Goal: Task Accomplishment & Management: Use online tool/utility

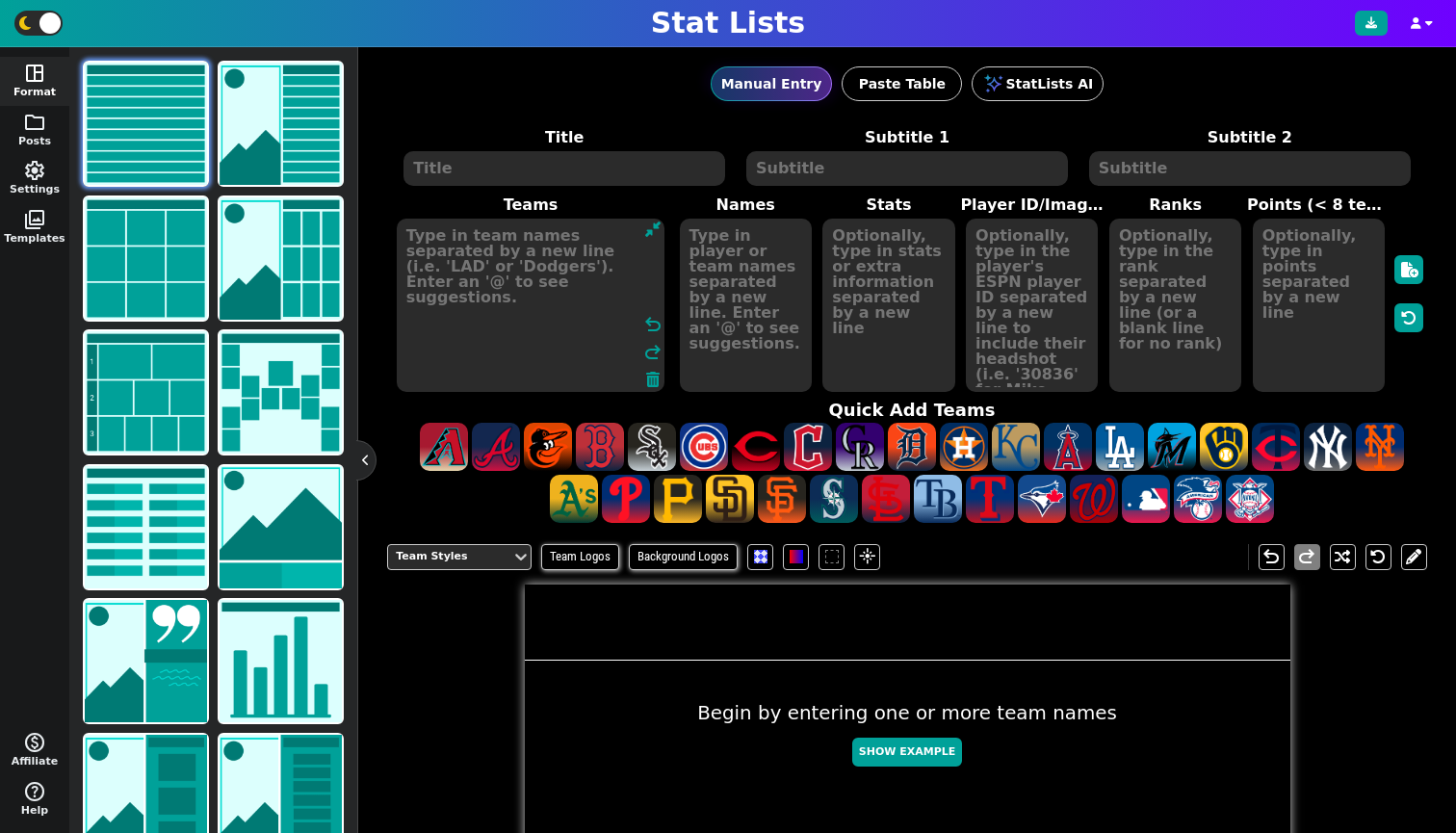
click at [468, 267] on textarea at bounding box center [531, 306] width 269 height 173
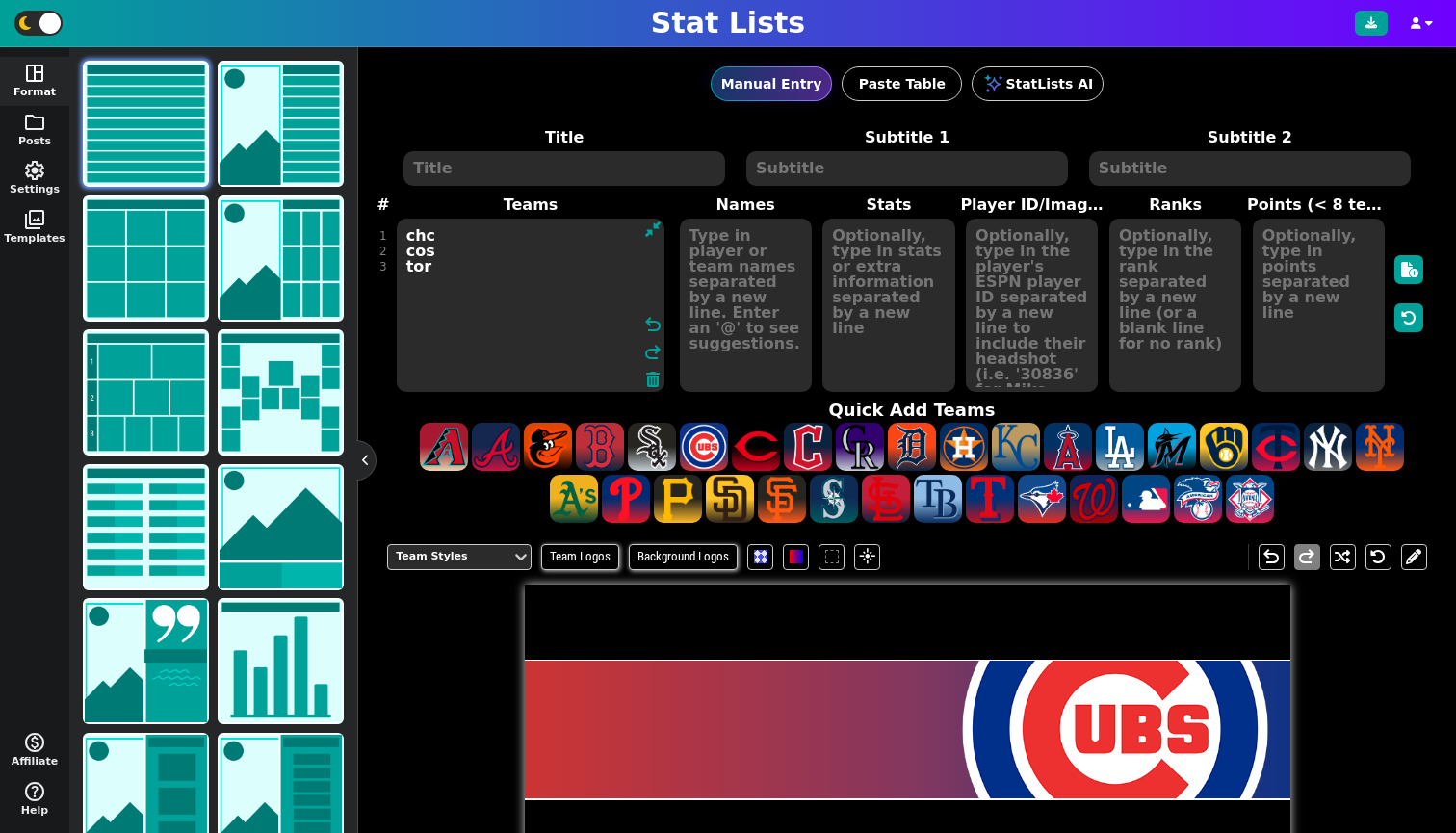
click at [489, 251] on textarea "chc cos tor" at bounding box center [531, 306] width 269 height 173
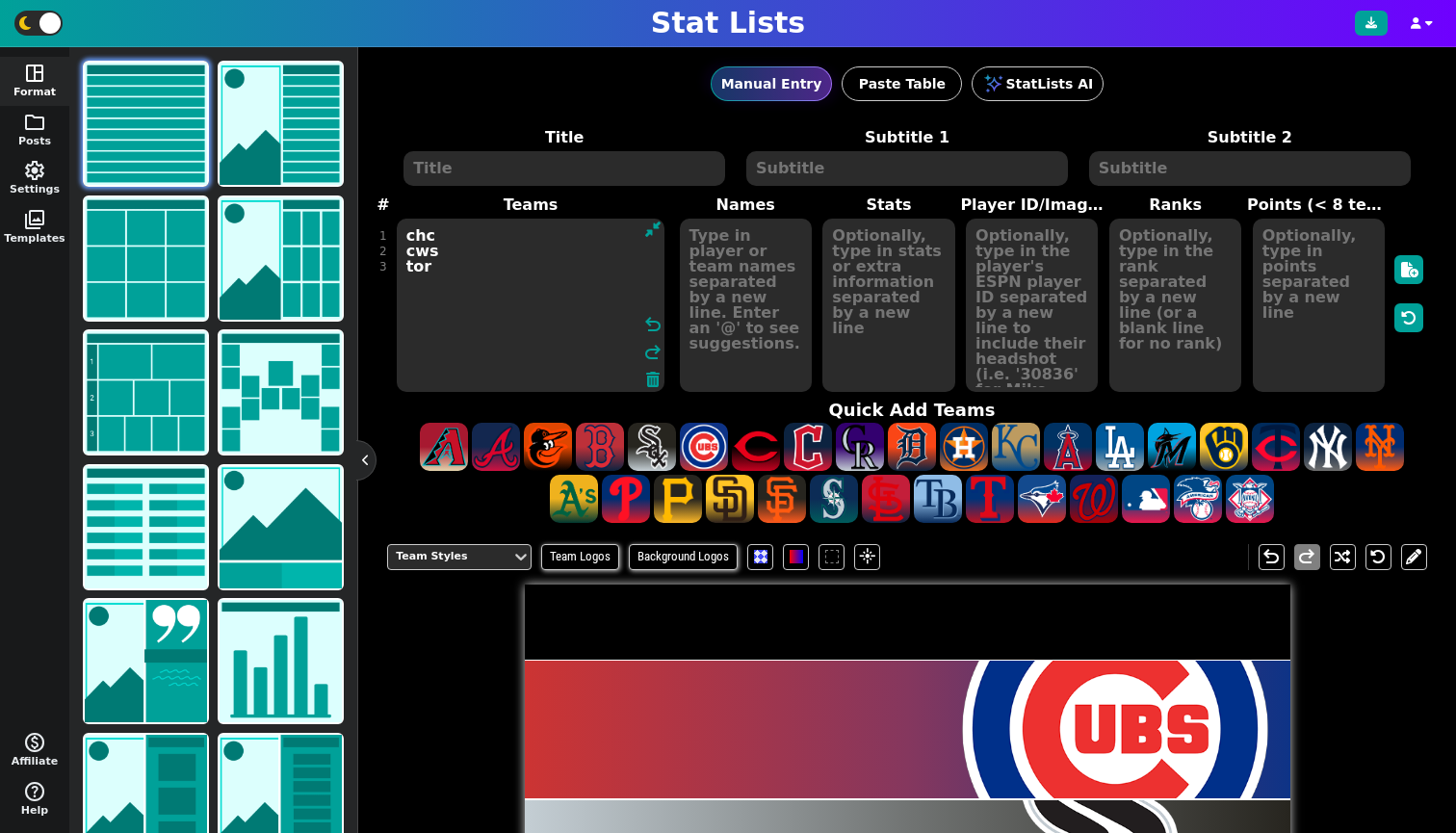
click at [501, 254] on textarea "chc cws tor" at bounding box center [531, 306] width 269 height 173
click at [493, 271] on textarea "chc cws tor" at bounding box center [531, 306] width 269 height 173
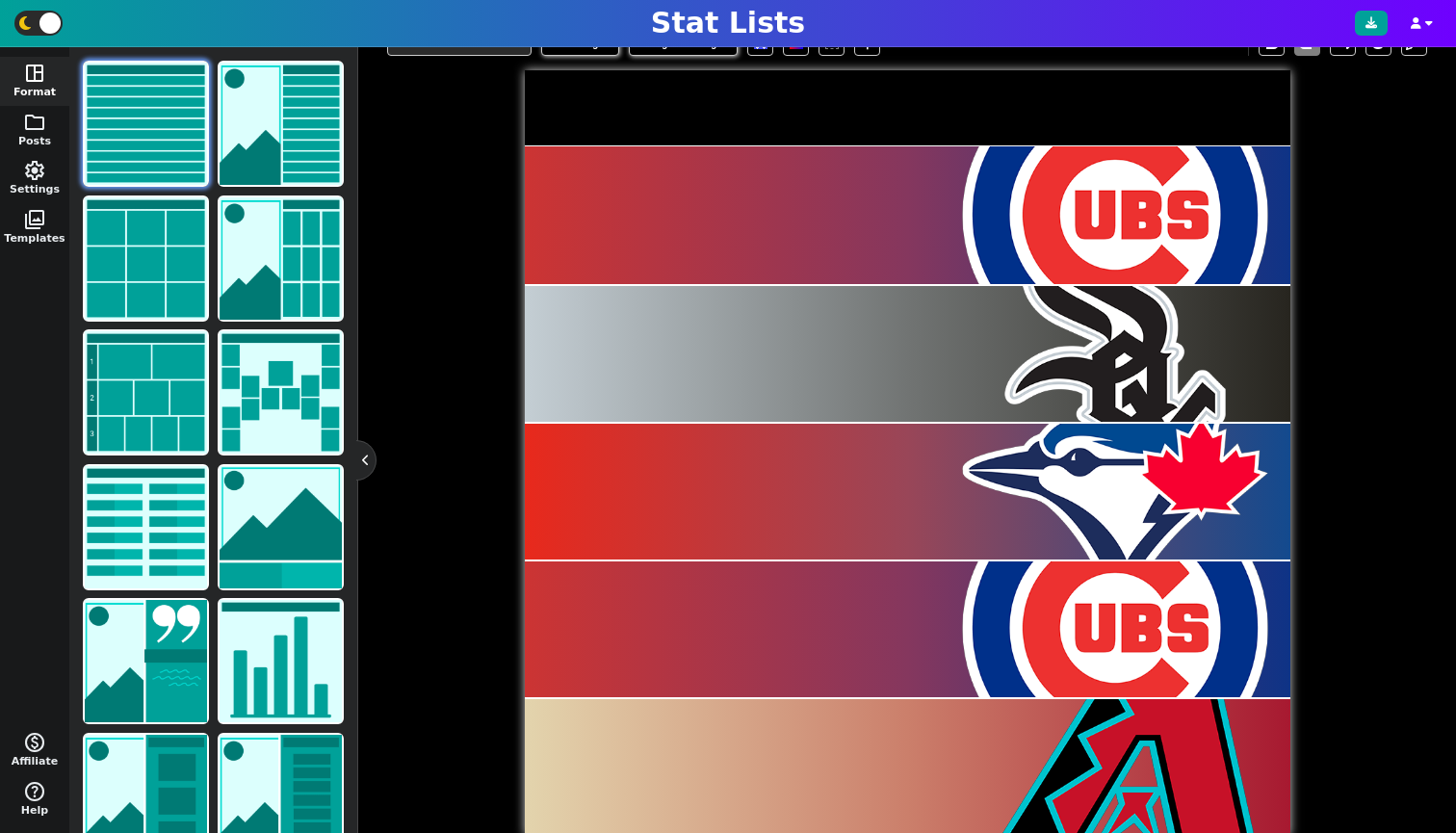
type textarea "chc cws tor chc ari"
click at [1141, 188] on div at bounding box center [1114, 214] width 330 height 137
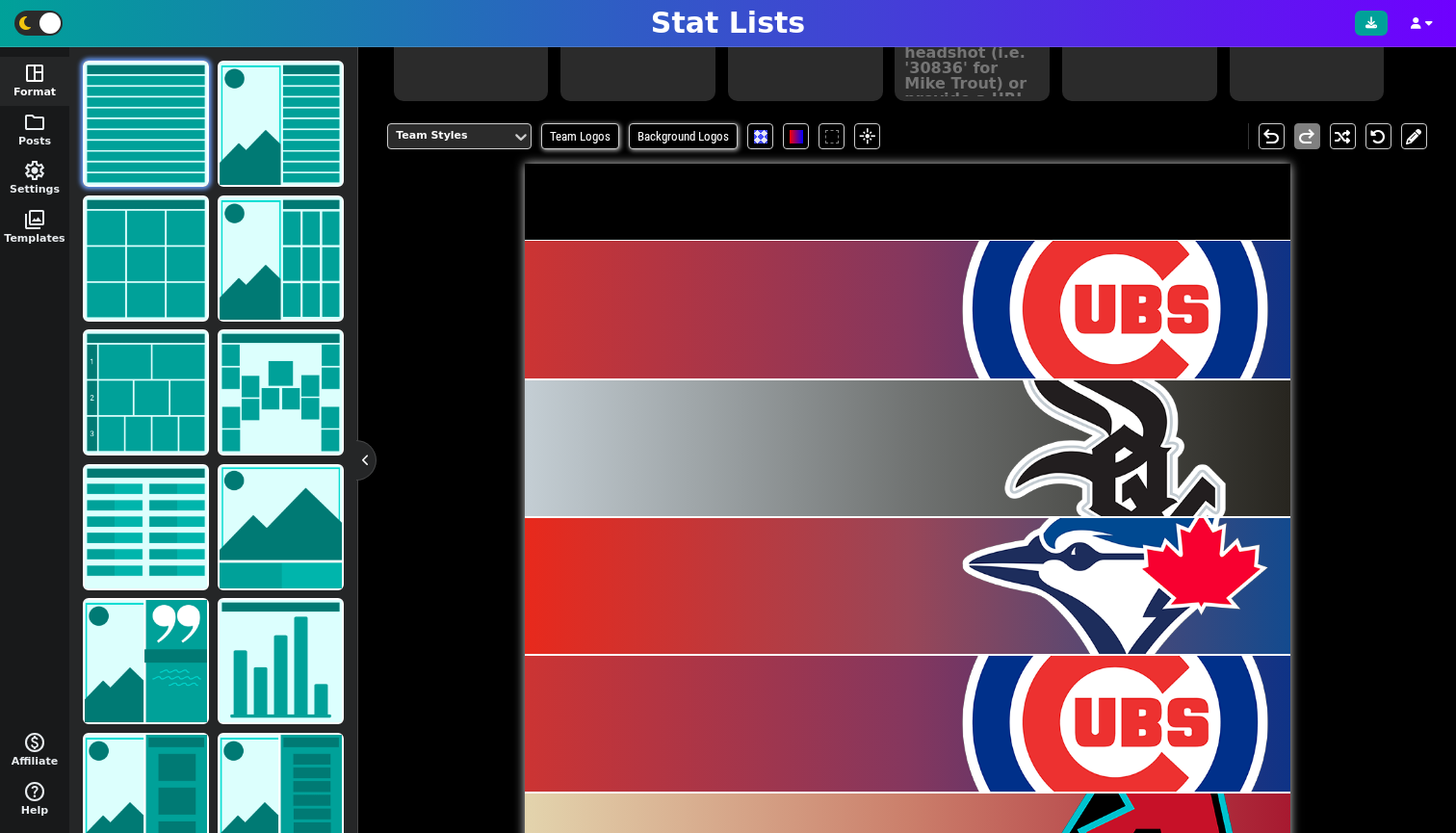
scroll to position [23, 0]
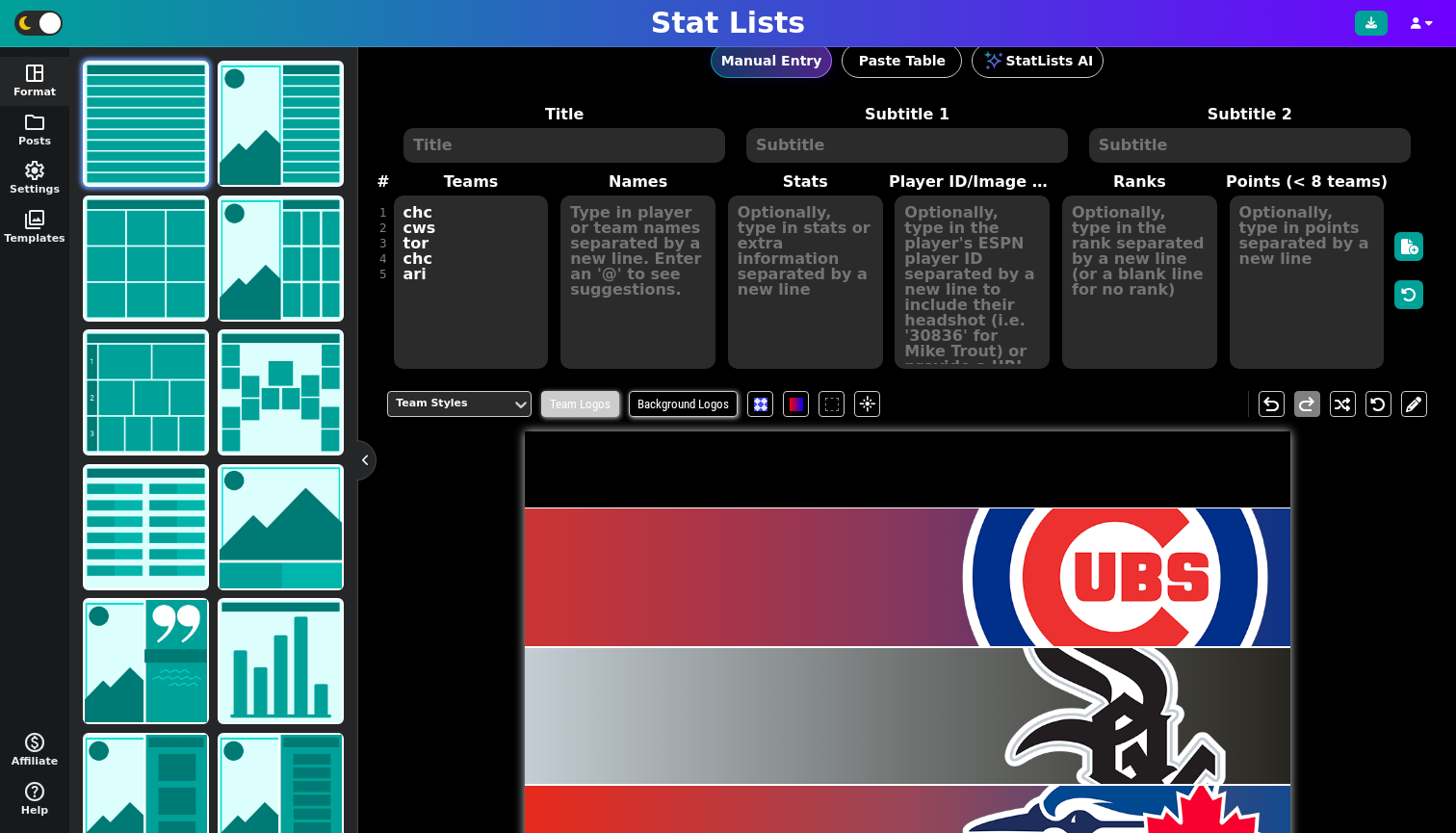
click at [582, 409] on span "Team Logos" at bounding box center [580, 404] width 78 height 26
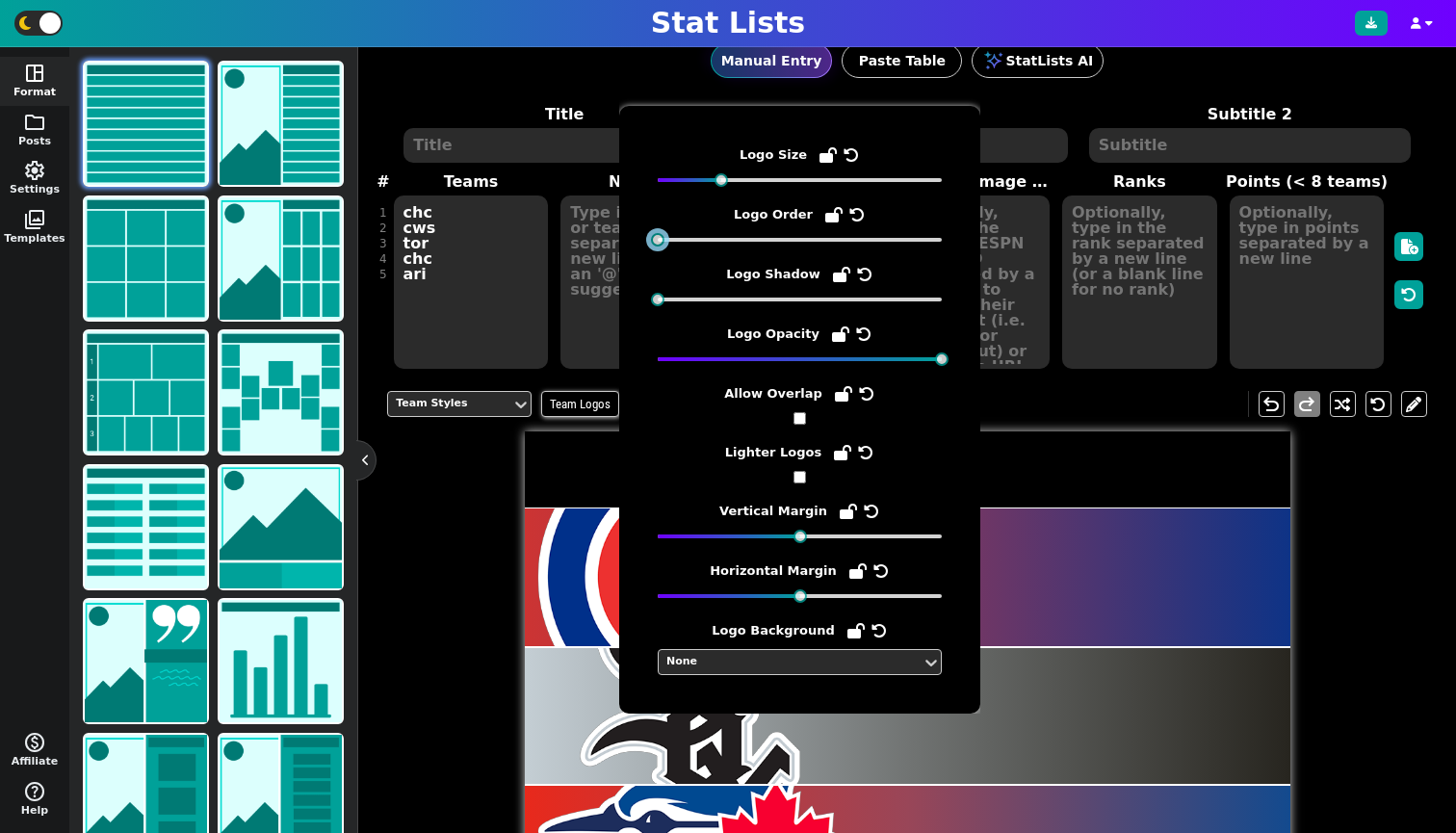
drag, startPoint x: 750, startPoint y: 238, endPoint x: 633, endPoint y: 254, distance: 118.1
click at [633, 254] on div "Logo Size Logo Order Logo Shadow Logo Opacity Allow Overlap Lighter Logos Verti…" at bounding box center [799, 410] width 361 height 607
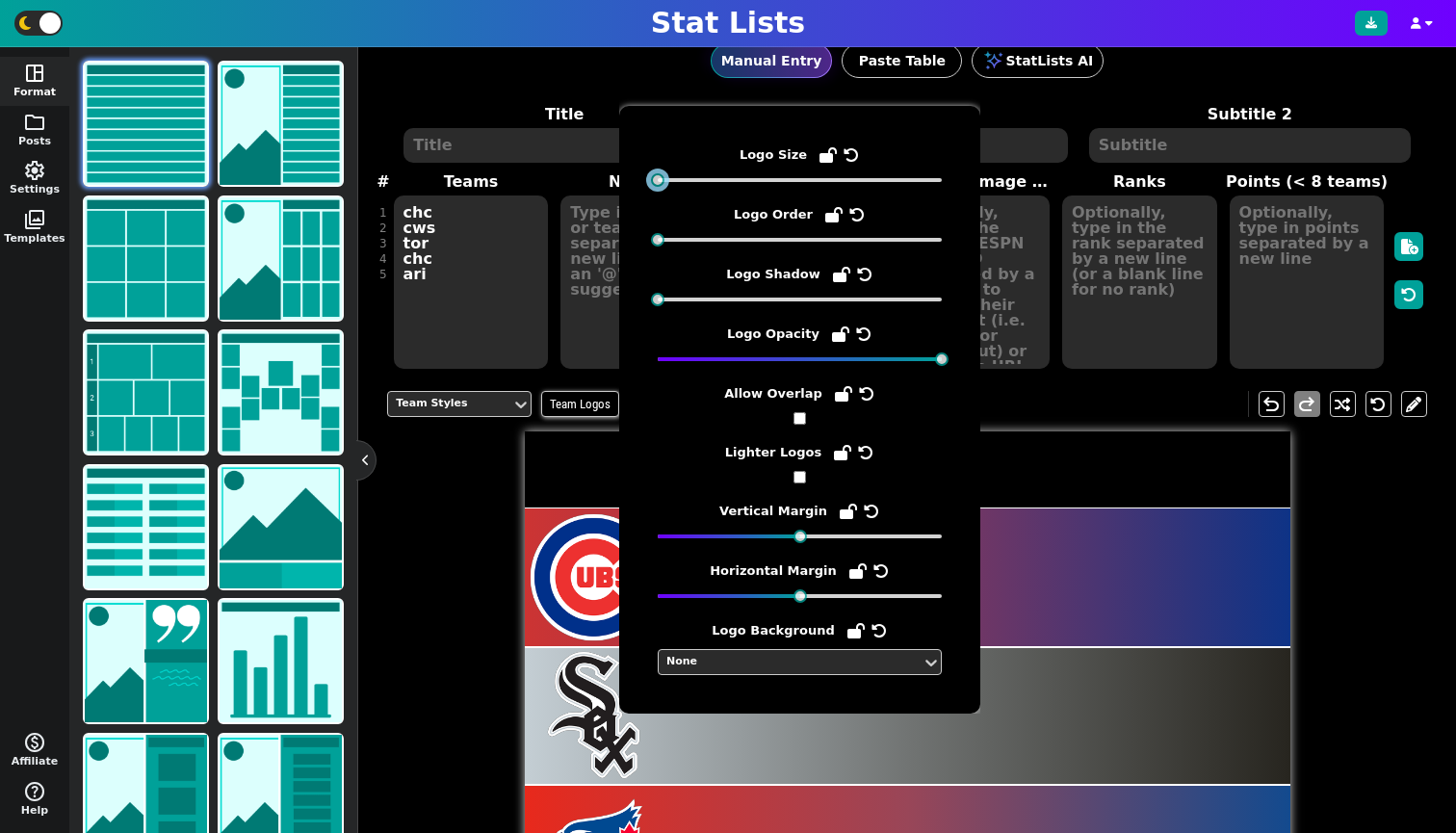
drag, startPoint x: 718, startPoint y: 179, endPoint x: 654, endPoint y: 183, distance: 64.1
click at [654, 183] on div at bounding box center [658, 180] width 14 height 14
click at [424, 622] on div "Team Styles Team Logos Background Logos flare undo redo" at bounding box center [907, 786] width 1040 height 820
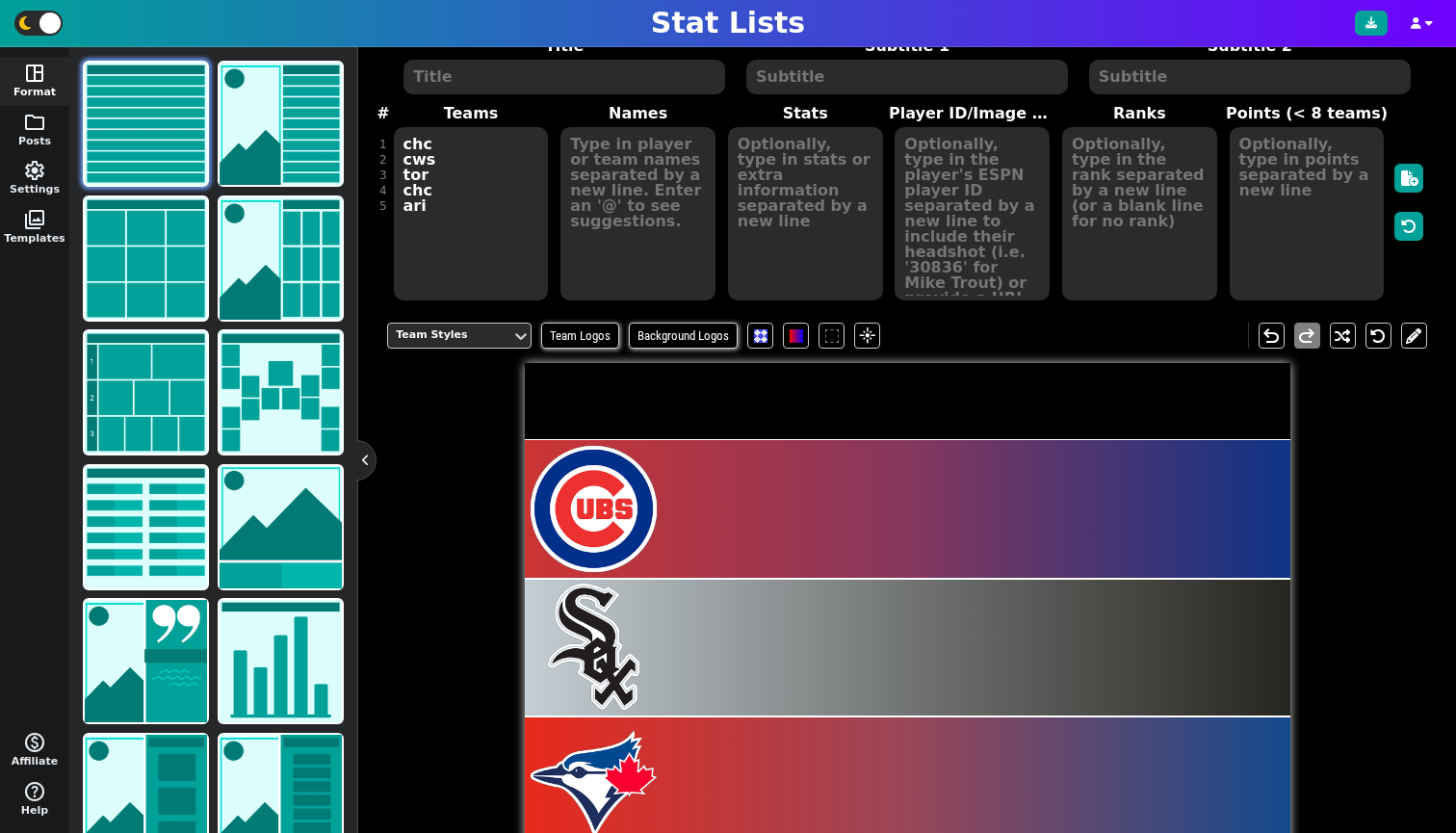
scroll to position [0, 0]
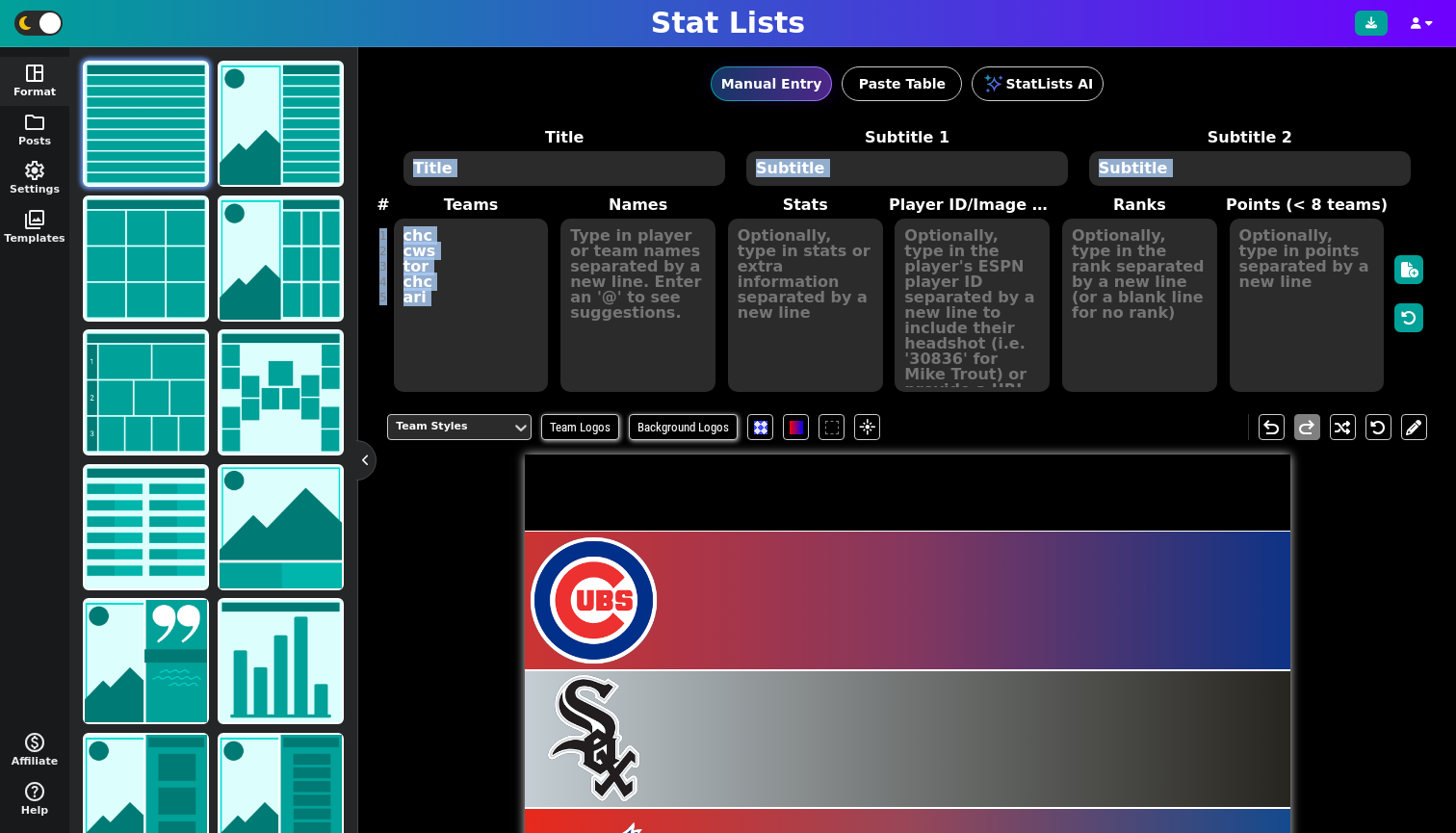
click at [633, 187] on span "Title Subtitle 1 Subtitle 2 # 1 2 3 4 5 Teams chc cws tor chc ari Names Stats P…" at bounding box center [907, 260] width 1040 height 268
click at [627, 177] on textarea at bounding box center [564, 168] width 321 height 35
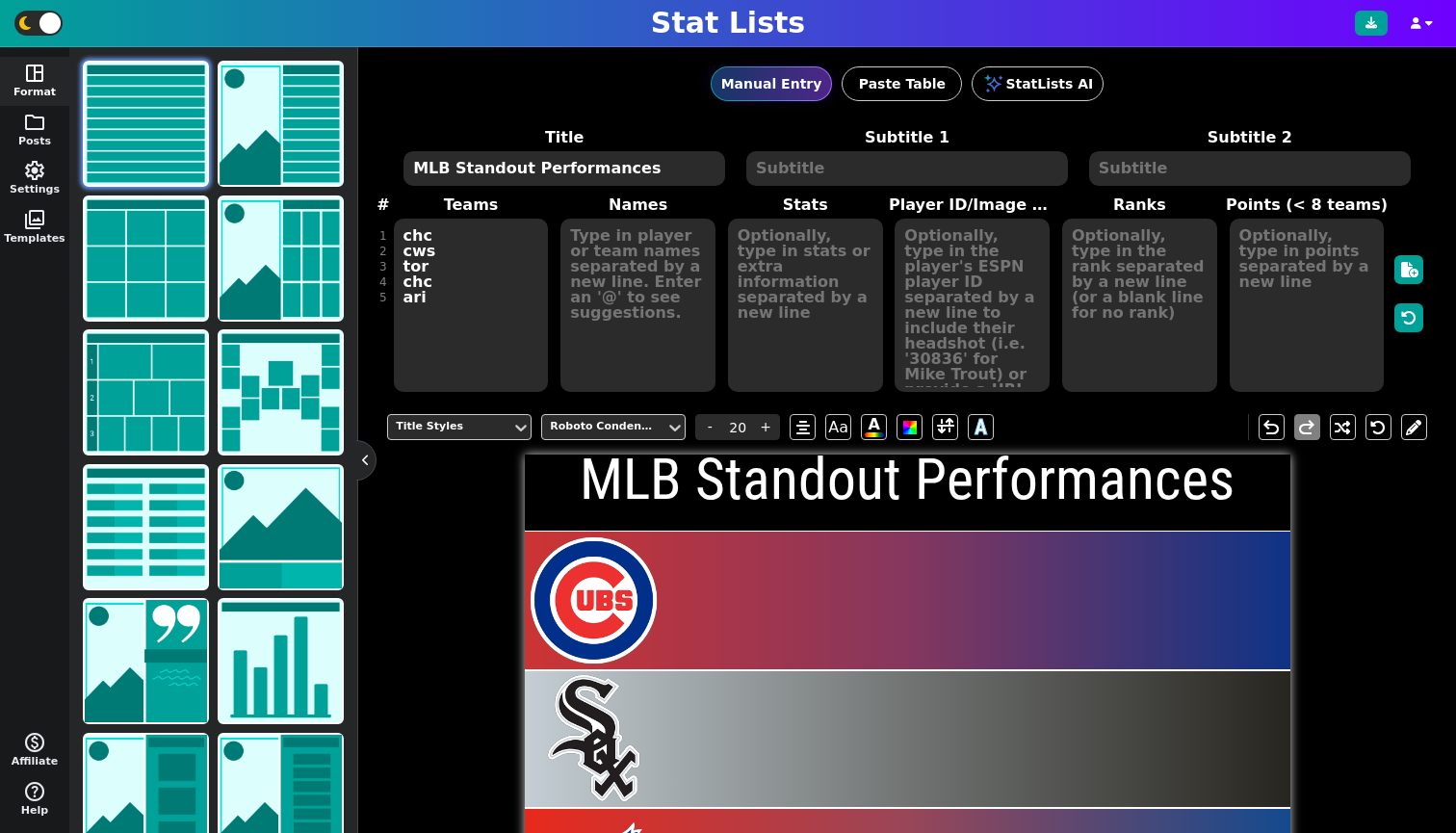
drag, startPoint x: 629, startPoint y: 170, endPoint x: 521, endPoint y: 164, distance: 108.2
click at [521, 164] on textarea "MLB Standout Performances" at bounding box center [564, 168] width 321 height 35
click at [661, 173] on textarea "MLB Standout Performances" at bounding box center [564, 168] width 321 height 35
type textarea "MLB Standout Performances"
click at [810, 164] on textarea at bounding box center [907, 168] width 321 height 35
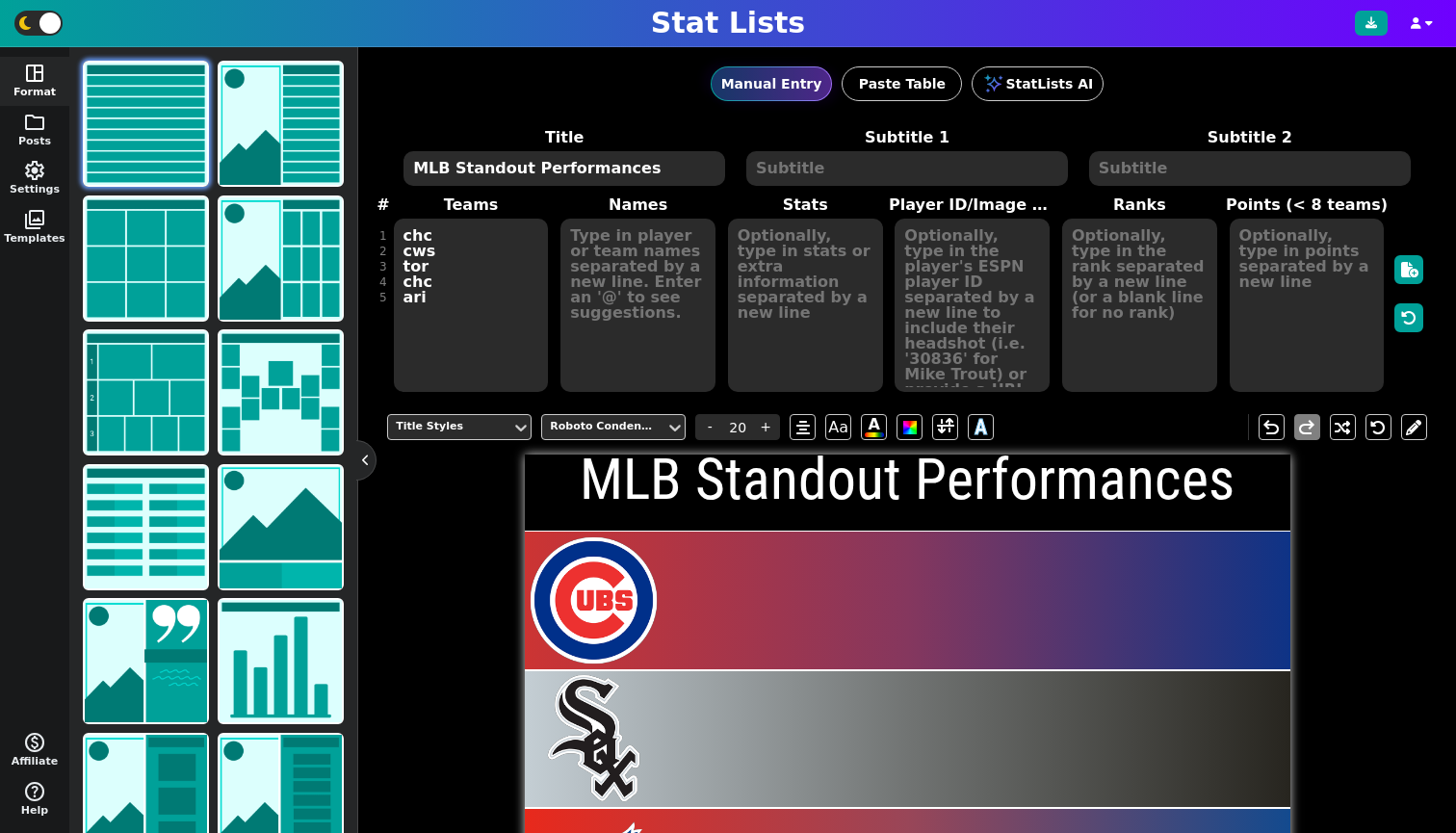
type input "10"
type textarea "B"
click at [520, 166] on textarea "MLB Standout Performances" at bounding box center [564, 168] width 321 height 35
type input "20"
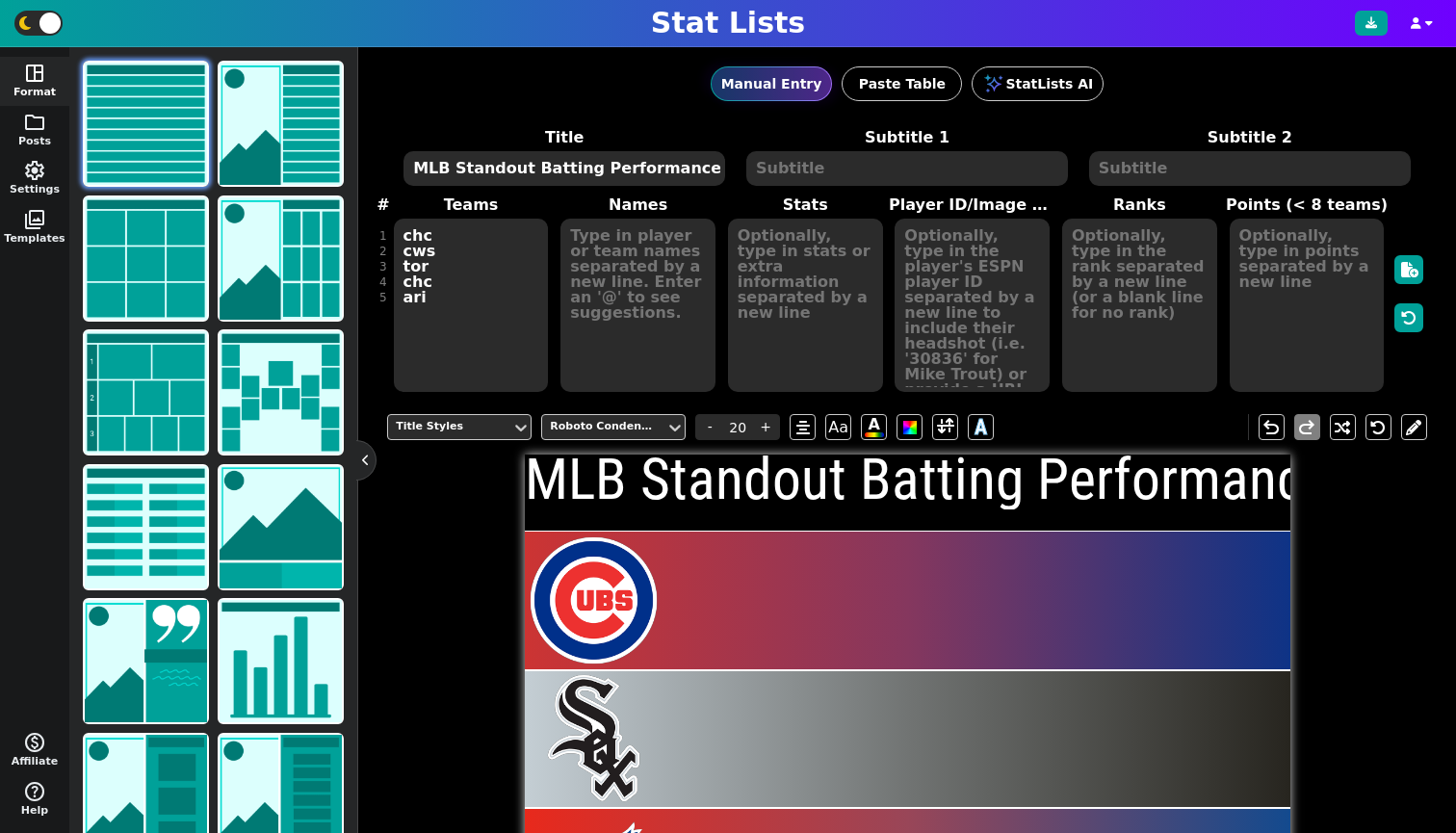
type textarea "MLB Standout Batting Performances"
click at [841, 174] on textarea at bounding box center [907, 168] width 321 height 35
type input "10"
type textarea "- [DATE] -"
click at [830, 476] on h1 "MLB Standout Batting Performances" at bounding box center [940, 480] width 832 height 57
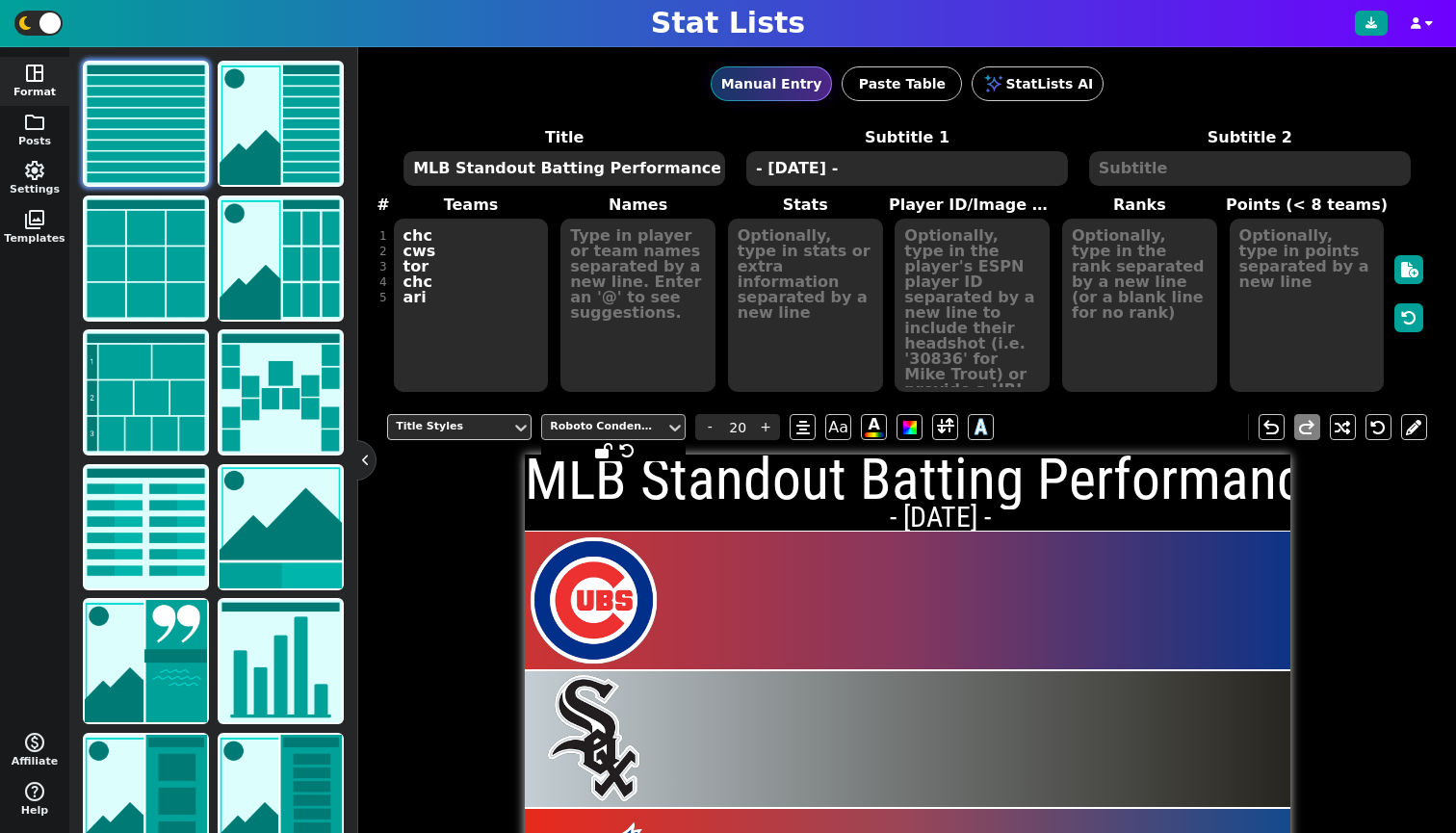
click at [663, 423] on div "Roboto Condensed" at bounding box center [603, 426] width 124 height 26
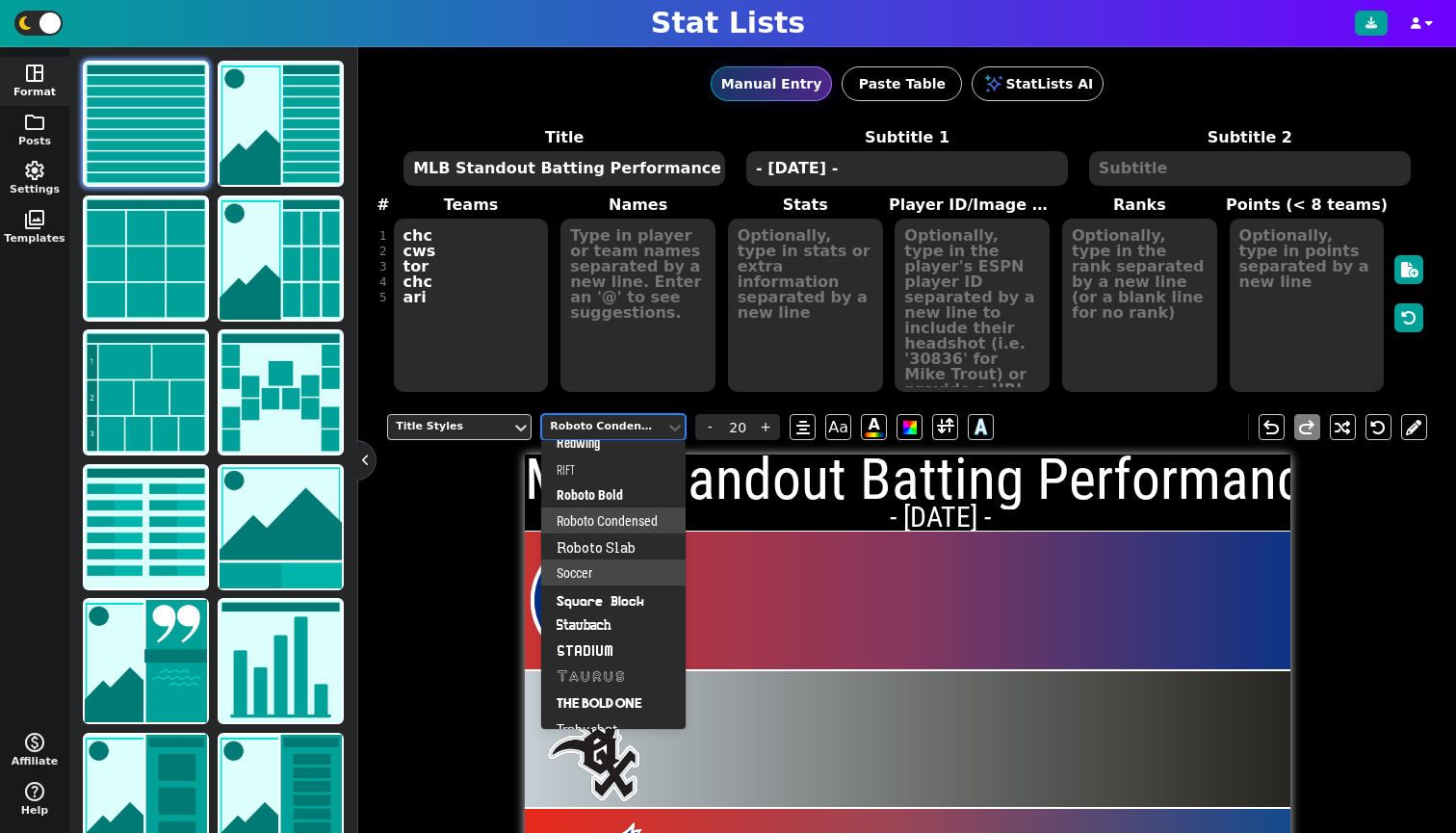
scroll to position [1160, 0]
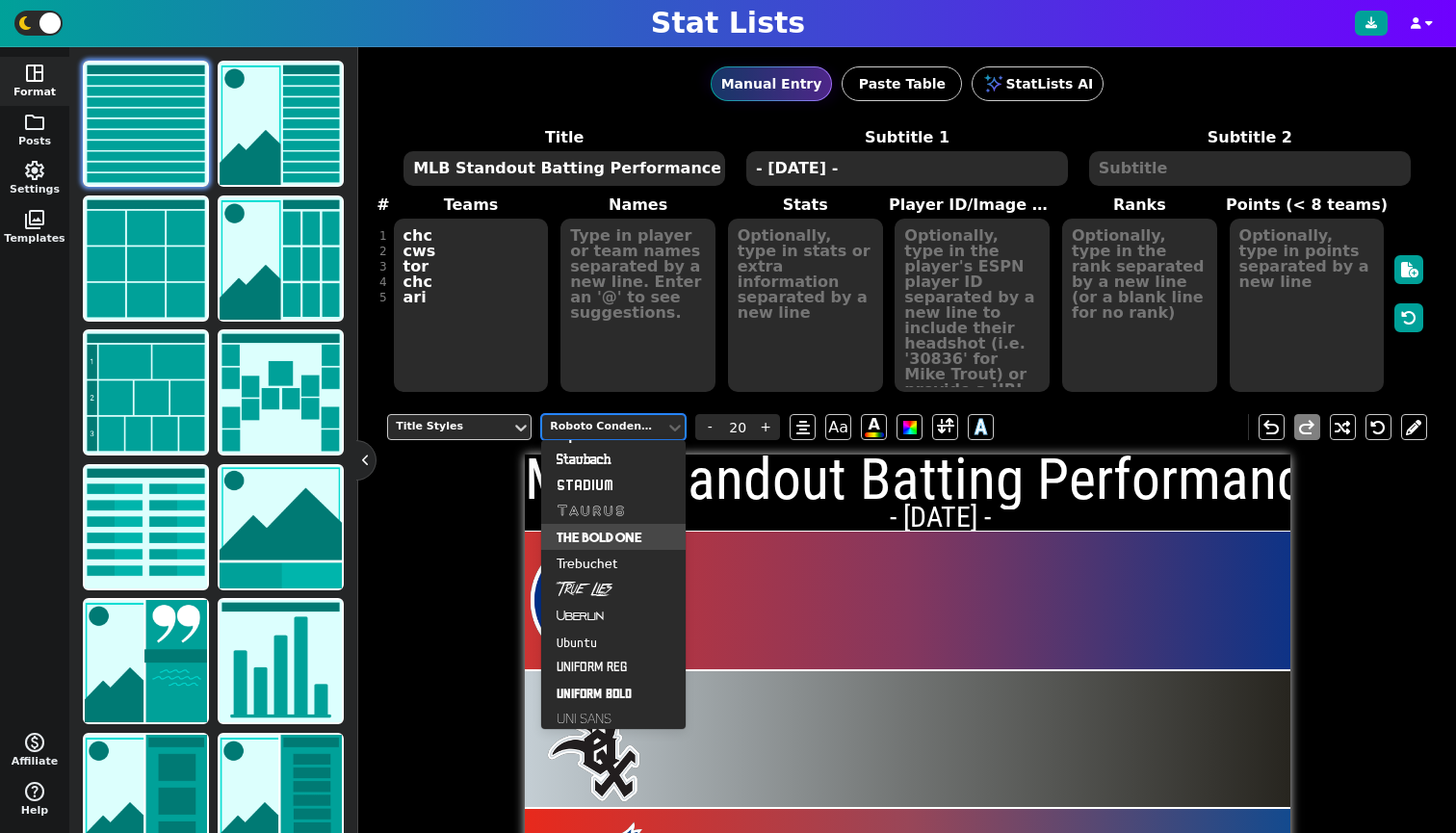
click at [581, 539] on div "The Bold One" at bounding box center [613, 536] width 144 height 26
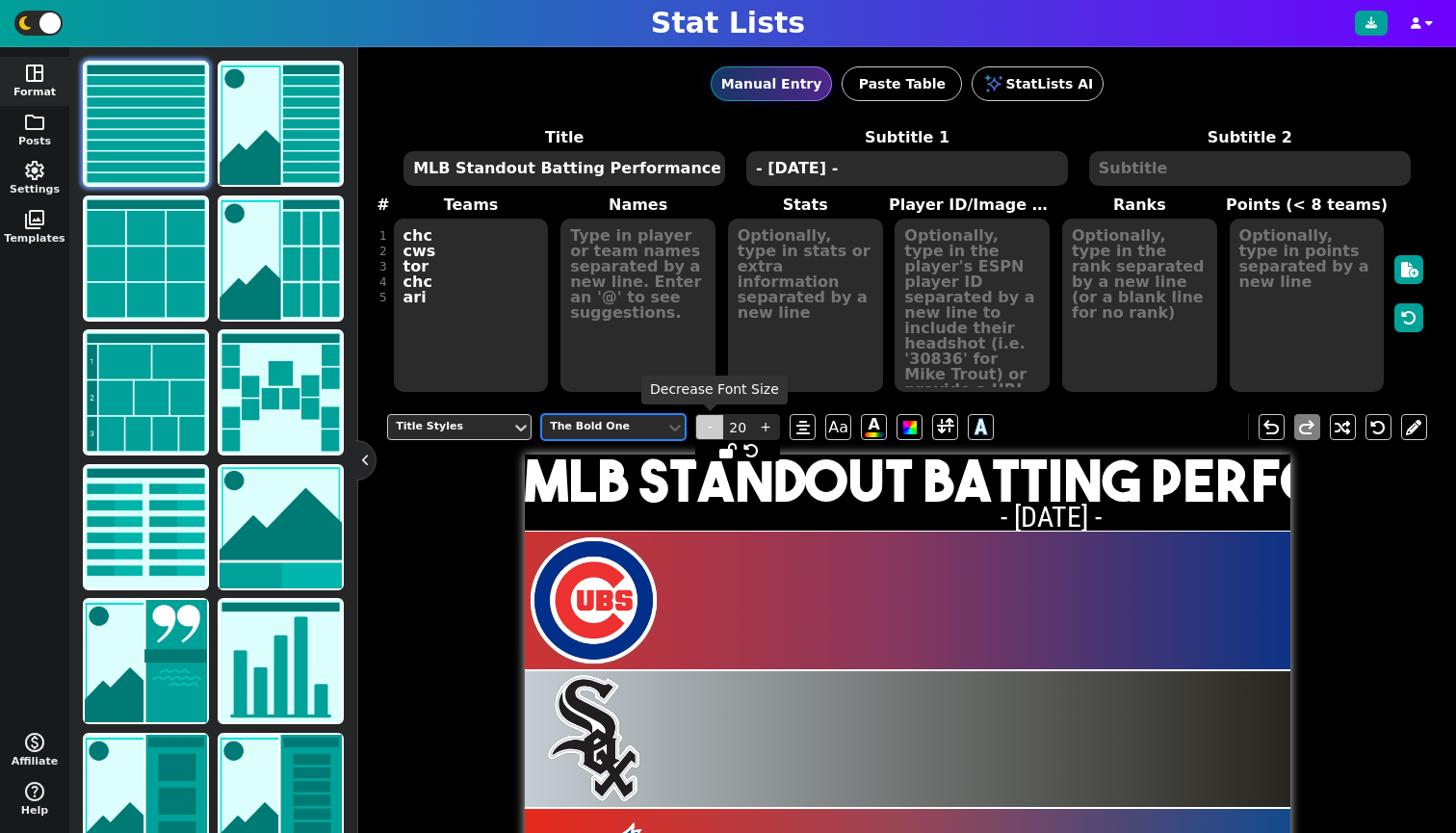
click at [710, 427] on span "-" at bounding box center [710, 426] width 29 height 26
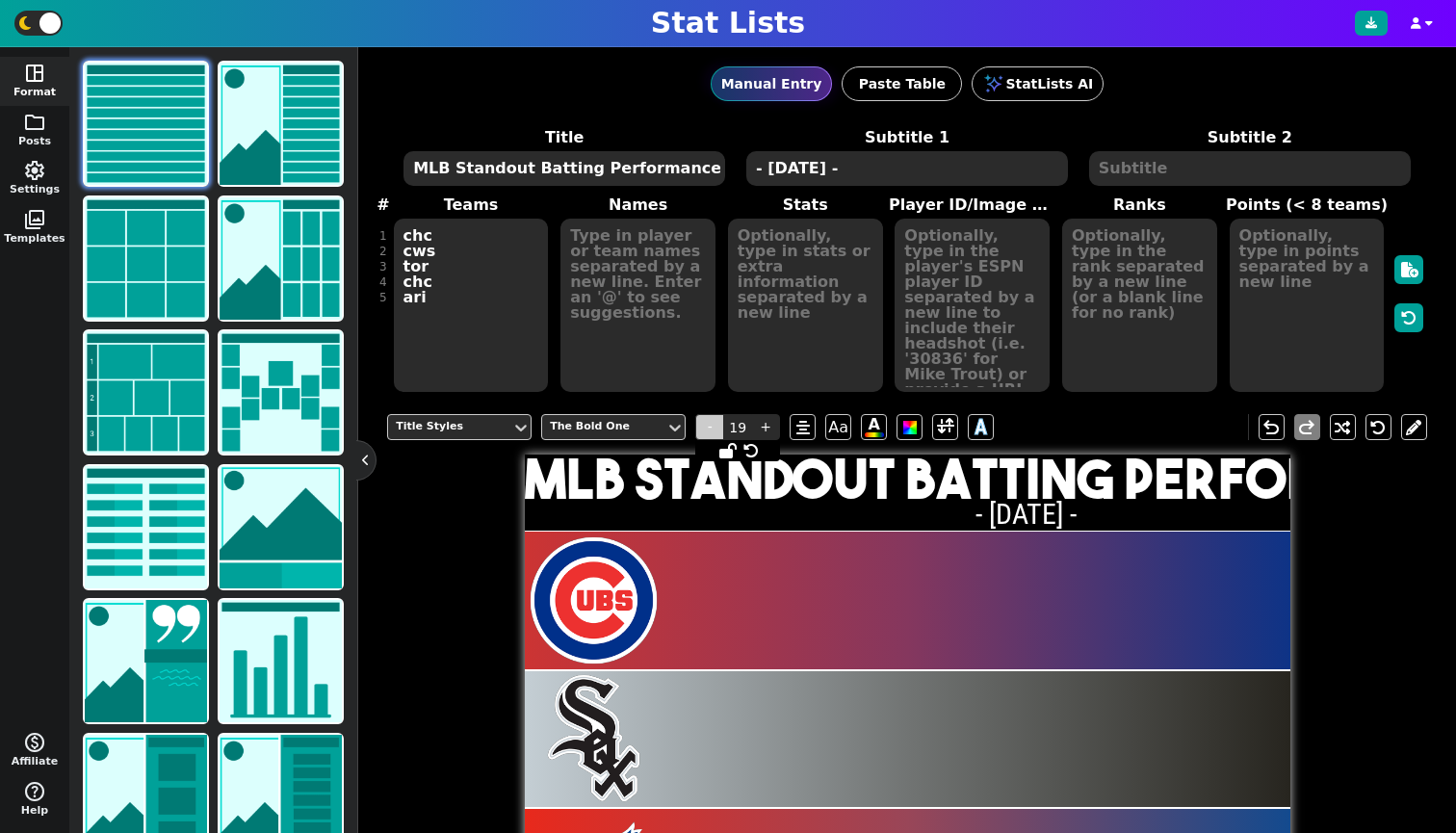
click at [710, 427] on span "-" at bounding box center [710, 426] width 29 height 26
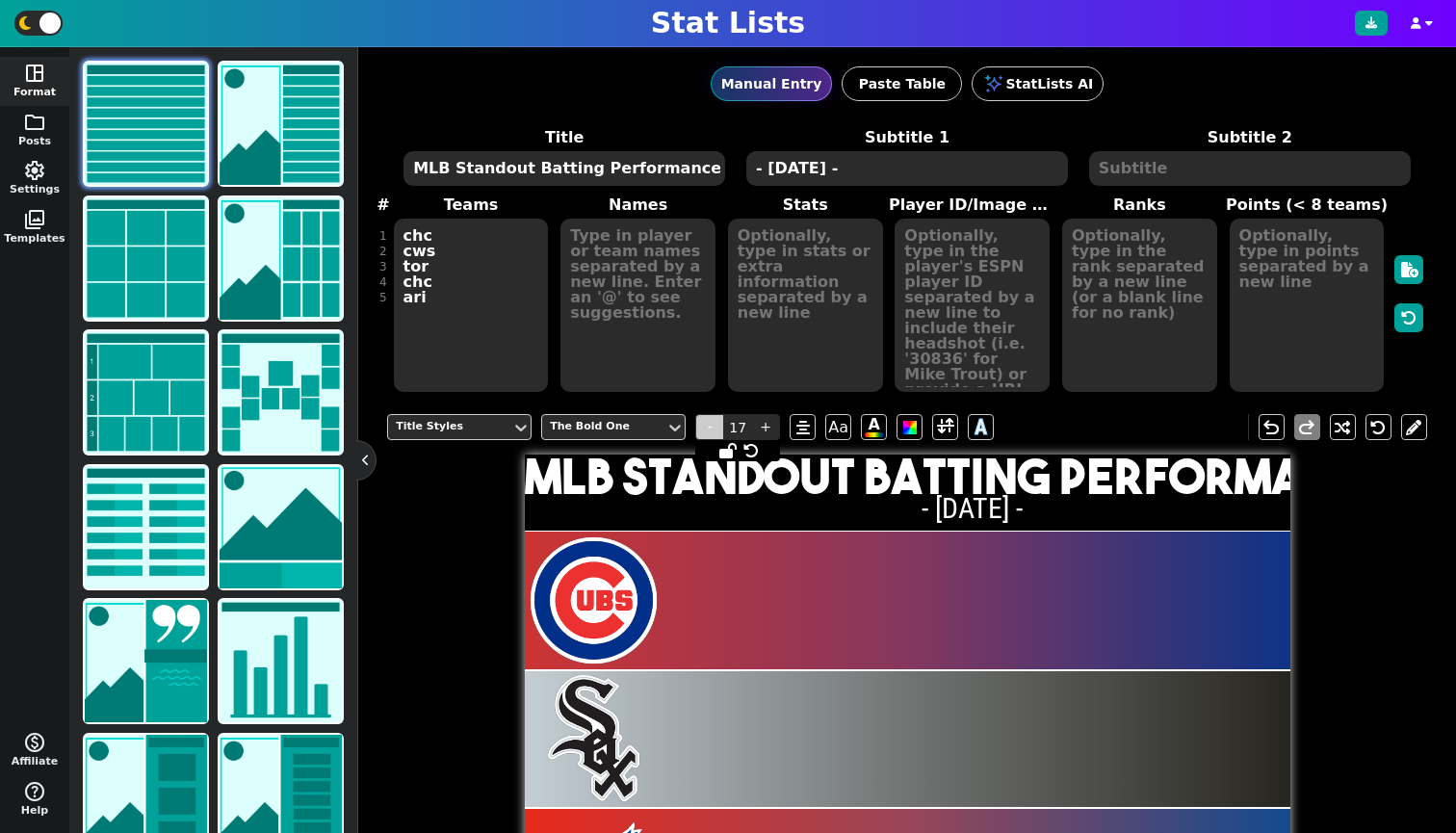
click at [710, 427] on span "-" at bounding box center [710, 426] width 29 height 26
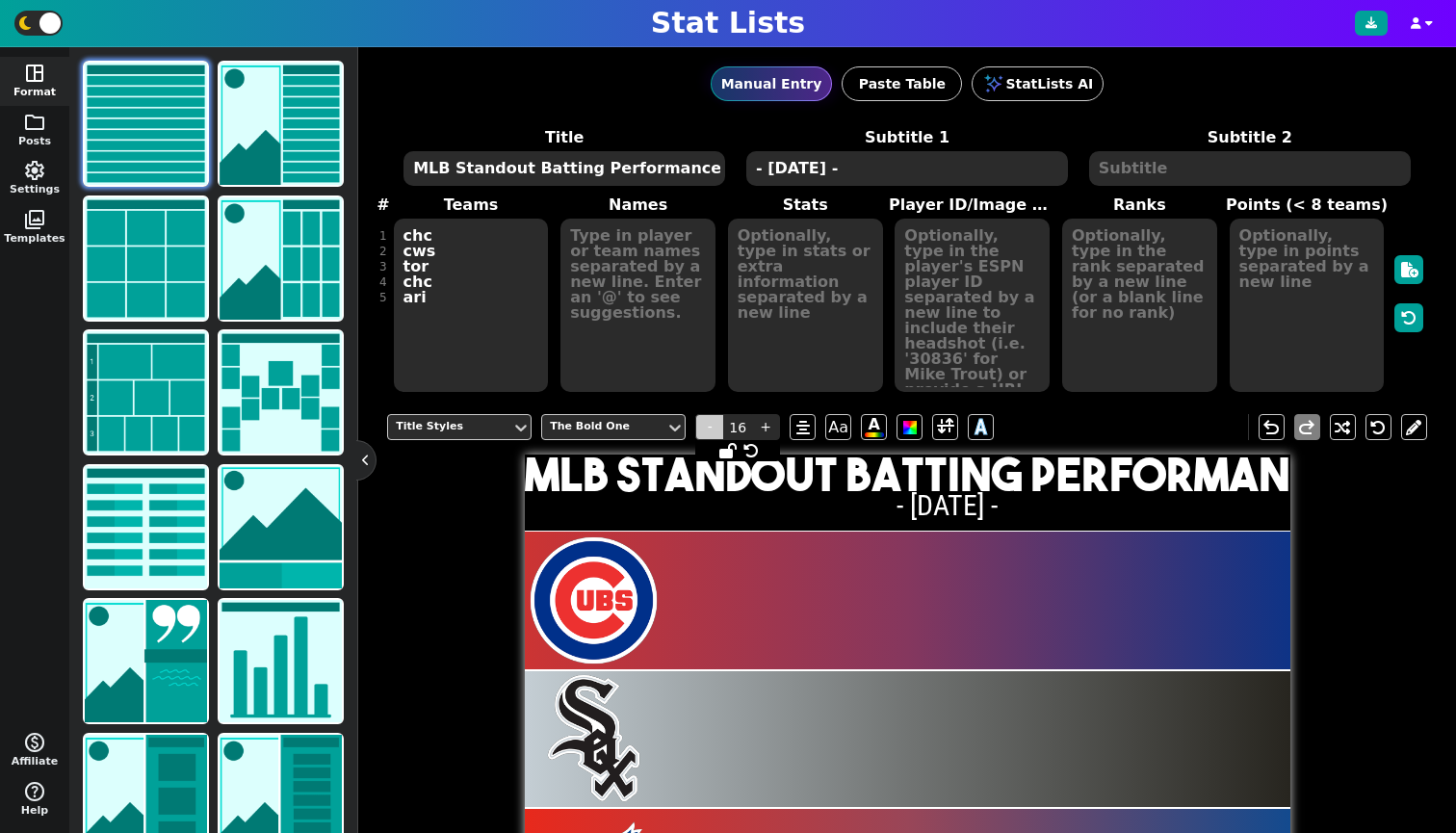
click at [710, 427] on span "-" at bounding box center [710, 426] width 29 height 26
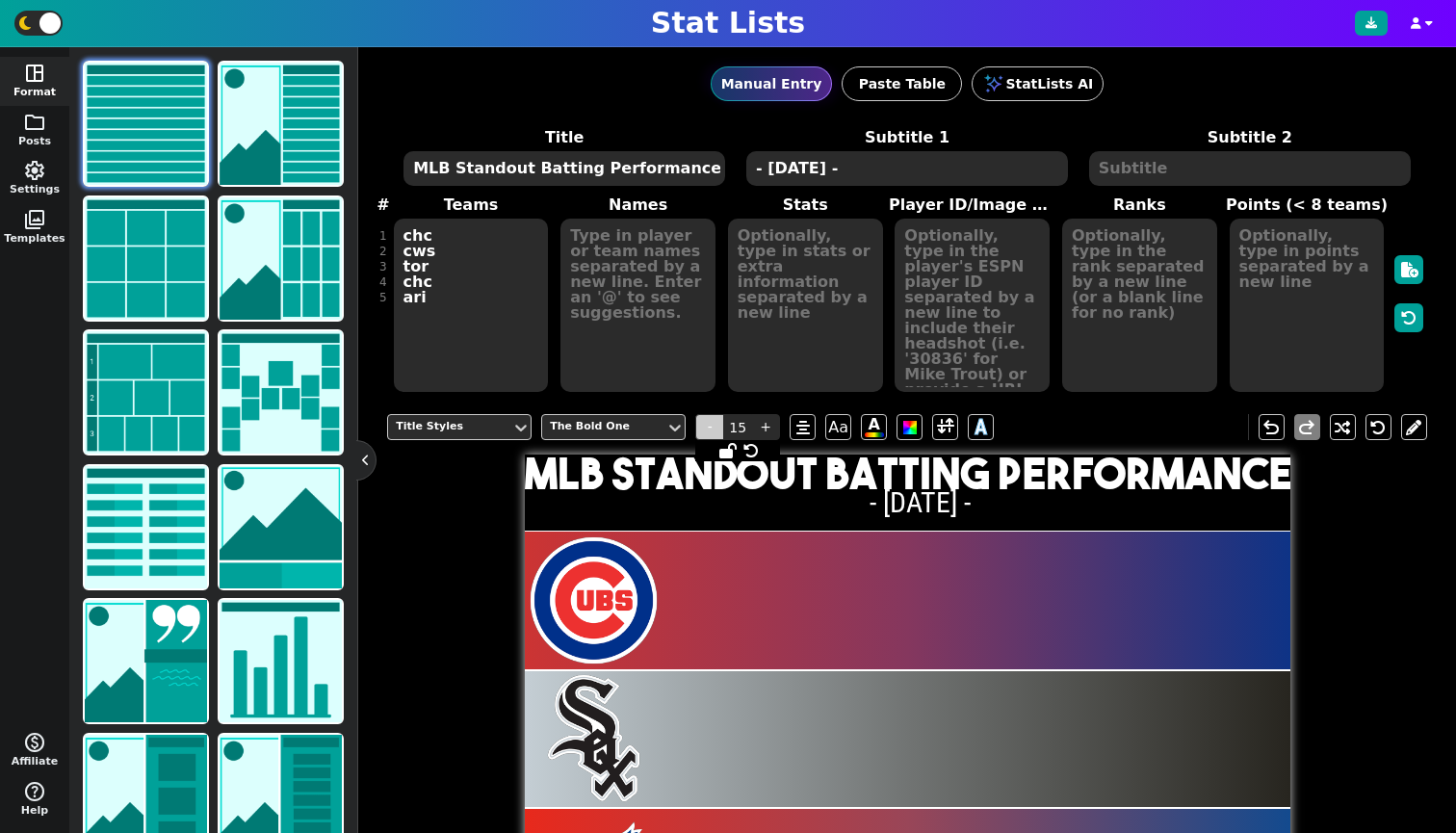
click at [710, 427] on span "-" at bounding box center [710, 426] width 29 height 26
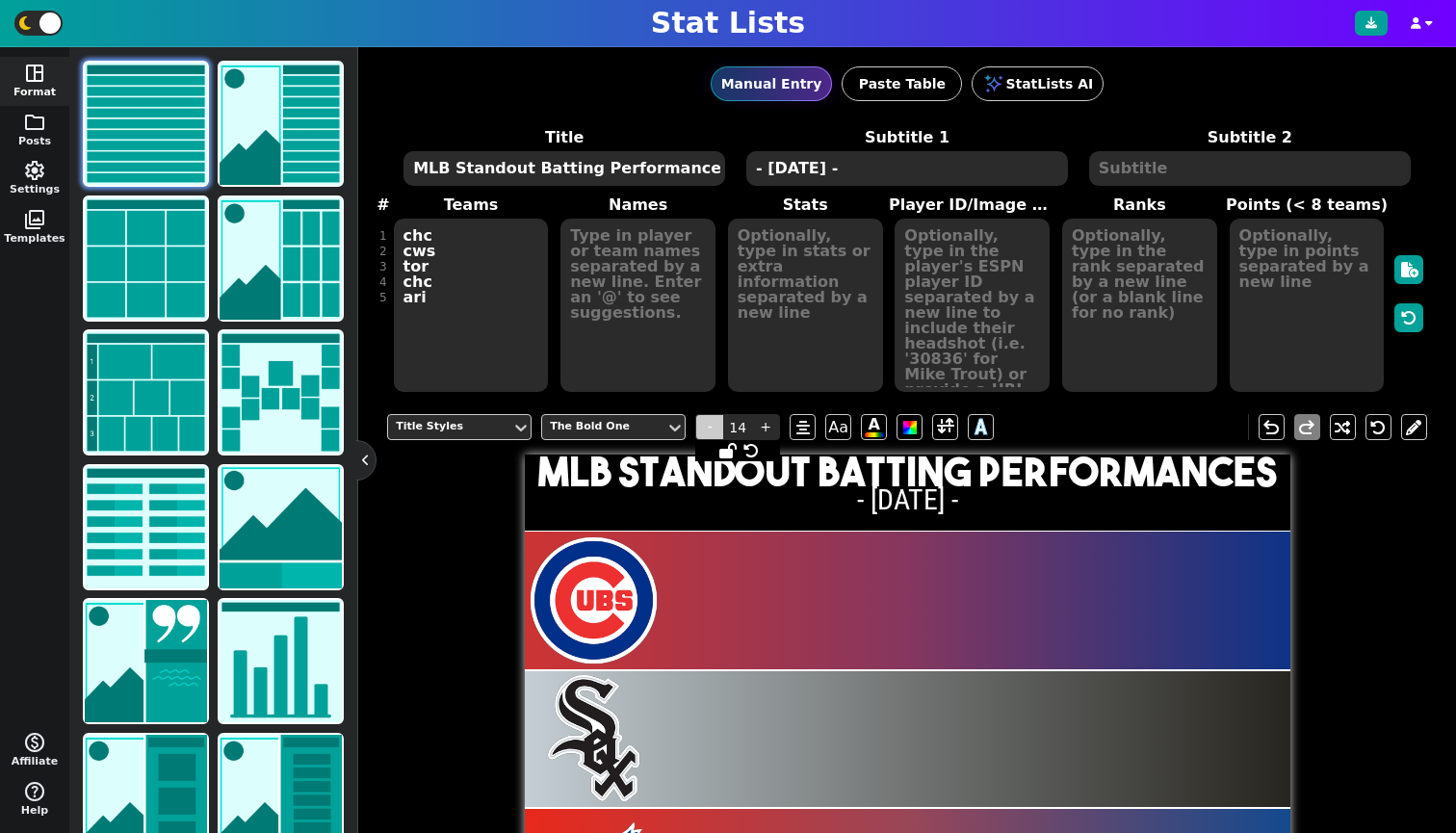
click at [710, 427] on span "-" at bounding box center [710, 426] width 29 height 26
type input "13"
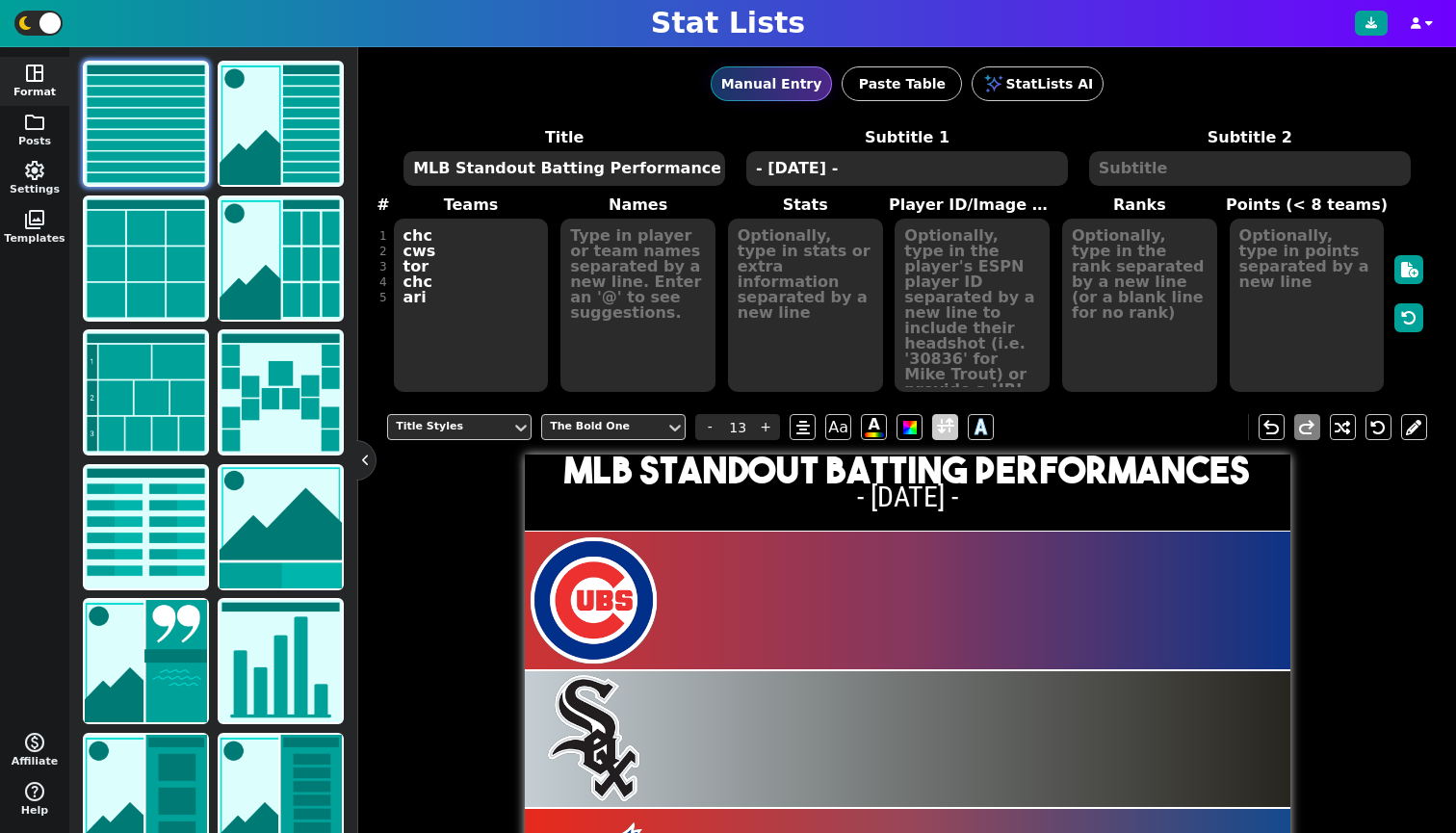
click at [933, 425] on span at bounding box center [945, 426] width 26 height 26
click at [938, 426] on span at bounding box center [946, 426] width 18 height 24
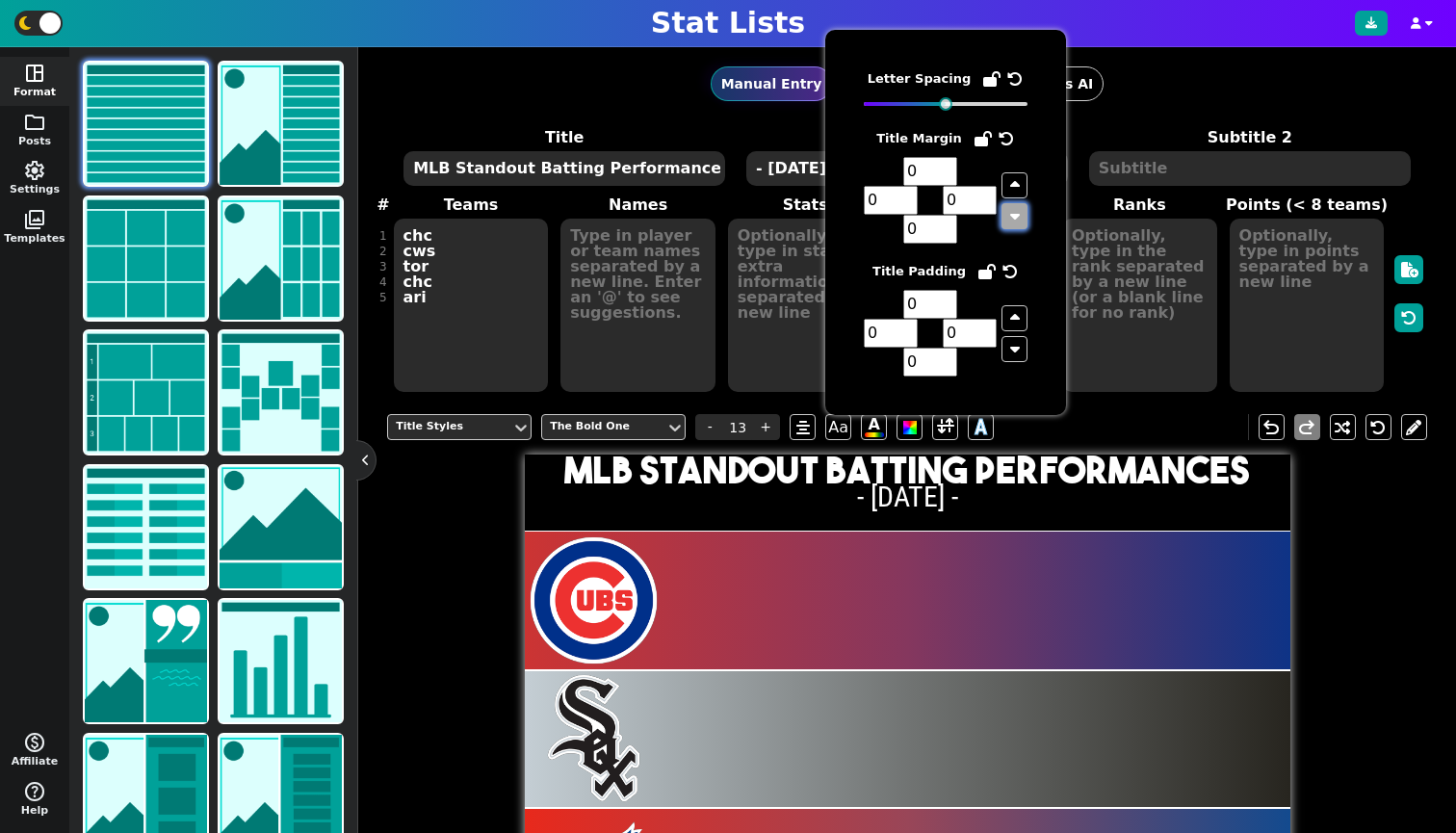
click at [1024, 210] on button "button" at bounding box center [1014, 216] width 26 height 26
click at [1015, 183] on icon "button" at bounding box center [1015, 185] width 10 height 16
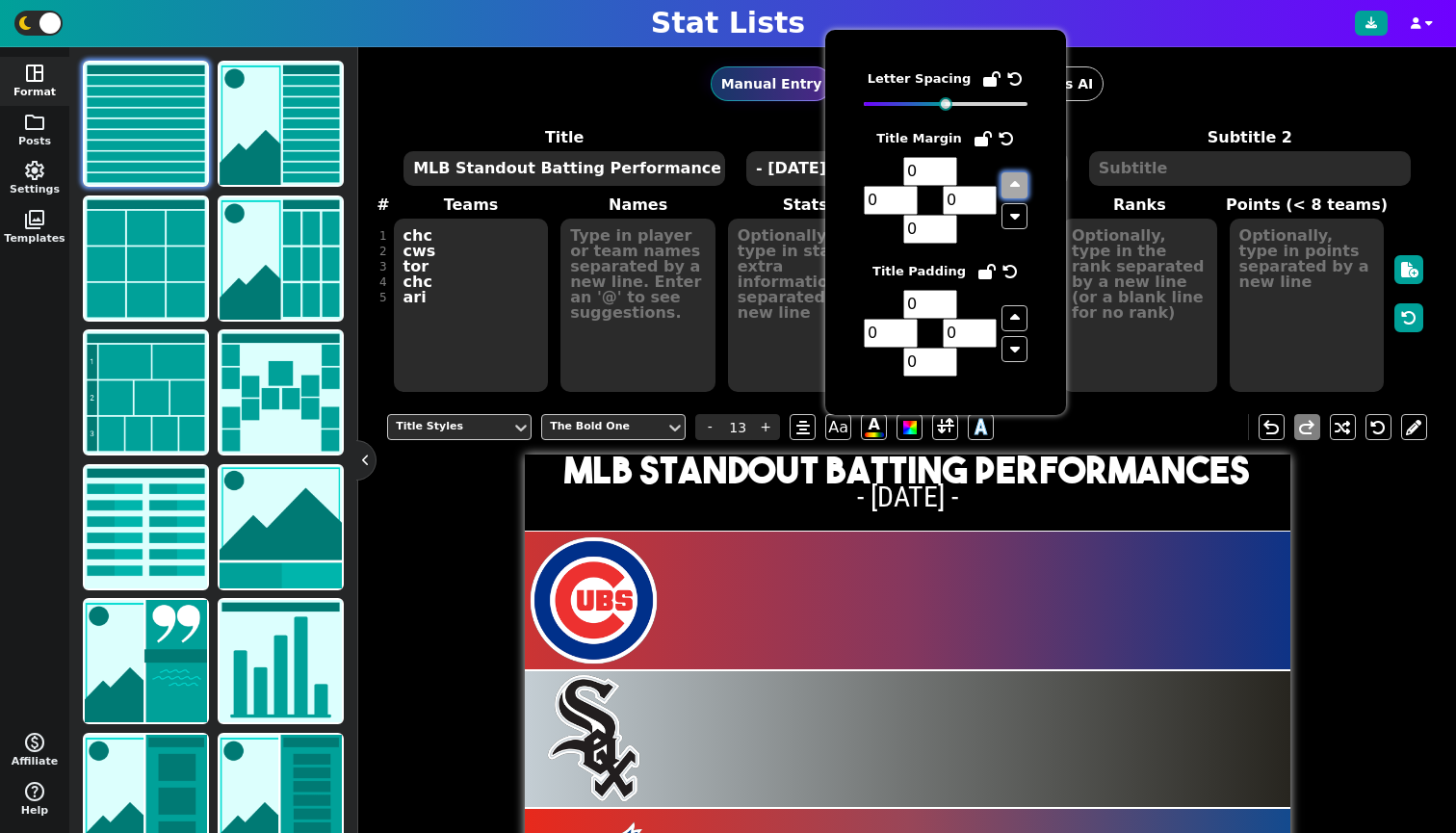
type input "1"
click at [1015, 183] on icon "button" at bounding box center [1015, 185] width 10 height 16
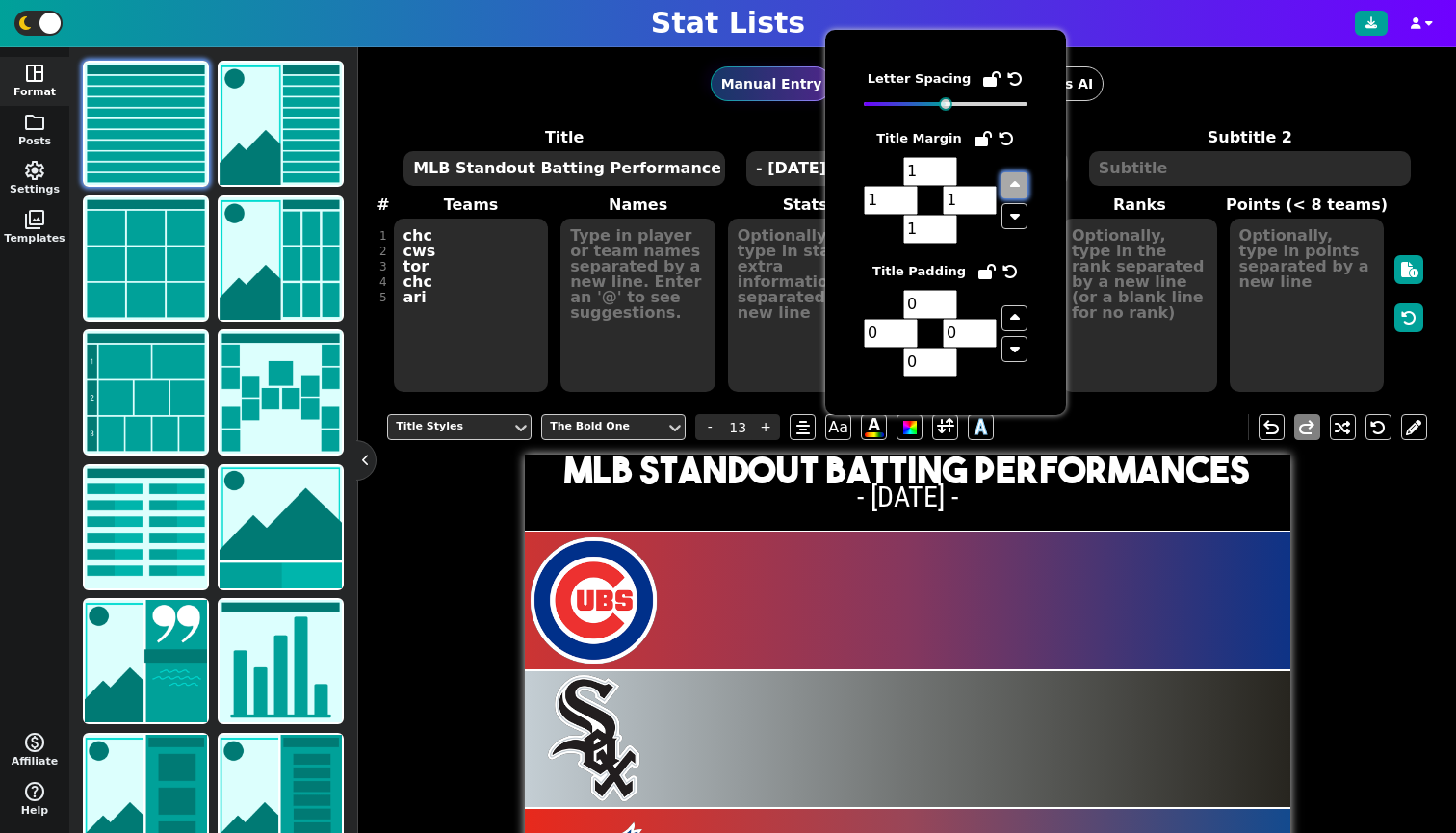
type input "2"
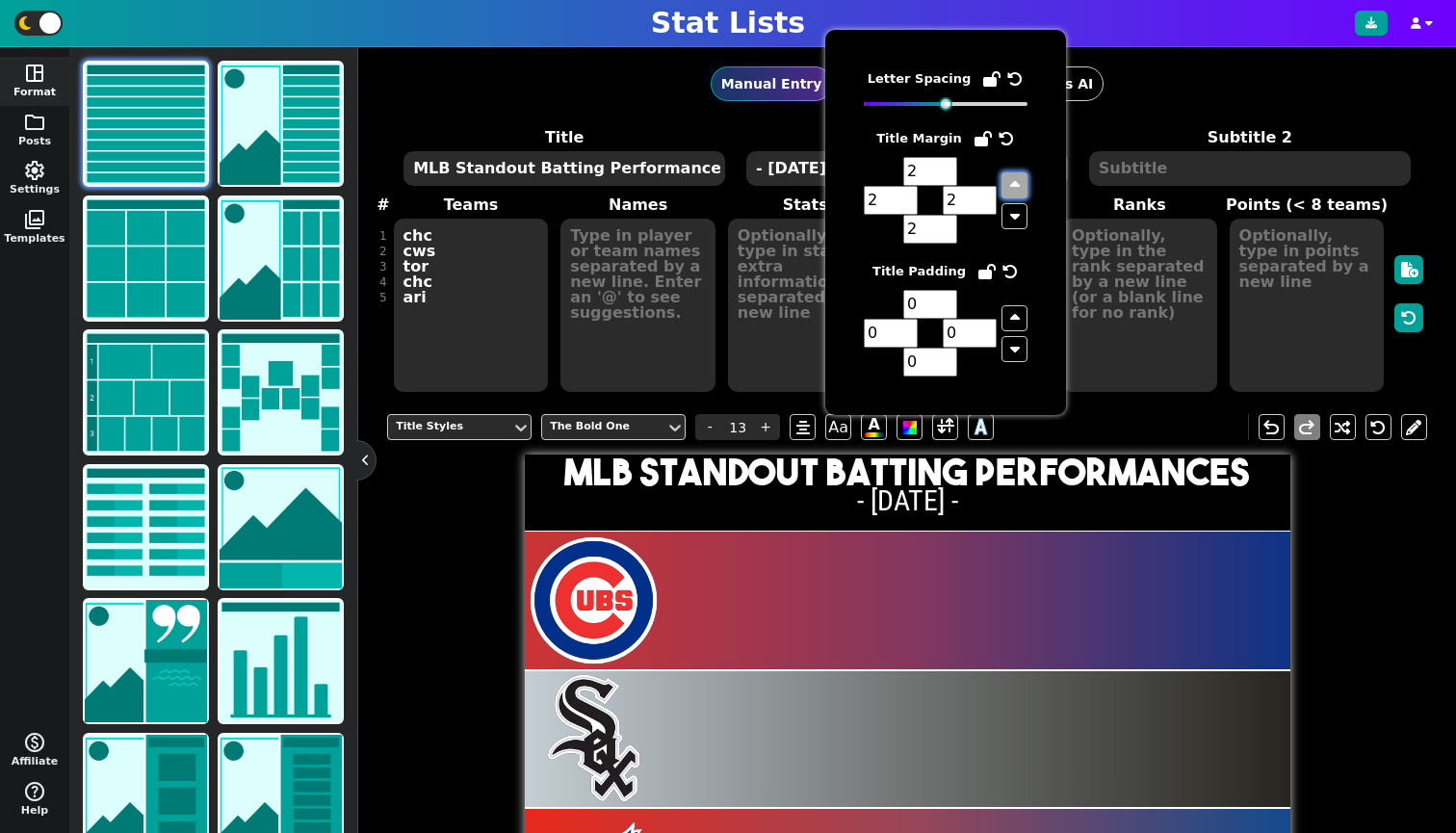
click at [1015, 183] on icon "button" at bounding box center [1015, 185] width 10 height 16
type input "3"
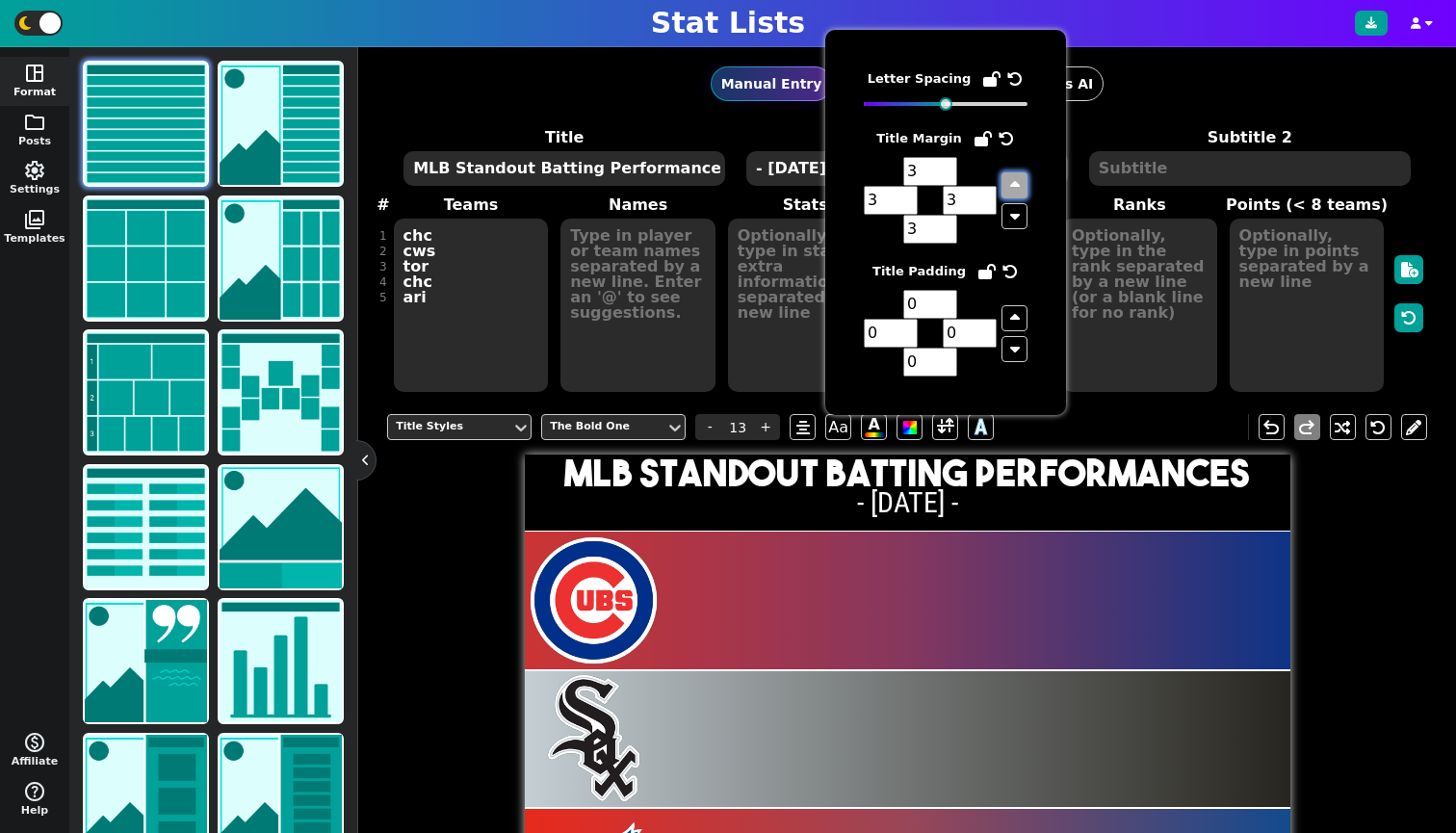
click at [1015, 183] on icon "button" at bounding box center [1015, 185] width 10 height 16
type input "4"
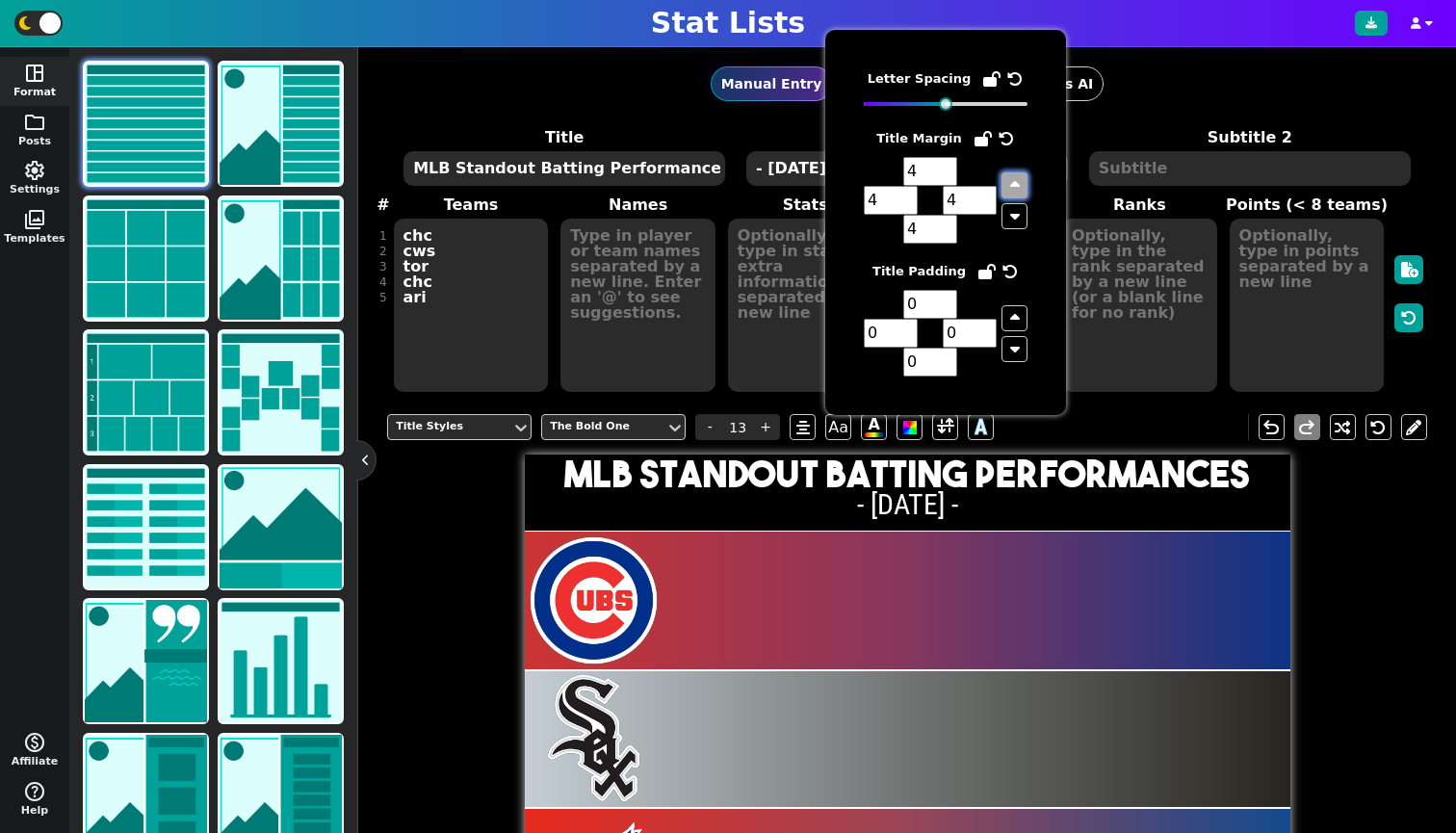
click at [1015, 183] on icon "button" at bounding box center [1015, 185] width 10 height 16
type input "5"
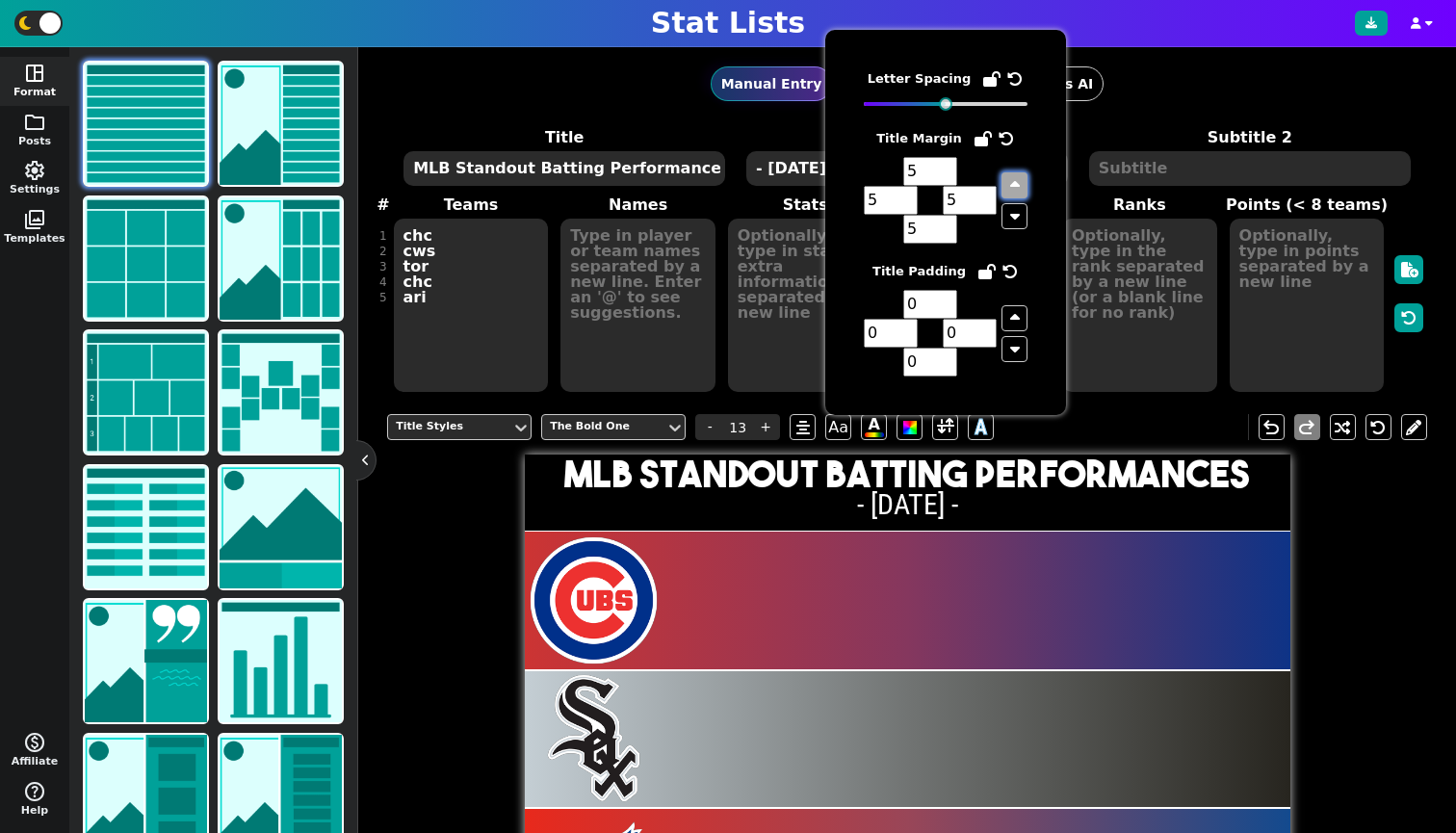
click at [1015, 183] on icon "button" at bounding box center [1015, 185] width 10 height 16
type input "6"
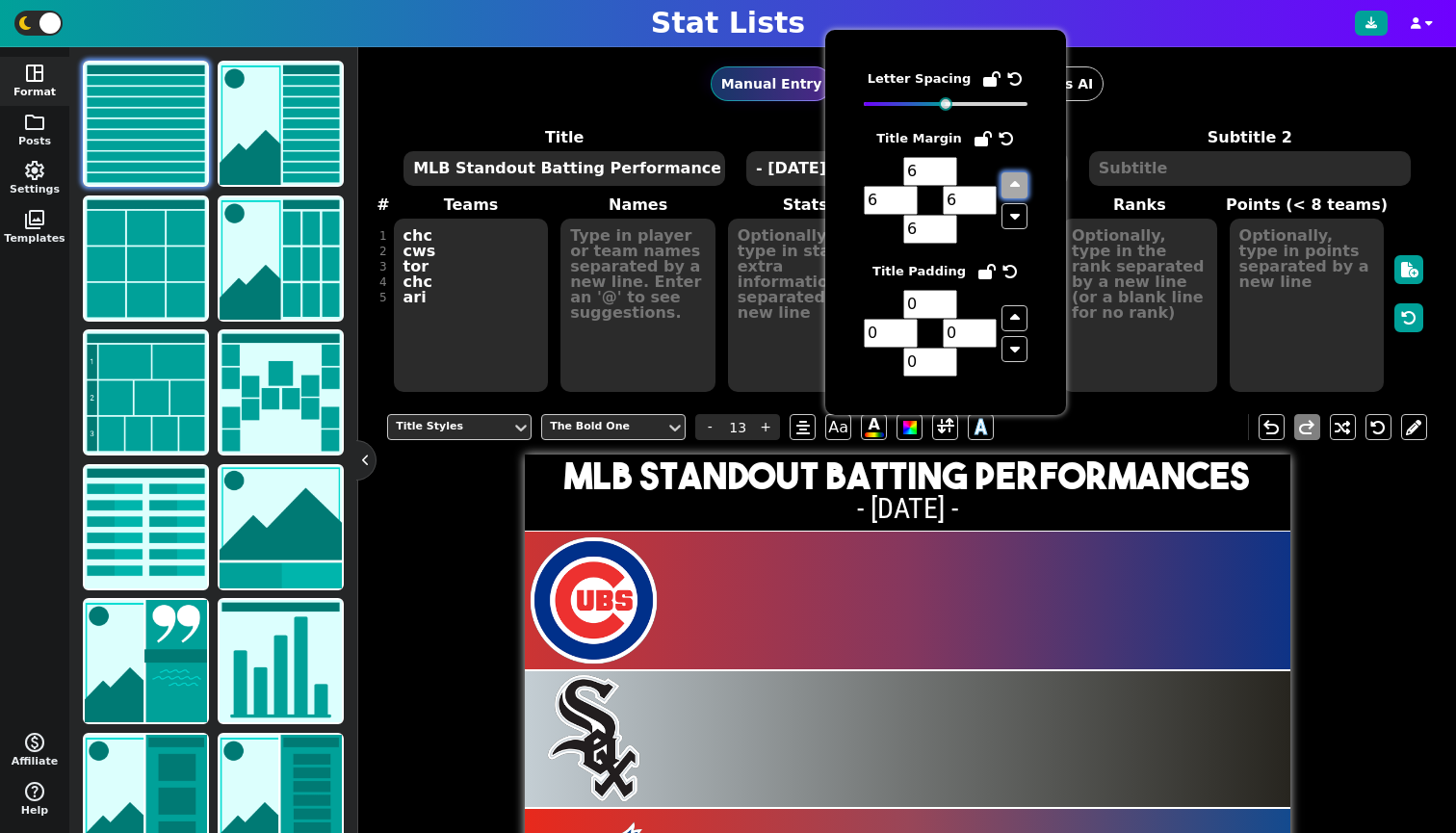
click at [1015, 183] on icon "button" at bounding box center [1015, 185] width 10 height 16
type input "7"
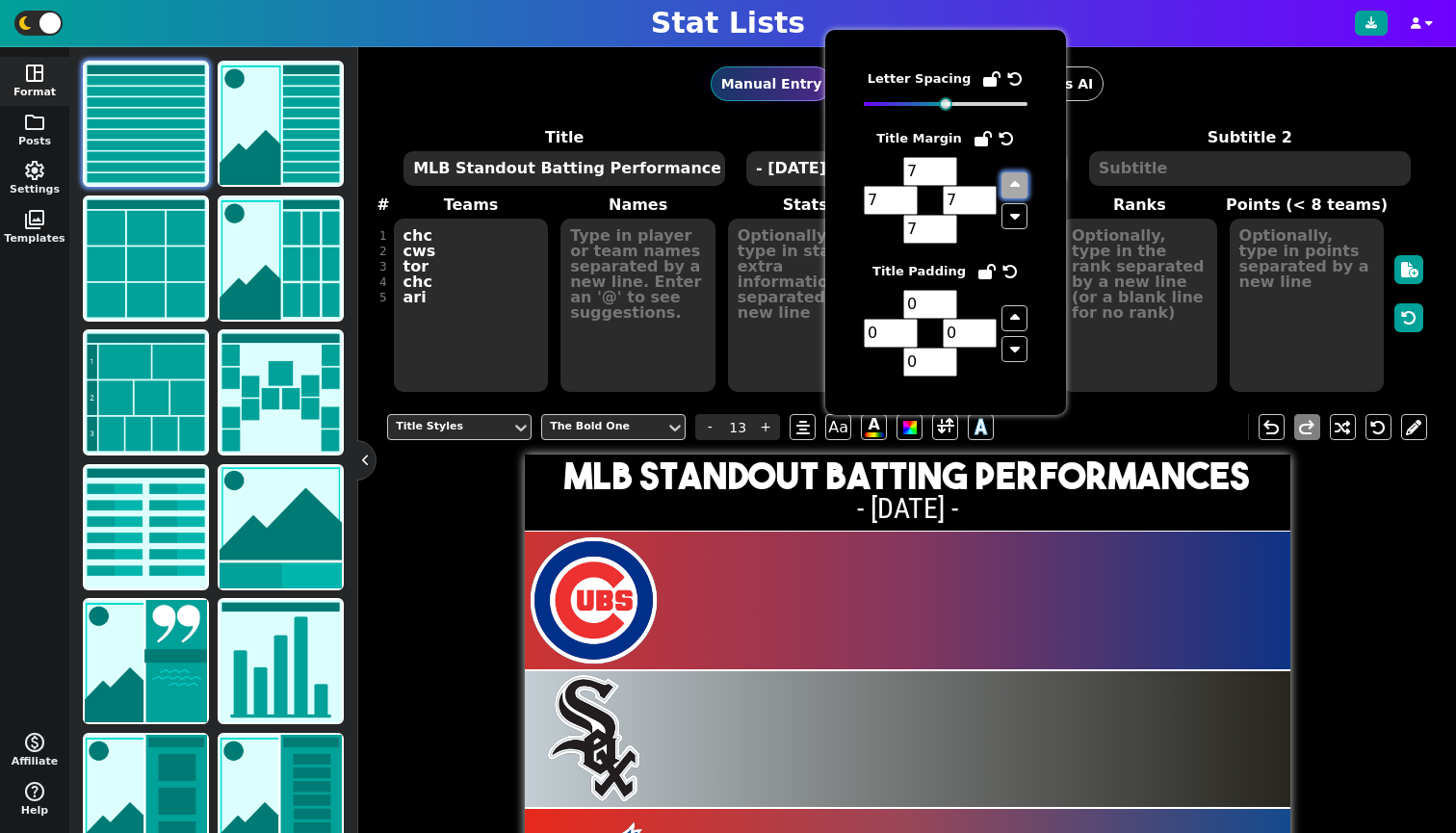
click at [1015, 183] on icon "button" at bounding box center [1015, 185] width 10 height 16
type input "8"
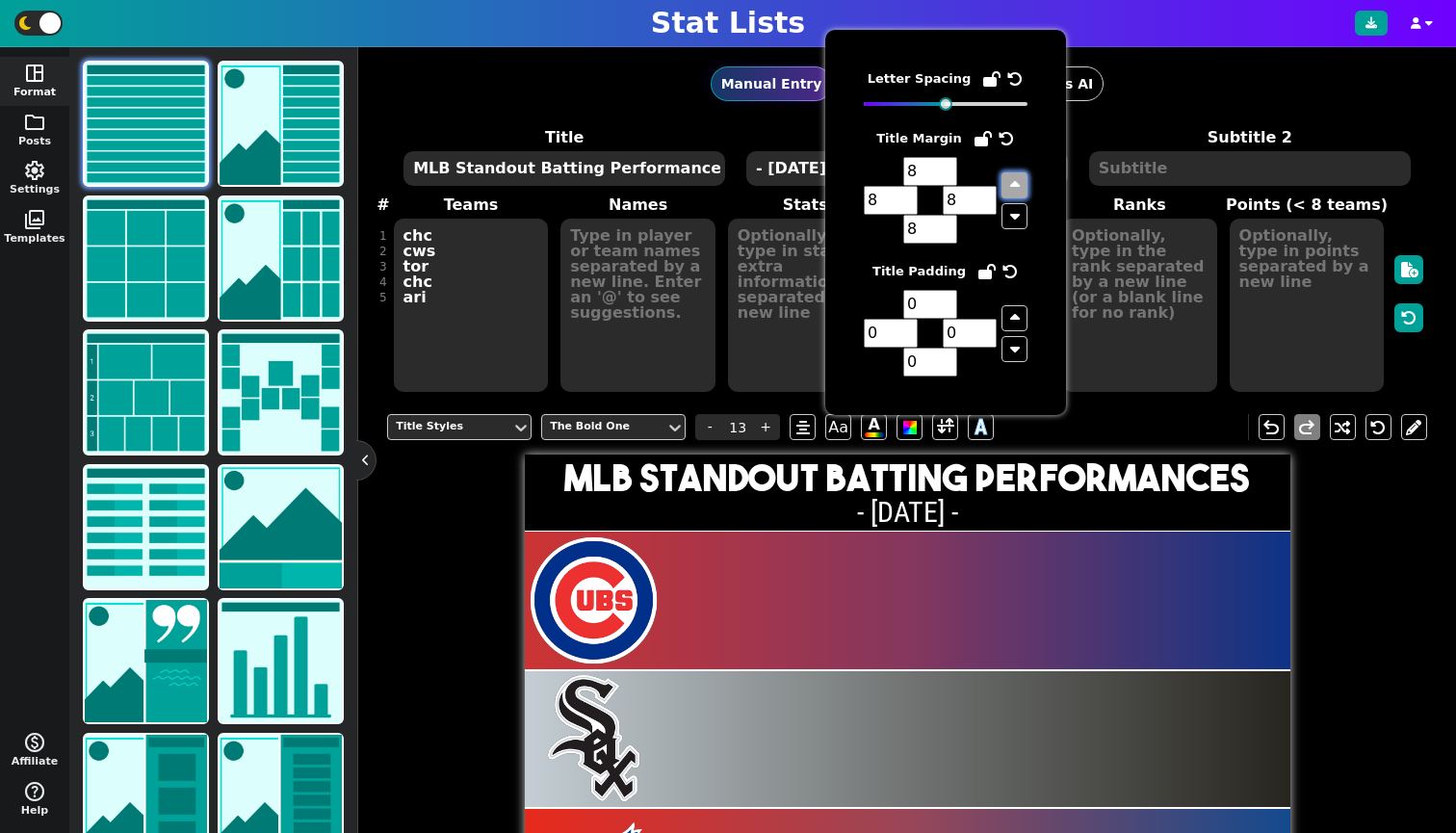
click at [1015, 183] on icon "button" at bounding box center [1015, 185] width 10 height 16
type input "9"
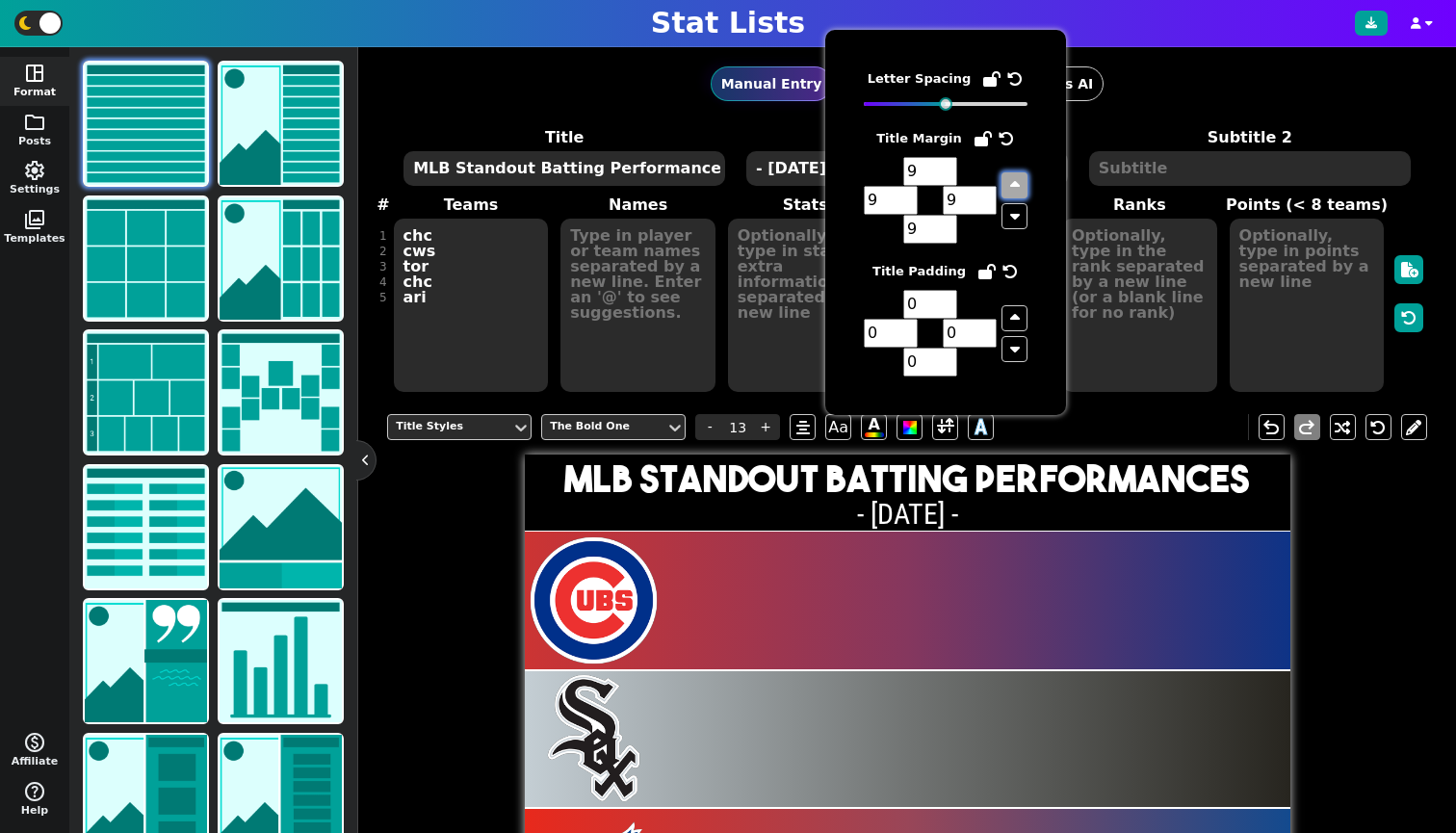
click at [1015, 183] on icon "button" at bounding box center [1015, 185] width 10 height 16
type input "10"
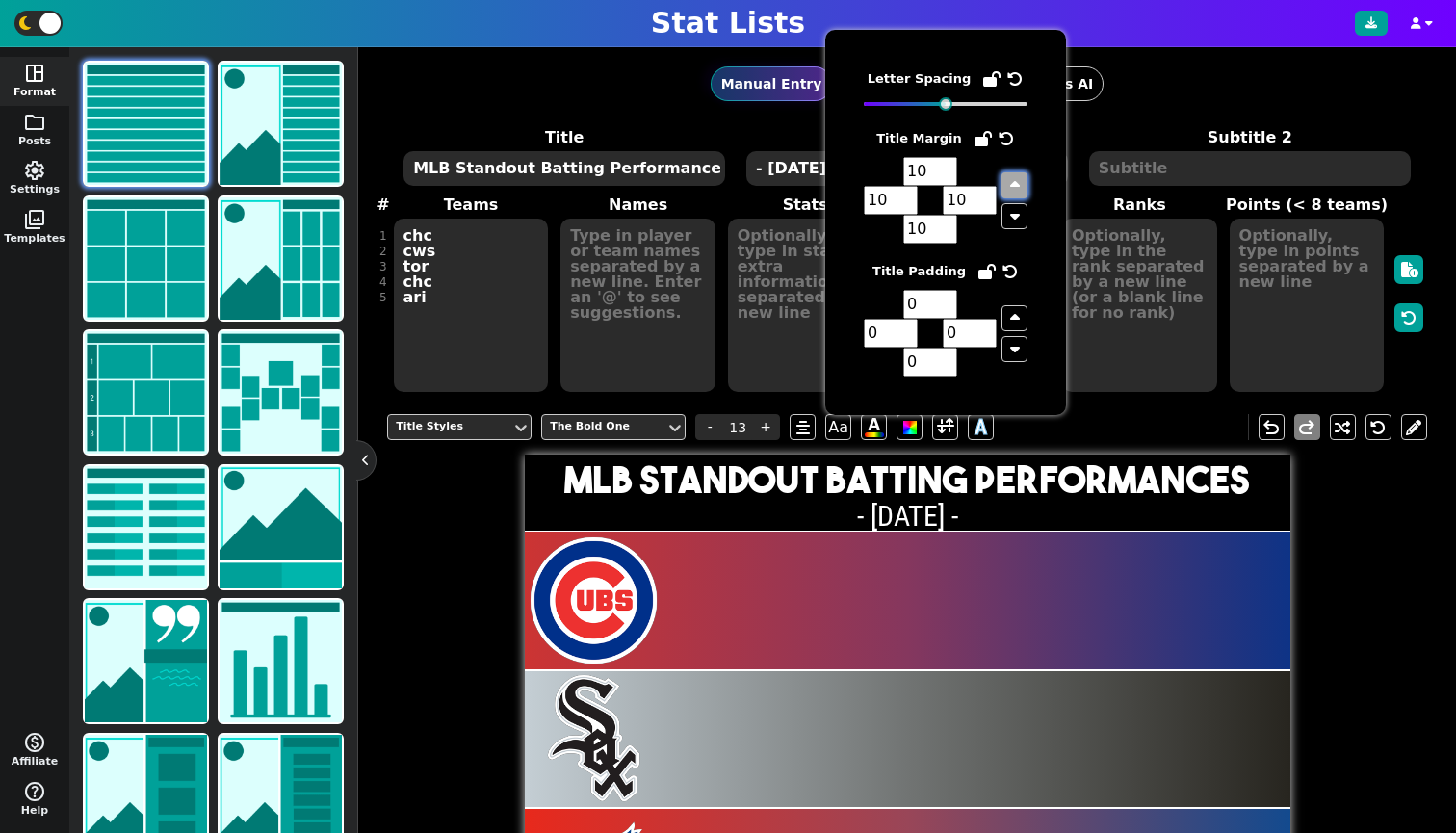
click at [1015, 183] on icon "button" at bounding box center [1015, 185] width 10 height 16
type input "11"
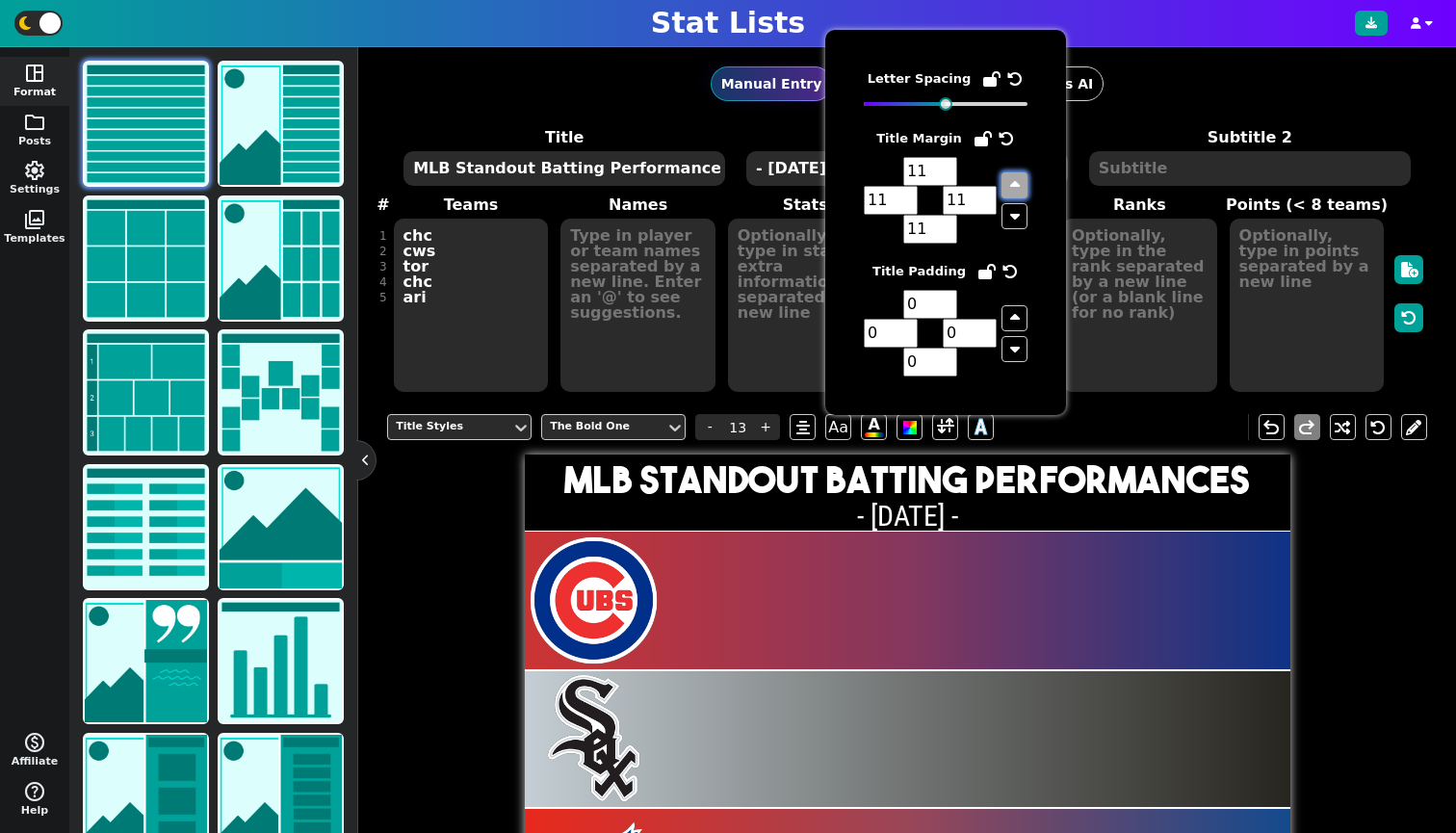
click at [1015, 183] on icon "button" at bounding box center [1015, 185] width 10 height 16
type input "12"
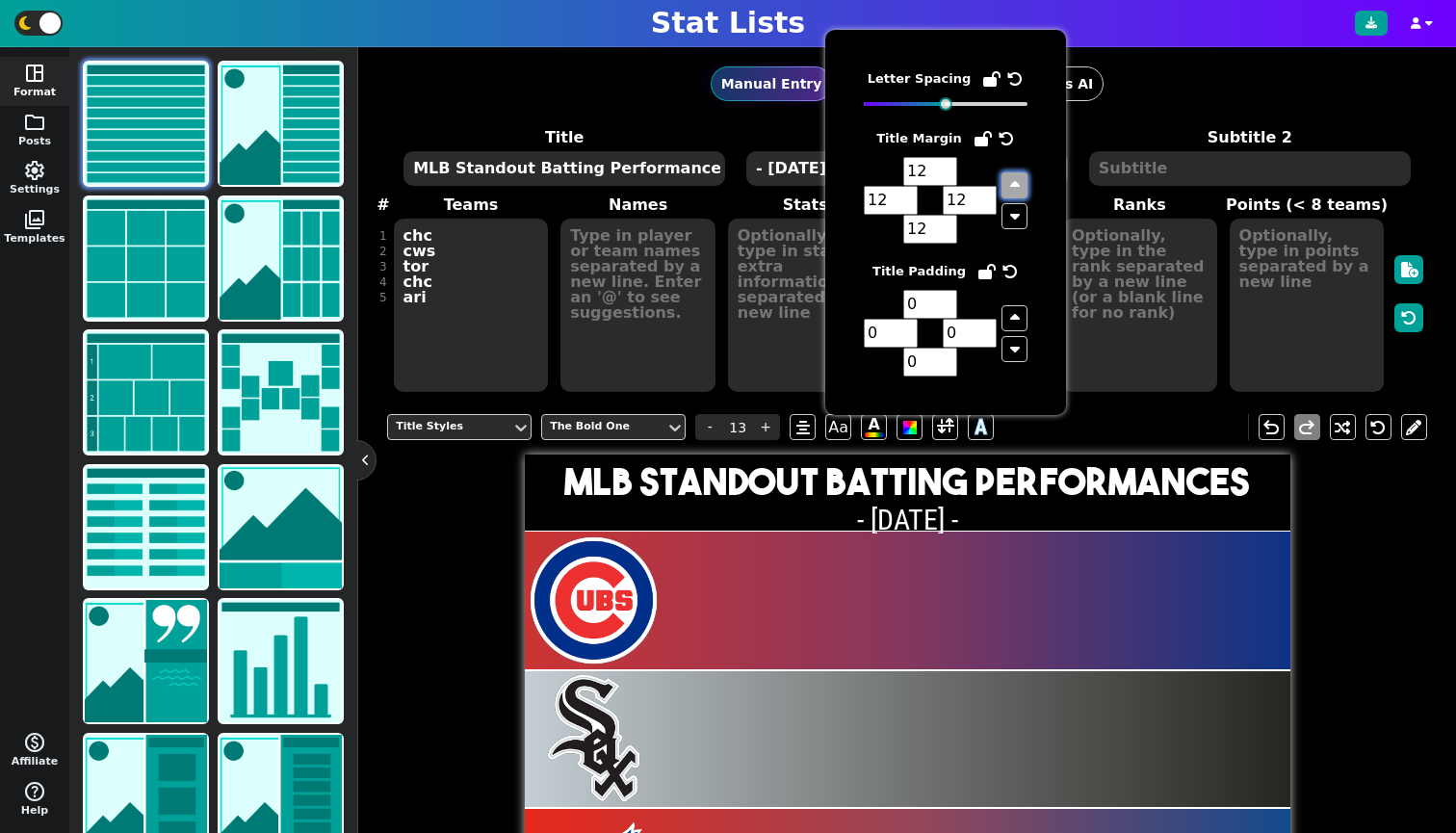
click at [1015, 183] on icon "button" at bounding box center [1015, 185] width 10 height 16
type input "13"
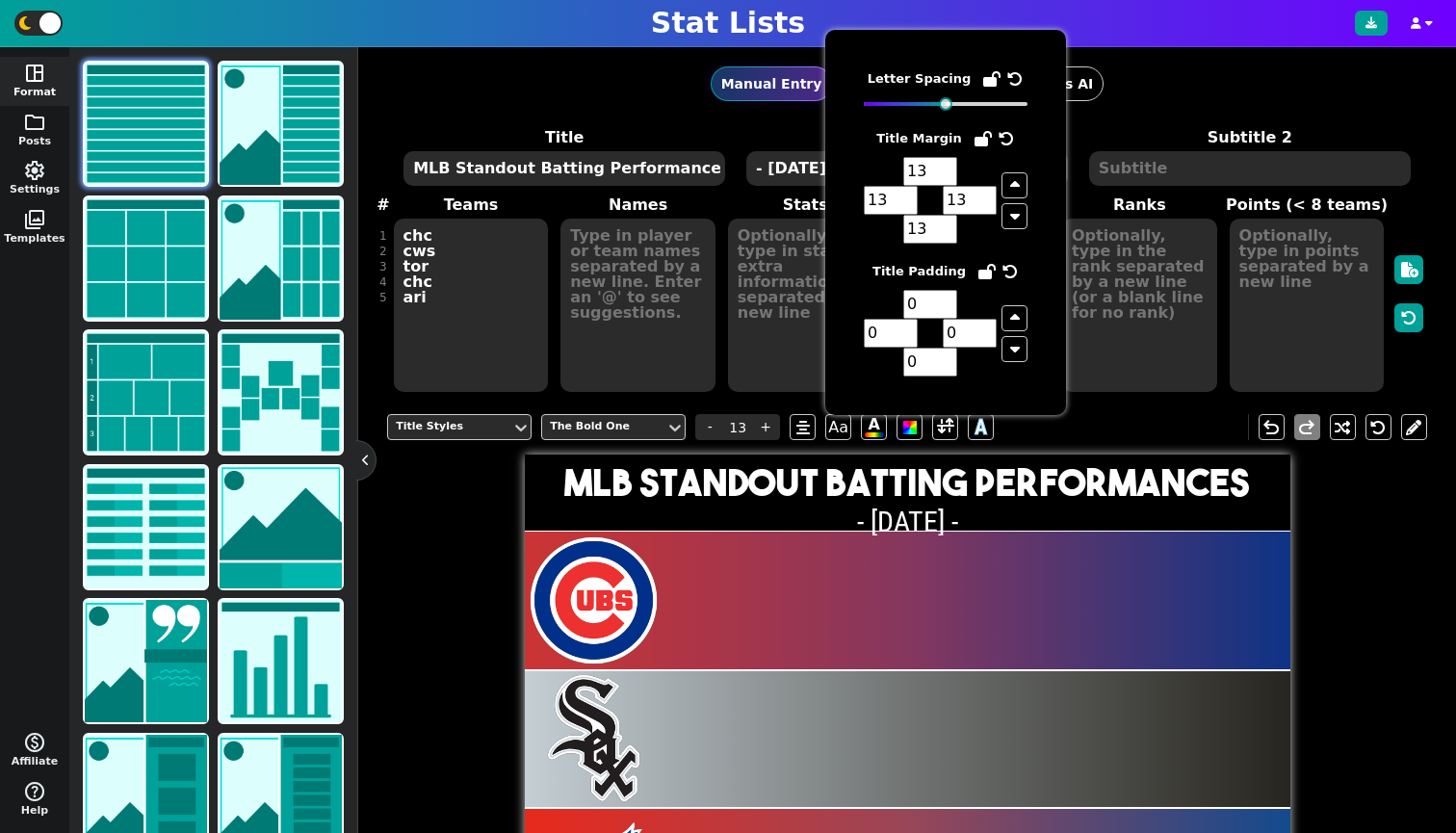
click at [741, 469] on h1 "MLB Standout Batting Performances" at bounding box center [906, 483] width 741 height 38
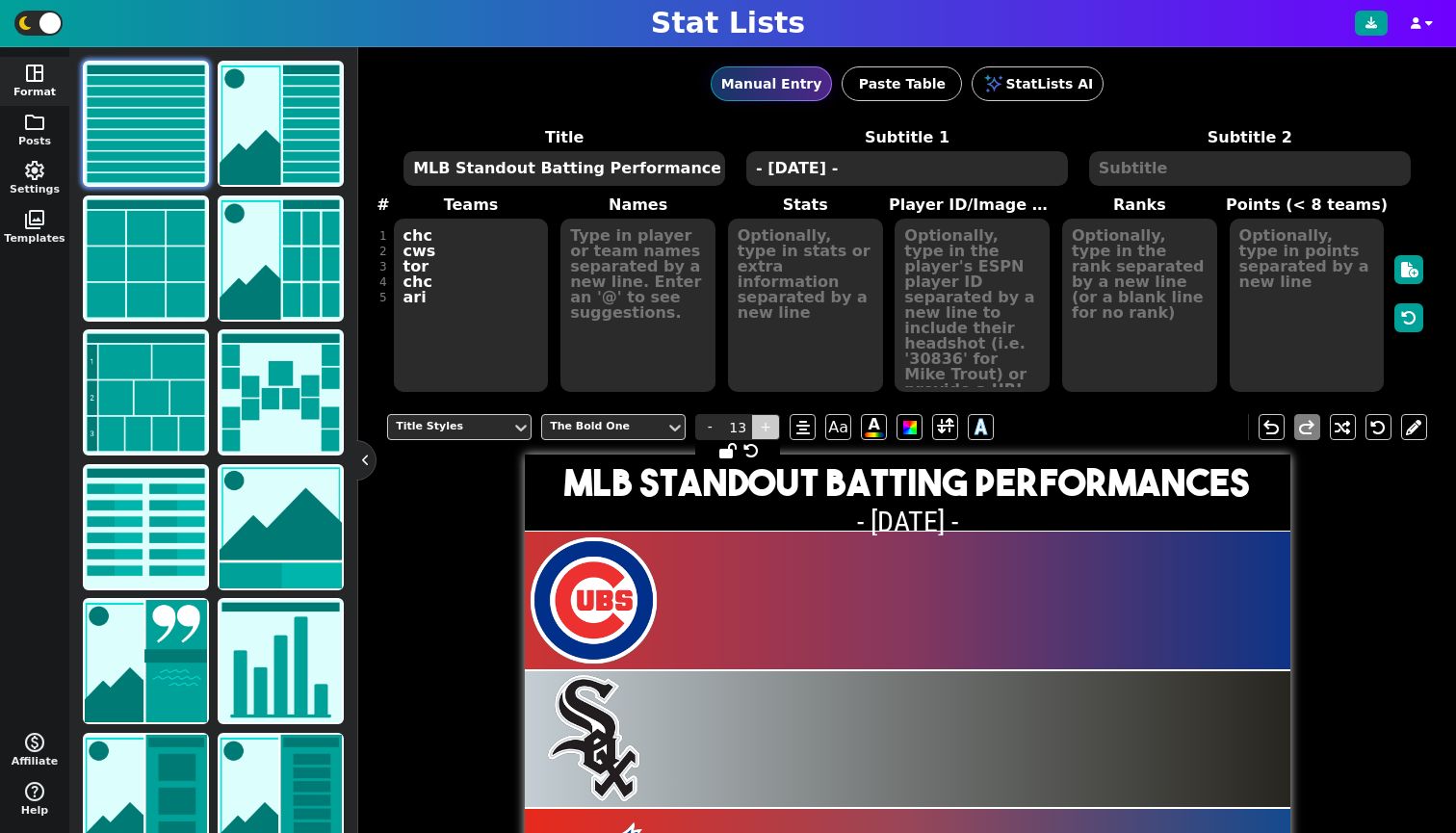
click at [775, 416] on span "+" at bounding box center [766, 426] width 29 height 26
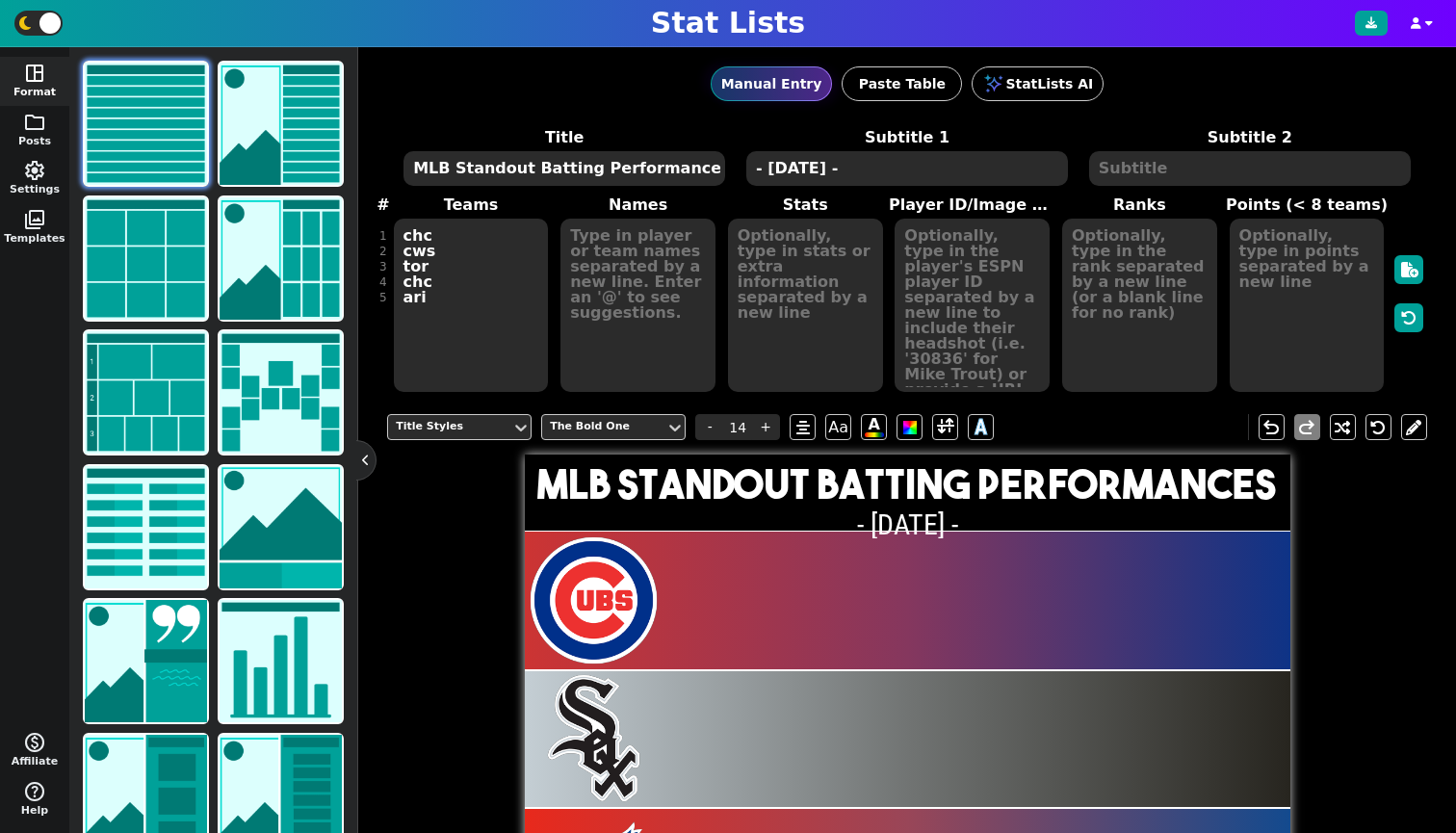
click at [911, 523] on h2 "- [DATE] -" at bounding box center [907, 525] width 766 height 29
type input "10"
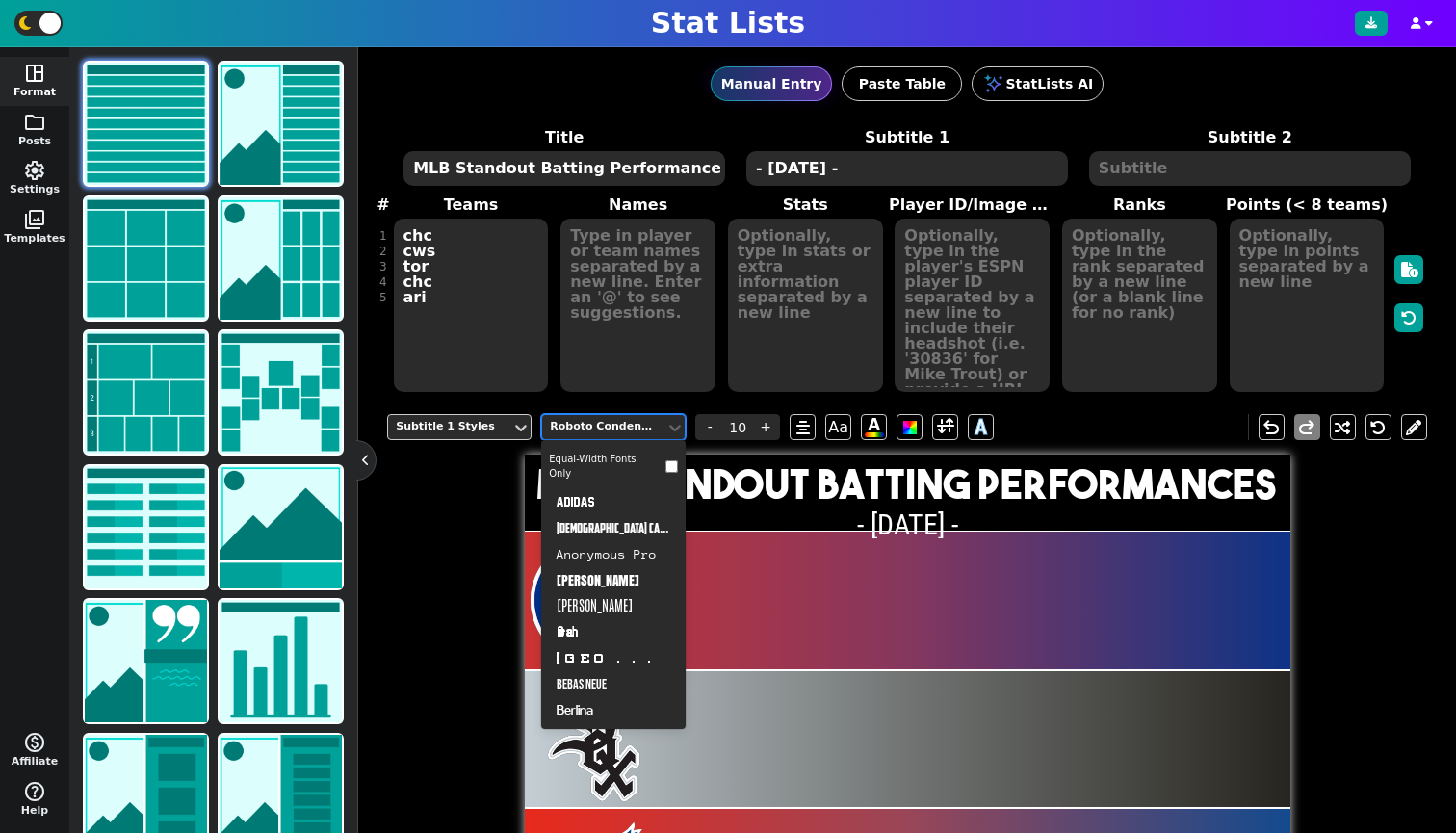
click at [633, 419] on div "Roboto Condensed" at bounding box center [603, 426] width 108 height 17
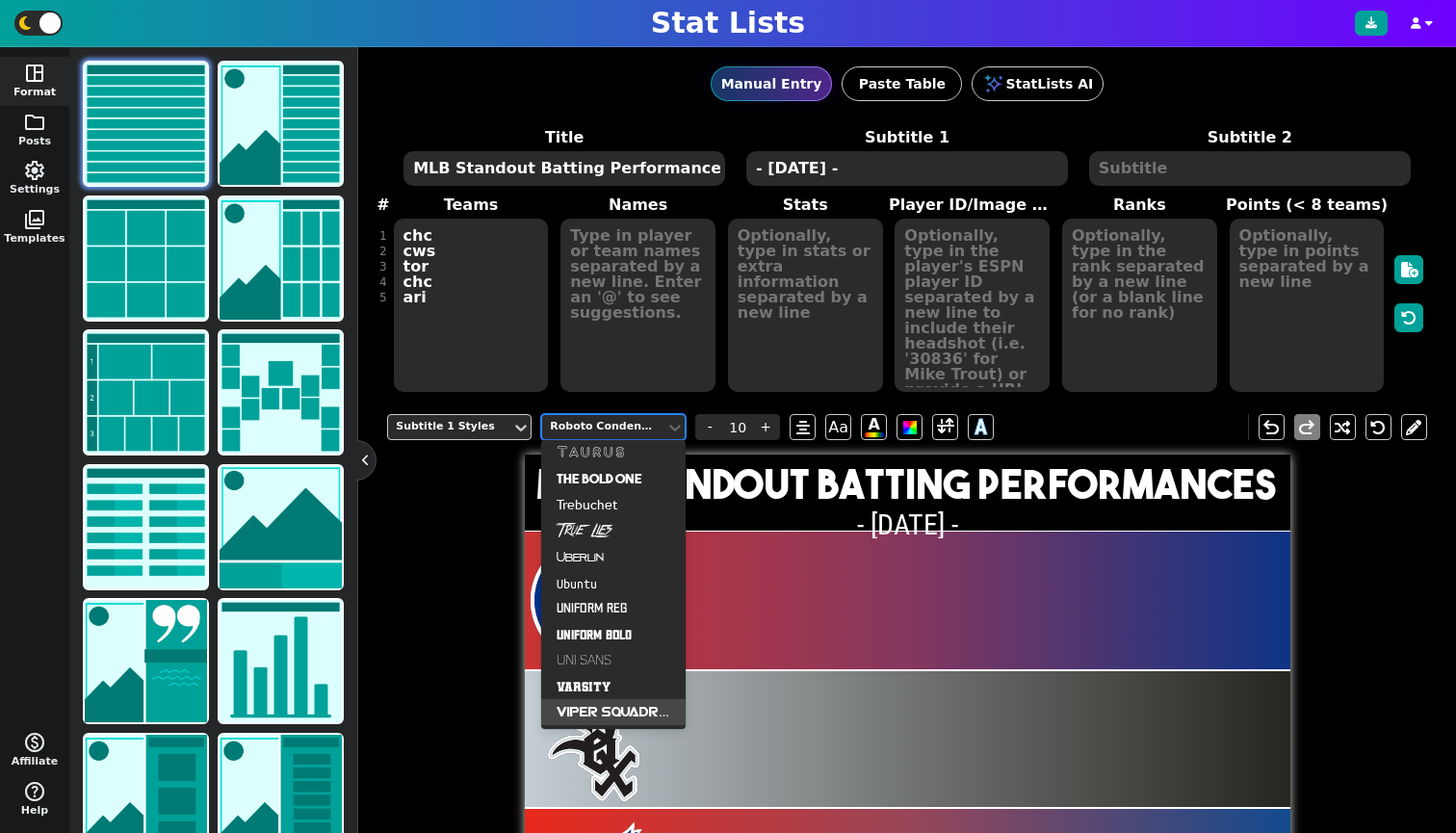
click at [604, 706] on div "Viper Squadron" at bounding box center [613, 711] width 144 height 26
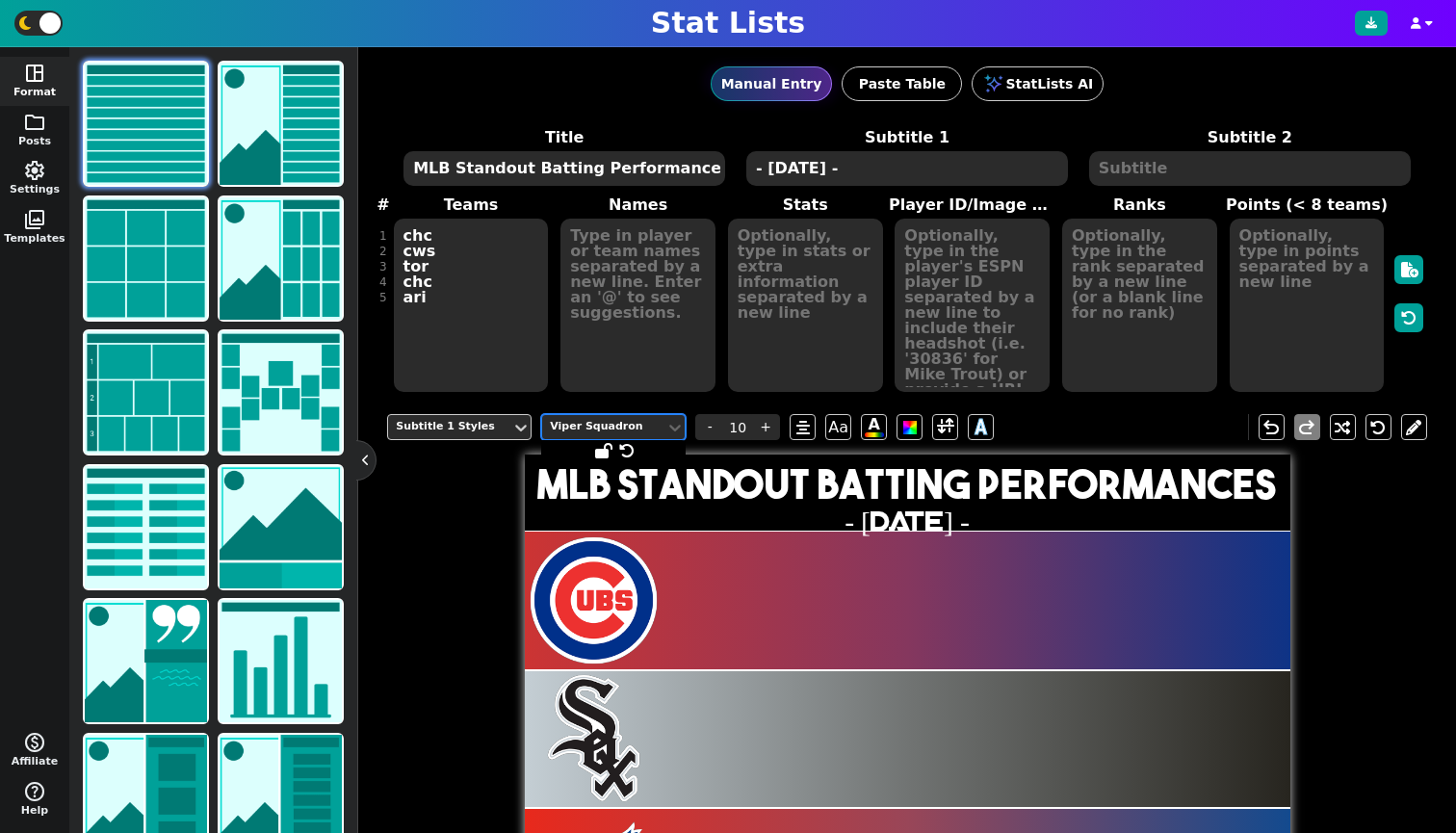
click at [637, 428] on div "Viper Squadron" at bounding box center [603, 426] width 108 height 17
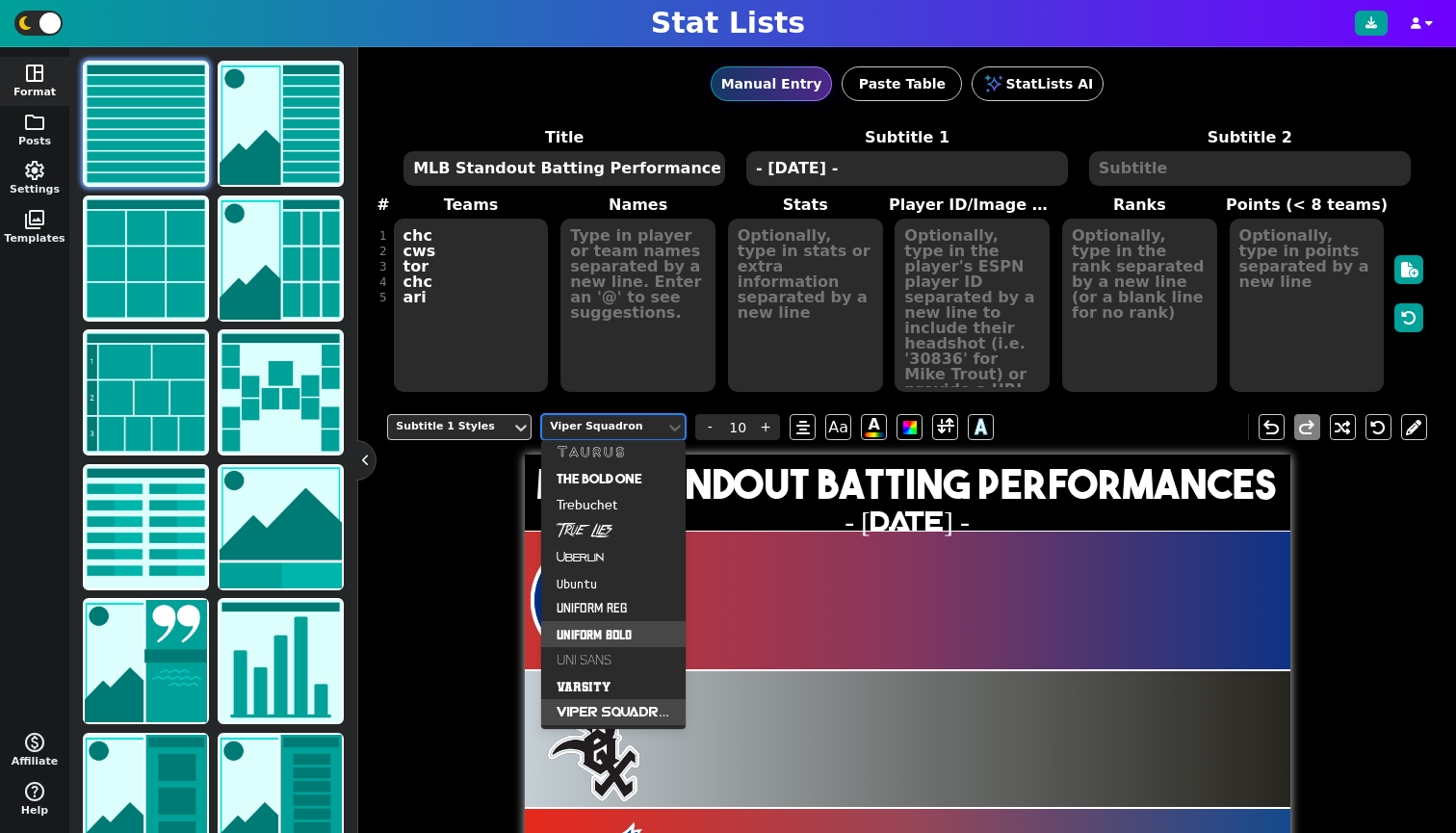
click at [612, 638] on div "Uniform Bold" at bounding box center [613, 634] width 144 height 26
click at [612, 638] on div at bounding box center [593, 599] width 137 height 137
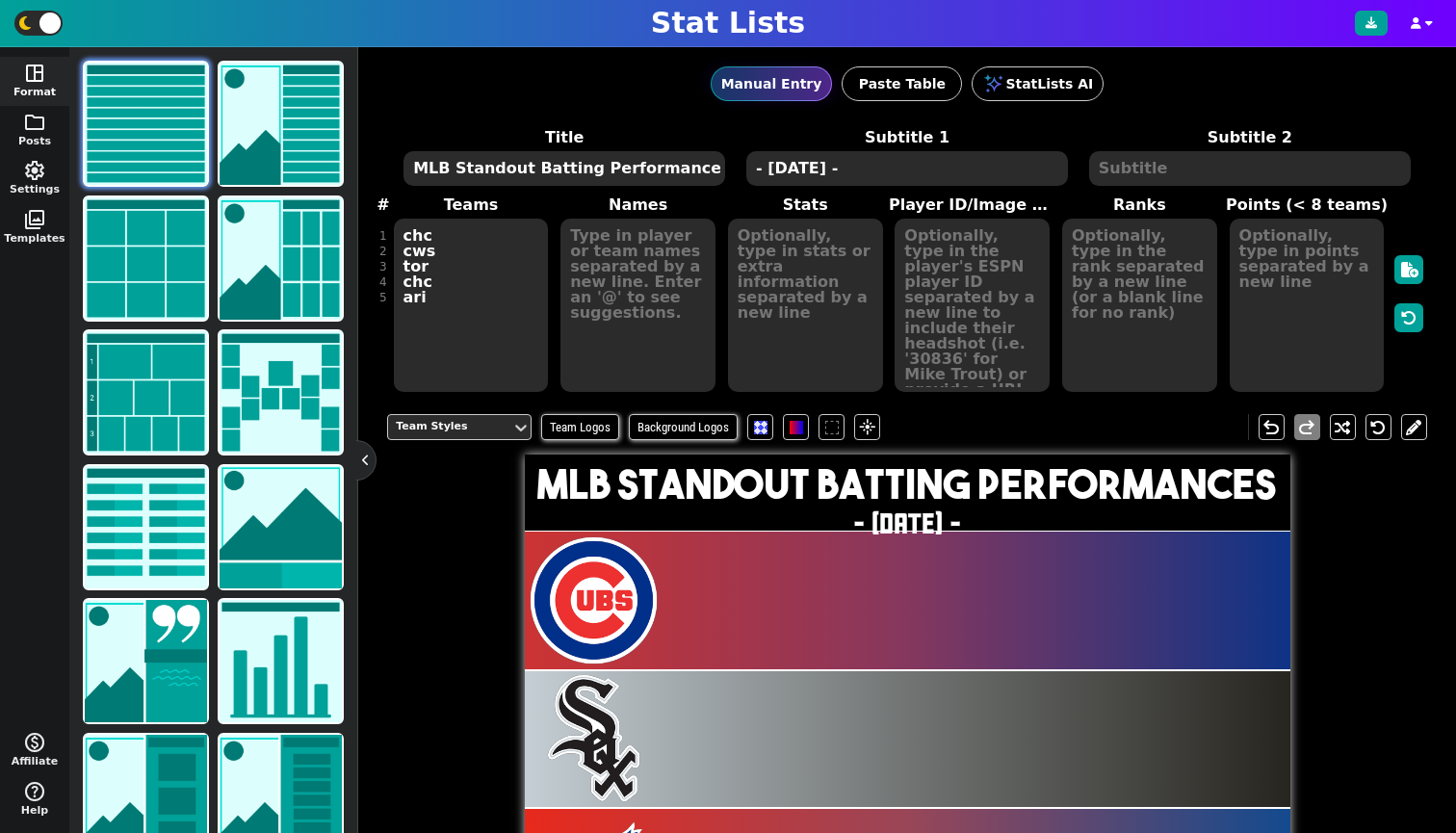
click at [876, 519] on h2 "- [DATE] -" at bounding box center [907, 525] width 766 height 29
click at [622, 427] on div "Uniform Bold" at bounding box center [603, 426] width 108 height 17
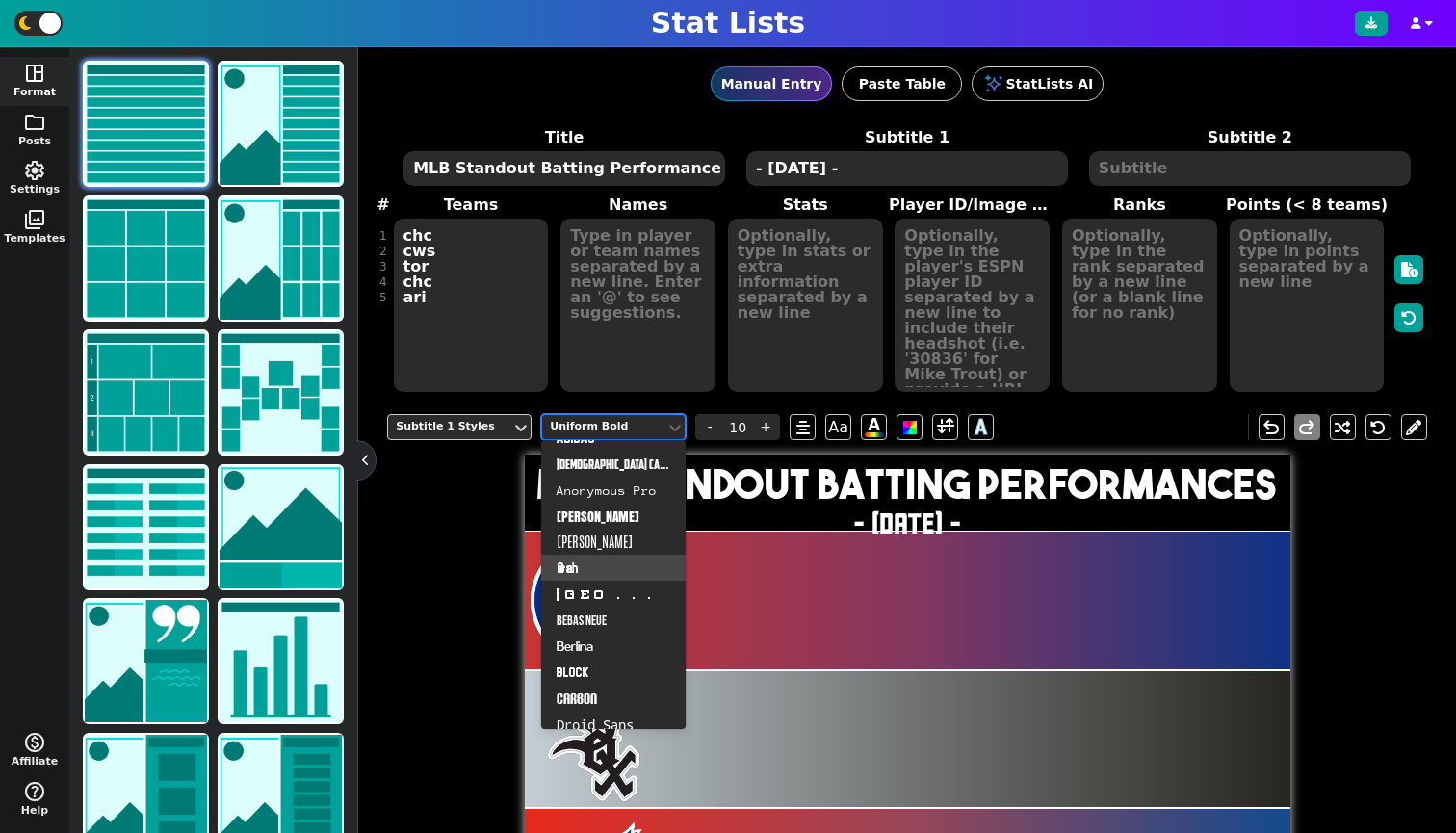
scroll to position [211, 0]
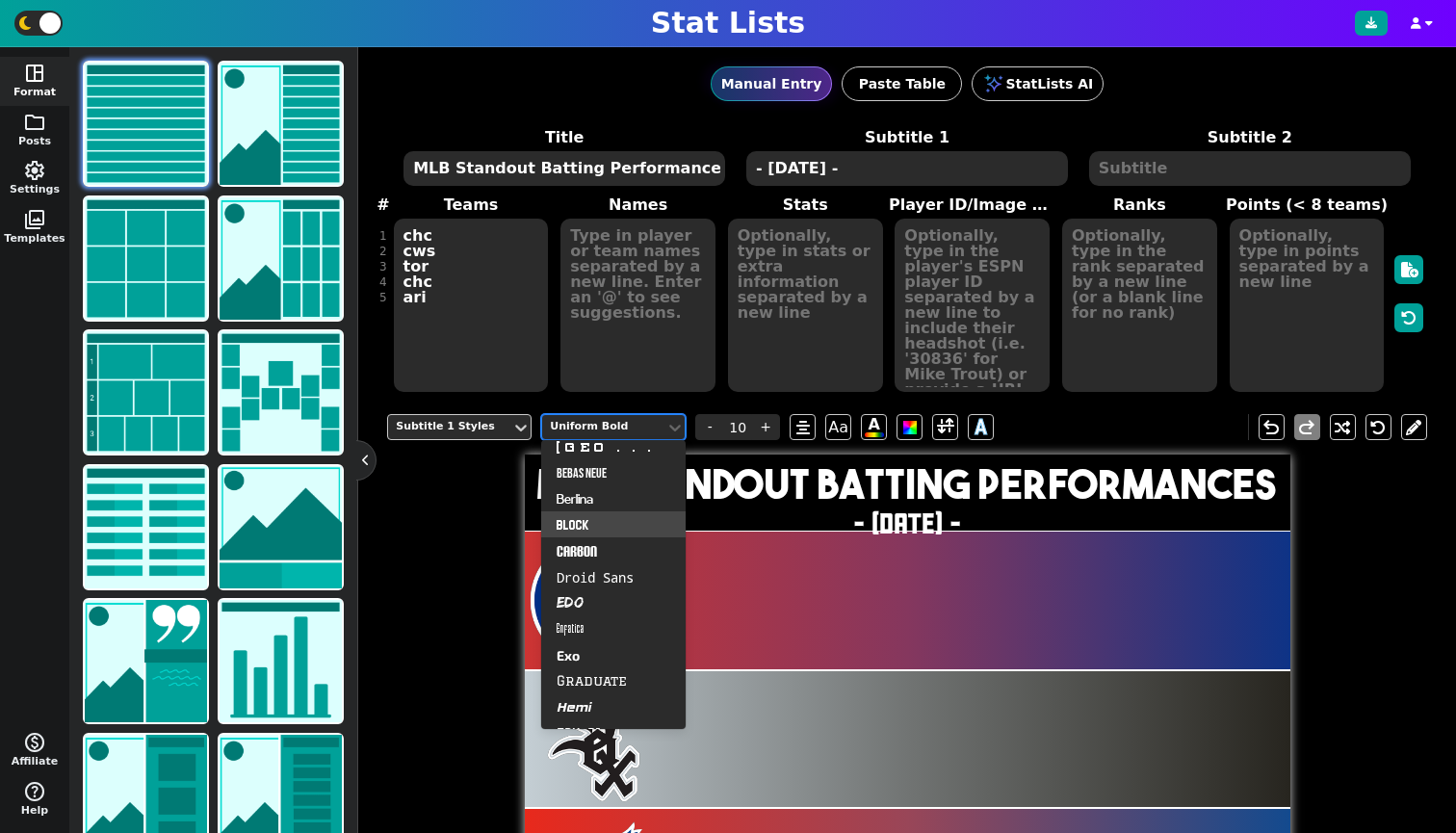
click at [591, 520] on div "Block" at bounding box center [613, 524] width 144 height 26
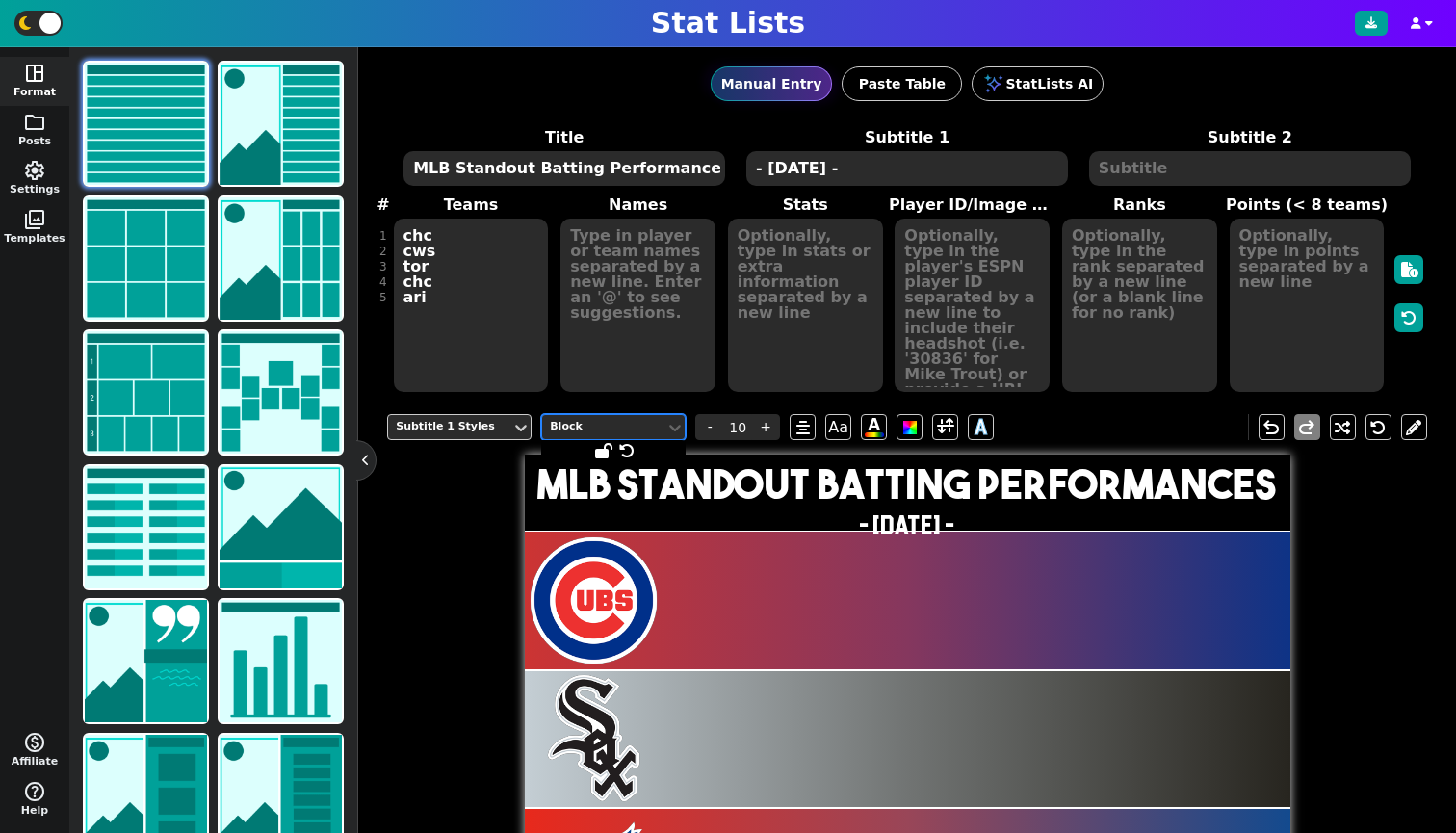
click at [650, 428] on div "Block" at bounding box center [603, 426] width 108 height 17
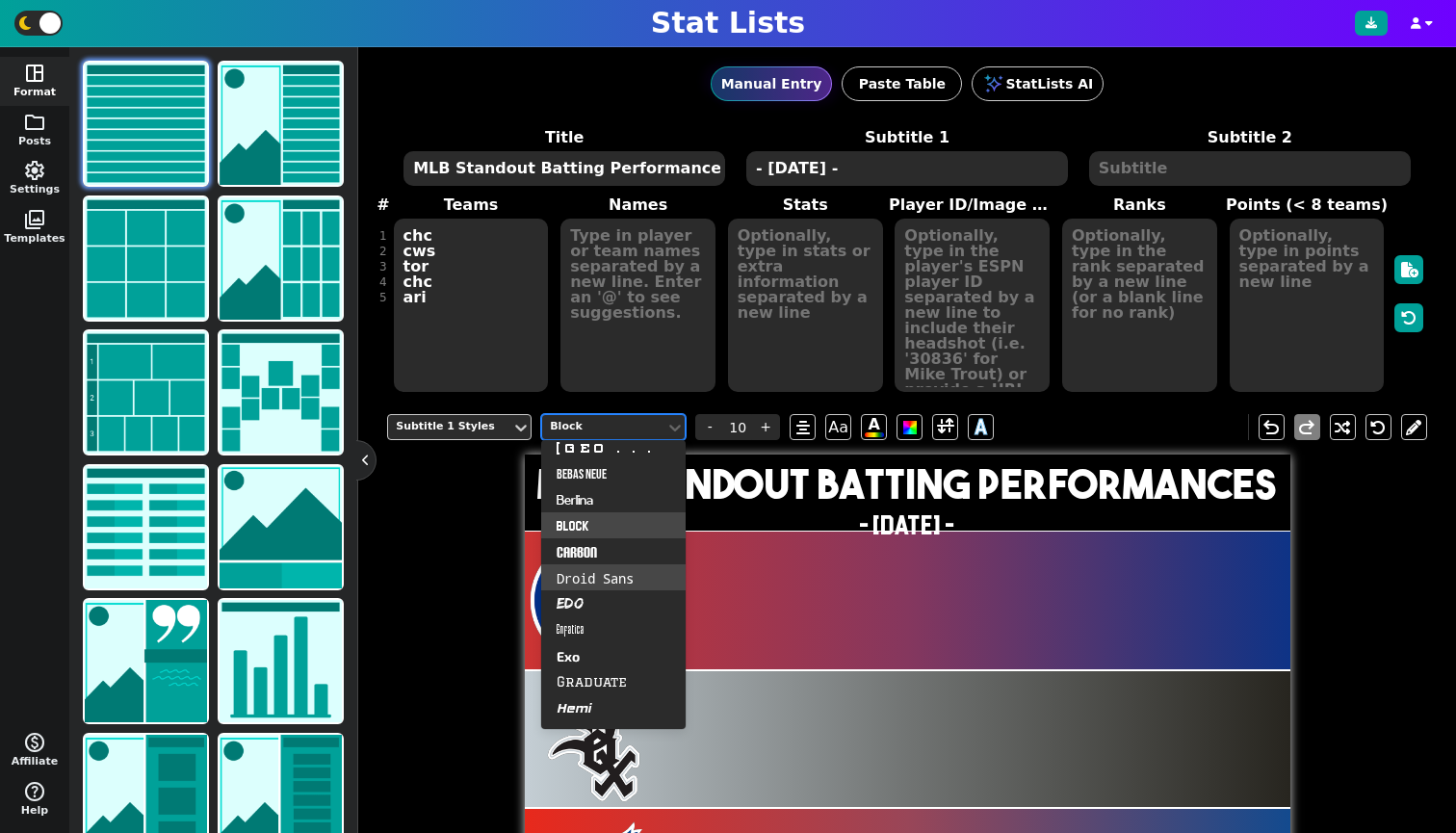
scroll to position [240, 0]
click at [570, 567] on div "Edo" at bounding box center [613, 572] width 144 height 26
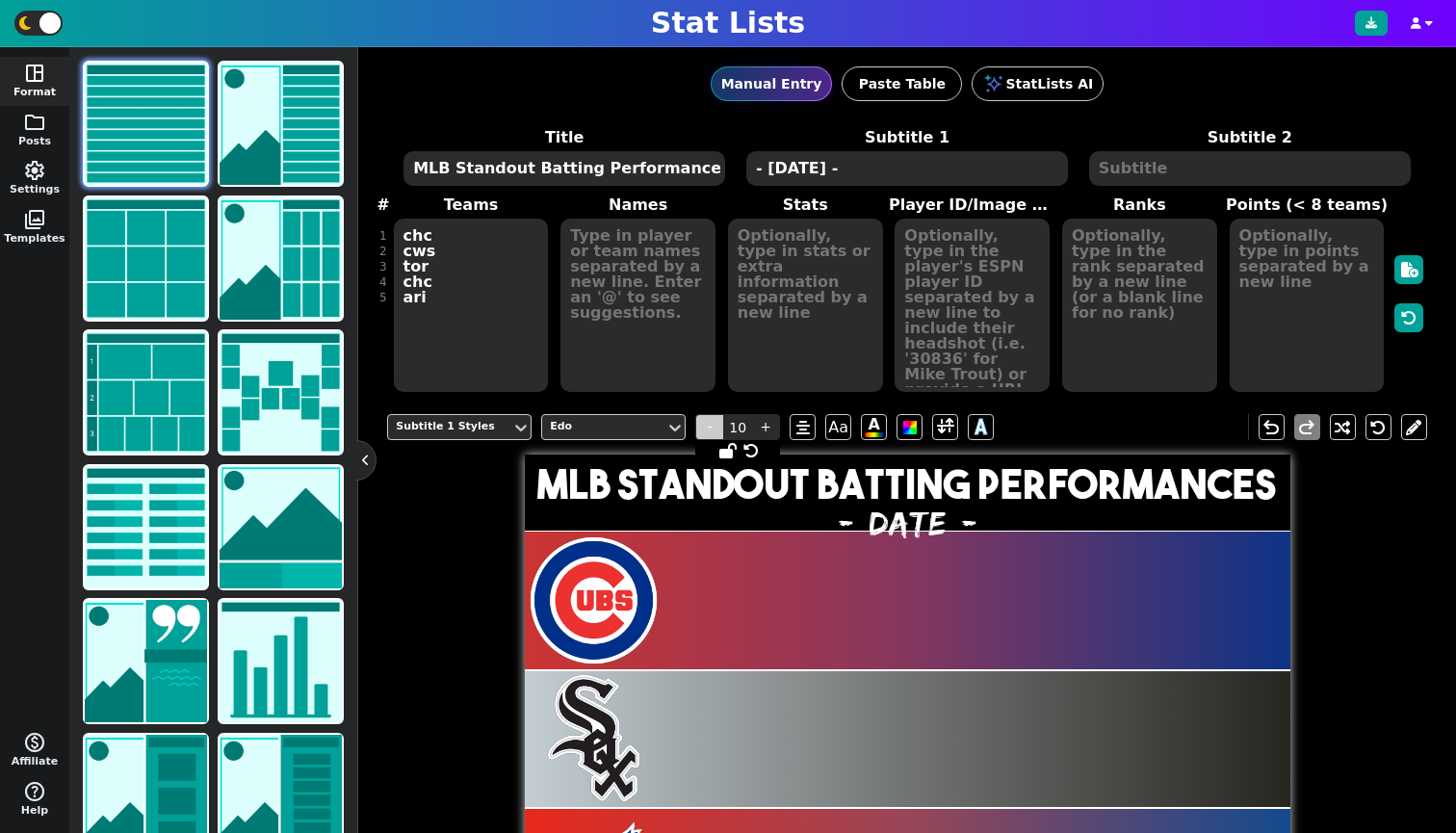
click at [713, 428] on span "-" at bounding box center [710, 426] width 29 height 26
type input "7"
click at [943, 428] on span at bounding box center [946, 426] width 18 height 24
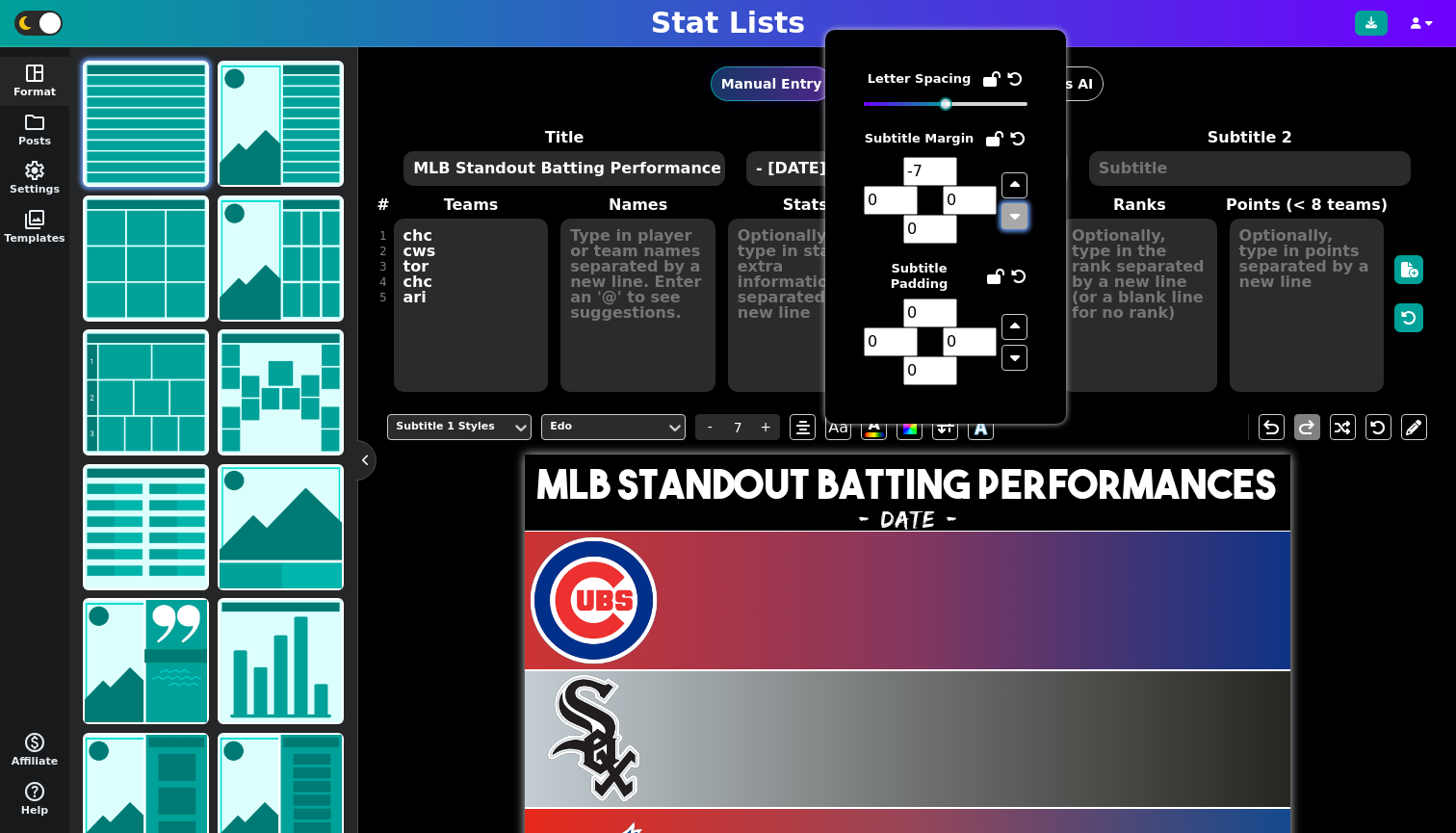
click at [1015, 213] on icon "button" at bounding box center [1015, 216] width 10 height 16
click at [1014, 177] on icon "button" at bounding box center [1015, 185] width 10 height 16
type input "1"
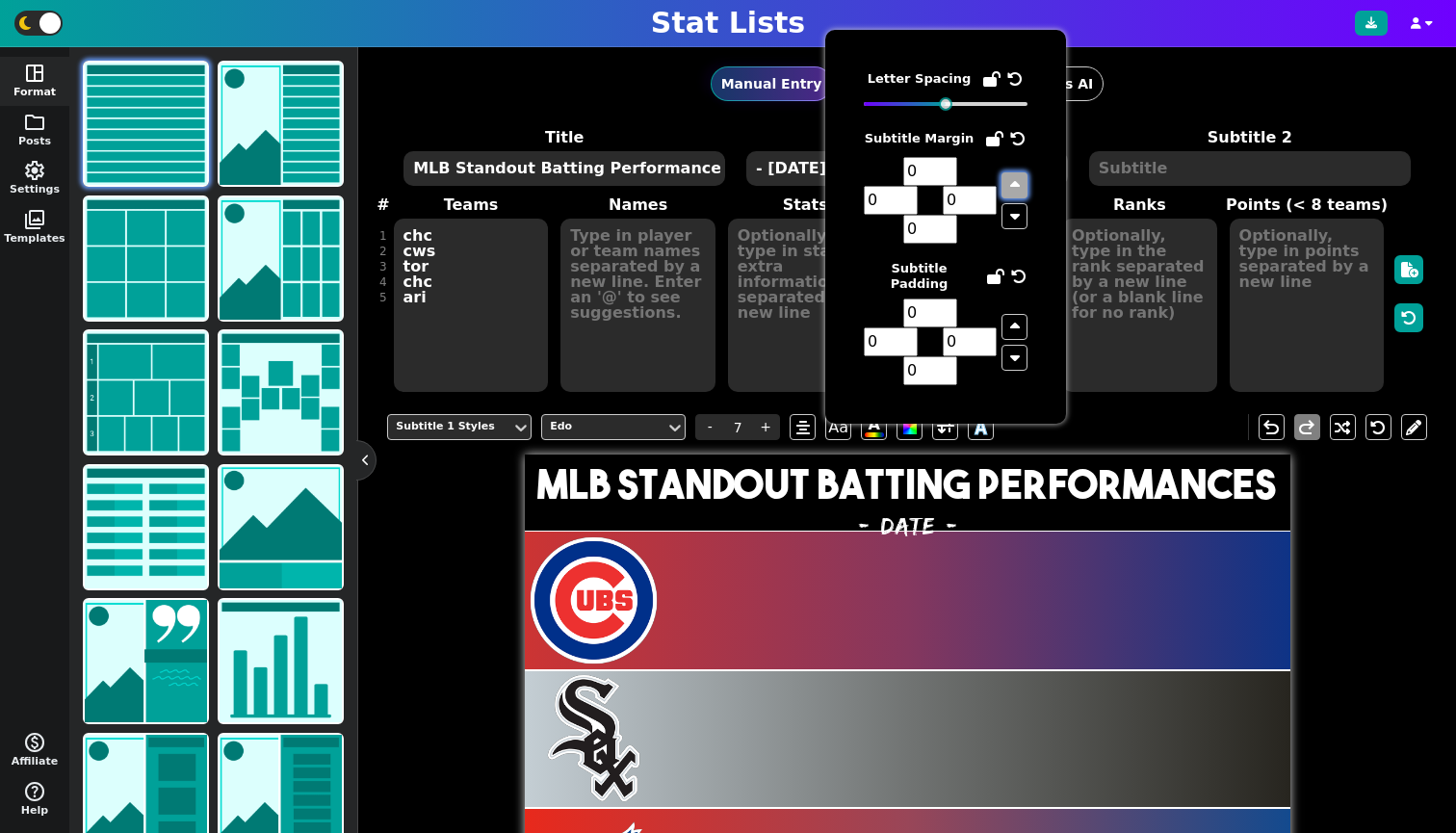
type input "1"
click at [1014, 168] on span at bounding box center [1014, 199] width 26 height 87
click at [1013, 177] on icon "button" at bounding box center [1015, 185] width 10 height 16
type input "2"
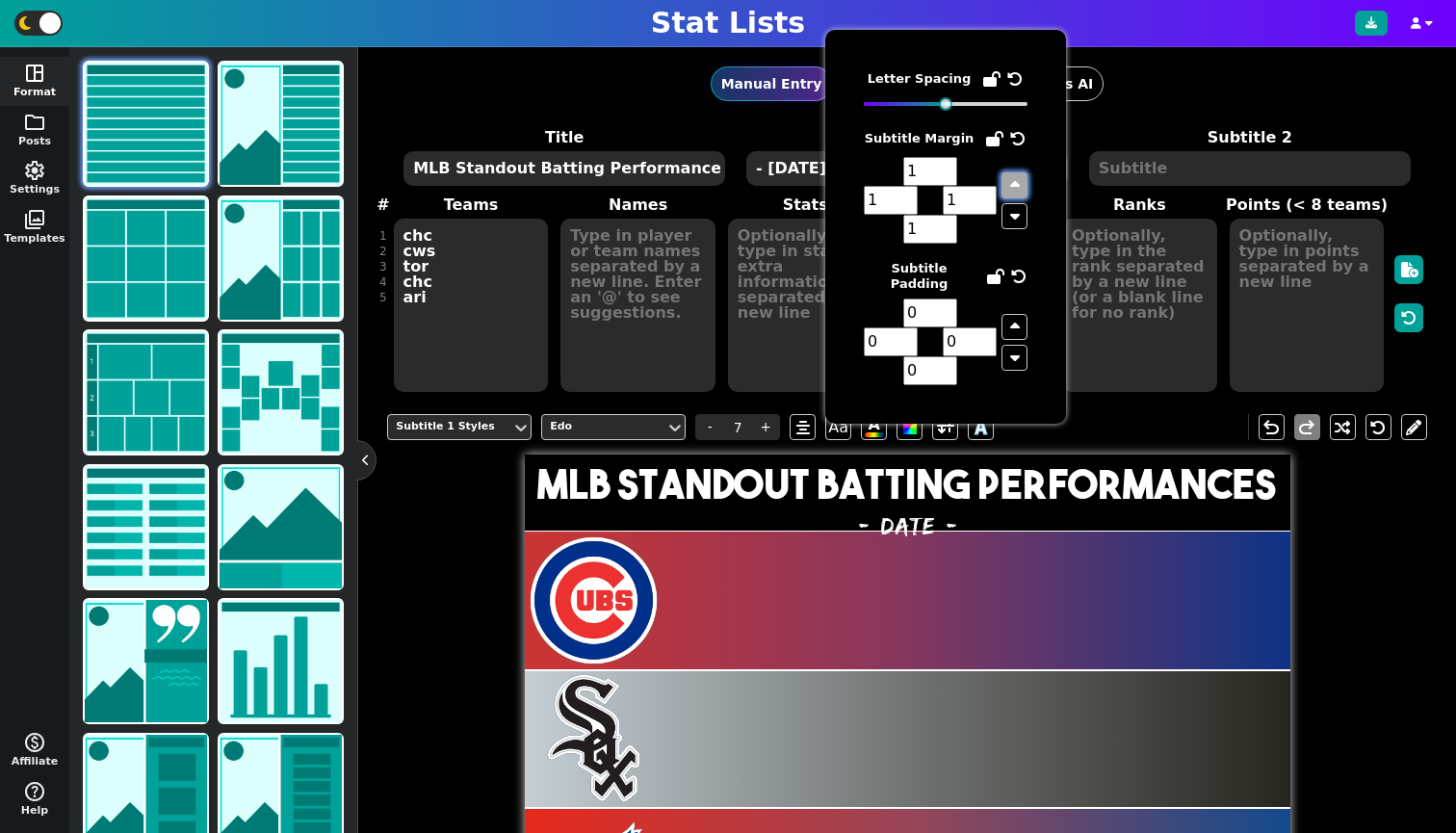
type input "2"
click at [1013, 177] on icon "button" at bounding box center [1015, 185] width 10 height 16
type input "3"
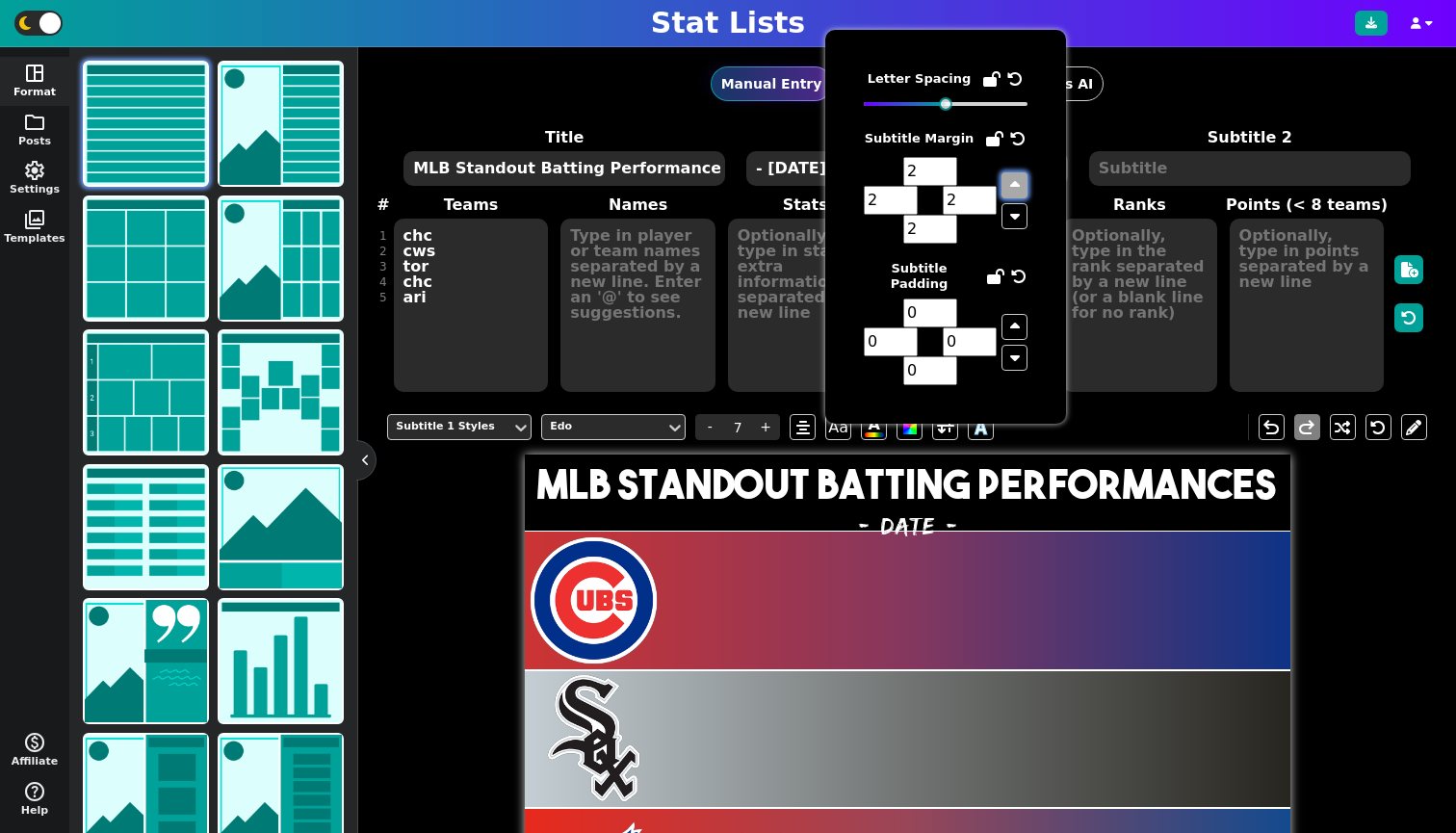
type input "3"
click at [1013, 177] on icon "button" at bounding box center [1015, 185] width 10 height 16
type input "4"
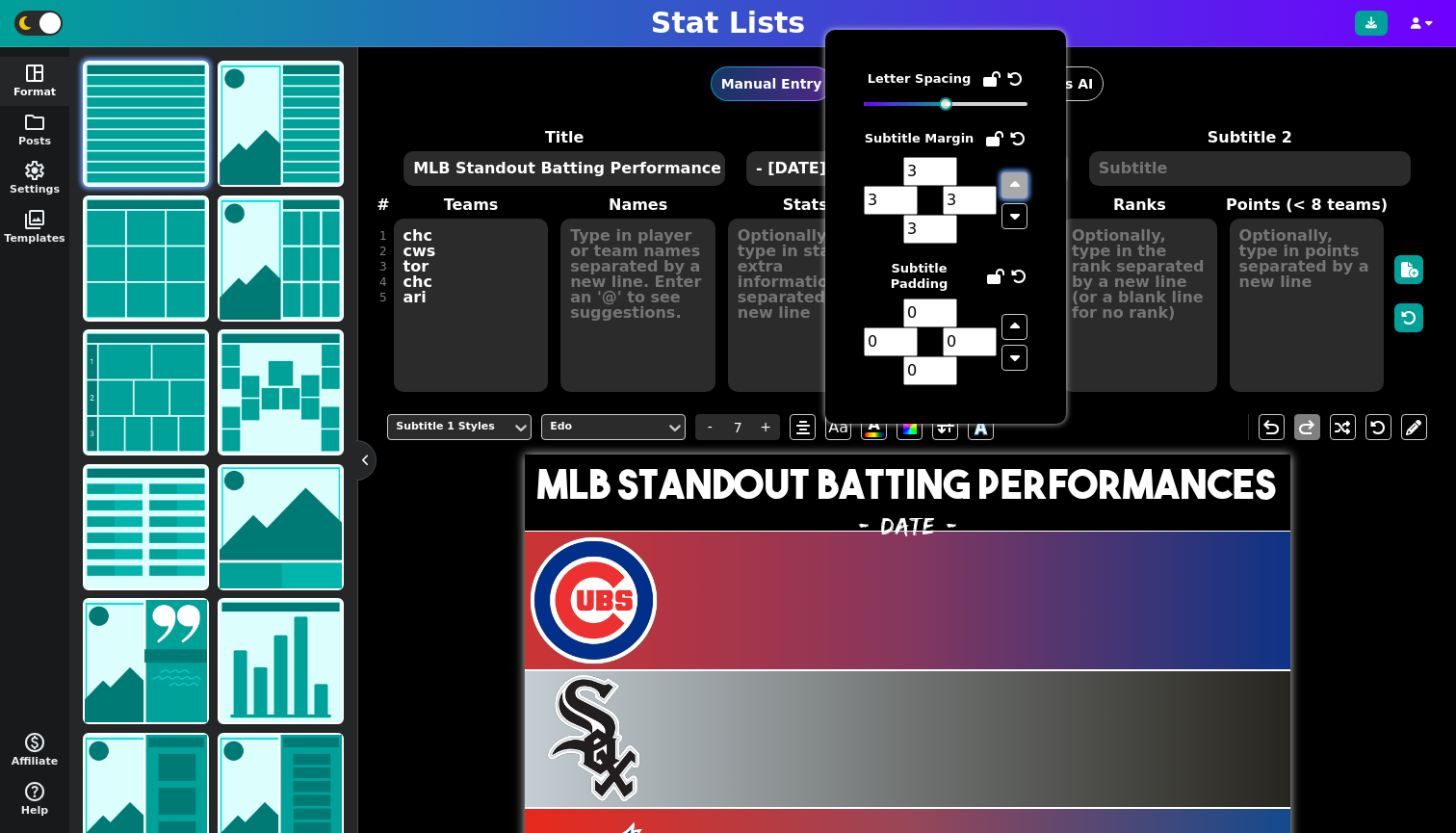
type input "4"
click at [1013, 177] on icon "button" at bounding box center [1015, 185] width 10 height 16
type input "5"
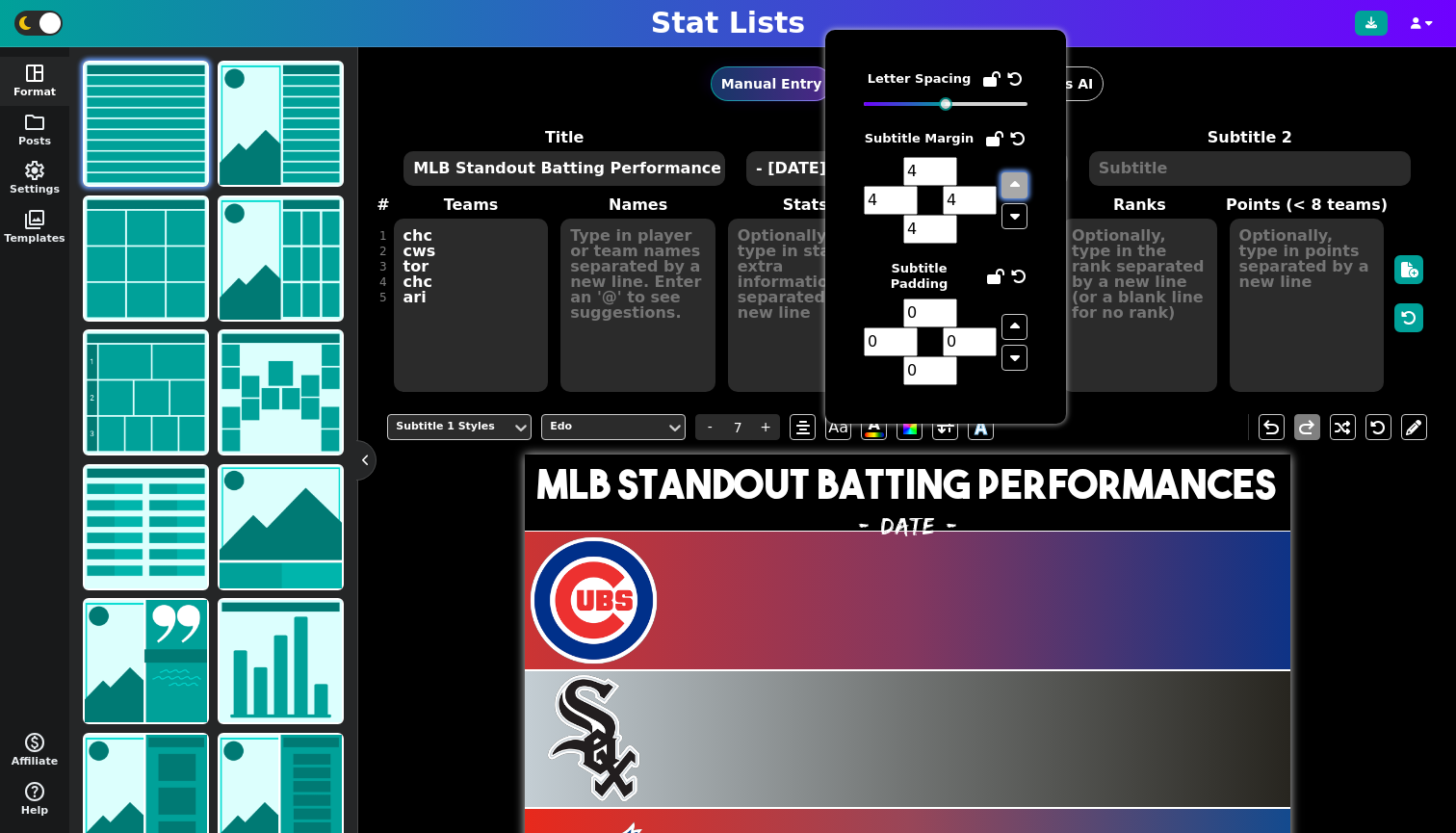
type input "5"
click at [1013, 177] on icon "button" at bounding box center [1015, 185] width 10 height 16
type input "6"
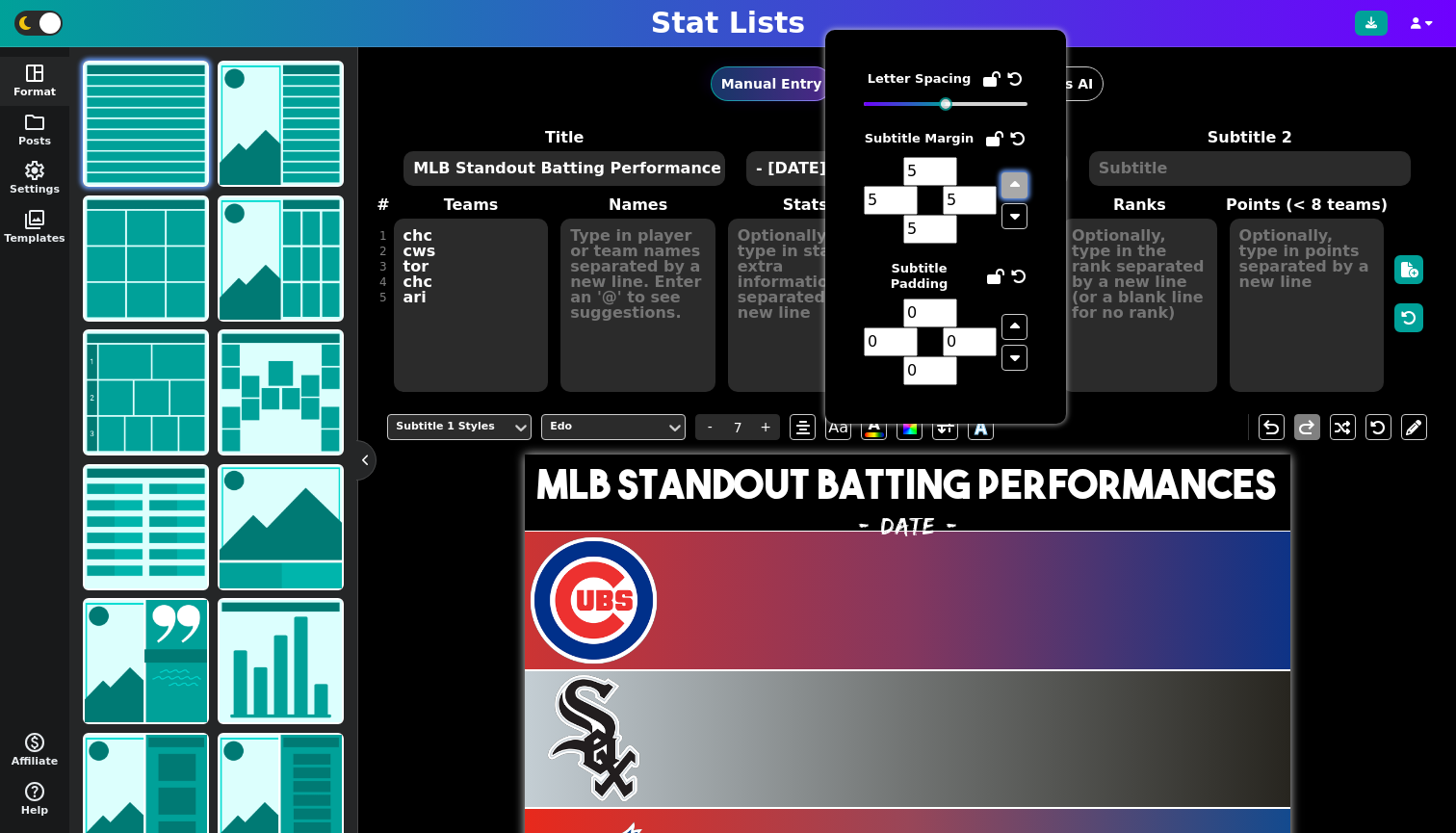
type input "6"
click at [1011, 223] on icon "button" at bounding box center [1015, 216] width 10 height 16
type input "5"
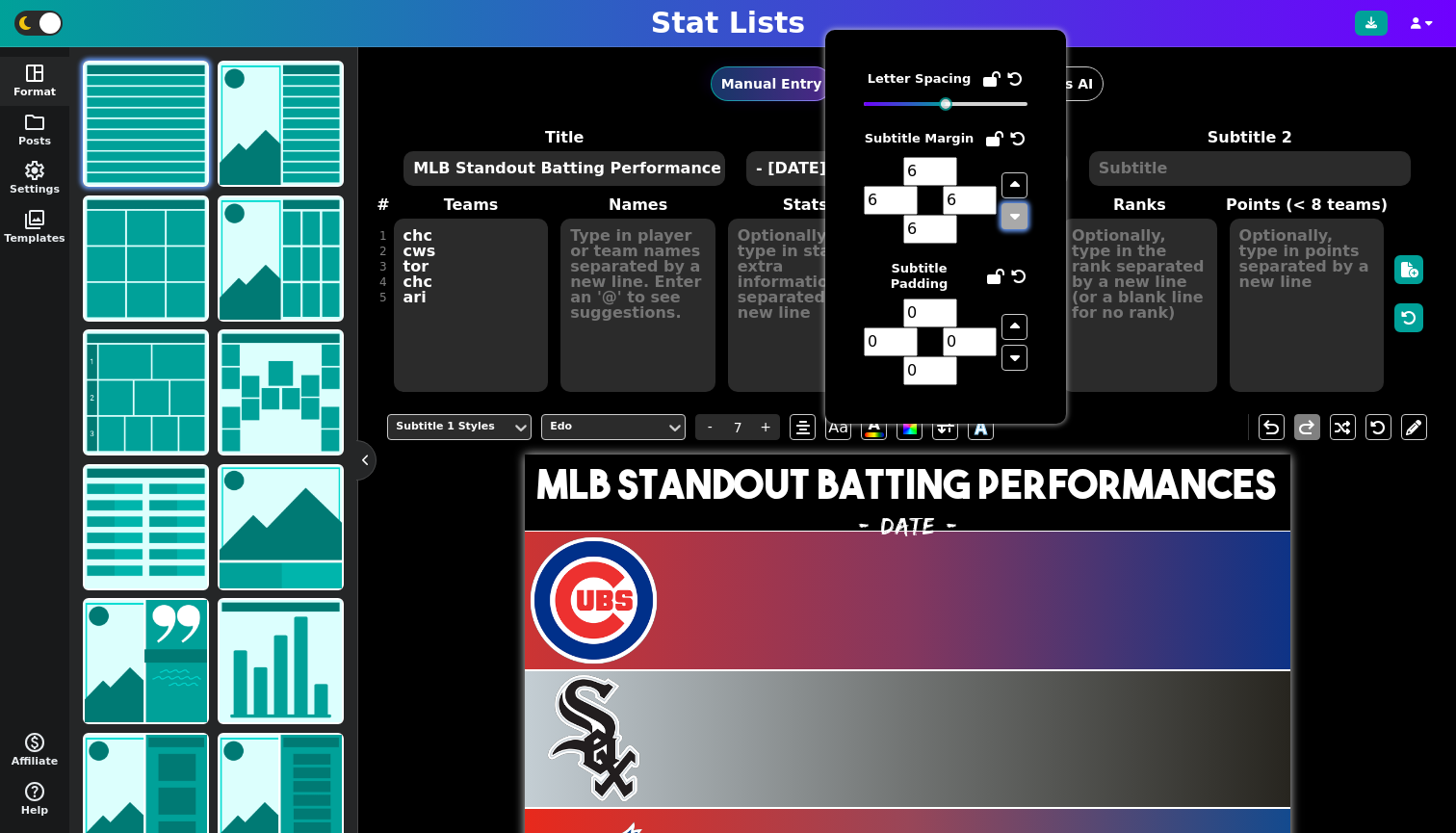
type input "5"
click at [1011, 223] on icon "button" at bounding box center [1015, 216] width 10 height 16
type input "4"
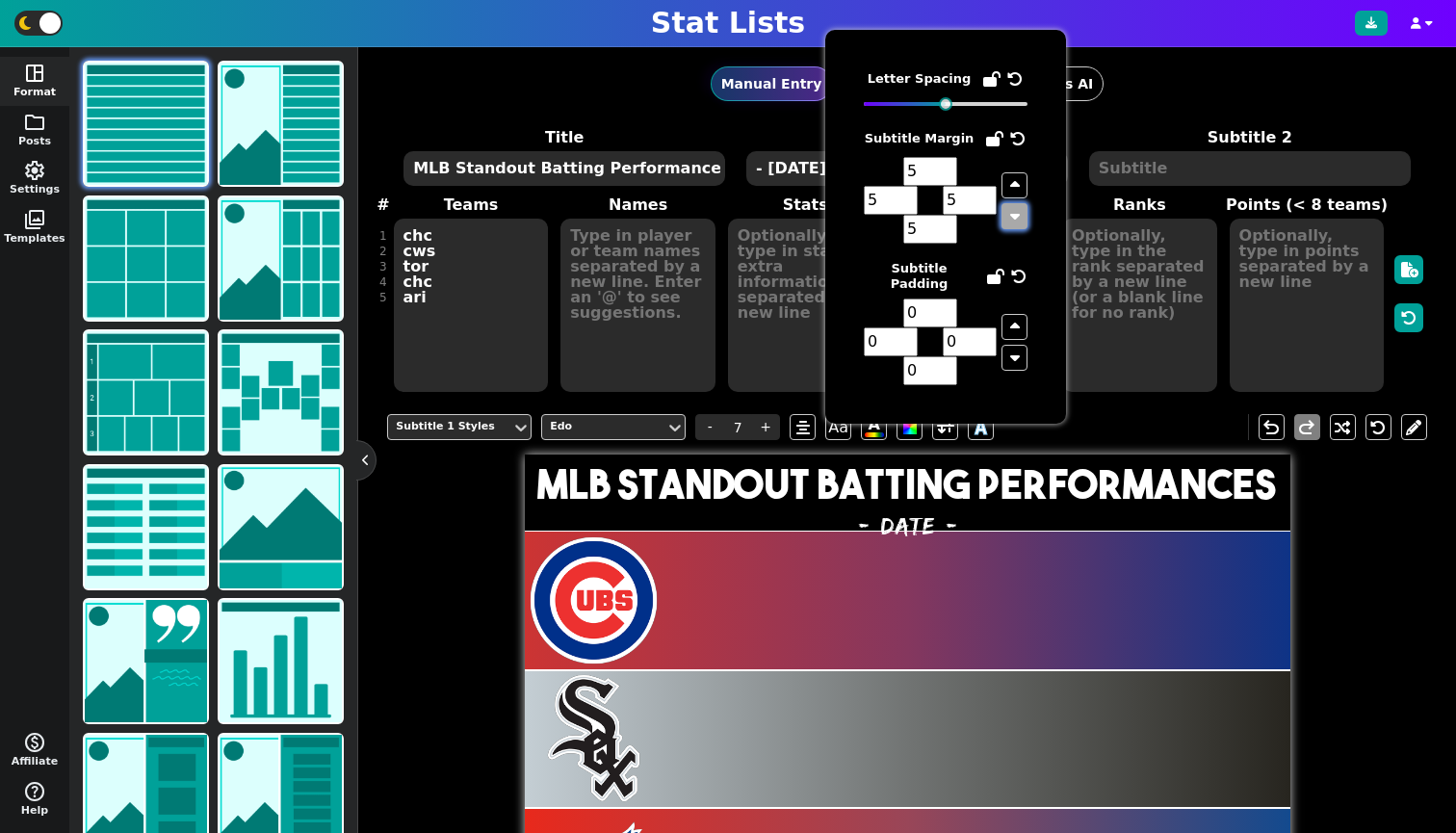
type input "4"
click at [1011, 223] on icon "button" at bounding box center [1015, 216] width 10 height 16
type input "3"
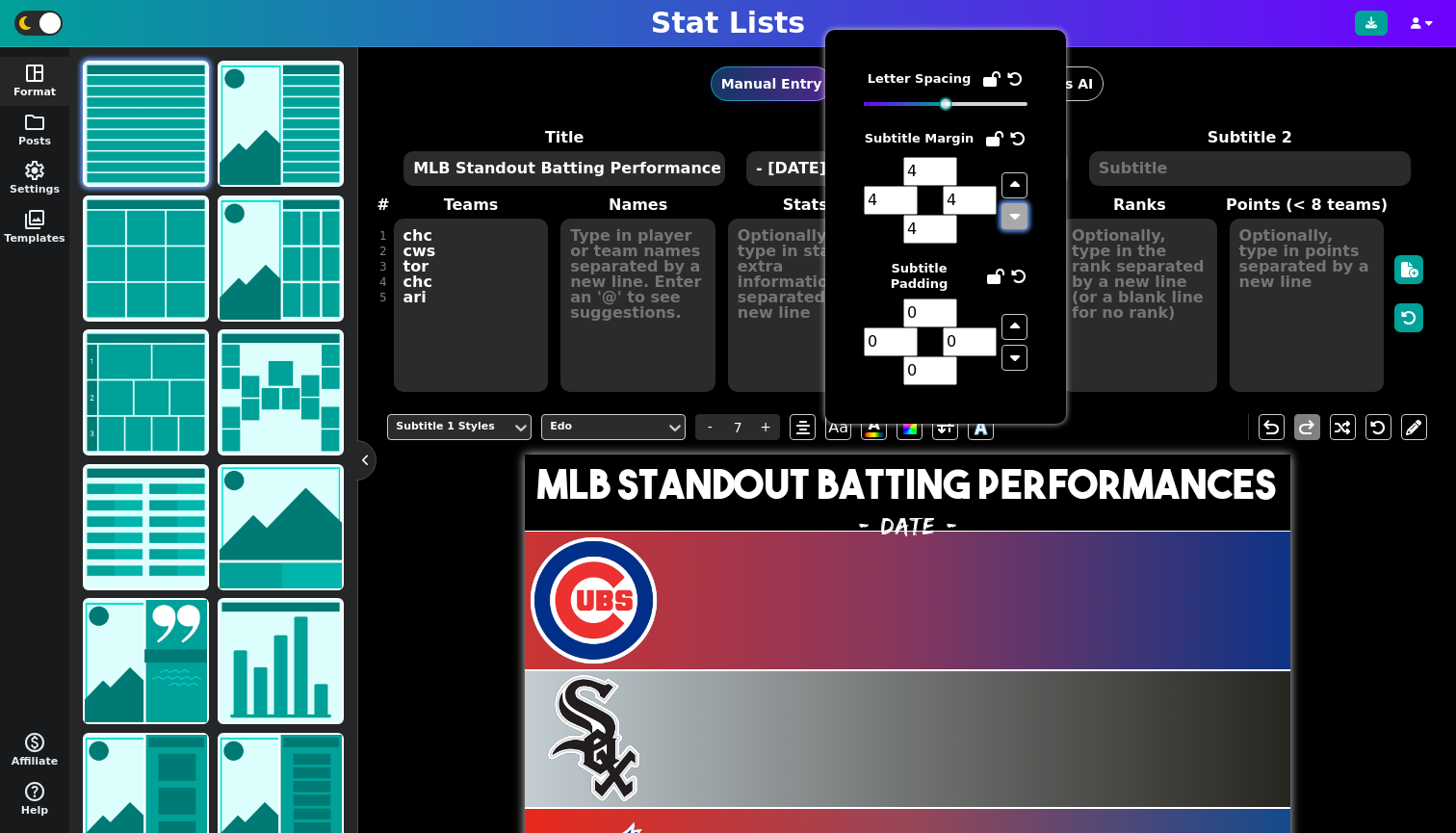
type input "3"
click at [1011, 223] on icon "button" at bounding box center [1015, 216] width 10 height 16
type input "2"
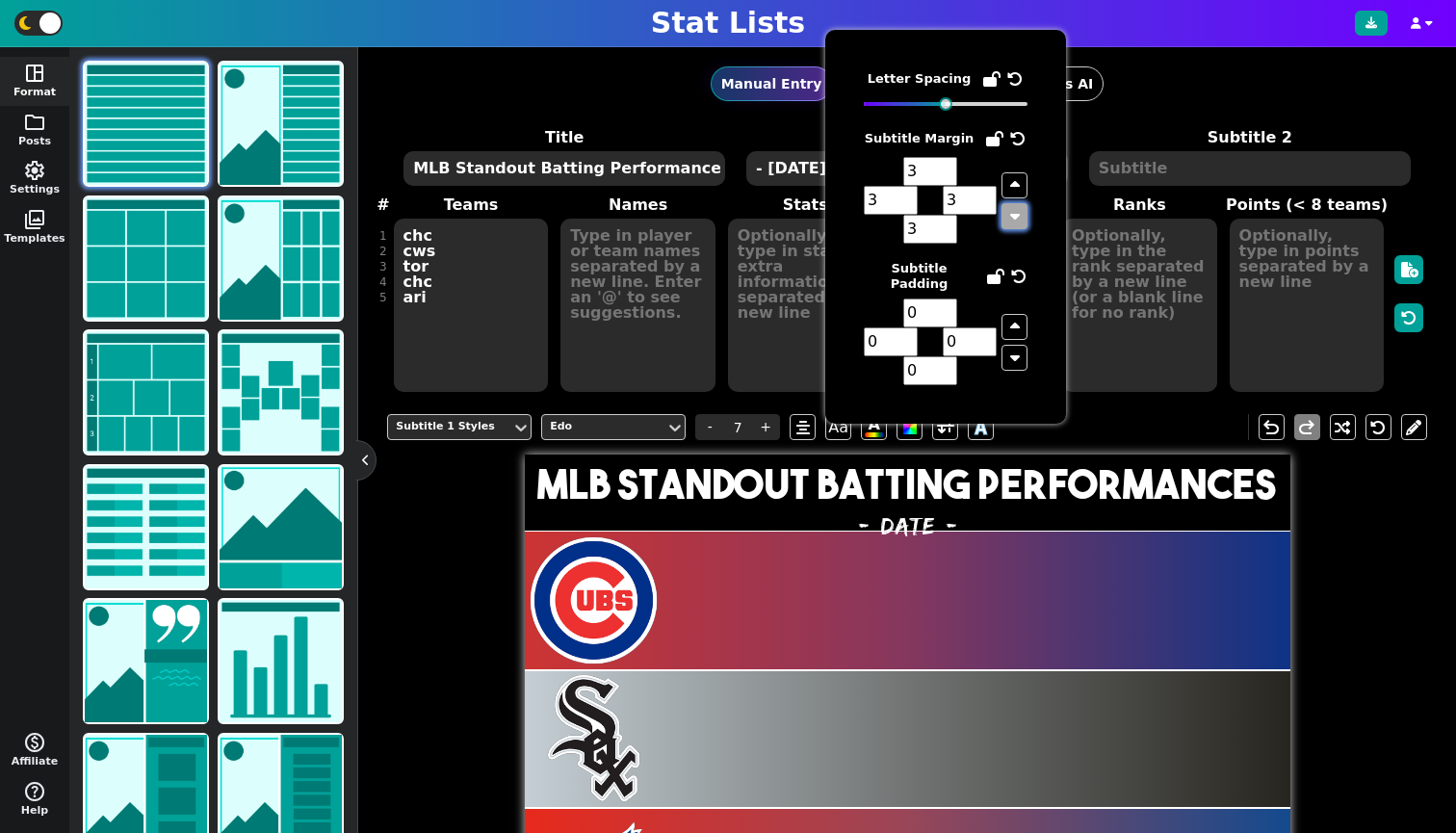
type input "2"
click at [1011, 223] on icon "button" at bounding box center [1015, 216] width 10 height 16
type input "1"
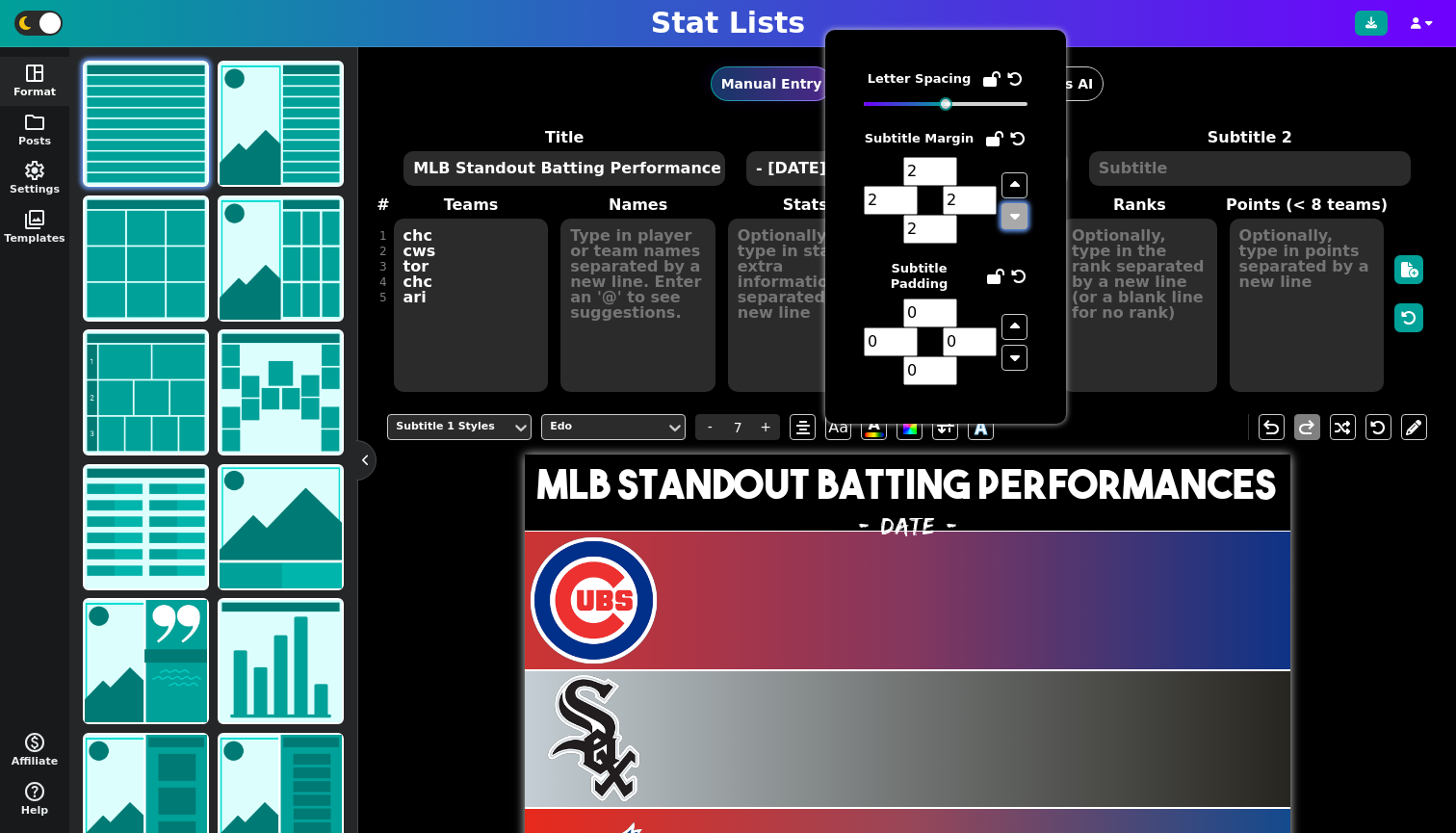
type input "1"
click at [1011, 223] on icon "button" at bounding box center [1015, 216] width 10 height 16
type input "0"
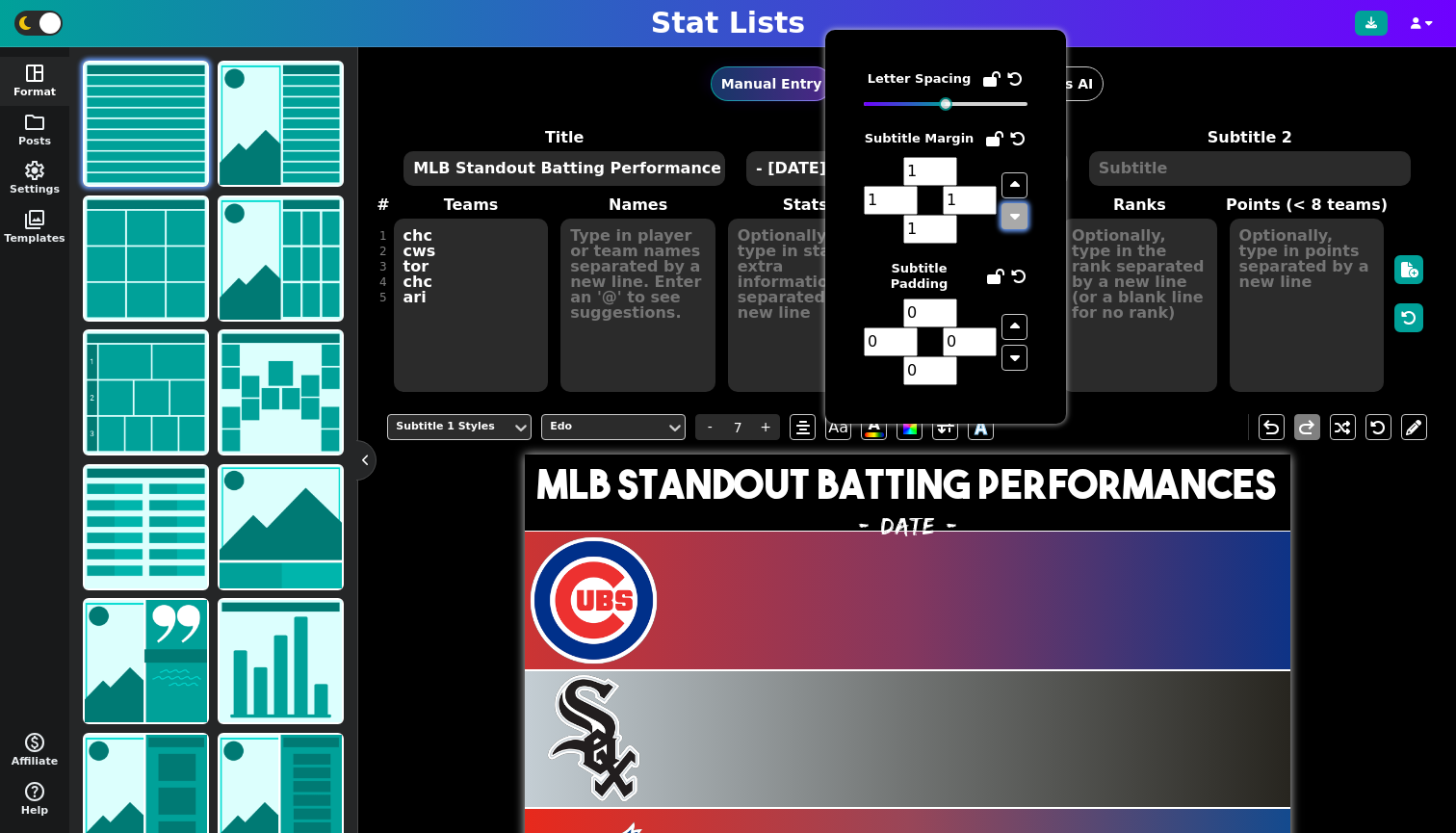
type input "0"
click at [1011, 223] on icon "button" at bounding box center [1015, 216] width 10 height 16
click at [1013, 188] on icon "button" at bounding box center [1015, 185] width 10 height 16
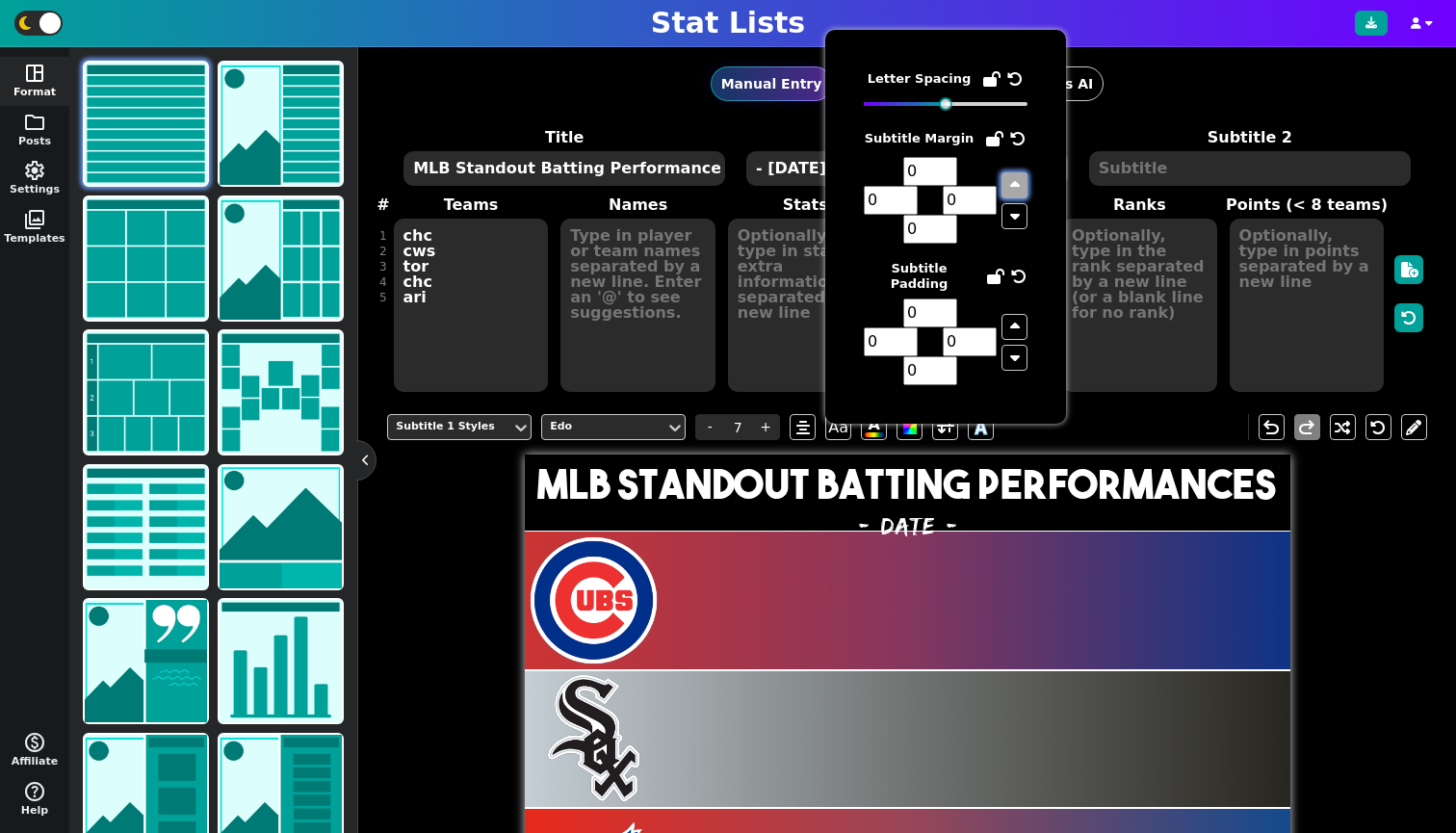
type input "1"
click at [1008, 226] on button "button" at bounding box center [1014, 216] width 26 height 26
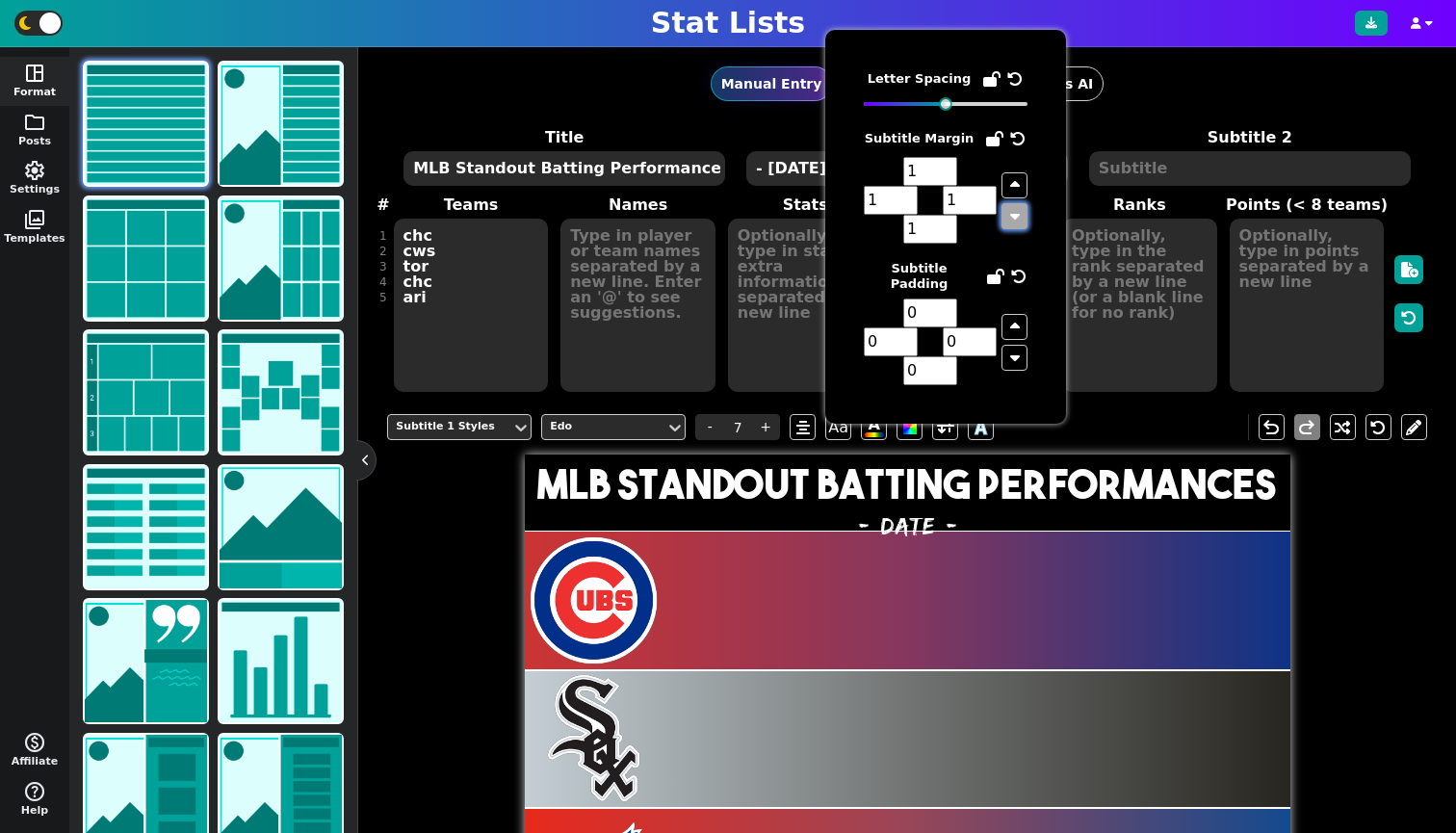
type input "0"
click at [986, 194] on input "1" at bounding box center [969, 200] width 54 height 29
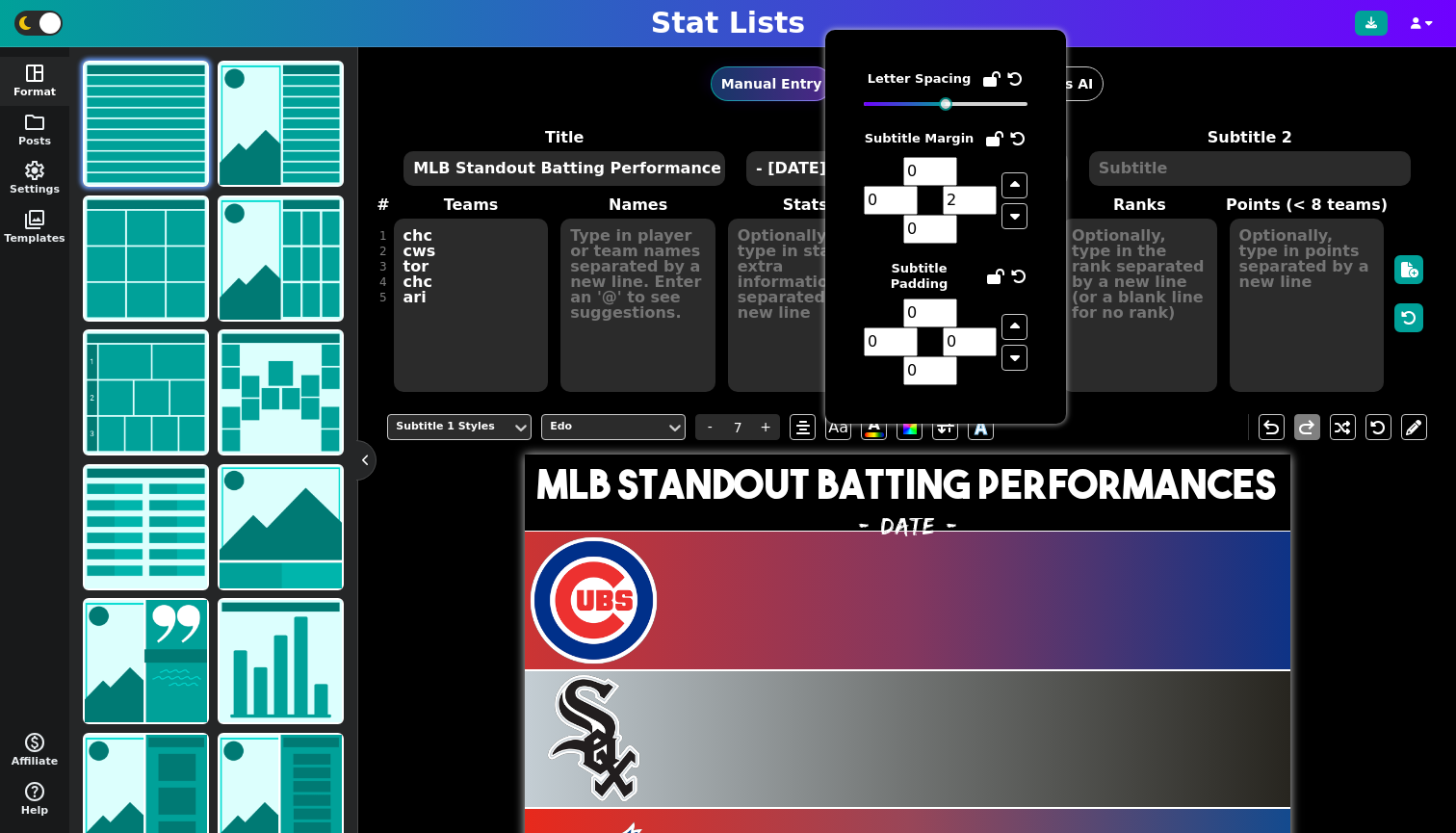
click at [986, 194] on input "2" at bounding box center [969, 200] width 54 height 29
click at [986, 194] on input "3" at bounding box center [969, 200] width 54 height 29
click at [985, 208] on input "2" at bounding box center [969, 200] width 54 height 29
click at [985, 208] on input "1" at bounding box center [969, 200] width 54 height 29
type input "0"
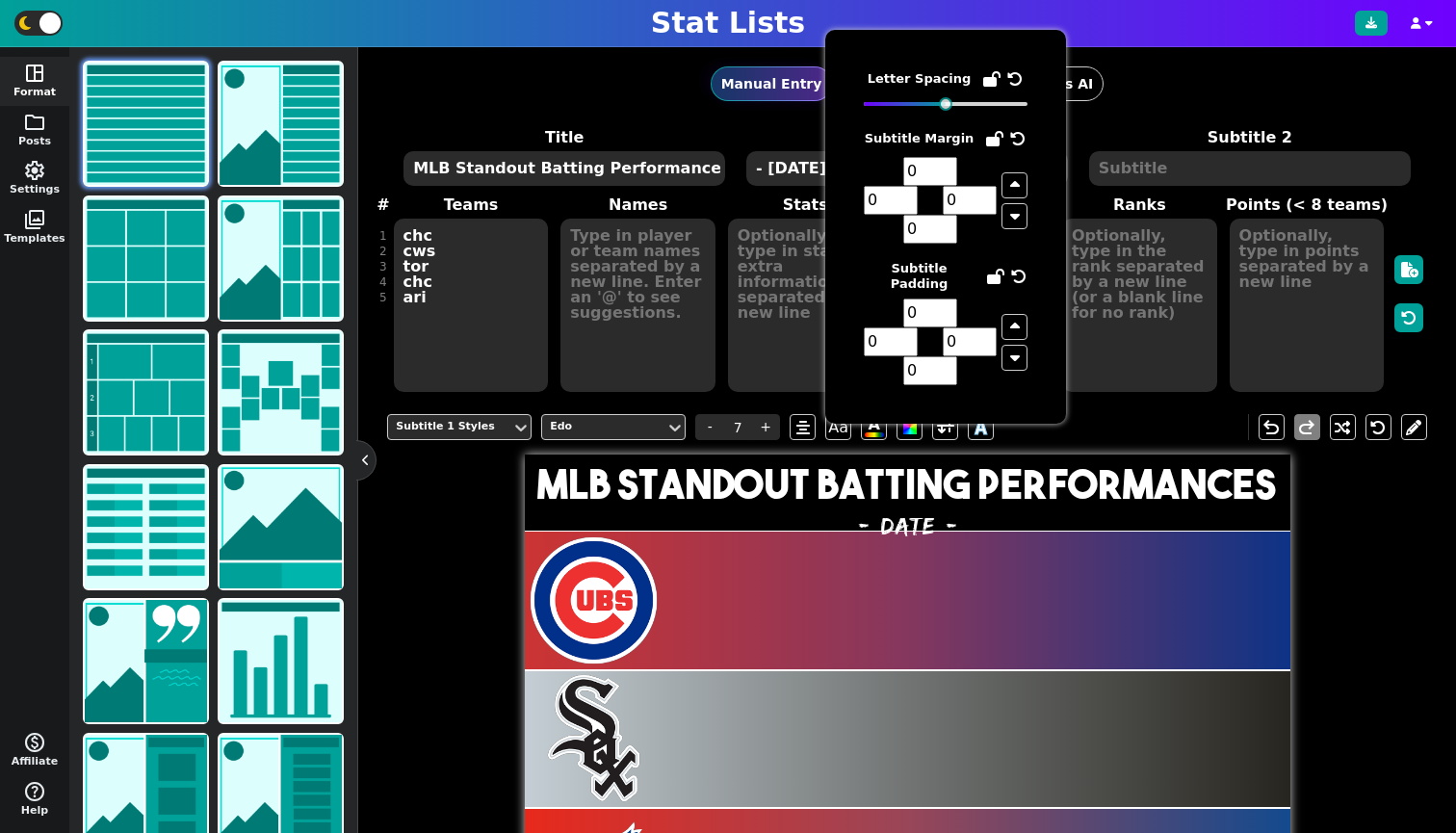
click at [985, 208] on input "0" at bounding box center [969, 200] width 54 height 29
click at [948, 167] on input "1" at bounding box center [929, 171] width 54 height 29
click at [948, 167] on input "2" at bounding box center [929, 171] width 54 height 29
click at [948, 167] on input "3" at bounding box center [929, 171] width 54 height 29
click at [947, 175] on input "2" at bounding box center [929, 171] width 54 height 29
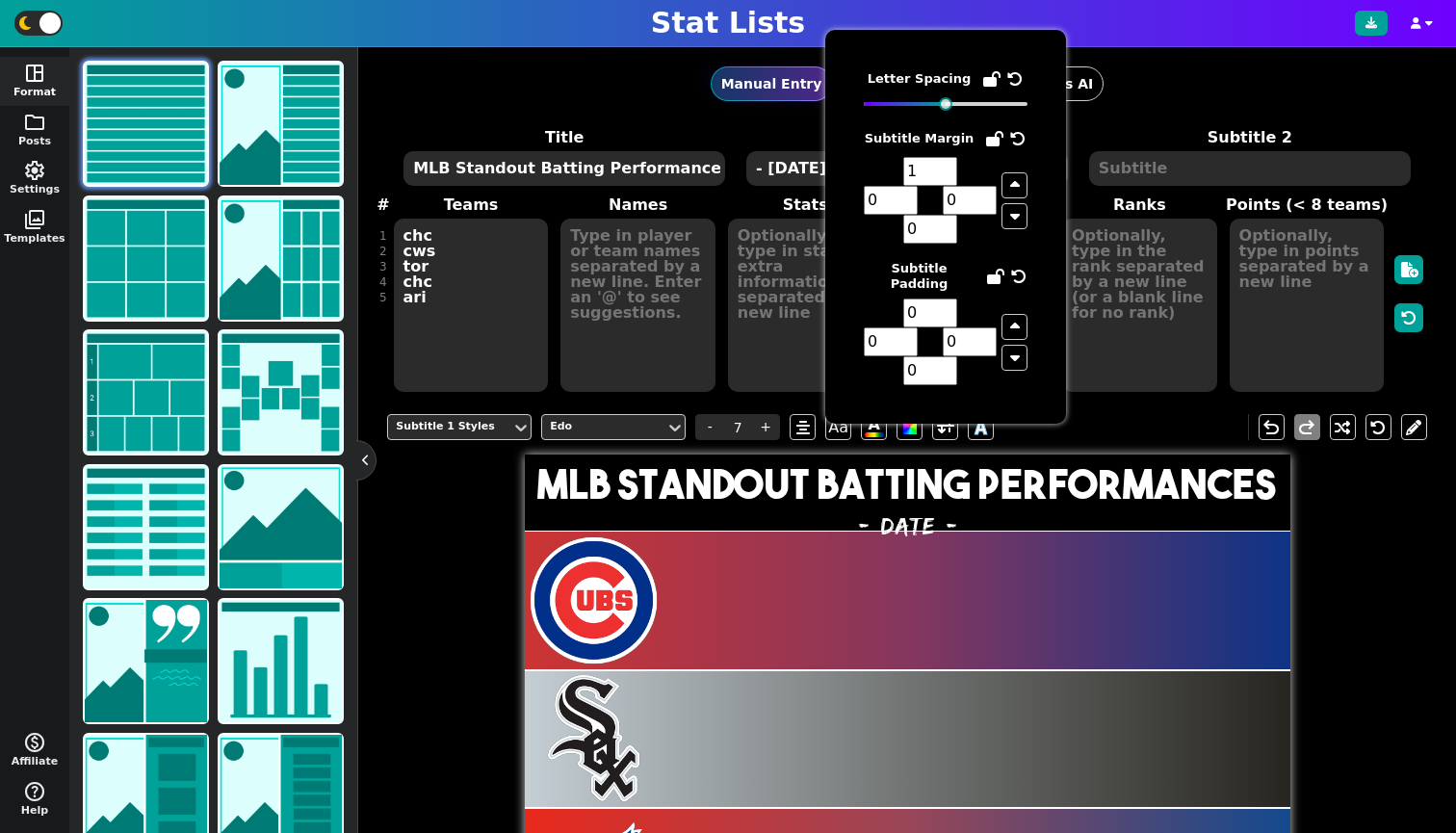
click at [947, 175] on input "1" at bounding box center [929, 171] width 54 height 29
type input "0"
click at [947, 175] on input "0" at bounding box center [929, 171] width 54 height 29
click at [945, 224] on input "1" at bounding box center [929, 230] width 54 height 29
click at [945, 224] on input "2" at bounding box center [929, 230] width 54 height 29
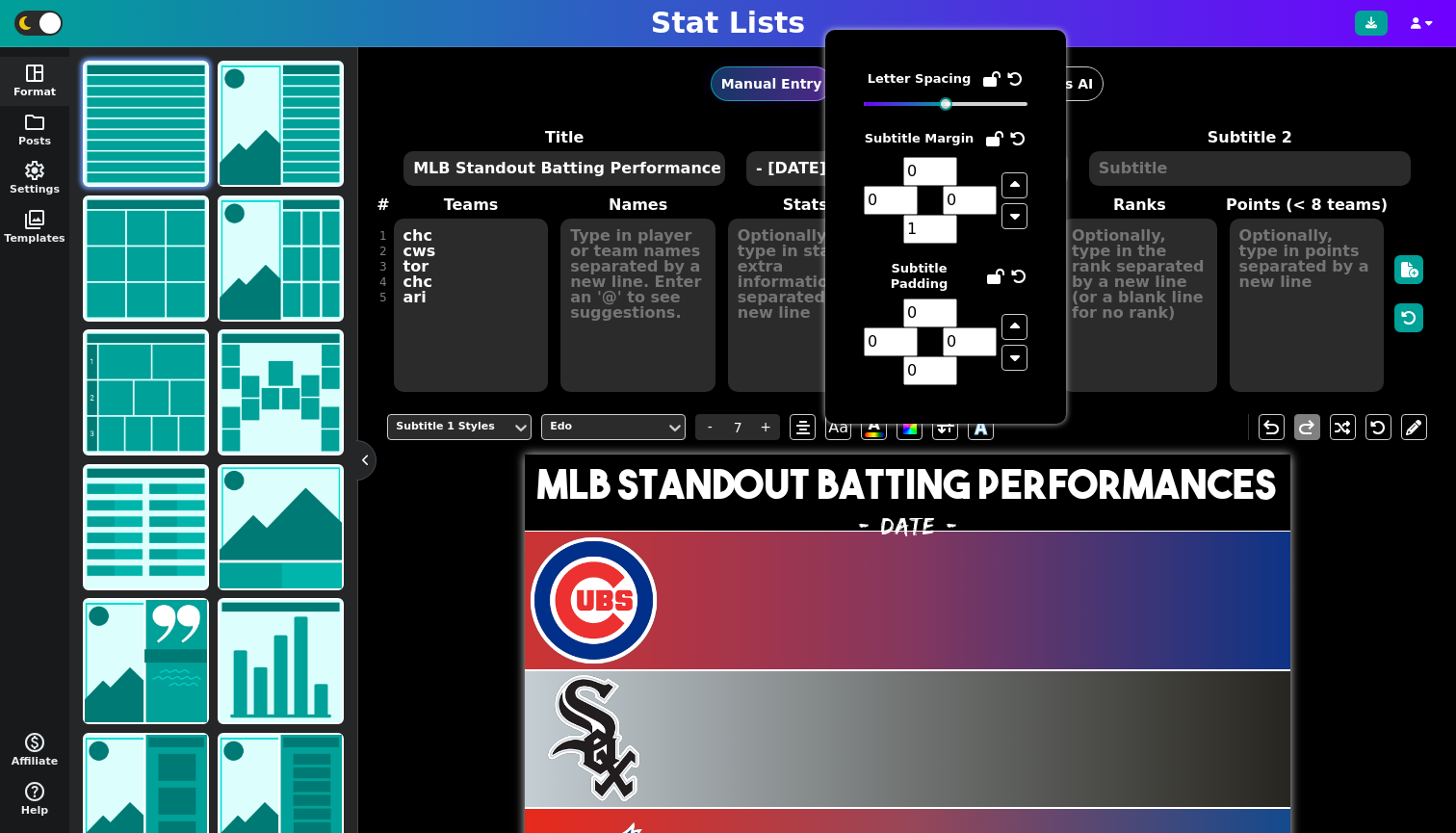
click at [950, 235] on input "1" at bounding box center [929, 230] width 54 height 29
click at [950, 235] on input "0" at bounding box center [929, 230] width 54 height 29
click at [950, 235] on input "-1" at bounding box center [929, 230] width 54 height 29
click at [950, 235] on input "-2" at bounding box center [929, 230] width 54 height 29
click at [950, 235] on input "-3" at bounding box center [929, 230] width 54 height 29
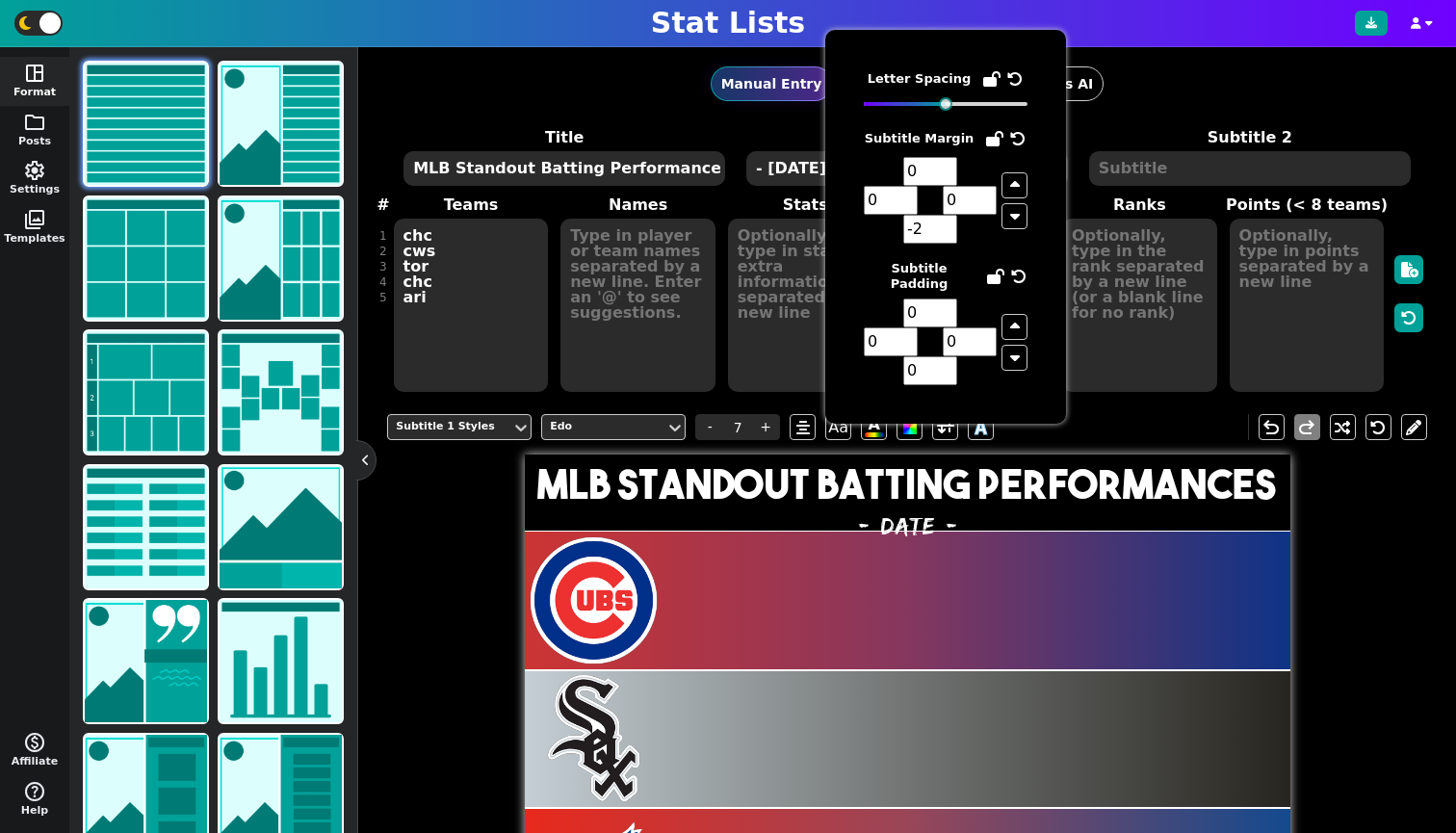
click at [947, 227] on input "-2" at bounding box center [929, 230] width 54 height 29
click at [947, 227] on input "-1" at bounding box center [929, 230] width 54 height 29
type input "0"
click at [947, 227] on input "0" at bounding box center [929, 230] width 54 height 29
click at [948, 177] on input "-1" at bounding box center [929, 171] width 54 height 29
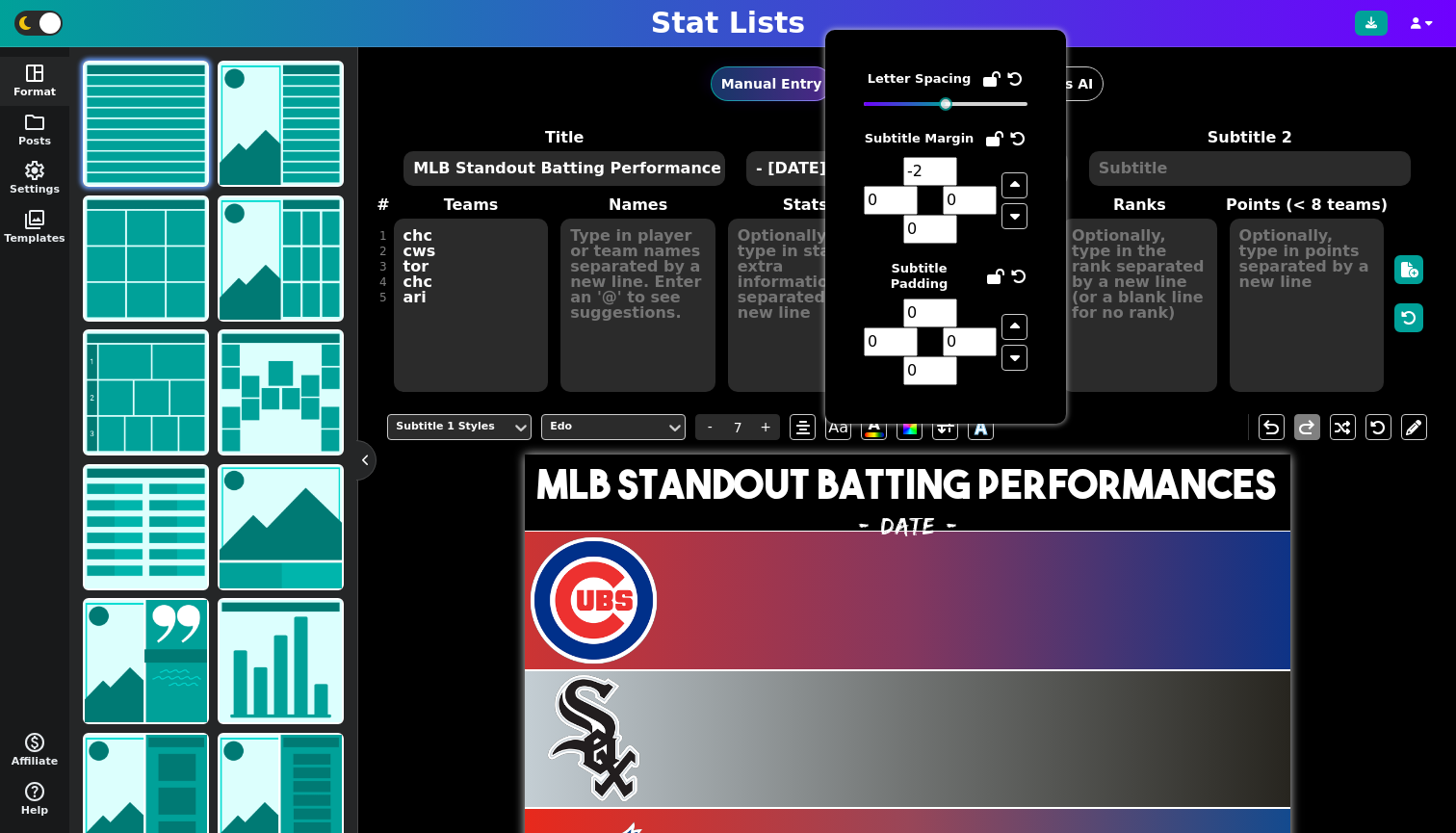
click at [948, 177] on input "-2" at bounding box center [929, 171] width 54 height 29
click at [948, 177] on input "-3" at bounding box center [929, 171] width 54 height 29
click at [948, 177] on input "-4" at bounding box center [929, 171] width 54 height 29
click at [948, 177] on input "-5" at bounding box center [929, 171] width 54 height 29
click at [948, 177] on input "-6" at bounding box center [929, 171] width 54 height 29
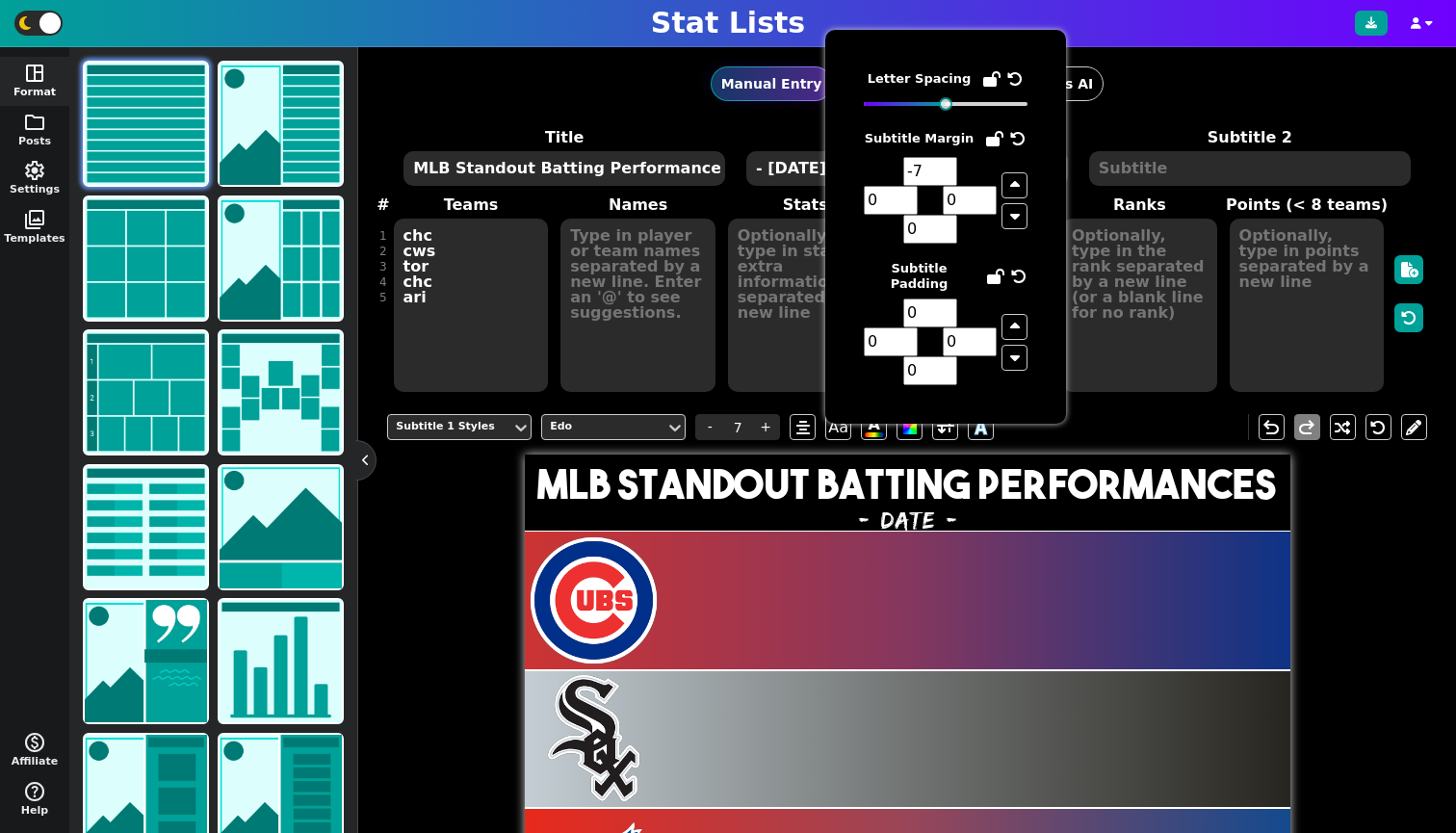
click at [948, 177] on input "-7" at bounding box center [929, 171] width 54 height 29
click at [948, 177] on input "-8" at bounding box center [929, 171] width 54 height 29
click at [948, 177] on input "-9" at bounding box center [929, 171] width 54 height 29
click at [948, 177] on input "-10" at bounding box center [929, 171] width 54 height 29
click at [948, 177] on input "-11" at bounding box center [929, 171] width 54 height 29
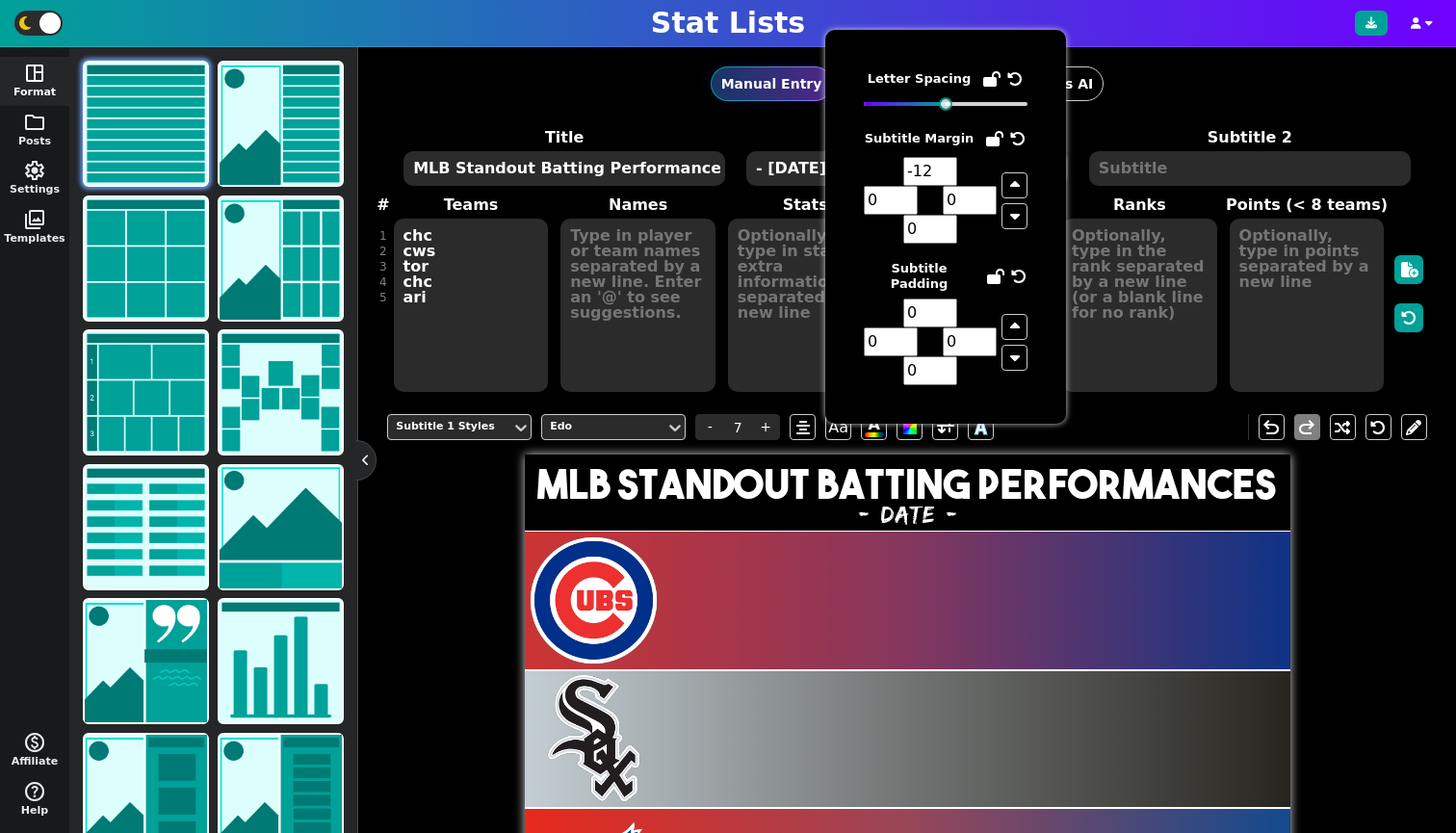
click at [948, 177] on input "-12" at bounding box center [929, 171] width 54 height 29
click at [948, 177] on input "-13" at bounding box center [929, 171] width 54 height 29
click at [948, 177] on input "-14" at bounding box center [929, 171] width 54 height 29
click at [948, 177] on input "-15" at bounding box center [929, 171] width 54 height 29
type input "-16"
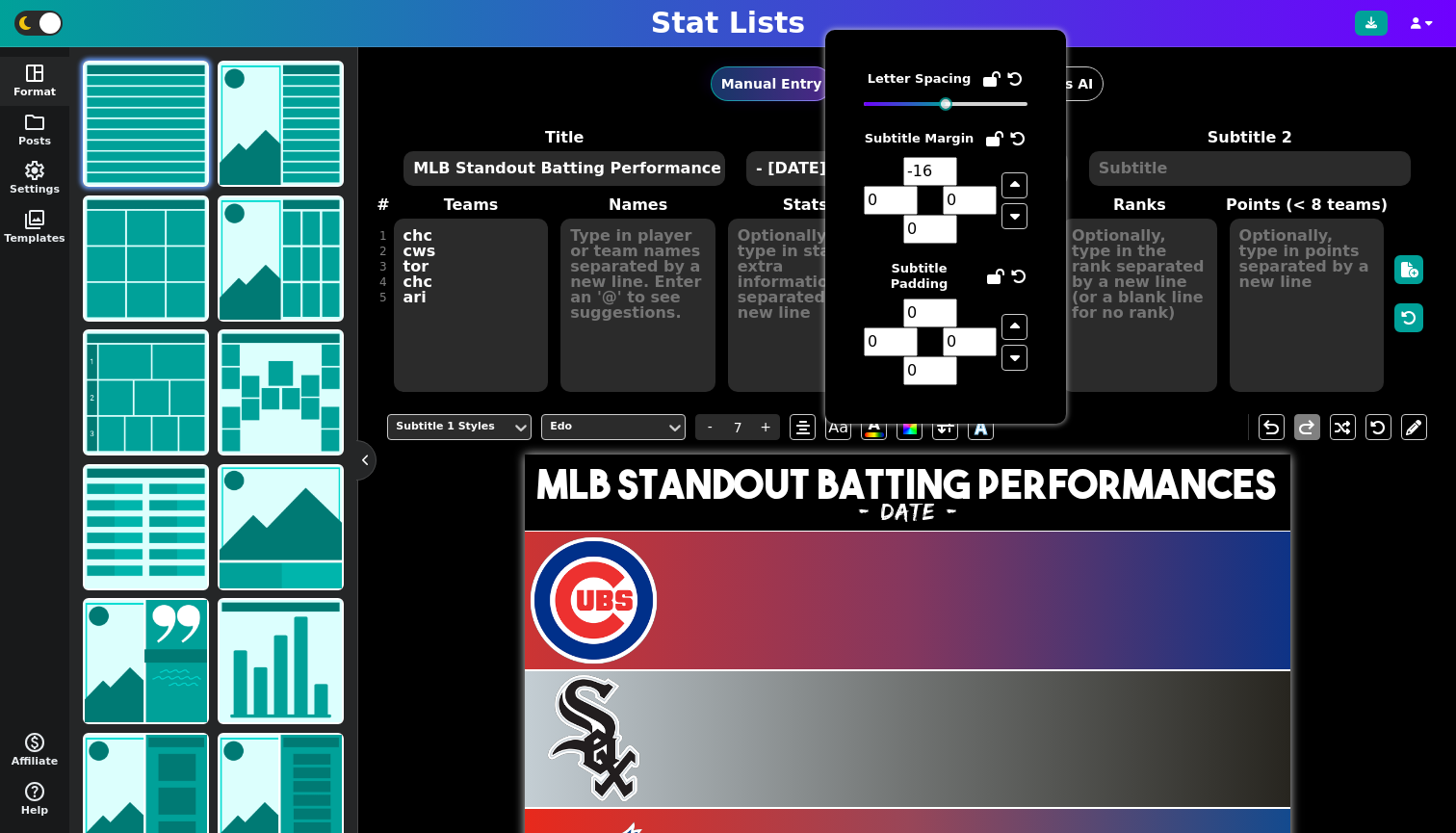
click at [948, 177] on input "-16" at bounding box center [929, 171] width 54 height 29
click at [467, 592] on div "Subtitle 1 Styles Edo - 7 + Aa A A undo redo MLB Standout Batting Performances …" at bounding box center [907, 810] width 1040 height 820
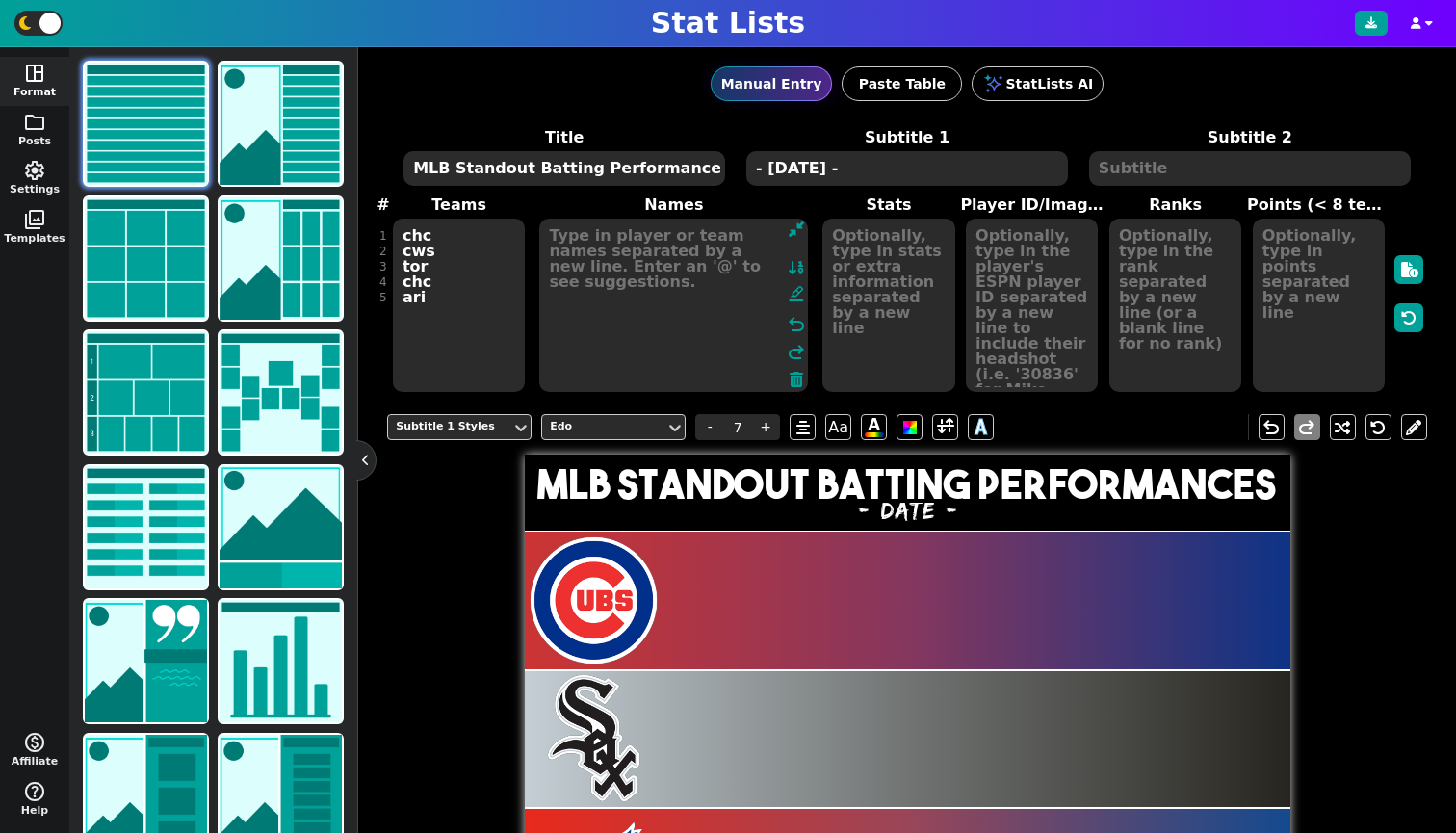
click at [623, 266] on textarea at bounding box center [673, 306] width 269 height 173
type input "21"
click at [652, 283] on textarea at bounding box center [673, 306] width 269 height 173
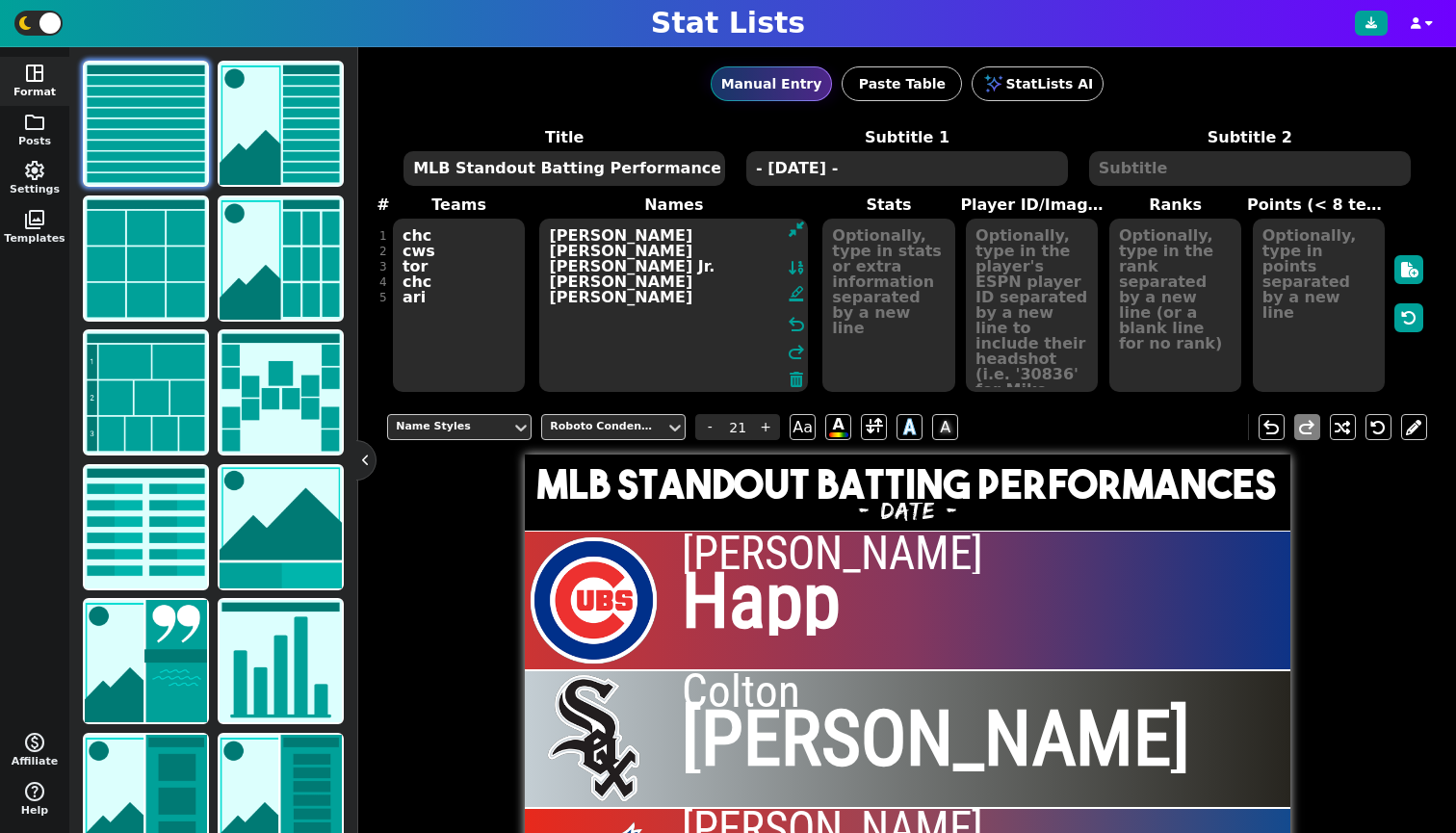
scroll to position [152, 0]
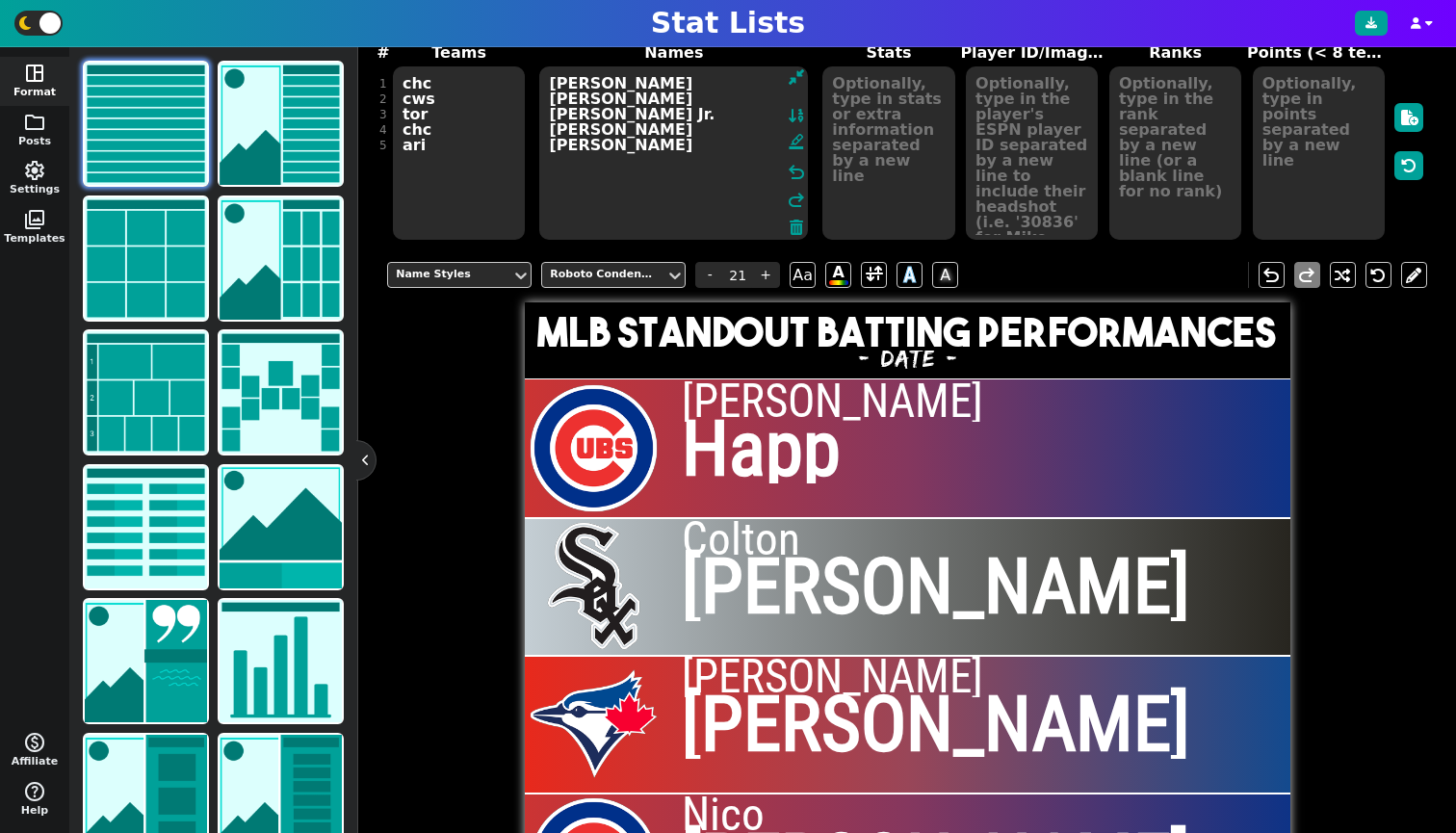
type textarea "[PERSON_NAME] [PERSON_NAME] [PERSON_NAME] Jr. [PERSON_NAME] [PERSON_NAME]"
click at [736, 429] on span "Happ" at bounding box center [760, 449] width 159 height 89
click at [630, 276] on div "Roboto Condensed" at bounding box center [603, 274] width 108 height 17
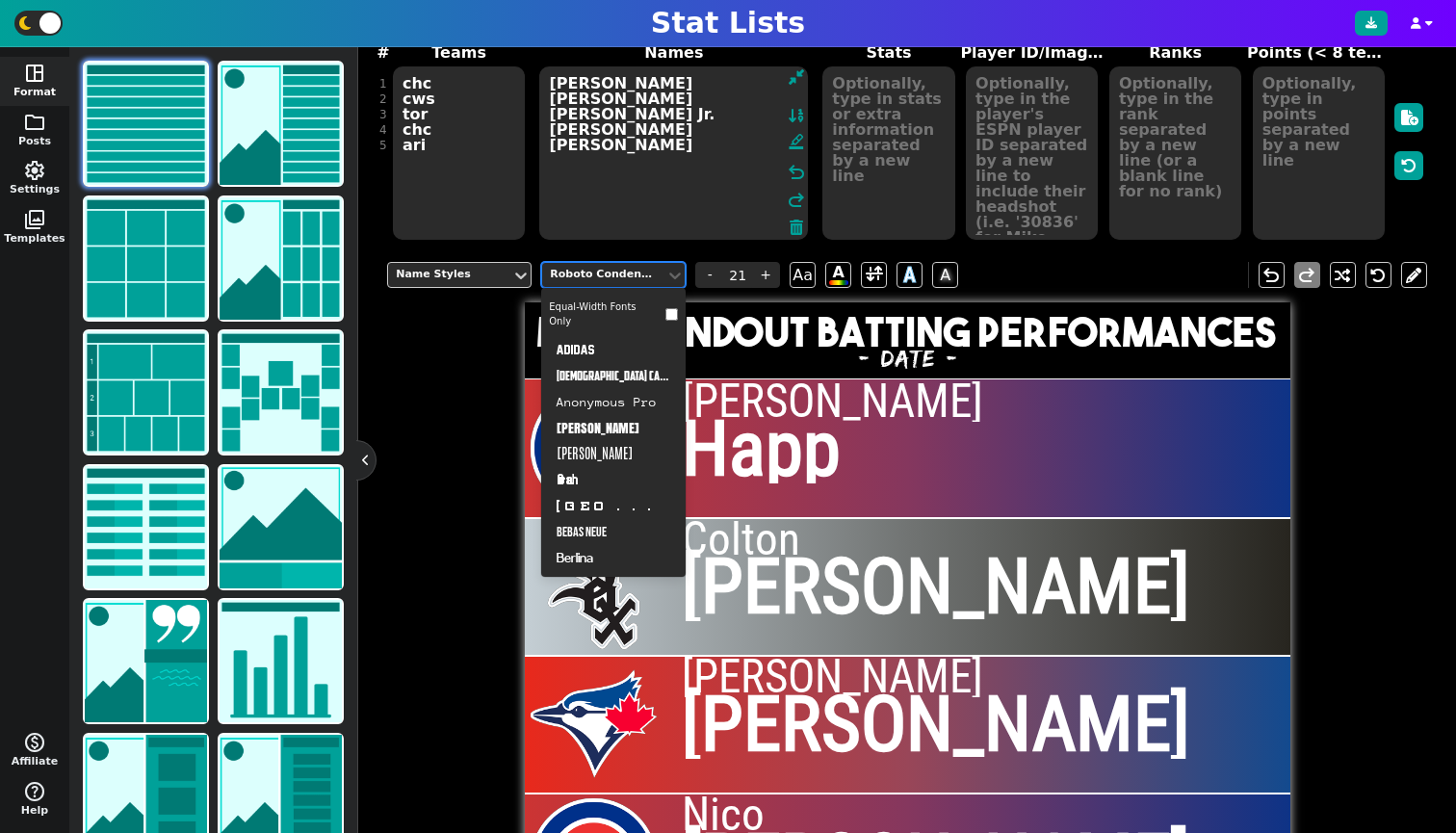
scroll to position [1219, 0]
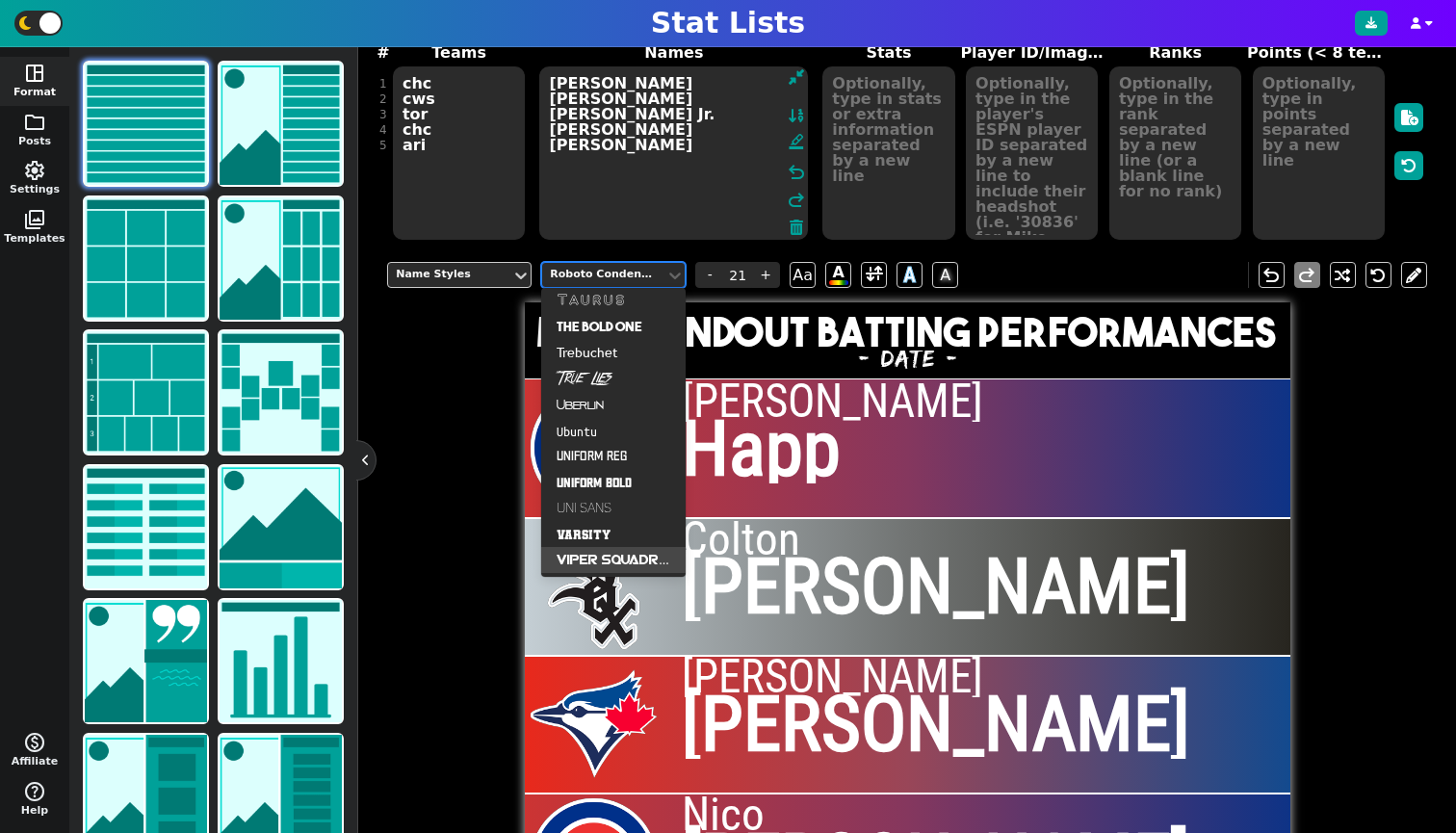
click at [610, 554] on div "Viper Squadron" at bounding box center [613, 560] width 144 height 26
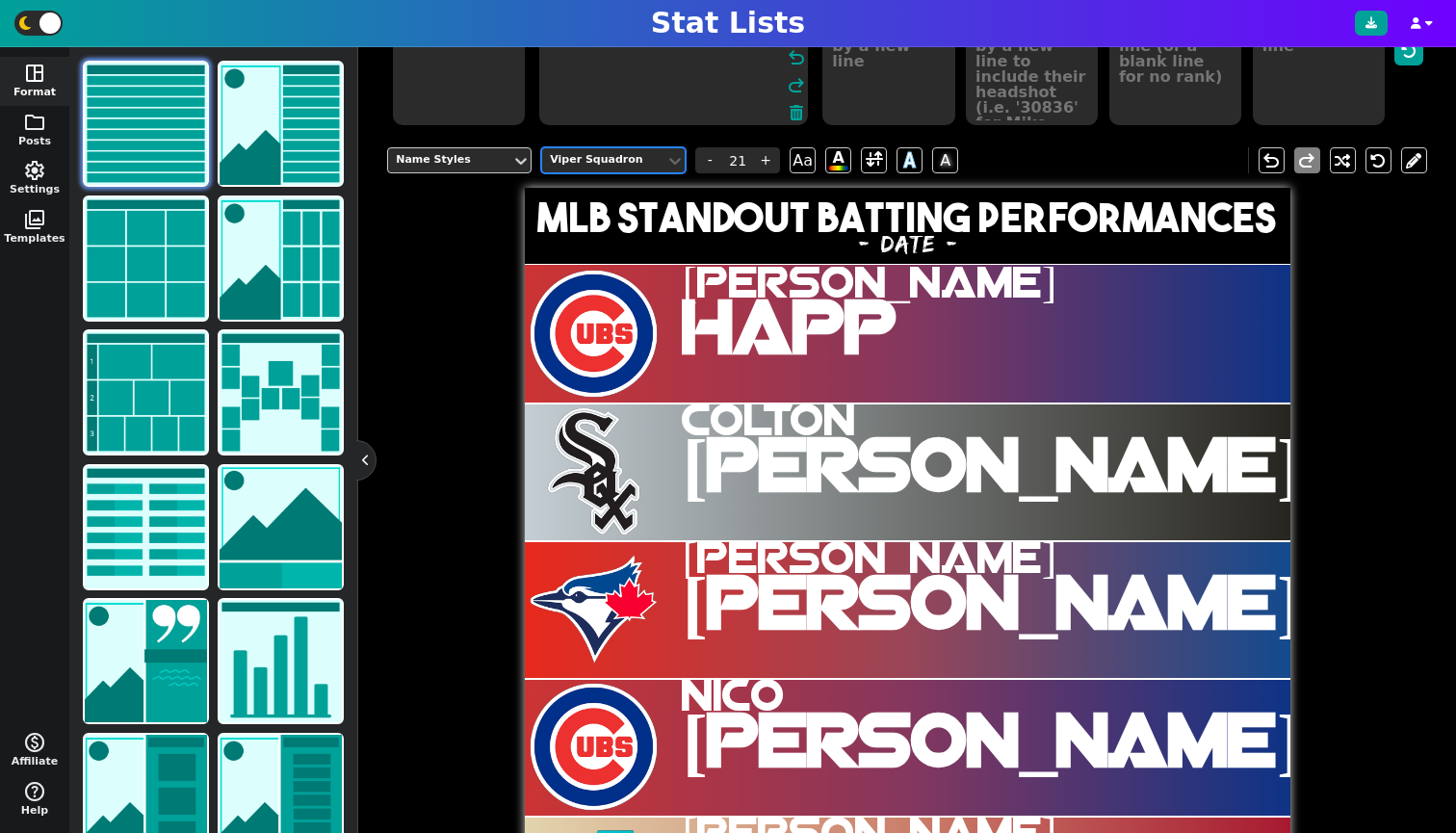
scroll to position [235, 0]
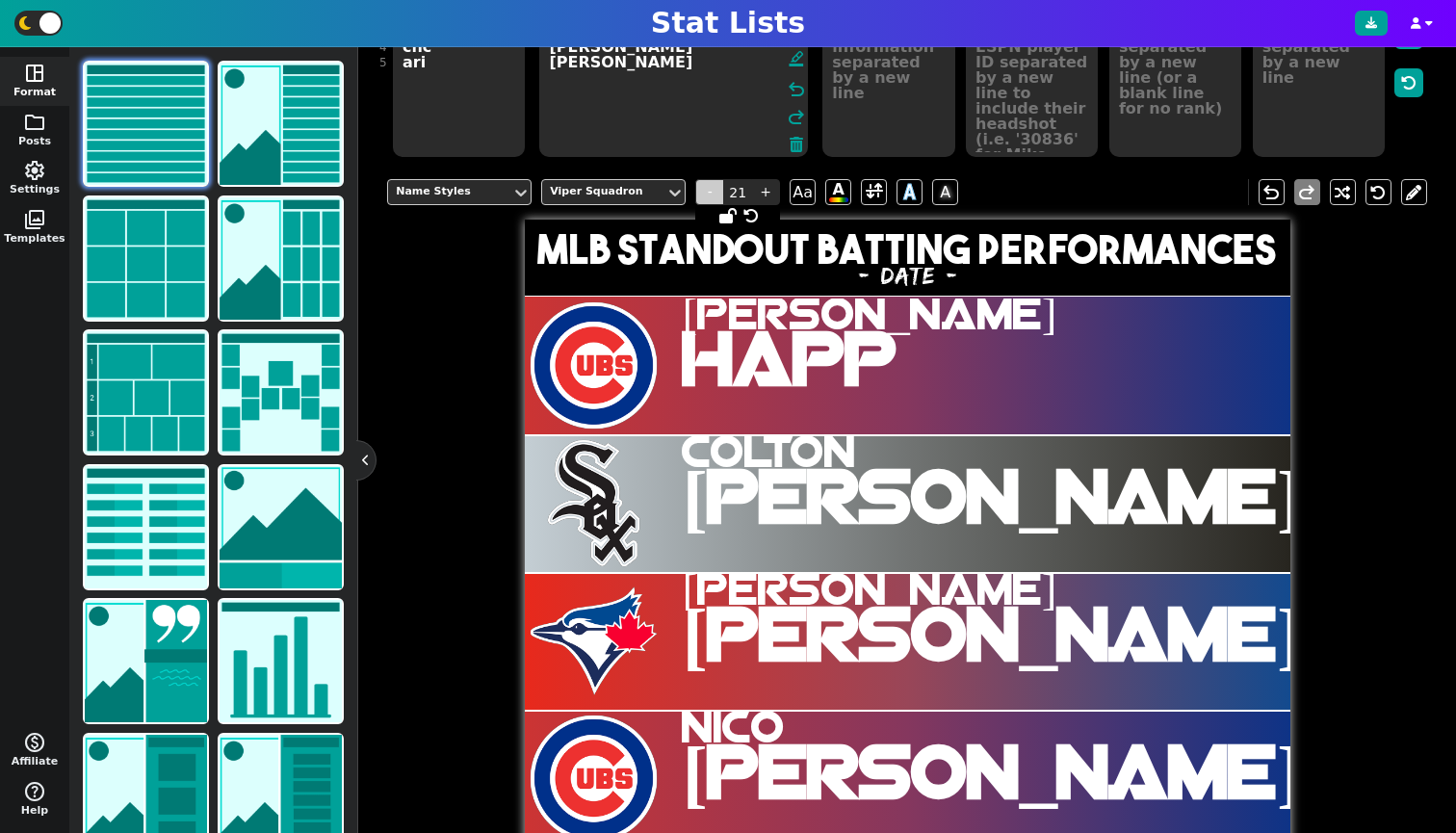
click at [709, 194] on span "-" at bounding box center [710, 192] width 29 height 26
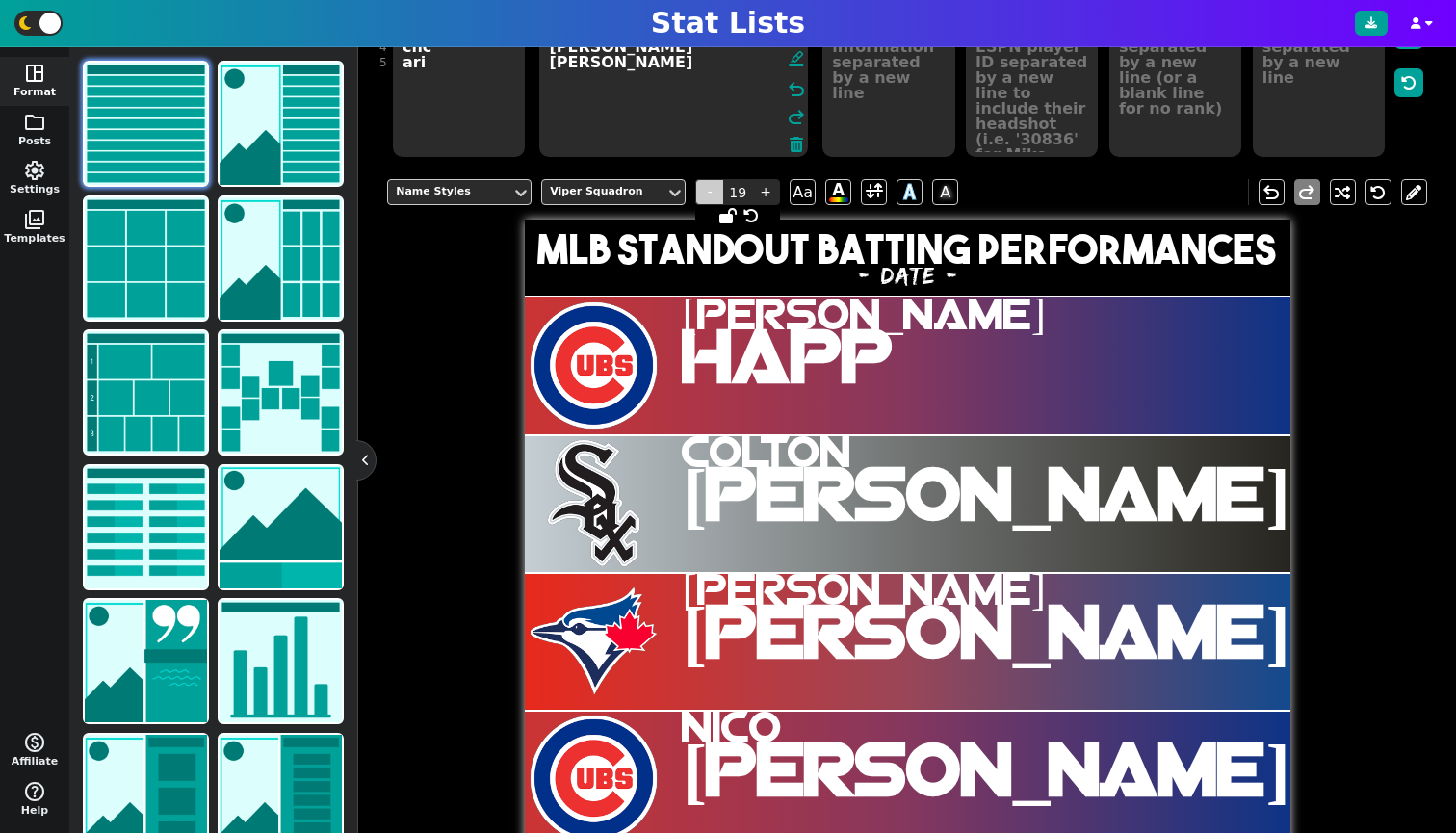
click at [709, 194] on span "-" at bounding box center [710, 192] width 29 height 26
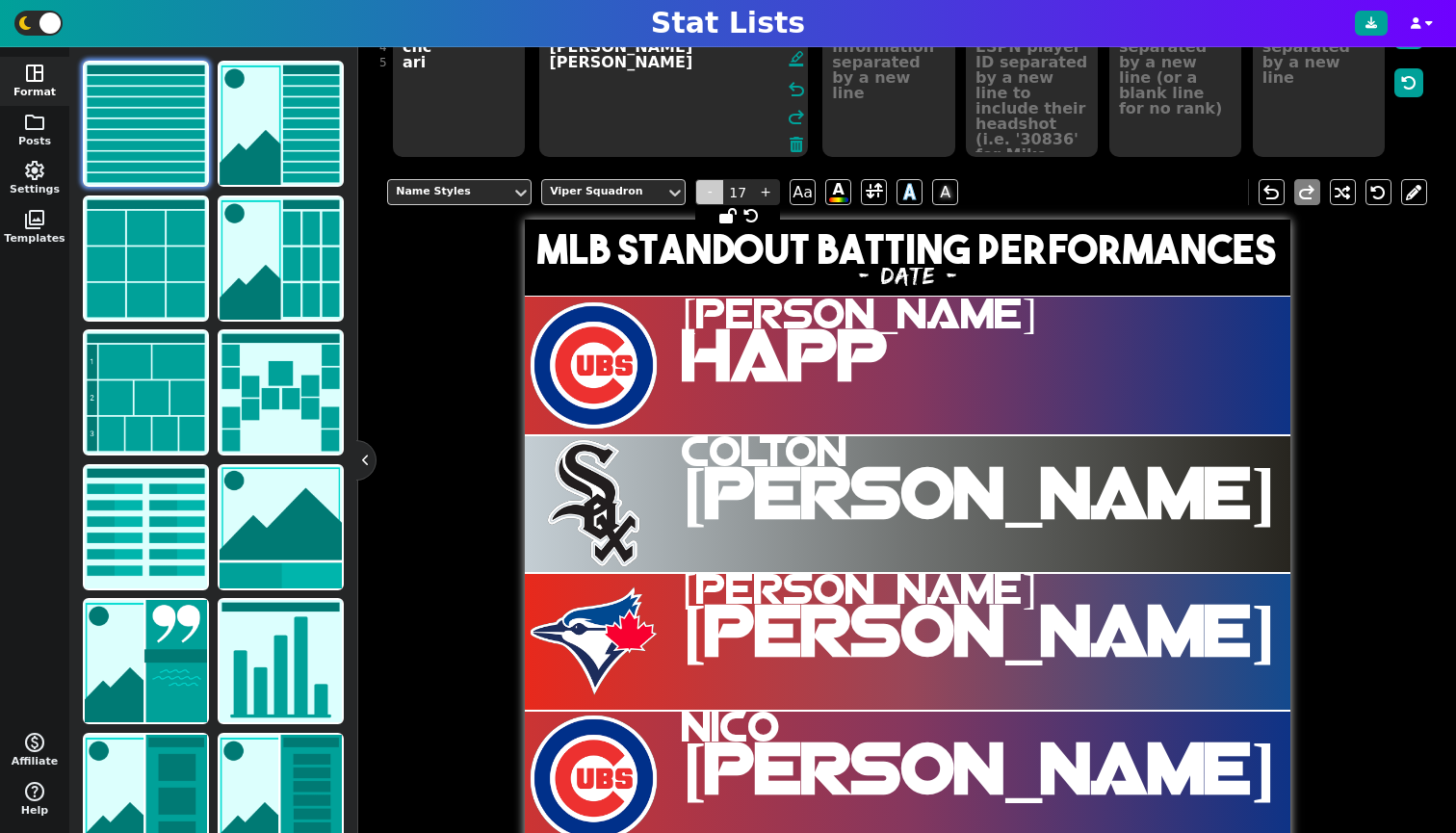
click at [709, 194] on span "-" at bounding box center [710, 192] width 29 height 26
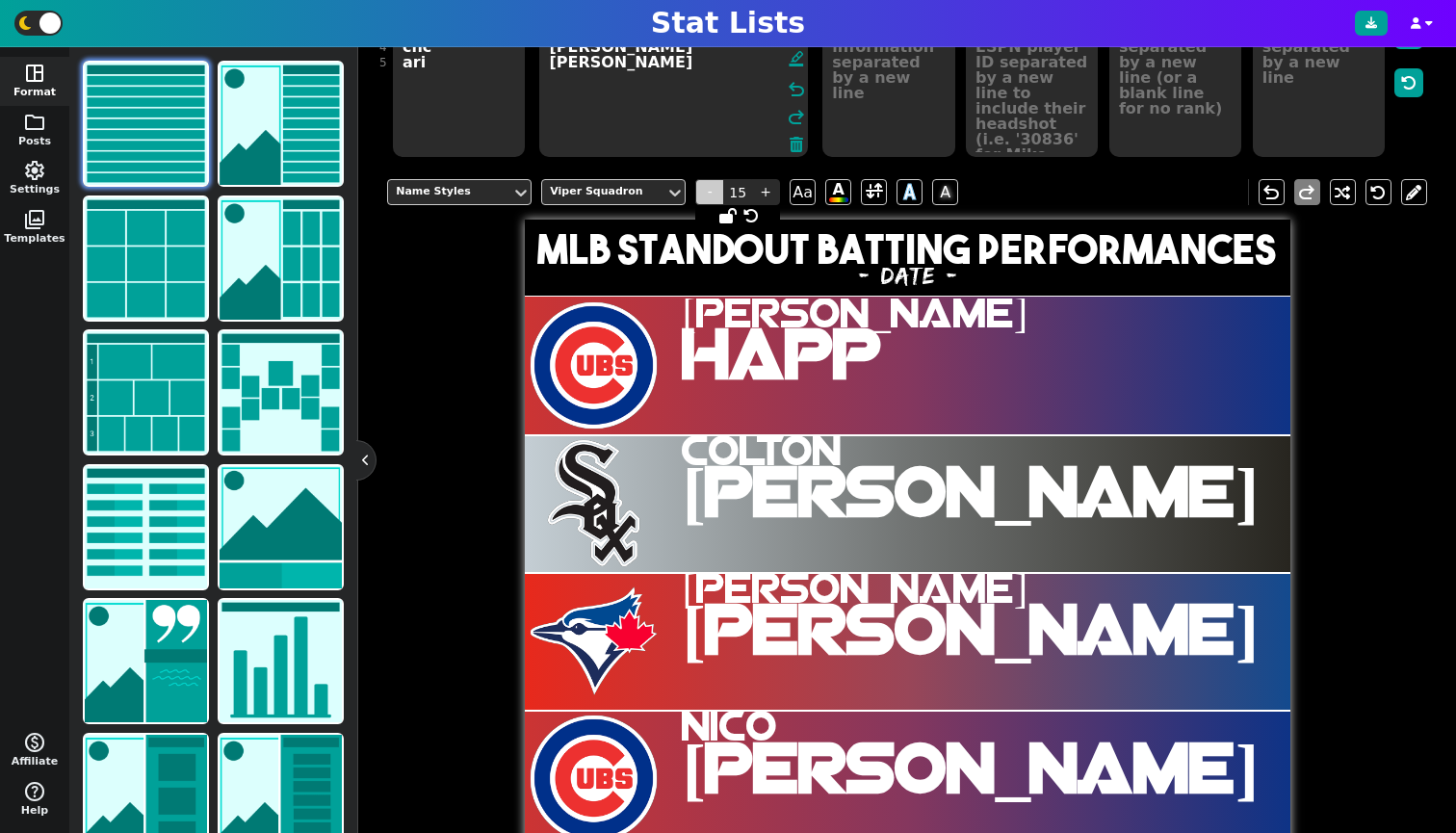
click at [709, 194] on span "-" at bounding box center [710, 192] width 29 height 26
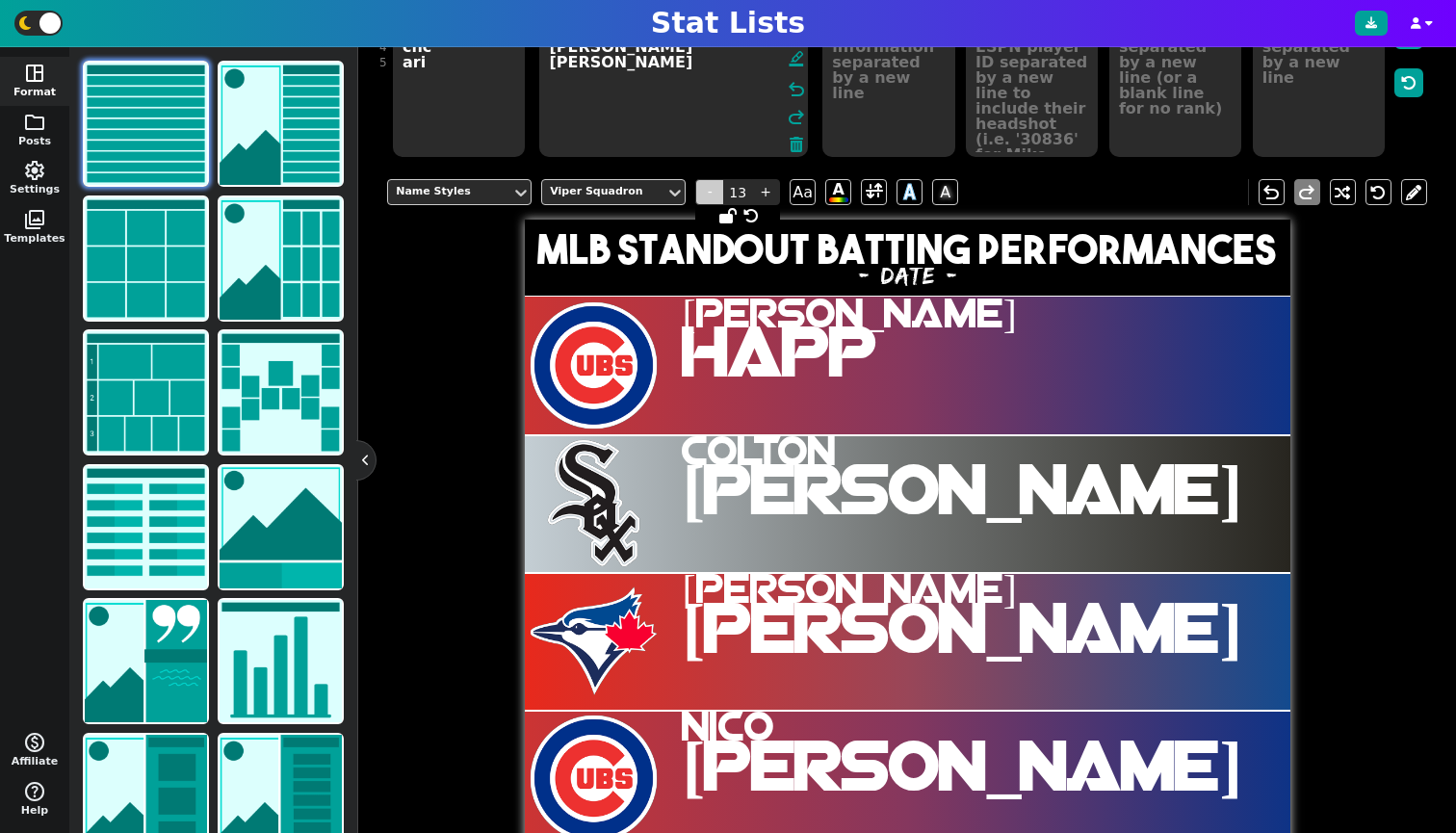
click at [709, 194] on span "-" at bounding box center [710, 192] width 29 height 26
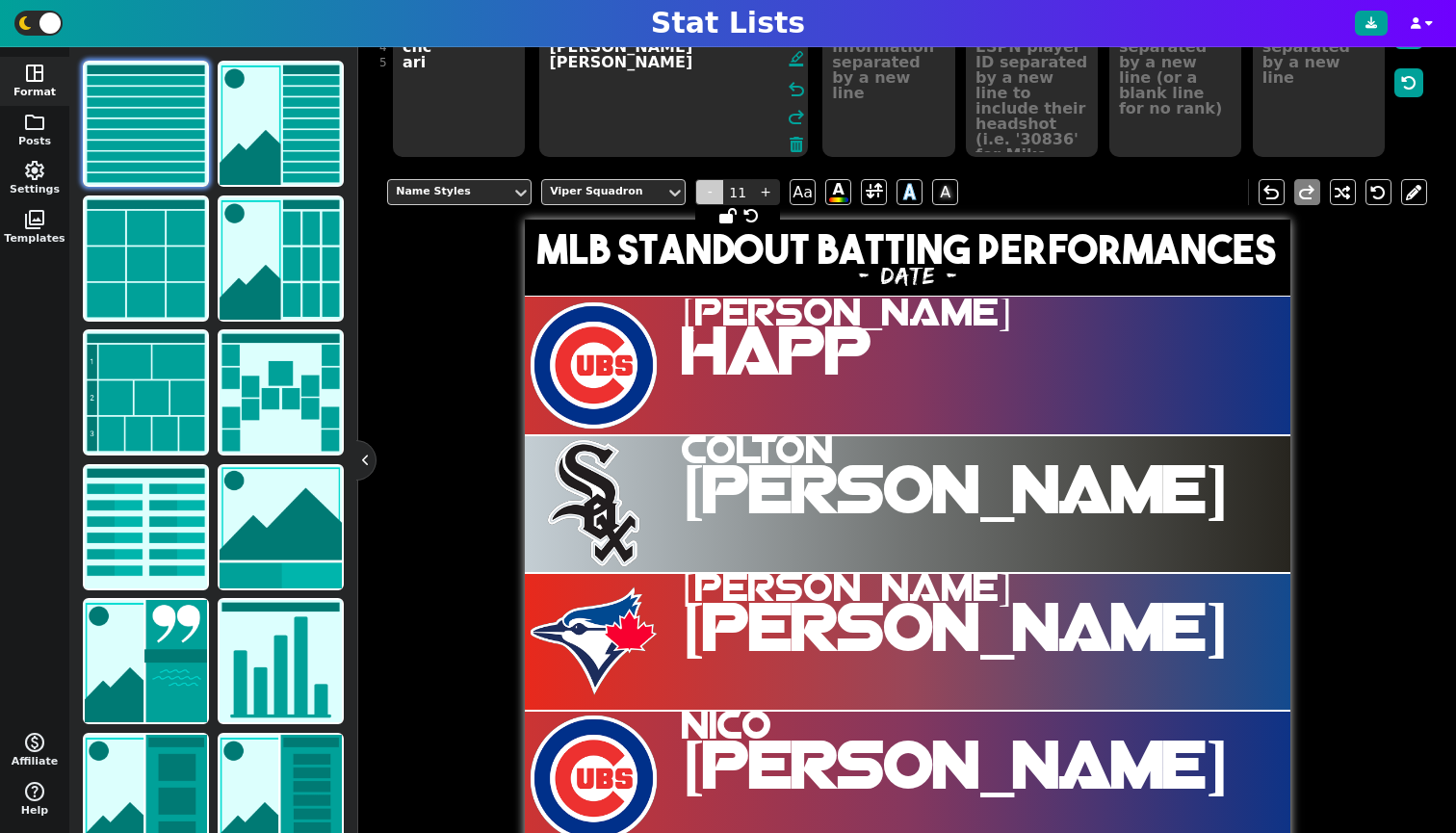
click at [709, 194] on span "-" at bounding box center [710, 192] width 29 height 26
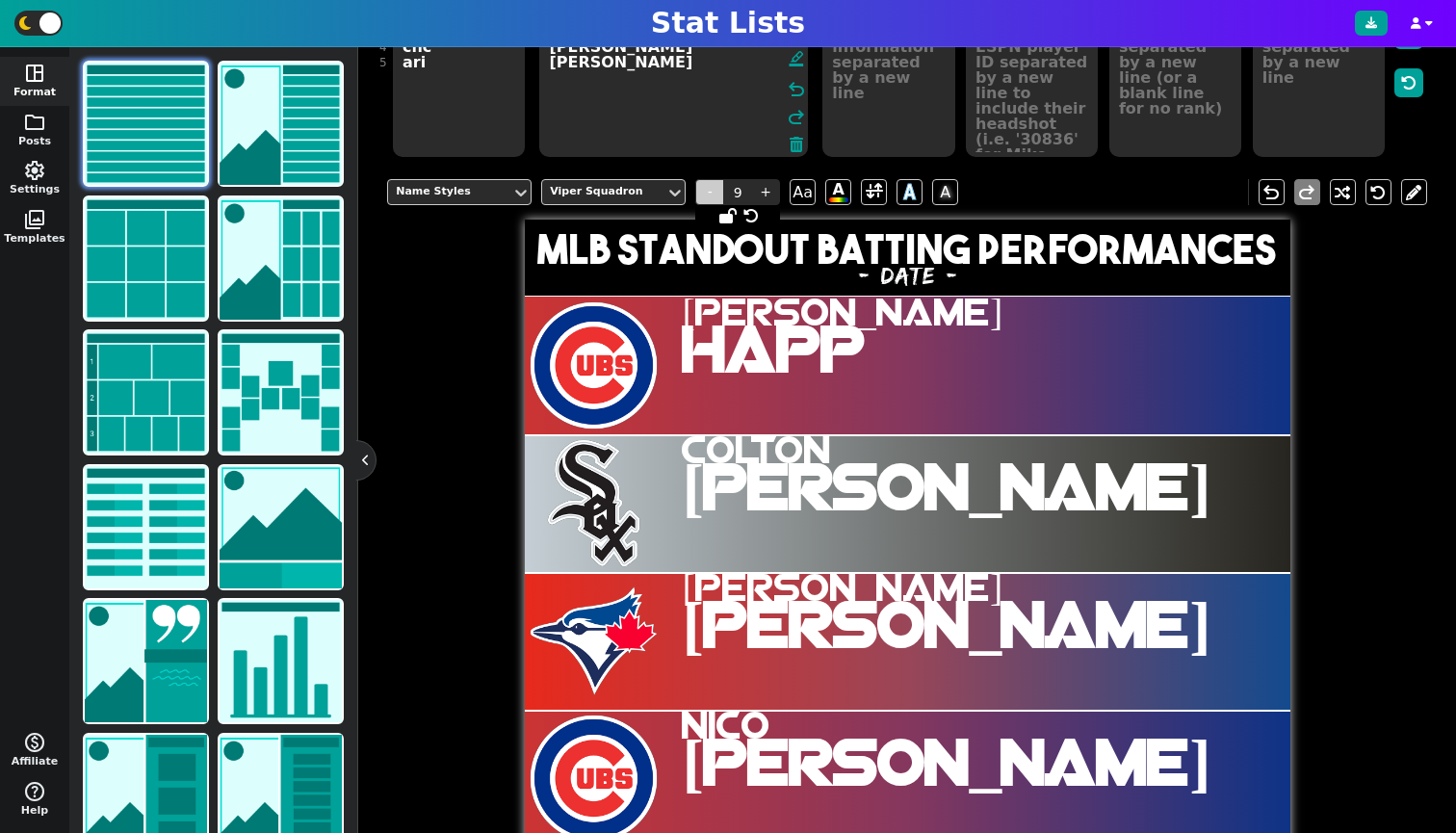
click at [709, 194] on span "-" at bounding box center [710, 192] width 29 height 26
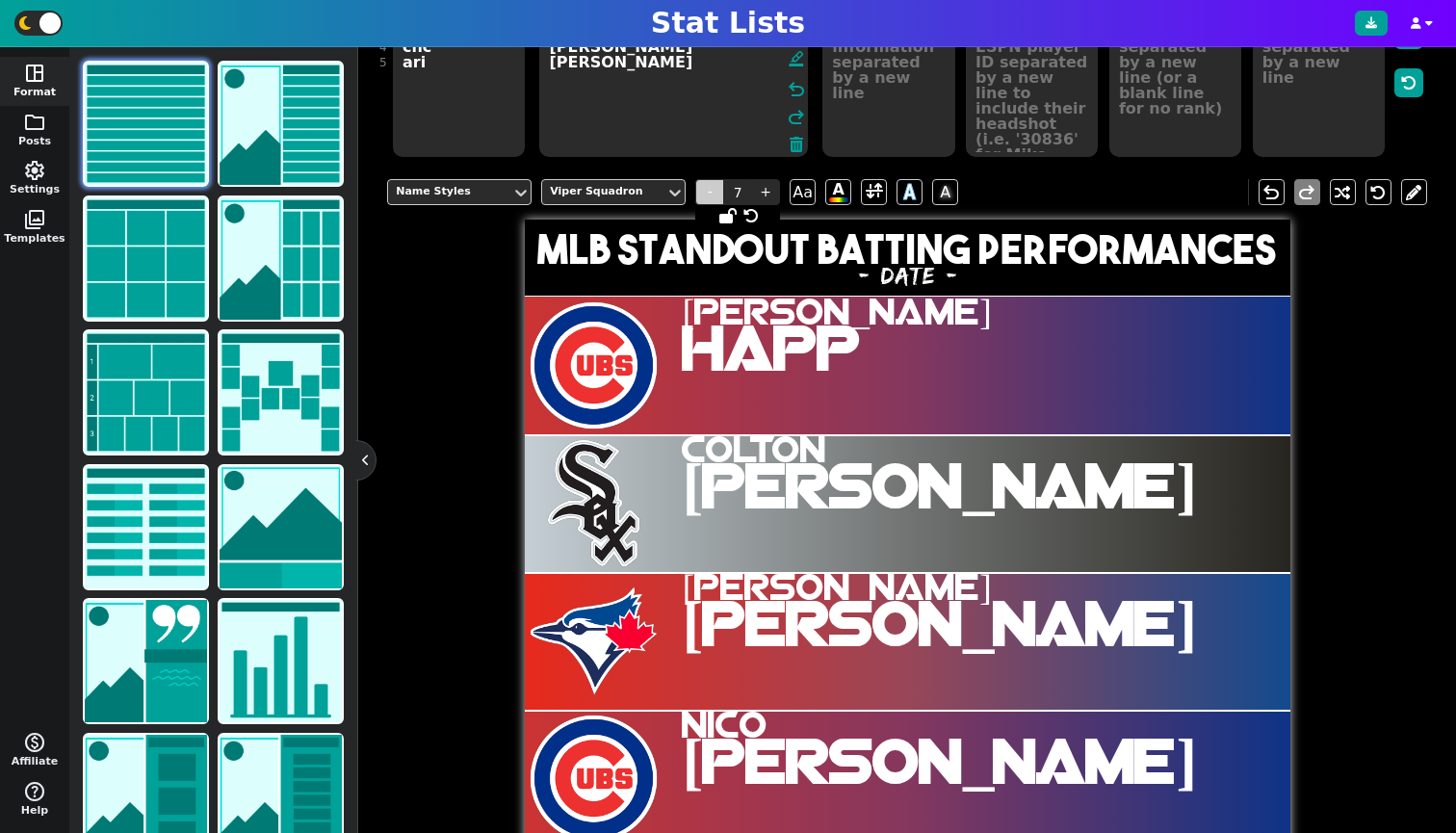
click at [709, 194] on span "-" at bounding box center [710, 192] width 29 height 26
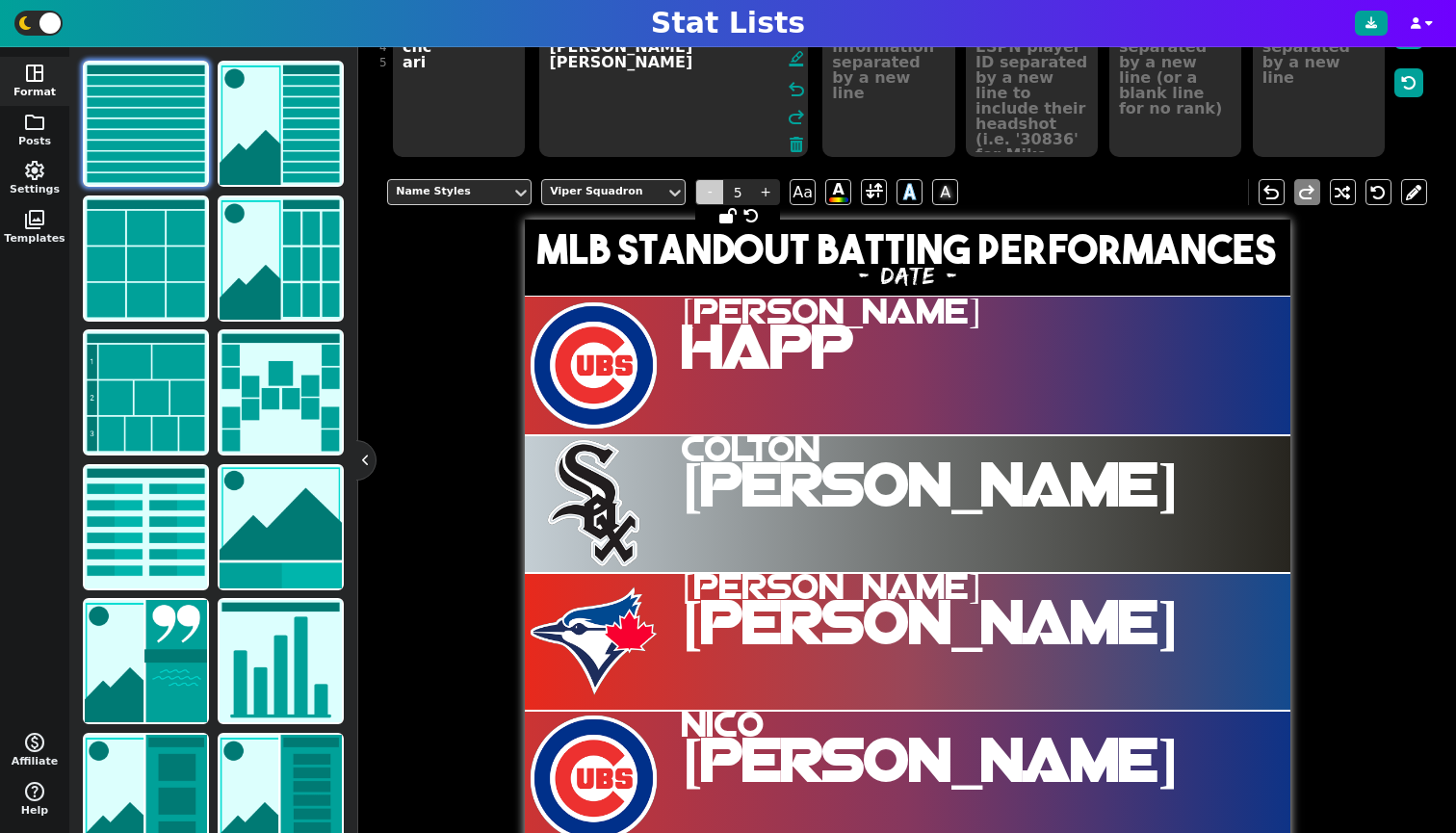
click at [709, 194] on span "-" at bounding box center [710, 192] width 29 height 26
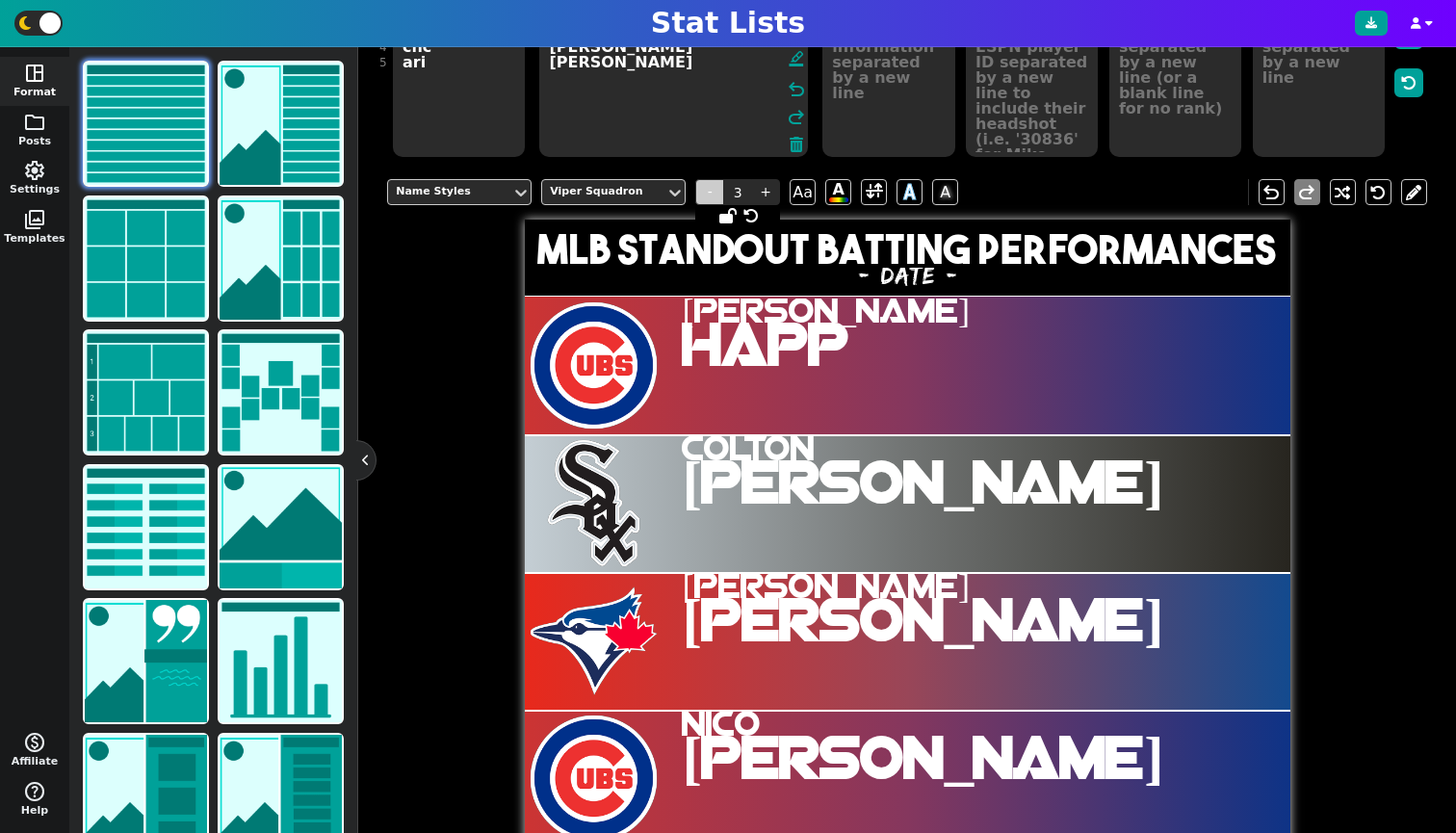
click at [709, 194] on span "-" at bounding box center [710, 192] width 29 height 26
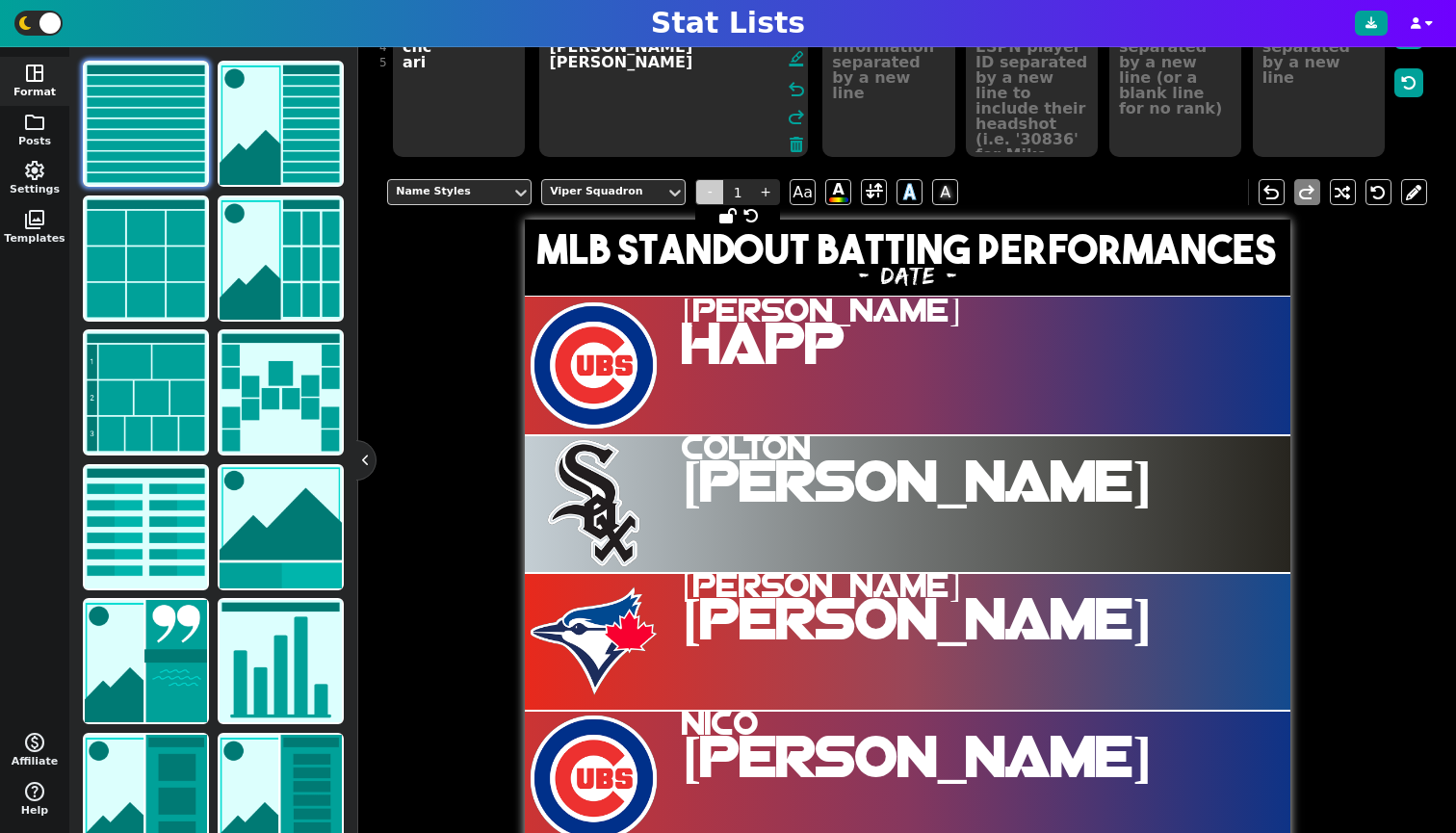
click at [709, 194] on span "-" at bounding box center [710, 192] width 29 height 26
type input "0"
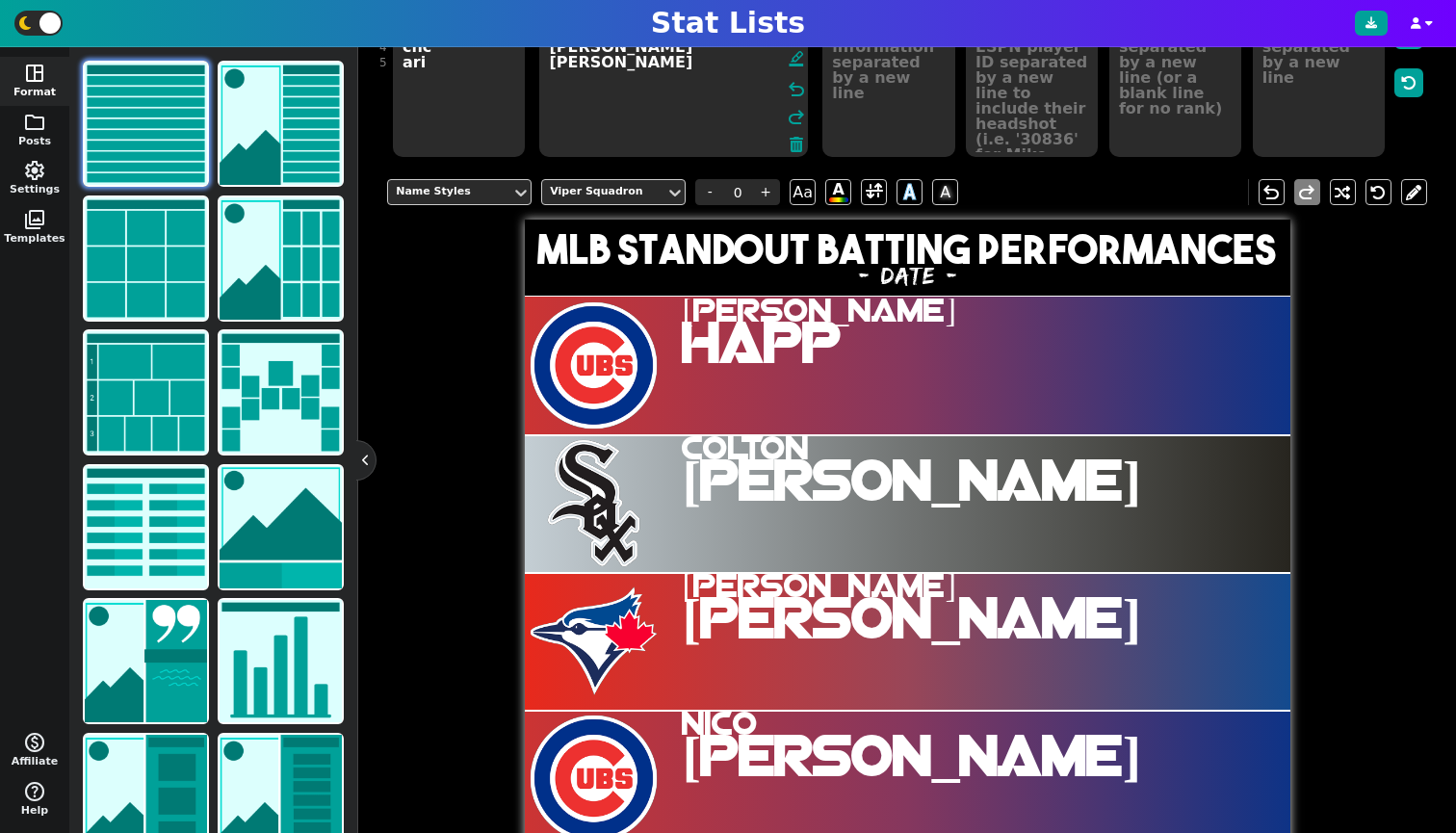
scroll to position [74, 0]
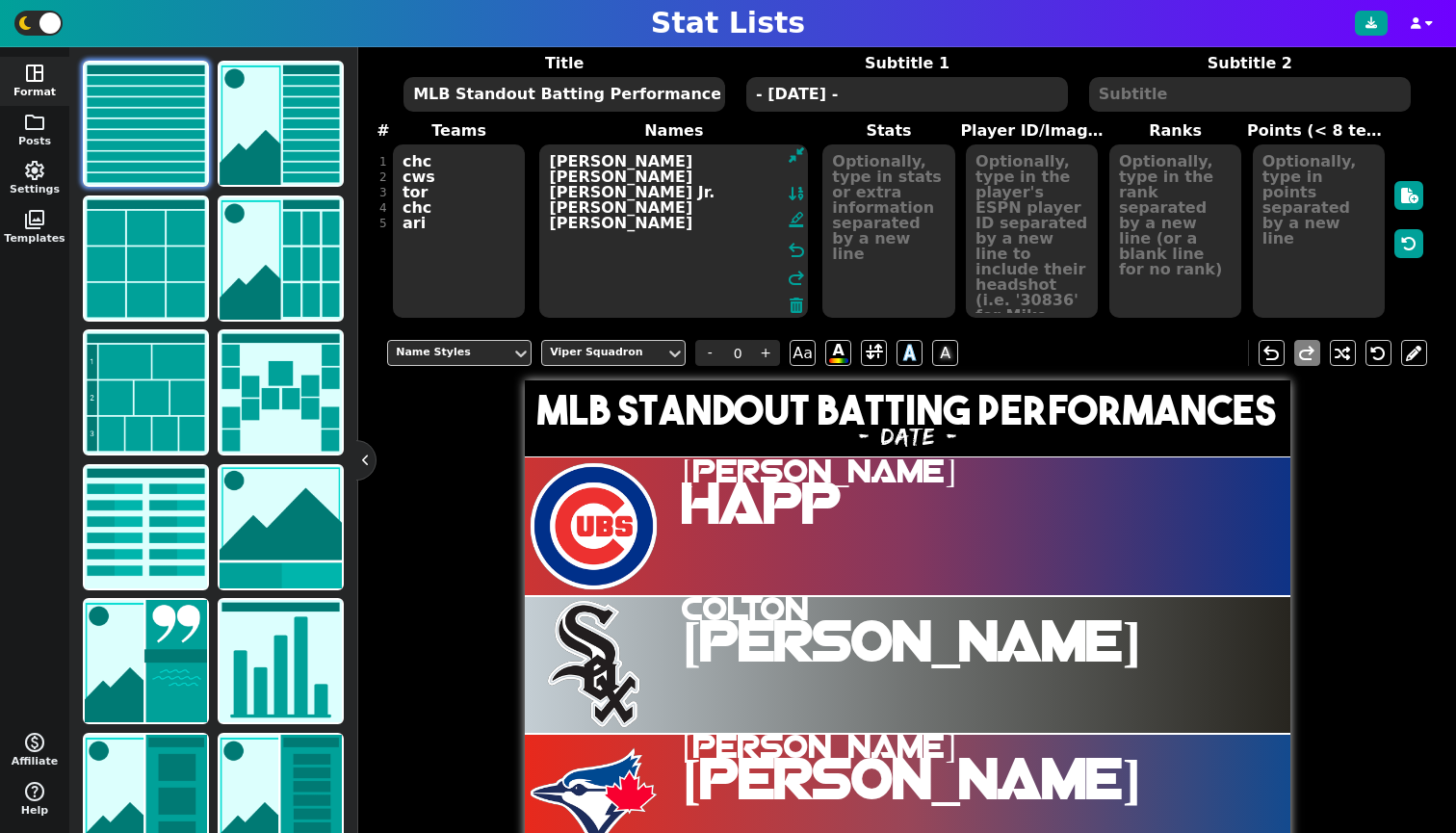
click at [579, 176] on textarea "[PERSON_NAME] [PERSON_NAME] [PERSON_NAME] Jr. [PERSON_NAME] [PERSON_NAME]" at bounding box center [673, 231] width 269 height 173
type textarea "[PERSON_NAME] [PERSON_NAME] [PERSON_NAME] [PERSON_NAME] [PERSON_NAME]"
click at [869, 350] on span at bounding box center [874, 352] width 18 height 24
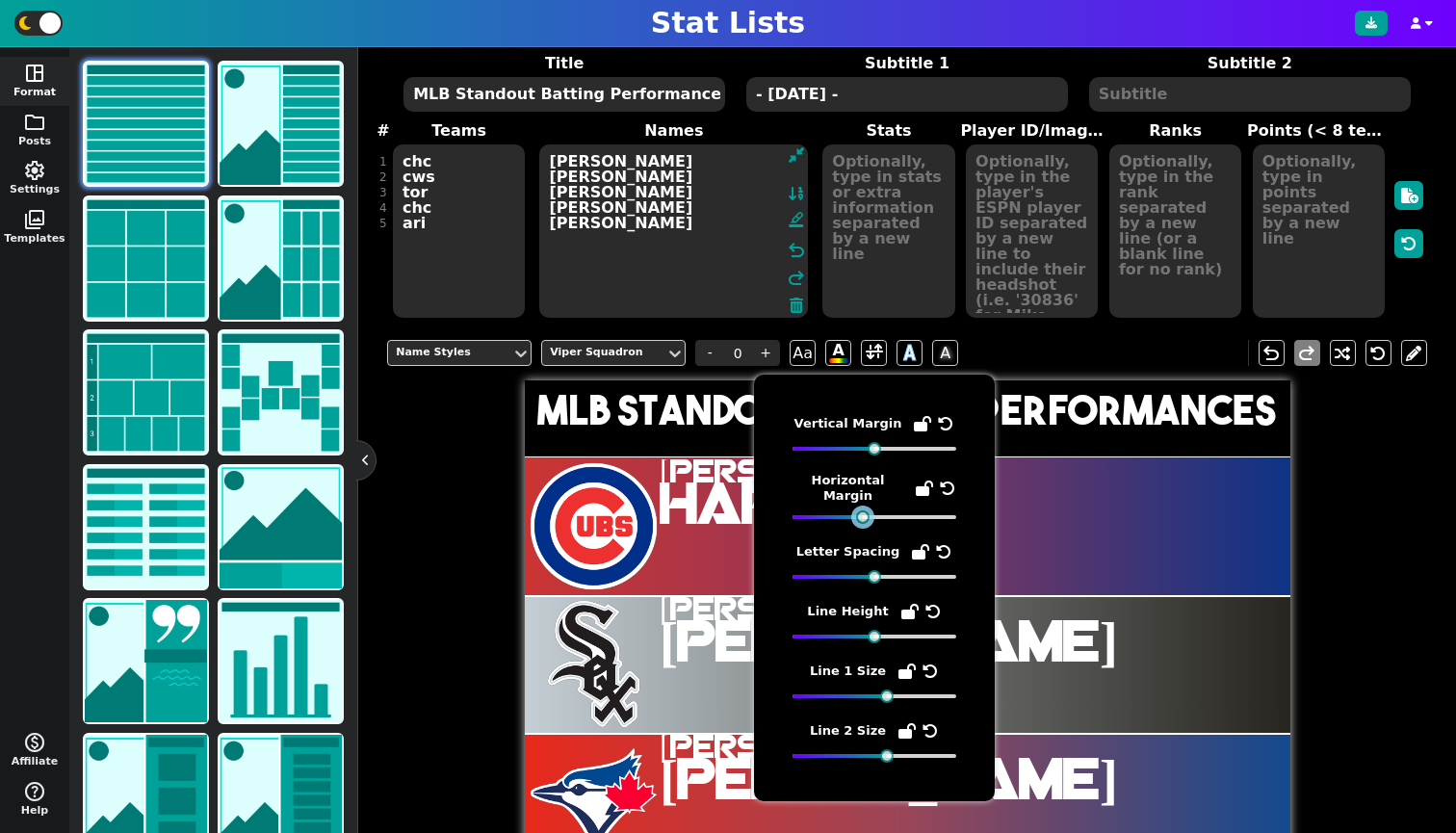
drag, startPoint x: 879, startPoint y: 519, endPoint x: 860, endPoint y: 507, distance: 22.5
click at [860, 507] on span "Horizontal Margin" at bounding box center [874, 498] width 164 height 51
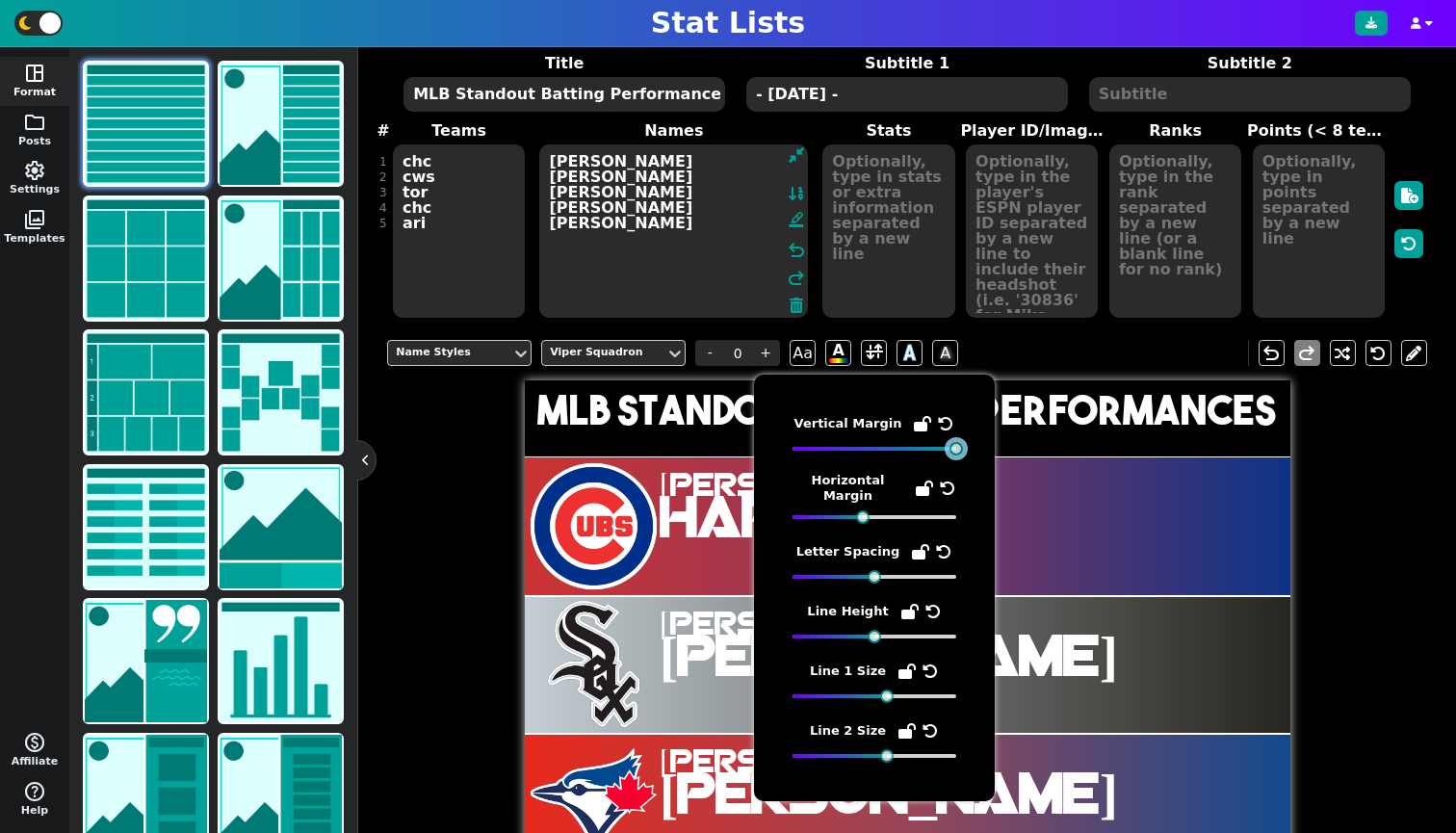
drag, startPoint x: 874, startPoint y: 448, endPoint x: 982, endPoint y: 460, distance: 108.7
click at [982, 460] on div "Vertical Margin Horizontal Margin Letter Spacing Line Height Line 1 Size Line 2…" at bounding box center [874, 588] width 240 height 426
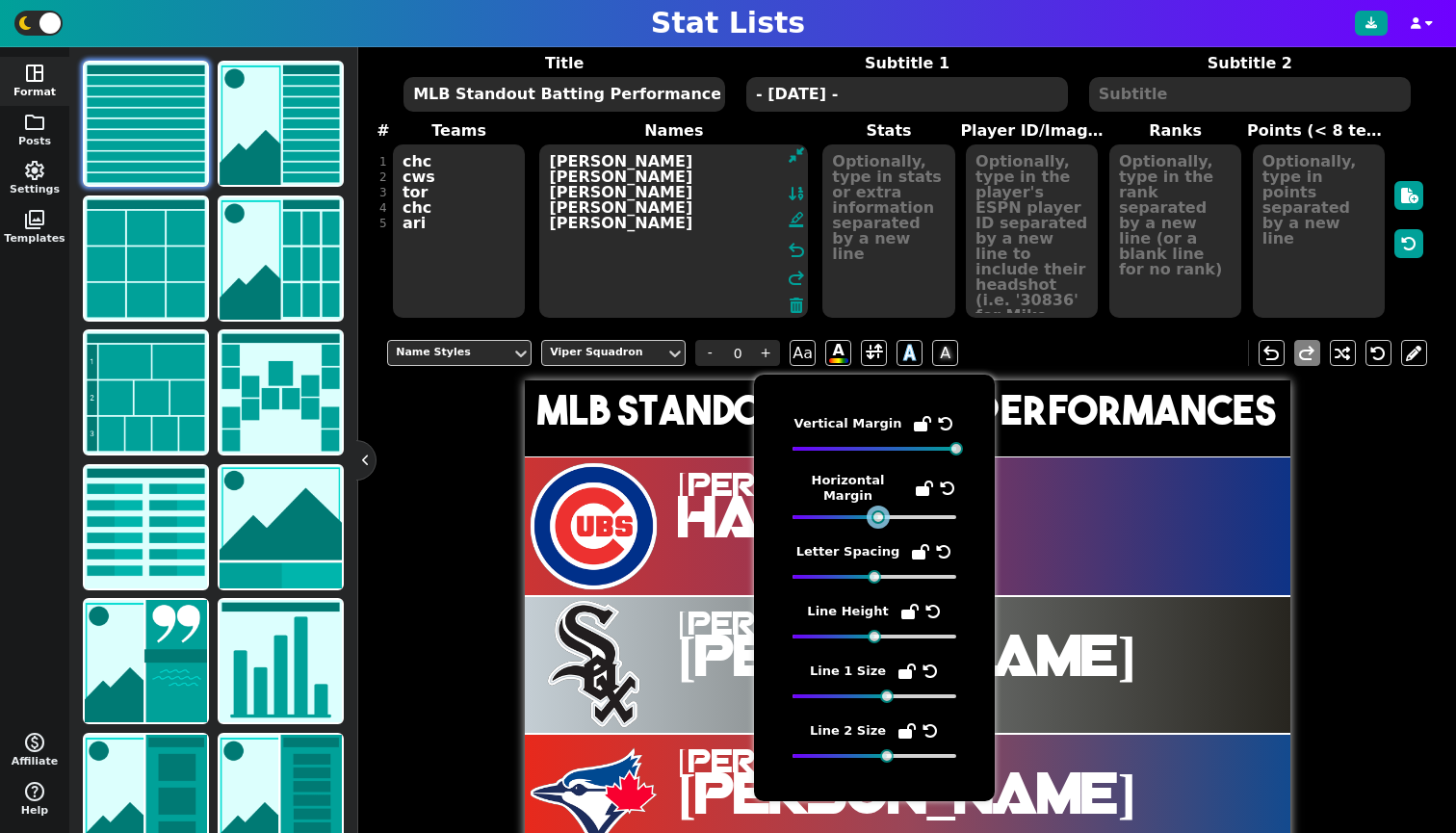
drag, startPoint x: 860, startPoint y: 516, endPoint x: 875, endPoint y: 517, distance: 15.0
click at [875, 517] on div at bounding box center [878, 517] width 14 height 14
click at [1157, 525] on span "[PERSON_NAME]" at bounding box center [1003, 510] width 651 height 75
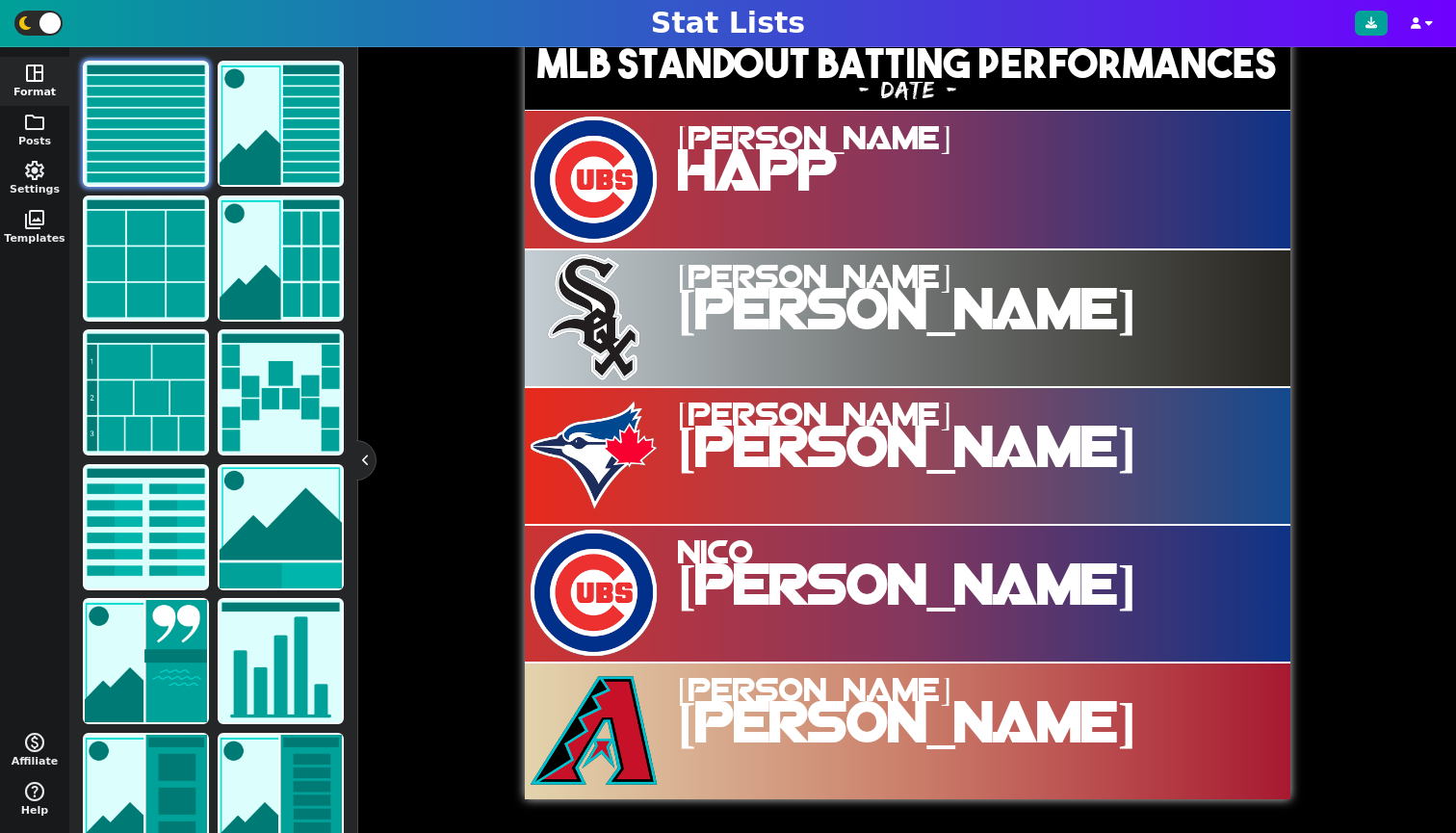
scroll to position [355, 0]
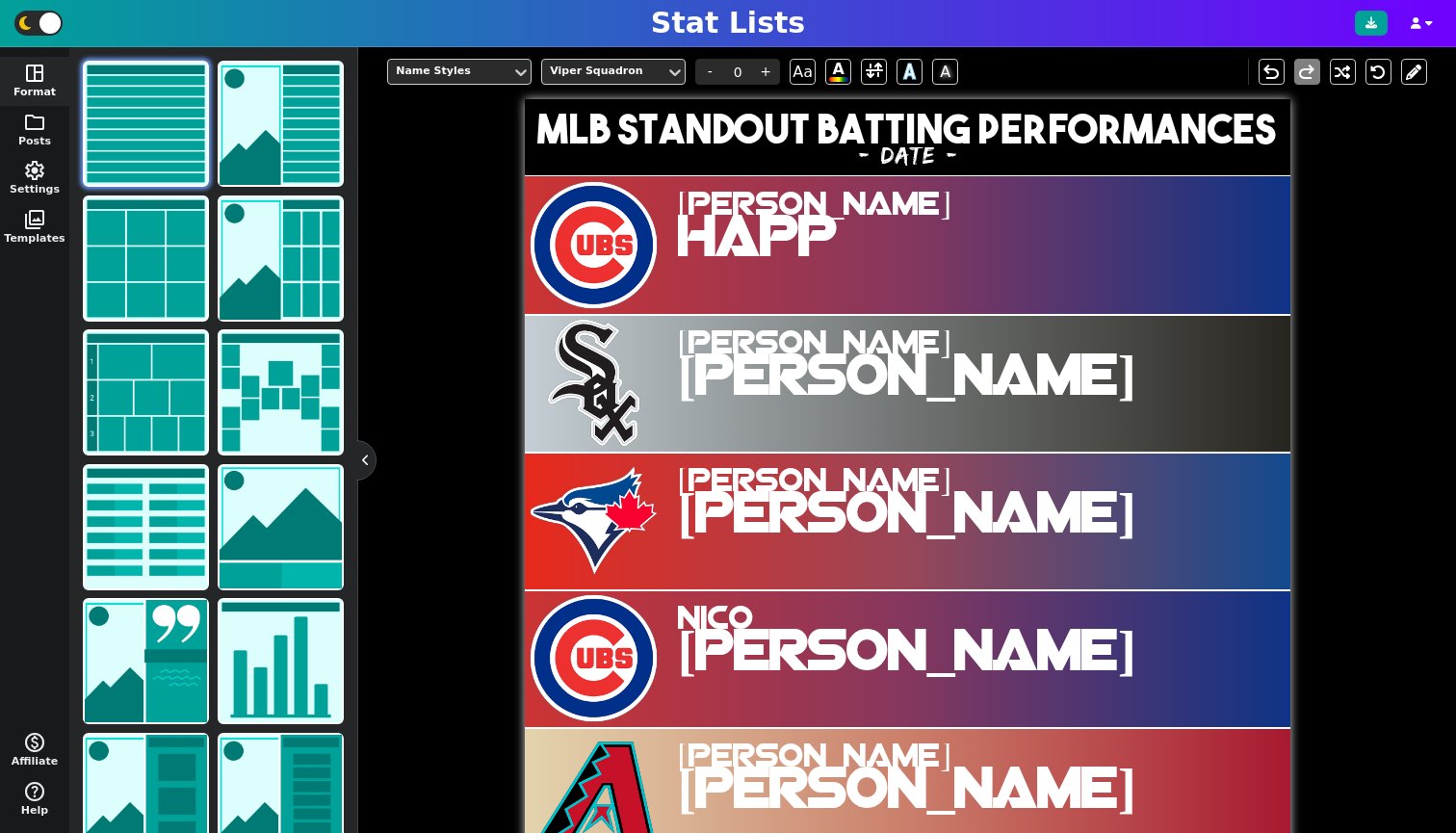
click at [795, 479] on span "[PERSON_NAME]" at bounding box center [1003, 483] width 651 height 30
click at [886, 69] on span at bounding box center [873, 71] width 26 height 26
click at [880, 75] on span at bounding box center [874, 71] width 18 height 24
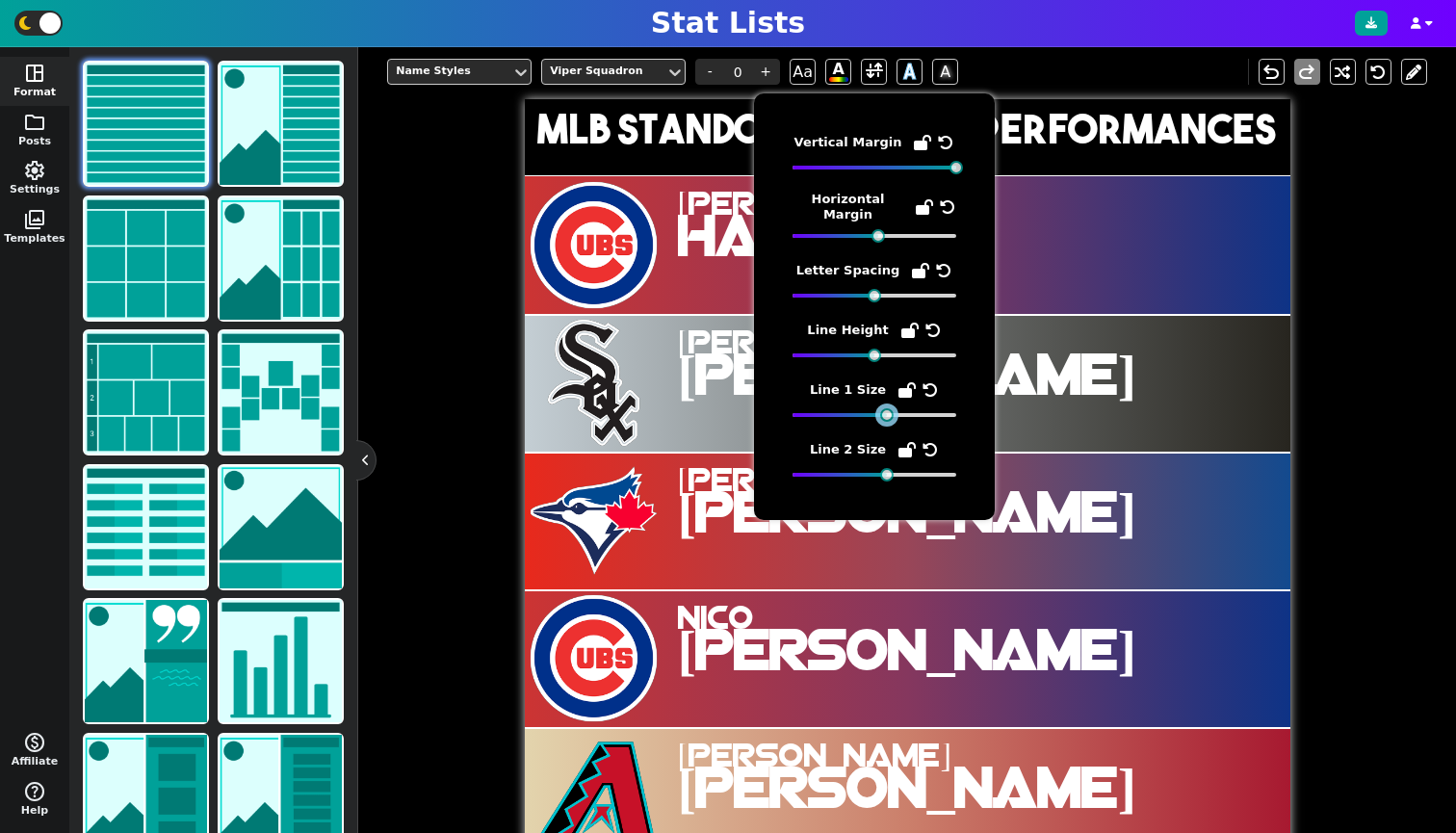
click at [892, 416] on div at bounding box center [887, 415] width 14 height 14
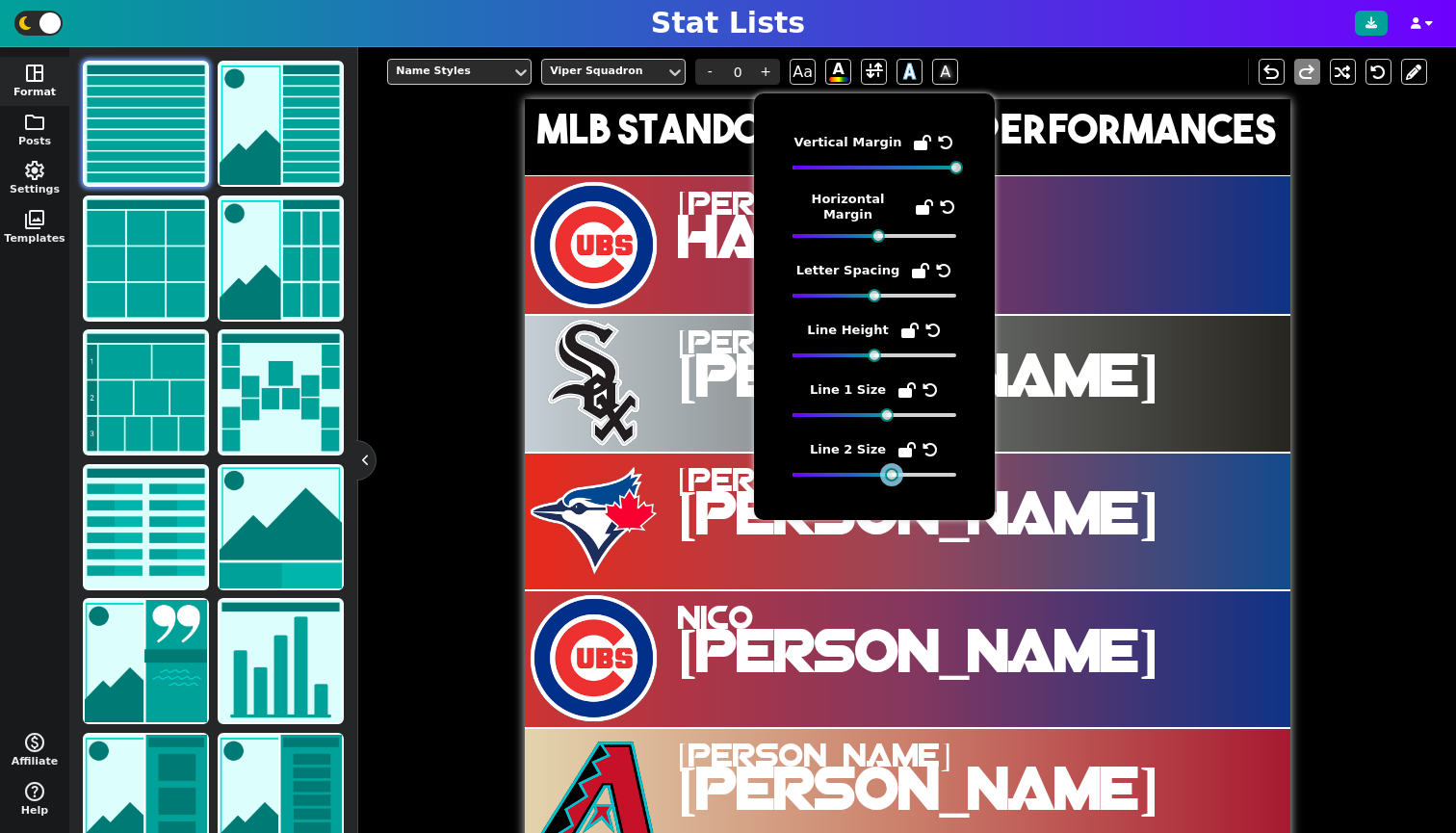
click at [892, 470] on div at bounding box center [892, 475] width 14 height 14
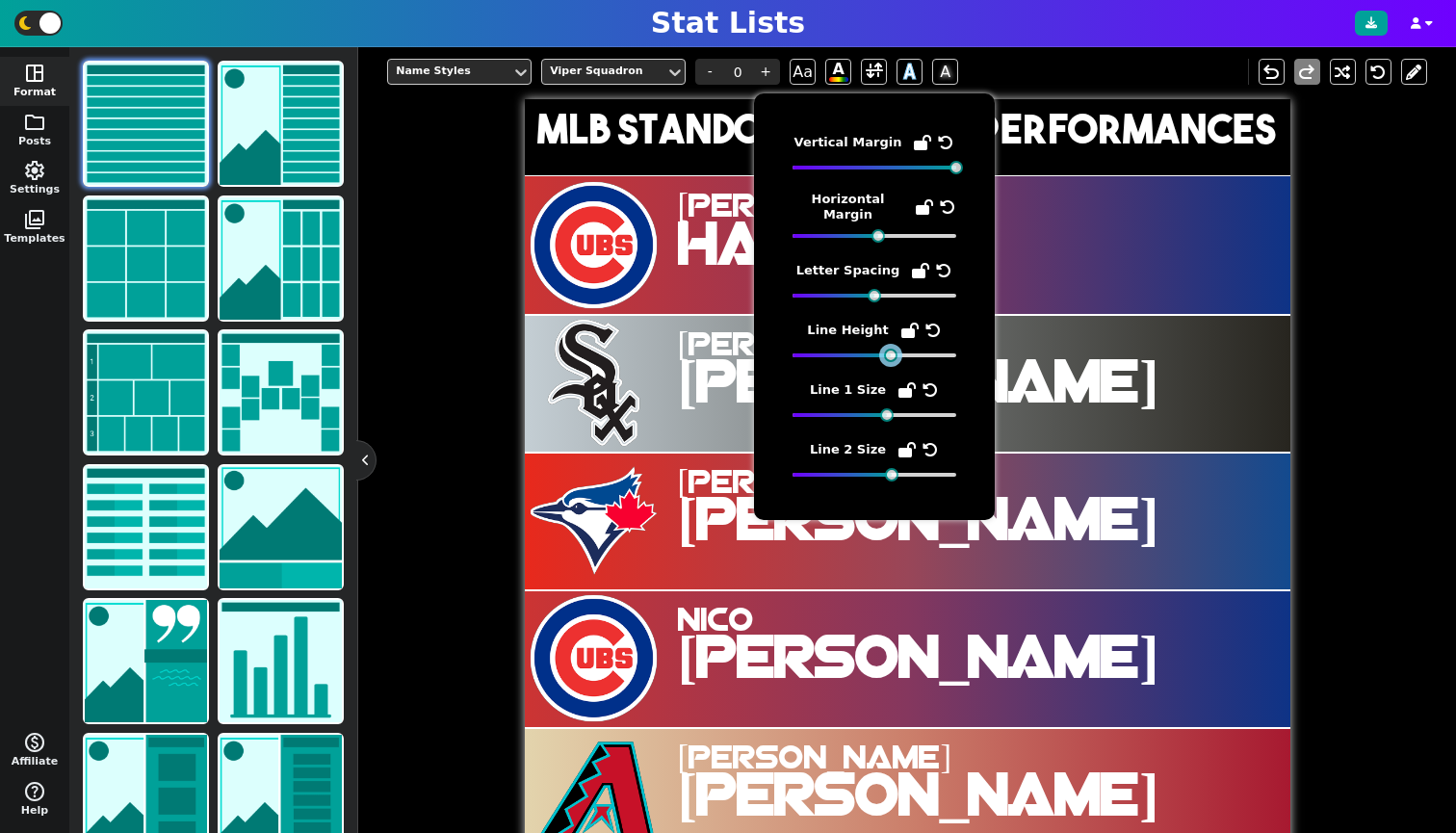
drag, startPoint x: 873, startPoint y: 356, endPoint x: 887, endPoint y: 360, distance: 14.6
click at [887, 360] on div at bounding box center [891, 355] width 14 height 14
click at [1233, 334] on span "[PERSON_NAME]" at bounding box center [1003, 346] width 651 height 34
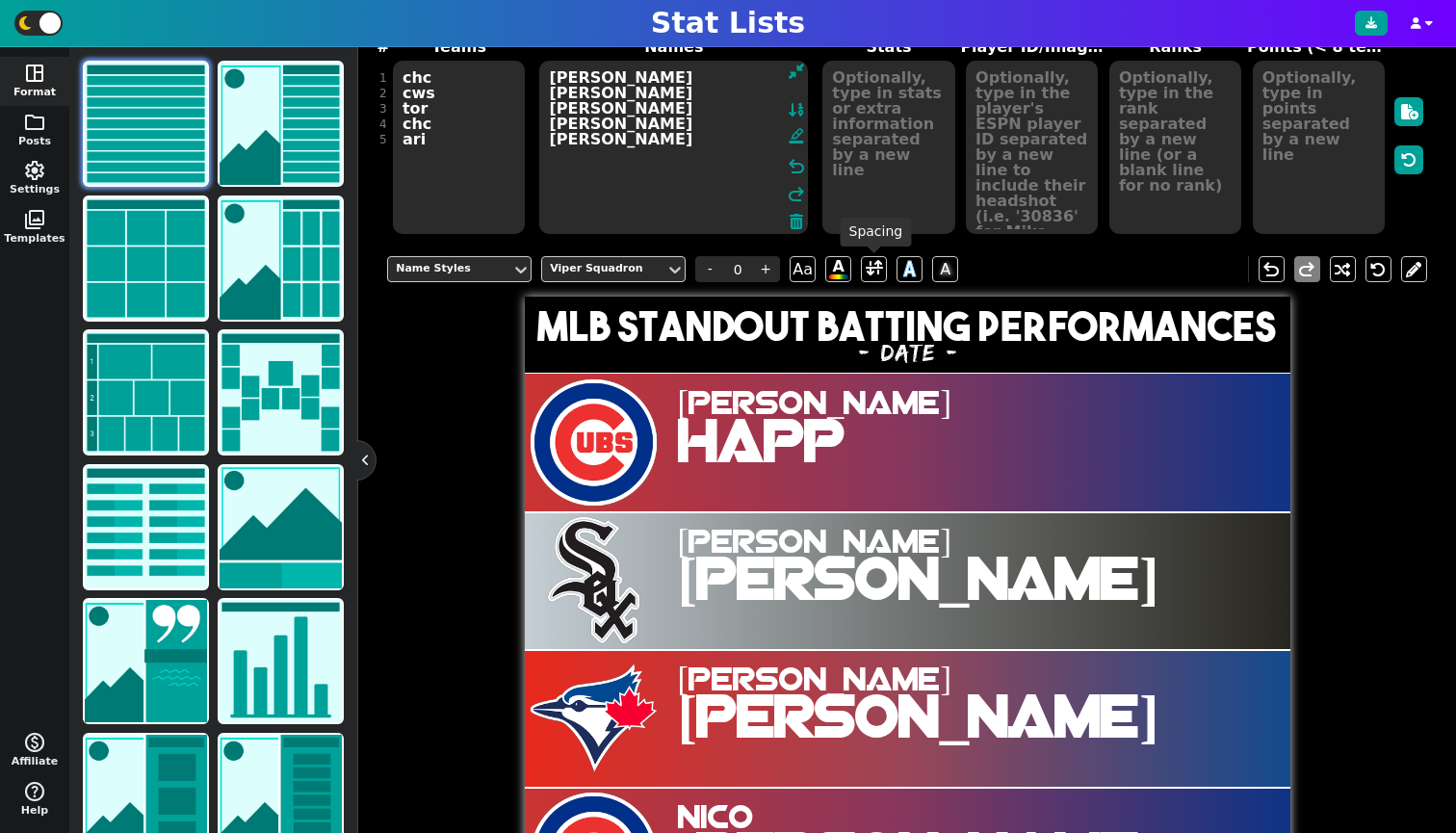
scroll to position [0, 0]
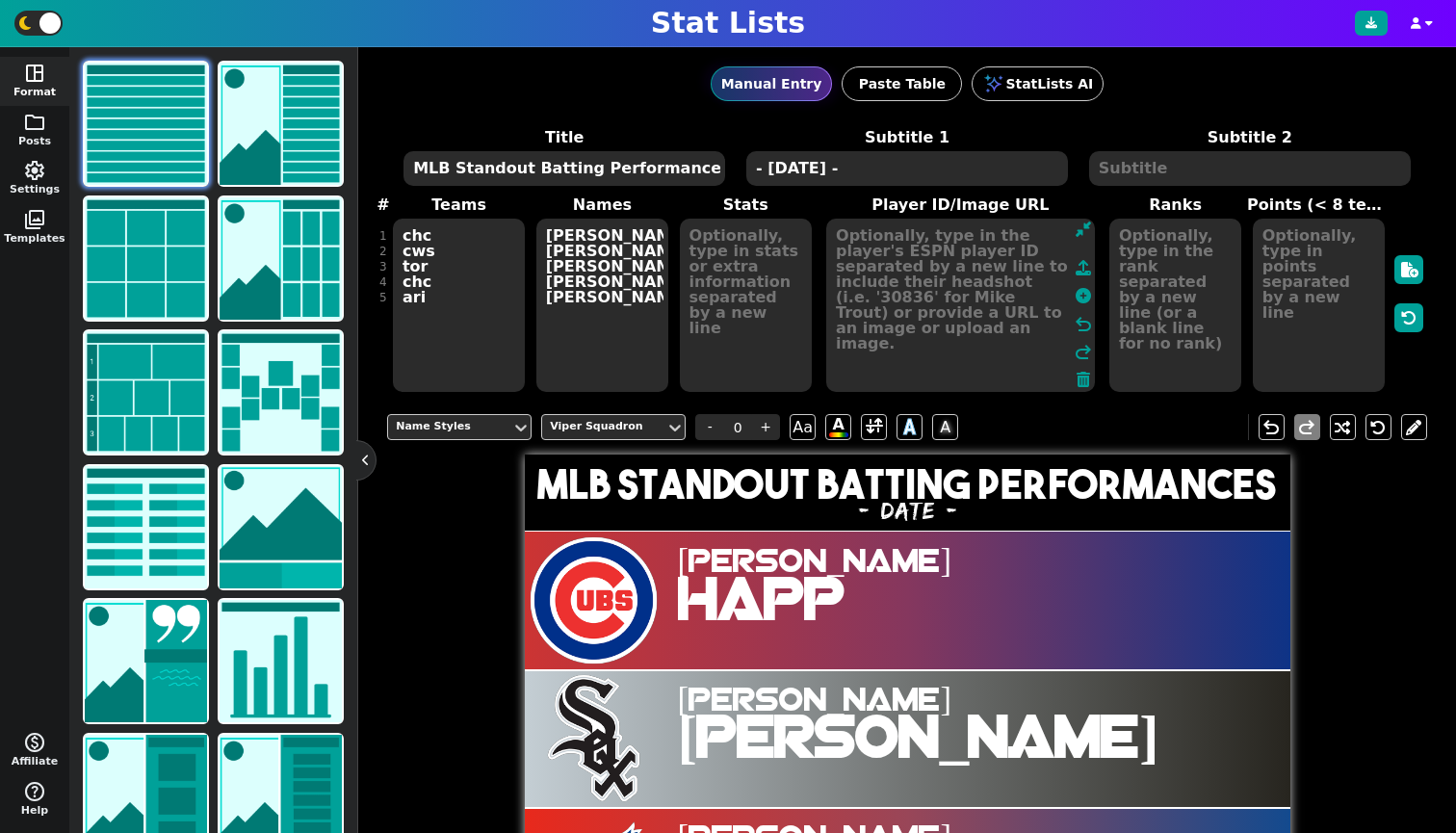
click at [991, 249] on textarea at bounding box center [961, 306] width 269 height 173
click at [1075, 298] on icon at bounding box center [1083, 296] width 16 height 16
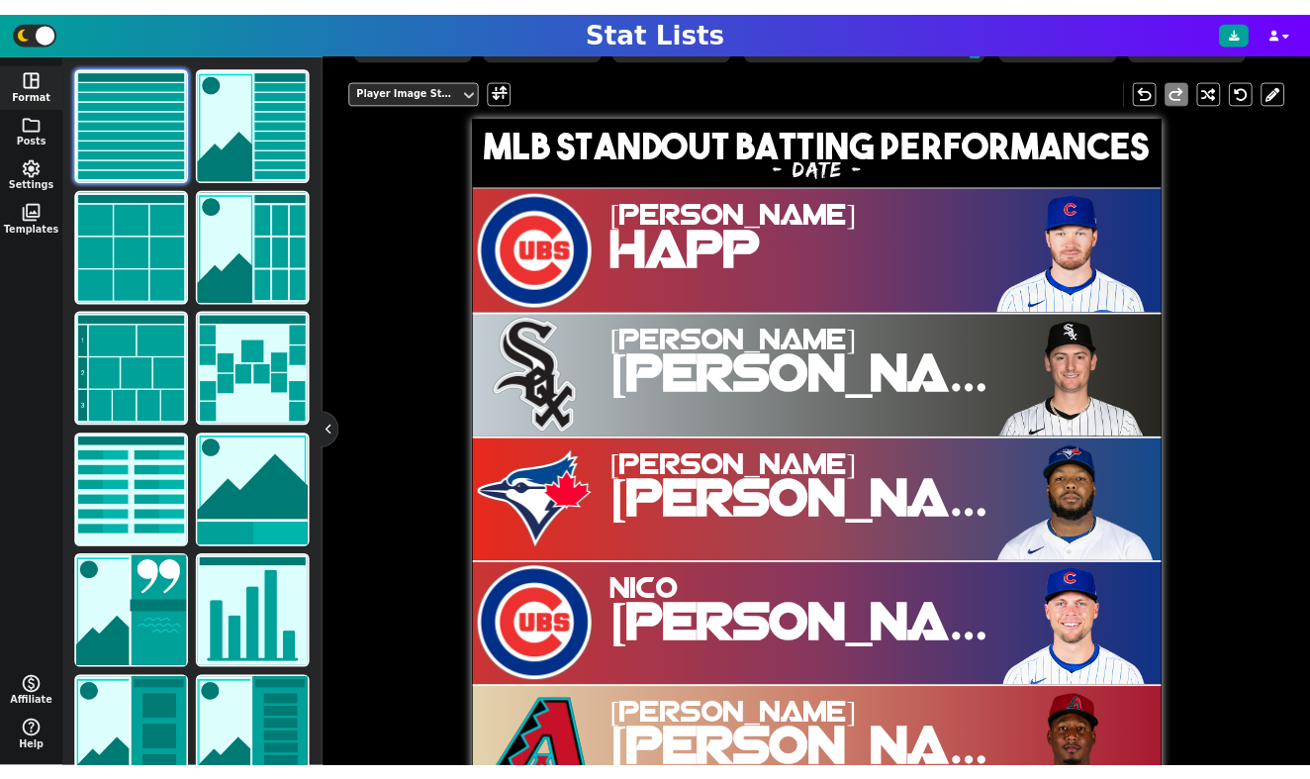
scroll to position [67, 0]
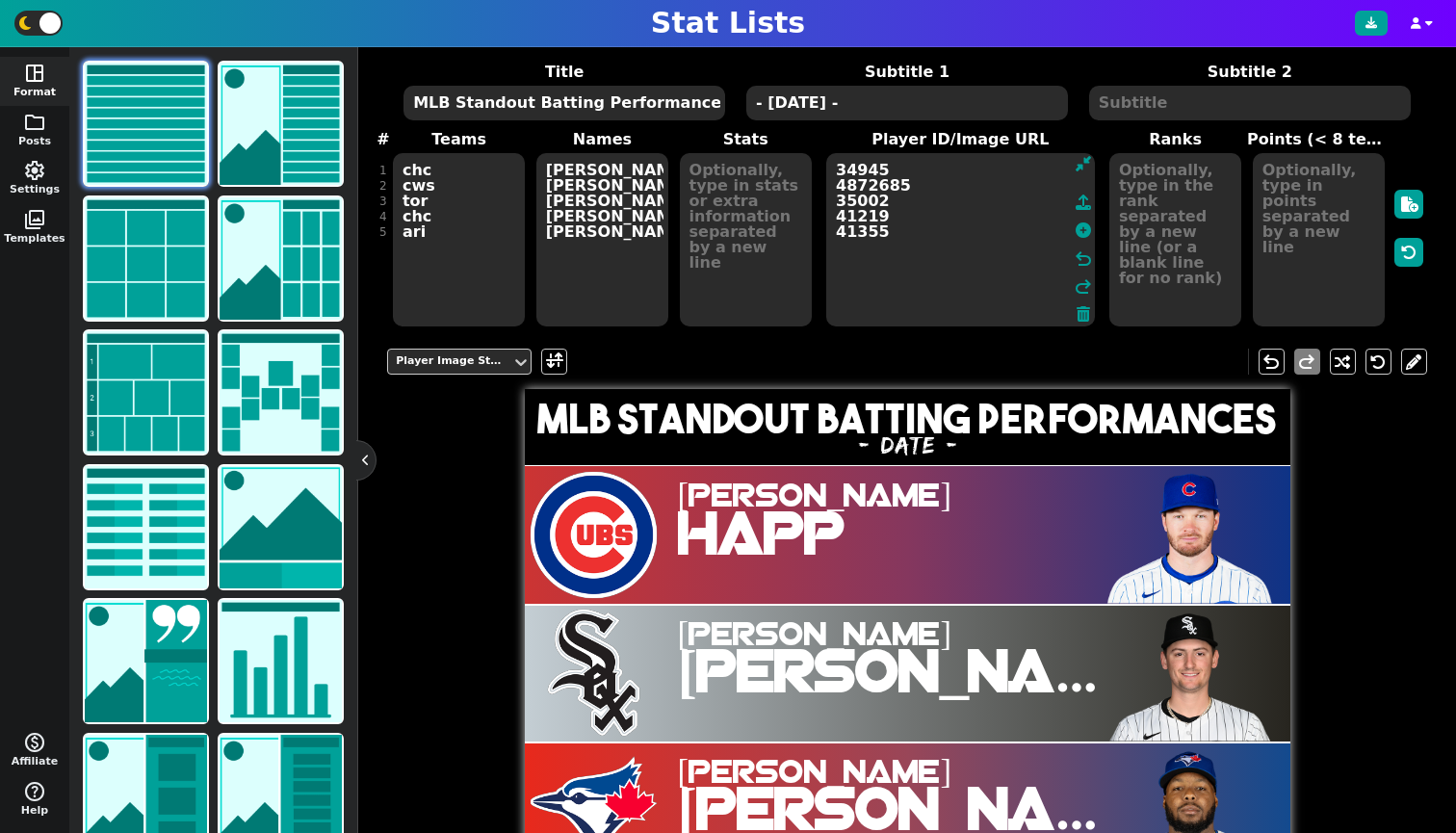
click at [772, 216] on textarea at bounding box center [746, 239] width 132 height 173
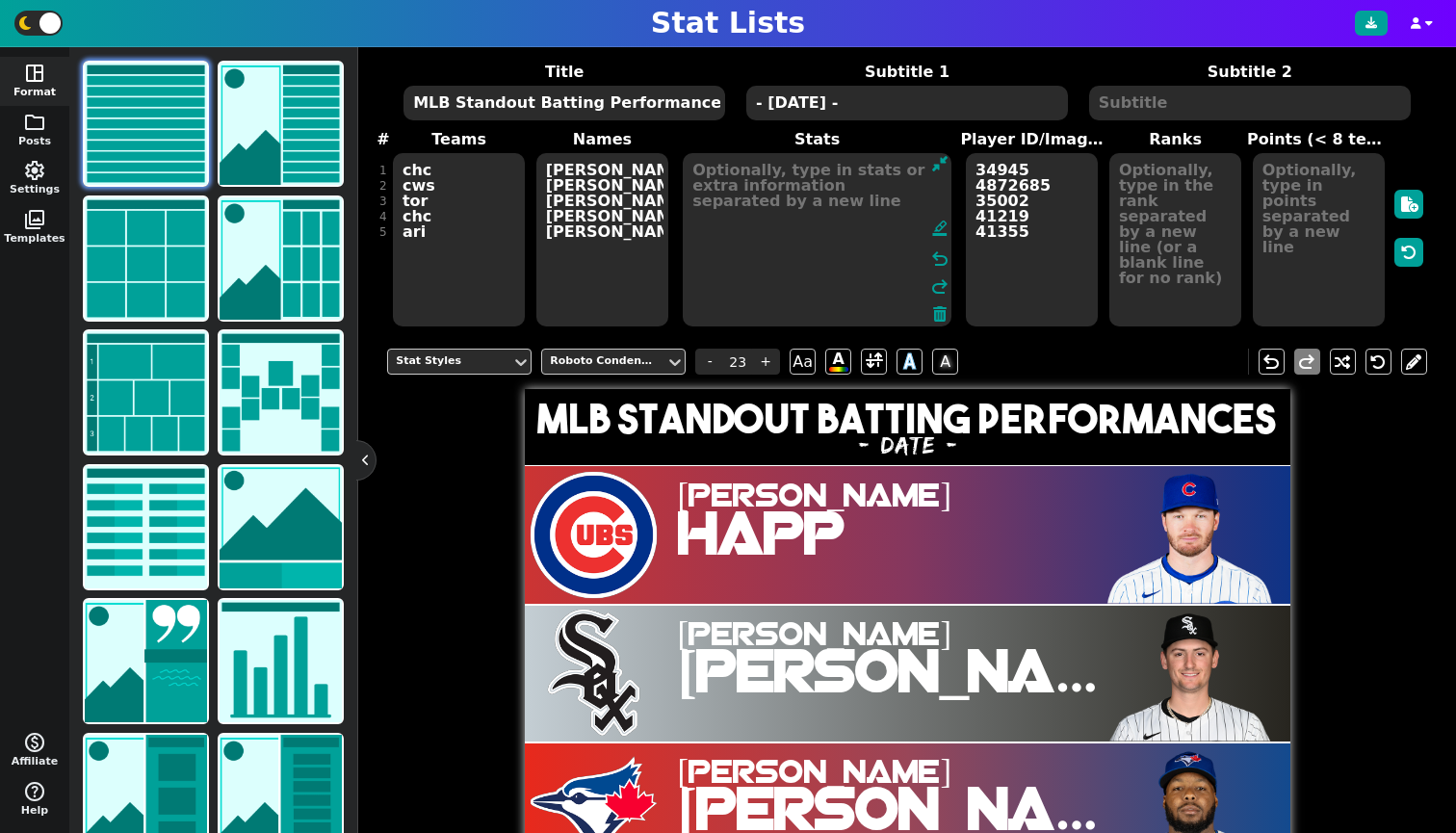
type textarea "t"
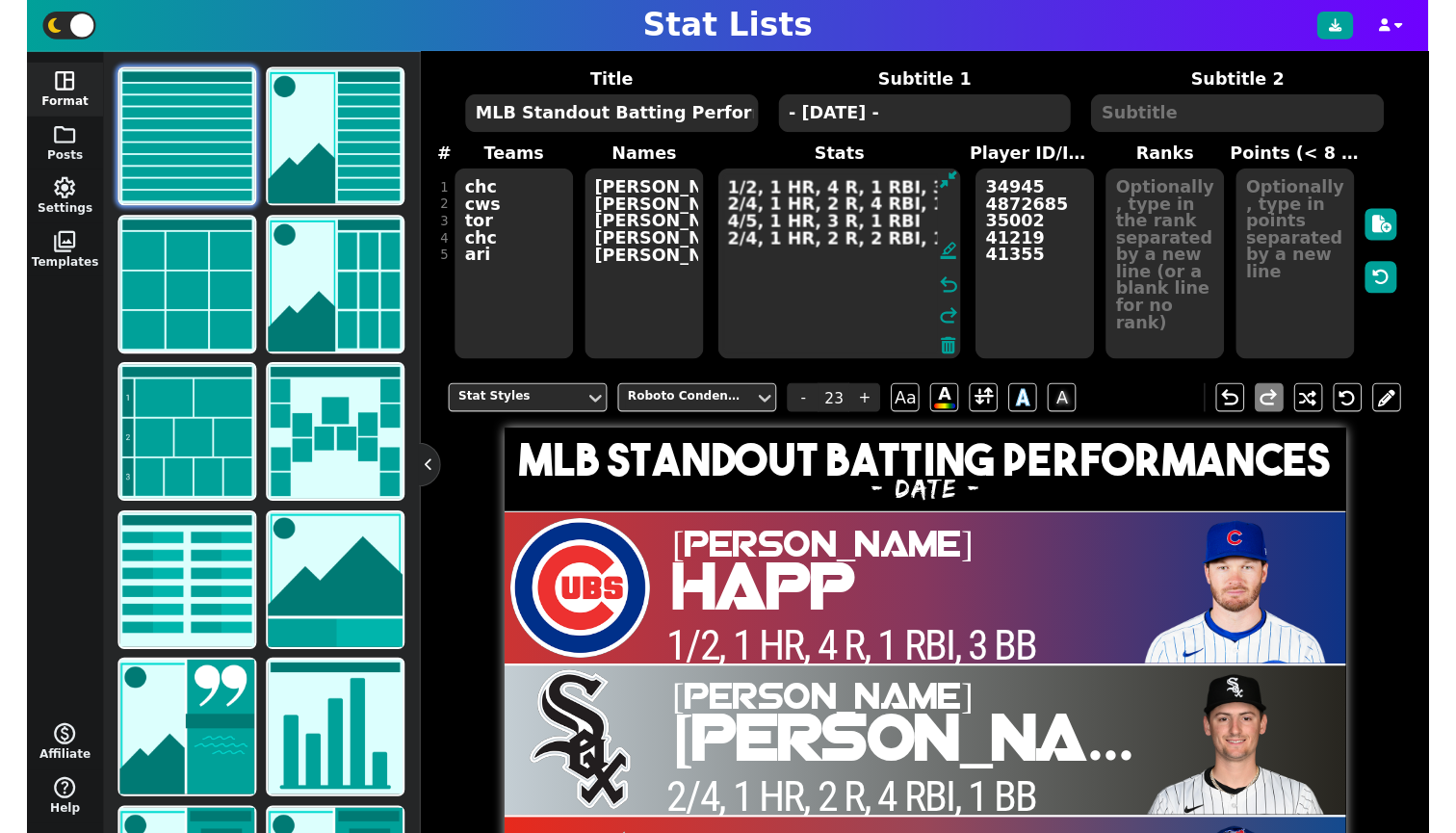
scroll to position [0, 0]
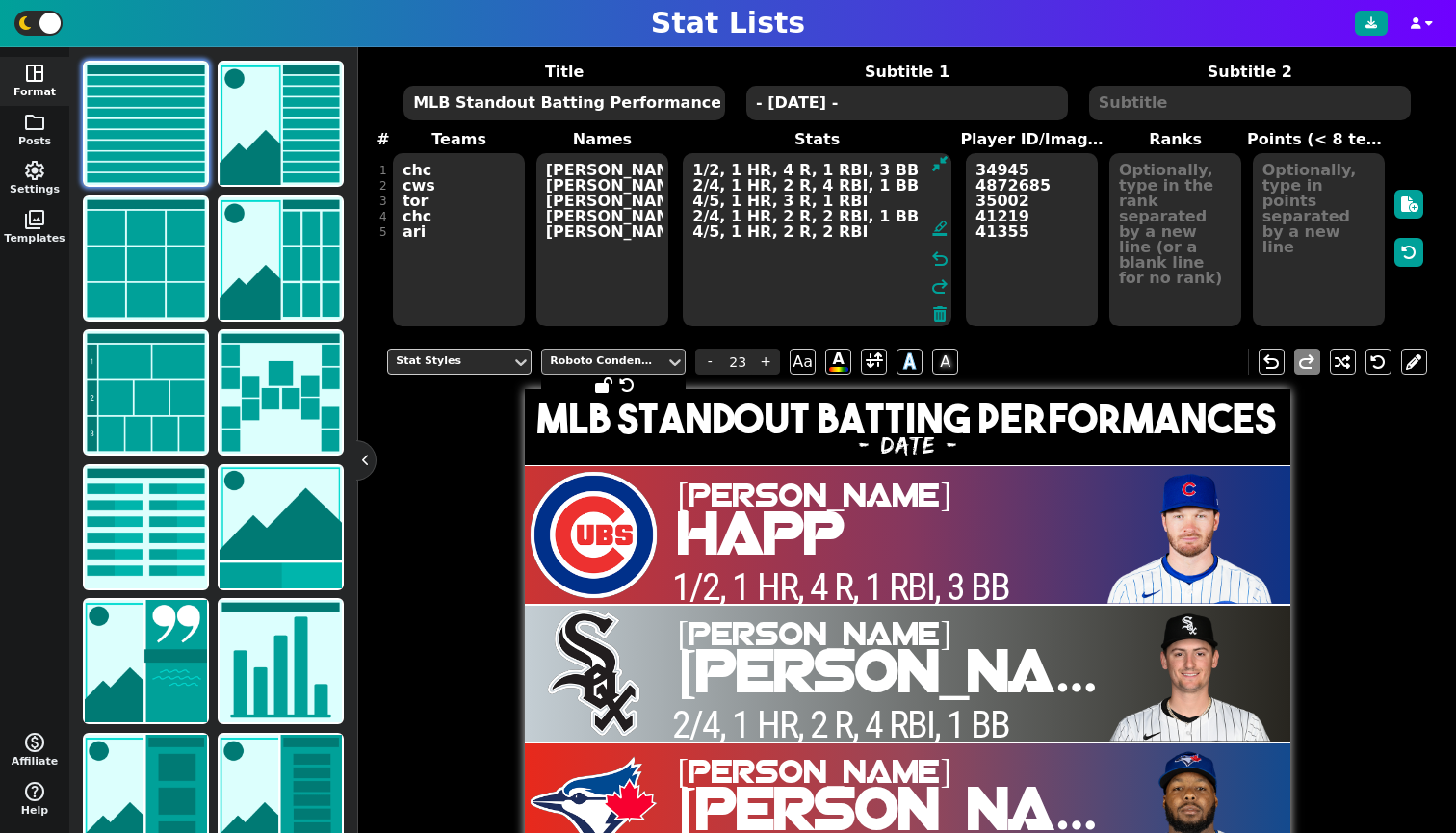
type textarea "1/2, 1 HR, 4 R, 1 RBI, 3 BB 2/4, 1 HR, 2 R, 4 RBI, 1 BB 4/5, 1 HR, 3 R, 1 RBI 2…"
click at [644, 370] on div "Roboto Condensed" at bounding box center [603, 361] width 108 height 17
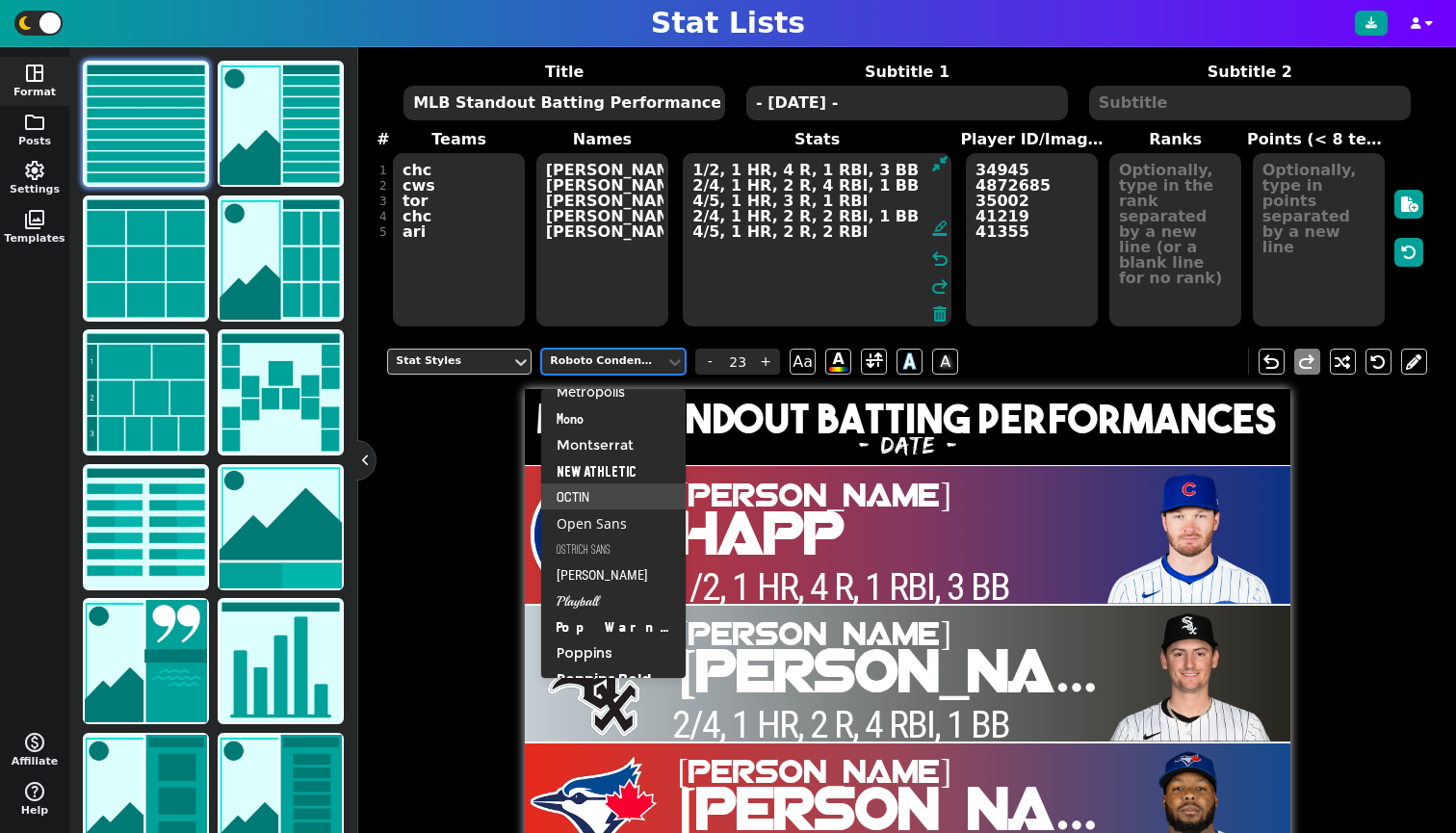
scroll to position [481, 0]
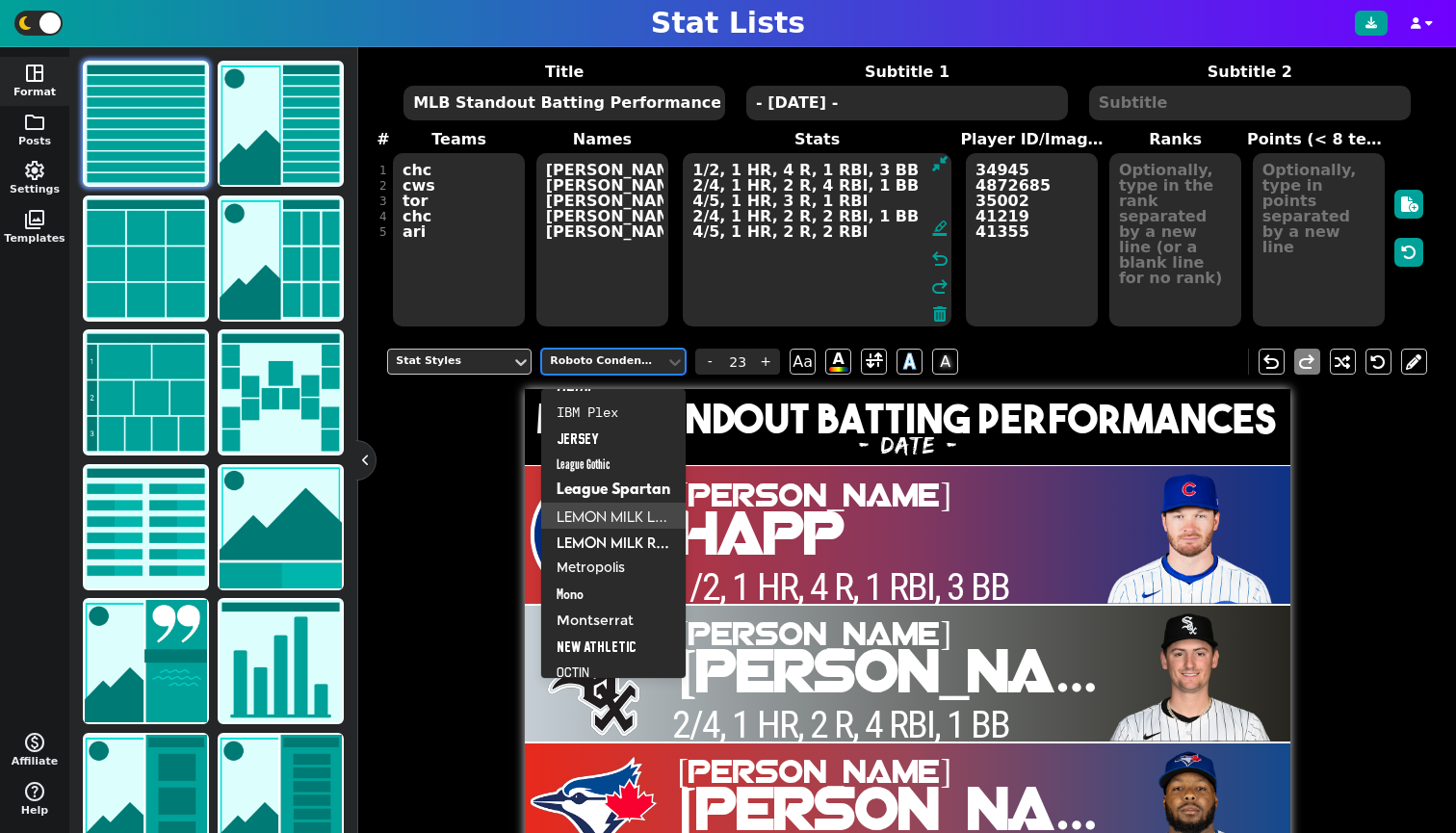
click at [601, 520] on div "Lemon Milk Light" at bounding box center [613, 515] width 144 height 26
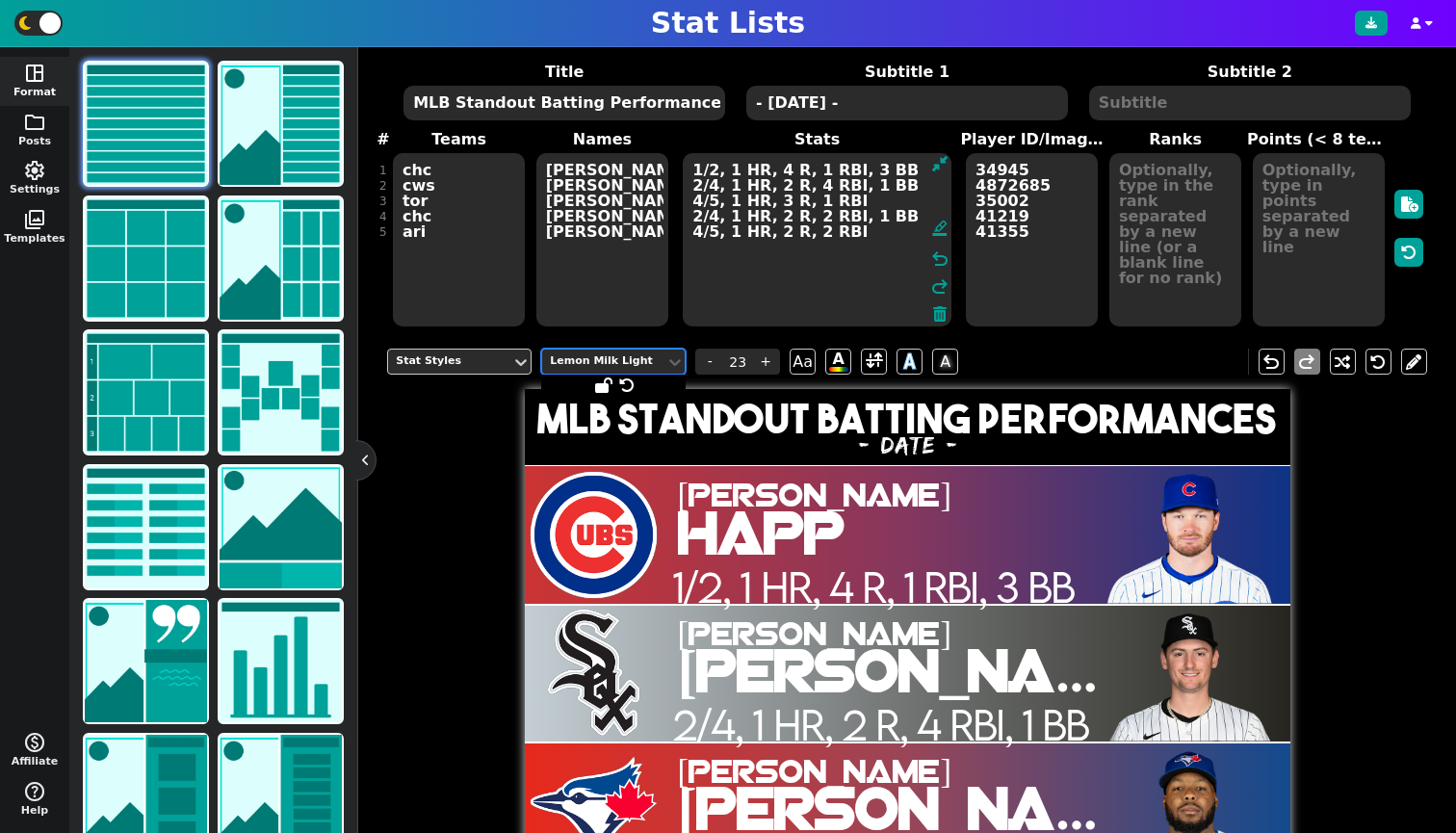
click at [651, 370] on div "Lemon Milk Light" at bounding box center [603, 361] width 108 height 17
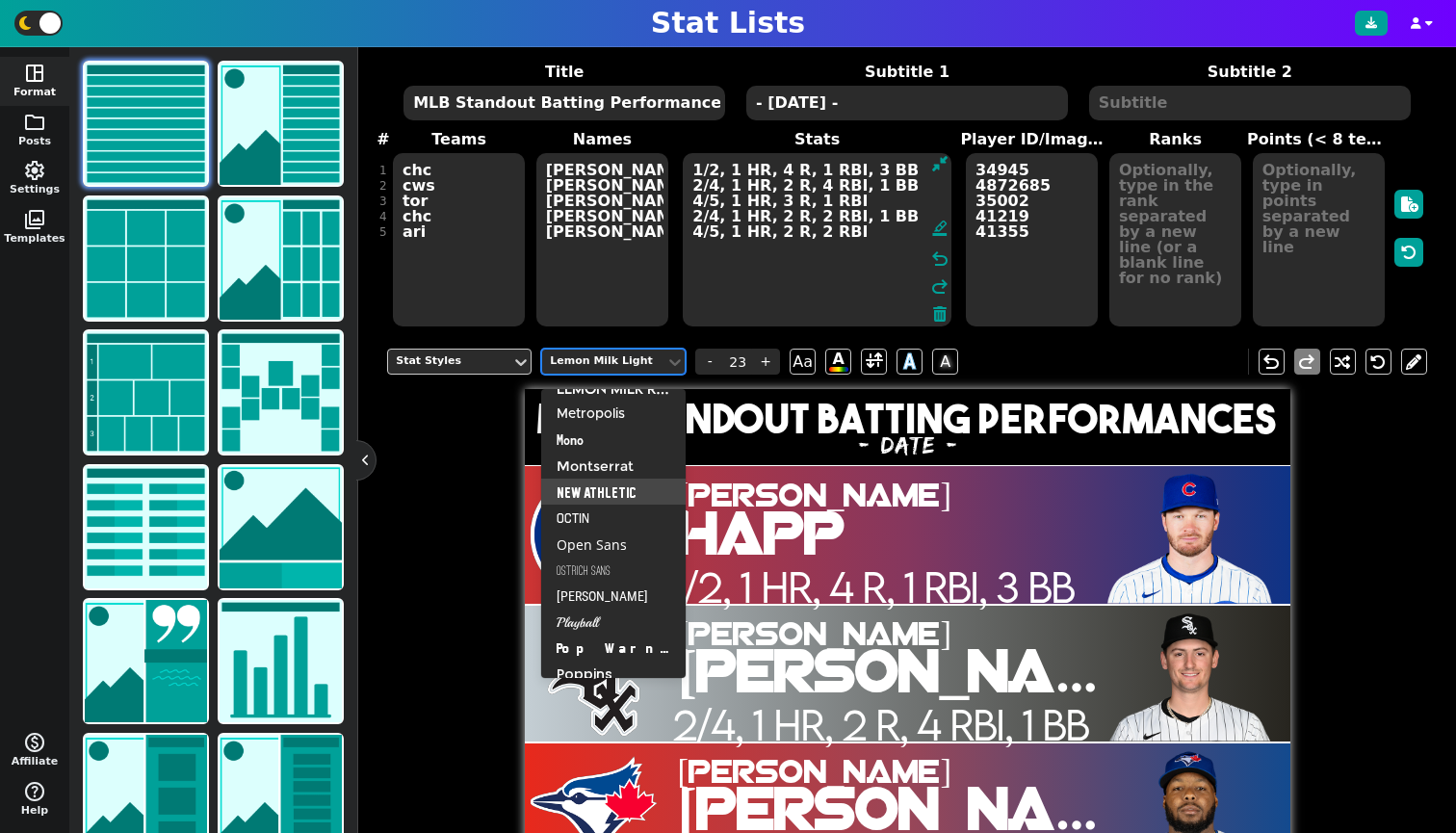
scroll to position [471, 0]
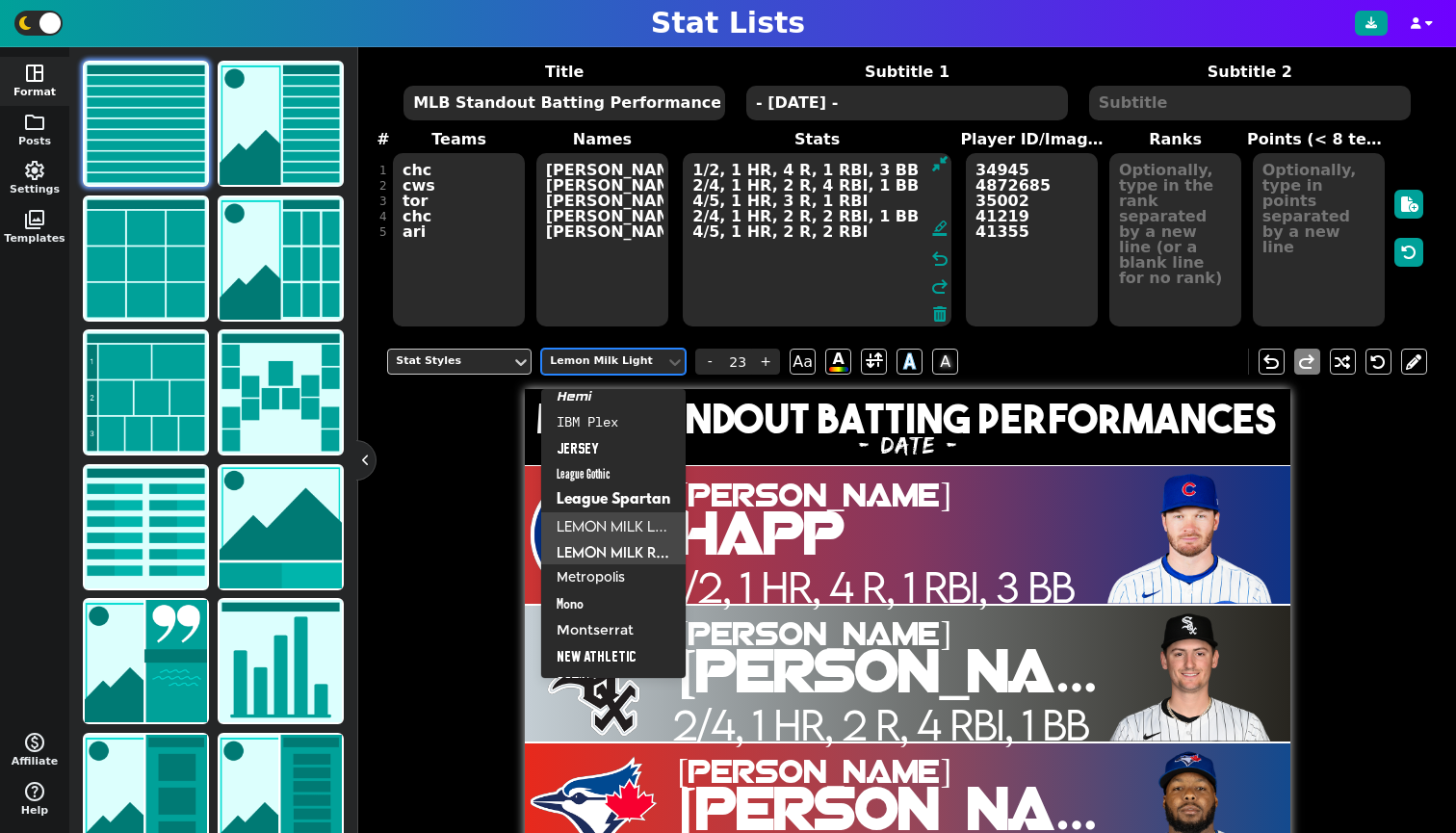
click at [595, 546] on div "Lemon Milk Reg" at bounding box center [613, 551] width 144 height 26
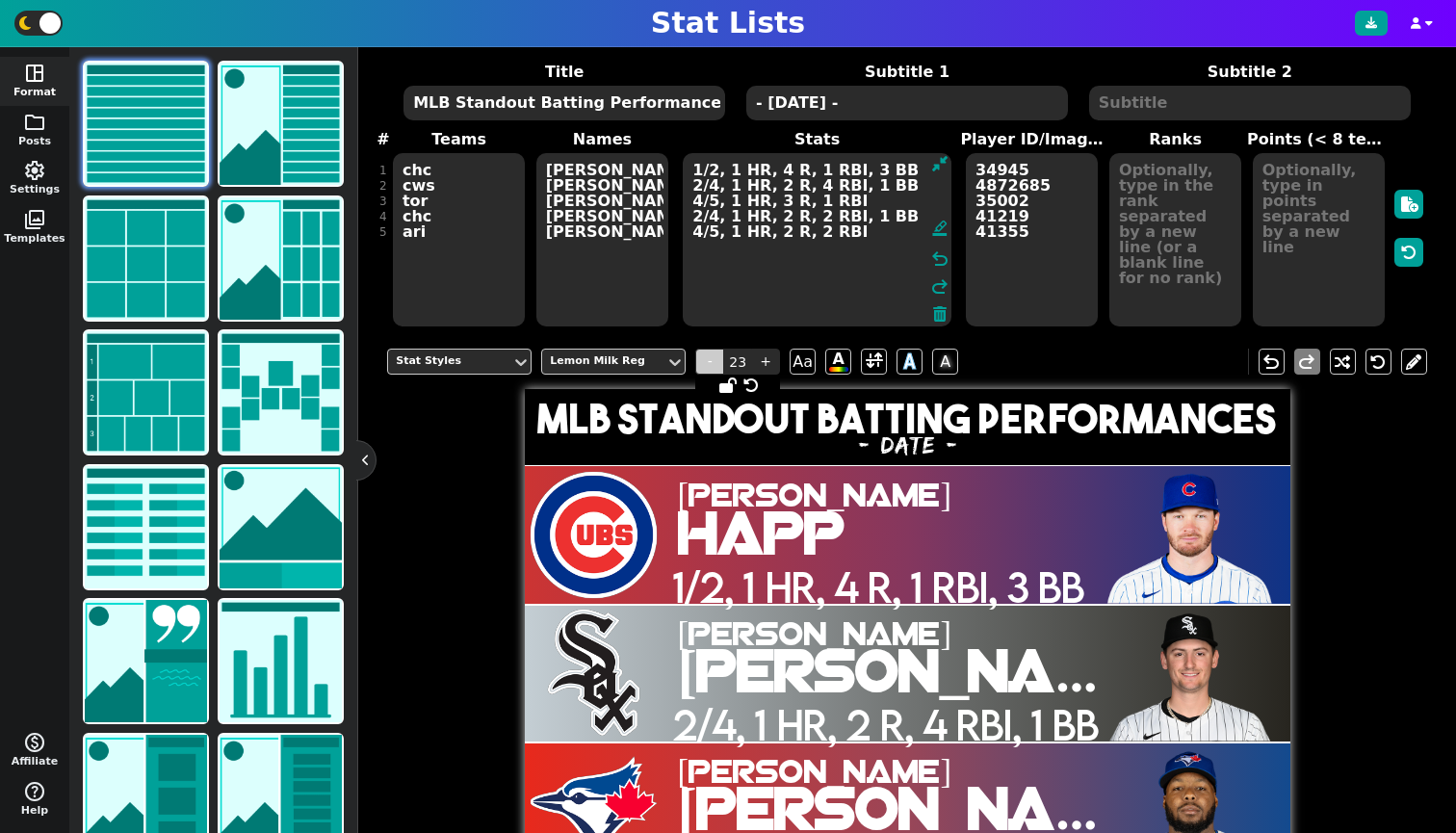
click at [709, 375] on span "-" at bounding box center [710, 361] width 29 height 26
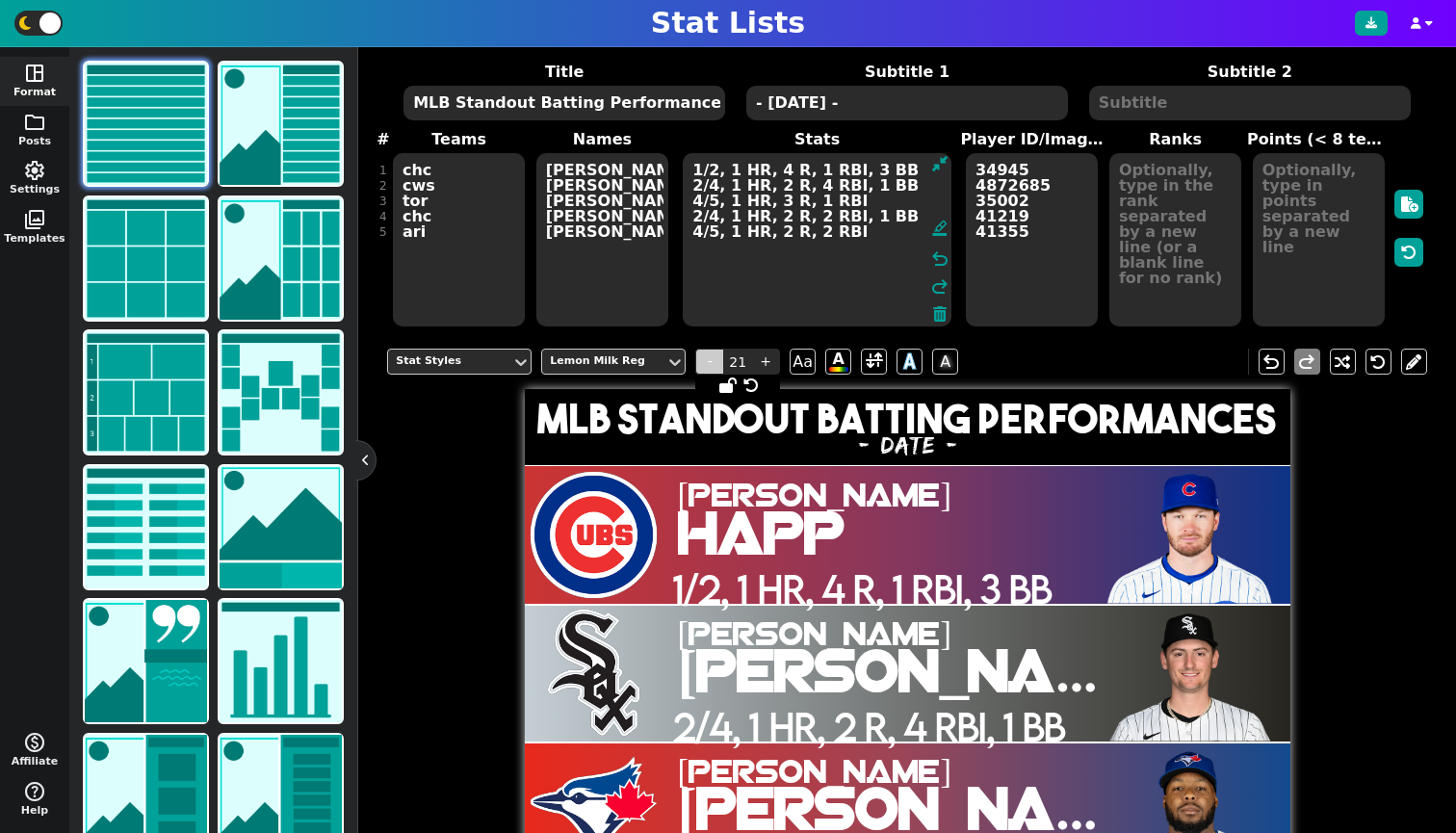
click at [709, 375] on span "-" at bounding box center [710, 361] width 29 height 26
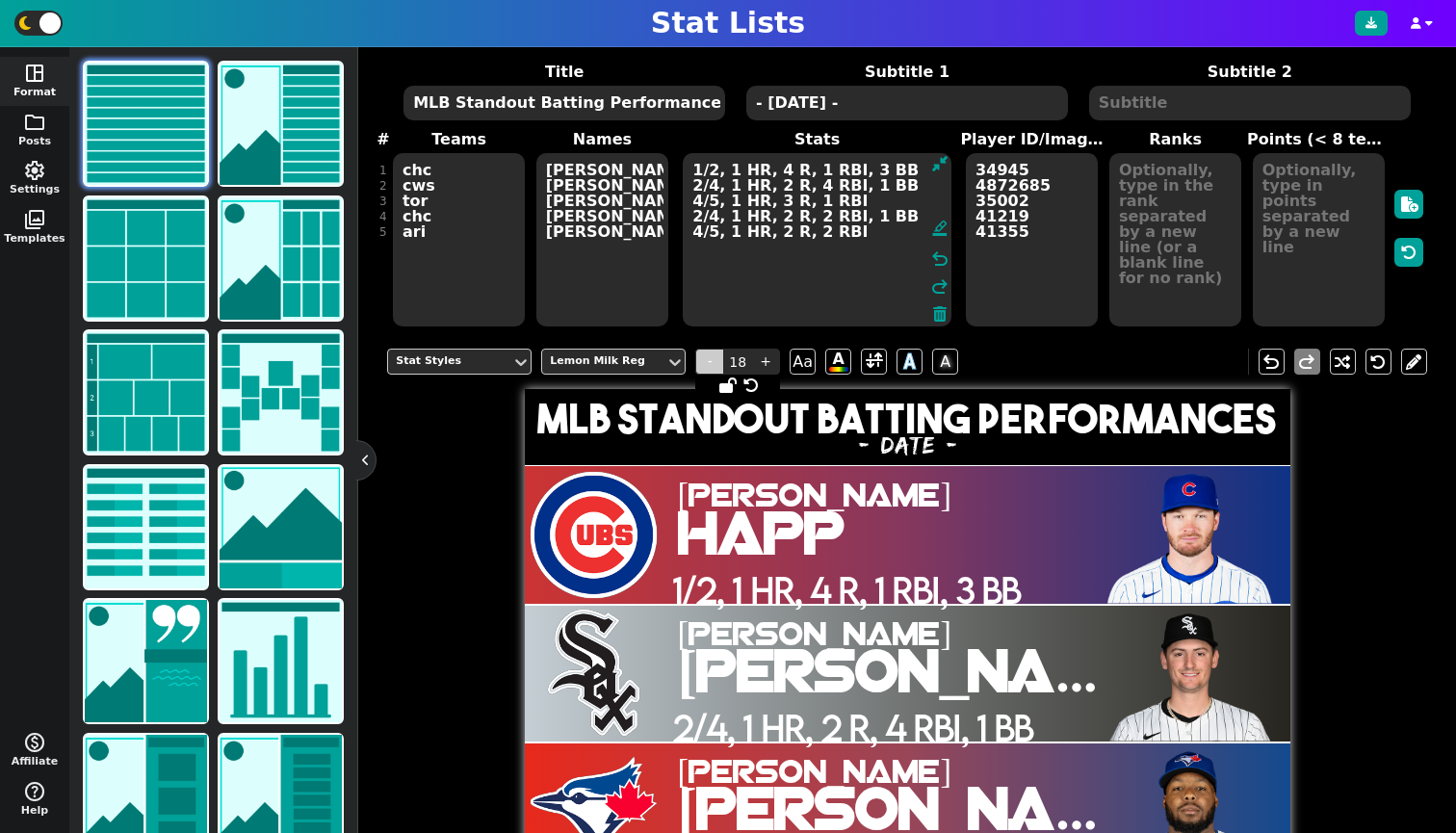
click at [709, 375] on span "-" at bounding box center [710, 361] width 29 height 26
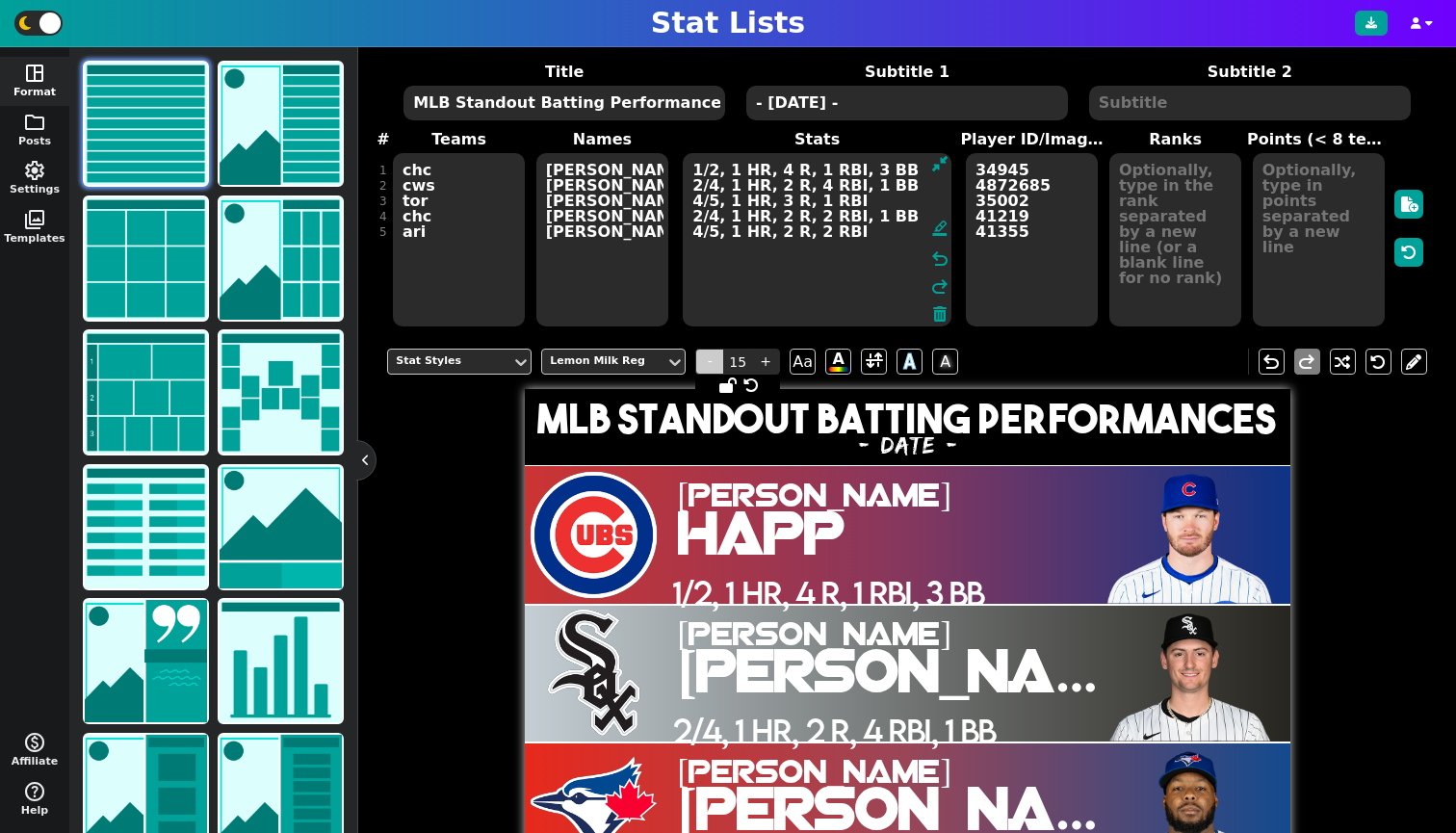
click at [709, 375] on span "-" at bounding box center [710, 361] width 29 height 26
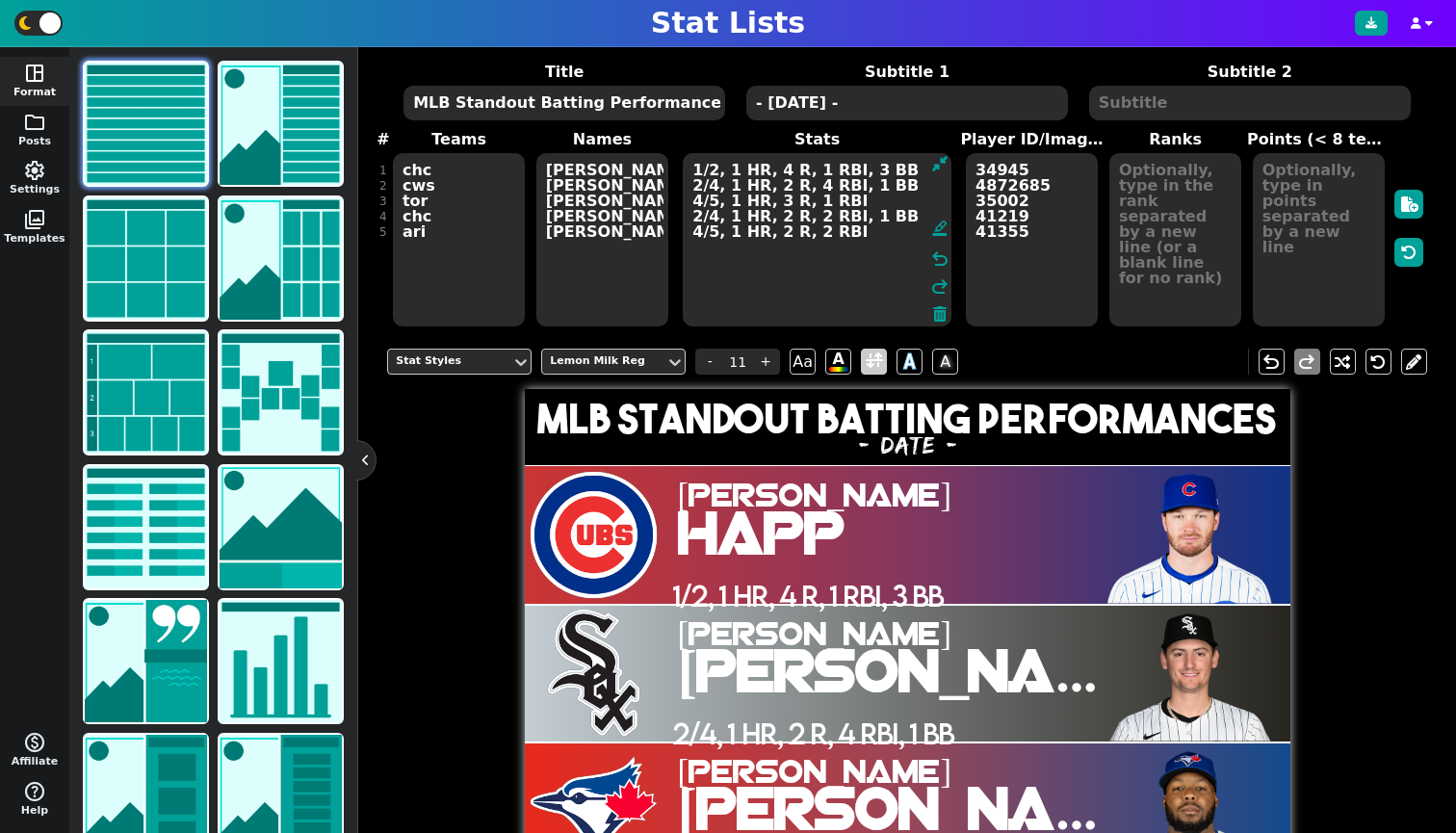
click at [875, 372] on span at bounding box center [874, 361] width 18 height 24
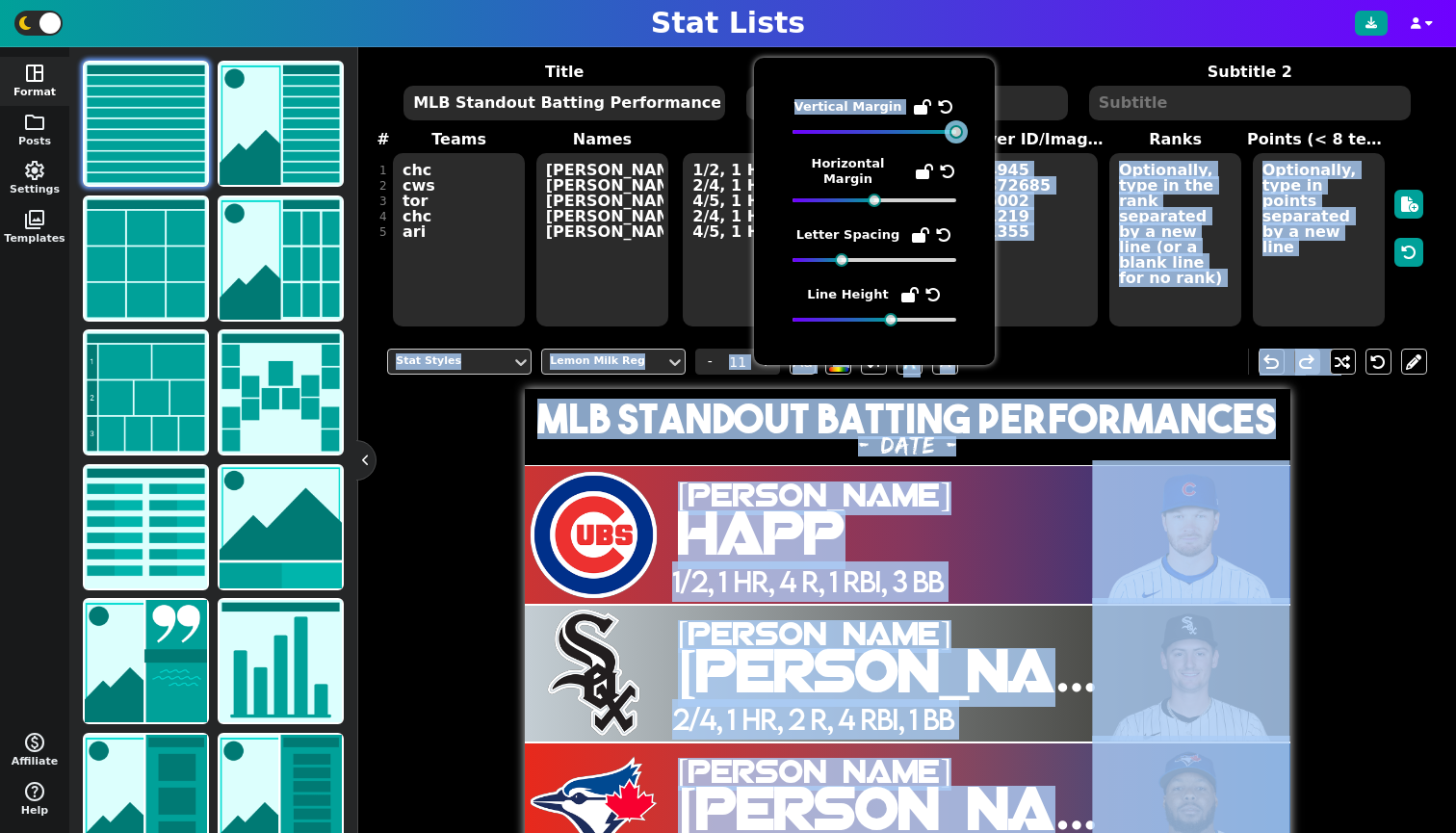
drag, startPoint x: 873, startPoint y: 131, endPoint x: 1018, endPoint y: 182, distance: 153.7
click at [1018, 182] on body "Stat Lists space_dashboard Format folder Posts settings Settings photo_library …" at bounding box center [728, 416] width 1456 height 833
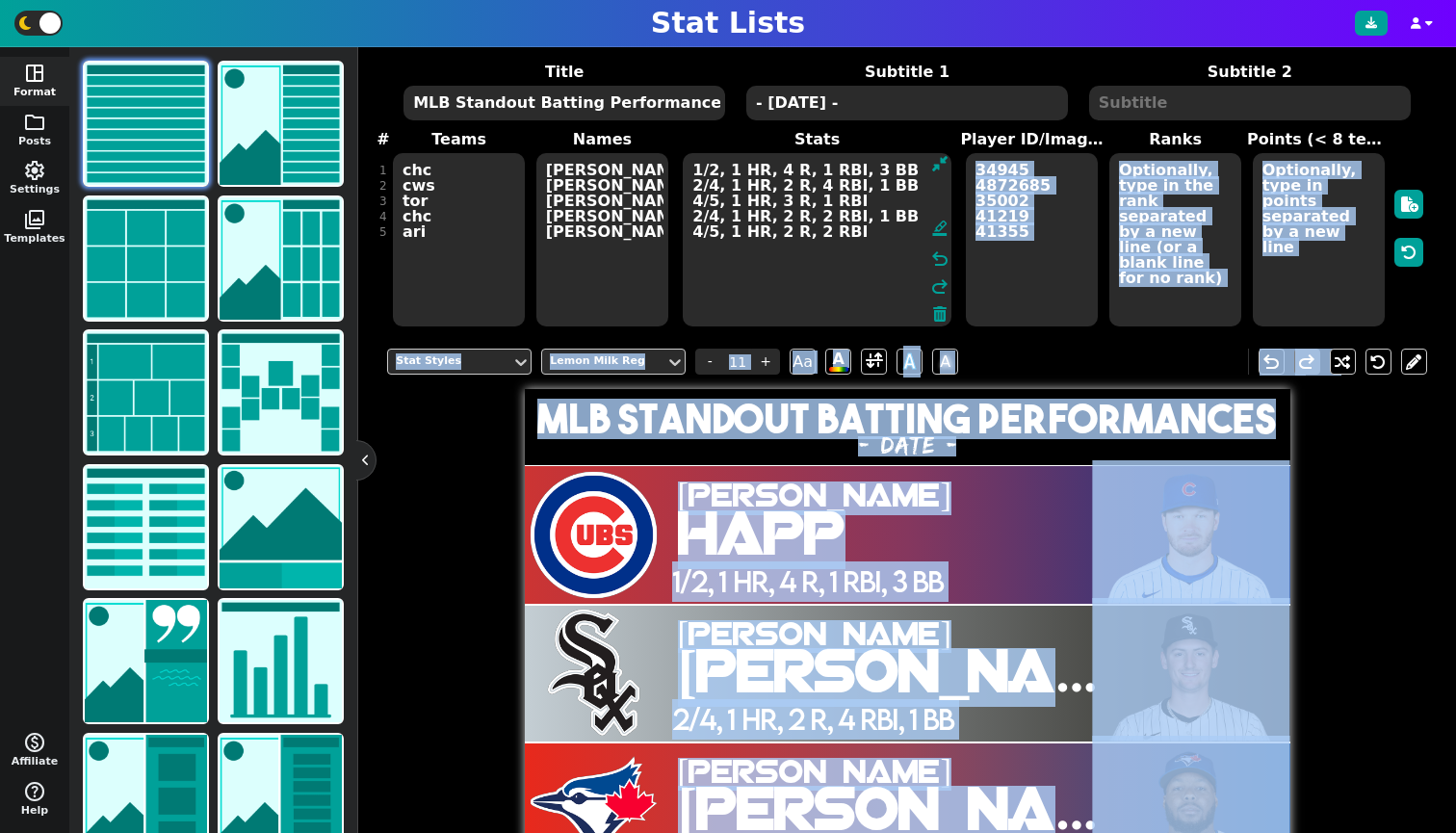
click at [907, 561] on span "[PERSON_NAME]" at bounding box center [905, 525] width 454 height 87
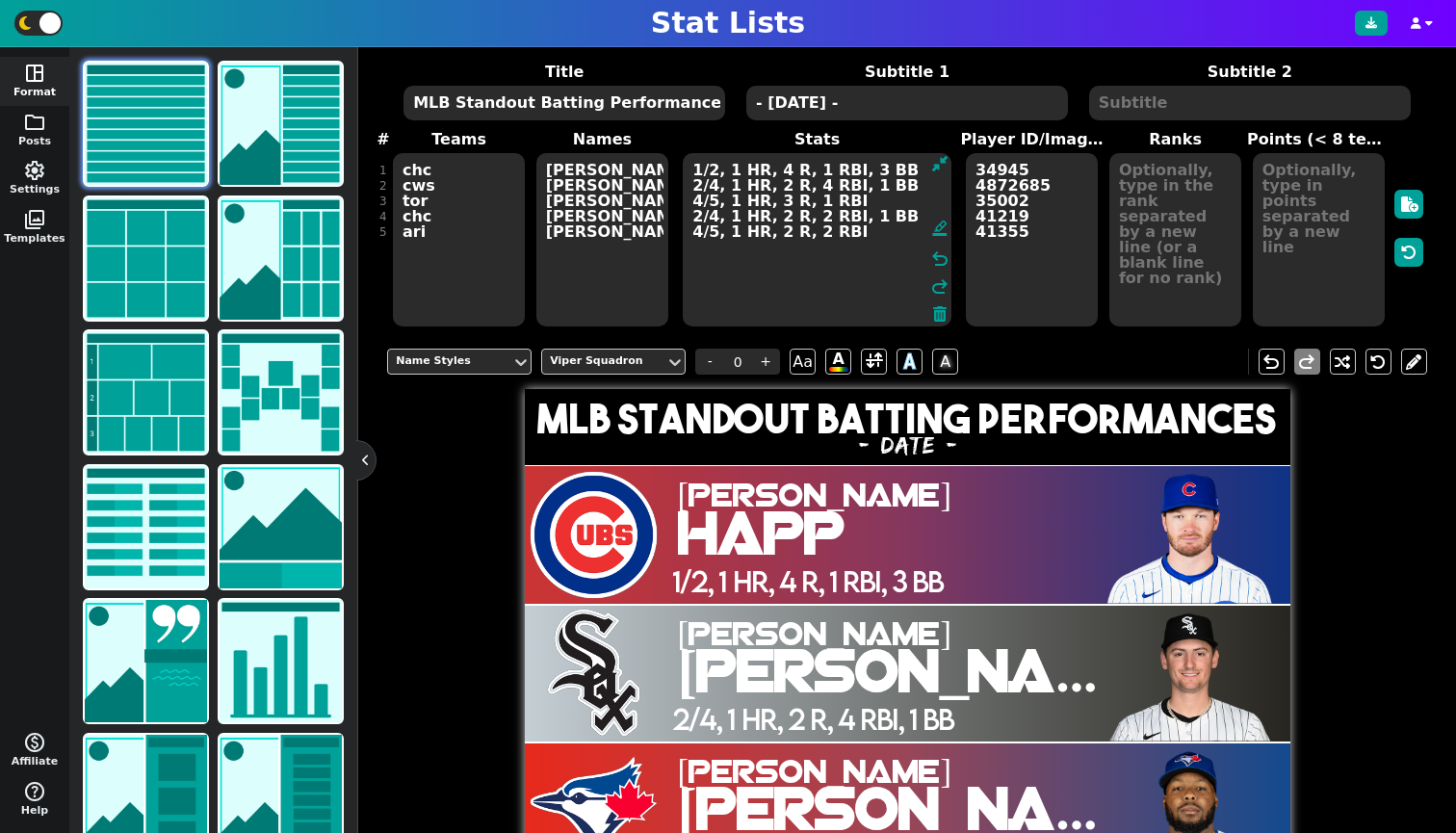
click at [728, 600] on span "1/2, 1 HR, 4 R, 1 RBI, 3 BB" at bounding box center [807, 582] width 270 height 41
click at [870, 374] on span at bounding box center [874, 361] width 18 height 24
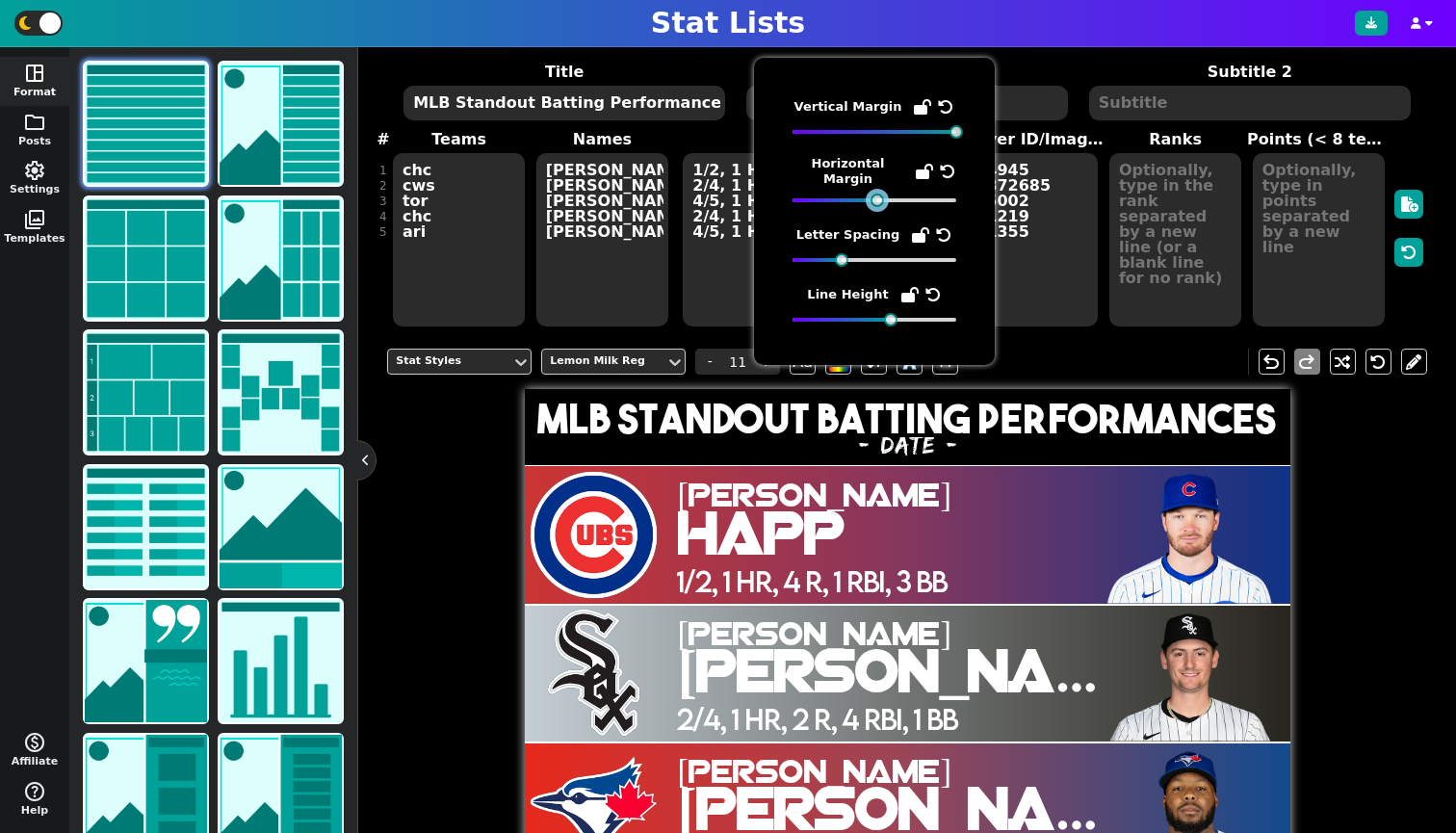
click at [875, 199] on div at bounding box center [877, 200] width 14 height 14
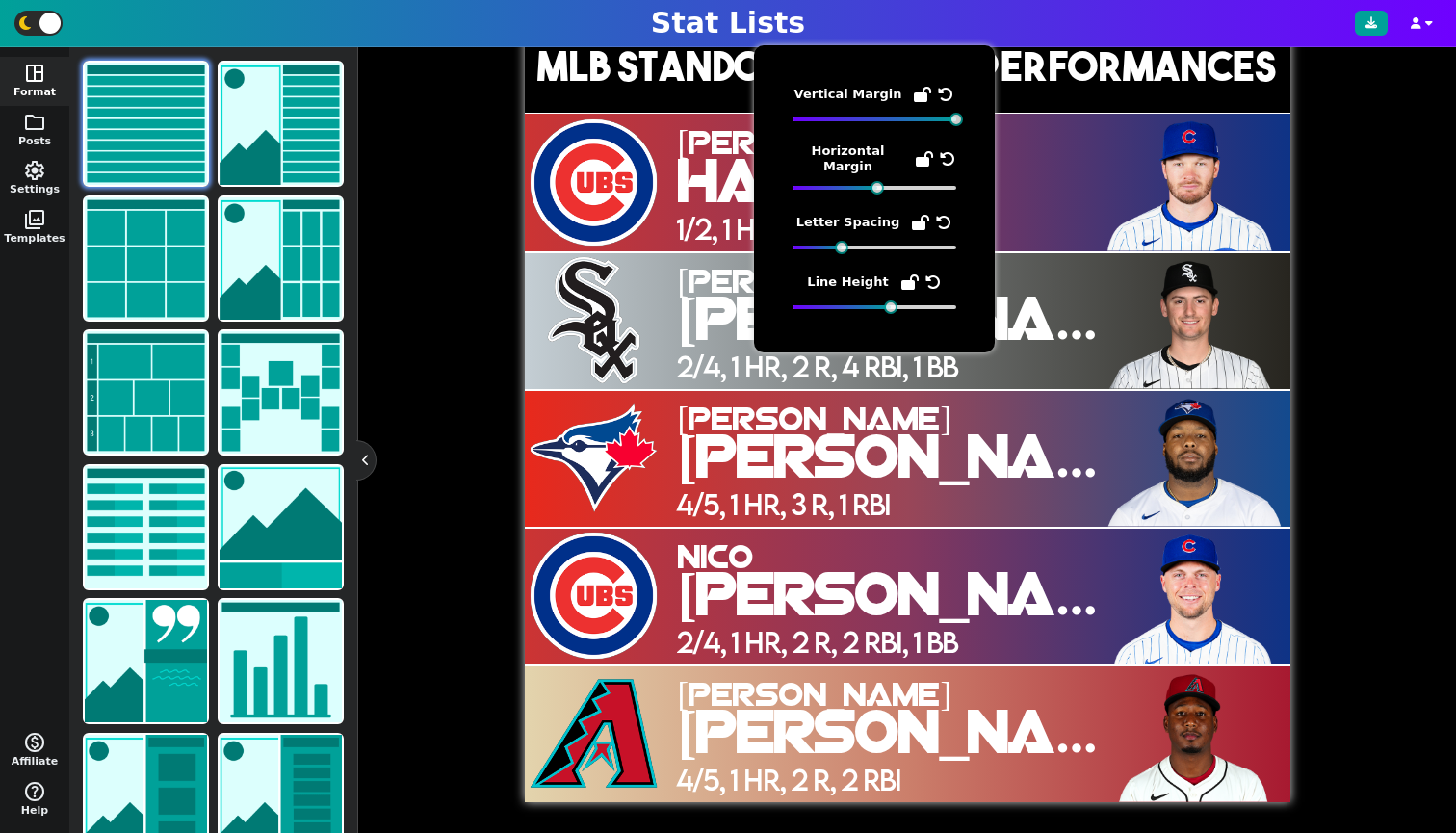
scroll to position [435, 0]
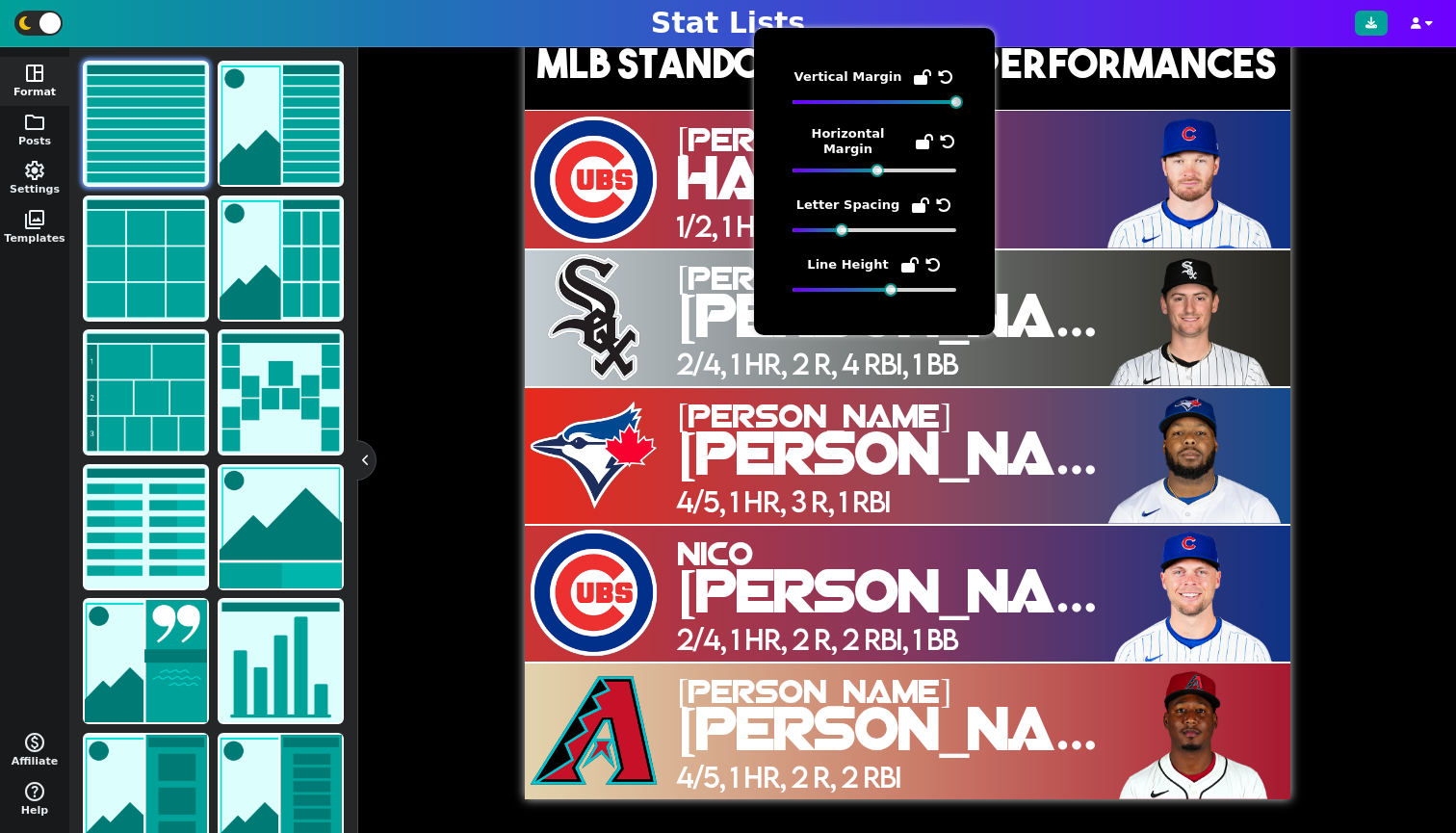
click at [451, 525] on div "Stat Styles Lemon Milk Reg - 11 + Aa A A A undo redo MLB Standout Batting Perfo…" at bounding box center [907, 388] width 1040 height 820
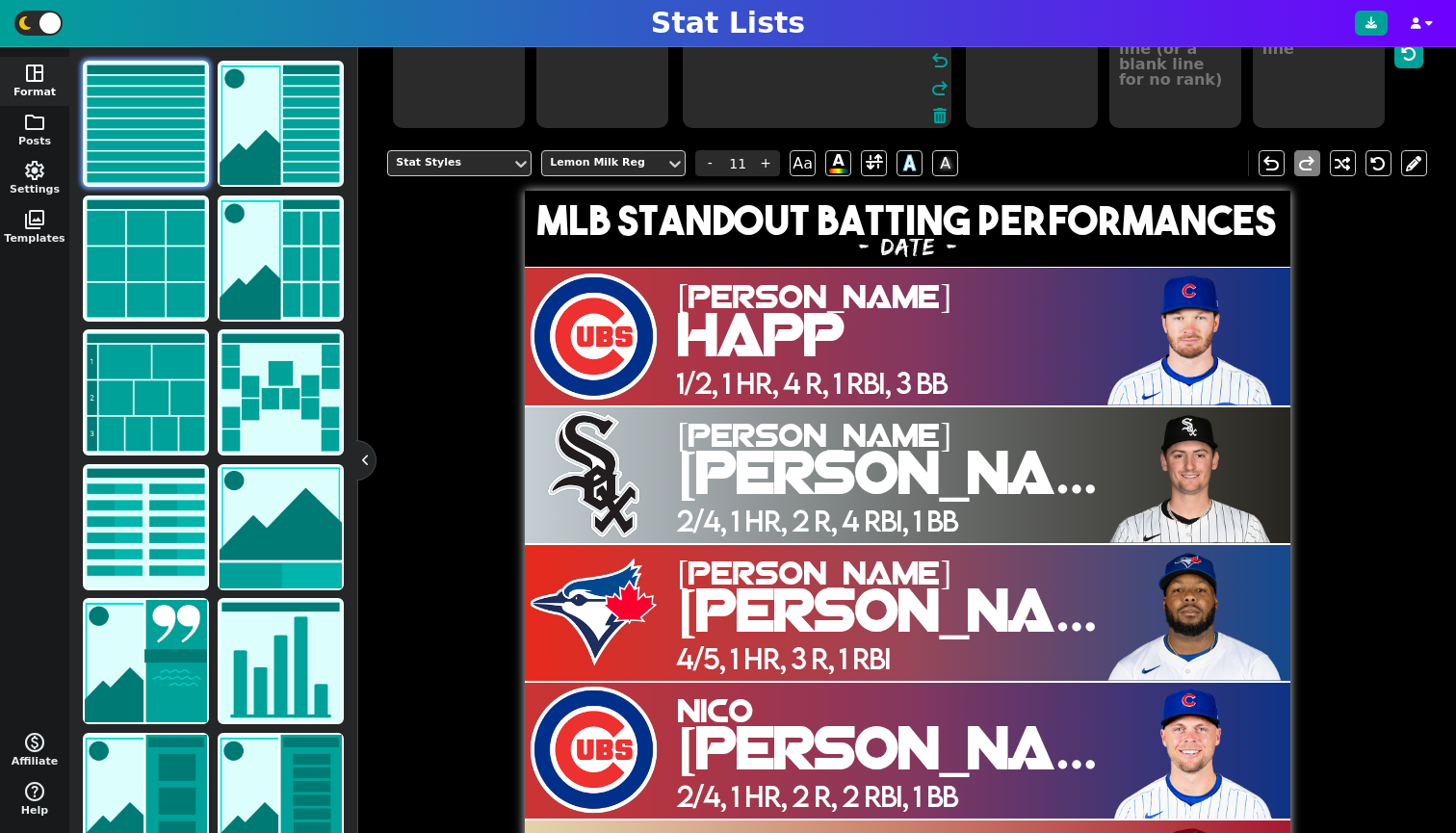
scroll to position [105, 0]
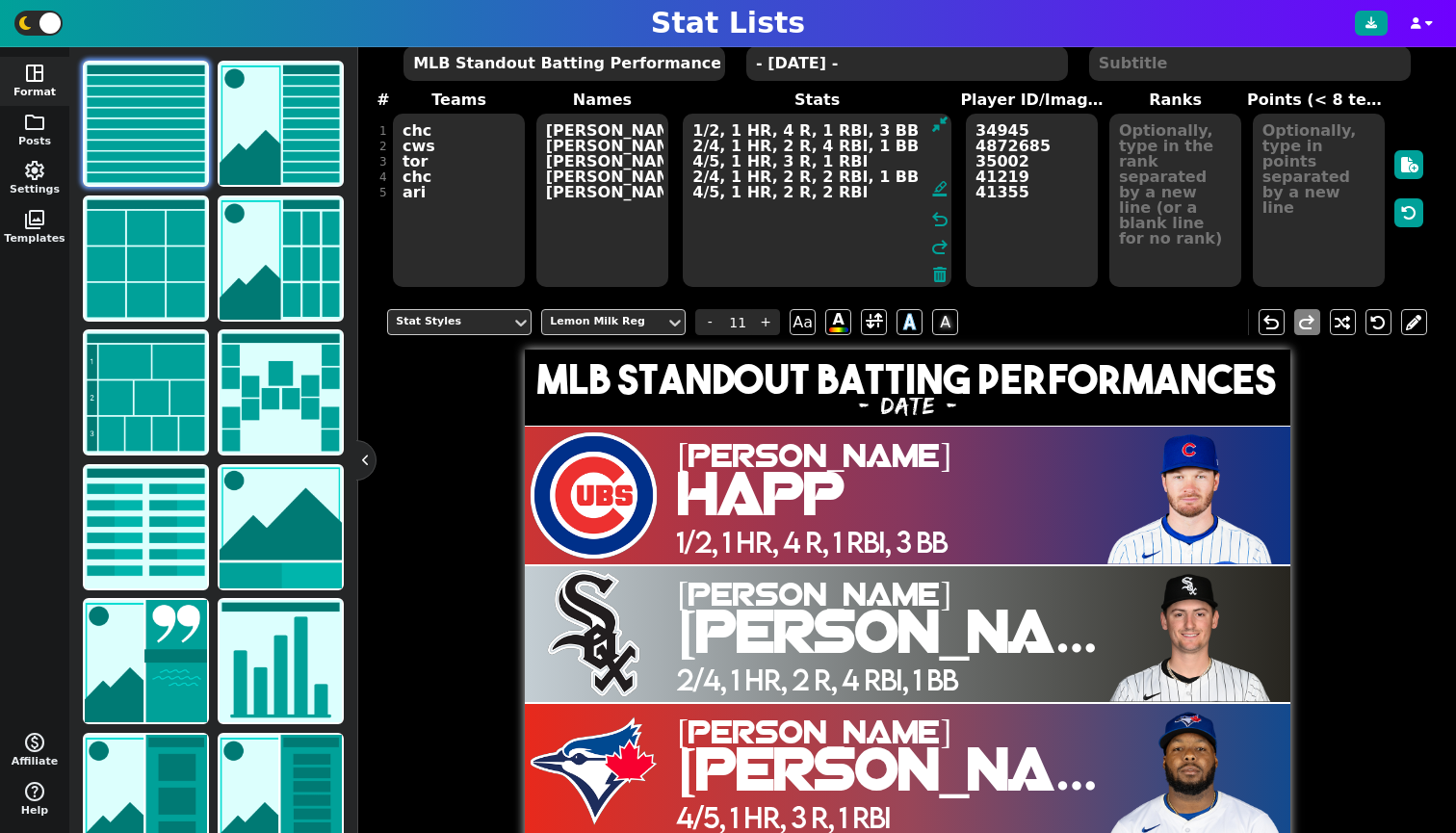
click at [894, 416] on h2 "- [DATE] -" at bounding box center [907, 407] width 766 height 20
type input "7"
click at [949, 334] on span at bounding box center [946, 322] width 18 height 24
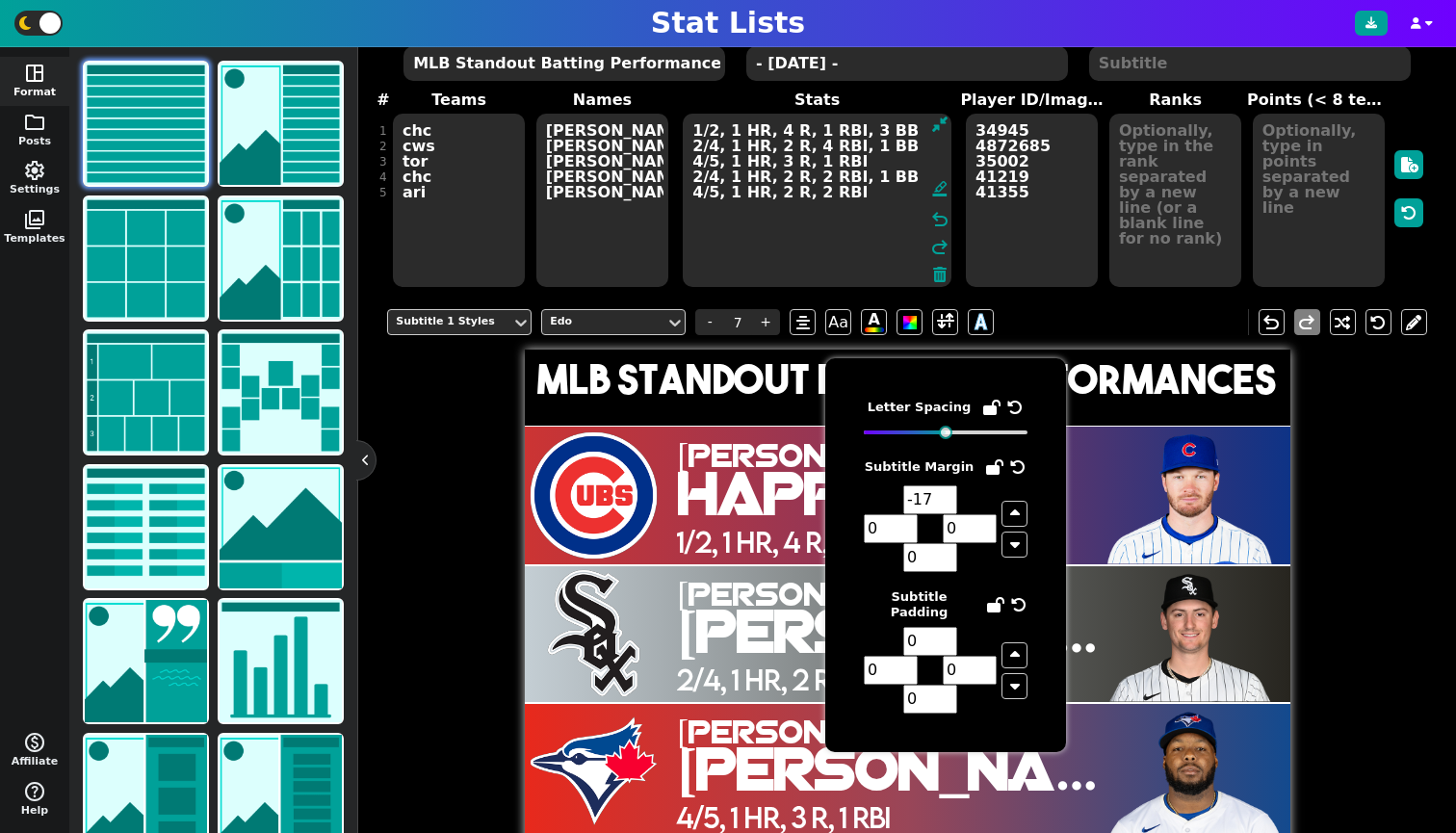
click at [947, 501] on input "-17" at bounding box center [929, 500] width 54 height 29
click at [944, 493] on input "-16" at bounding box center [929, 500] width 54 height 29
type input "-15"
click at [944, 493] on input "-15" at bounding box center [929, 500] width 54 height 29
click at [1354, 389] on div "Subtitle 1 Styles Edo - 7 + Aa A A undo redo MLB Standout Batting Performances …" at bounding box center [907, 705] width 1040 height 820
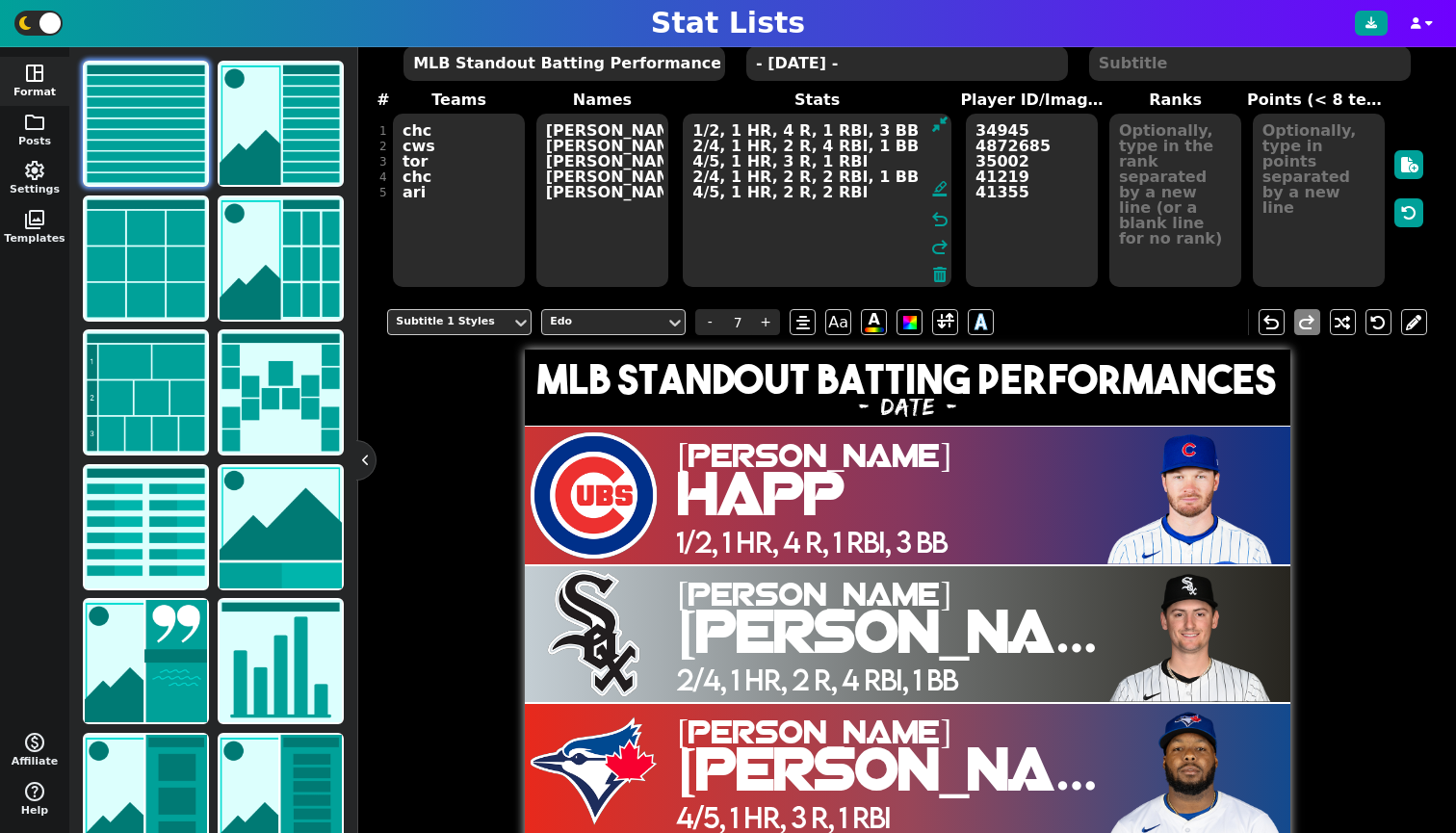
click at [563, 513] on div at bounding box center [593, 494] width 137 height 137
click at [469, 330] on div "Team Styles" at bounding box center [450, 322] width 108 height 17
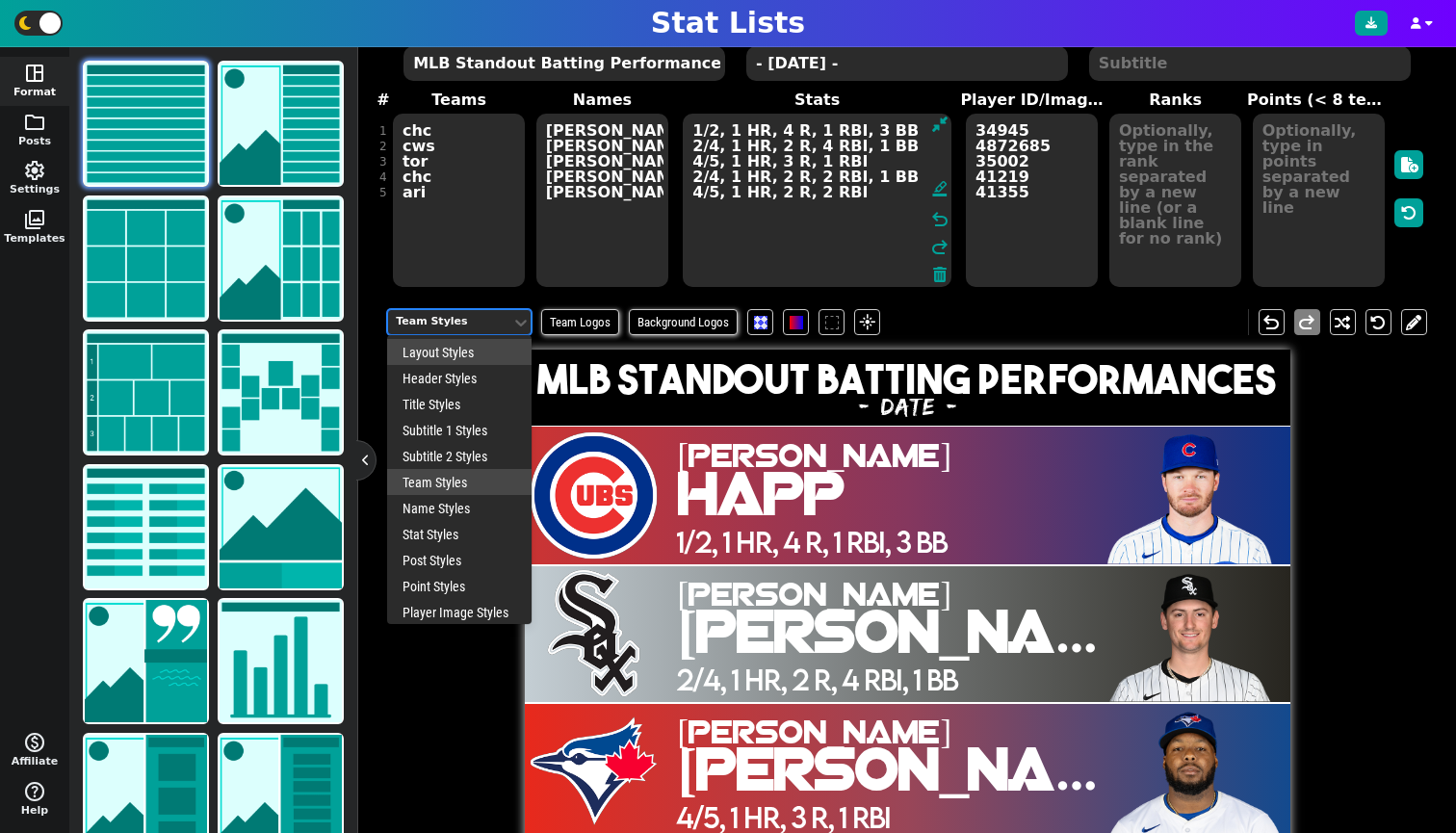
click at [439, 365] on div "Layout Styles" at bounding box center [459, 351] width 144 height 26
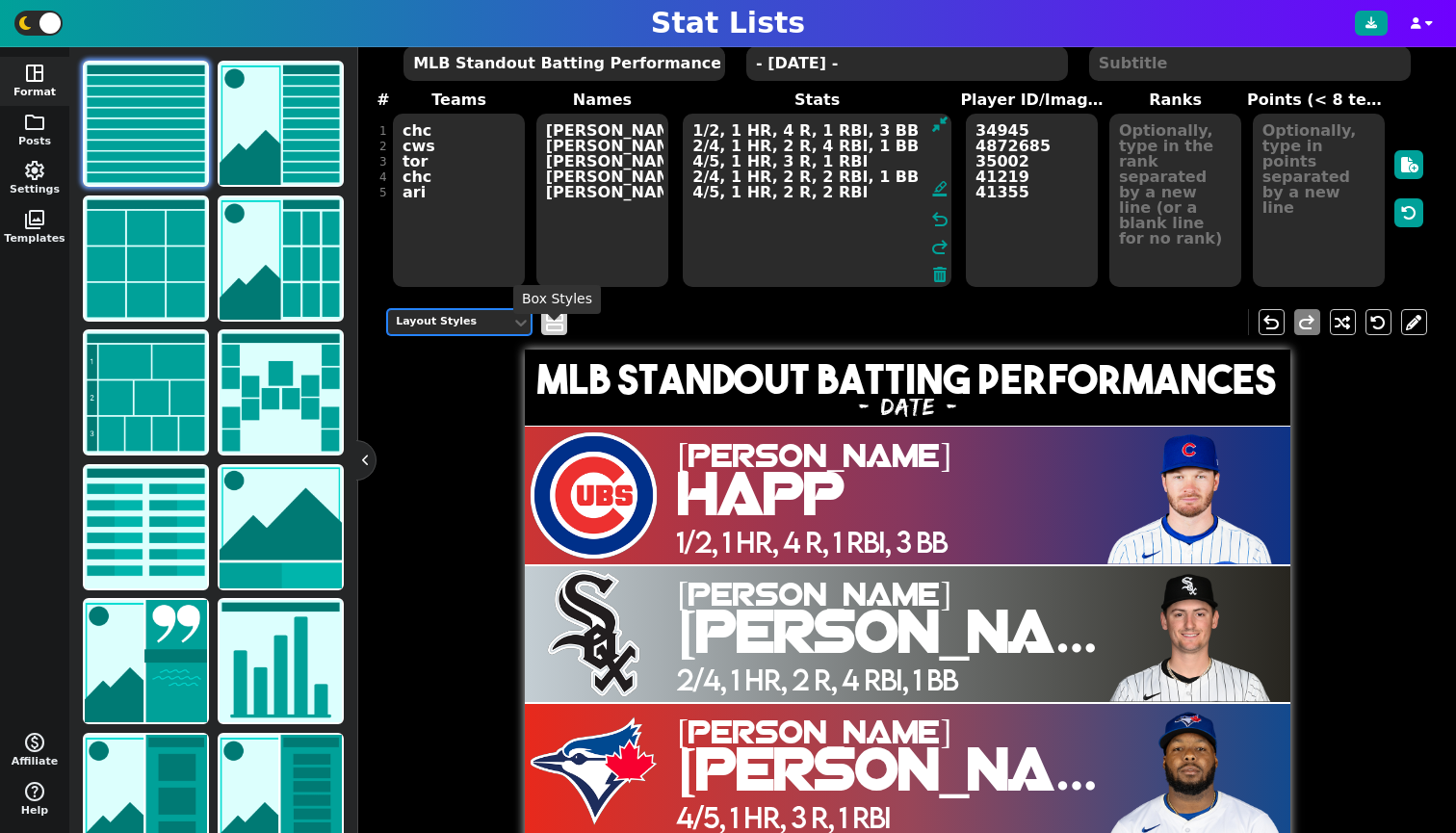
click at [554, 330] on span "view_agenda" at bounding box center [555, 323] width 19 height 23
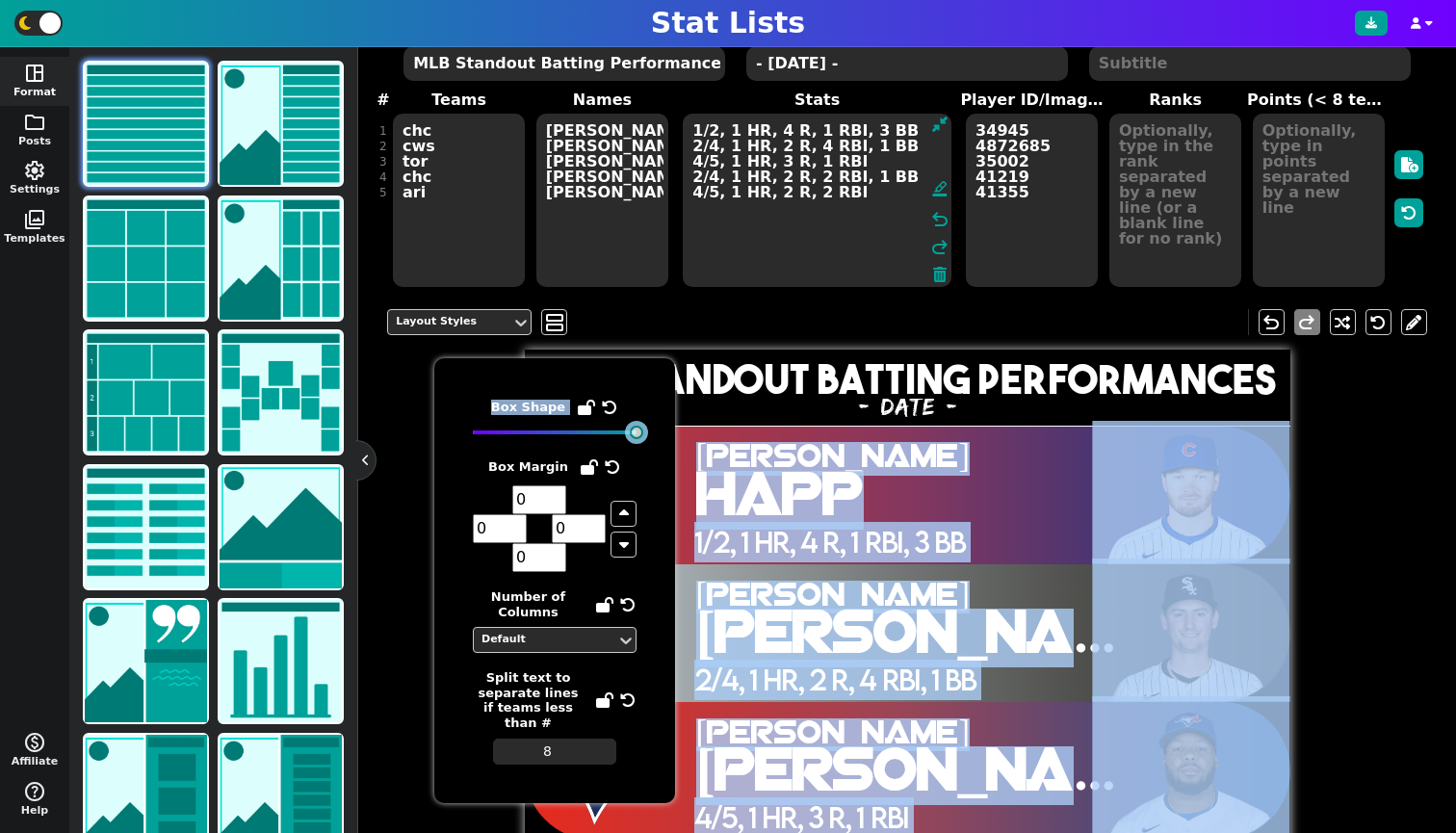
drag, startPoint x: 485, startPoint y: 435, endPoint x: 713, endPoint y: 446, distance: 228.3
click at [713, 446] on body "Stat Lists space_dashboard Format folder Posts settings Settings photo_library …" at bounding box center [728, 416] width 1456 height 833
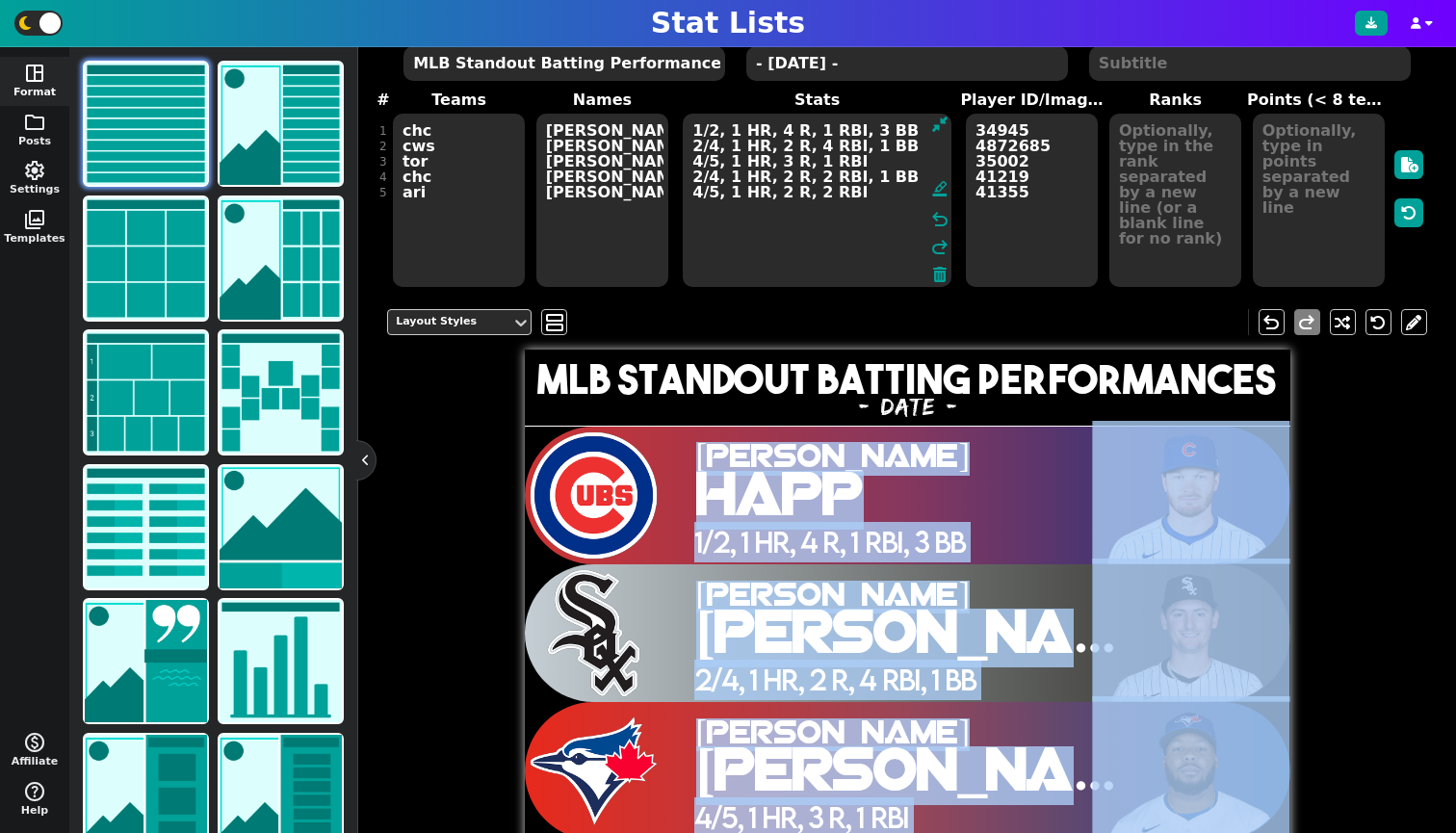
click at [1353, 762] on div "Layout Styles view_agenda undo redo MLB Standout Batting Performances - [DATE] …" at bounding box center [907, 705] width 1040 height 820
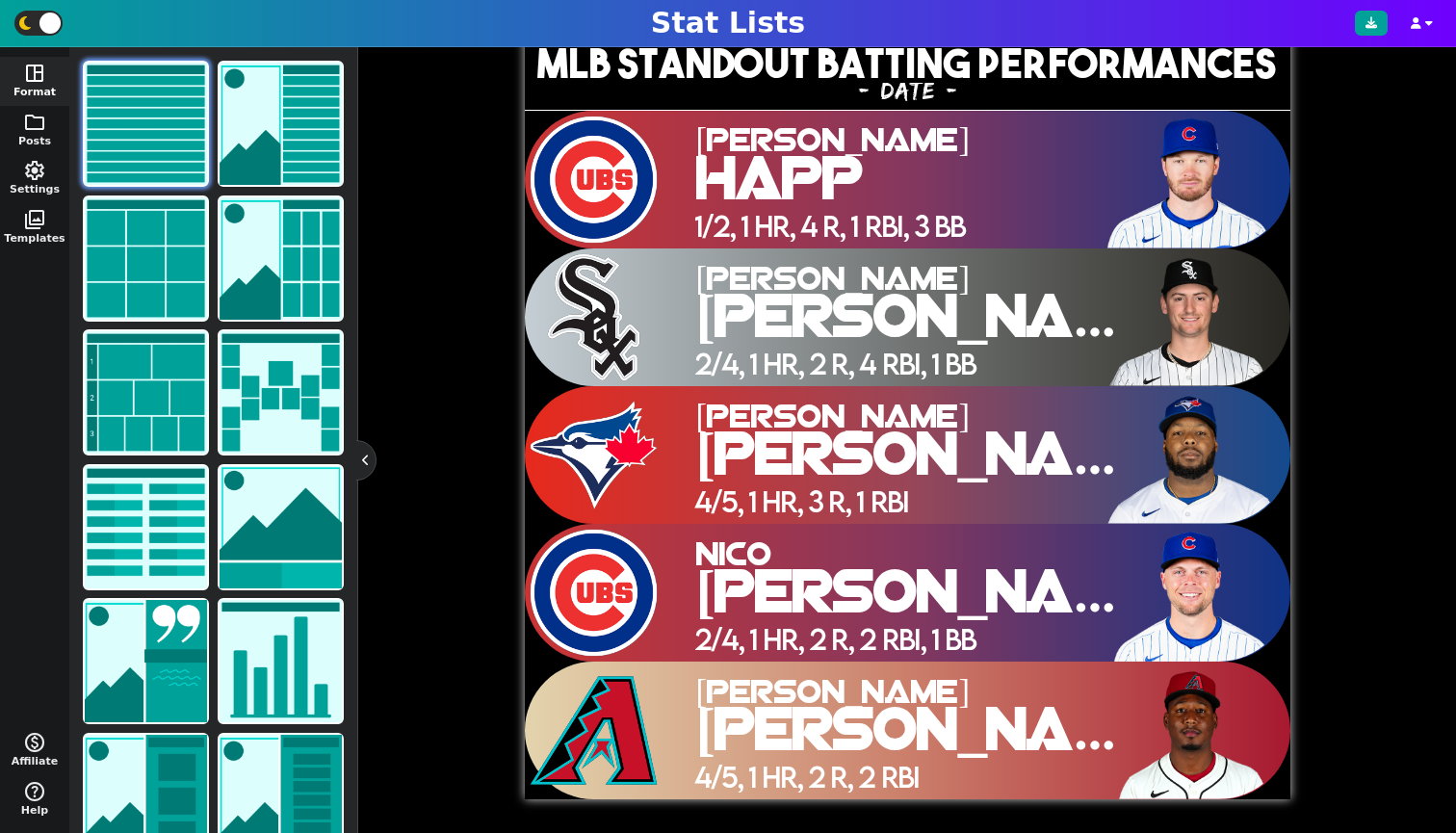
scroll to position [31, 0]
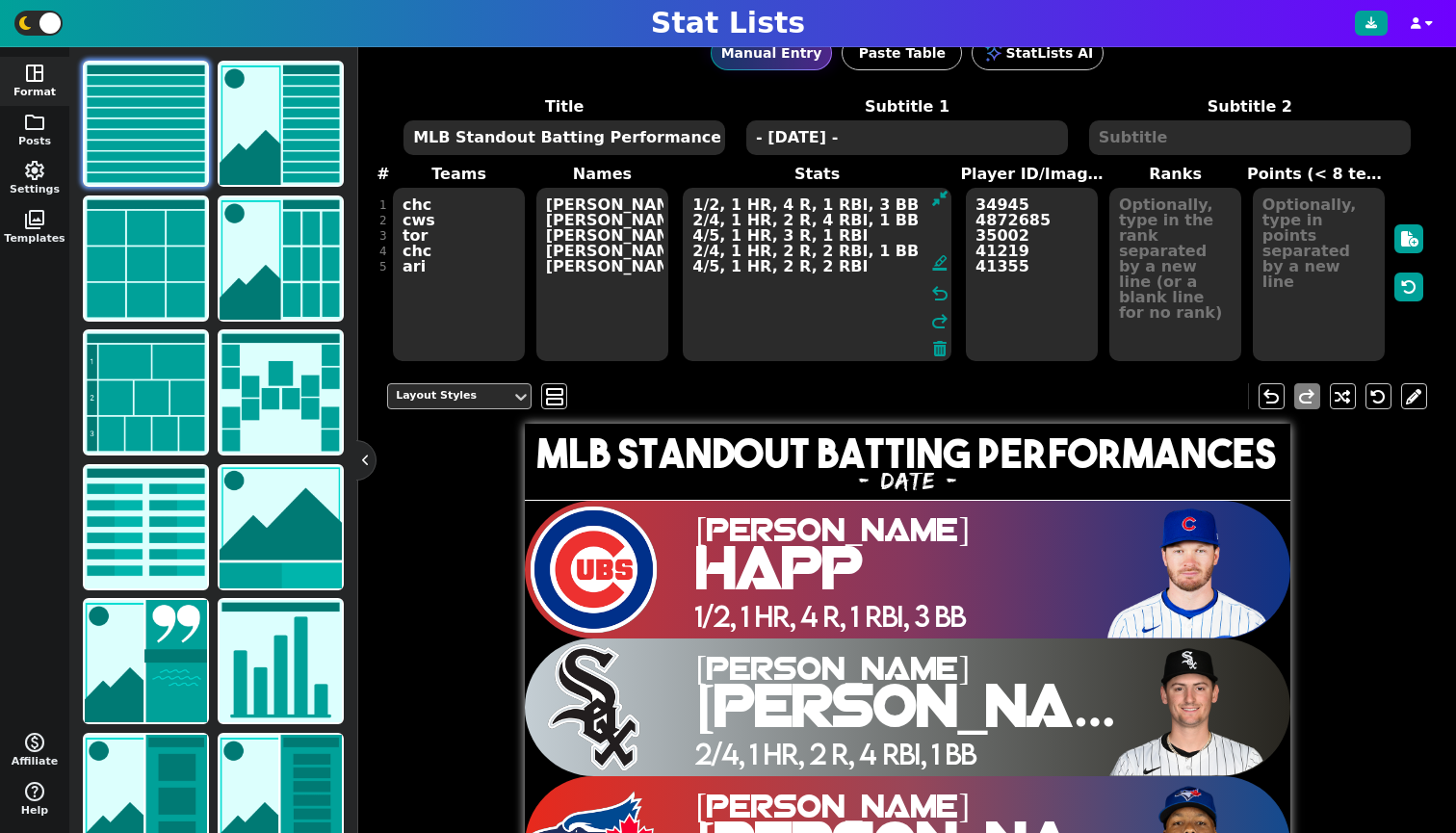
click at [448, 401] on div "Layout Styles" at bounding box center [450, 396] width 124 height 26
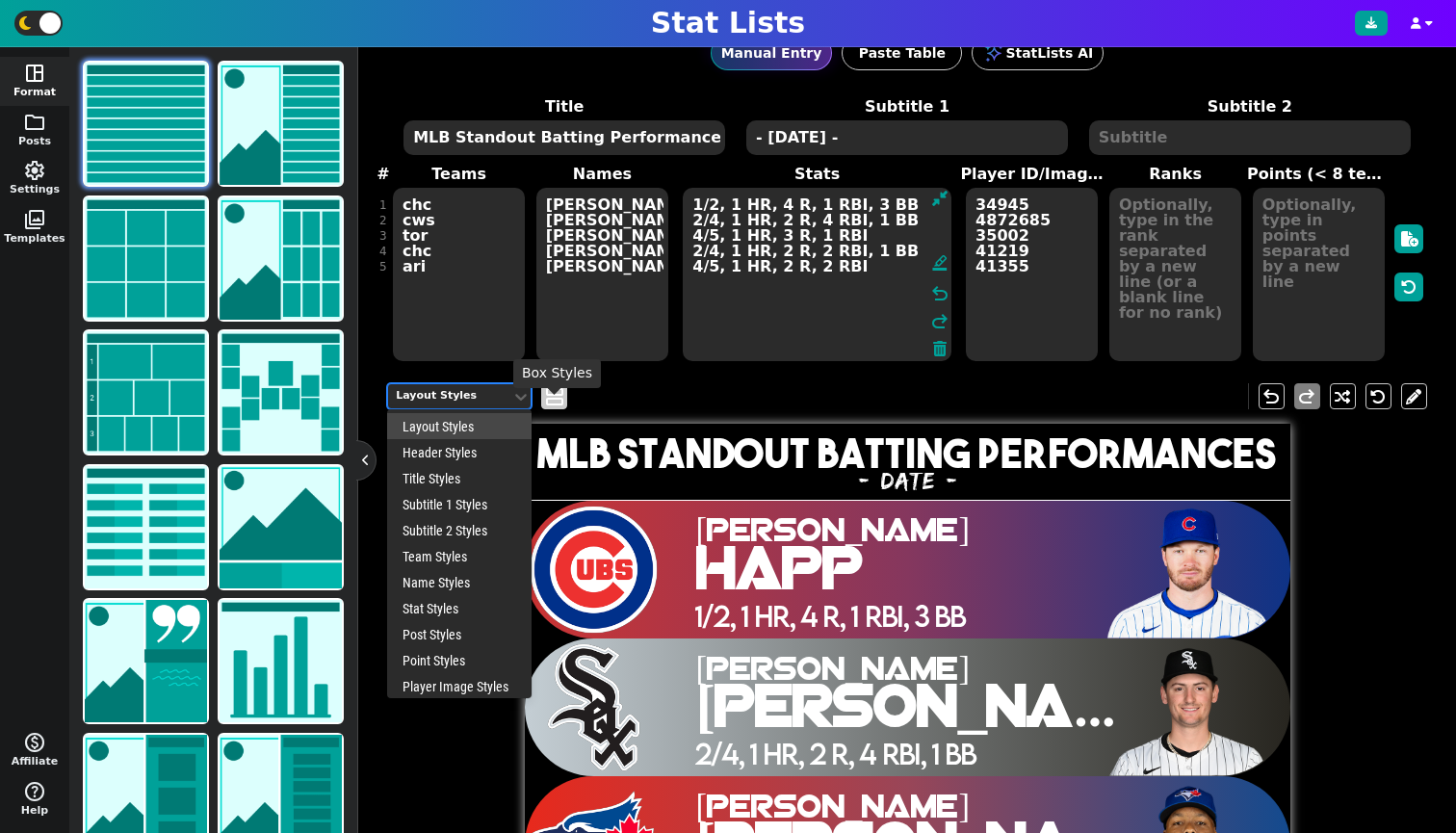
click at [548, 408] on span "view_agenda" at bounding box center [555, 397] width 19 height 23
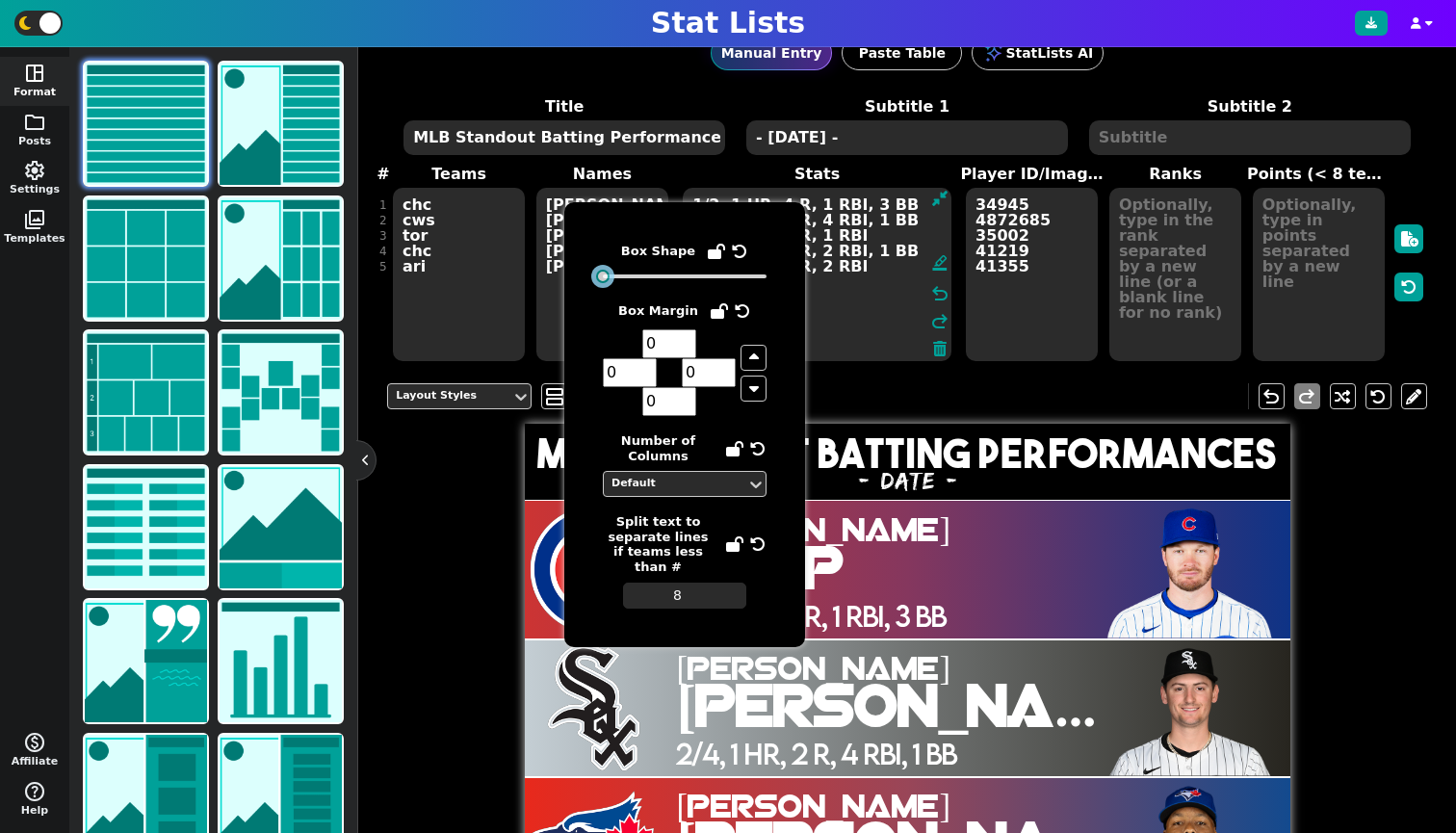
drag, startPoint x: 765, startPoint y: 276, endPoint x: 589, endPoint y: 283, distance: 176.1
click at [589, 283] on div "Box Shape Box Margin 0 0 0 0 Number of Columns Default Split text to separate l…" at bounding box center [684, 424] width 240 height 445
click at [436, 619] on div "Layout Styles view_agenda undo redo MLB Standout Batting Performances - [DATE] …" at bounding box center [907, 779] width 1040 height 820
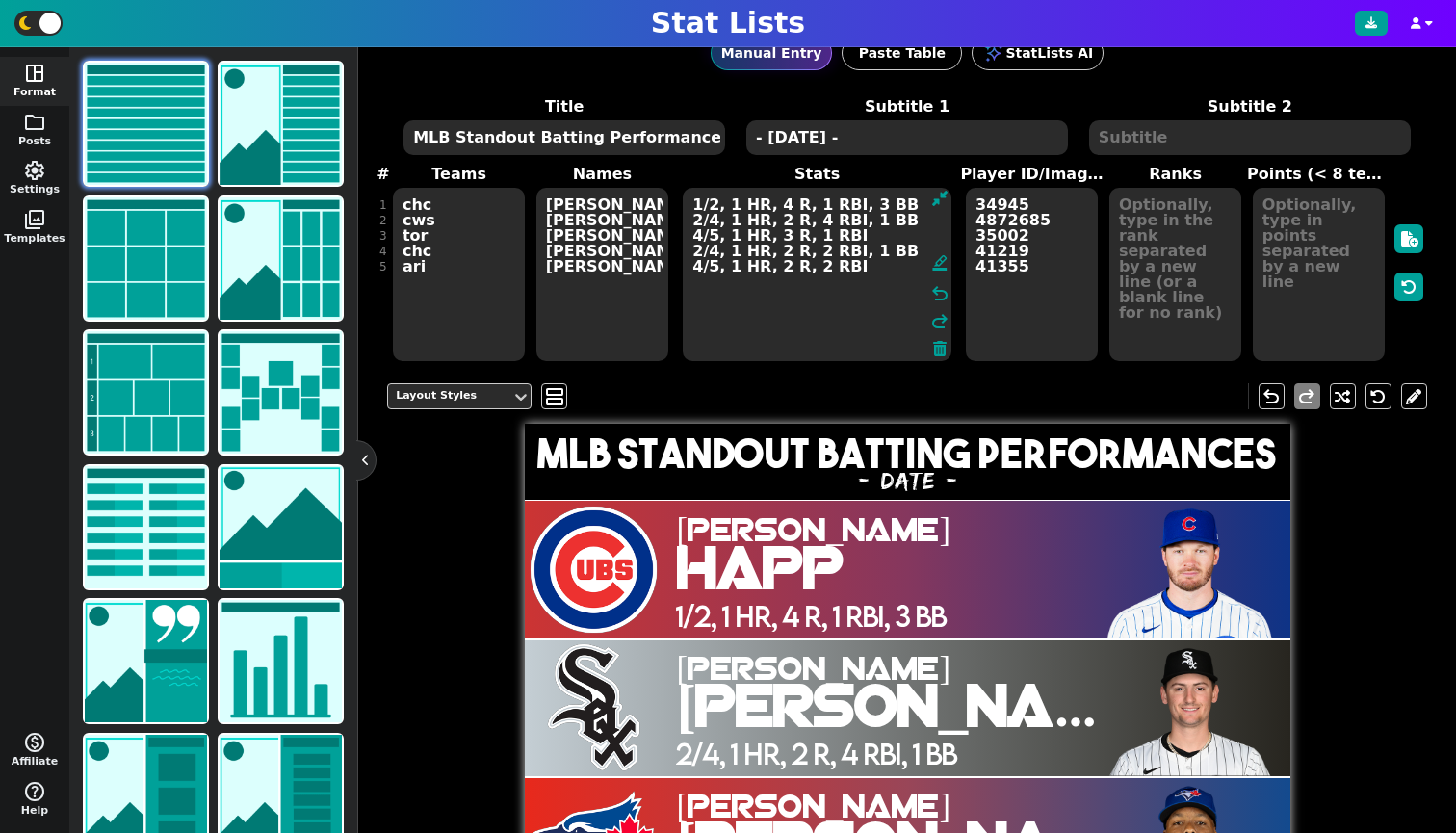
click at [428, 394] on div "Layout Styles view_agenda undo redo" at bounding box center [907, 396] width 1040 height 54
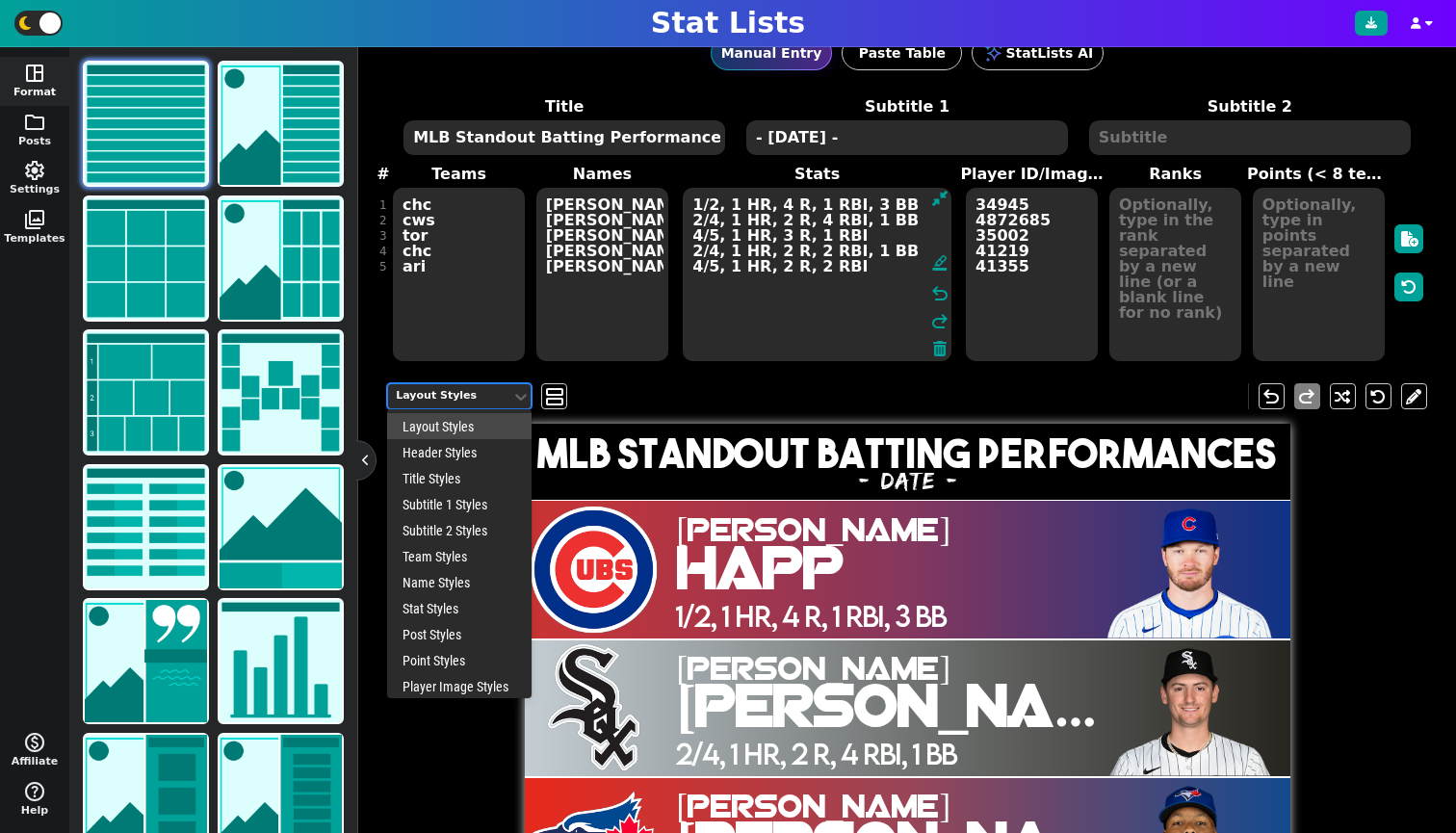
click at [433, 405] on div "Layout Styles" at bounding box center [450, 396] width 108 height 17
click at [440, 461] on div "Header Styles" at bounding box center [459, 452] width 144 height 26
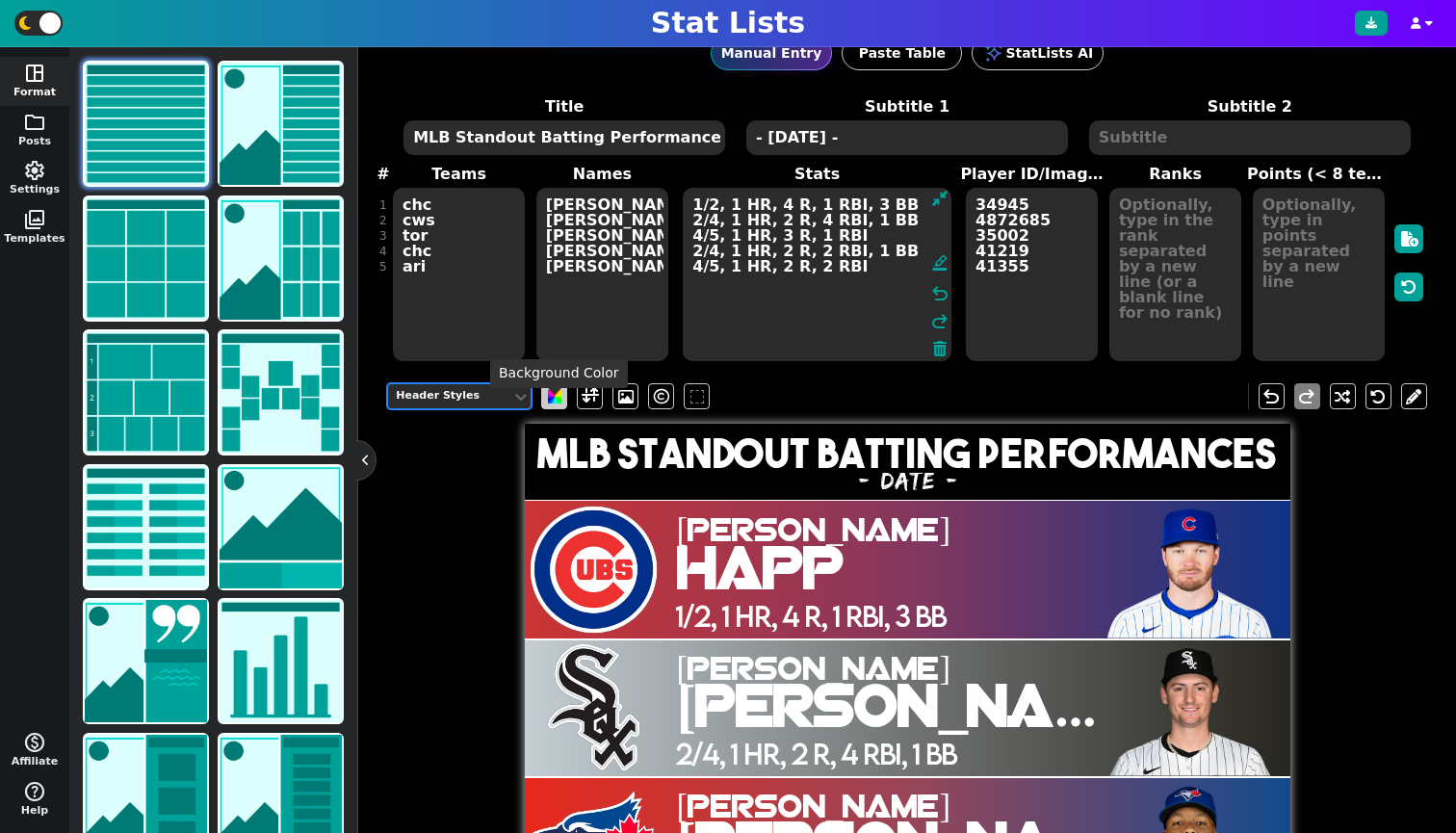
click at [560, 404] on span at bounding box center [555, 397] width 14 height 14
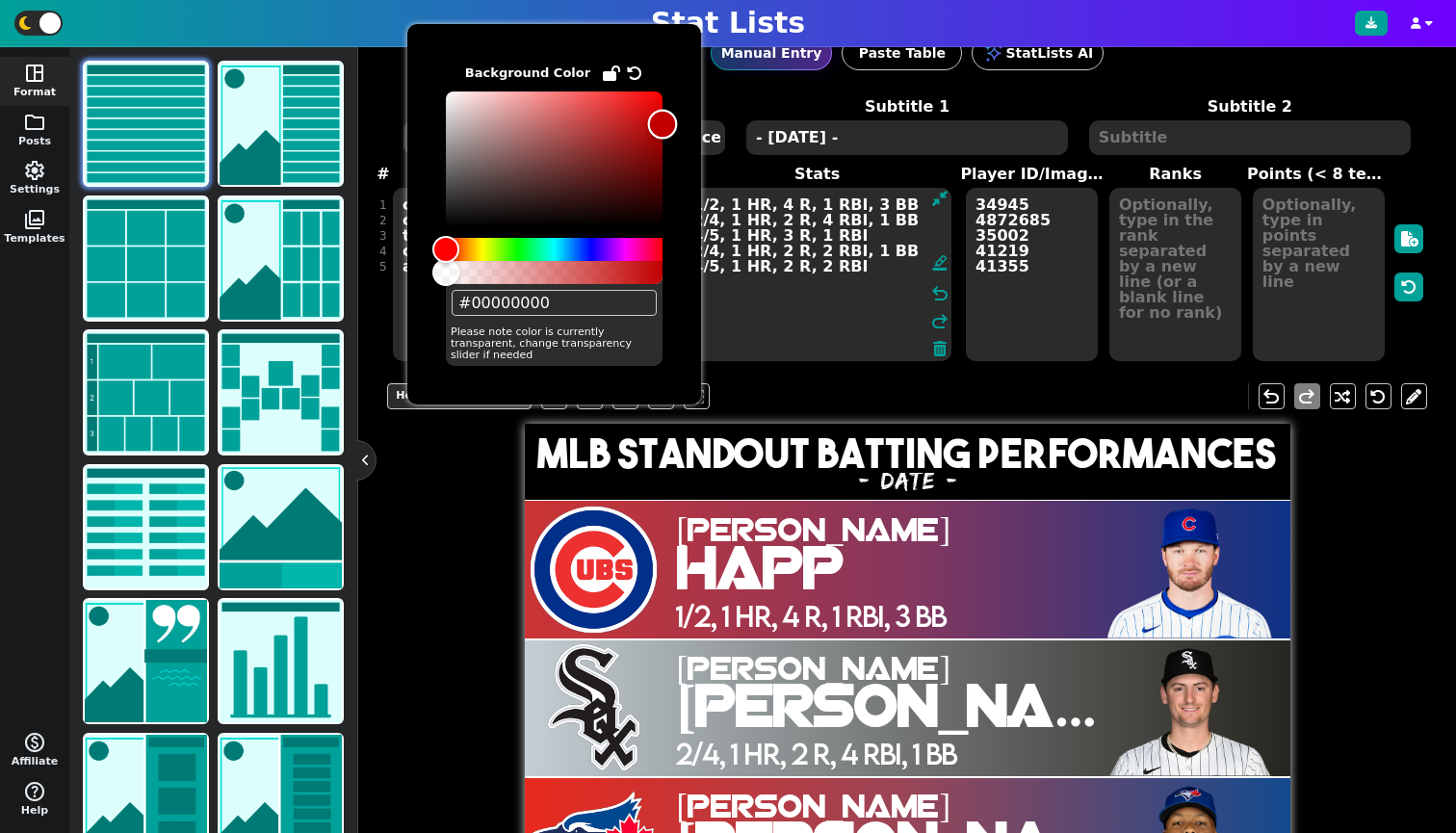
drag, startPoint x: 448, startPoint y: 222, endPoint x: 676, endPoint y: 119, distance: 250.2
click at [676, 119] on div "Color" at bounding box center [663, 125] width 30 height 30
drag, startPoint x: 665, startPoint y: 119, endPoint x: 624, endPoint y: 129, distance: 42.2
click at [624, 129] on div "Color" at bounding box center [624, 129] width 30 height 30
type input "#00000000"
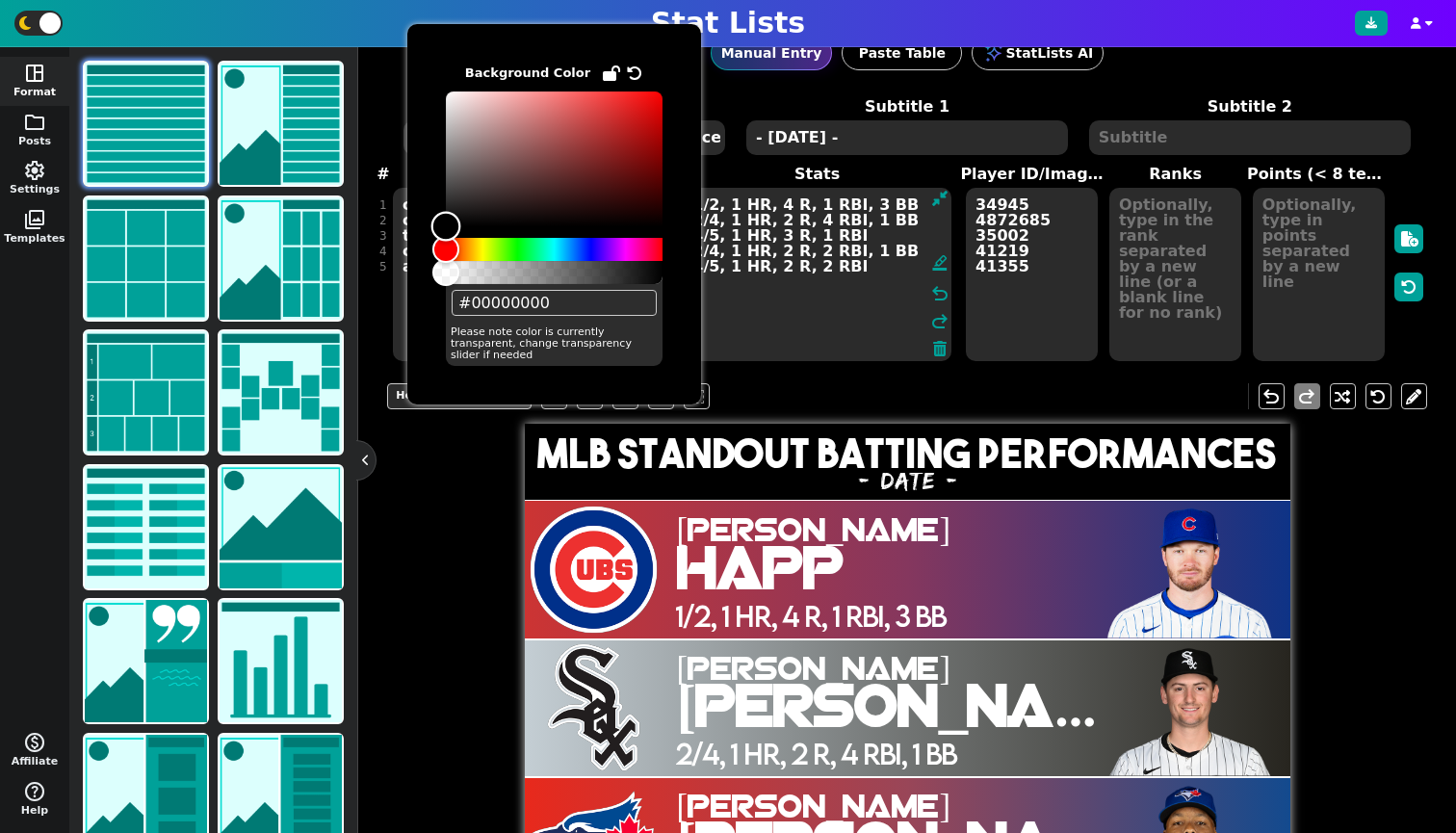
drag, startPoint x: 624, startPoint y: 129, endPoint x: 427, endPoint y: 272, distance: 243.4
click at [427, 272] on div "Background Color #00000000 Please note color is currently transparent, change t…" at bounding box center [555, 214] width 294 height 380
click at [428, 582] on div "Header Styles undo redo MLB Standout Batting Performances - [DATE] - [PERSON_NA…" at bounding box center [907, 779] width 1040 height 820
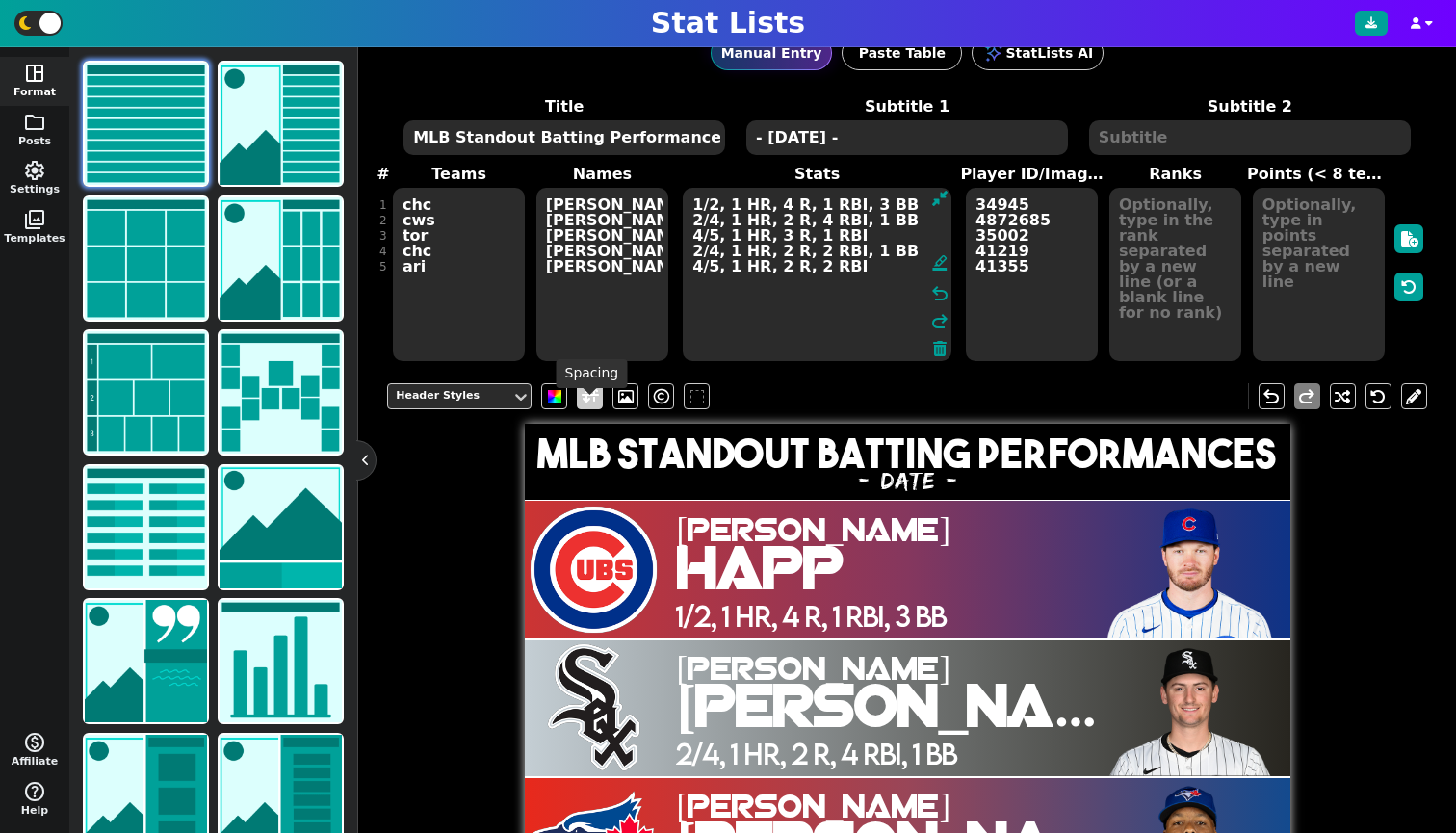
click at [586, 408] on span at bounding box center [591, 396] width 18 height 24
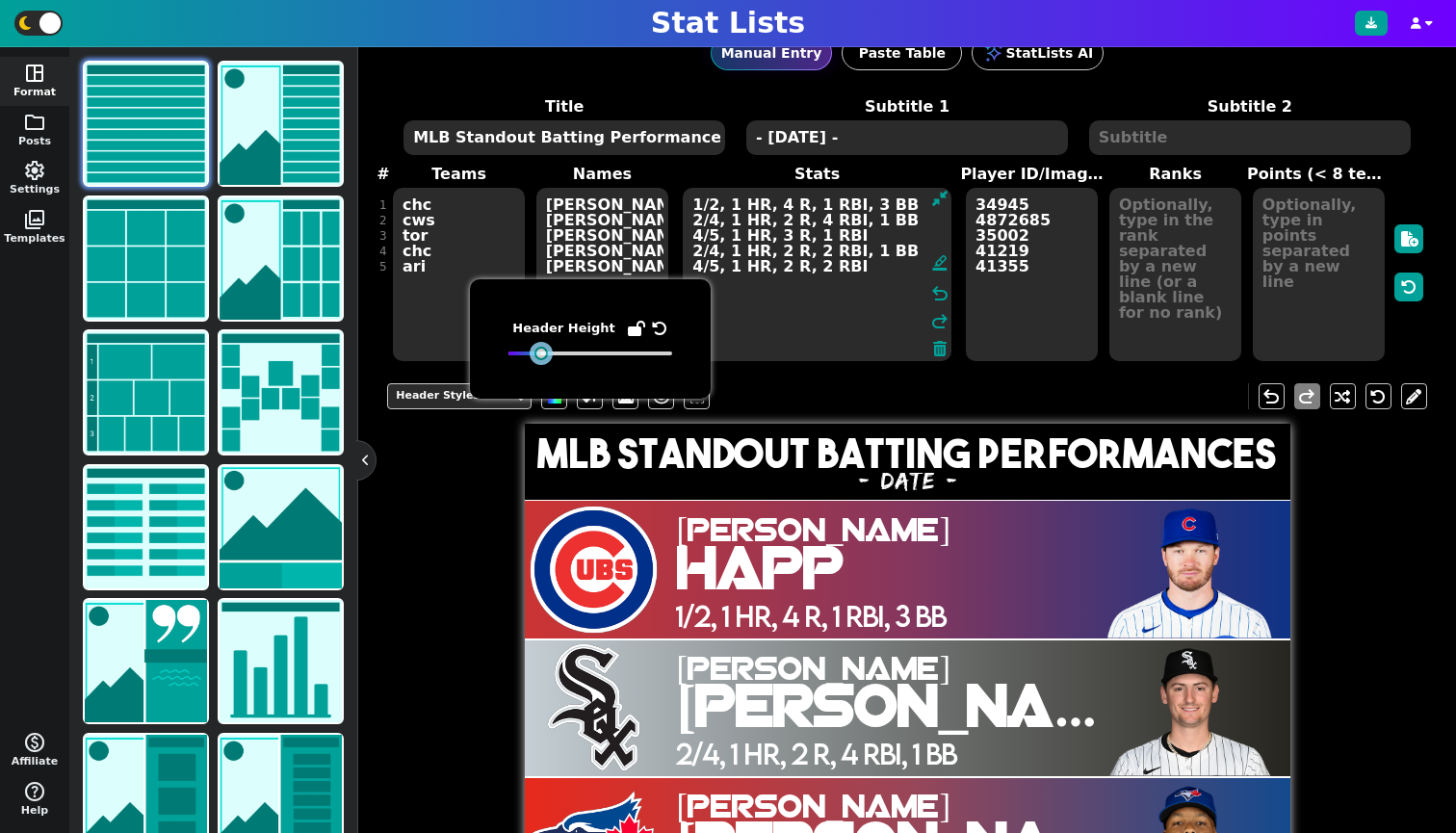
click at [542, 352] on div at bounding box center [541, 353] width 14 height 14
click at [452, 529] on div "Header Styles undo redo MLB Standout Batting Performances - [DATE] - [PERSON_NA…" at bounding box center [907, 779] width 1040 height 820
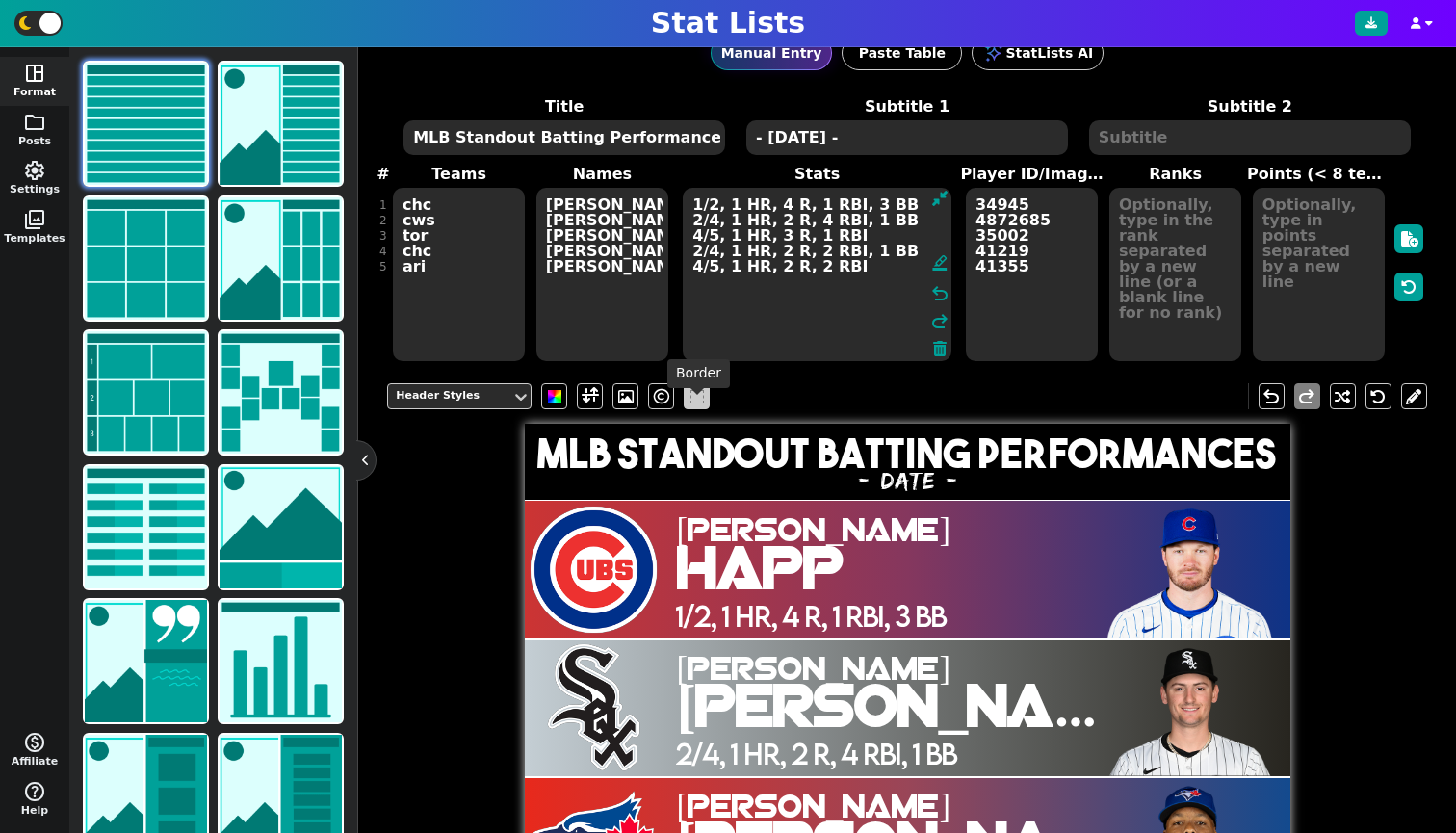
click at [690, 404] on span at bounding box center [697, 397] width 14 height 14
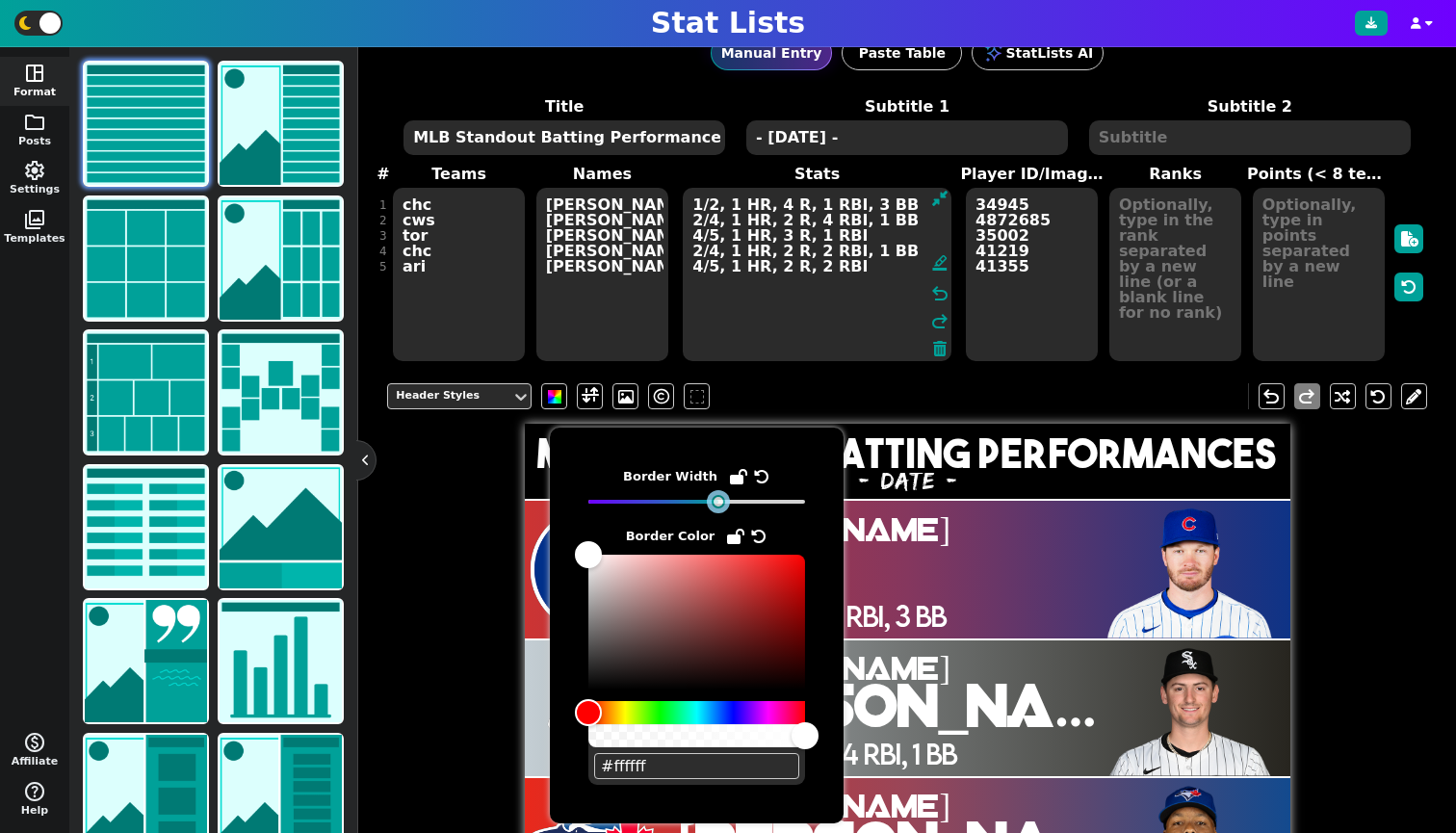
drag, startPoint x: 672, startPoint y: 498, endPoint x: 697, endPoint y: 497, distance: 25.0
click at [697, 497] on div at bounding box center [697, 502] width 217 height 14
click at [421, 540] on div "Header Styles undo redo MLB Standout Batting Performances - [DATE] - [PERSON_NA…" at bounding box center [907, 779] width 1040 height 820
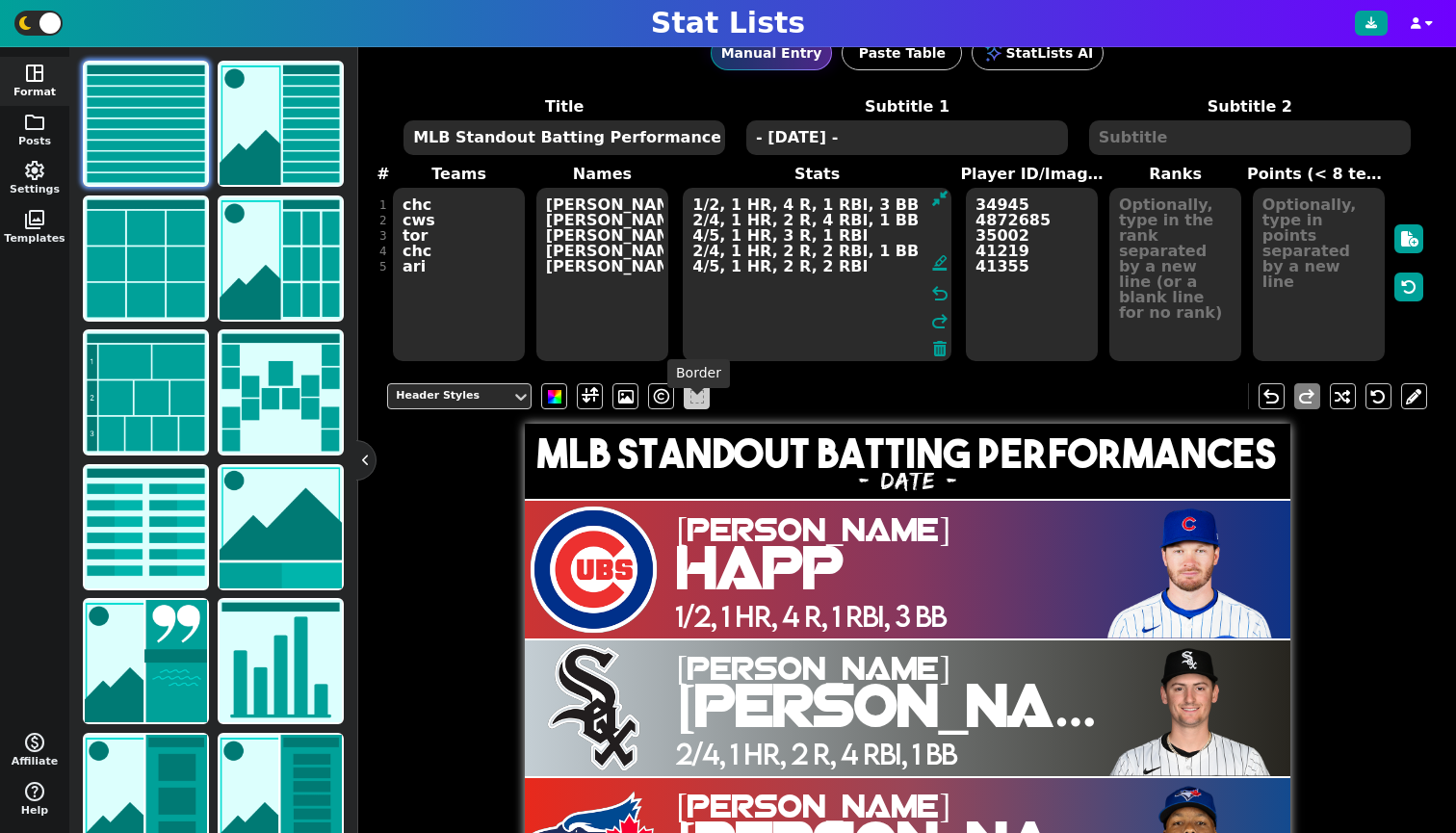
click at [690, 404] on span at bounding box center [697, 397] width 14 height 14
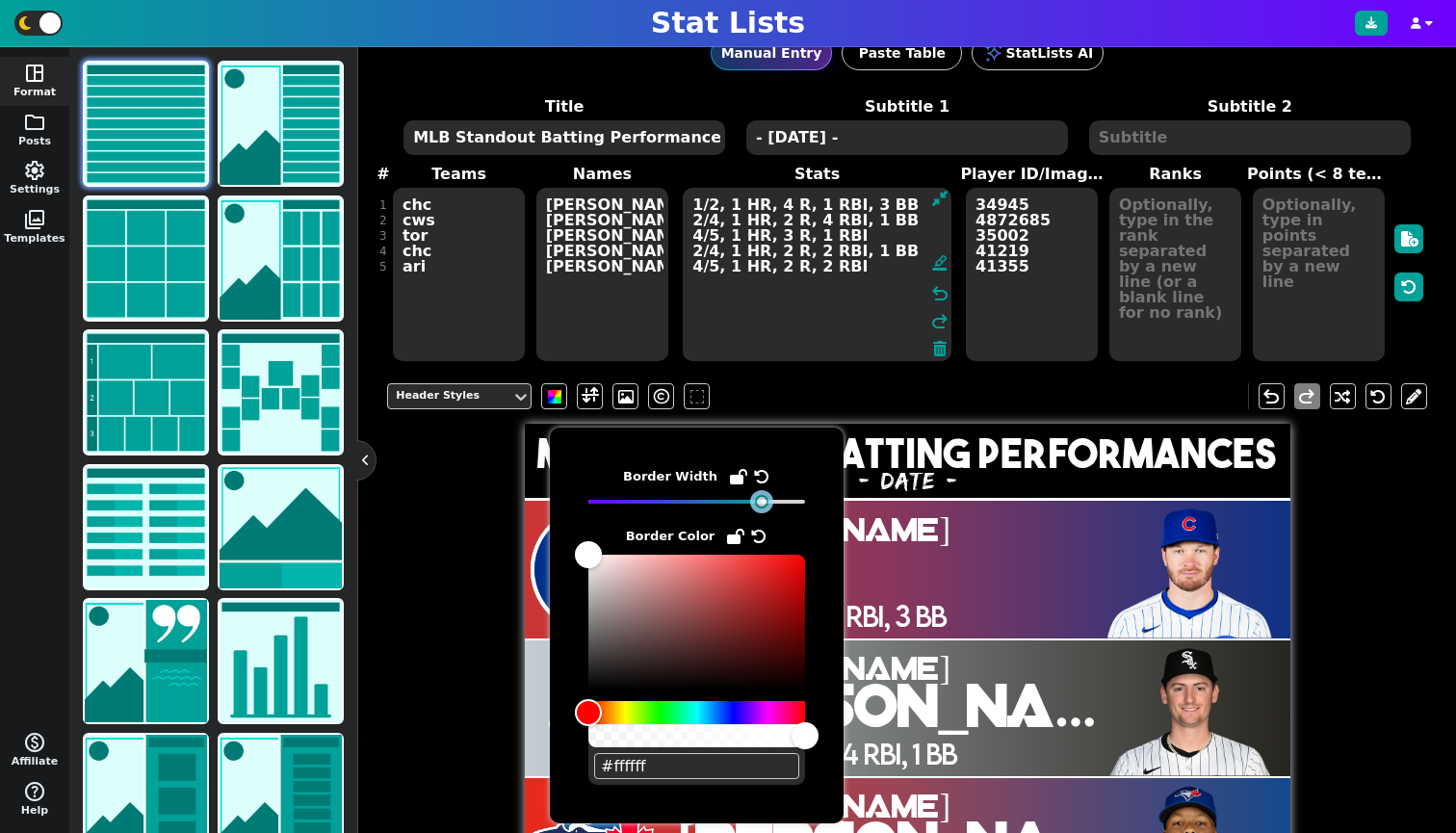
drag, startPoint x: 717, startPoint y: 499, endPoint x: 742, endPoint y: 503, distance: 25.3
click at [742, 503] on div at bounding box center [697, 502] width 217 height 14
click at [445, 515] on div "Header Styles undo redo MLB Standout Batting Performances - [DATE] - [PERSON_NA…" at bounding box center [907, 779] width 1040 height 820
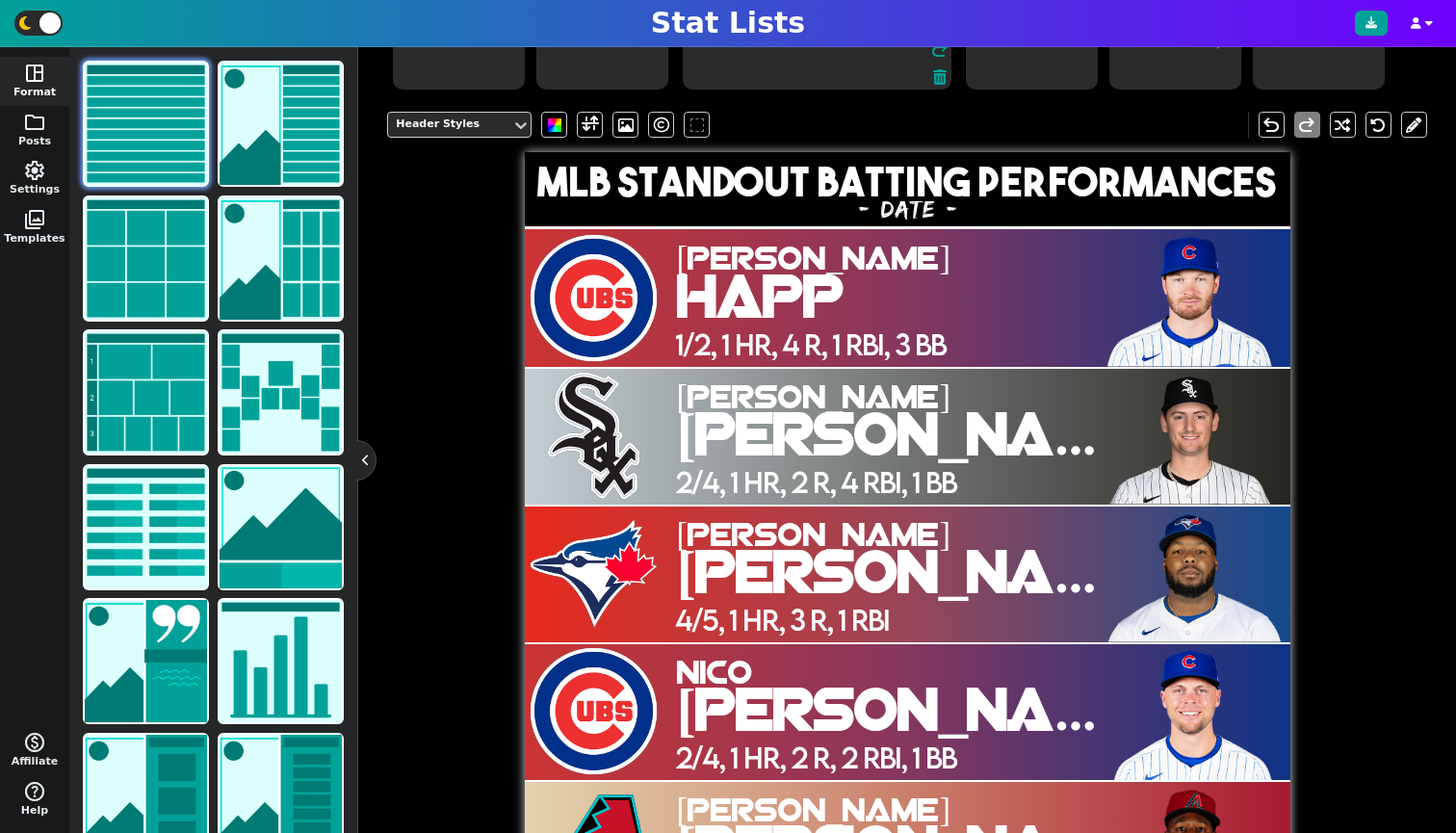
scroll to position [250, 0]
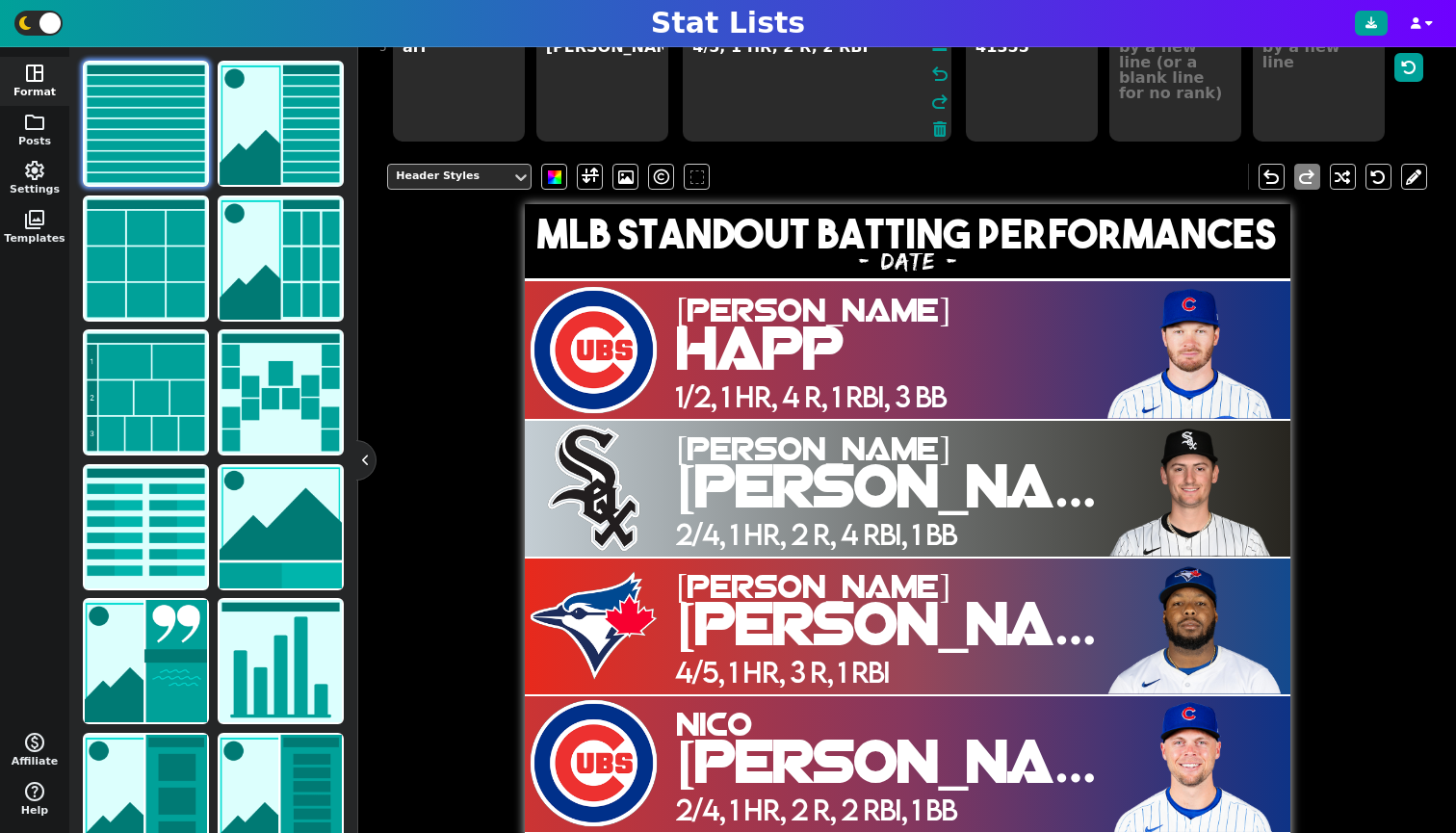
click at [460, 183] on div "Header Styles" at bounding box center [450, 176] width 124 height 26
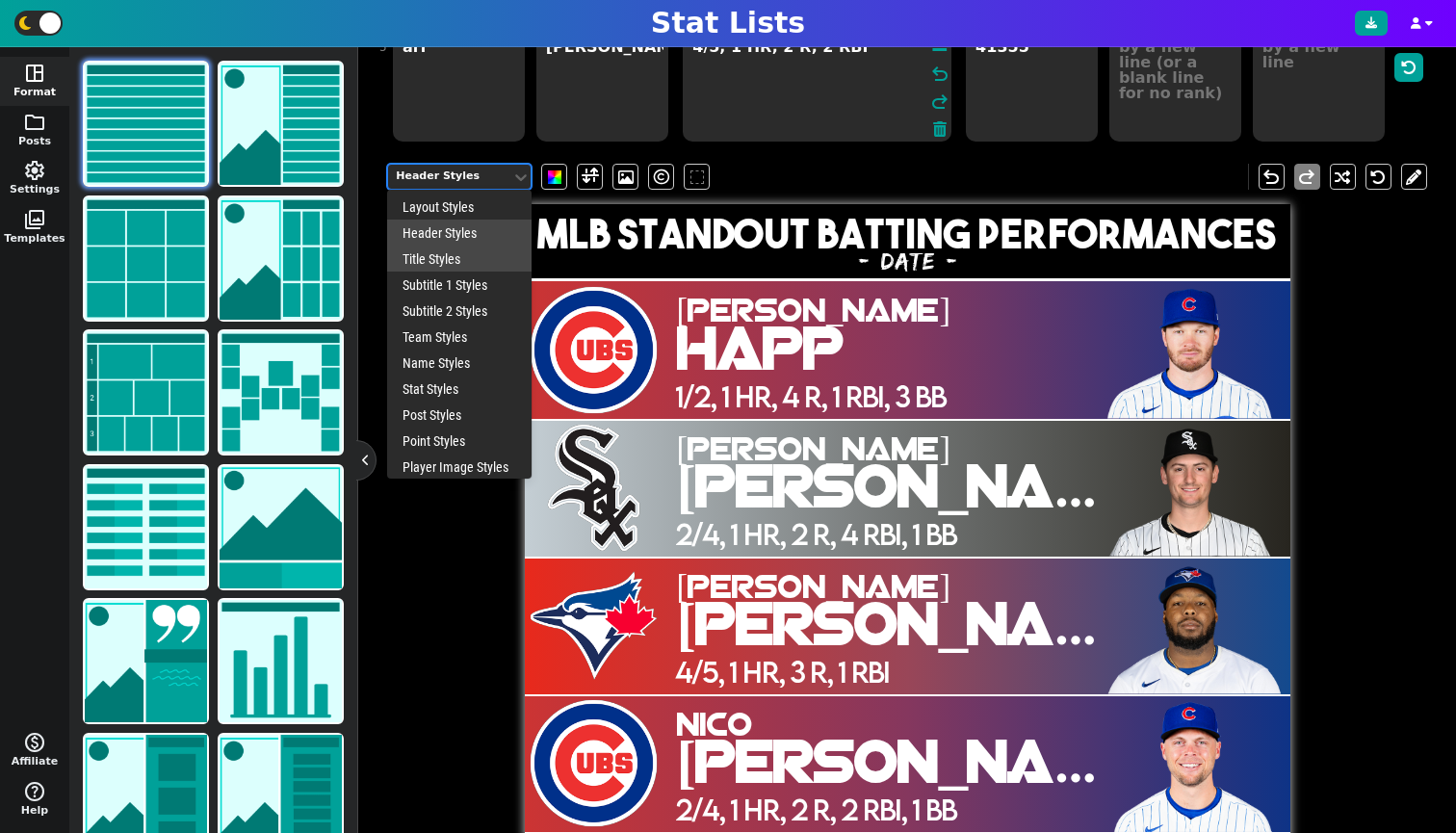
click at [448, 272] on div "Title Styles" at bounding box center [459, 258] width 144 height 26
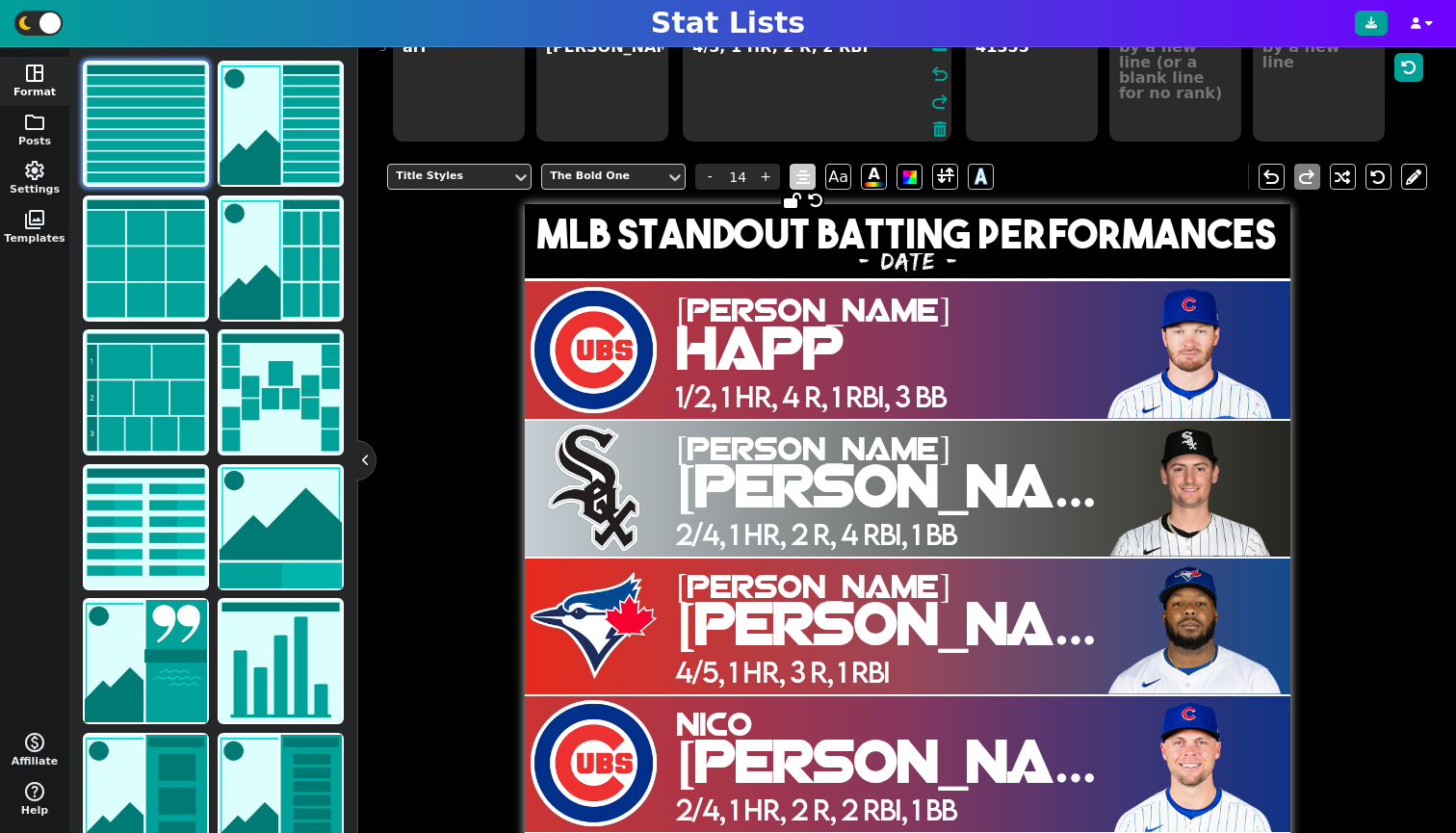
click at [806, 185] on icon at bounding box center [803, 177] width 14 height 16
click at [841, 190] on span "Aa" at bounding box center [838, 176] width 26 height 26
click at [841, 190] on span "AA" at bounding box center [838, 176] width 26 height 26
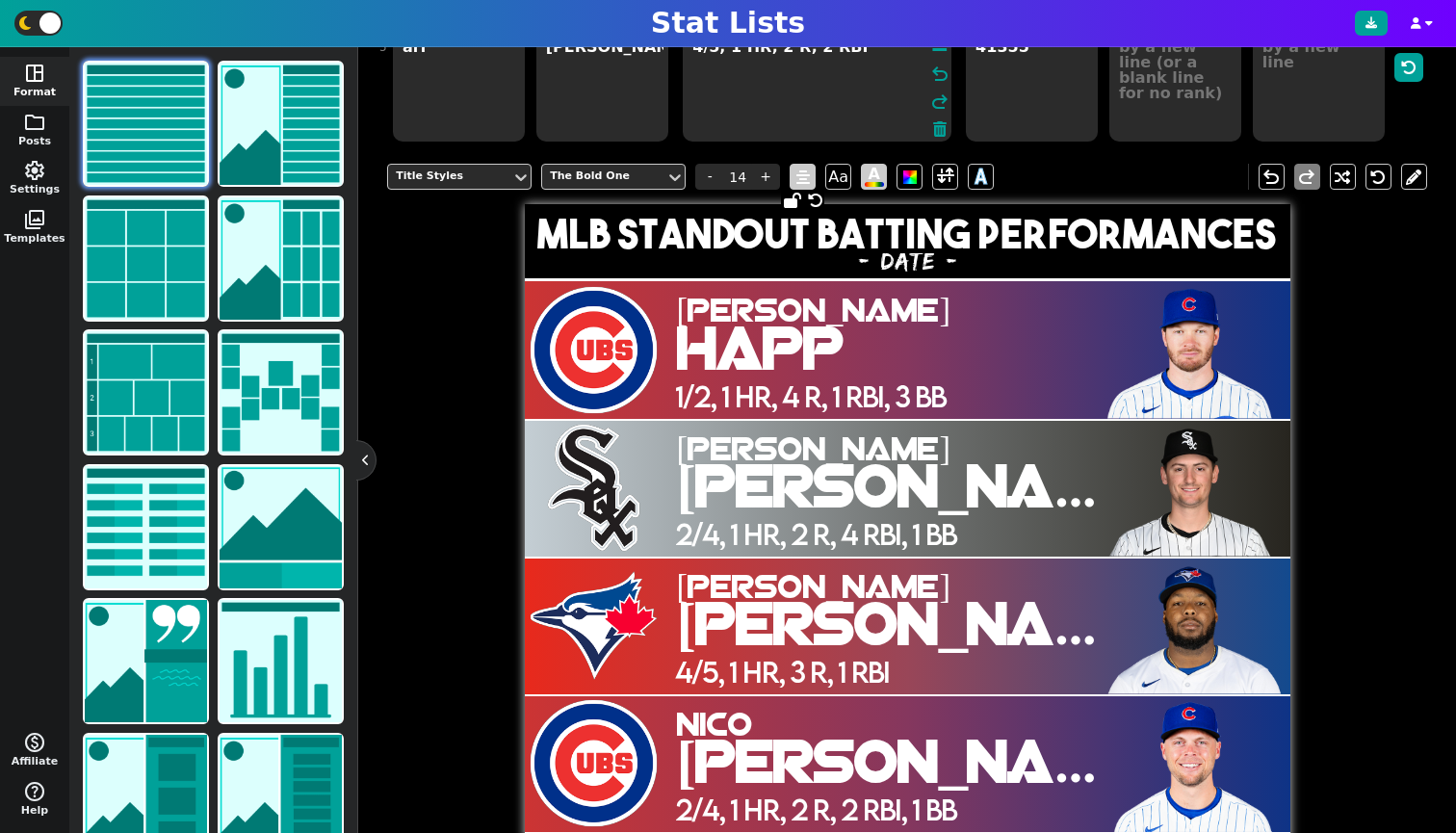
click at [882, 187] on span "A" at bounding box center [874, 176] width 19 height 20
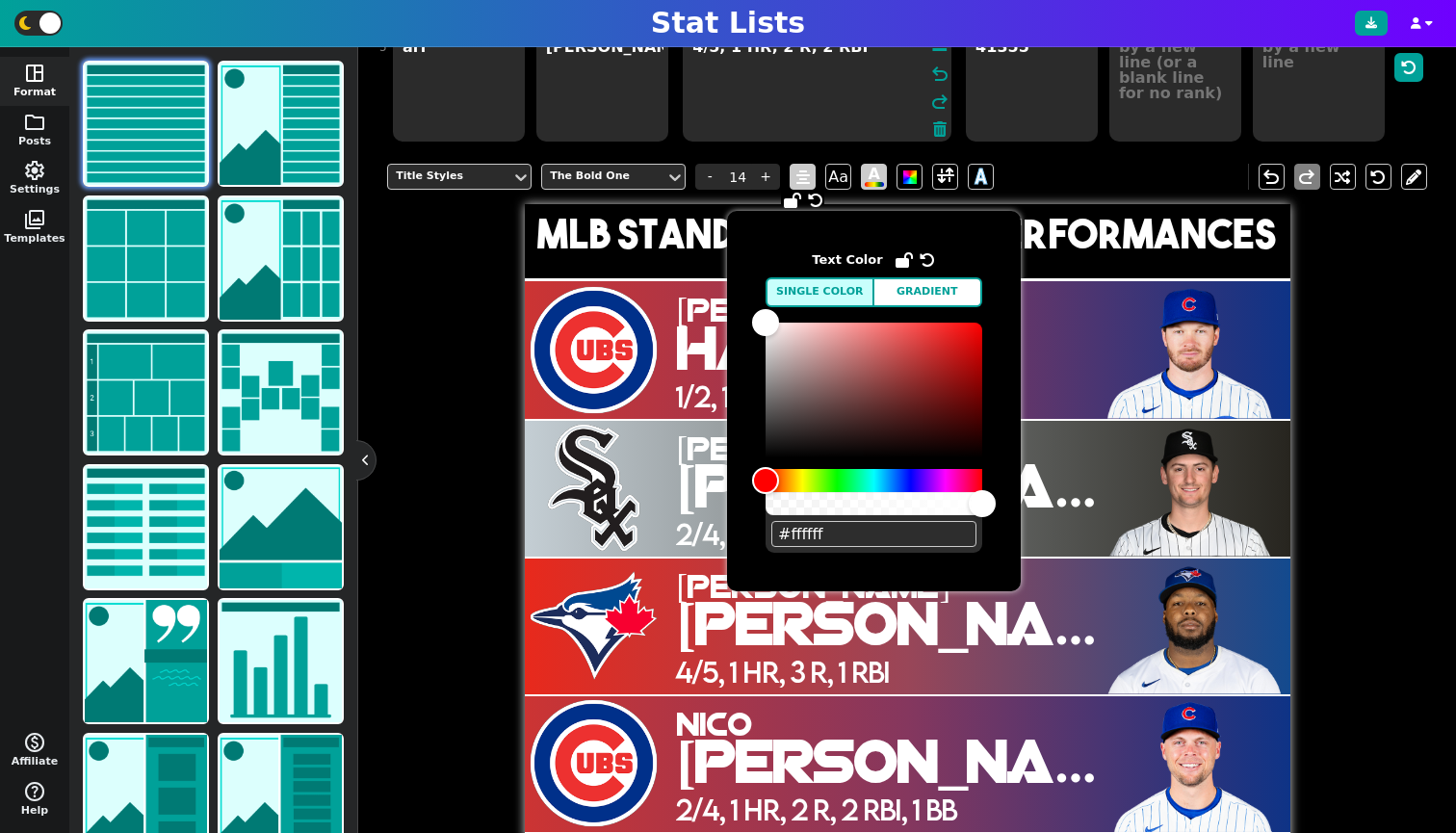
click at [882, 187] on span "A" at bounding box center [874, 176] width 19 height 20
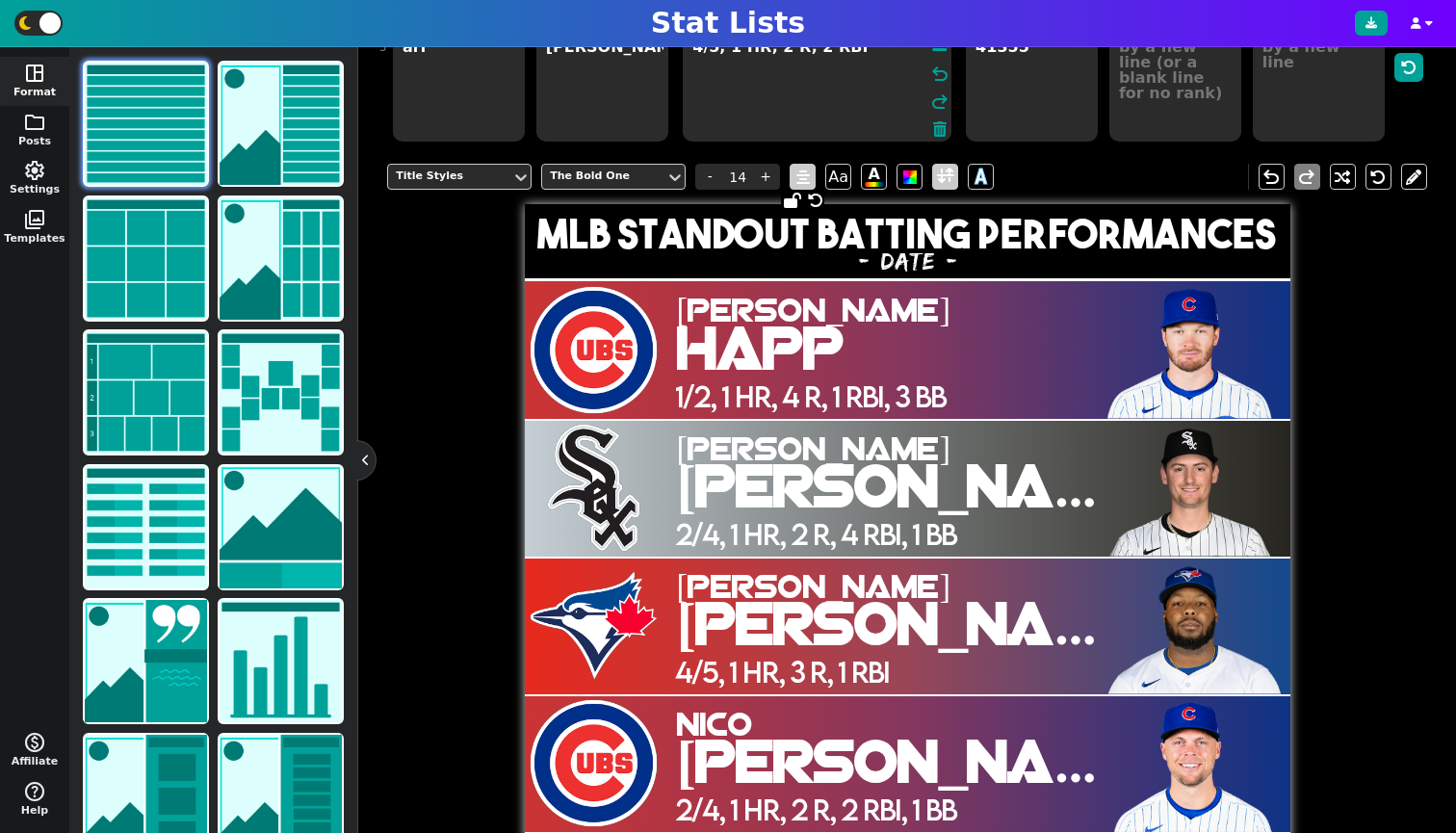
click at [947, 189] on span at bounding box center [946, 176] width 18 height 24
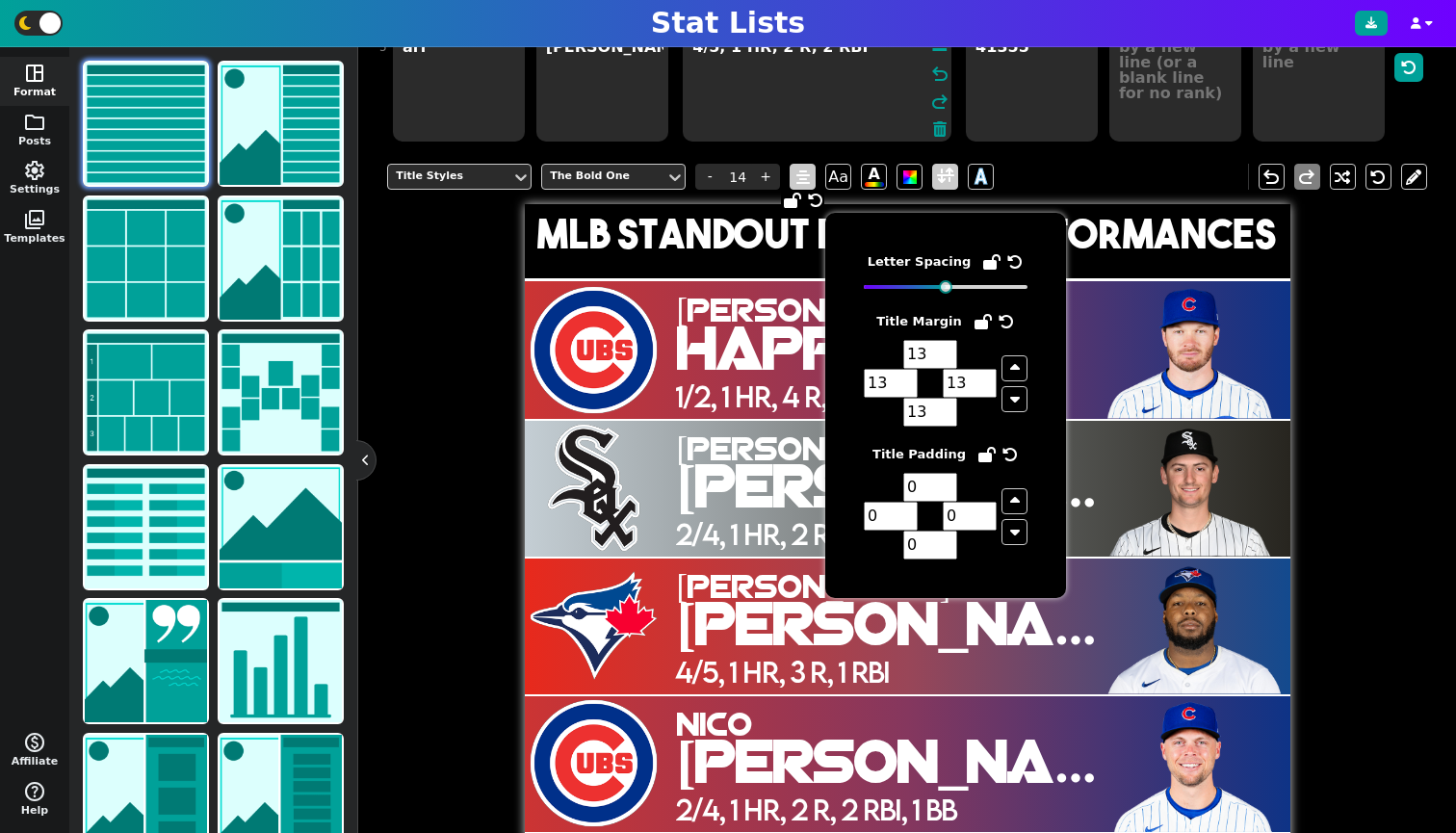
click at [947, 189] on span at bounding box center [946, 176] width 18 height 24
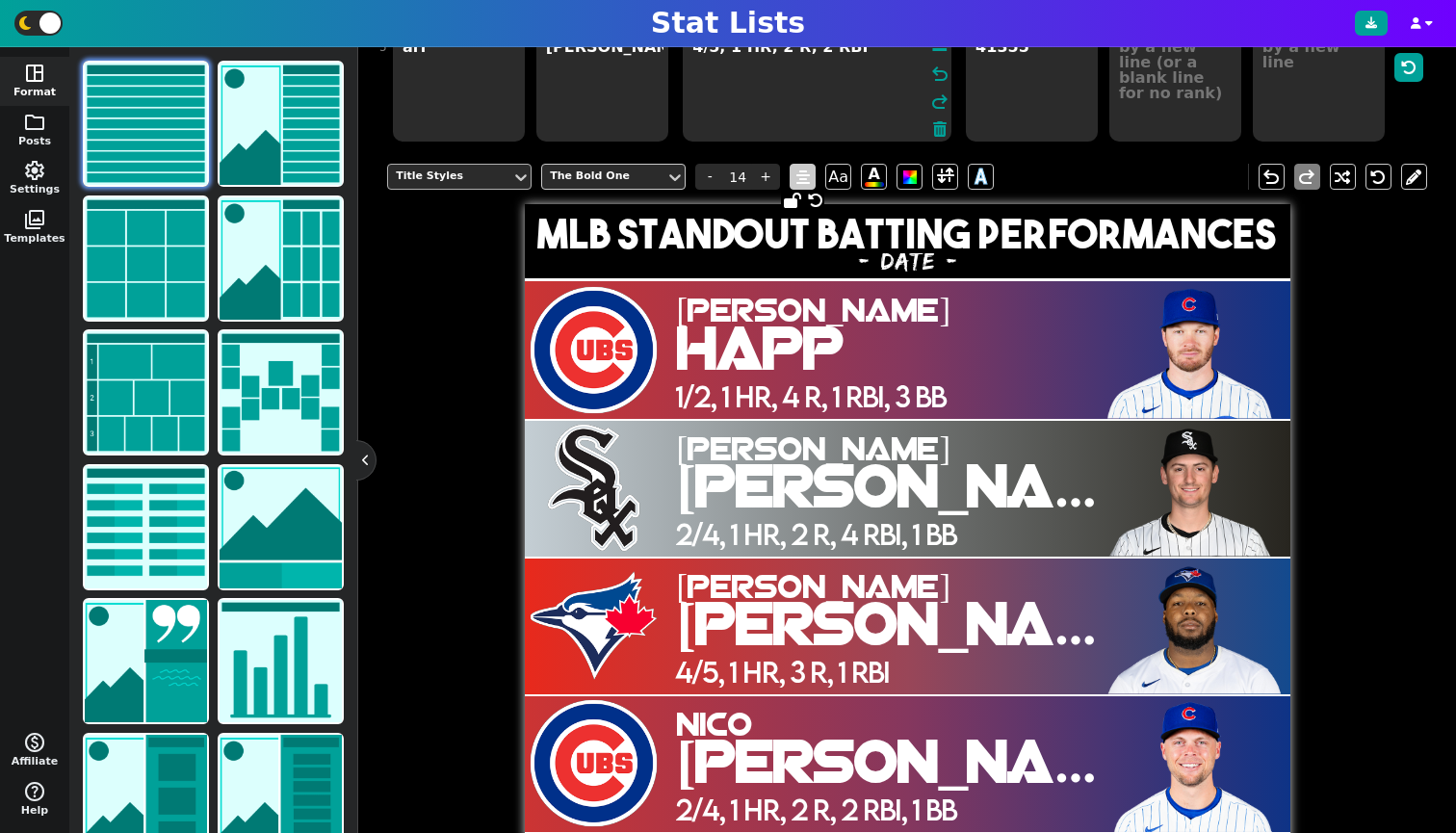
click at [453, 185] on div "Title Styles" at bounding box center [450, 176] width 108 height 17
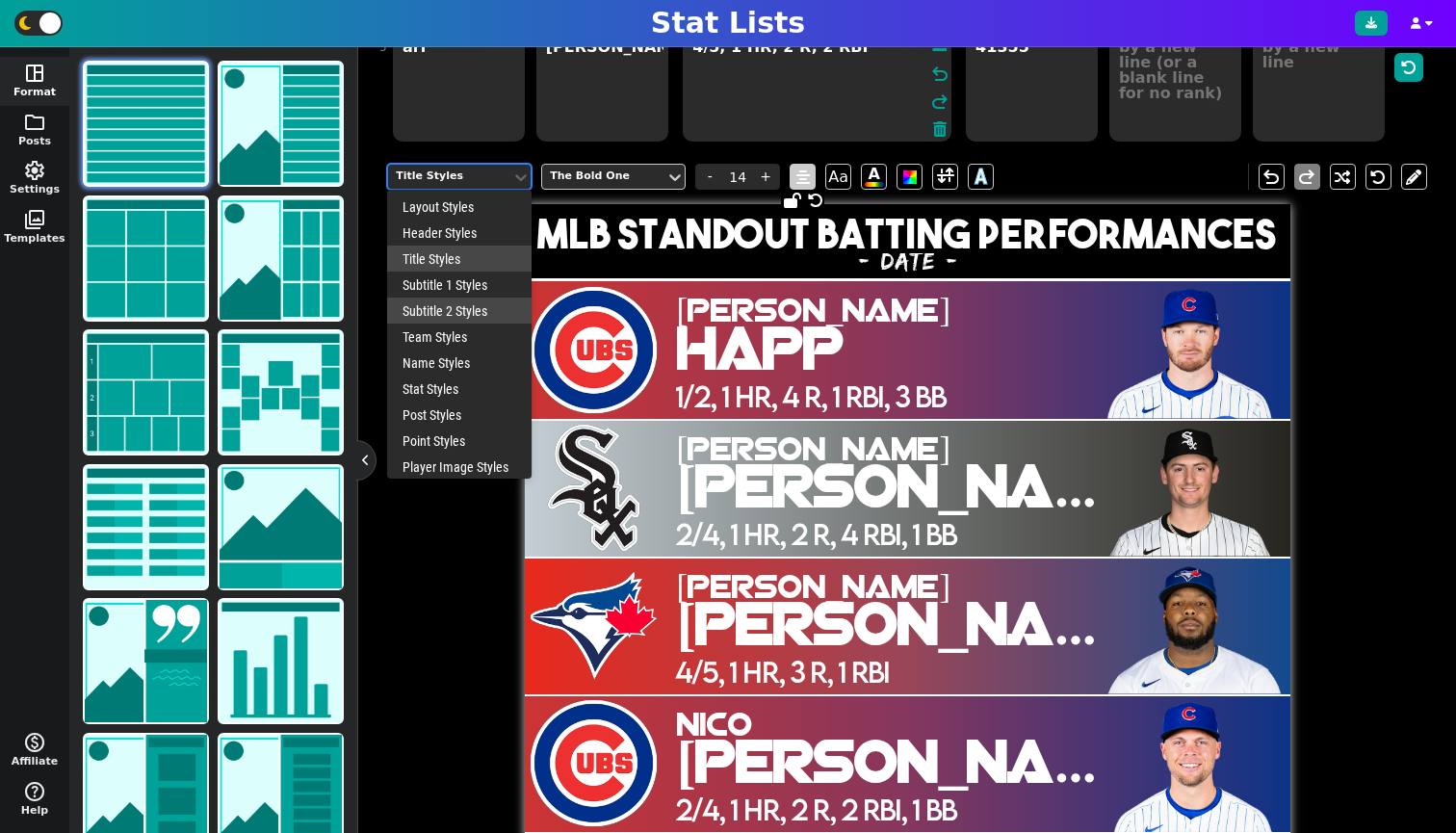
click at [442, 312] on div "Subtitle 2 Styles" at bounding box center [459, 310] width 144 height 26
click at [513, 182] on icon at bounding box center [521, 177] width 19 height 19
click at [470, 294] on div "Subtitle 1 Styles" at bounding box center [459, 284] width 144 height 26
type input "7"
click at [455, 185] on div "Subtitle 1 Styles" at bounding box center [450, 176] width 108 height 17
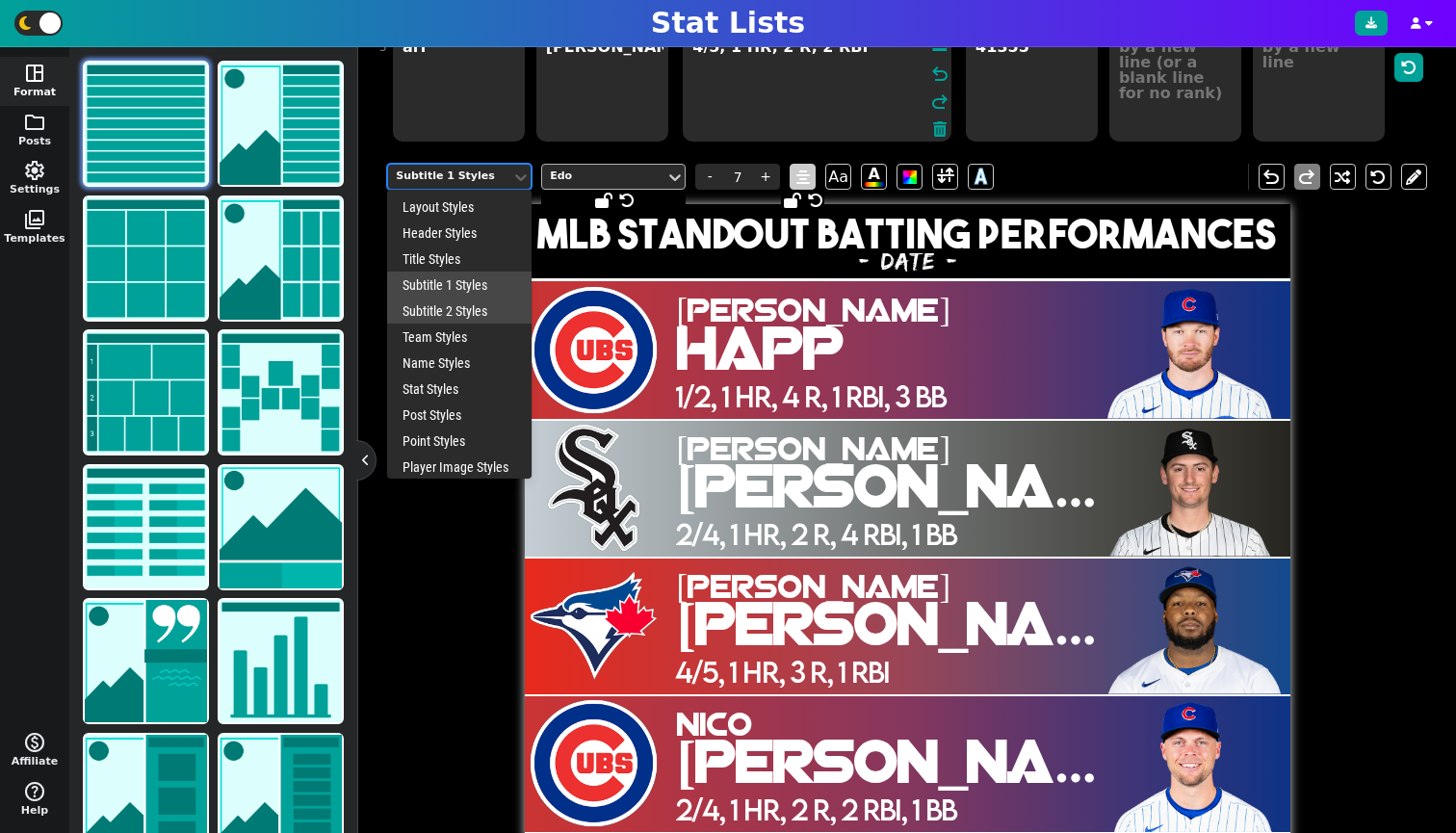
click at [594, 185] on div "Edo" at bounding box center [603, 176] width 108 height 17
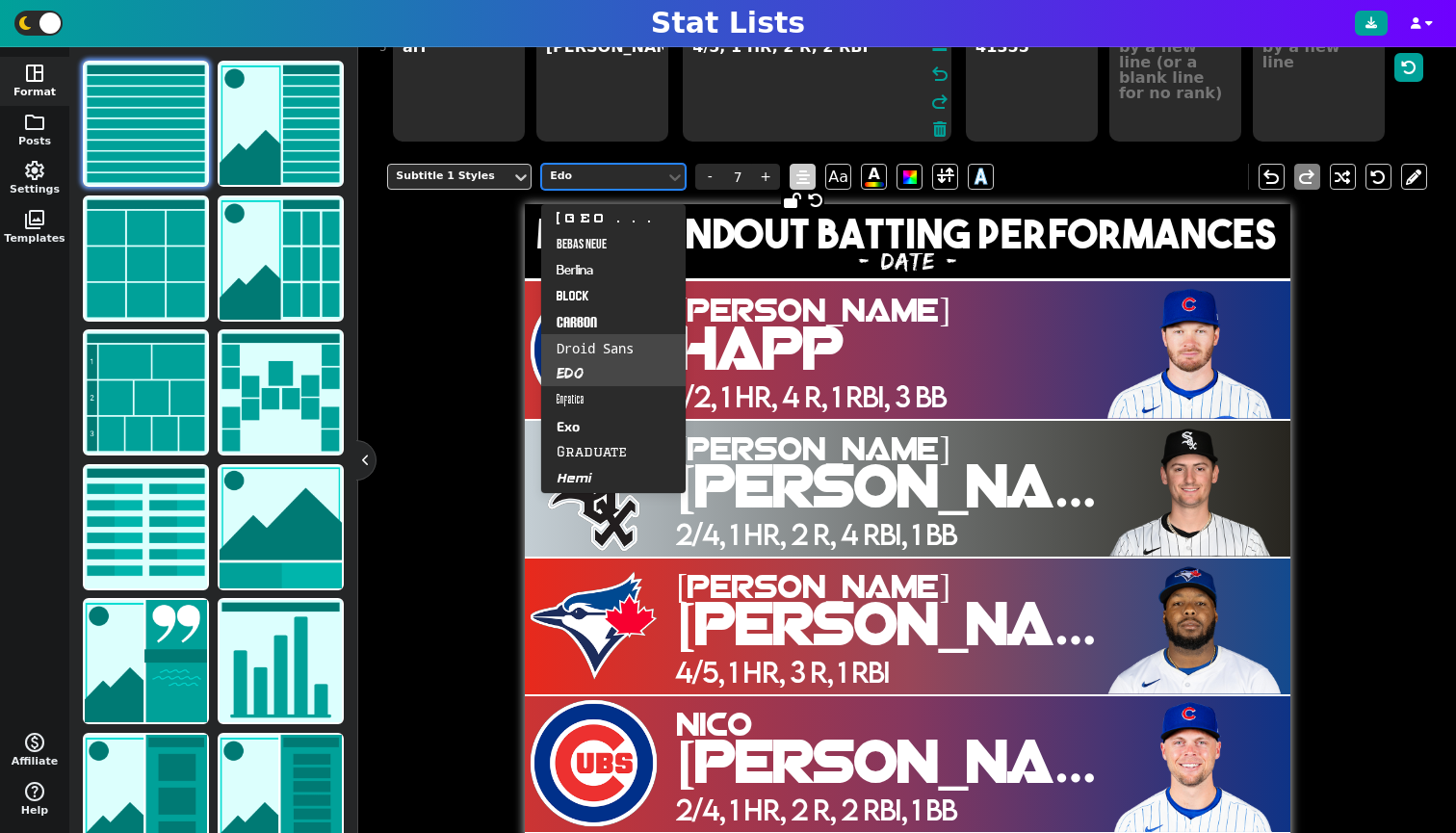
scroll to position [208, 0]
click at [584, 342] on div "Droid Sans" at bounding box center [613, 343] width 144 height 26
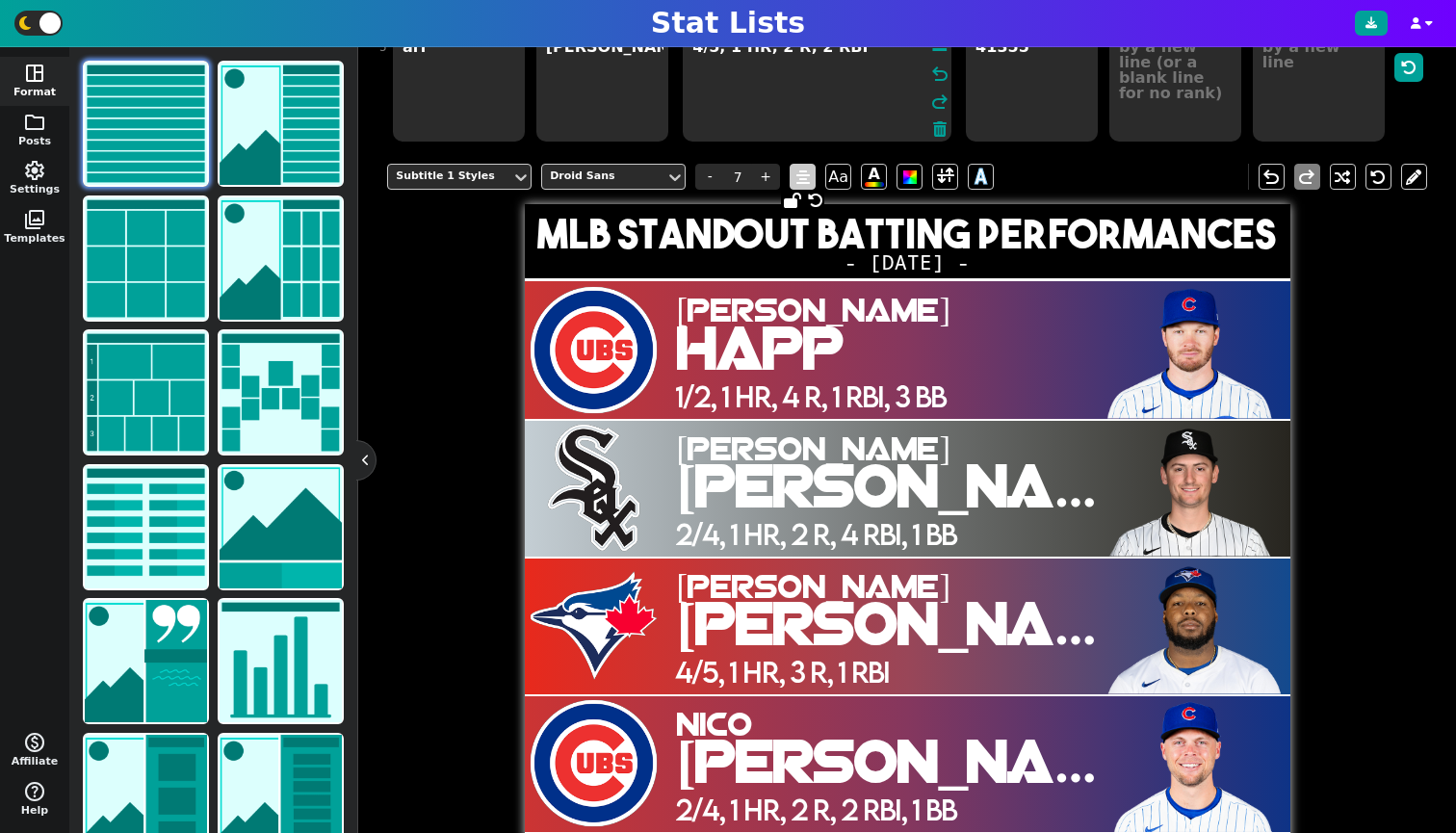
click at [627, 204] on div "Subtitle 1 Styles Droid Sans - 7 + Aa A A undo redo" at bounding box center [907, 176] width 1040 height 54
click at [622, 187] on div at bounding box center [603, 176] width 112 height 20
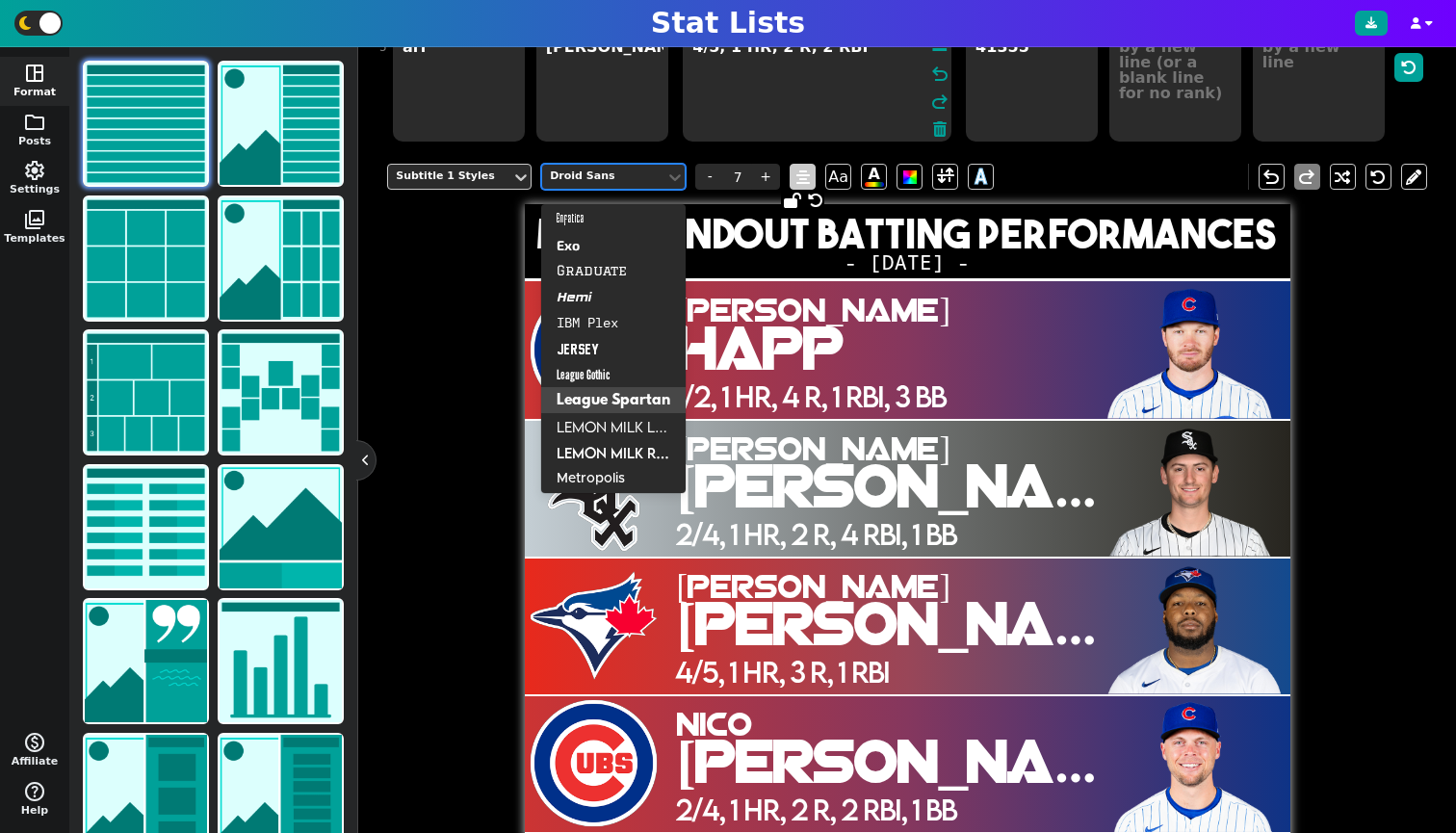
scroll to position [333, 0]
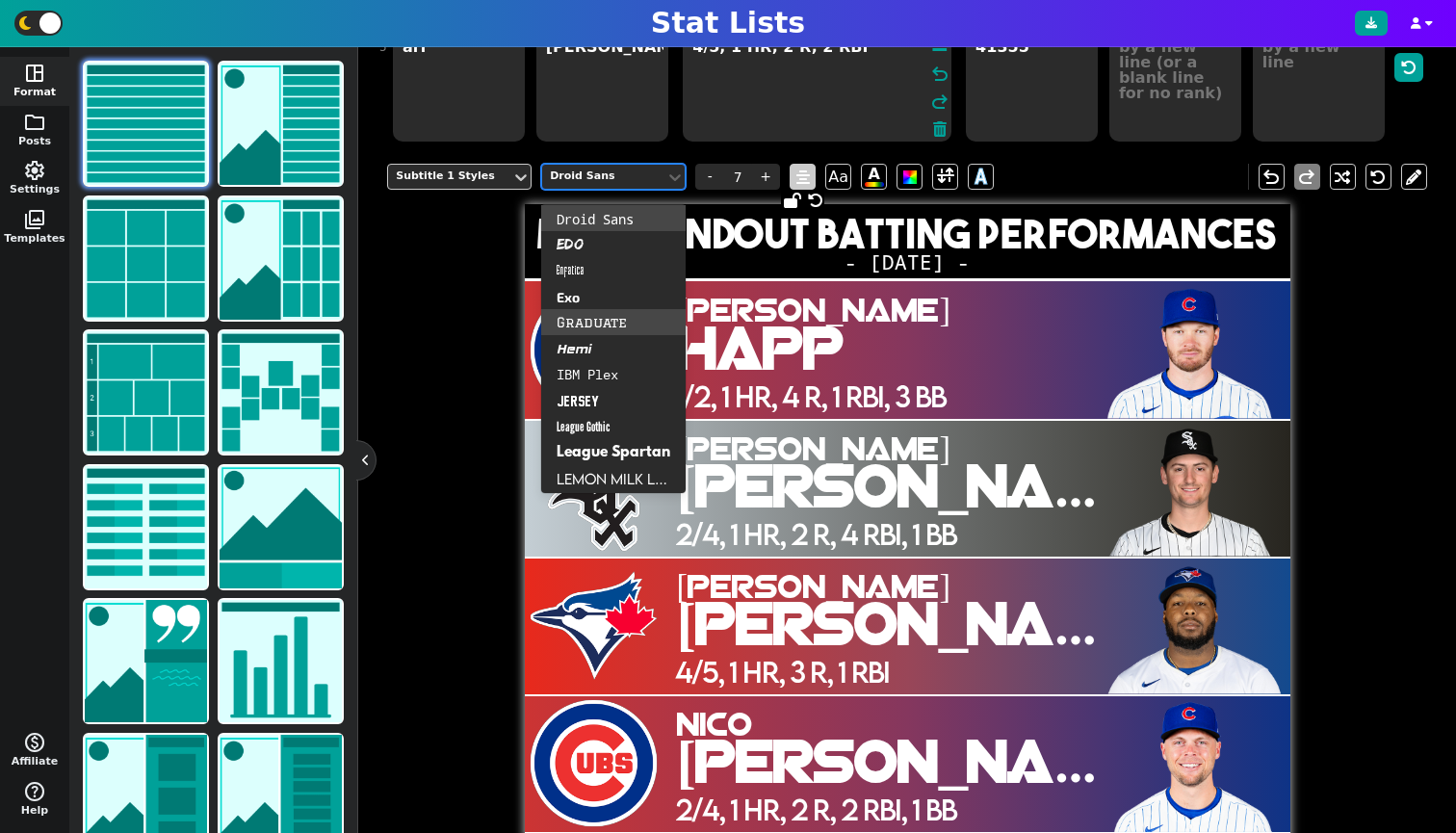
click at [595, 319] on div "Graduate" at bounding box center [613, 322] width 144 height 26
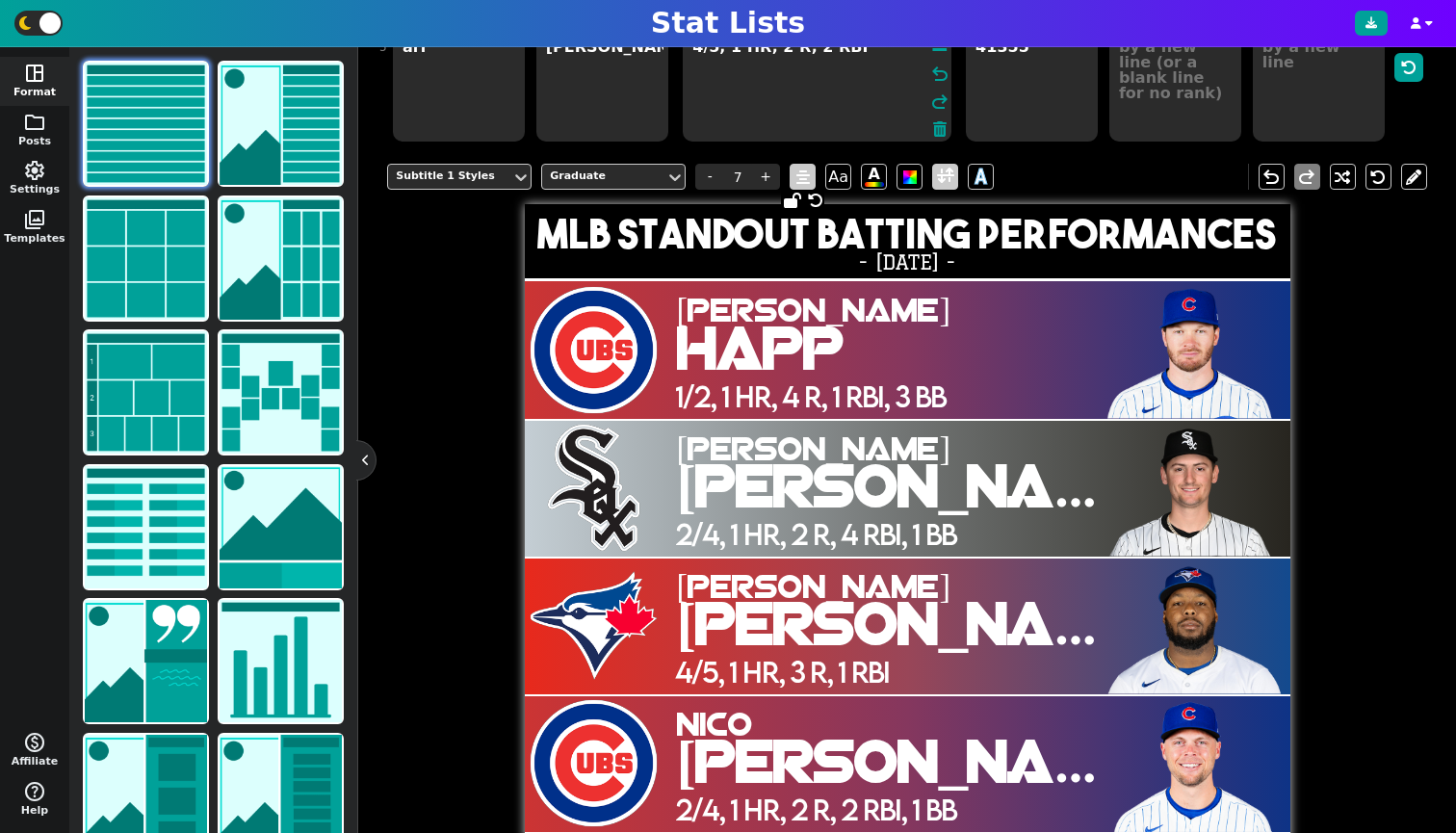
click at [942, 189] on span at bounding box center [946, 176] width 18 height 24
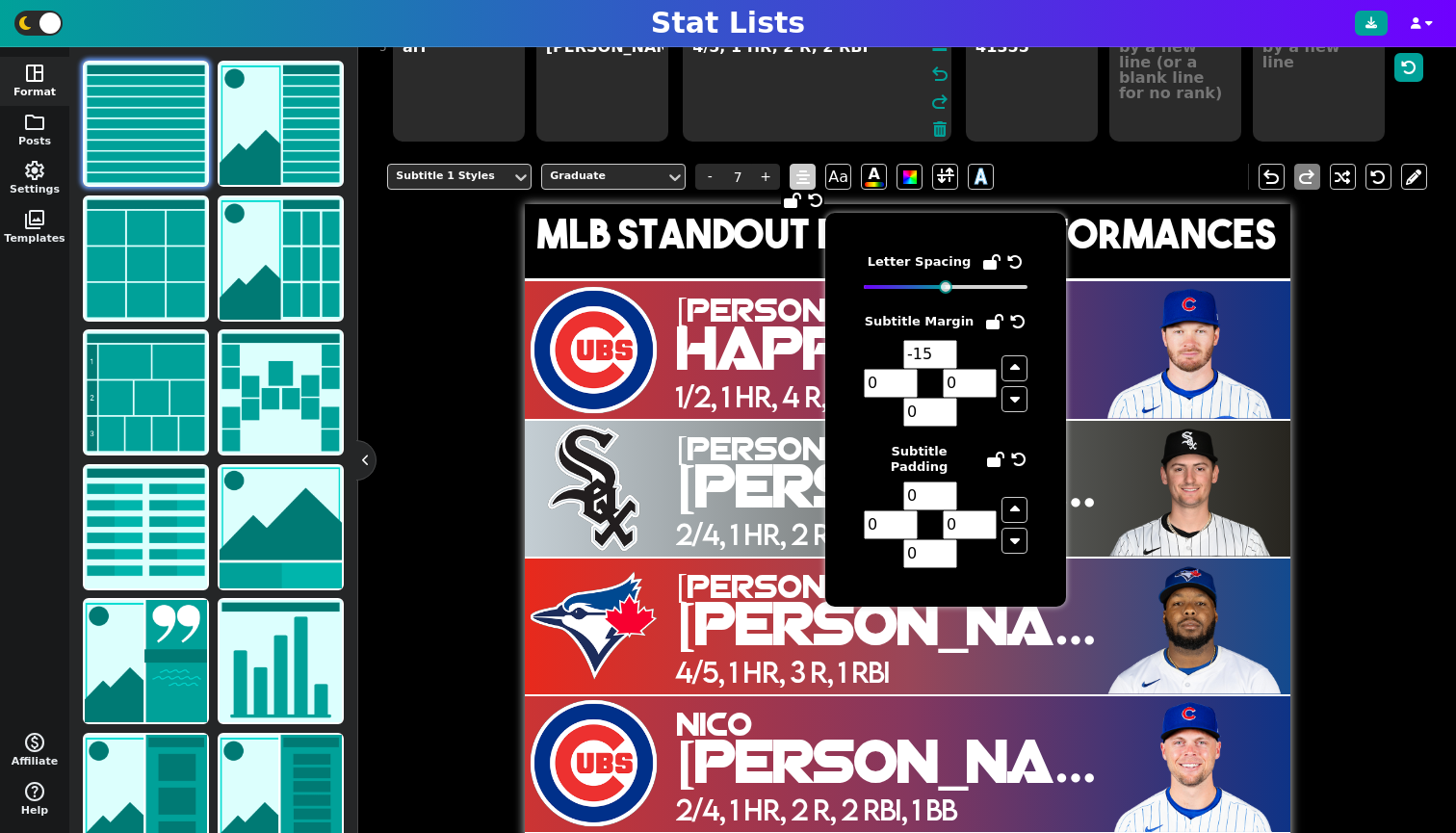
type input "-16"
click at [946, 359] on input "-16" at bounding box center [929, 354] width 54 height 29
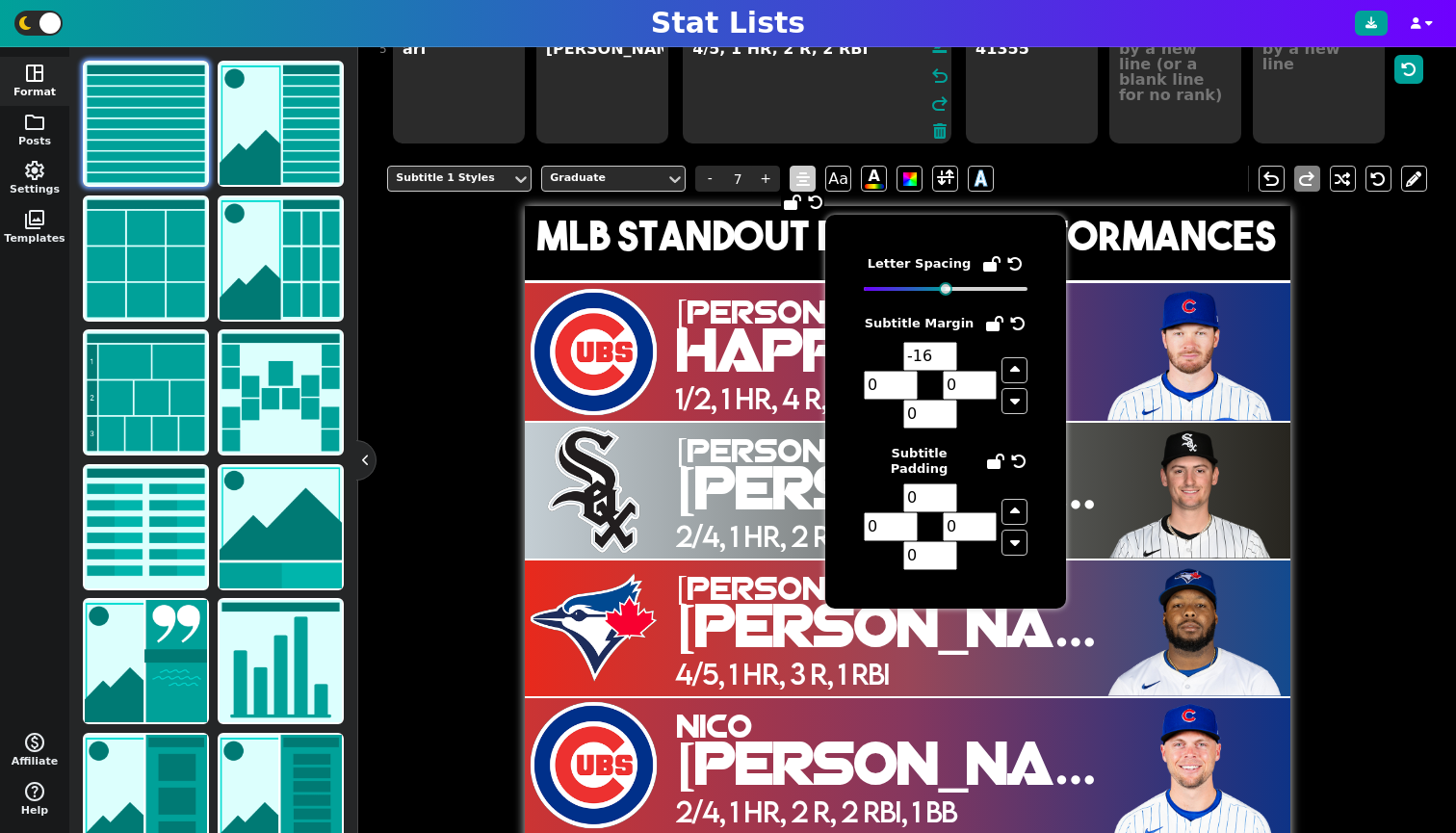
click at [1402, 348] on div "Subtitle 1 Styles Graduate - 7 + Aa A A undo redo MLB Standout Batting Performa…" at bounding box center [907, 561] width 1040 height 820
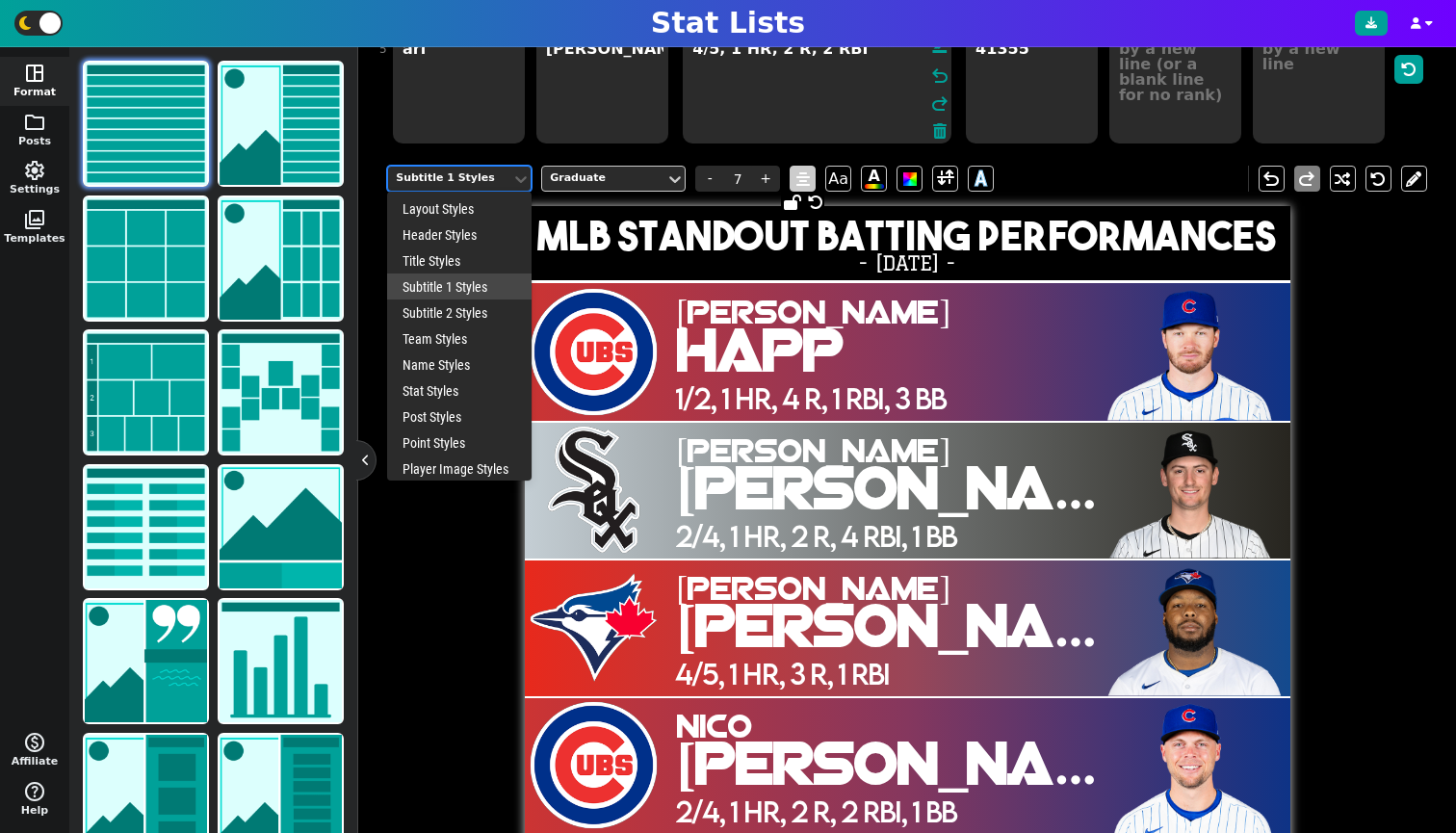
click at [478, 187] on div "Subtitle 1 Styles" at bounding box center [450, 178] width 108 height 17
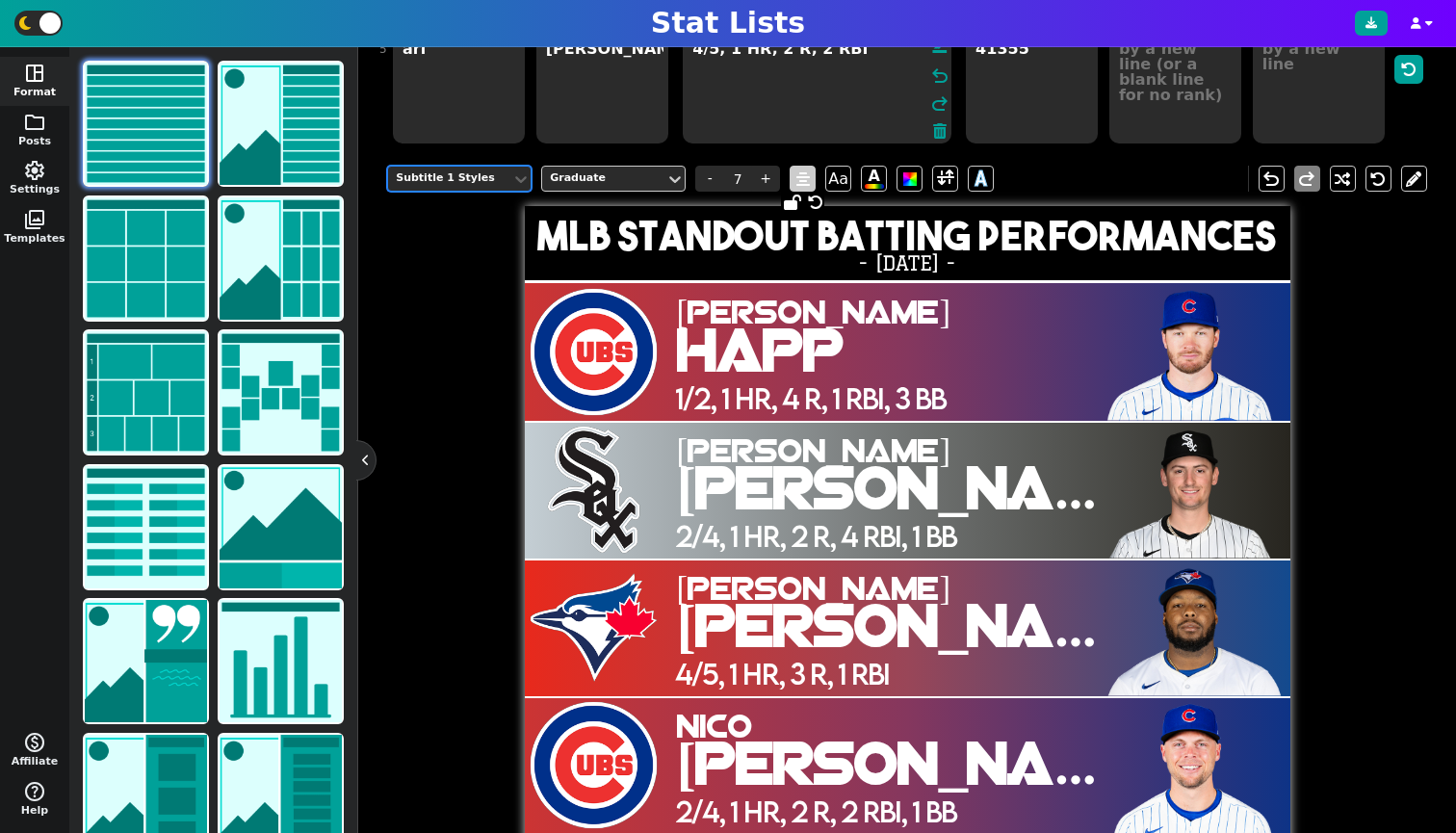
click at [454, 187] on div "Subtitle 1 Styles" at bounding box center [450, 178] width 108 height 17
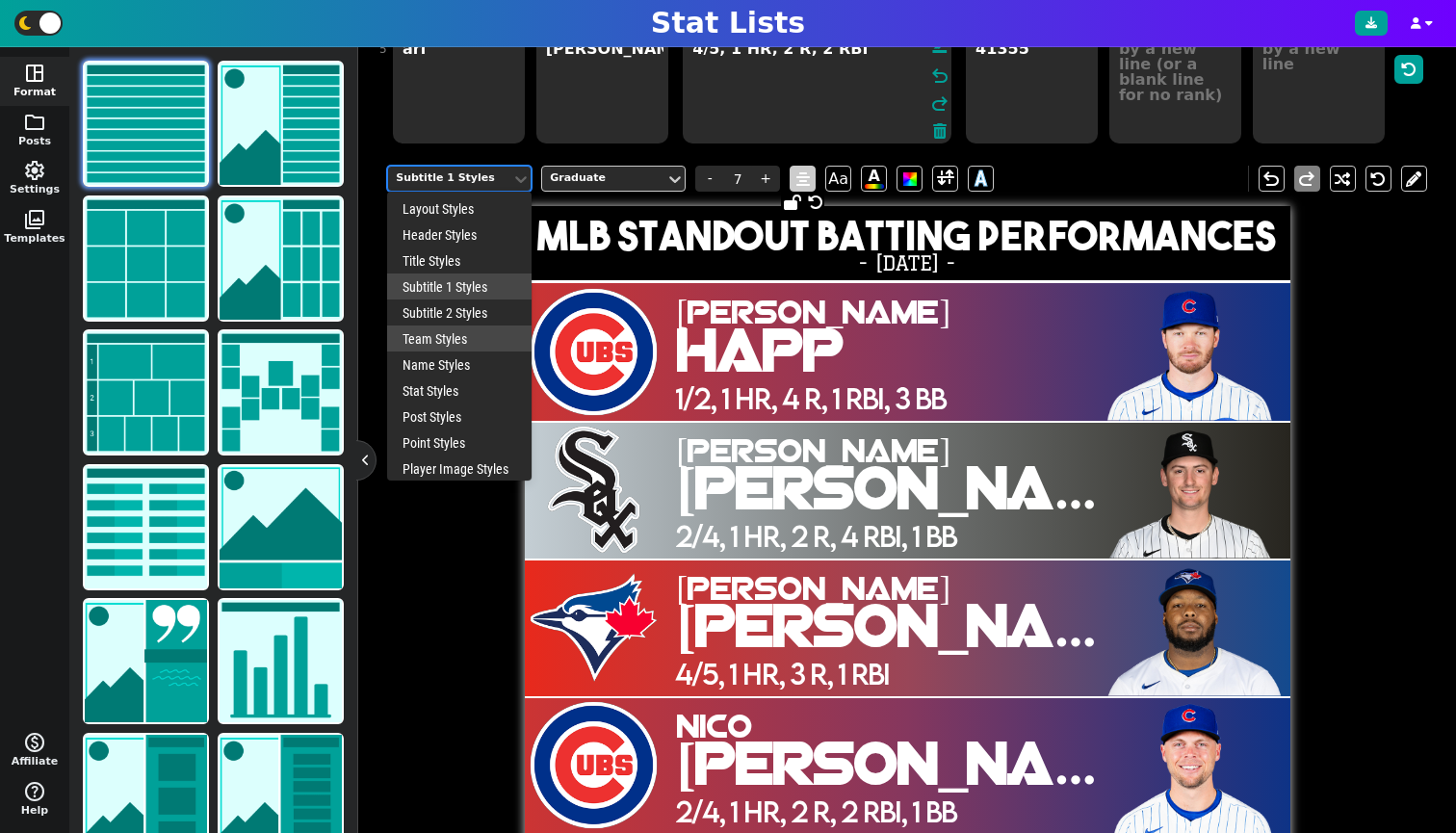
click at [442, 351] on div "Team Styles" at bounding box center [459, 338] width 144 height 26
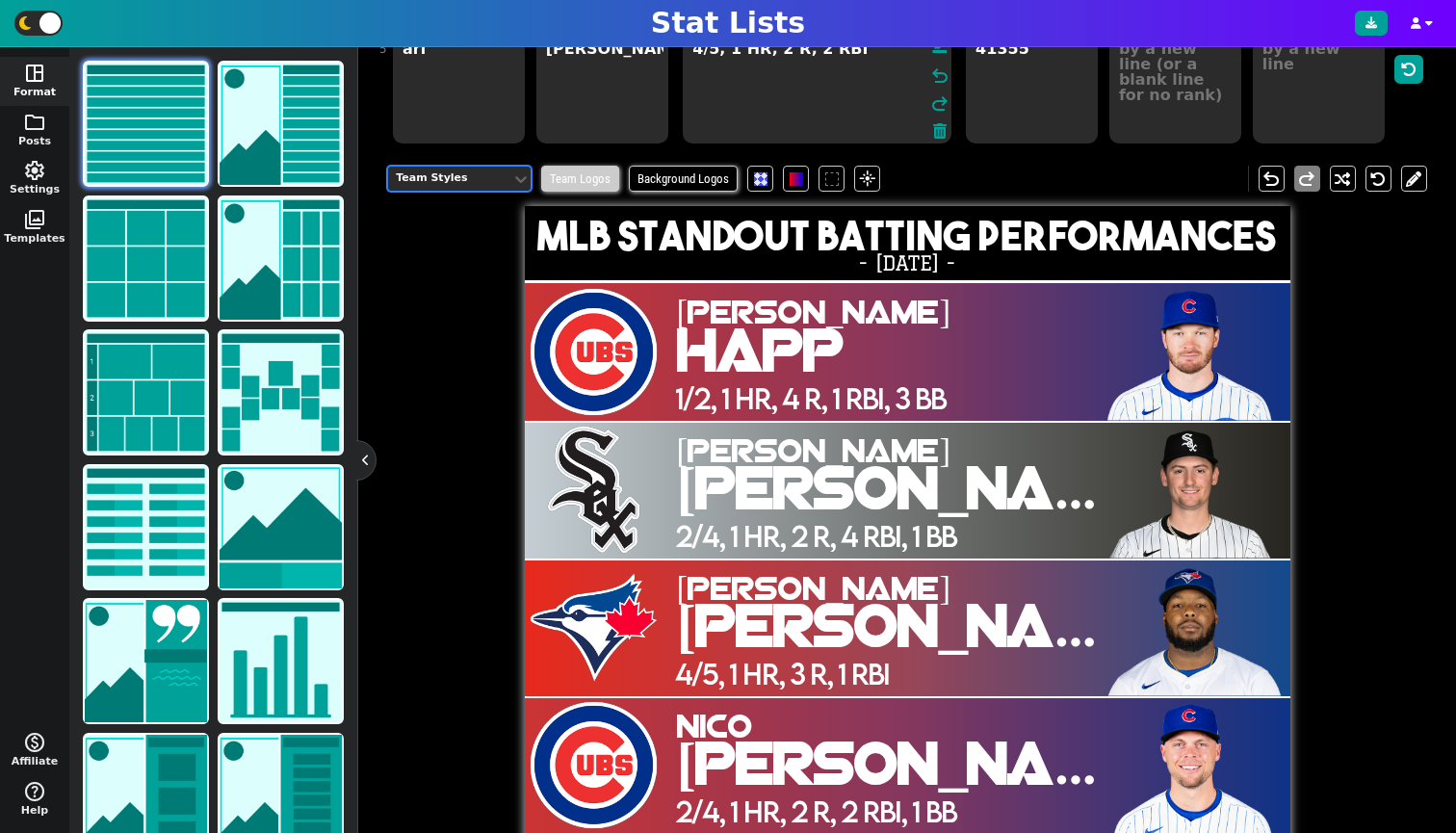
click at [563, 192] on span "Team Logos" at bounding box center [580, 178] width 78 height 26
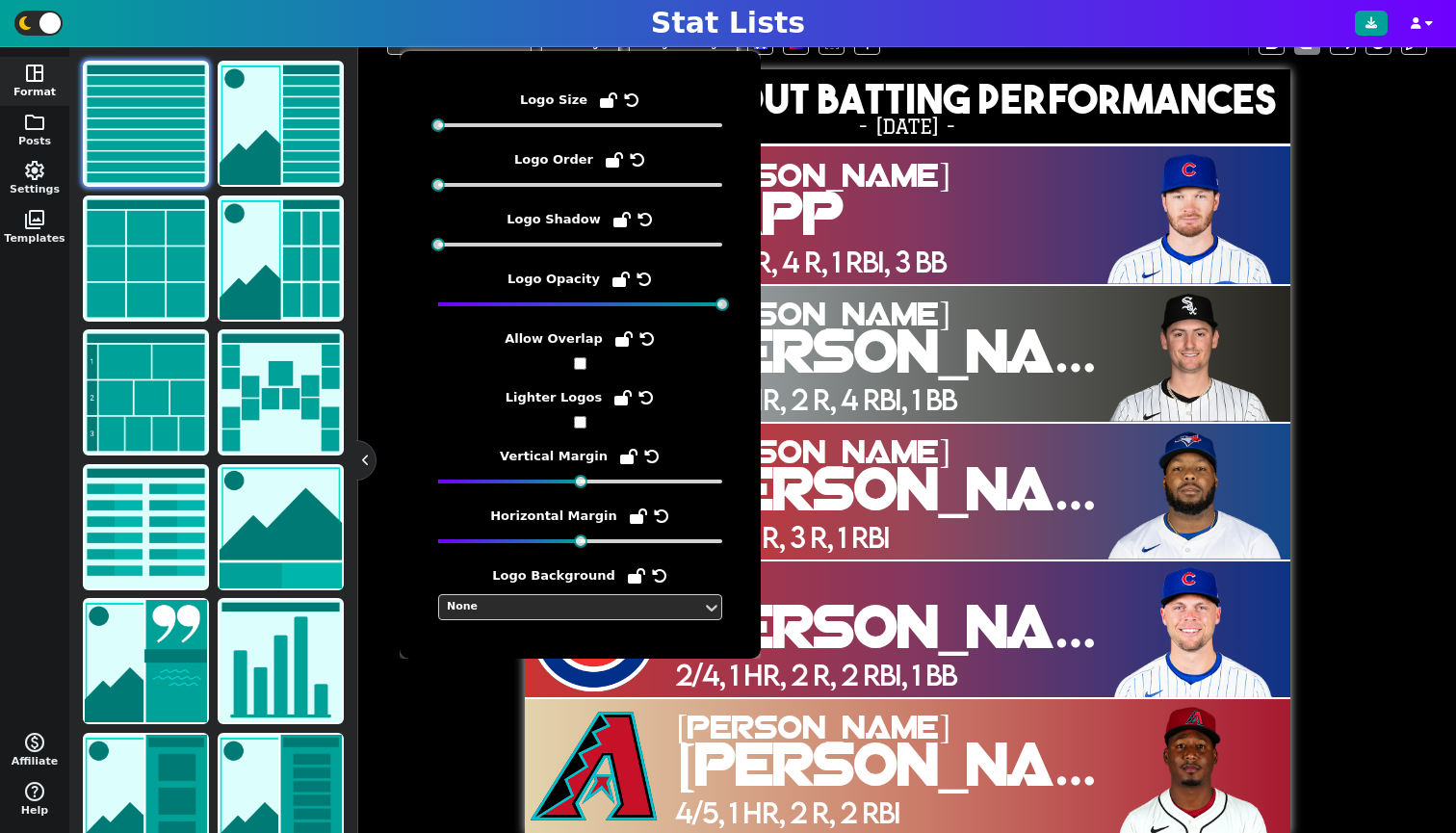
scroll to position [413, 0]
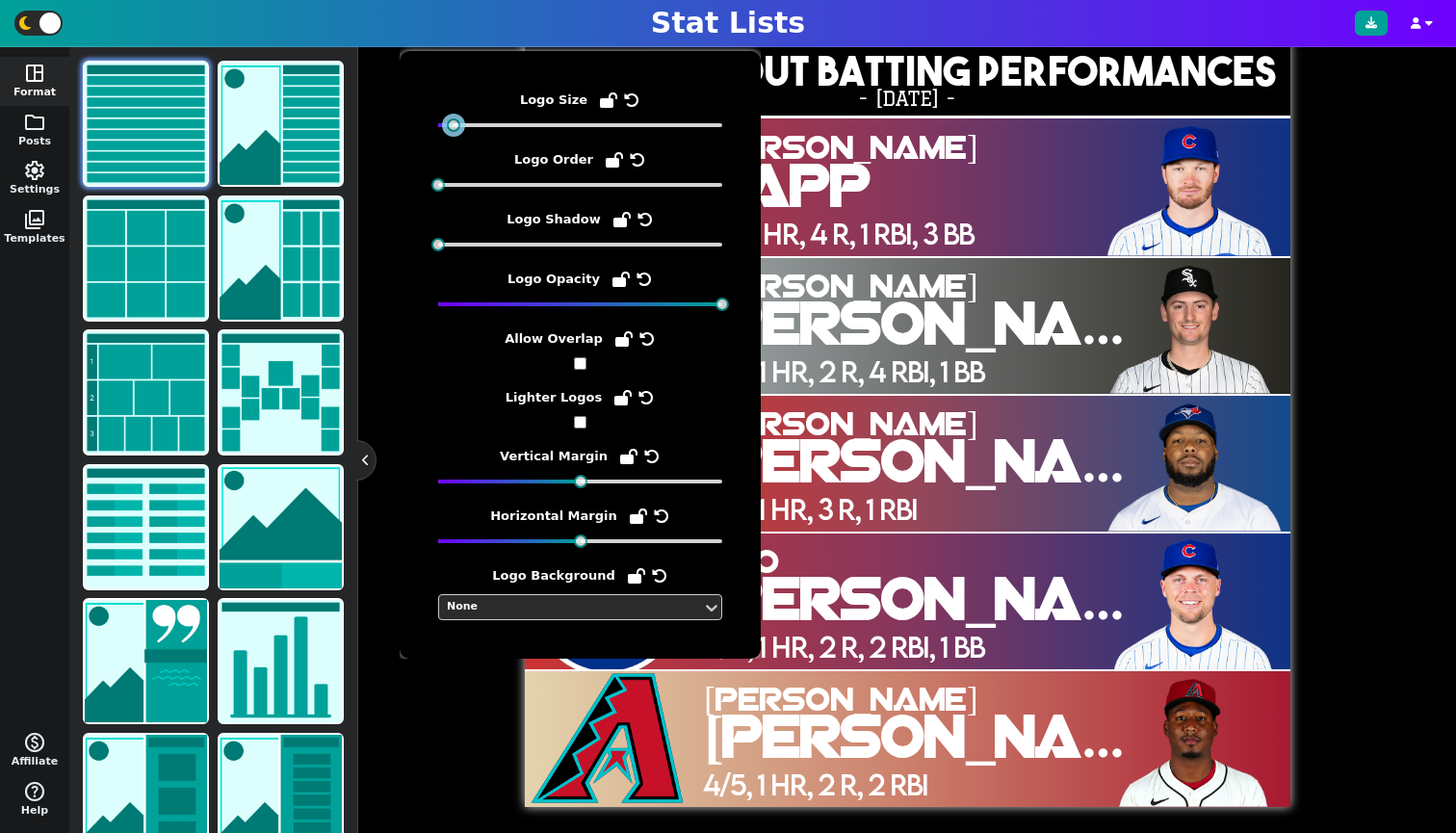
drag, startPoint x: 434, startPoint y: 124, endPoint x: 450, endPoint y: 131, distance: 17.5
click at [450, 131] on div at bounding box center [580, 126] width 284 height 14
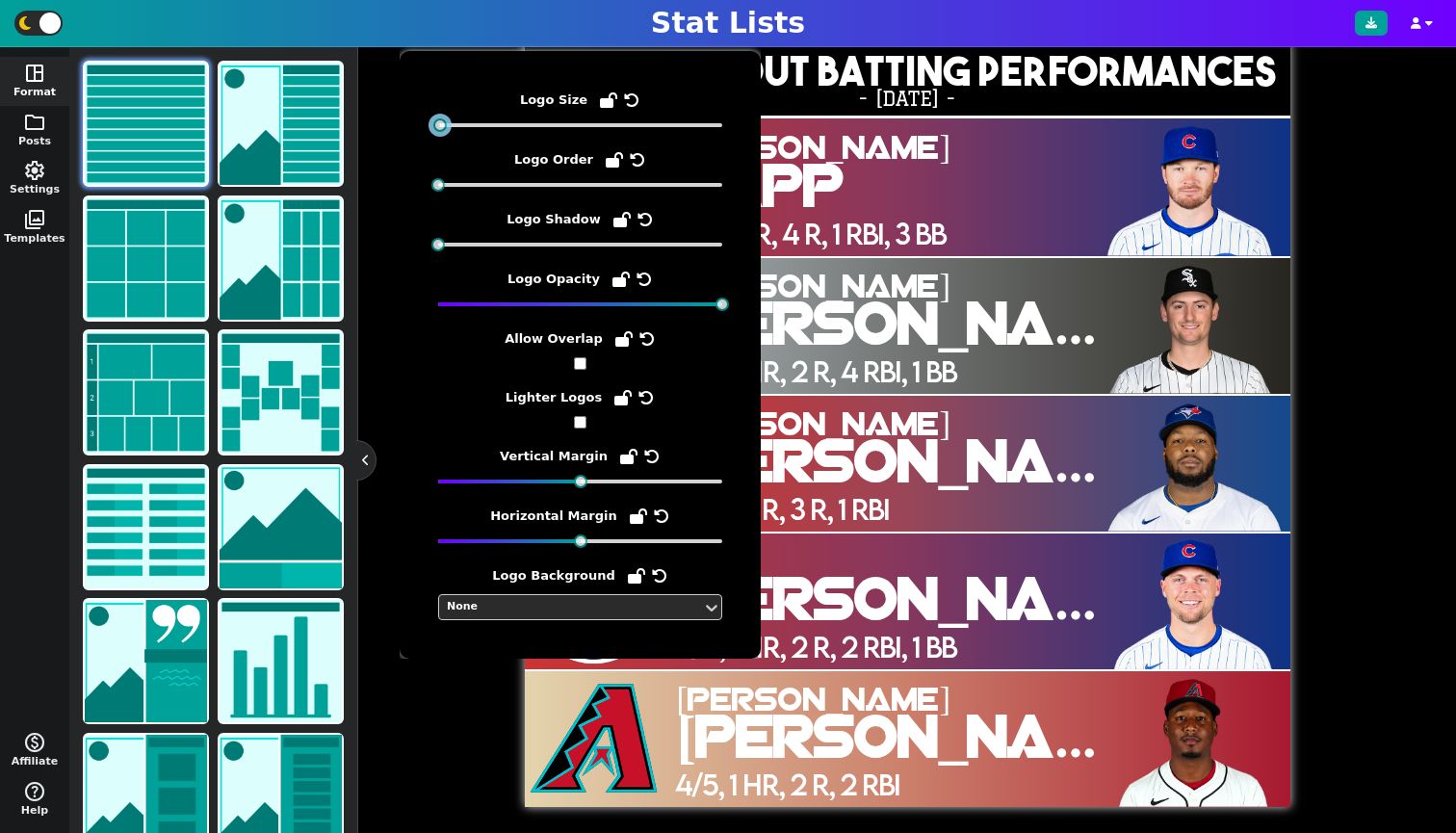
drag, startPoint x: 454, startPoint y: 124, endPoint x: 434, endPoint y: 128, distance: 20.4
click at [434, 128] on div at bounding box center [440, 126] width 14 height 14
click at [419, 688] on div "Team Styles Team Logos Background Logos flare undo redo MLB Standout Batting Pe…" at bounding box center [907, 396] width 1040 height 820
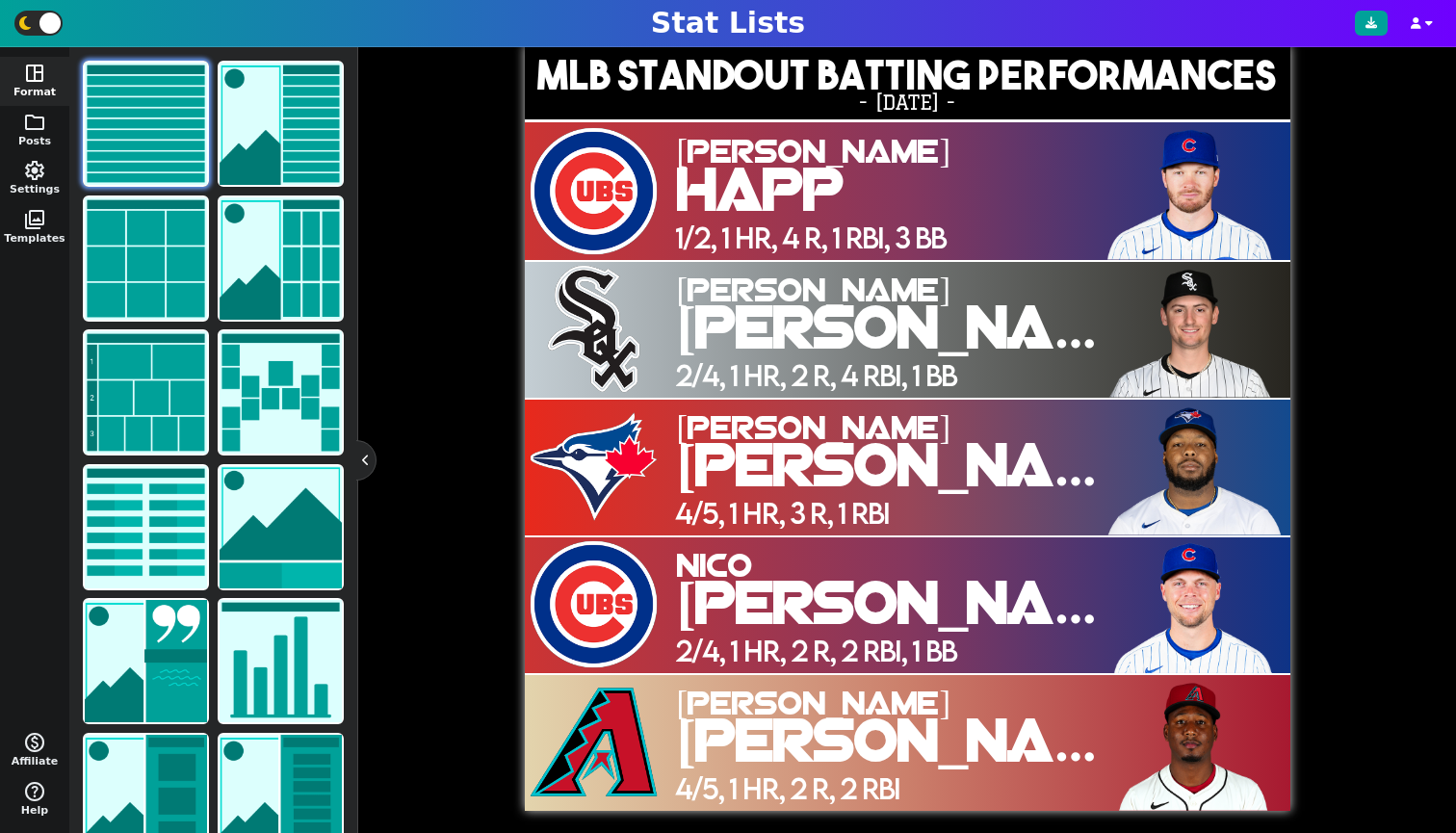
scroll to position [41, 0]
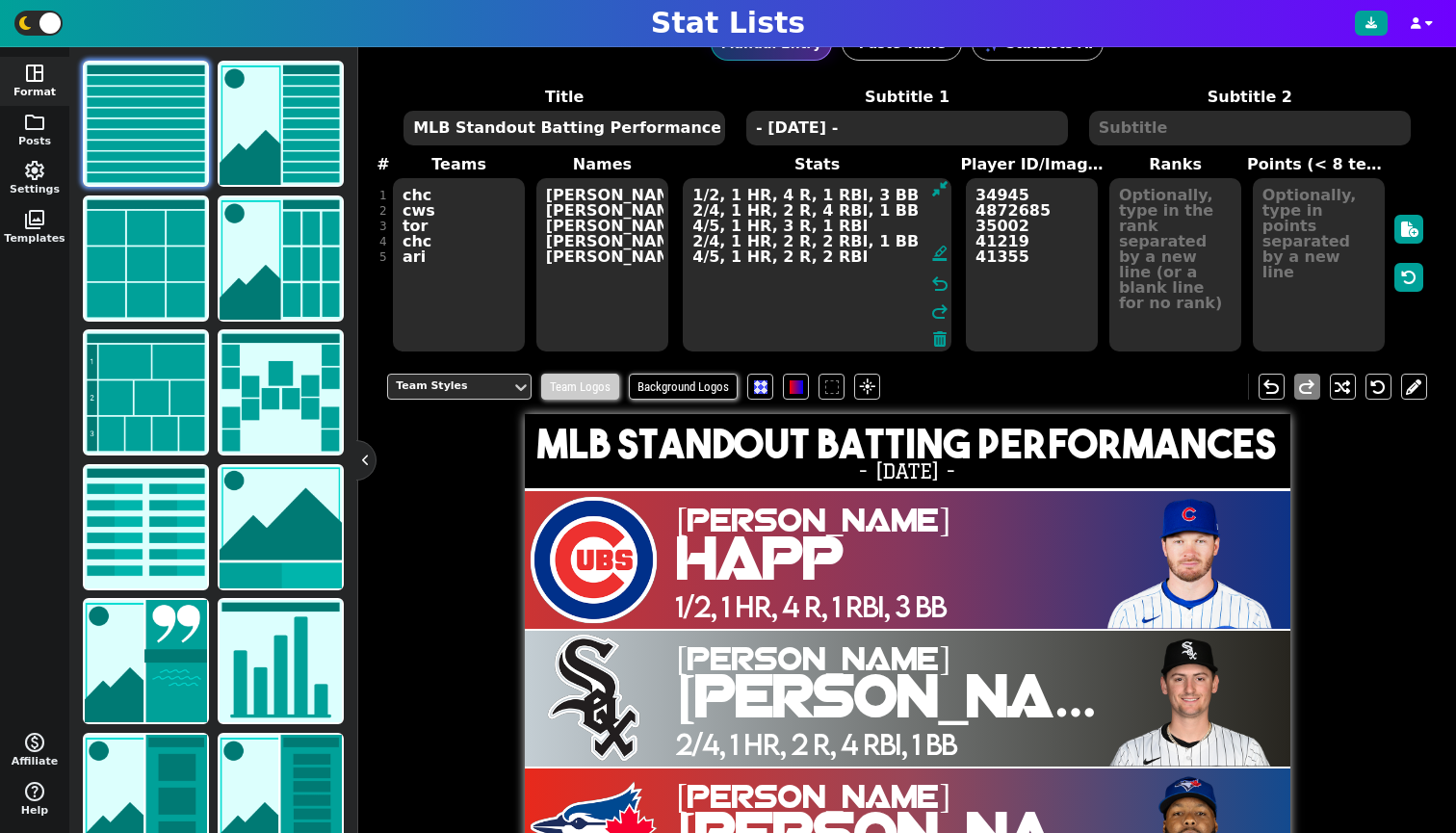
click at [567, 400] on span "Team Logos" at bounding box center [580, 386] width 78 height 26
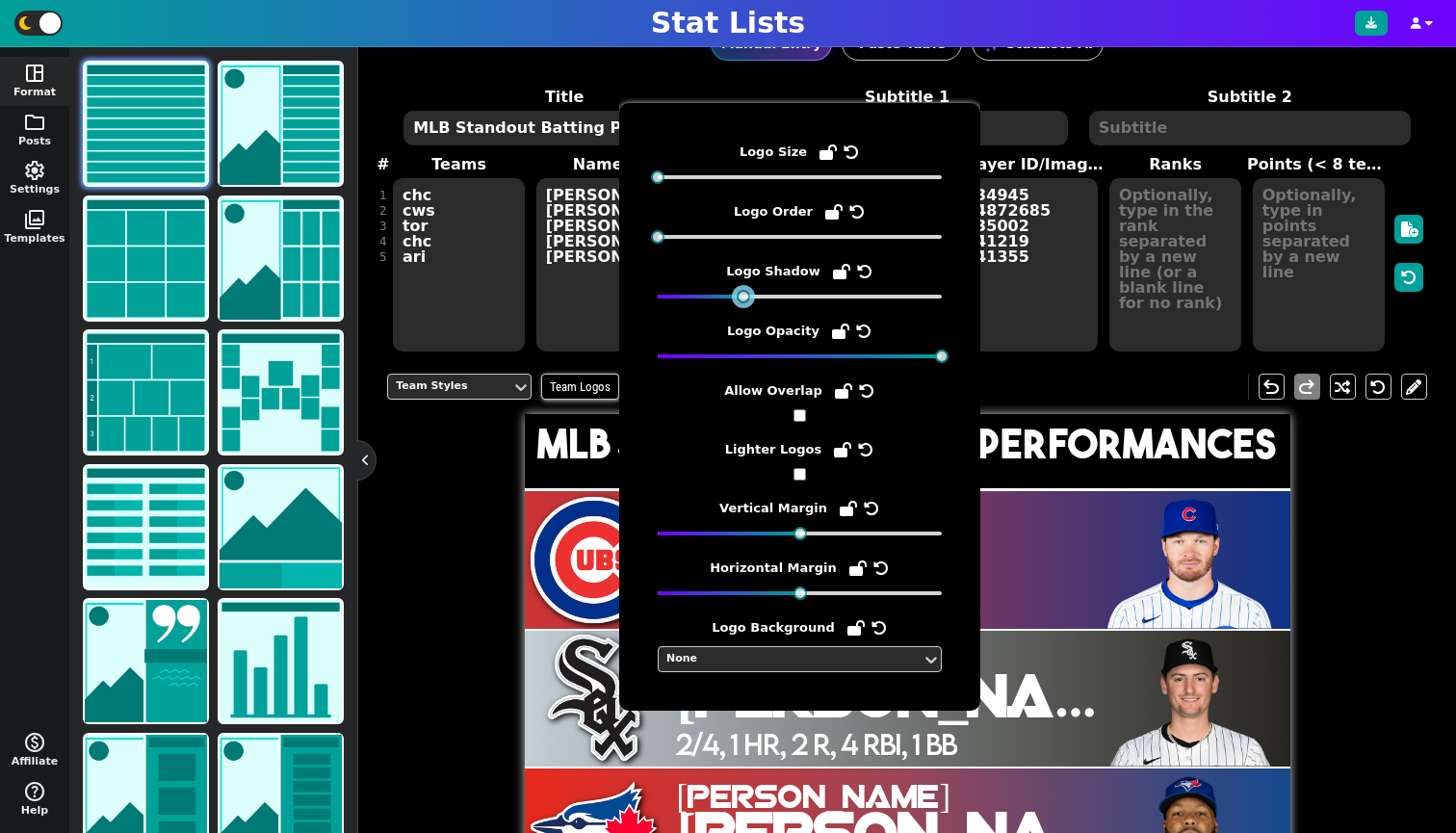
drag, startPoint x: 657, startPoint y: 298, endPoint x: 732, endPoint y: 317, distance: 77.4
click at [732, 317] on div "Logo Size Logo Order Logo Shadow Logo Opacity Allow Overlap Lighter Logos Verti…" at bounding box center [800, 406] width 284 height 530
click at [497, 559] on div "Team Styles Team Logos Background Logos flare undo redo MLB Standout Batting Pe…" at bounding box center [907, 769] width 1040 height 820
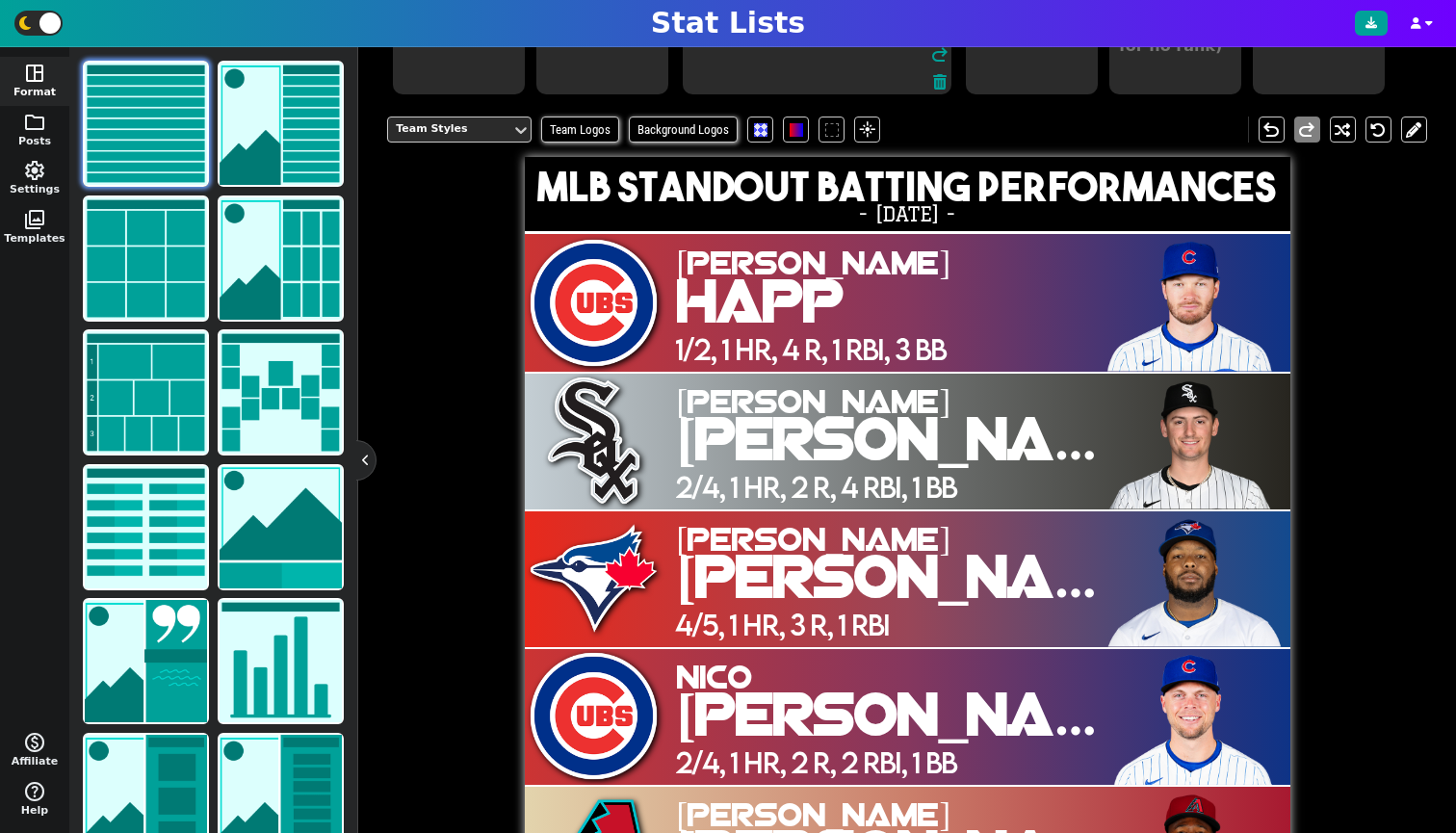
scroll to position [0, 0]
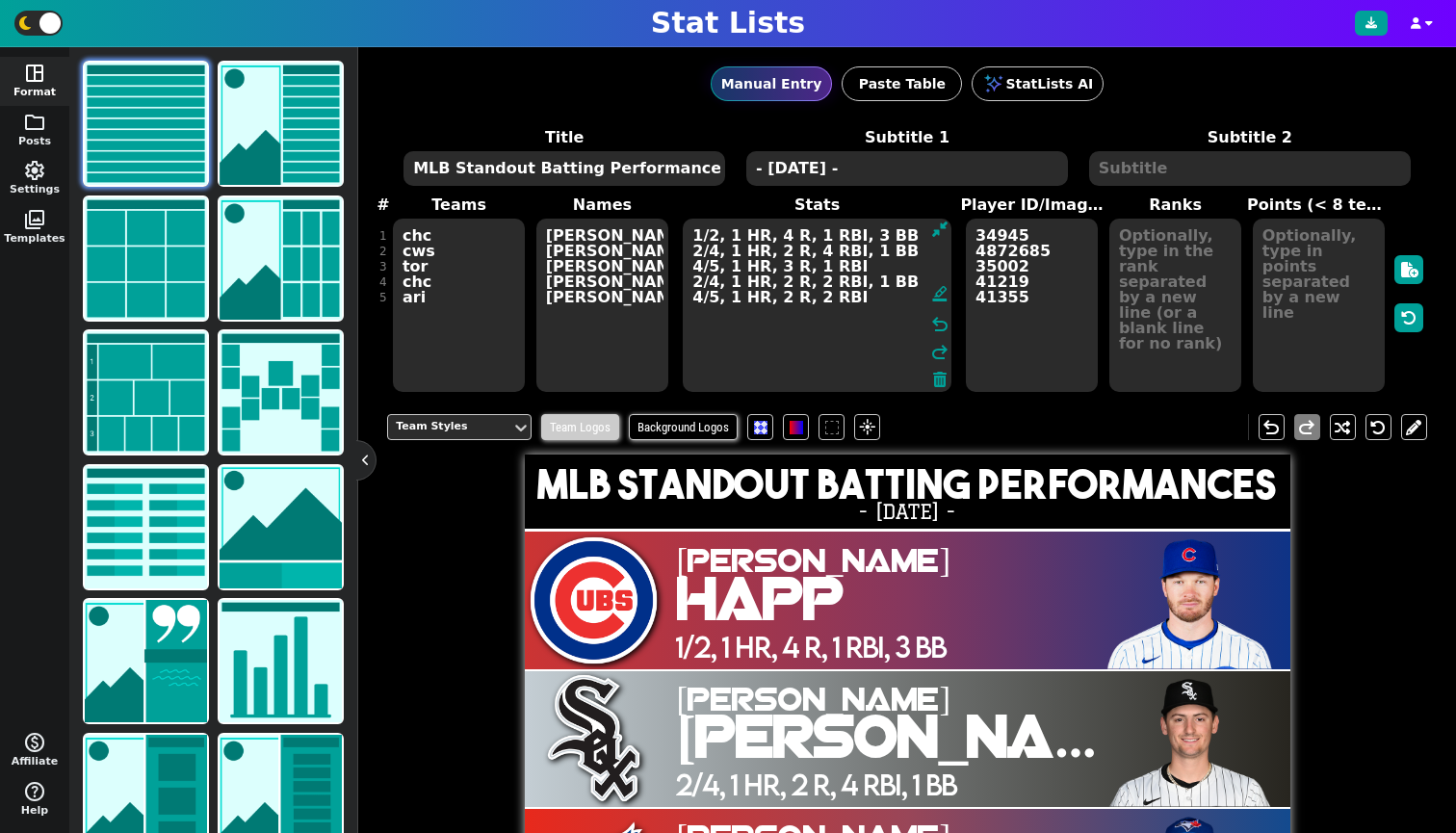
click at [580, 440] on span "Team Logos" at bounding box center [580, 426] width 78 height 26
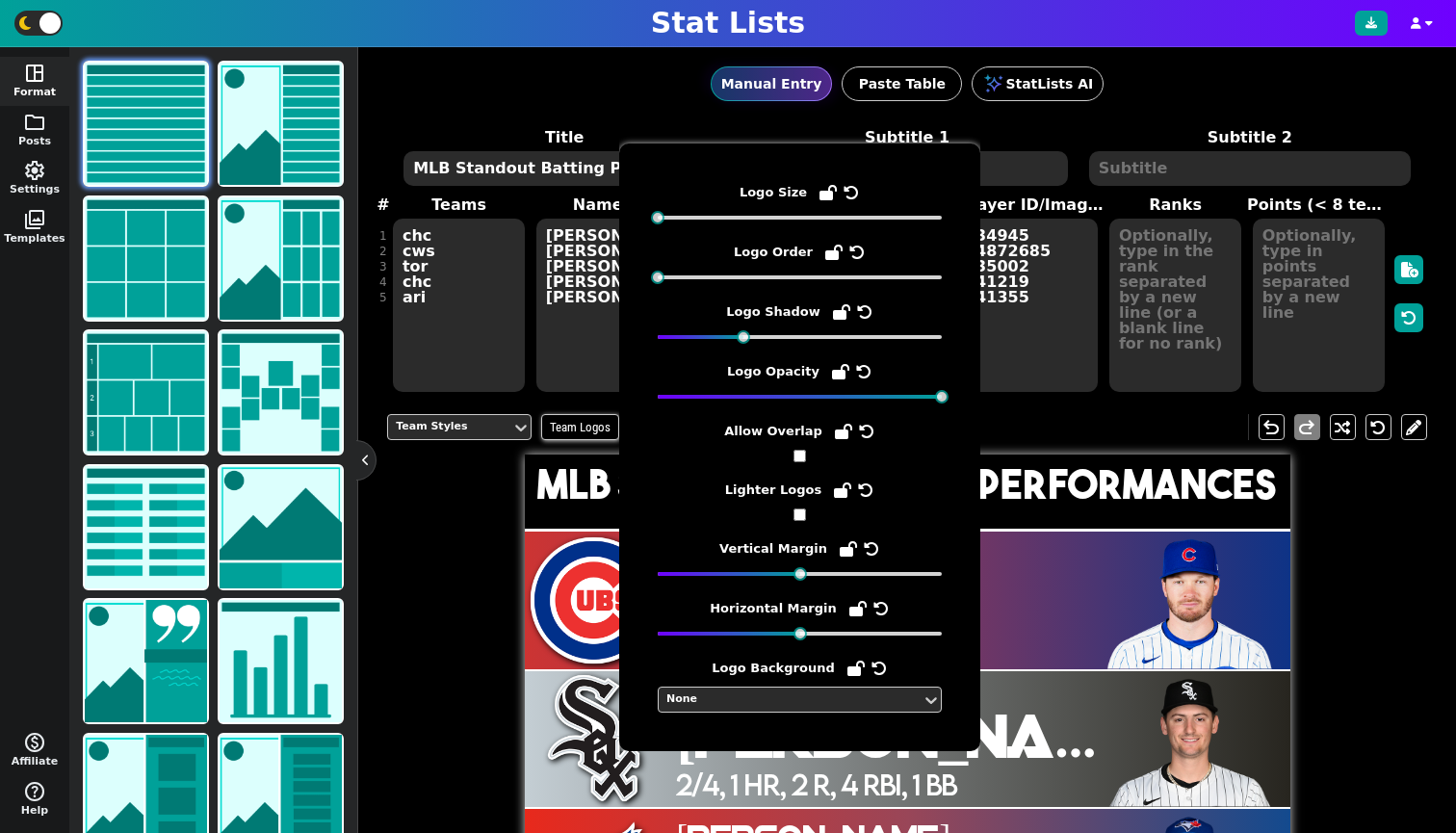
click at [795, 454] on input "checkbox" at bounding box center [799, 455] width 13 height 13
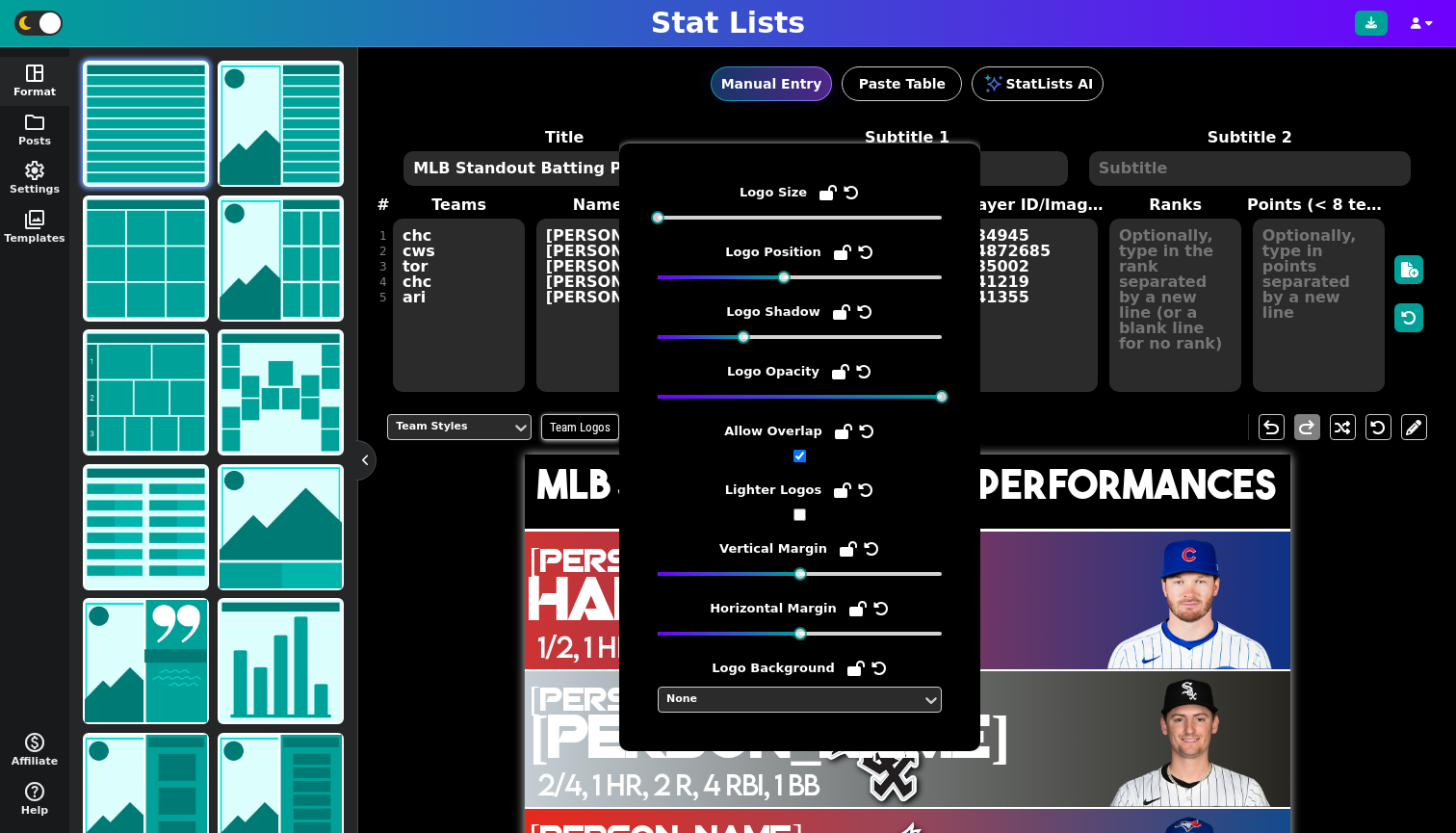
click at [797, 455] on input "checkbox" at bounding box center [799, 455] width 13 height 13
checkbox input "false"
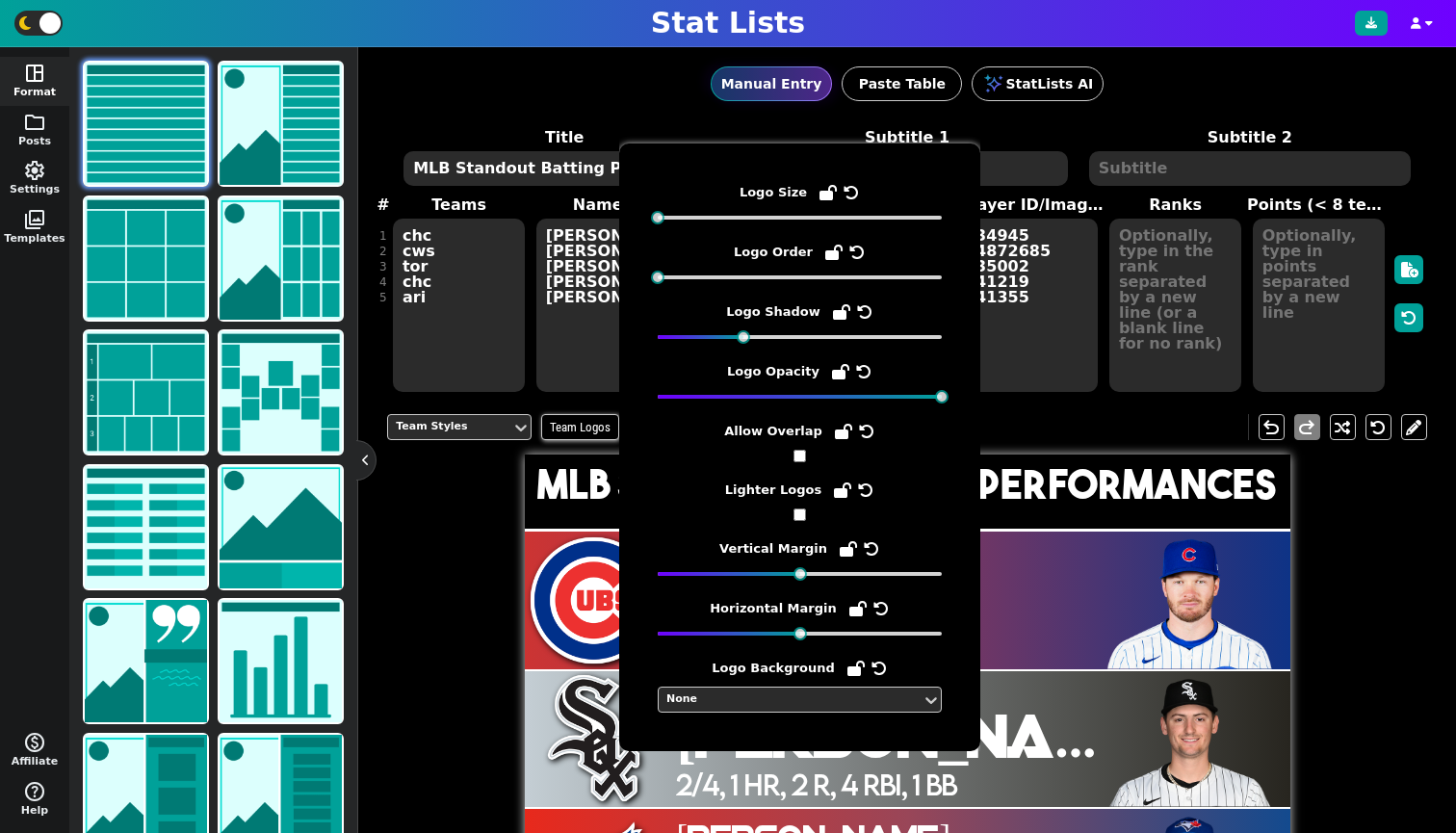
click at [797, 514] on input "checkbox" at bounding box center [799, 514] width 13 height 13
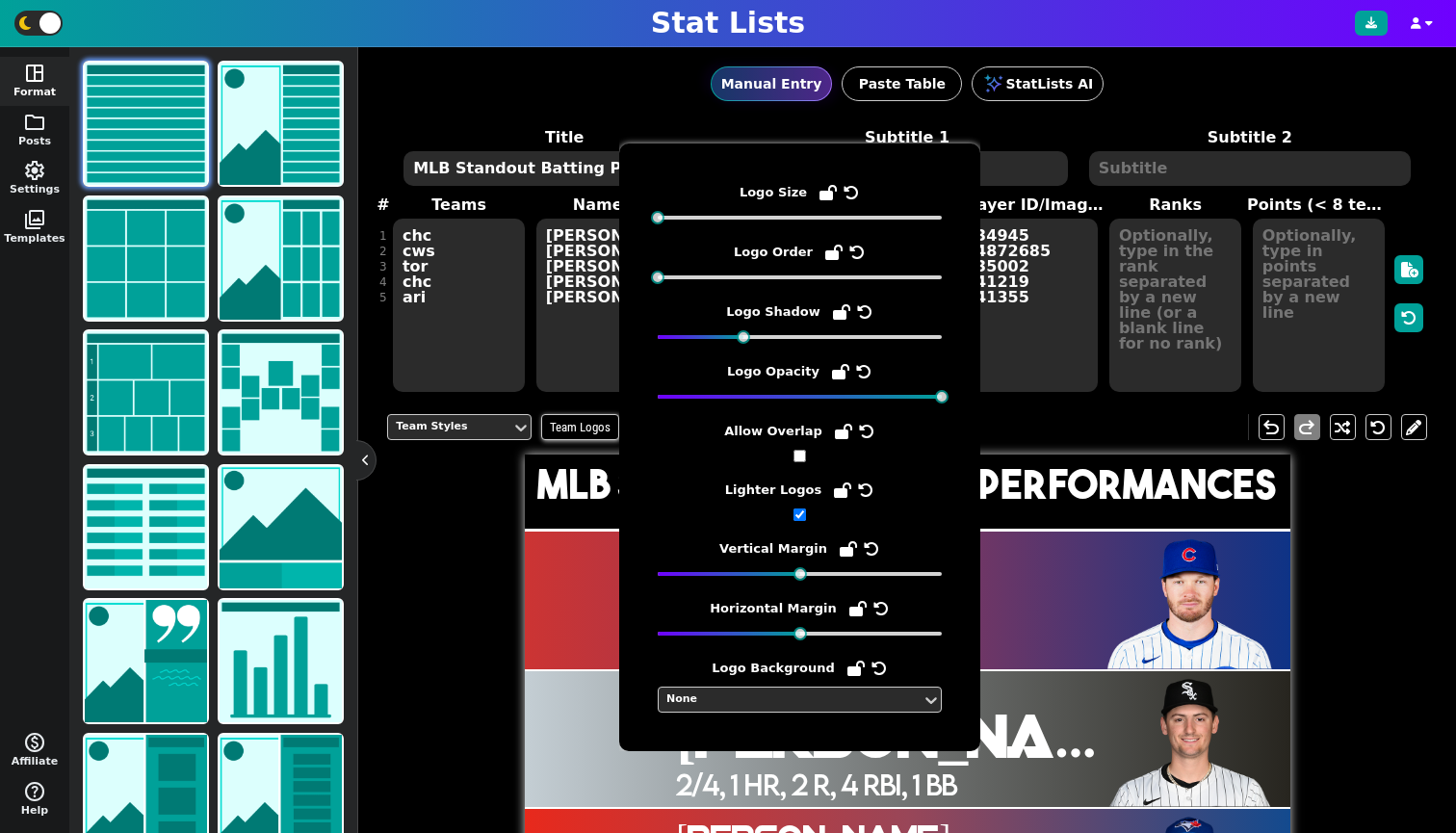
click at [797, 514] on input "checkbox" at bounding box center [799, 514] width 13 height 13
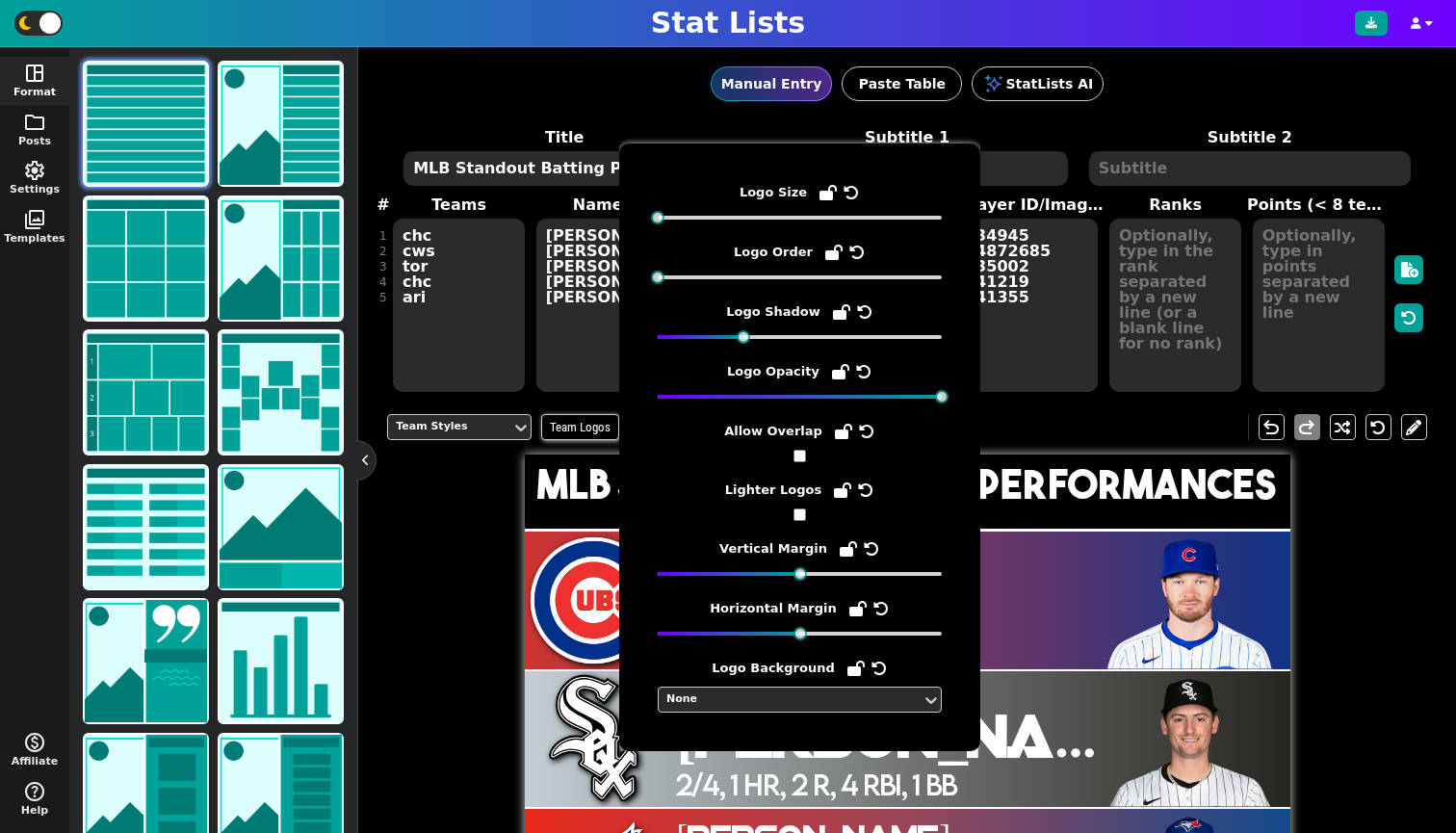
checkbox input "false"
click at [799, 573] on div at bounding box center [800, 574] width 14 height 14
click at [481, 540] on div "Team Styles Team Logos Background Logos flare undo redo MLB Standout Batting Pe…" at bounding box center [907, 810] width 1040 height 820
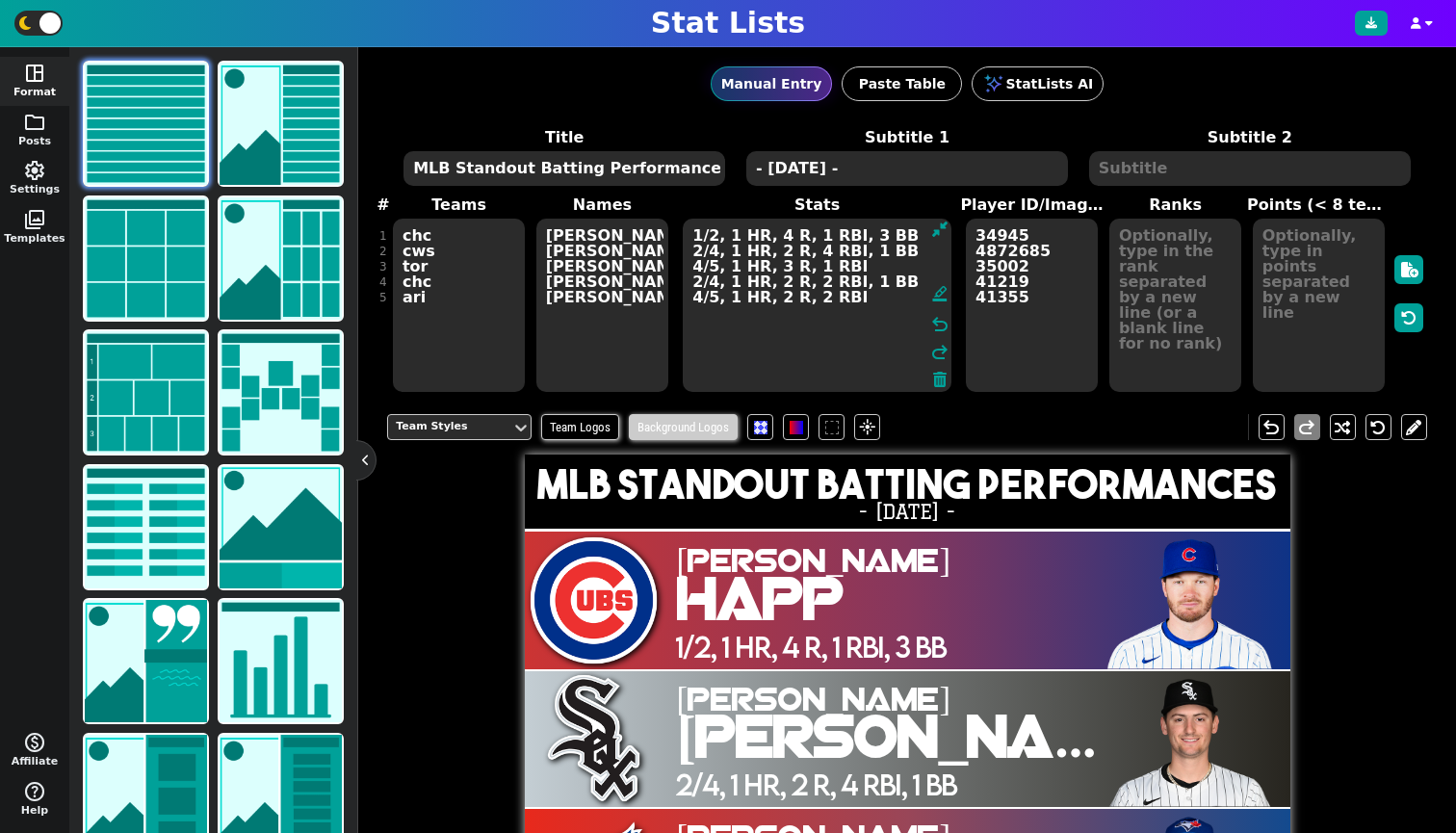
click at [719, 440] on span "Background Logos" at bounding box center [683, 426] width 109 height 26
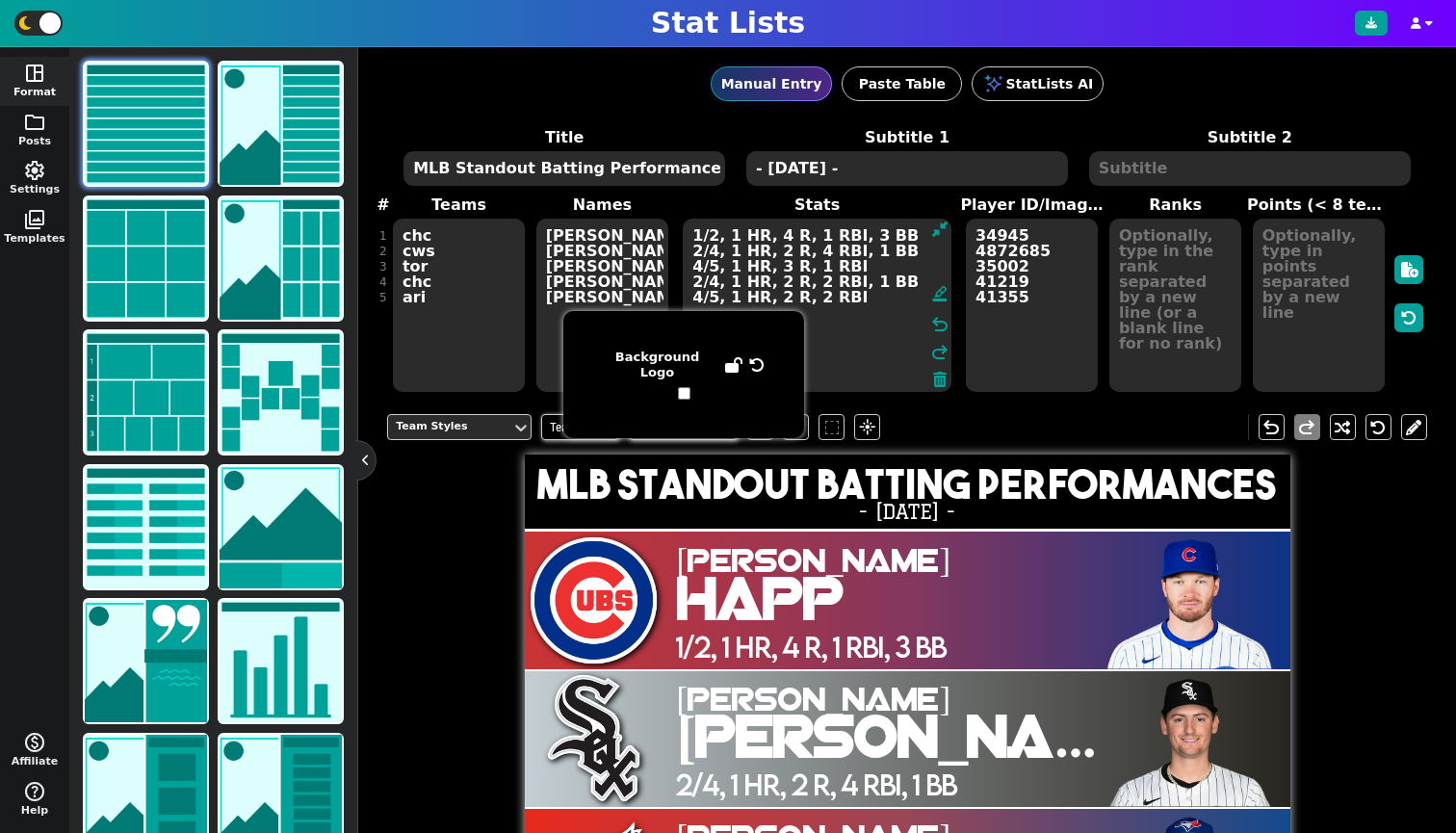
click at [677, 381] on span "Background Logo" at bounding box center [683, 374] width 164 height 50
click at [681, 387] on input "checkbox" at bounding box center [684, 393] width 13 height 13
checkbox input "true"
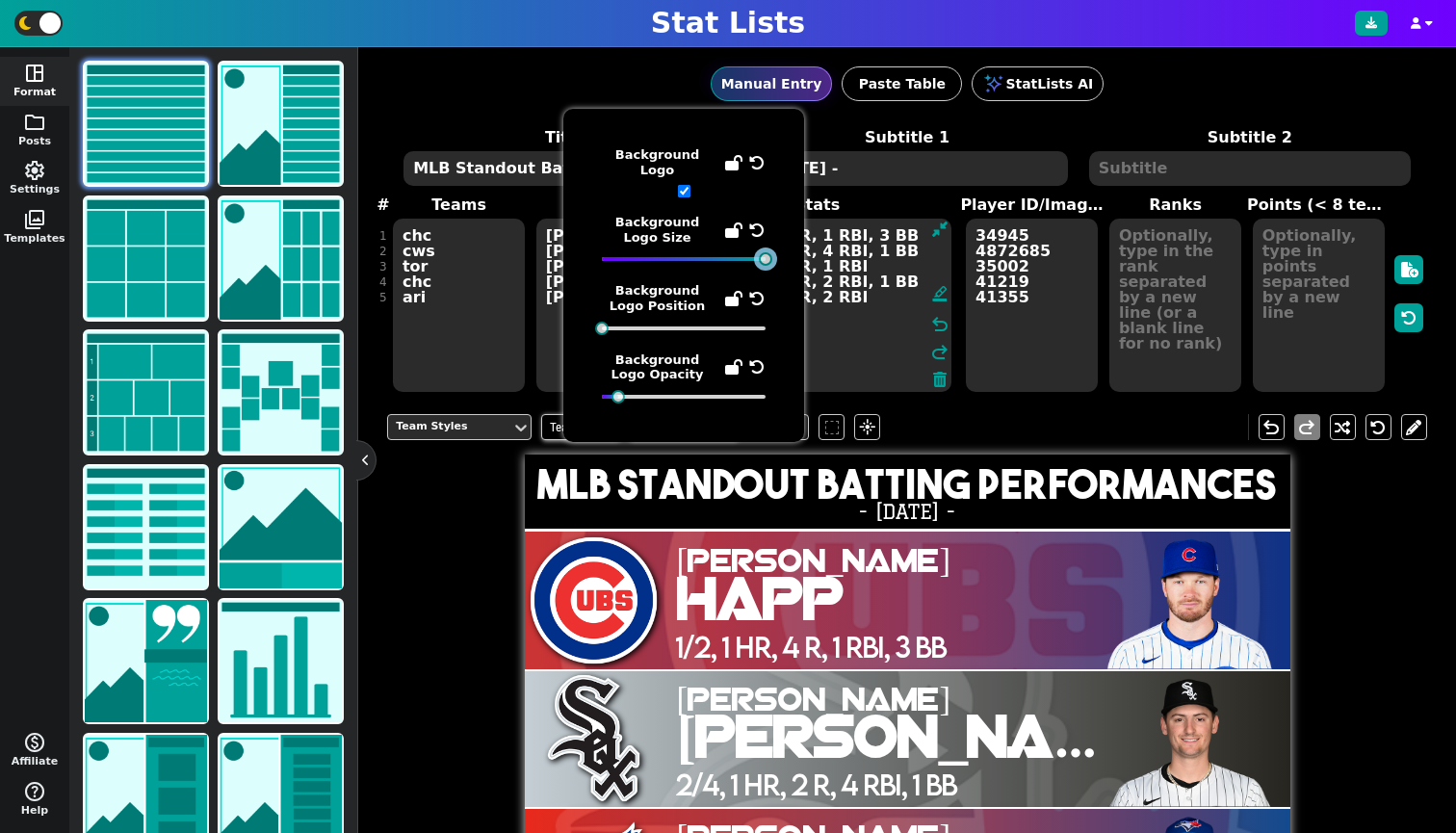
drag, startPoint x: 702, startPoint y: 249, endPoint x: 783, endPoint y: 261, distance: 81.9
click at [783, 261] on div "Background Logo Background Logo Size Background Logo Position Background Logo O…" at bounding box center [683, 275] width 240 height 333
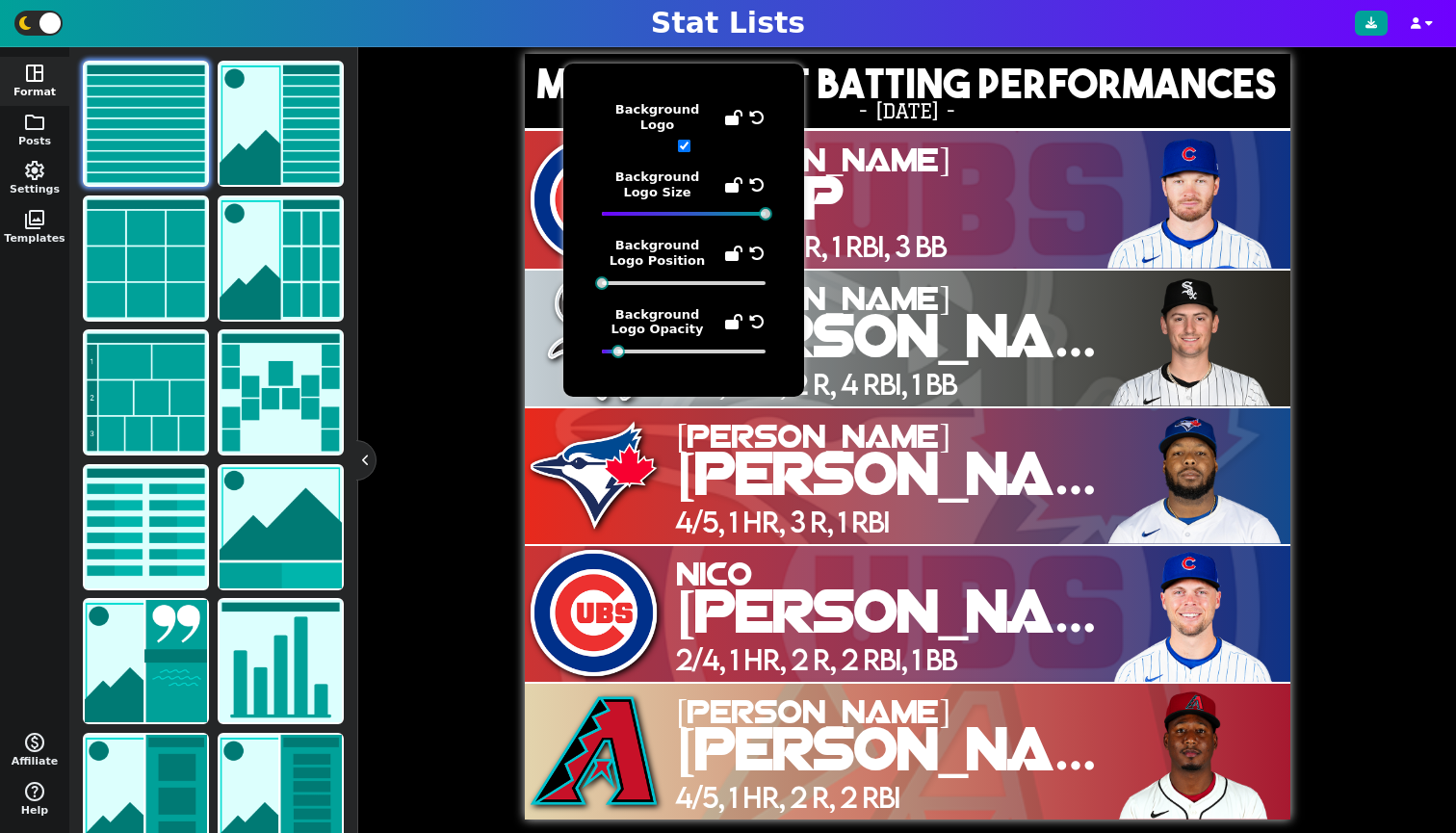
scroll to position [405, 0]
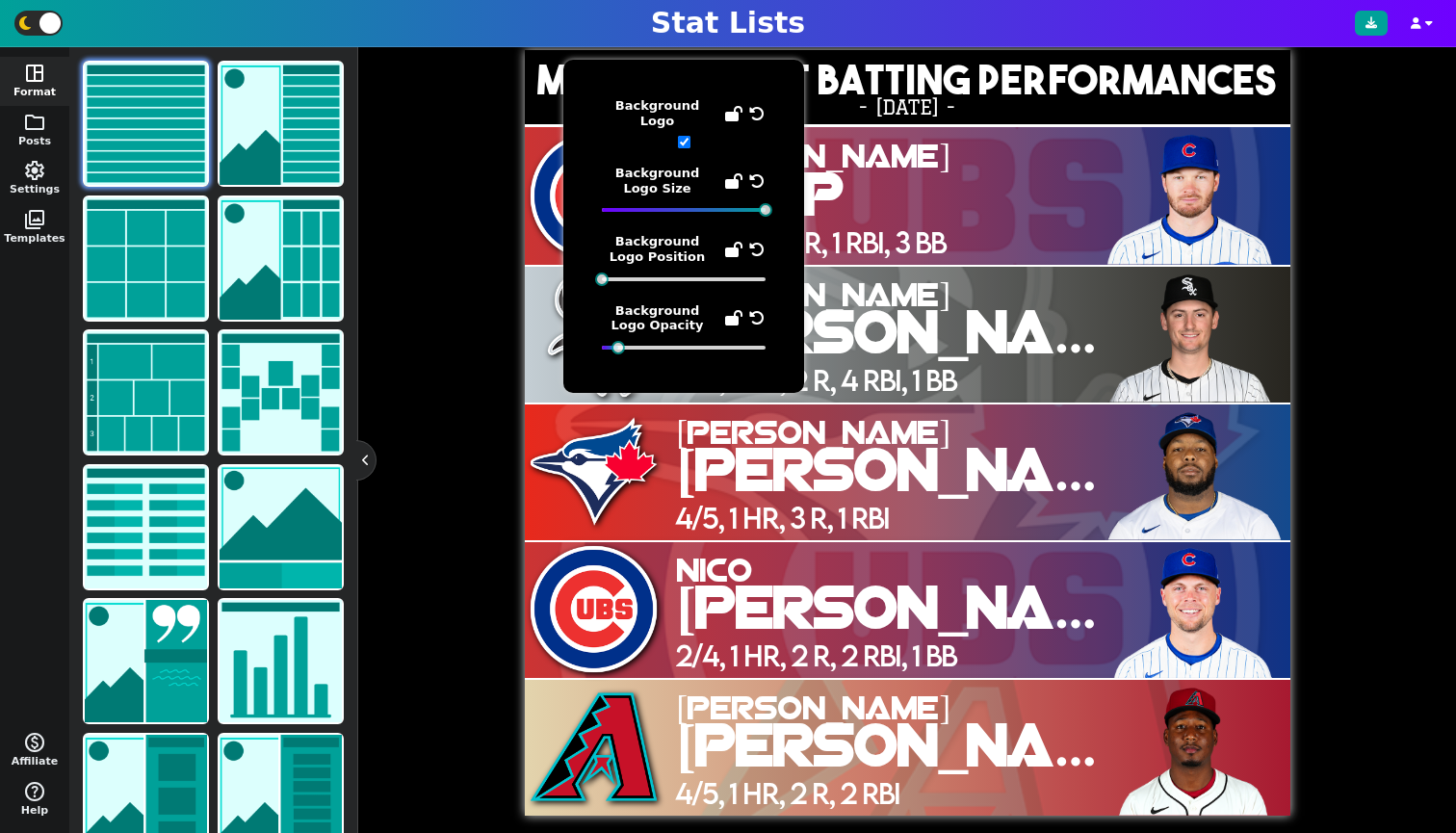
click at [482, 555] on div "Team Styles Team Logos Background Logos flare undo redo MLB Standout Batting Pe…" at bounding box center [907, 405] width 1040 height 820
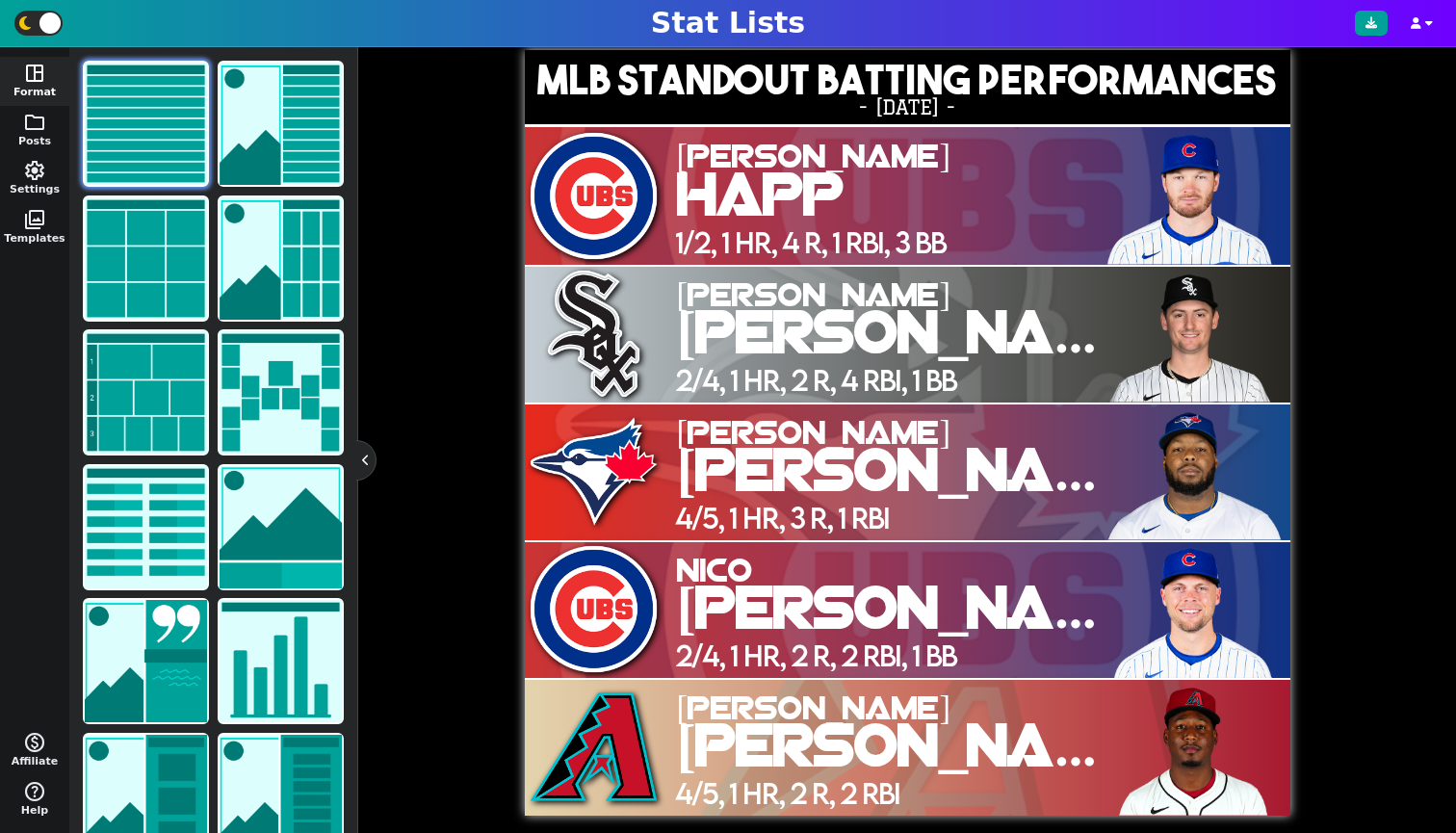
scroll to position [34, 0]
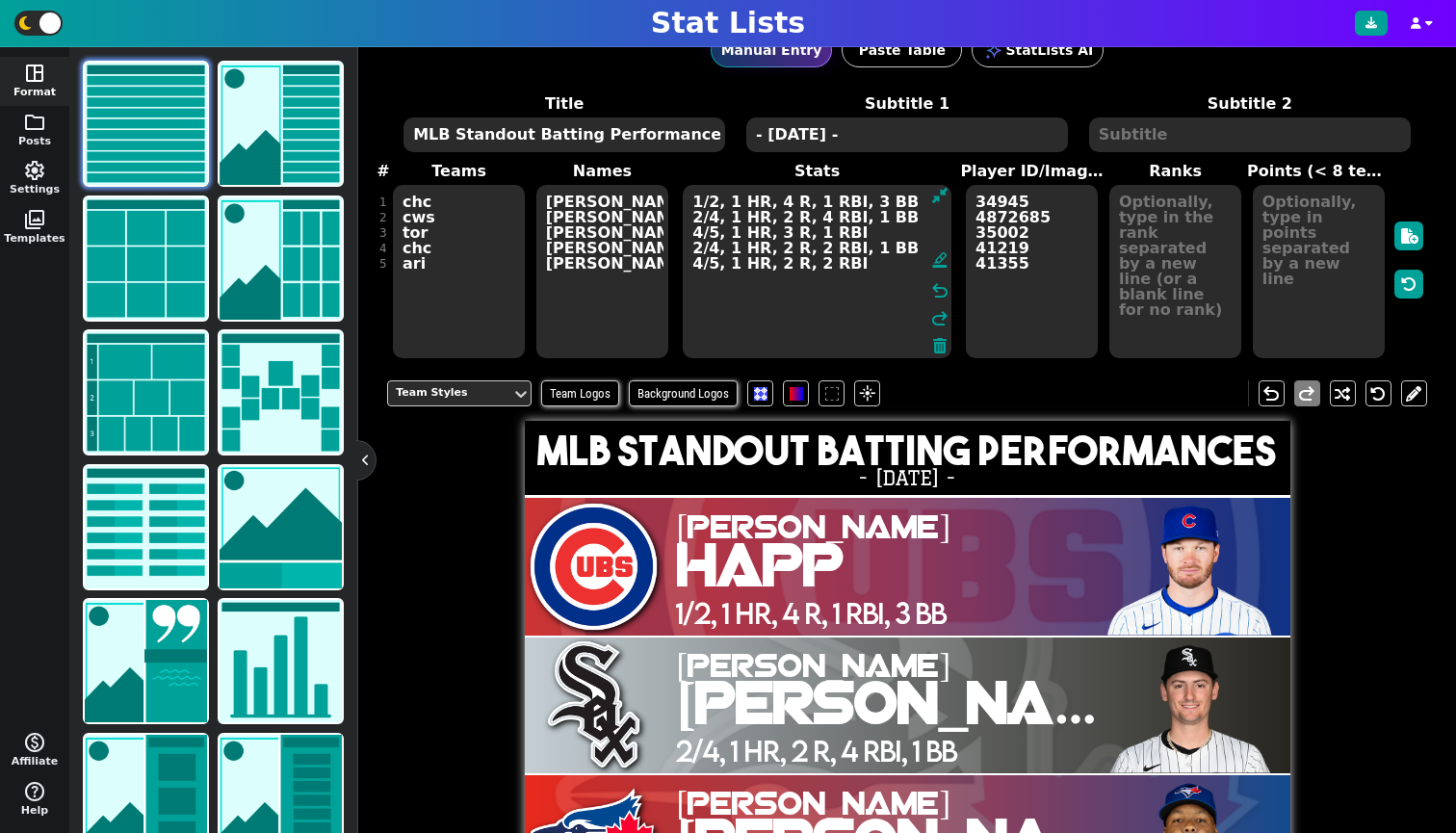
click at [654, 420] on div "Team Styles Team Logos Background Logos flare undo redo" at bounding box center [907, 393] width 1040 height 54
click at [653, 407] on span "Background Logos" at bounding box center [683, 393] width 109 height 26
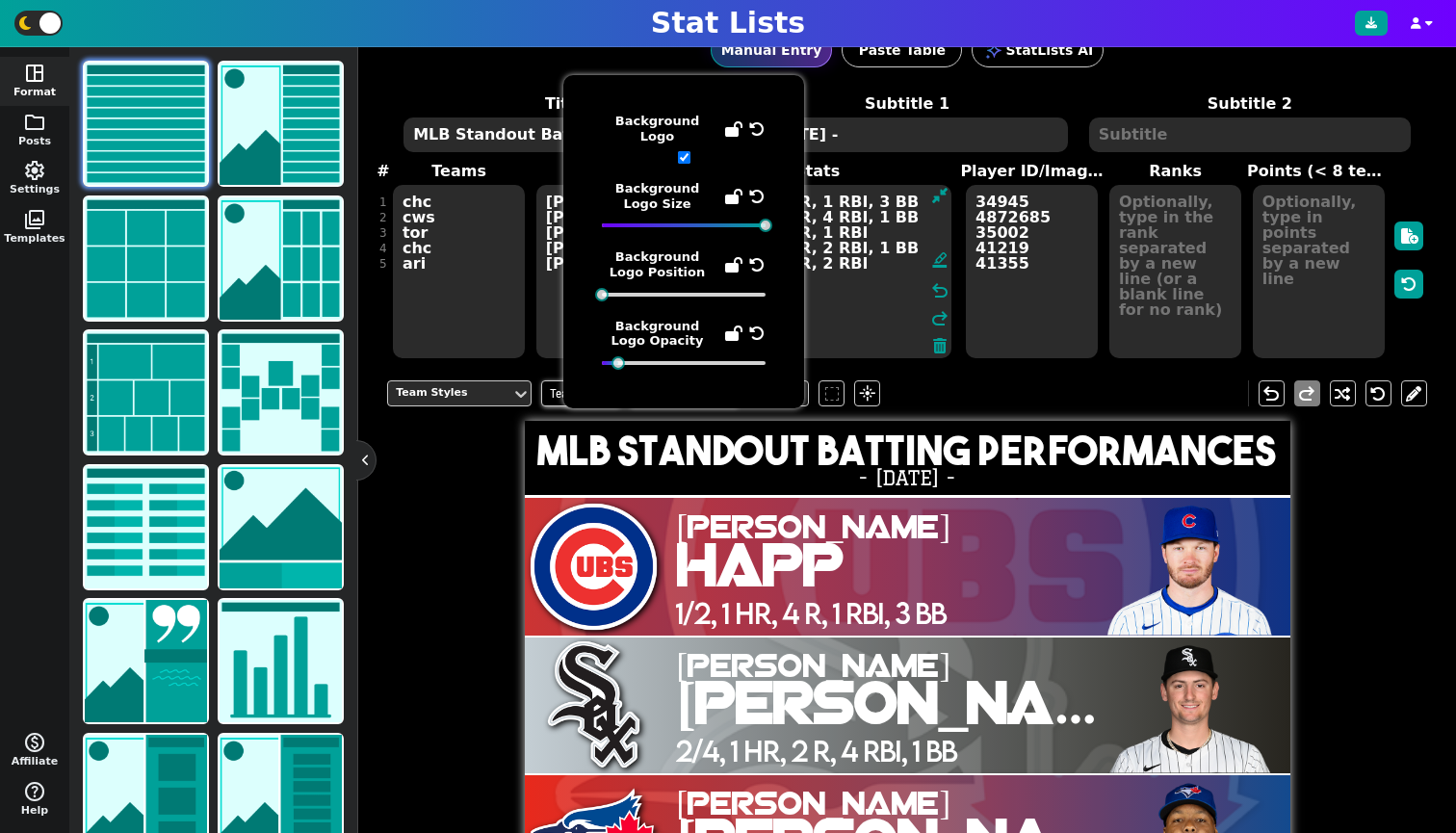
click at [707, 563] on span "Happ" at bounding box center [761, 570] width 167 height 54
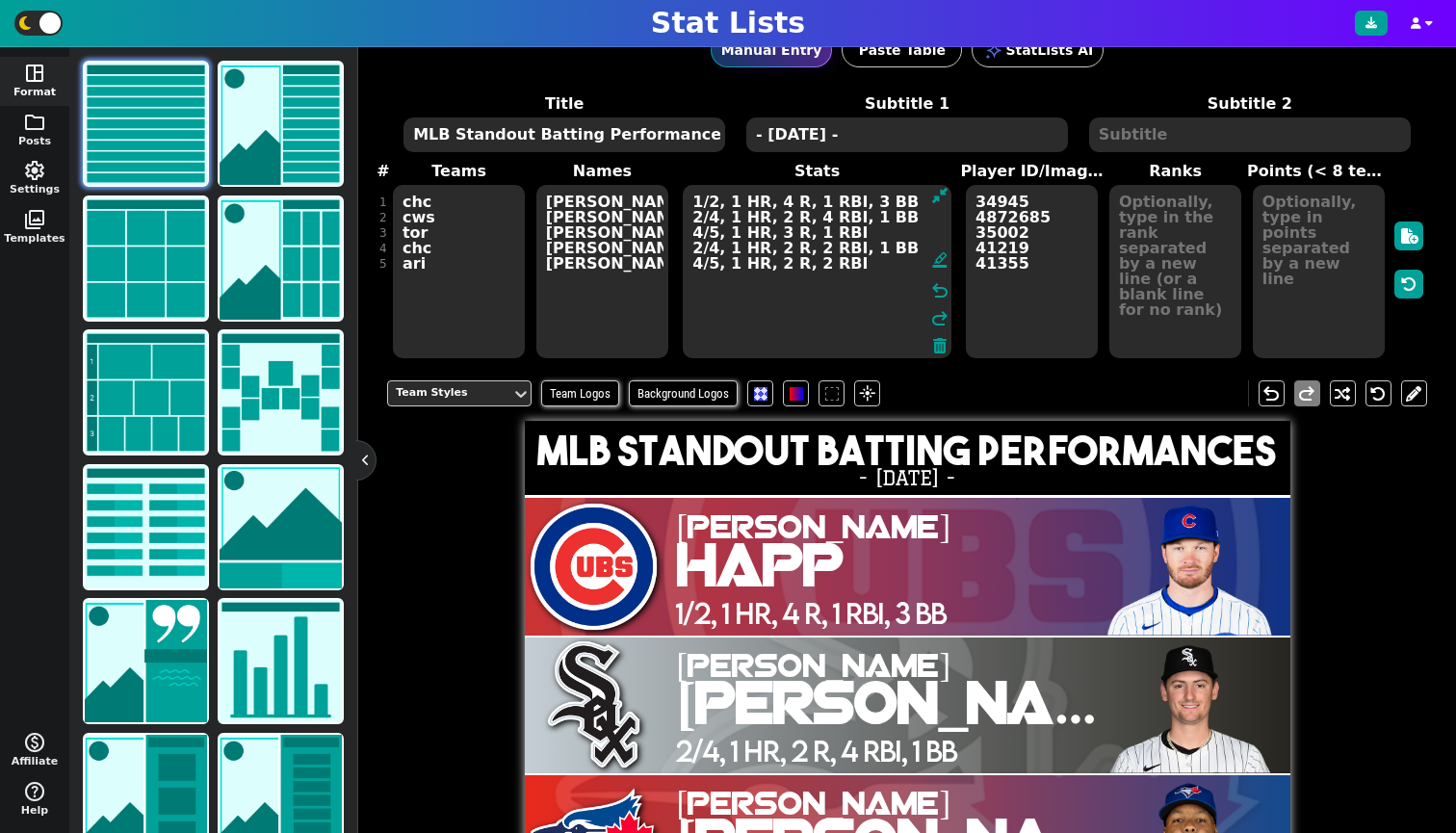
click at [735, 580] on span "Happ" at bounding box center [761, 570] width 167 height 54
click at [872, 406] on span at bounding box center [874, 393] width 18 height 24
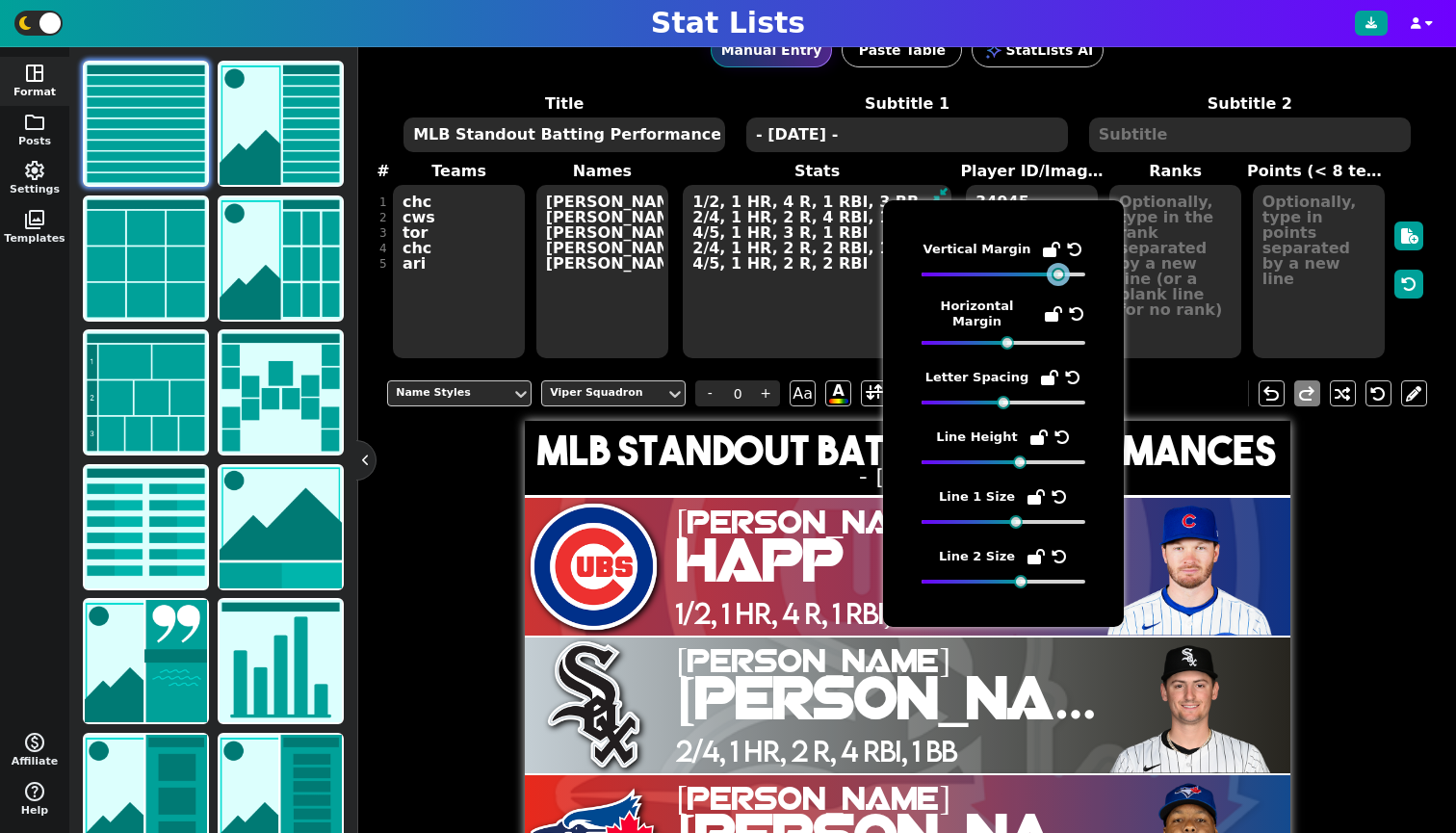
drag, startPoint x: 1085, startPoint y: 277, endPoint x: 1057, endPoint y: 282, distance: 28.4
click at [1057, 282] on div "Vertical Margin Horizontal Margin Letter Spacing Line Height Line 1 Size Line 2…" at bounding box center [1003, 413] width 164 height 349
click at [722, 621] on span "1/2, 1 HR, 4 R, 1 RBI, 3 BB" at bounding box center [810, 613] width 270 height 41
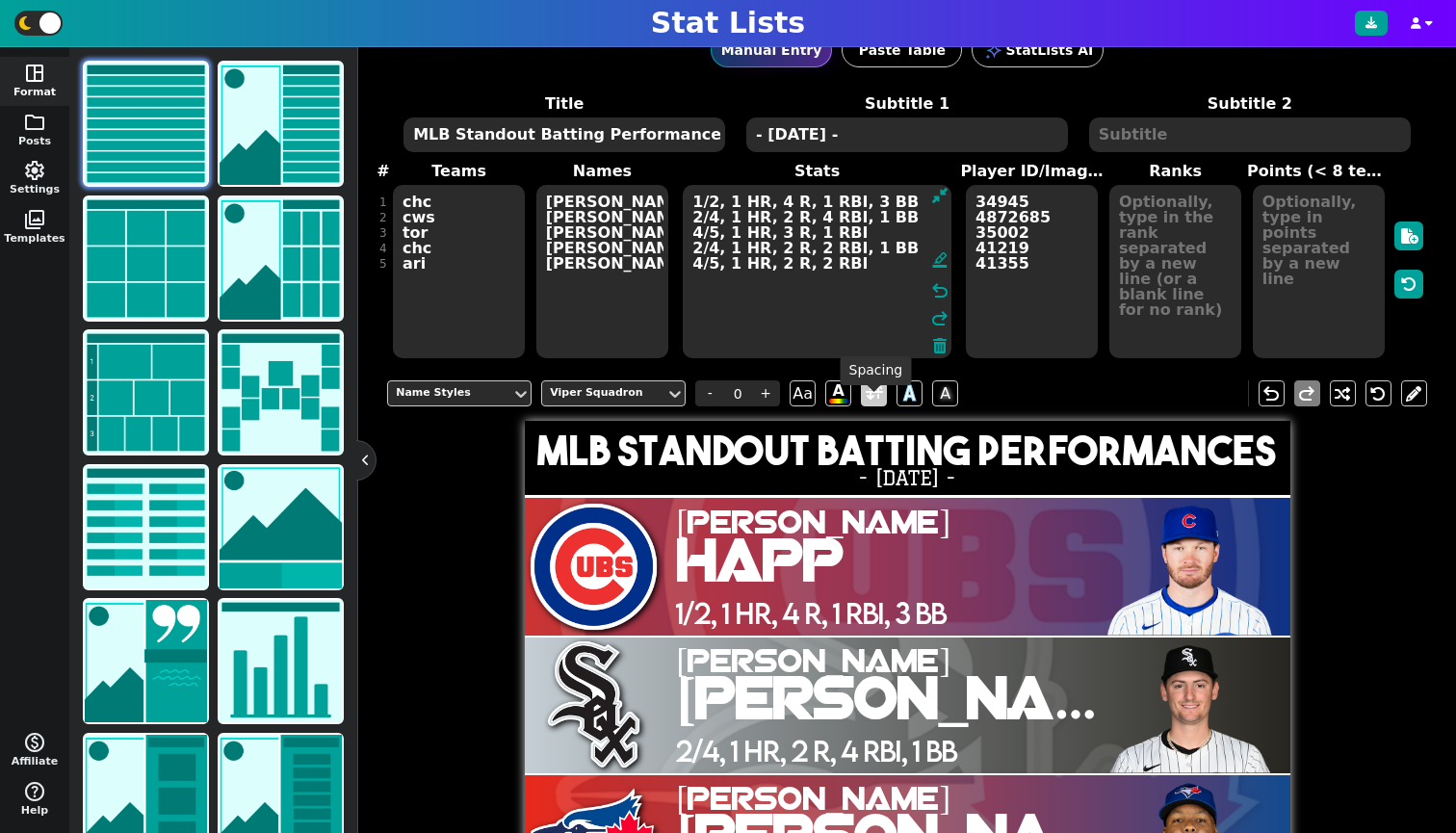
click at [866, 406] on span at bounding box center [874, 393] width 18 height 24
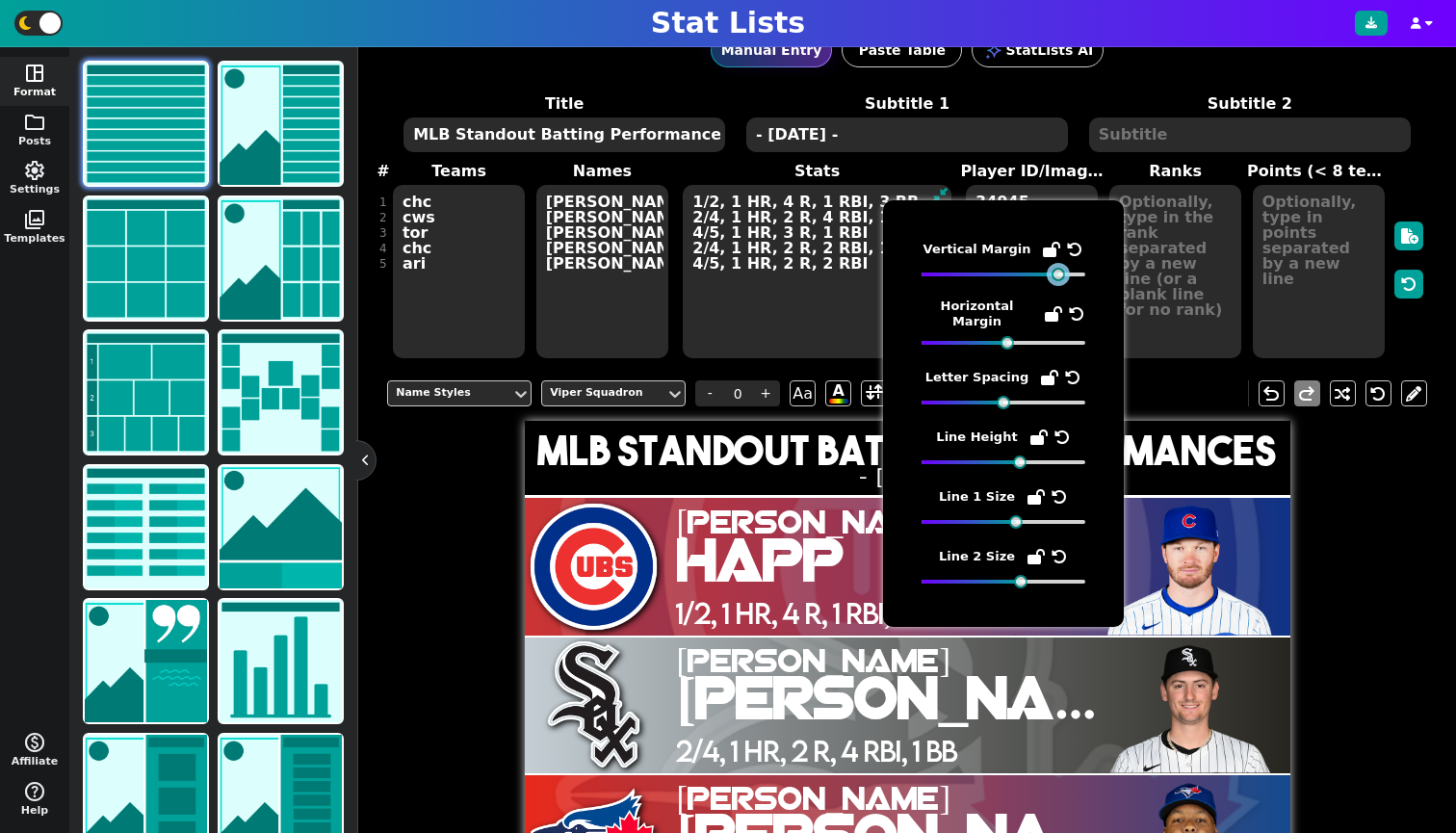
click at [1059, 283] on div "Vertical Margin Horizontal Margin Letter Spacing Line Height Line 1 Size Line 2…" at bounding box center [1003, 413] width 164 height 349
click at [711, 627] on span "1/2, 1 HR, 4 R, 1 RBI, 3 BB" at bounding box center [810, 613] width 270 height 41
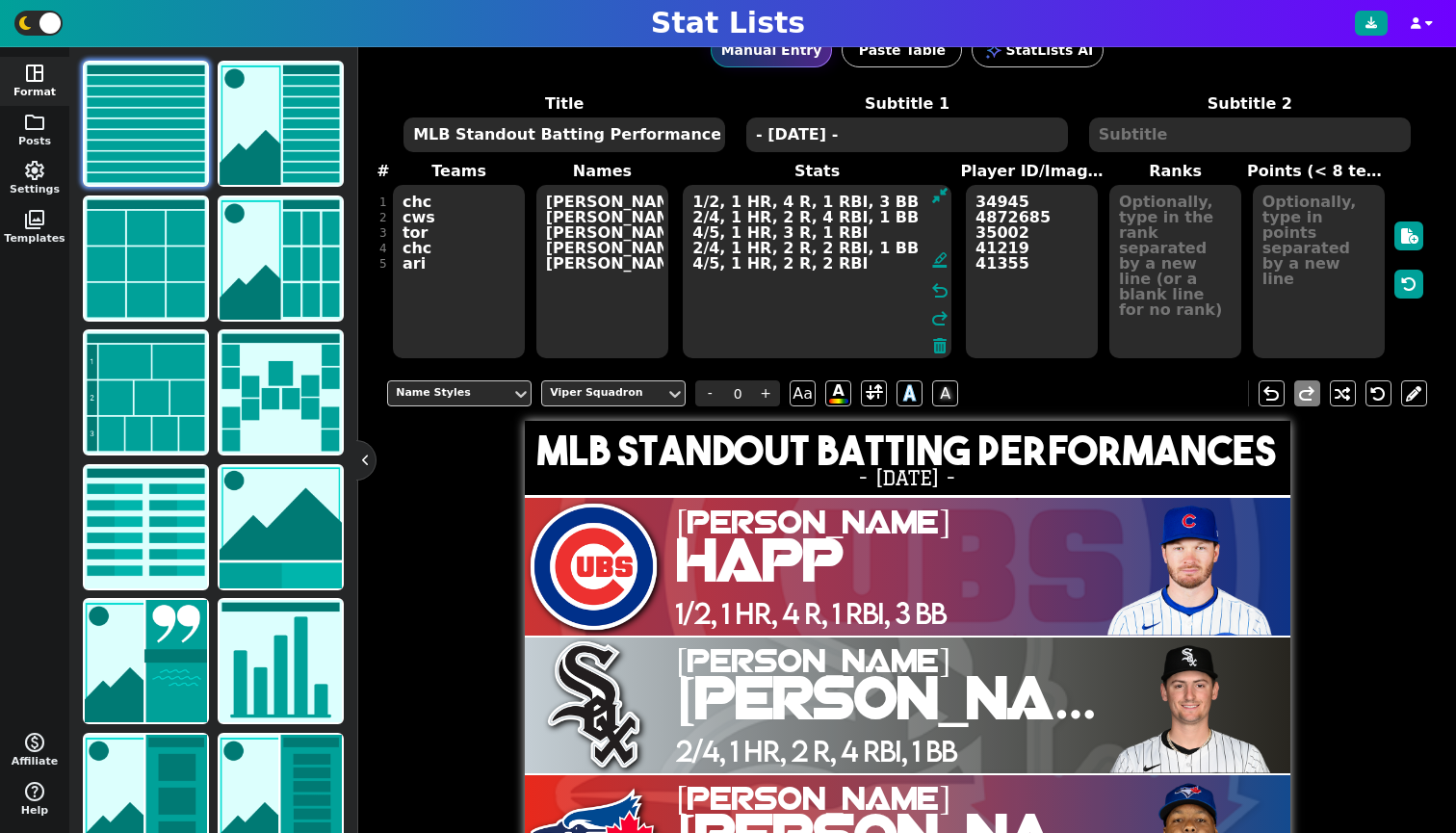
click at [756, 629] on span "1/2, 1 HR, 4 R, 1 RBI, 3 BB" at bounding box center [810, 613] width 270 height 41
type input "11"
click at [856, 407] on div "Stat Styles Lemon Milk Reg - 11 + Aa A A A" at bounding box center [677, 393] width 581 height 26
click at [860, 407] on span at bounding box center [873, 393] width 26 height 26
click at [865, 406] on span at bounding box center [874, 393] width 18 height 24
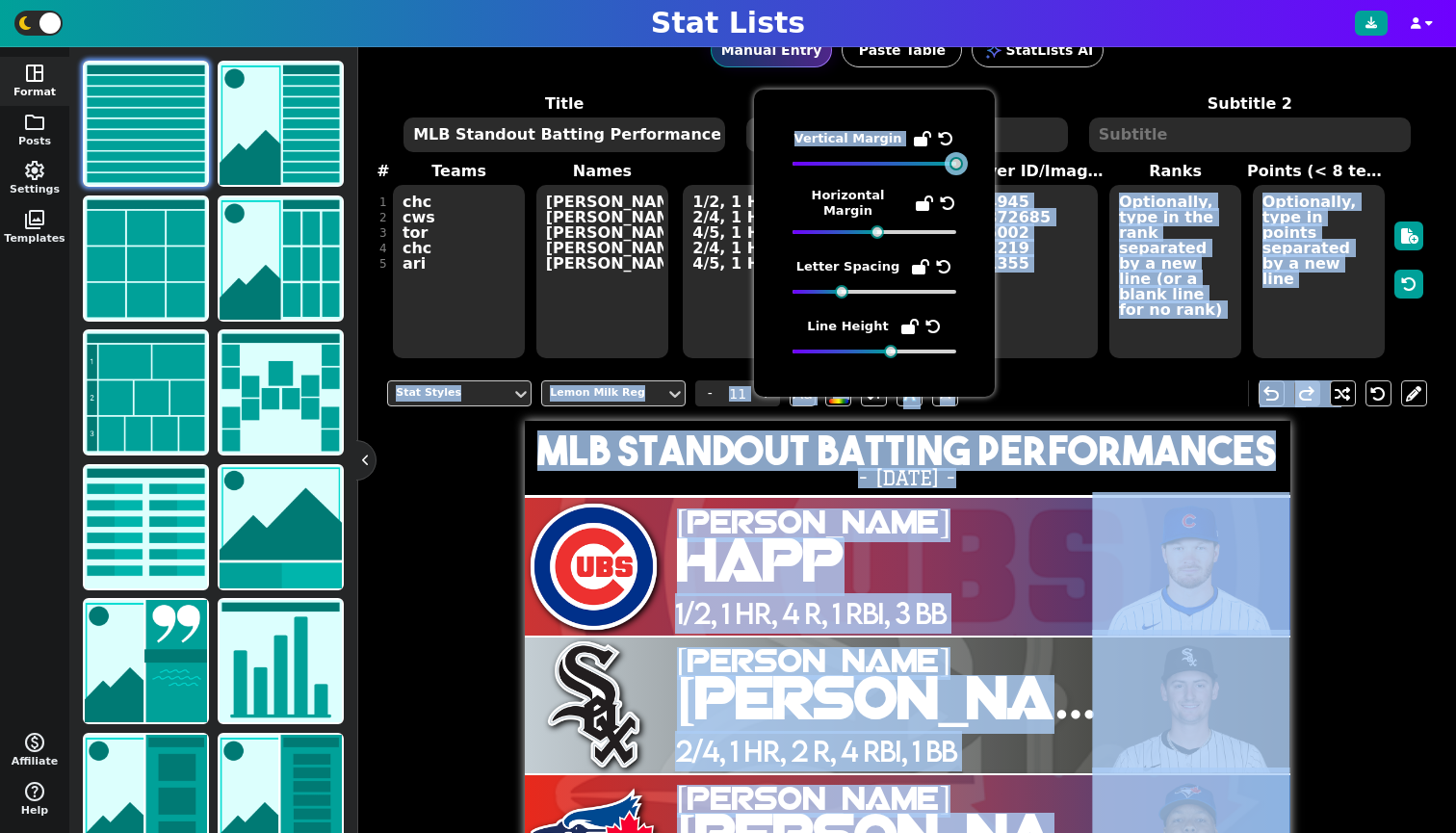
drag, startPoint x: 955, startPoint y: 164, endPoint x: 1011, endPoint y: 205, distance: 69.4
click at [1011, 205] on body "Stat Lists space_dashboard Format folder Posts settings Settings photo_library …" at bounding box center [728, 416] width 1456 height 833
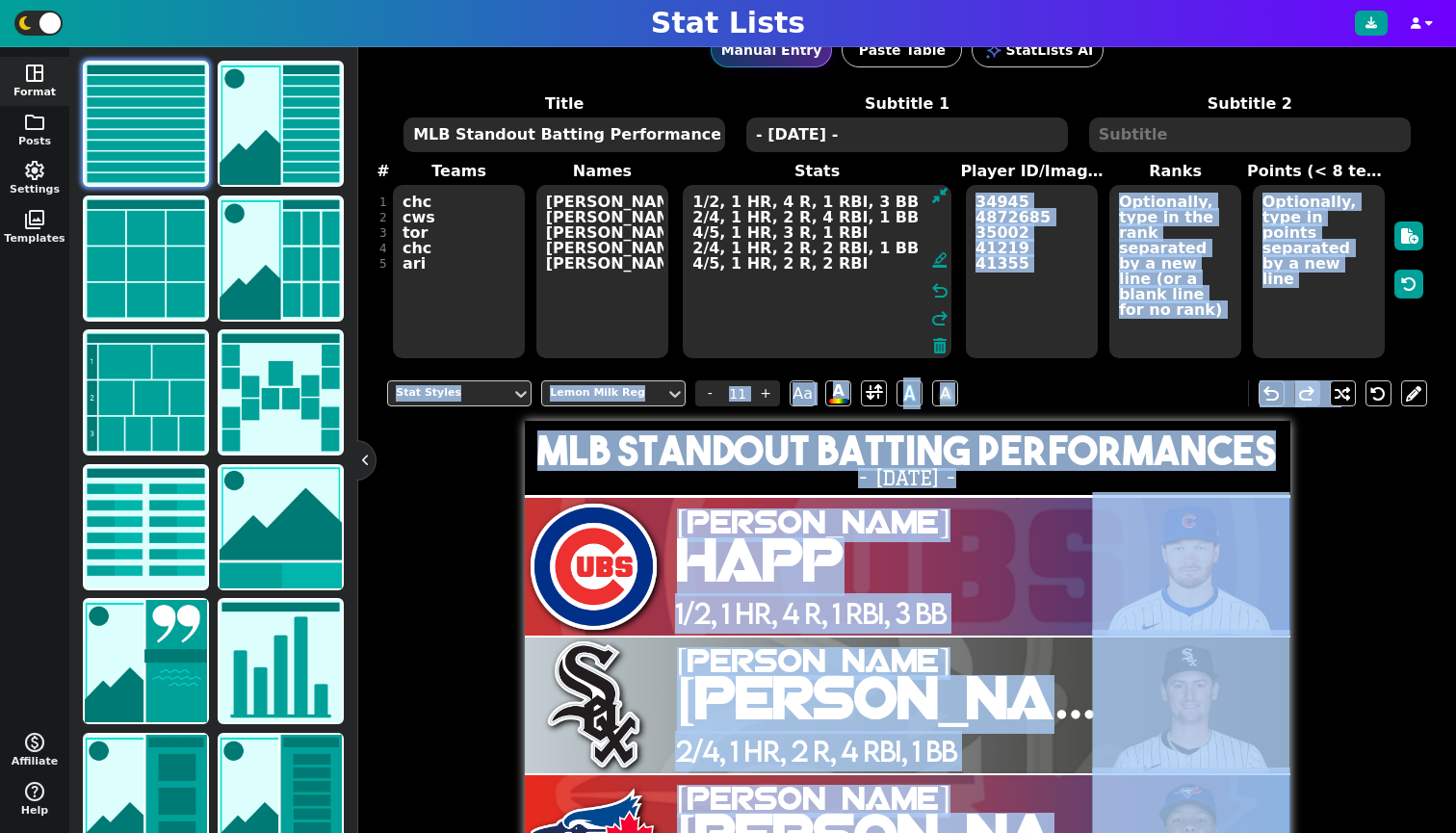
click at [1267, 589] on img at bounding box center [1190, 563] width 198 height 143
click at [1309, 593] on div "Player Image Styles undo redo MLB Standout Batting Performances - [DATE] - [PER…" at bounding box center [907, 776] width 1040 height 820
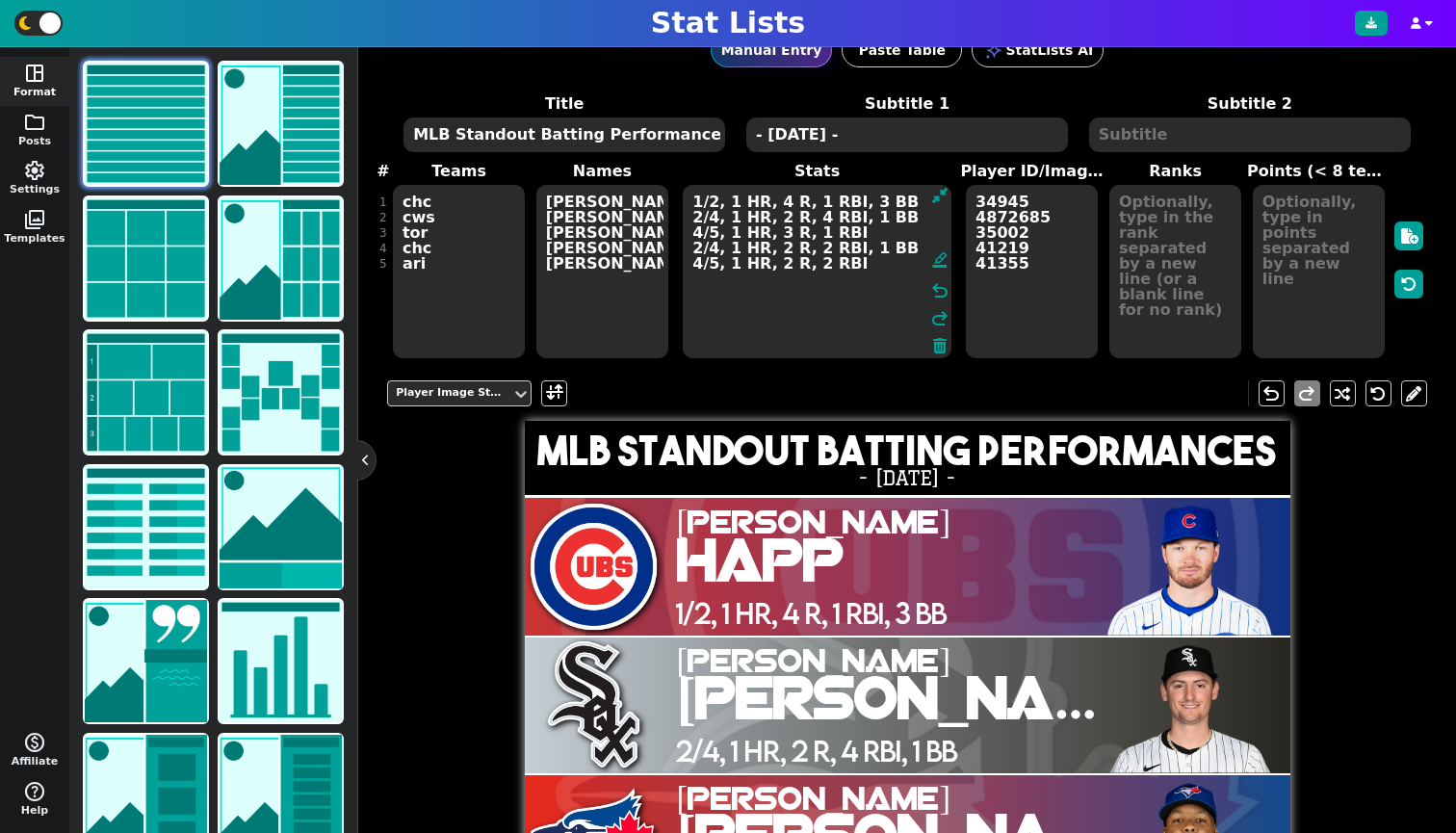
click at [689, 561] on span "Happ" at bounding box center [761, 565] width 167 height 54
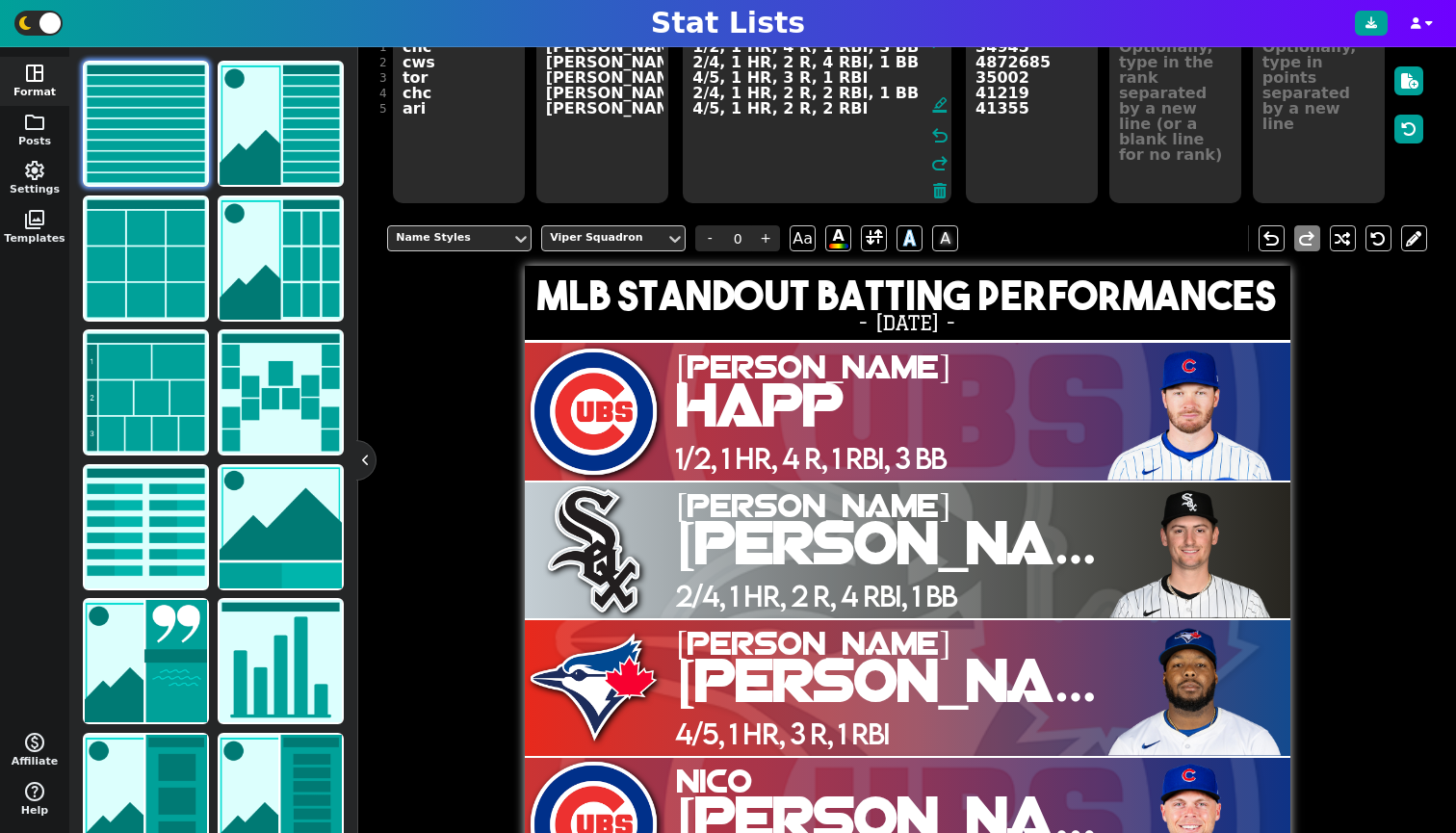
scroll to position [342, 0]
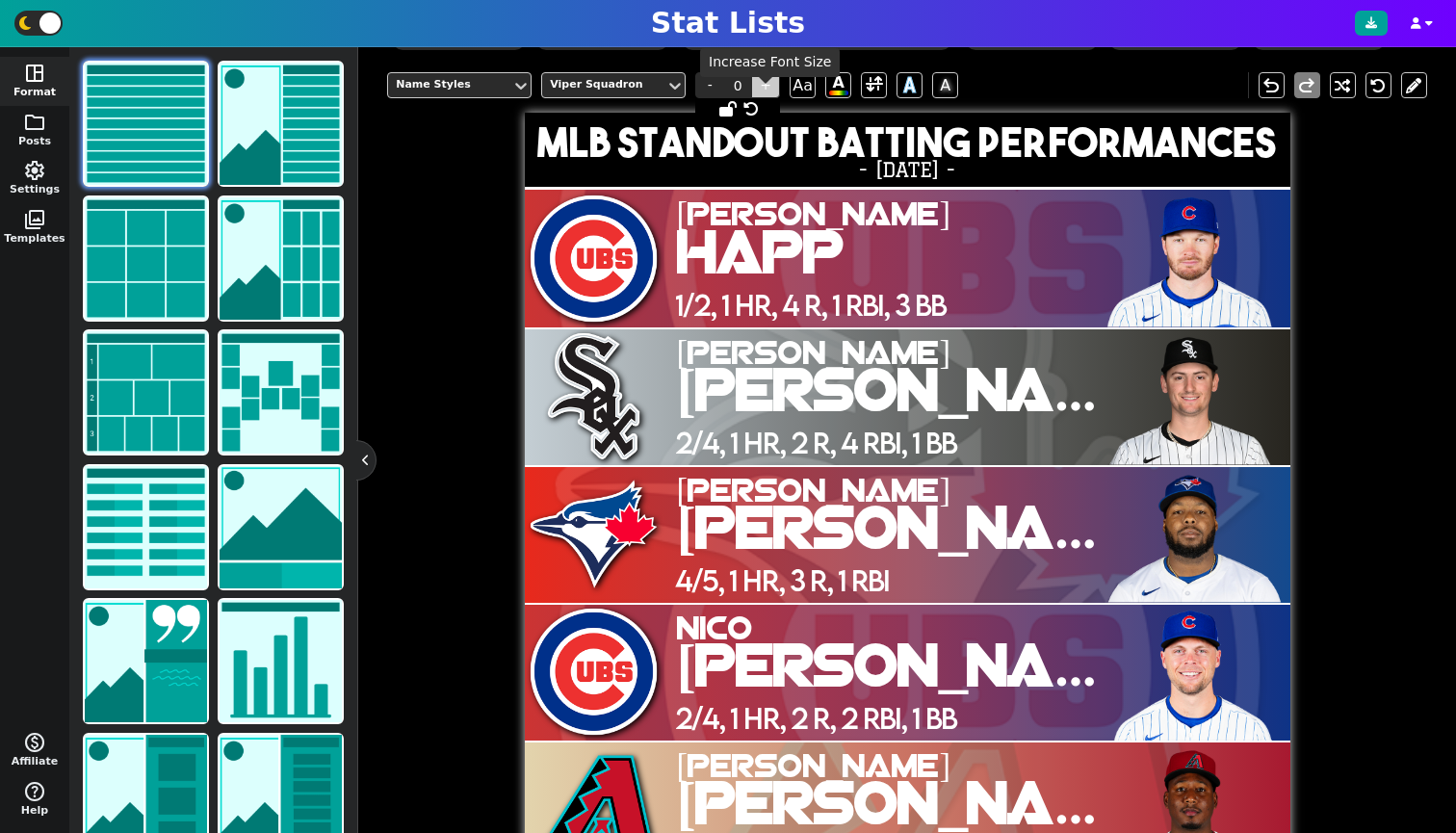
click at [762, 98] on span "+" at bounding box center [766, 85] width 29 height 26
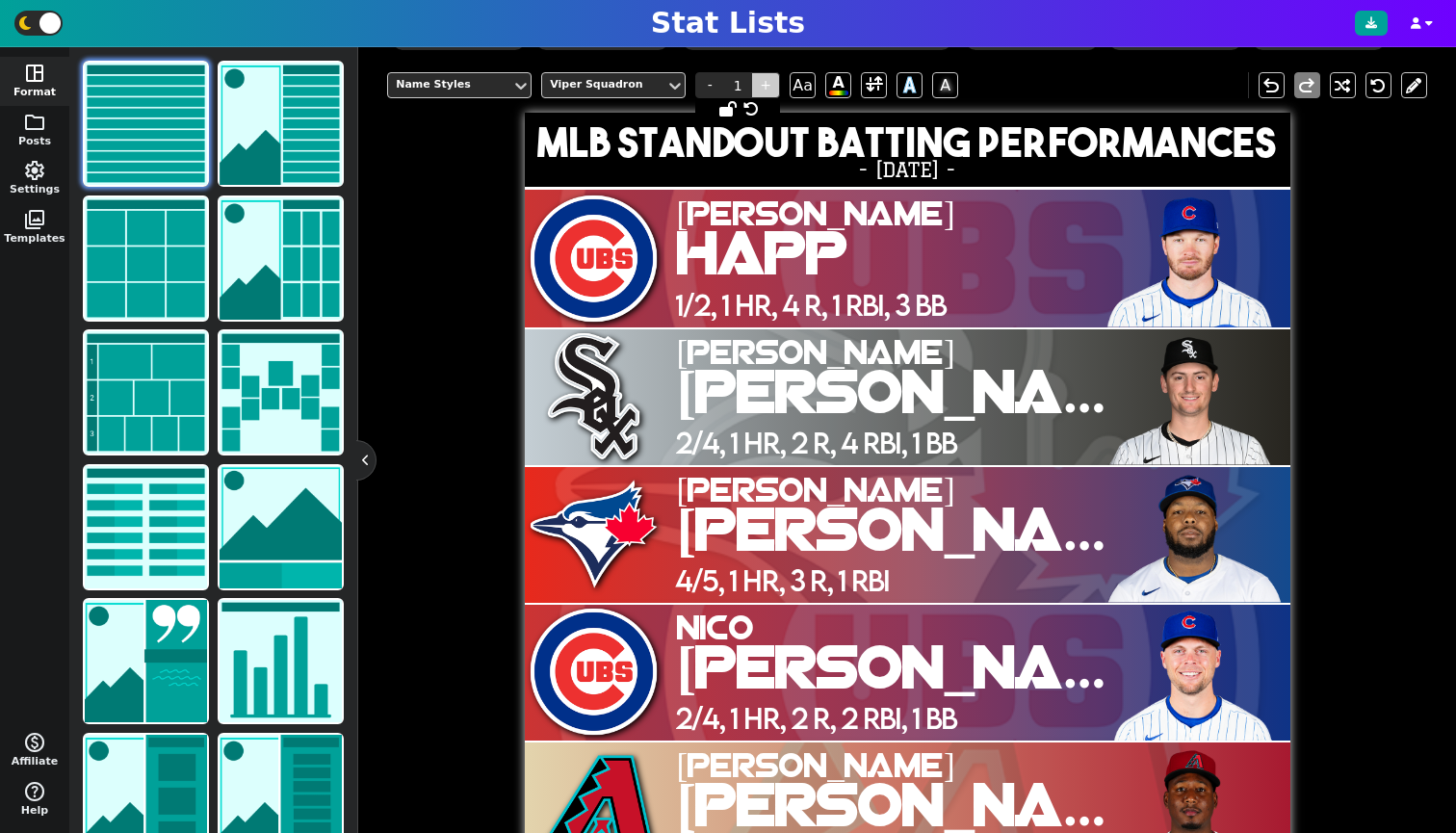
type input "1"
click at [873, 97] on span at bounding box center [874, 85] width 18 height 24
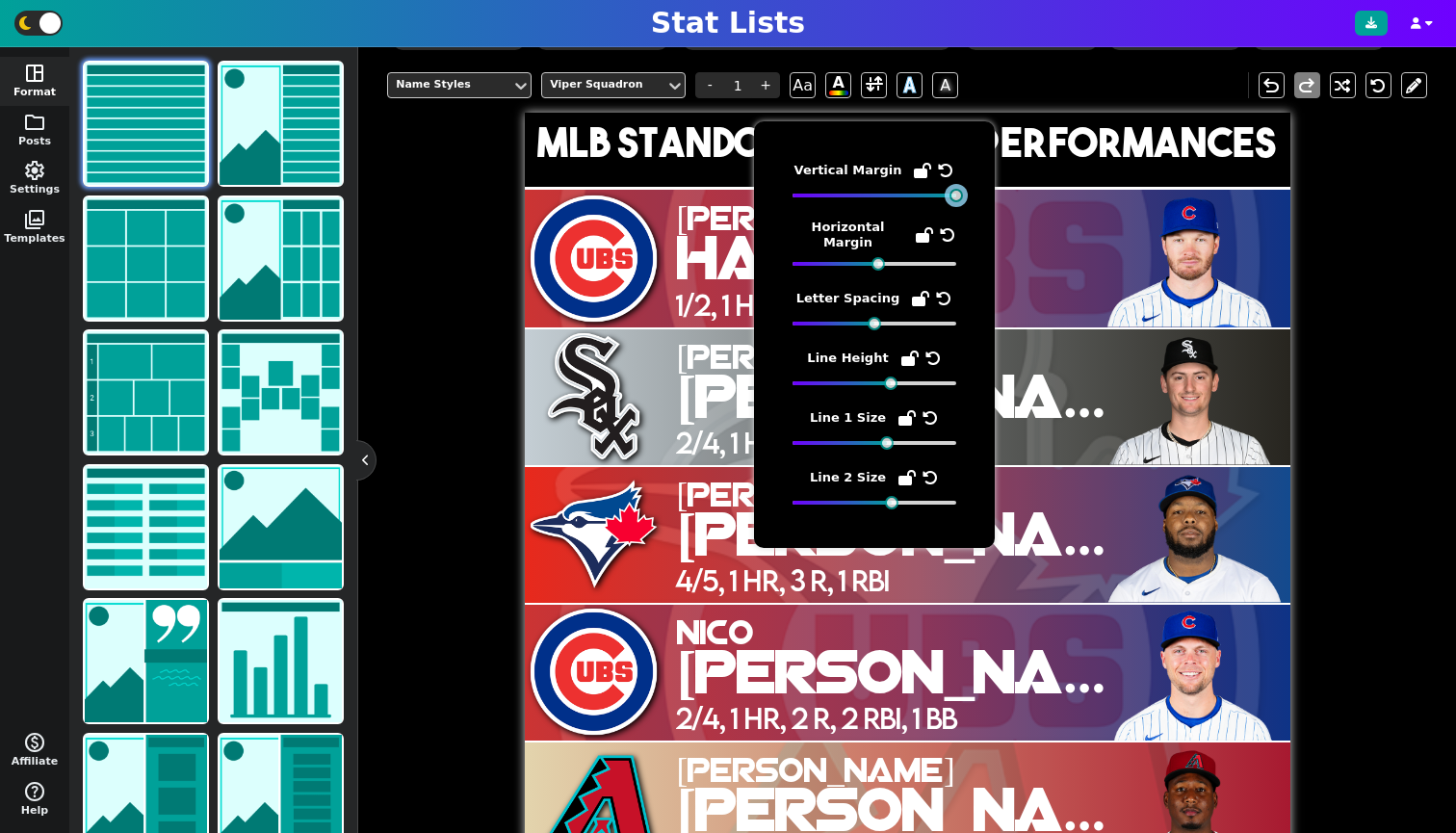
drag, startPoint x: 930, startPoint y: 199, endPoint x: 964, endPoint y: 202, distance: 34.1
click at [964, 202] on div "Vertical Margin Horizontal Margin Letter Spacing Line Height Line 1 Size Line 2…" at bounding box center [874, 335] width 240 height 426
click at [1295, 293] on div "Name Styles Viper Squadron - 1 + Aa A A A undo redo MLB Standout Batting Perfor…" at bounding box center [907, 467] width 1040 height 820
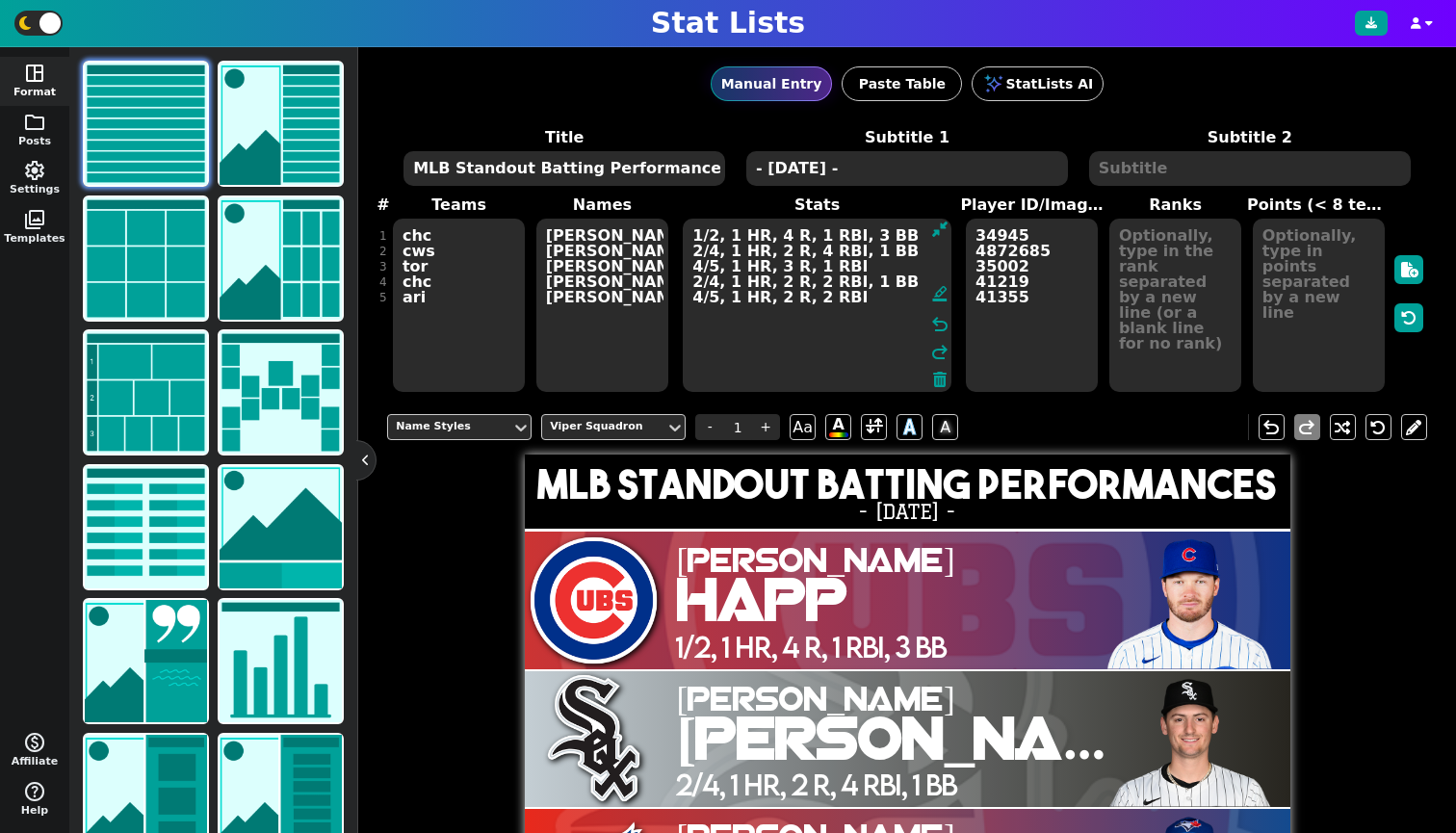
scroll to position [358, 0]
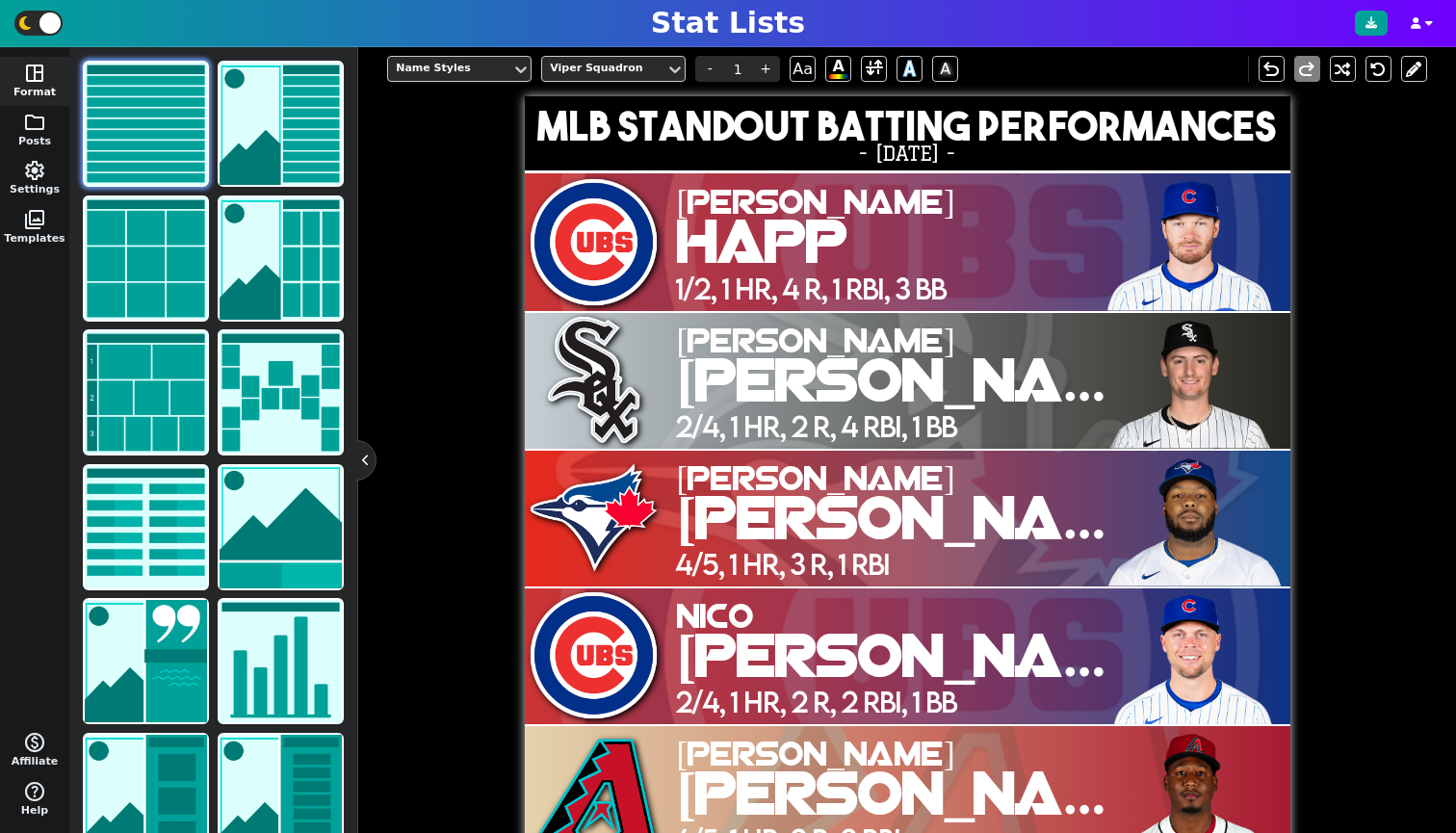
click at [744, 349] on span "[PERSON_NAME]" at bounding box center [904, 344] width 455 height 34
click at [877, 81] on span at bounding box center [874, 68] width 18 height 24
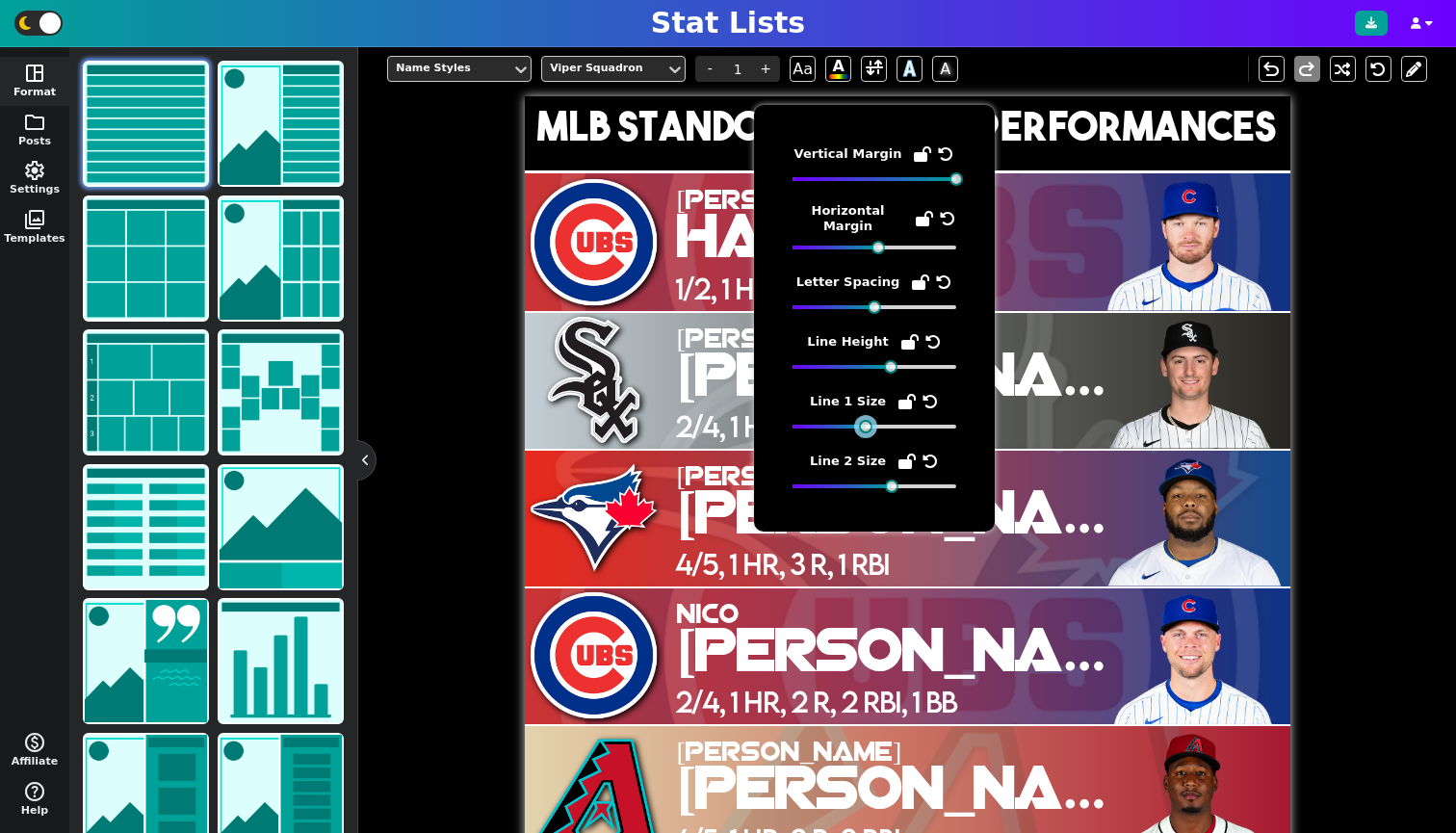
drag, startPoint x: 884, startPoint y: 430, endPoint x: 865, endPoint y: 431, distance: 19.0
click at [865, 431] on div at bounding box center [866, 426] width 14 height 14
click at [887, 484] on div at bounding box center [892, 487] width 14 height 14
click at [677, 208] on span "[PERSON_NAME]" at bounding box center [904, 202] width 455 height 27
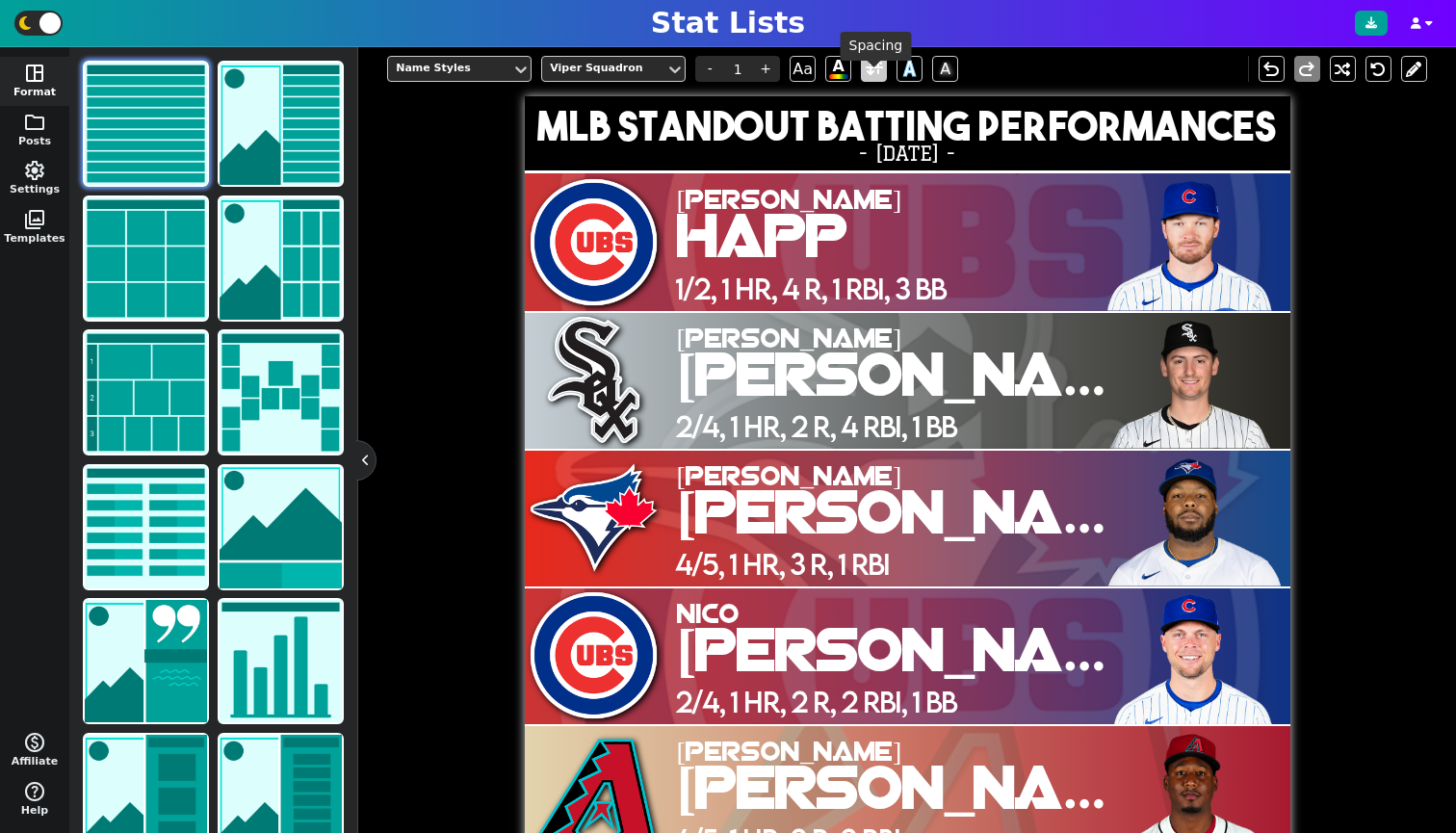
click at [869, 77] on span at bounding box center [874, 68] width 18 height 24
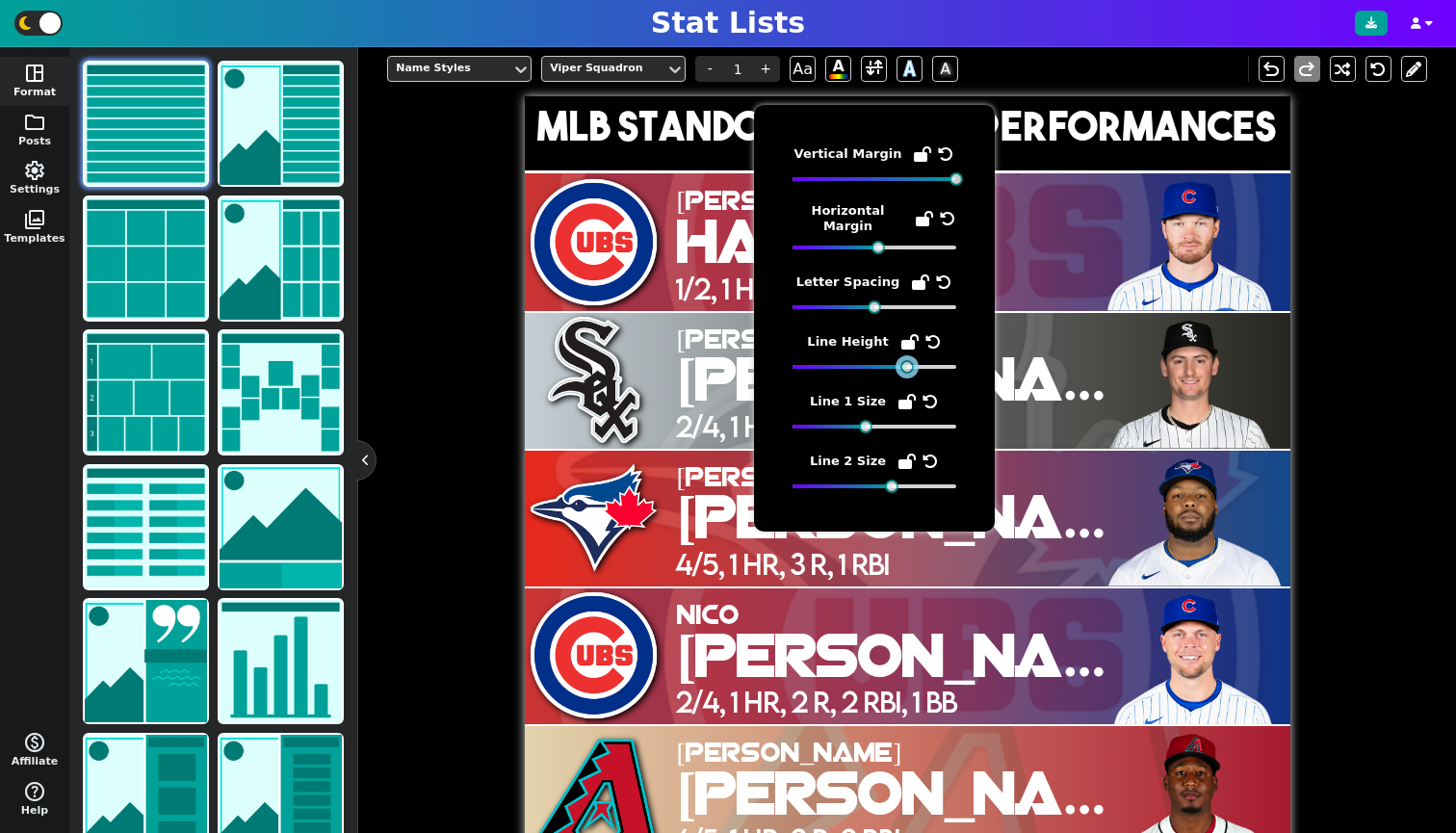
drag, startPoint x: 892, startPoint y: 368, endPoint x: 909, endPoint y: 372, distance: 17.5
click at [909, 372] on div at bounding box center [907, 367] width 14 height 14
click at [1417, 376] on div "Manual Entry Paste Table StatLists AI Title MLB Standout Batting Performances S…" at bounding box center [907, 439] width 1098 height 785
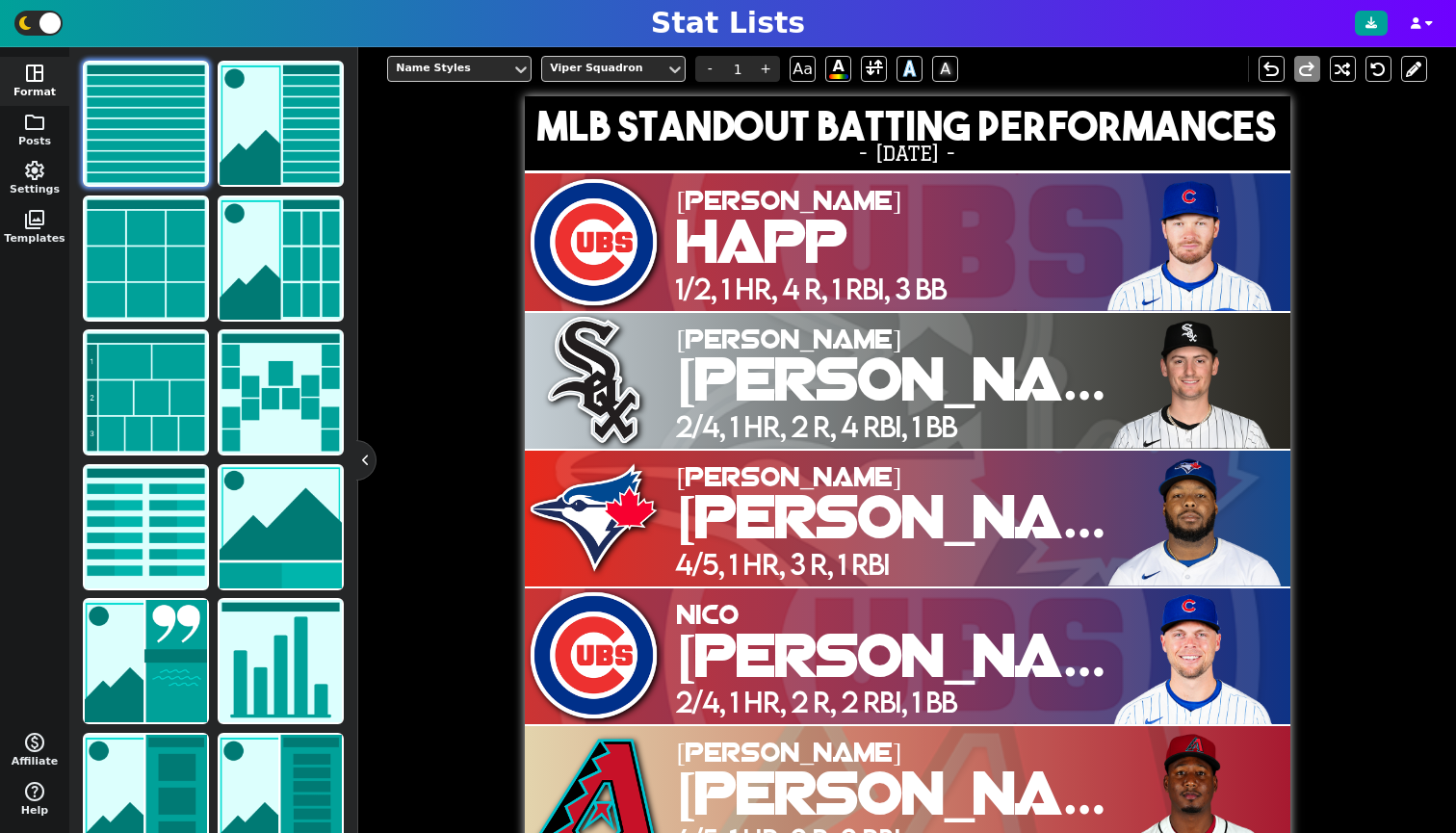
click at [728, 345] on span "[PERSON_NAME]" at bounding box center [904, 342] width 455 height 30
click at [873, 73] on span at bounding box center [874, 68] width 18 height 24
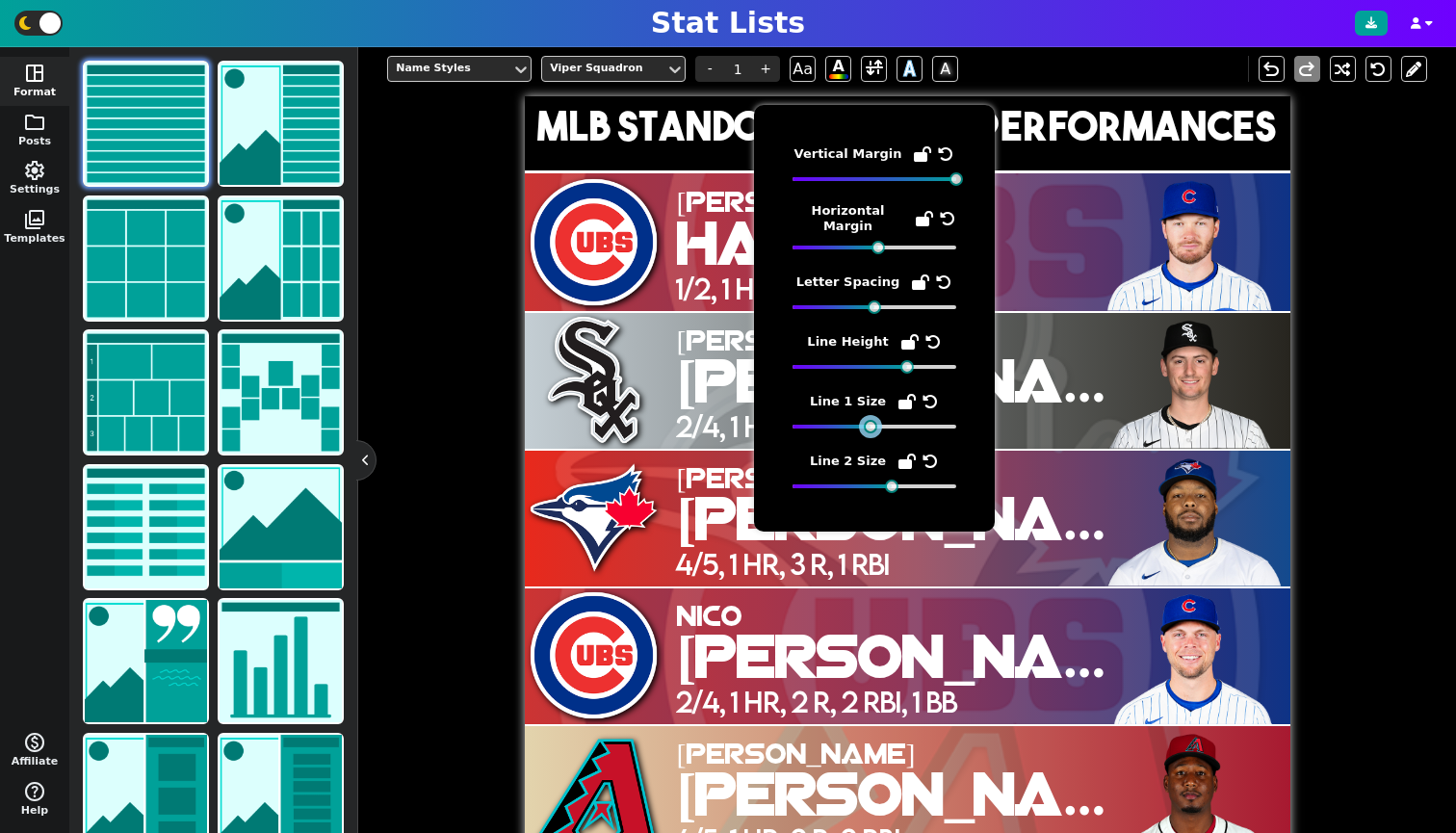
click at [868, 427] on div at bounding box center [870, 426] width 14 height 14
click at [1421, 318] on div "Manual Entry Paste Table StatLists AI Title MLB Standout Batting Performances S…" at bounding box center [907, 439] width 1098 height 785
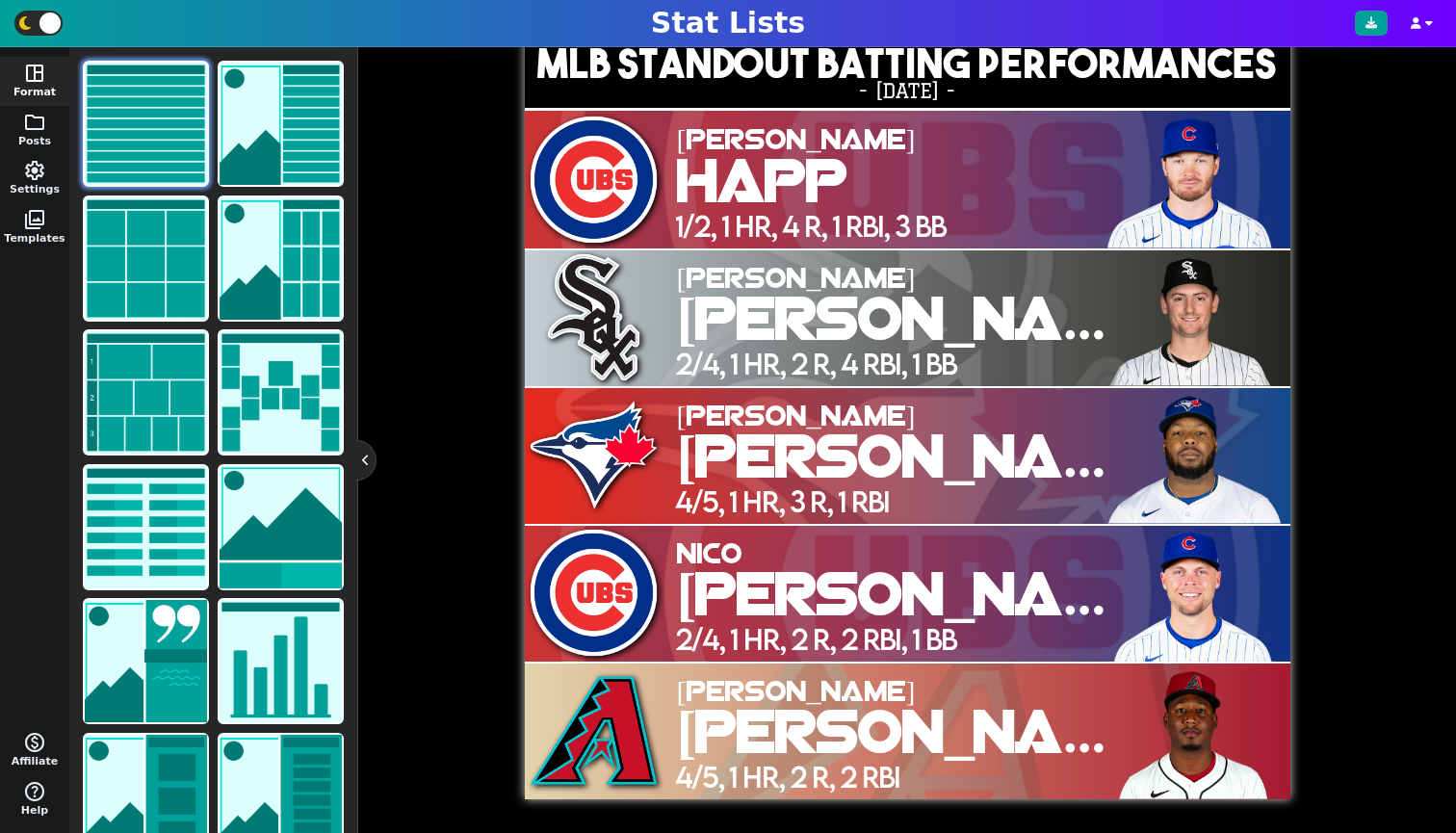
scroll to position [266, 0]
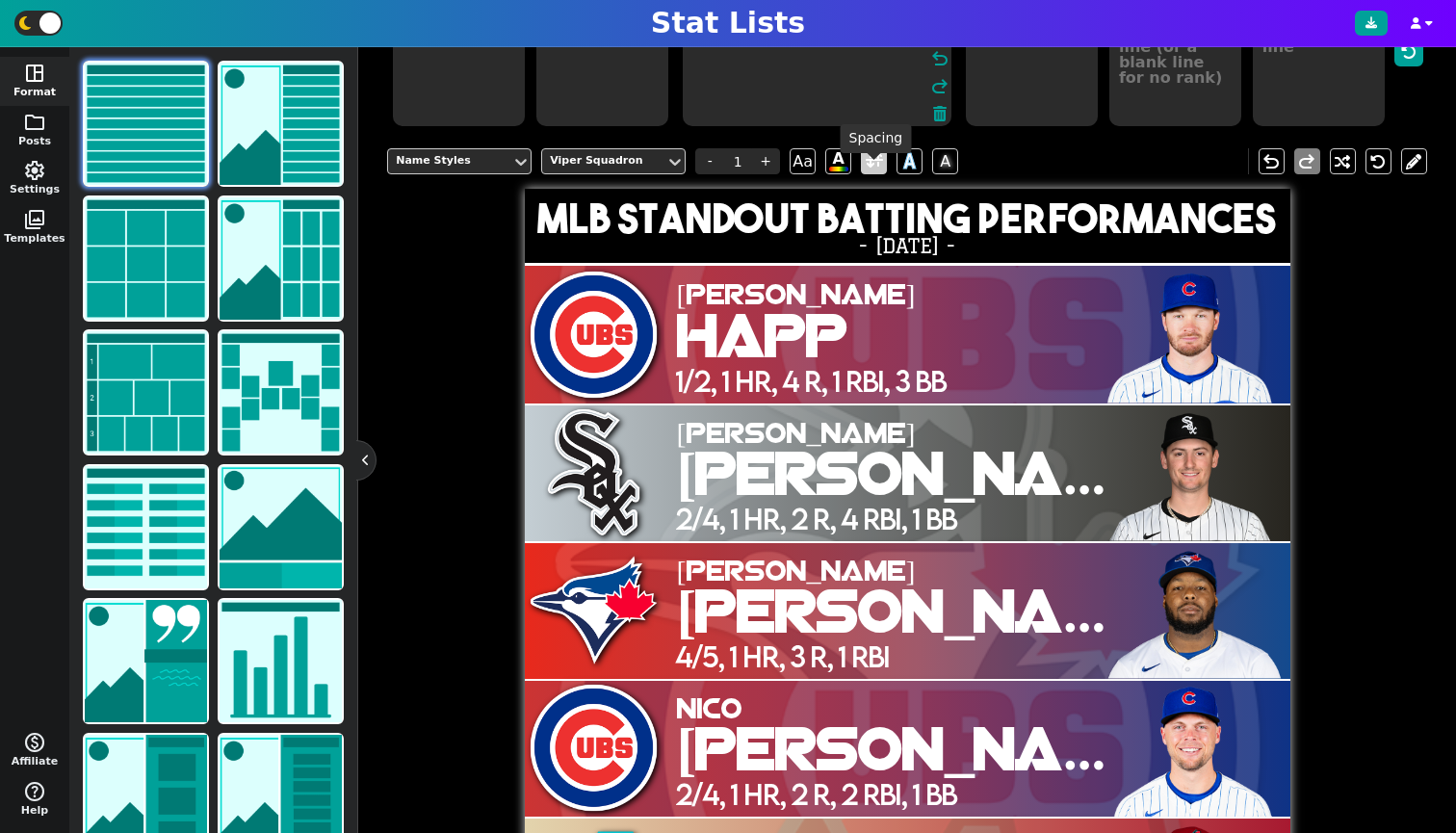
click at [879, 173] on span at bounding box center [874, 161] width 18 height 24
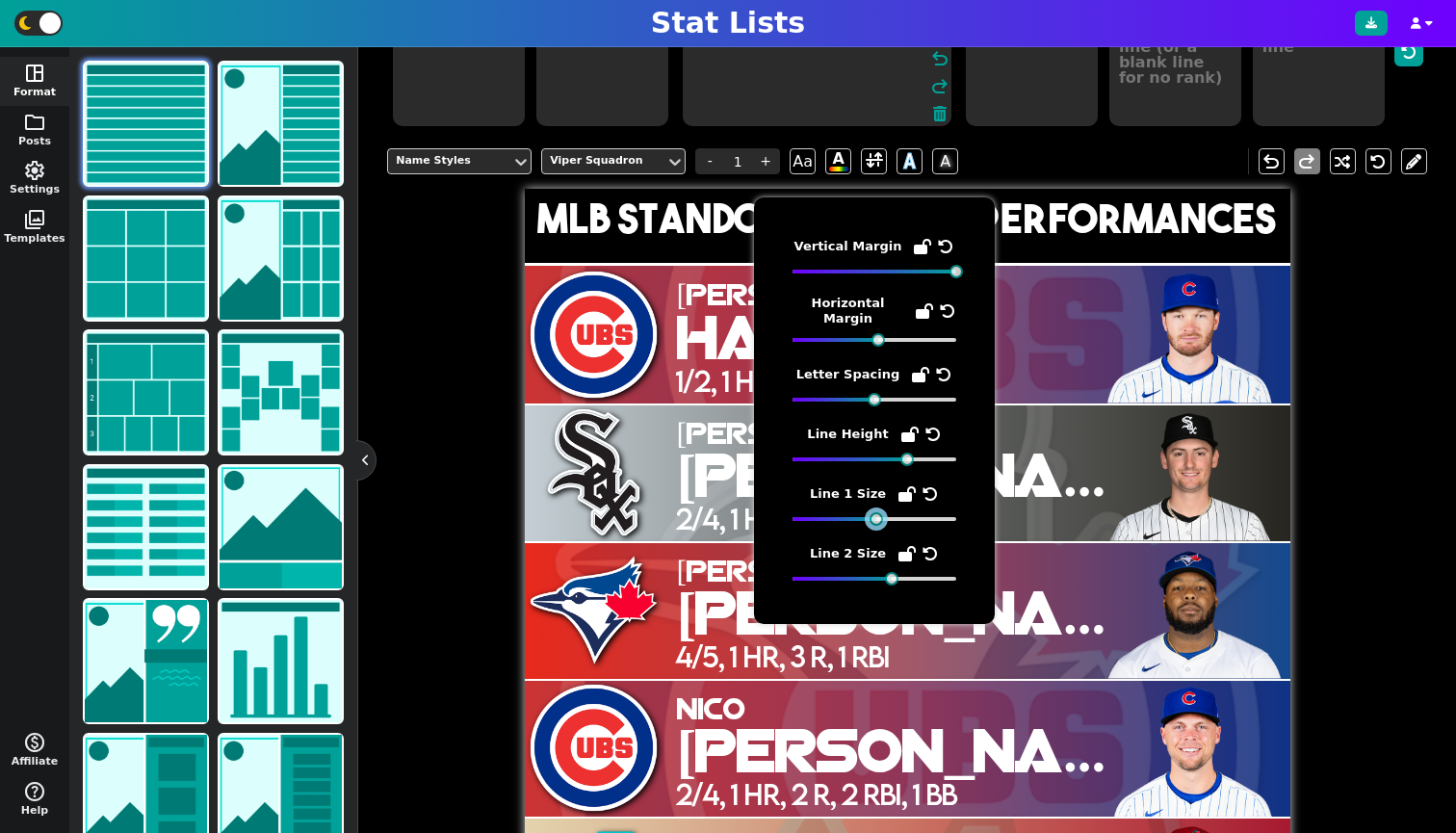
click at [874, 520] on div at bounding box center [876, 519] width 14 height 14
click at [1311, 431] on div "Name Styles Viper Squadron - 1 + Aa A A A undo redo MLB Standout Batting Perfor…" at bounding box center [907, 544] width 1040 height 820
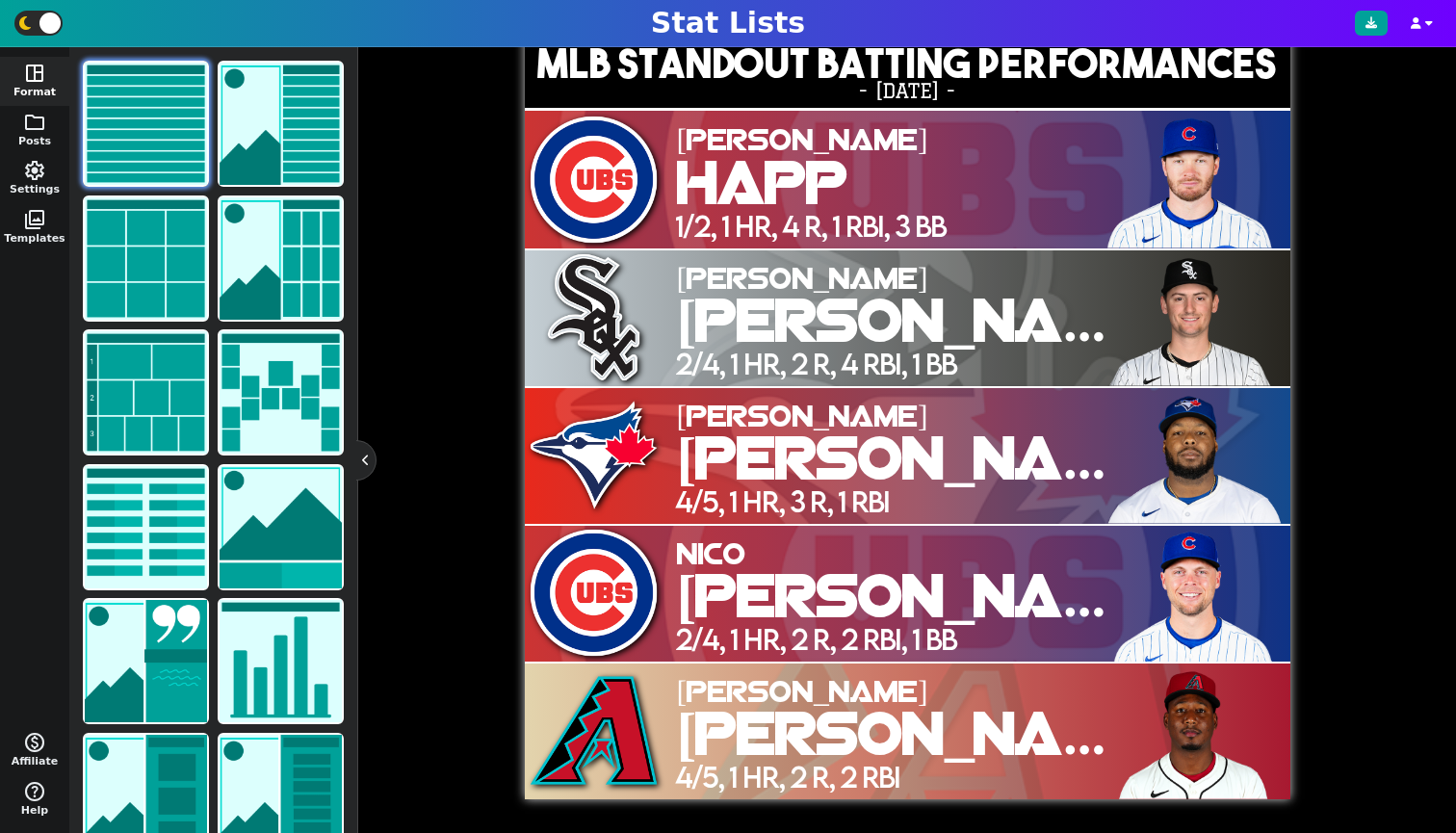
scroll to position [285, 0]
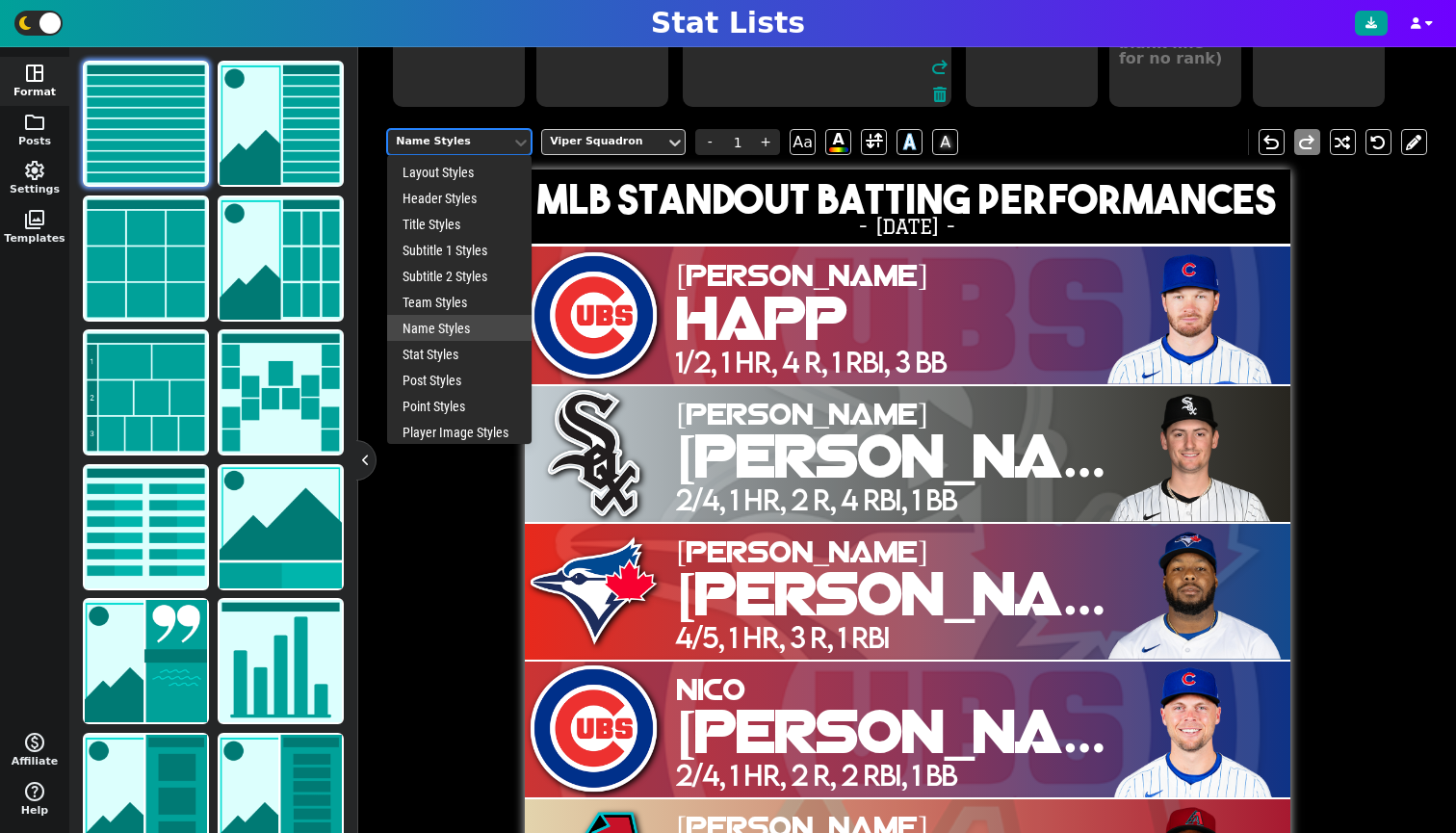
click at [503, 150] on div "Name Styles" at bounding box center [450, 142] width 108 height 17
click at [458, 315] on div "Team Styles" at bounding box center [459, 302] width 144 height 26
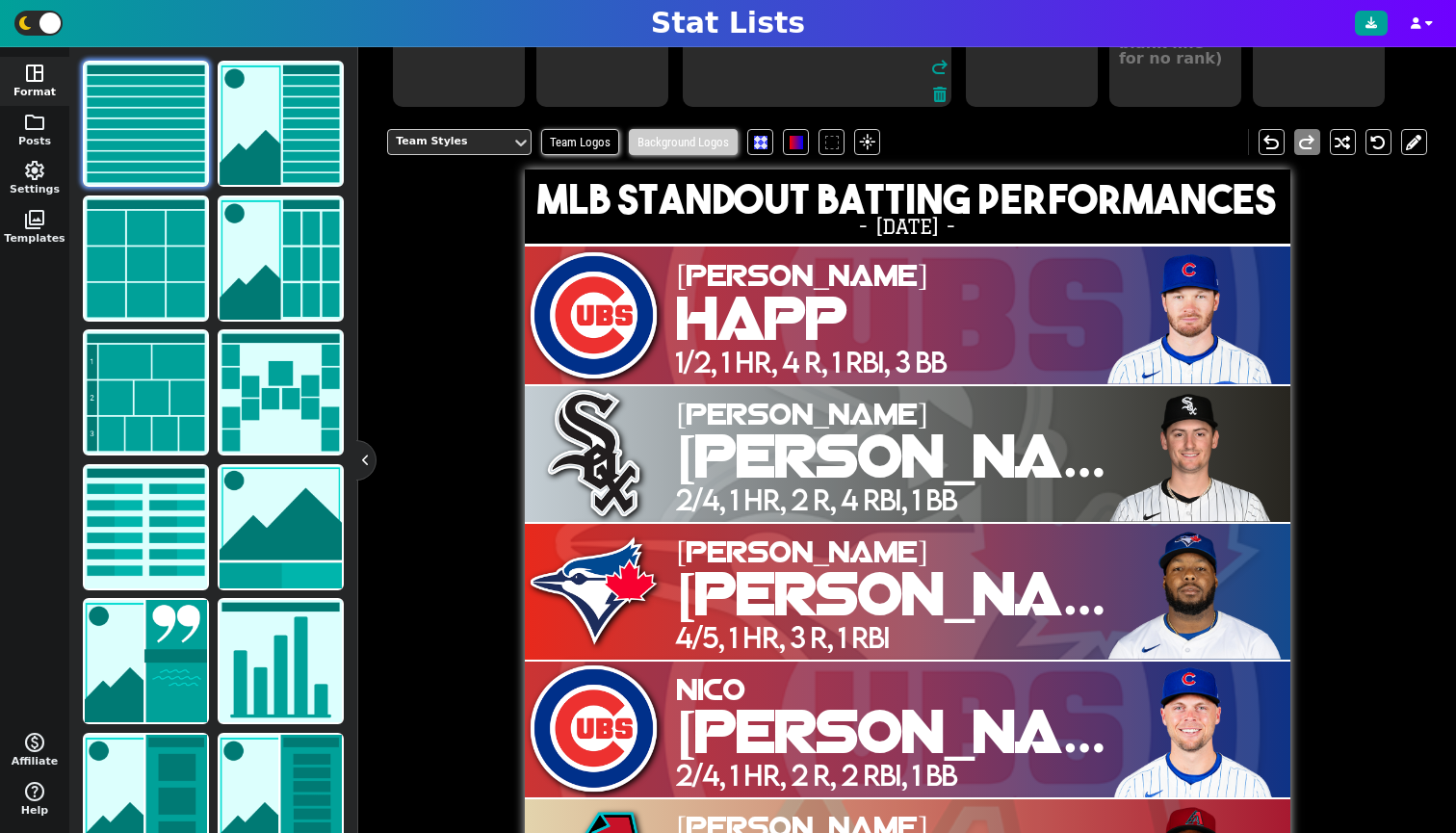
click at [673, 150] on span "Background Logos" at bounding box center [683, 142] width 109 height 26
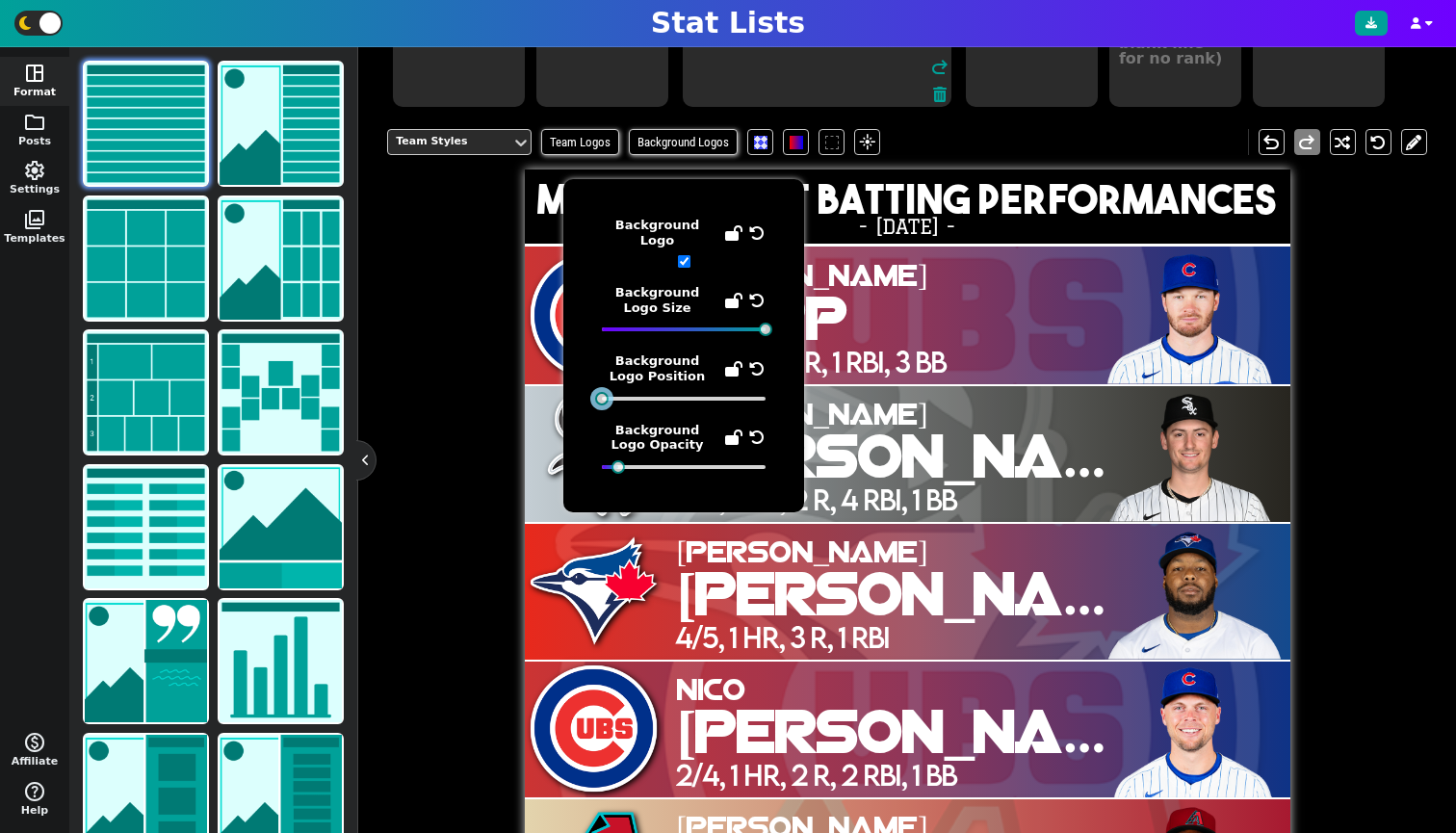
drag, startPoint x: 600, startPoint y: 386, endPoint x: 795, endPoint y: 393, distance: 195.1
click at [795, 393] on div "Background Logo Background Logo Size Background Logo Position Background Logo O…" at bounding box center [683, 345] width 240 height 333
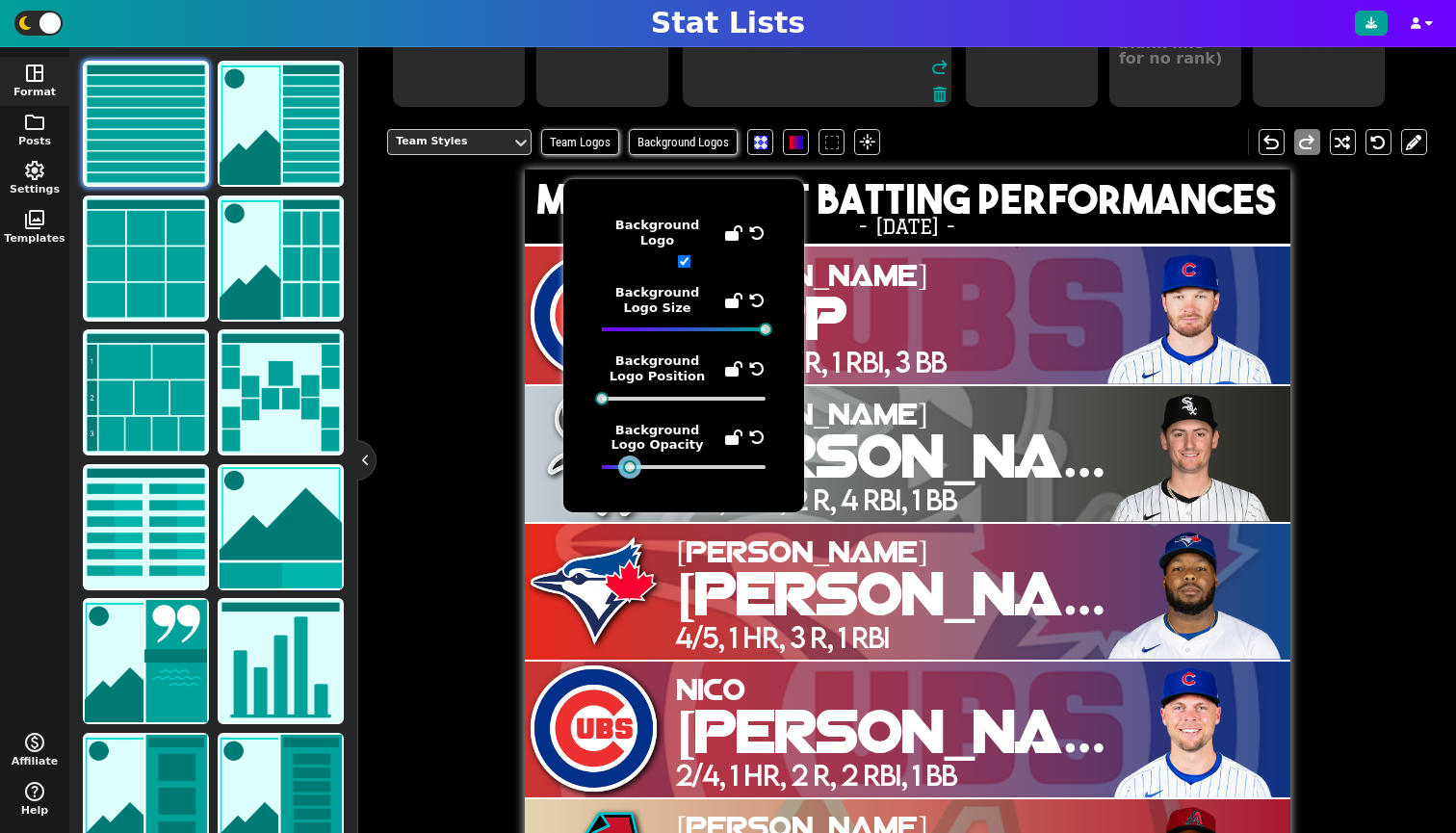
drag, startPoint x: 614, startPoint y: 454, endPoint x: 626, endPoint y: 457, distance: 12.4
click at [626, 460] on div at bounding box center [630, 467] width 14 height 14
click at [955, 489] on span "[PERSON_NAME]" at bounding box center [924, 461] width 492 height 54
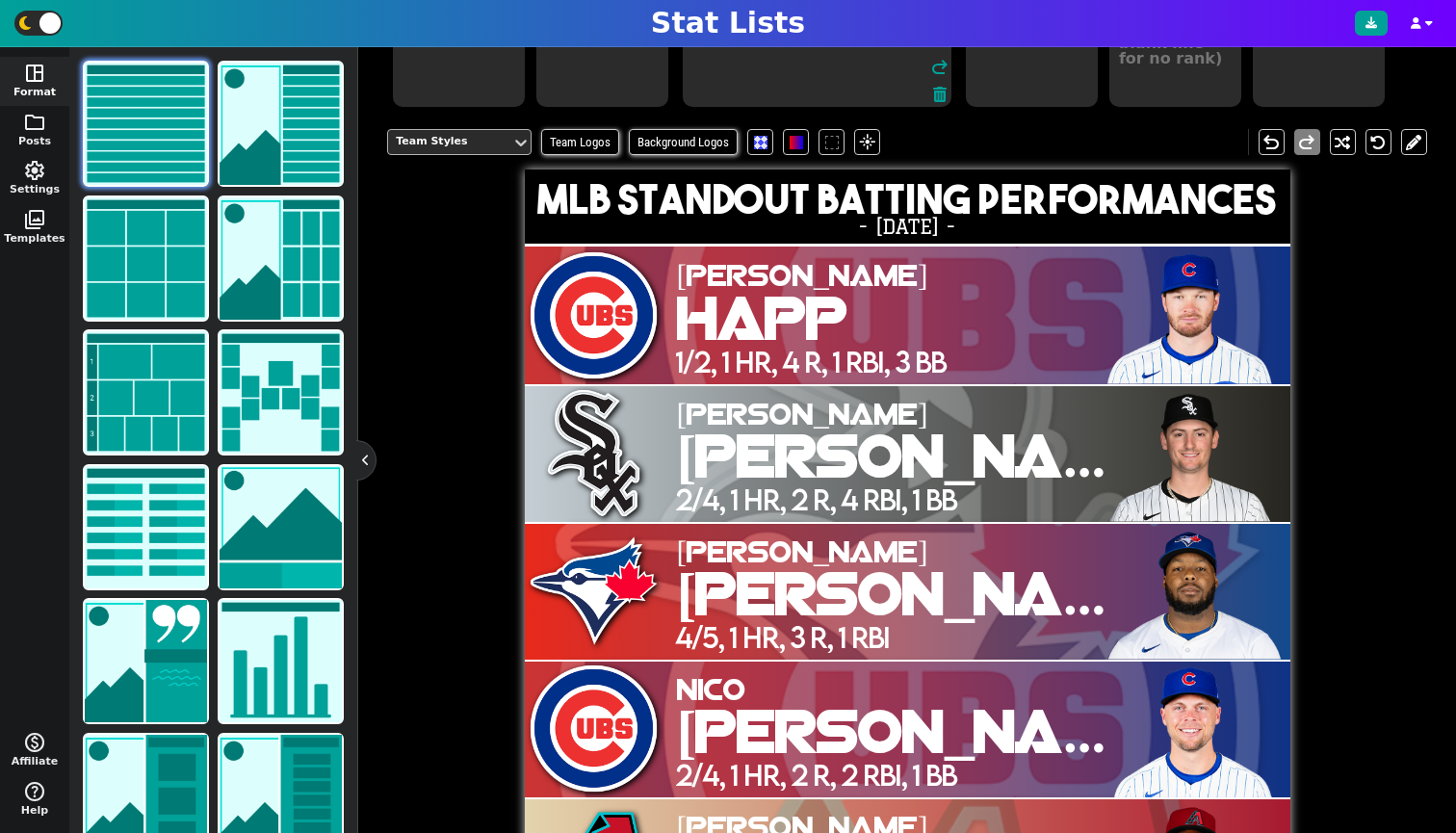
click at [496, 150] on div "Team Styles" at bounding box center [450, 142] width 108 height 17
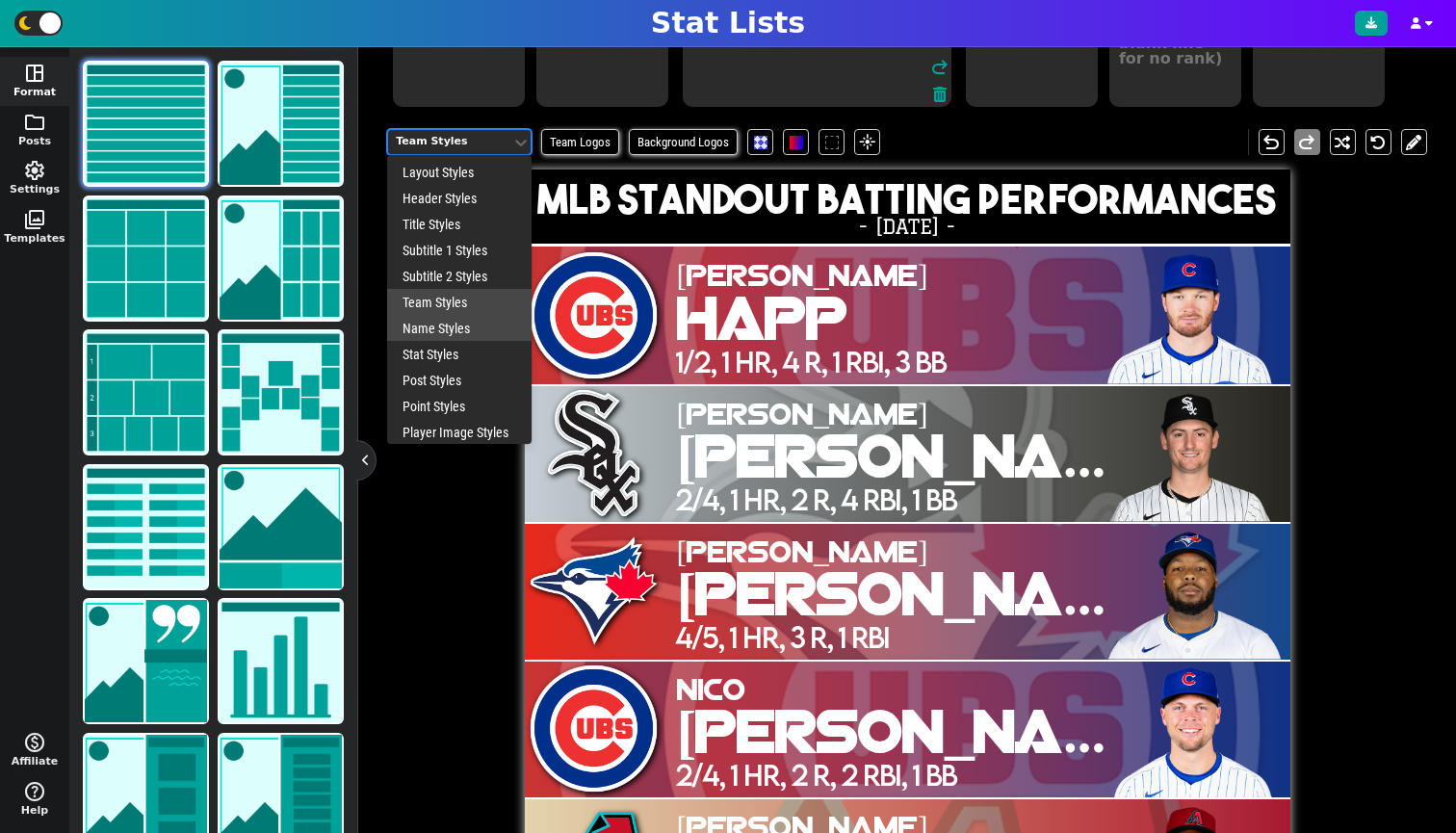
click at [455, 336] on div "Name Styles" at bounding box center [459, 328] width 144 height 26
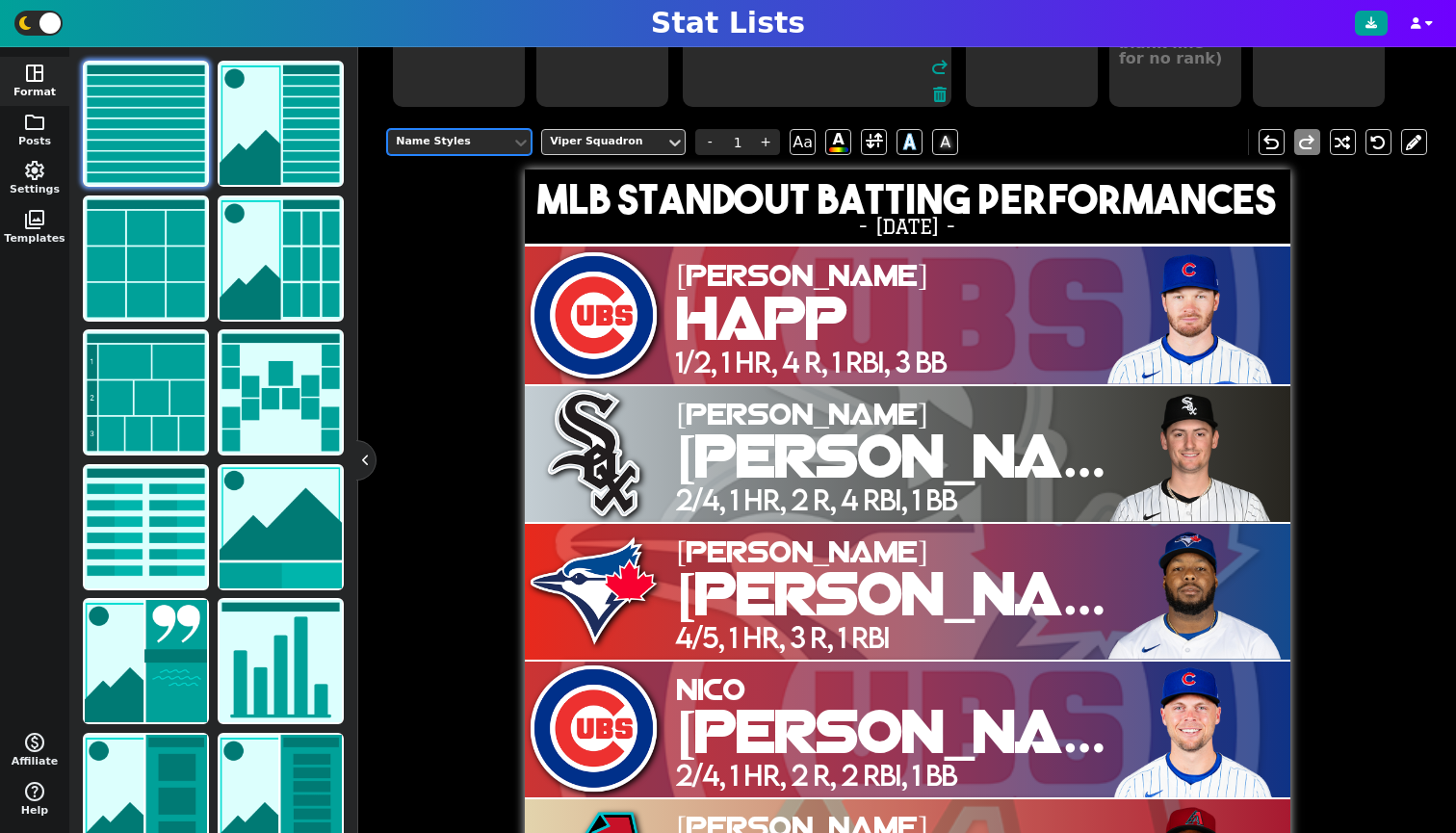
click at [456, 150] on div "Name Styles" at bounding box center [450, 142] width 108 height 17
click at [865, 153] on span at bounding box center [874, 142] width 18 height 24
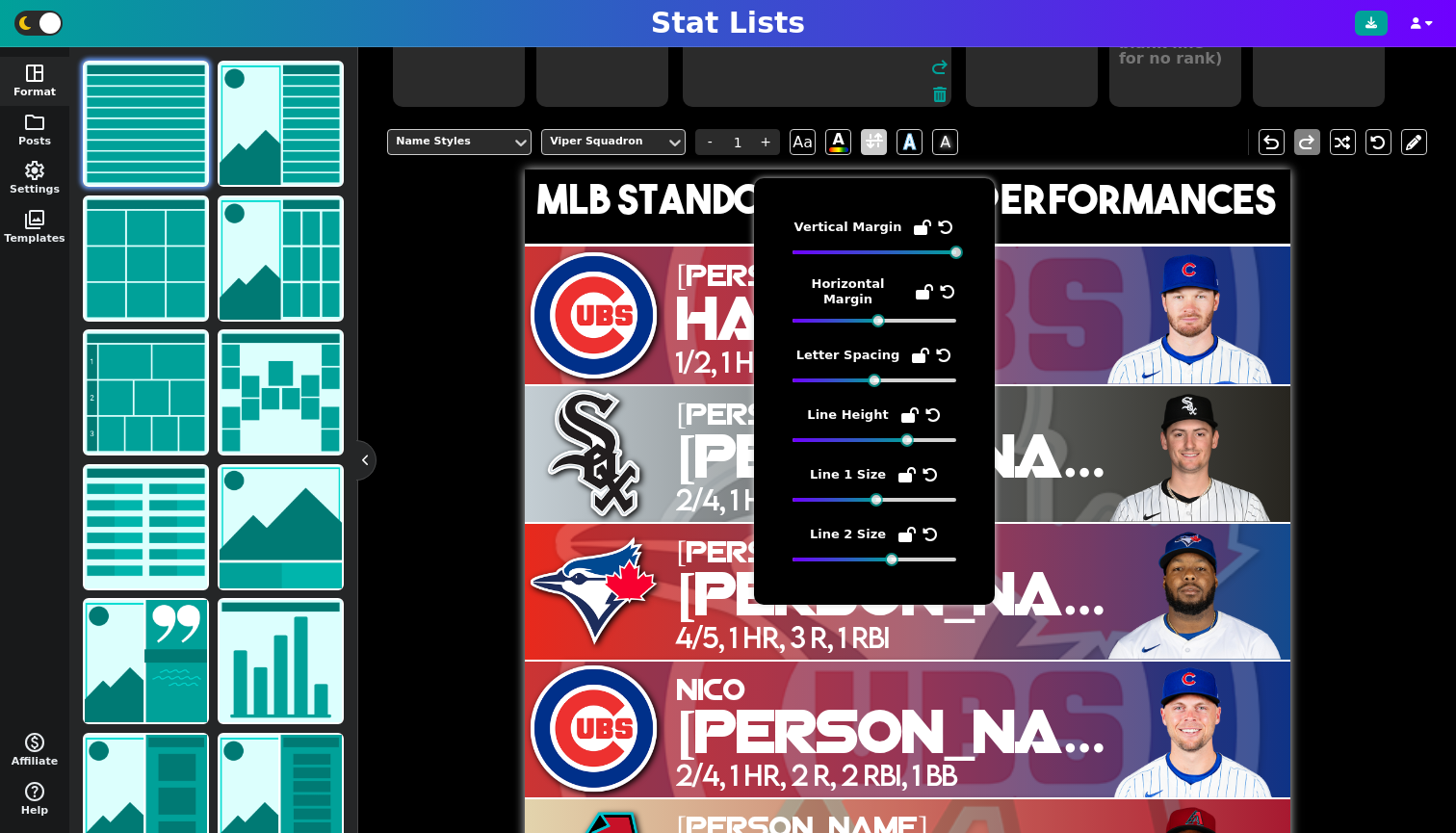
click at [865, 153] on span at bounding box center [874, 142] width 18 height 24
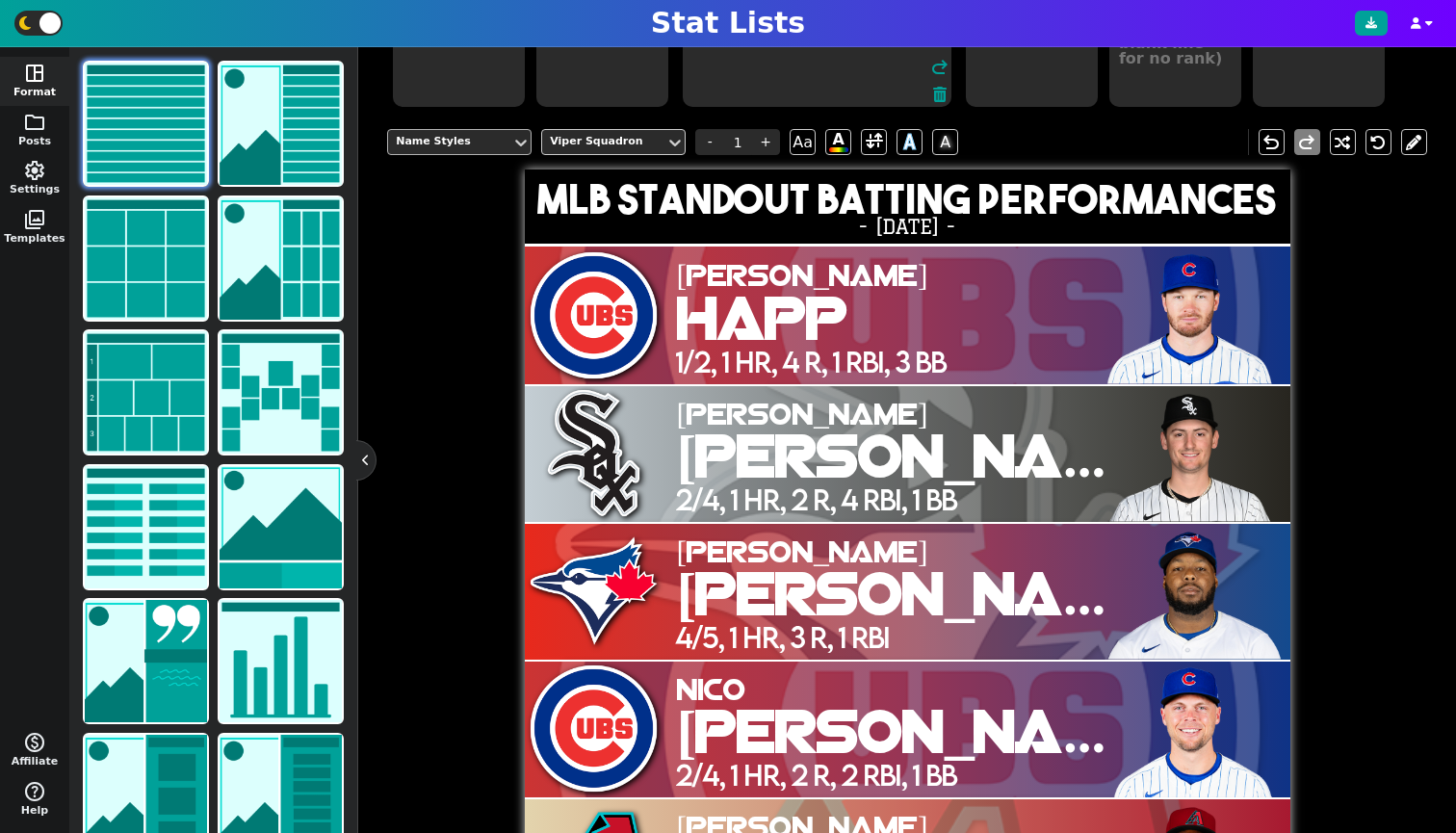
click at [488, 150] on div "Name Styles" at bounding box center [450, 142] width 108 height 17
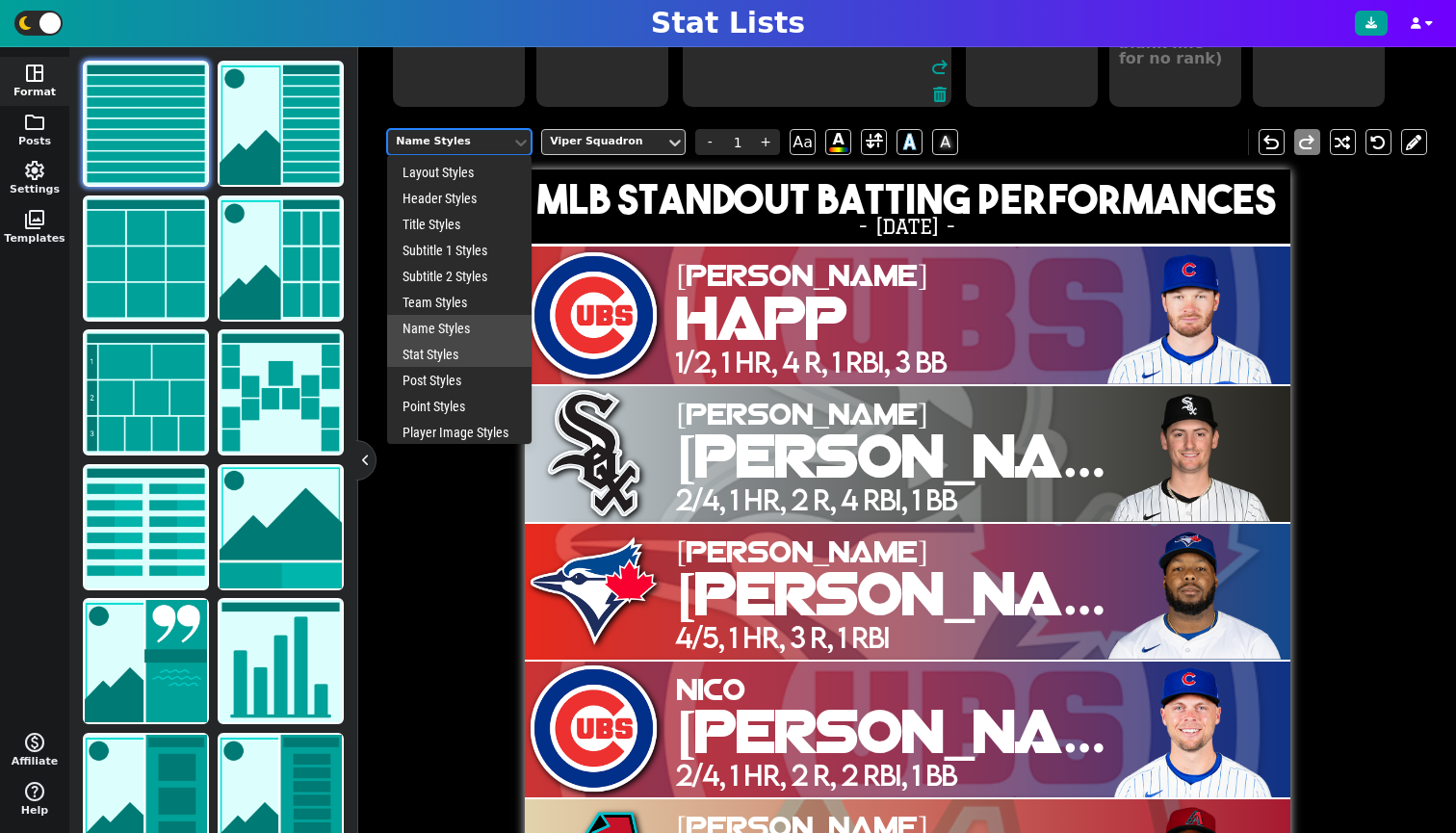
click at [440, 367] on div "Stat Styles" at bounding box center [459, 353] width 144 height 26
type input "11"
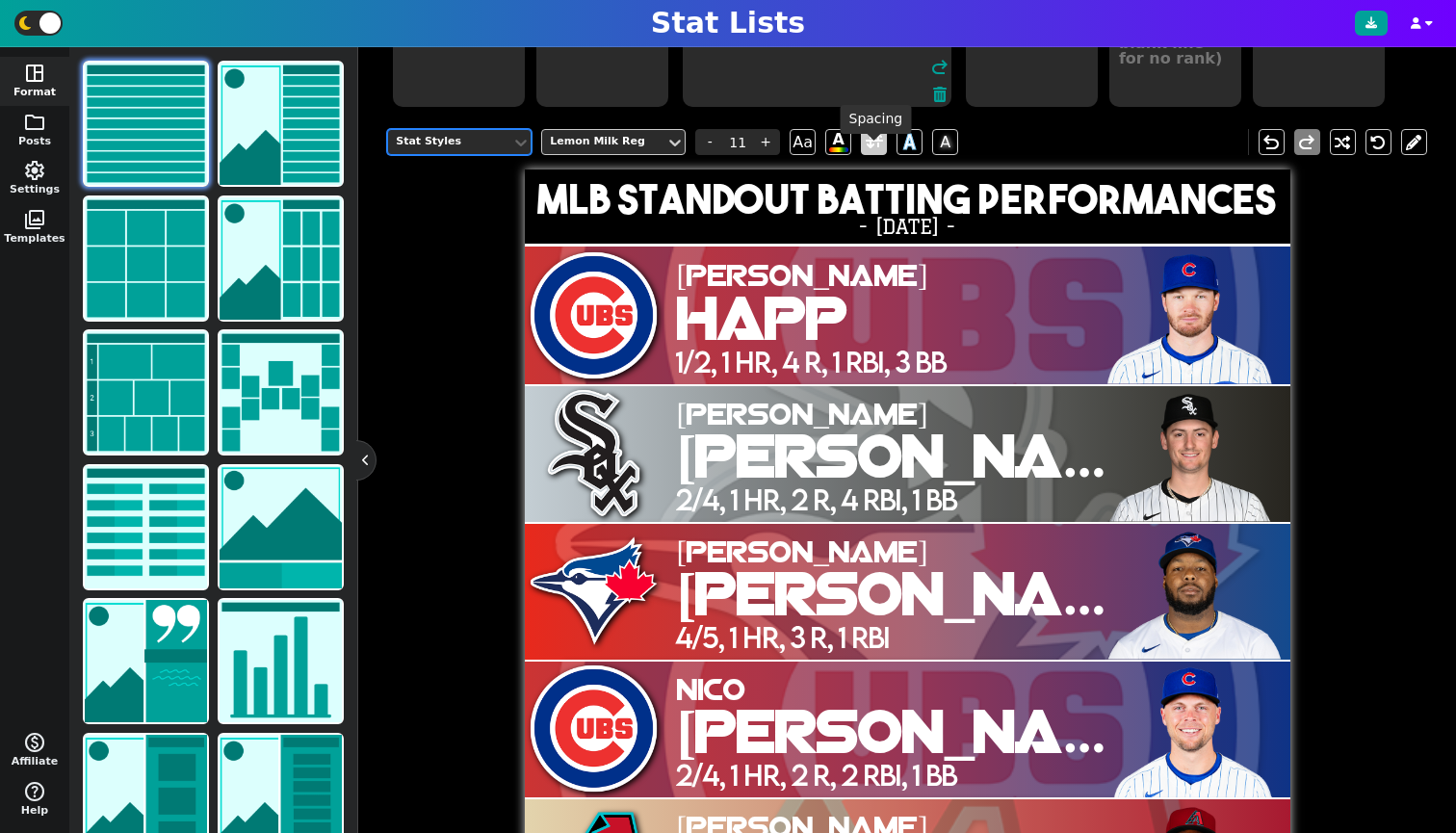
click at [875, 154] on span at bounding box center [874, 142] width 18 height 24
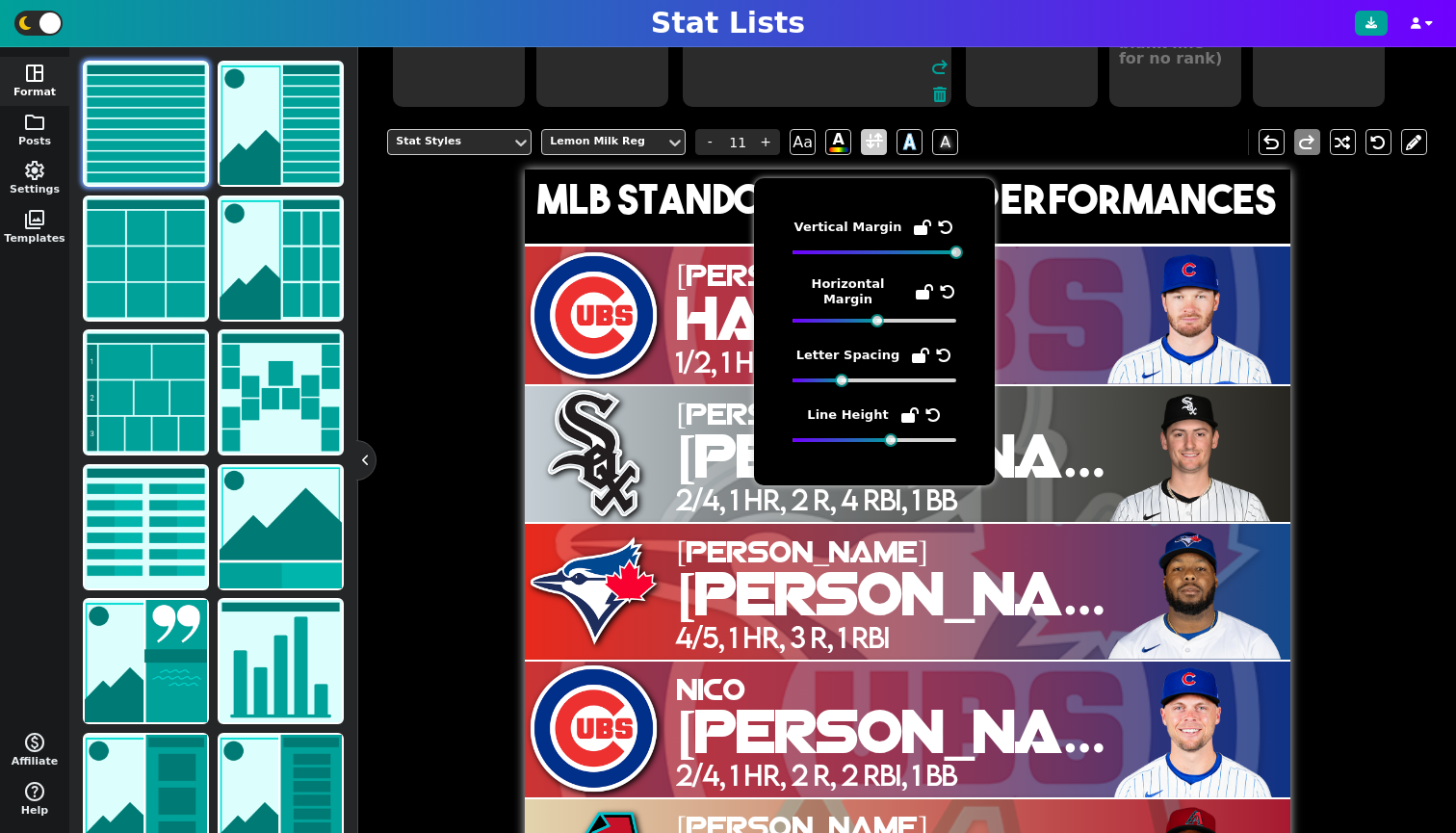
click at [874, 154] on span at bounding box center [874, 142] width 18 height 24
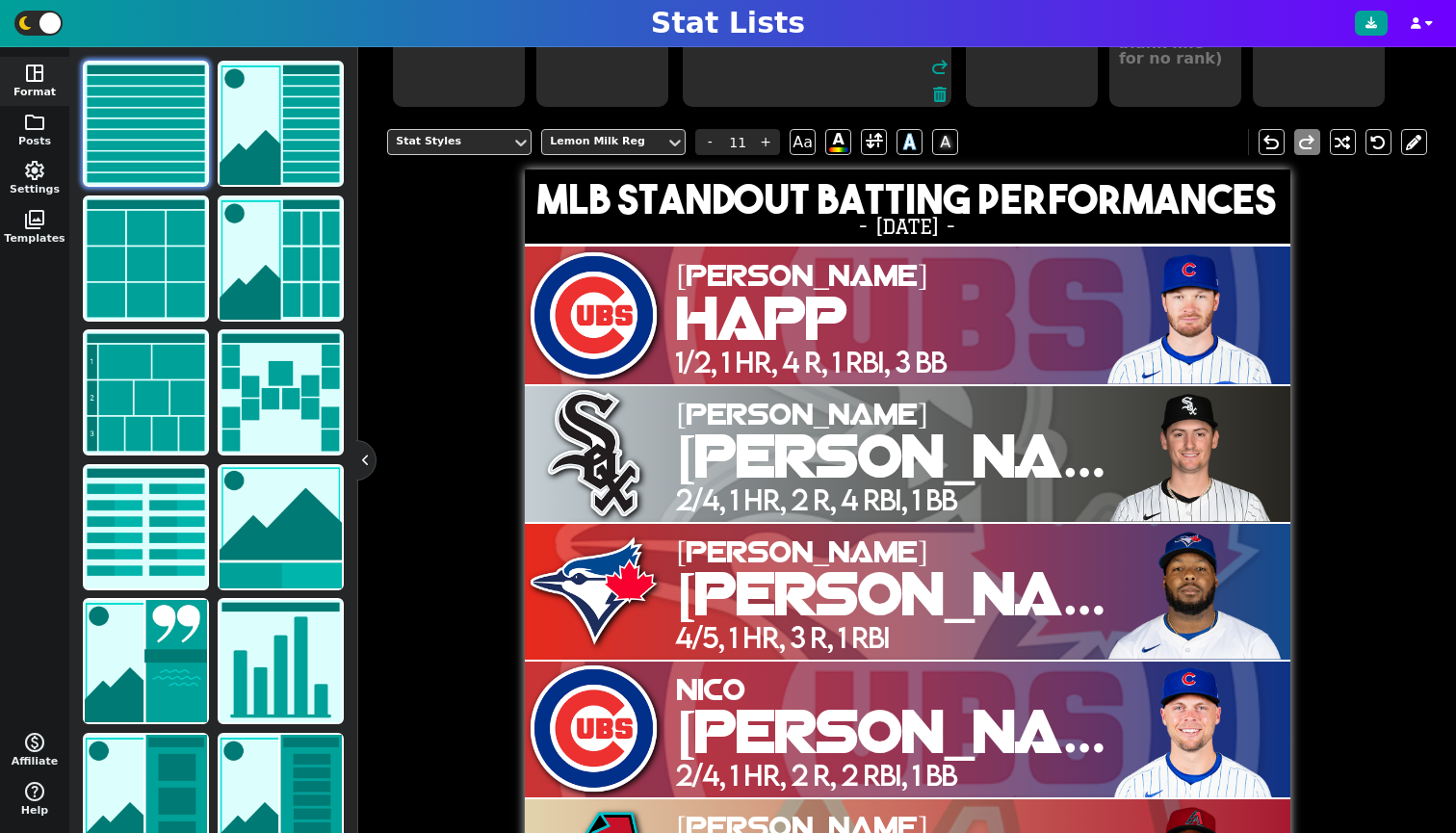
click at [490, 141] on div "Stat Styles Lemon Milk Reg - 11 + Aa A A A undo redo" at bounding box center [907, 142] width 1040 height 54
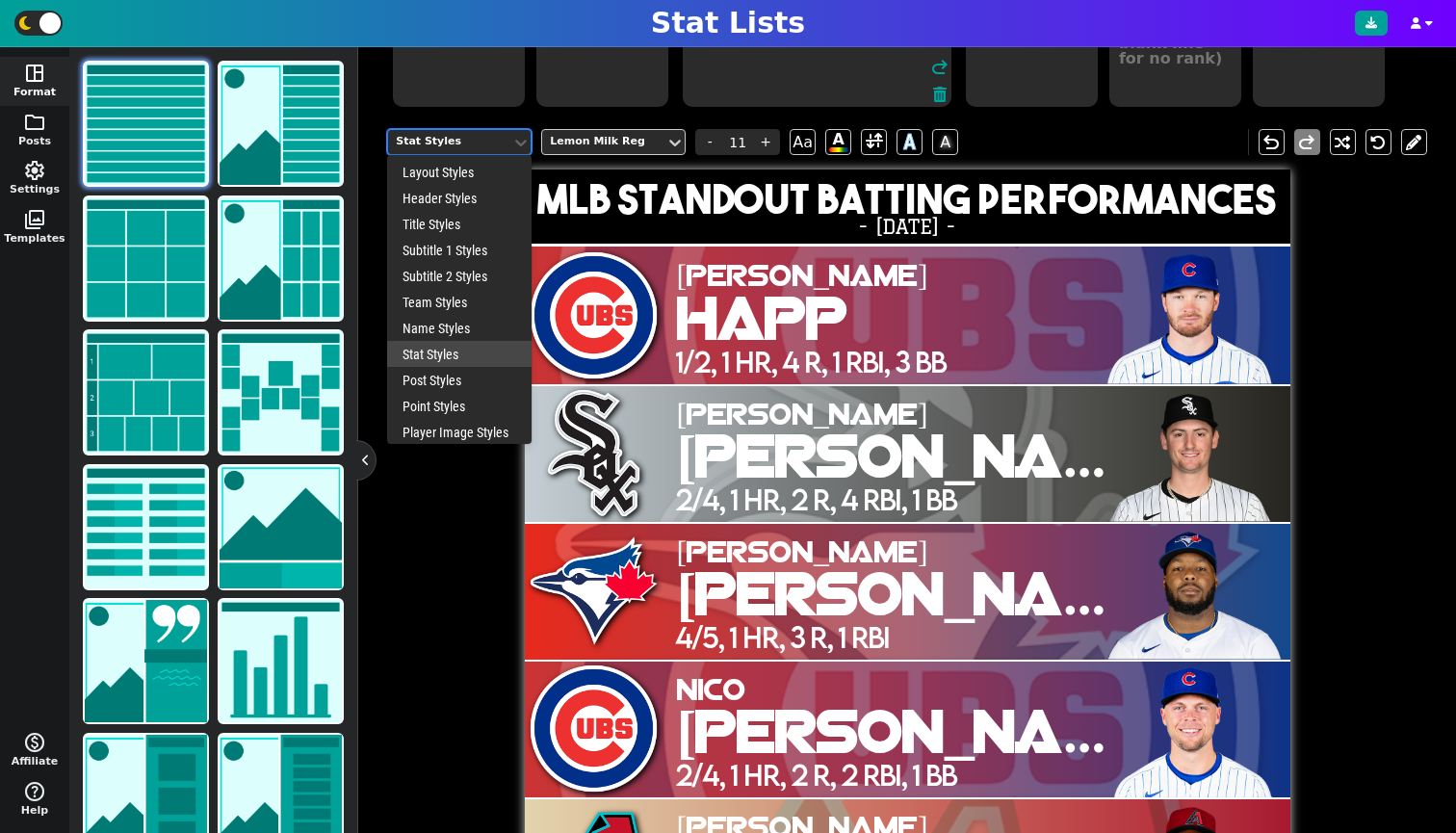
click at [467, 150] on div "Stat Styles" at bounding box center [450, 142] width 108 height 17
click at [437, 393] on div "Post Styles" at bounding box center [459, 380] width 144 height 26
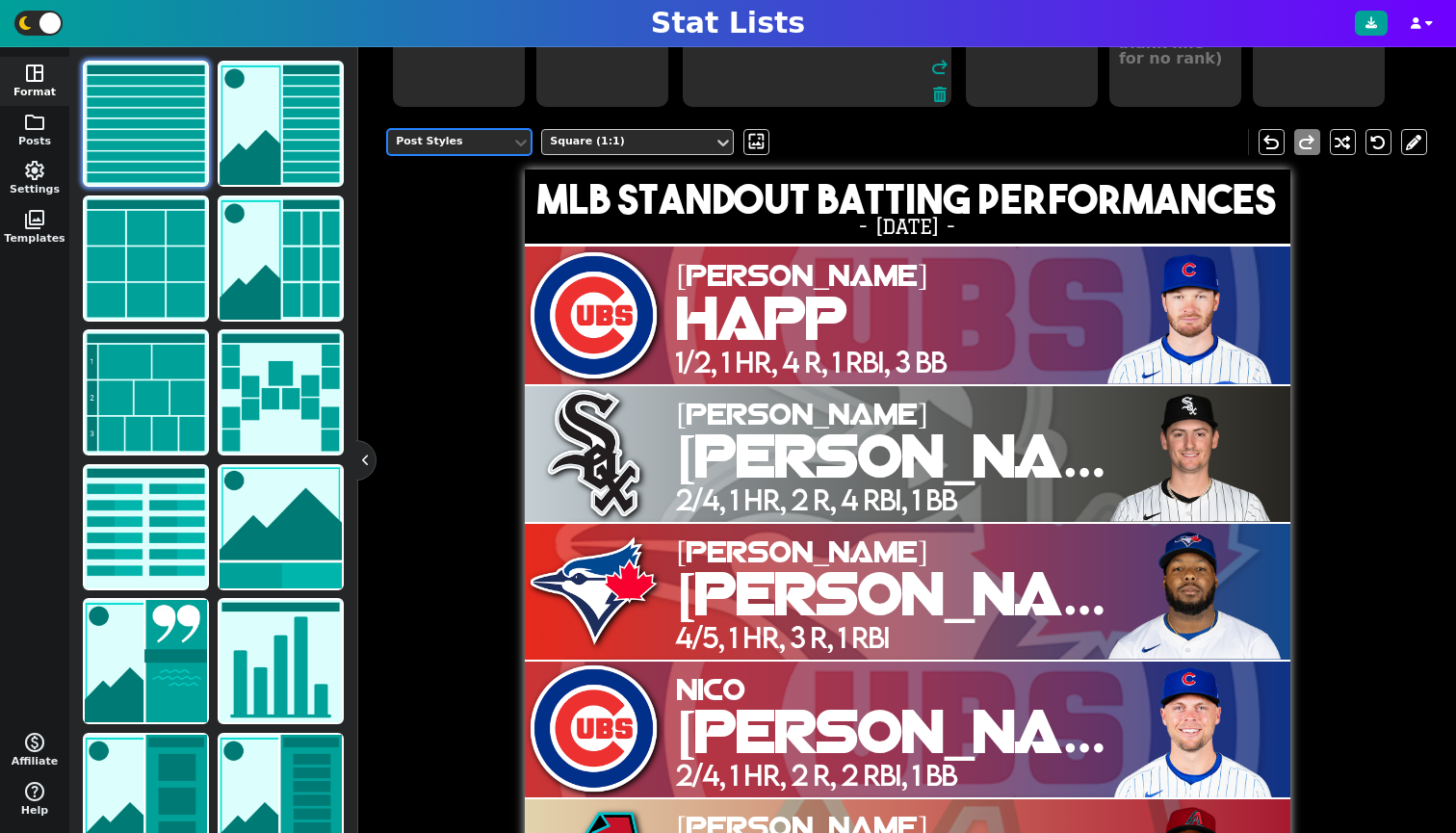
click at [478, 150] on div "Post Styles" at bounding box center [450, 142] width 108 height 17
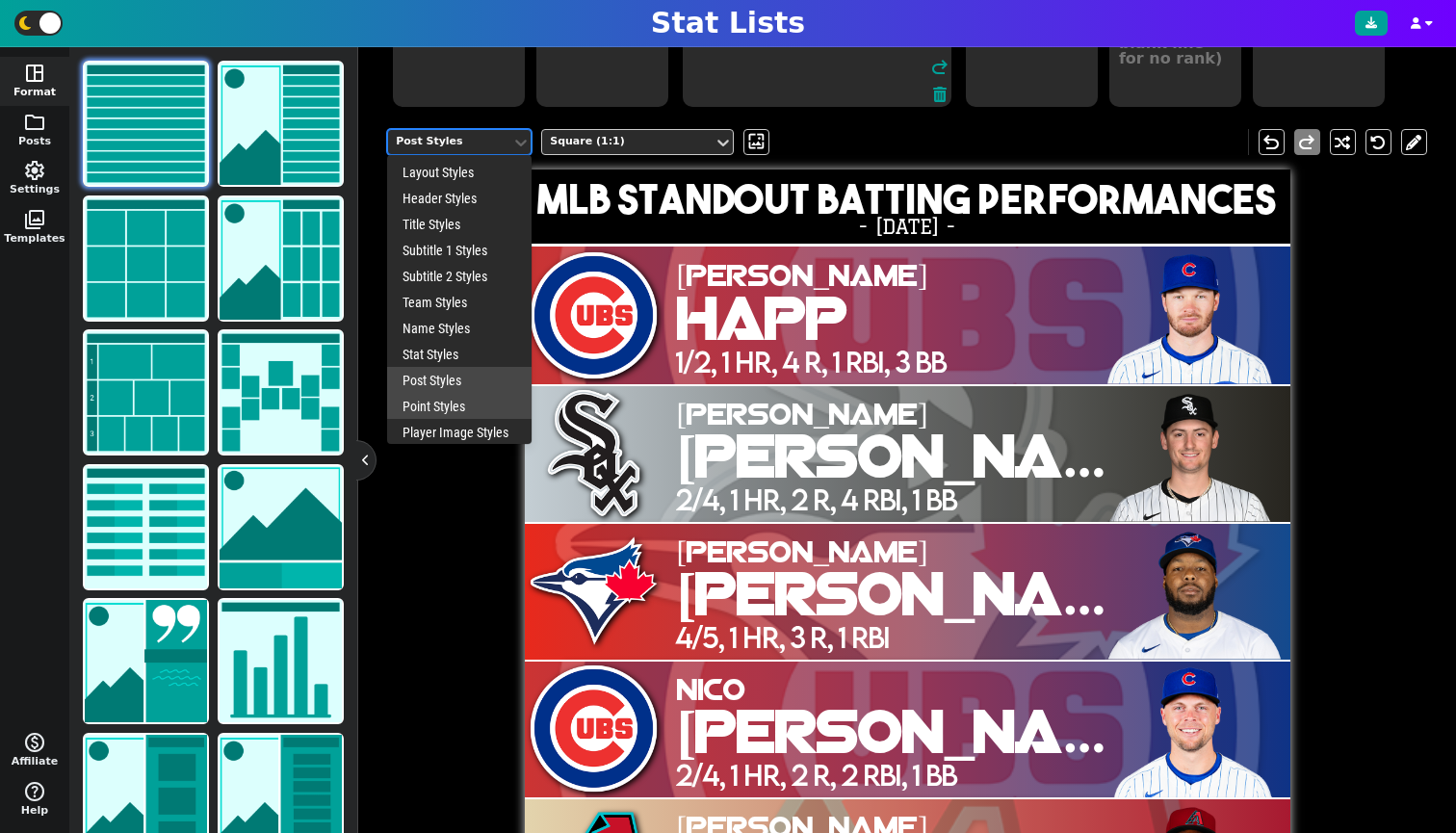
click at [430, 417] on div "Point Styles" at bounding box center [459, 406] width 144 height 26
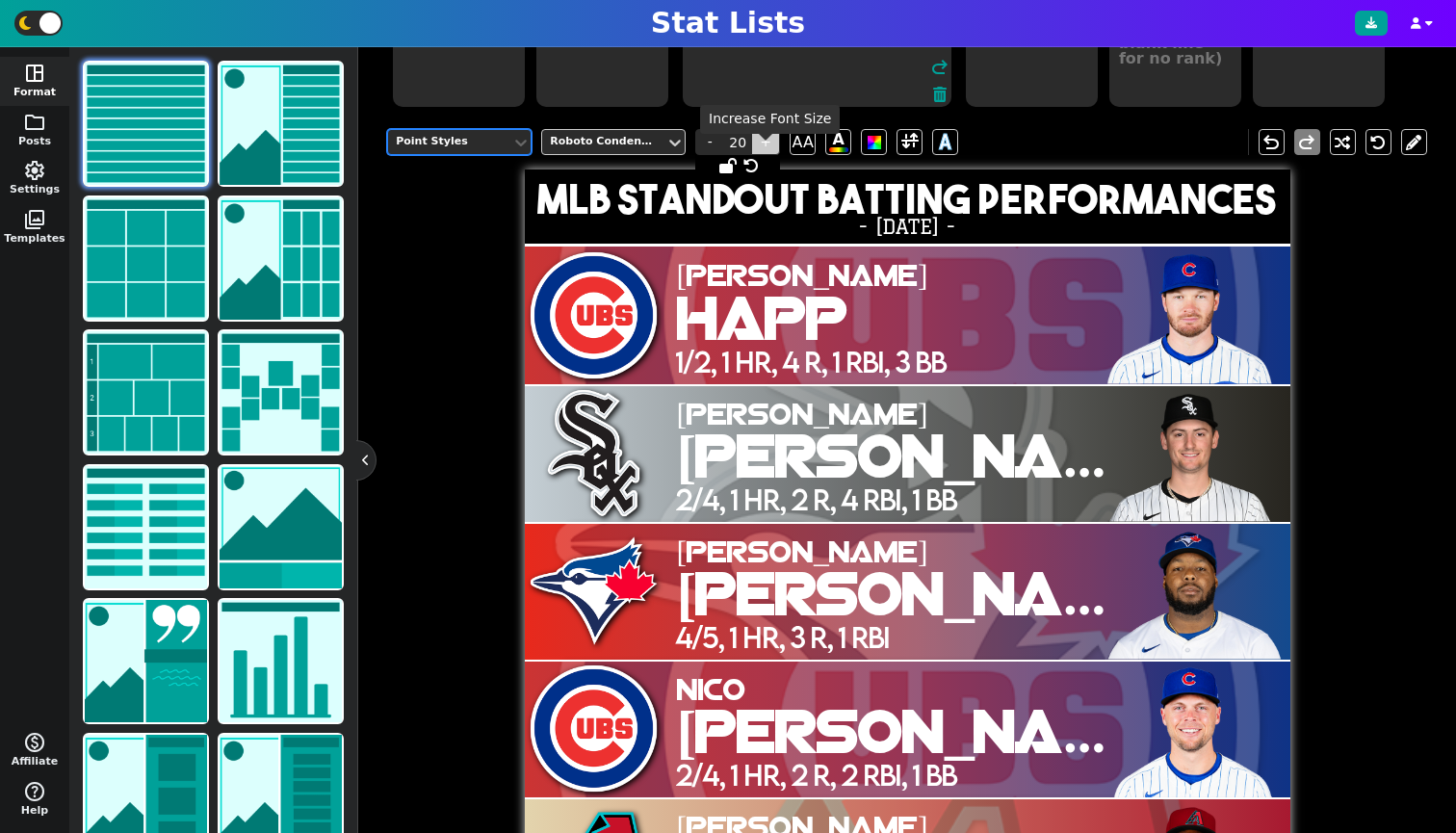
click at [762, 152] on span "+" at bounding box center [766, 142] width 29 height 26
click at [686, 155] on div "Point Styles Roboto Condensed - 21 + AA A A" at bounding box center [677, 142] width 581 height 26
click at [697, 155] on span "-" at bounding box center [710, 142] width 29 height 26
type input "20"
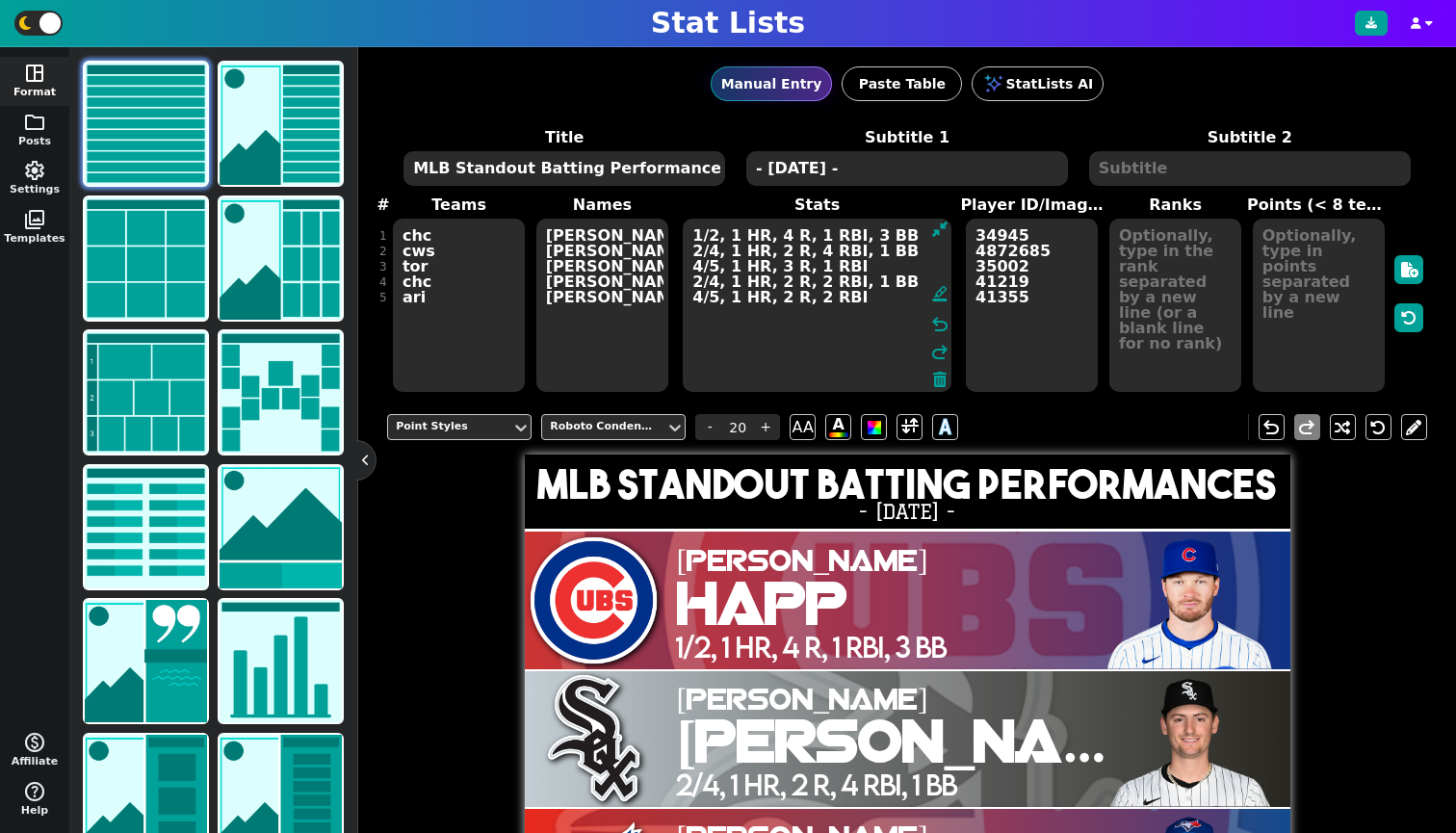
click at [1299, 266] on textarea at bounding box center [1319, 306] width 132 height 173
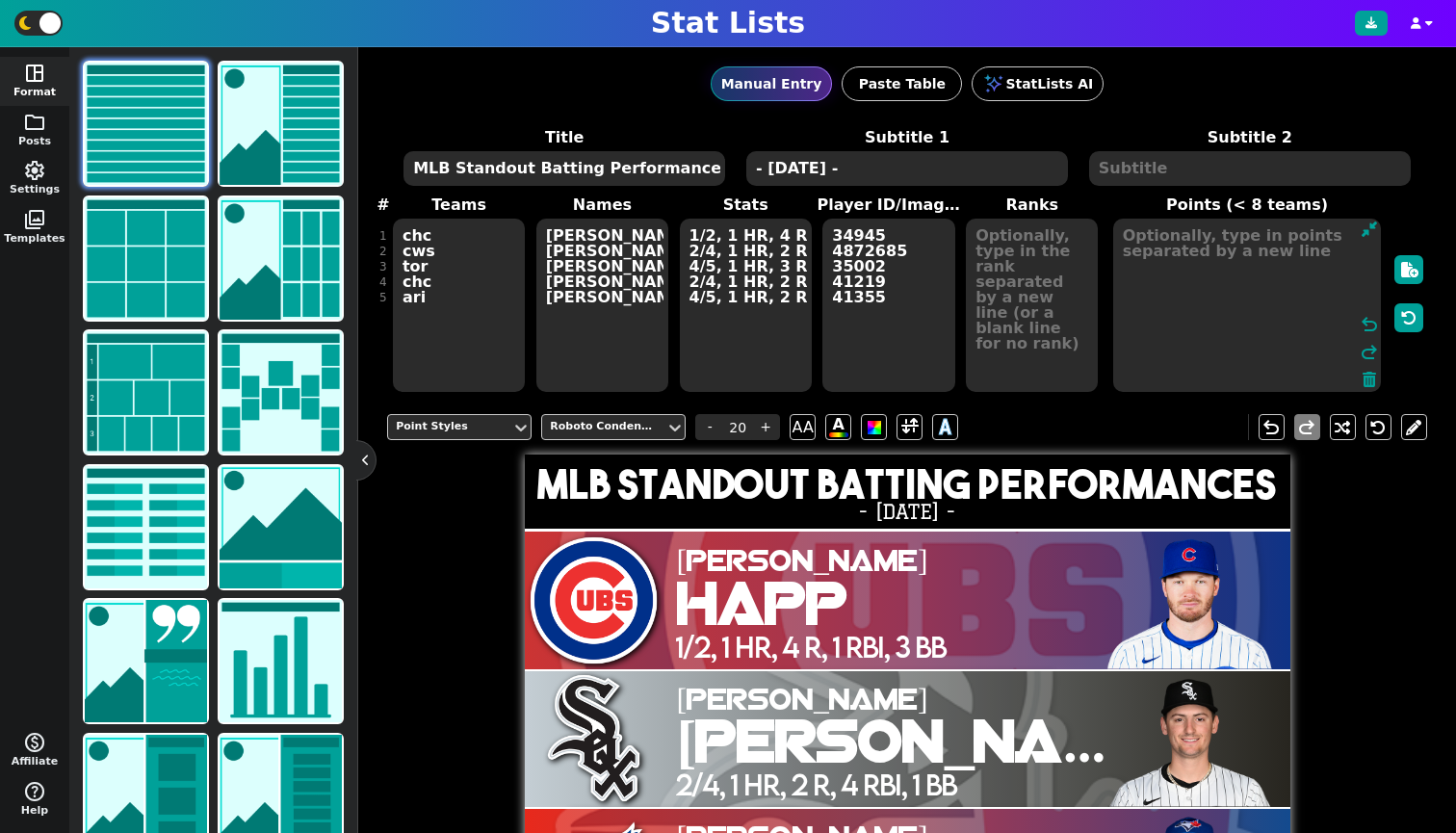
type textarea "t"
click at [418, 539] on div "Point Styles Roboto Condensed - 20 + AA A A undo redo MLB Standout Batting Perf…" at bounding box center [907, 810] width 1040 height 820
click at [479, 435] on div "Point Styles" at bounding box center [450, 426] width 108 height 17
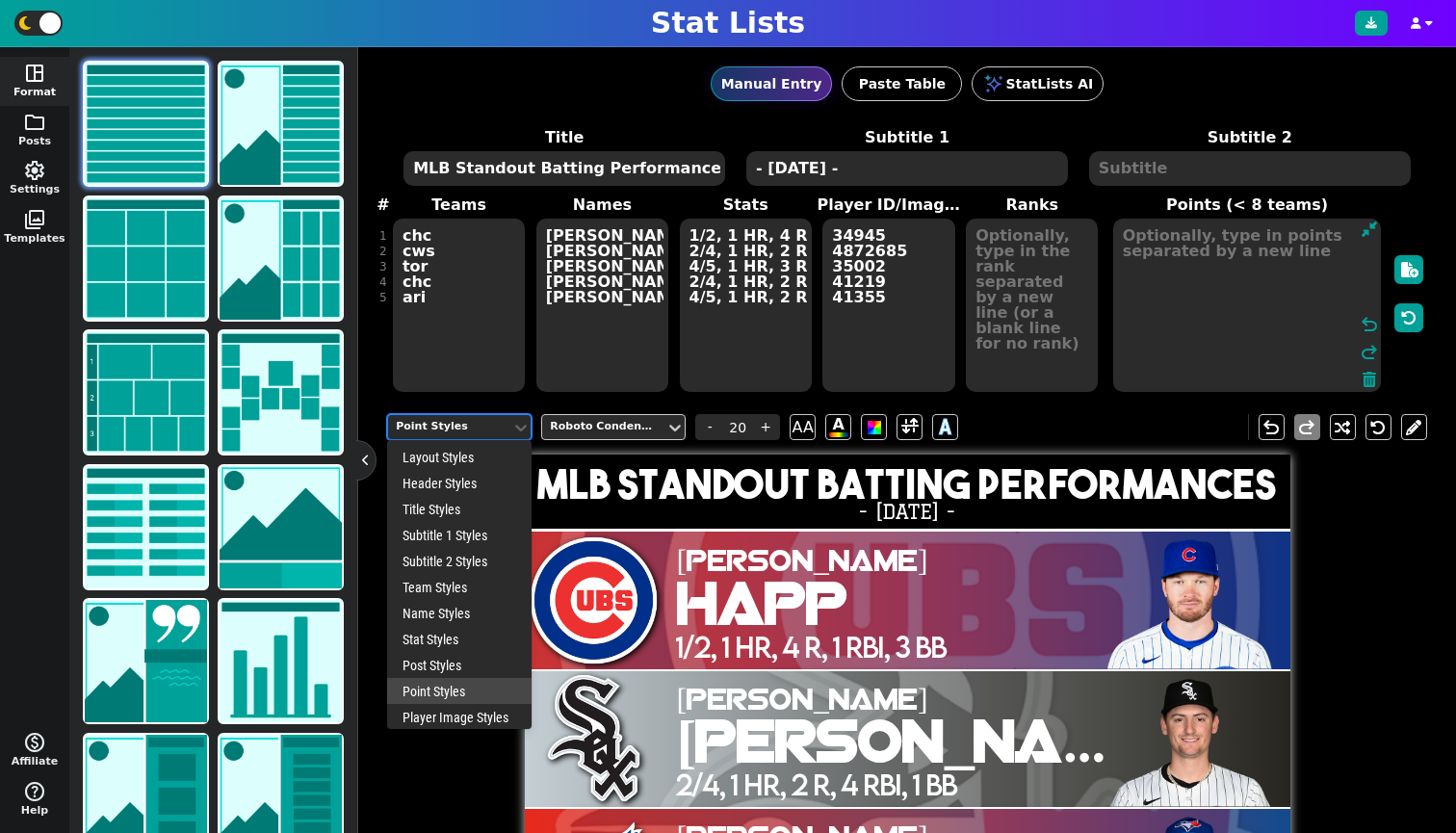
scroll to position [31, 0]
click at [438, 699] on div "Player Image Styles" at bounding box center [459, 686] width 144 height 26
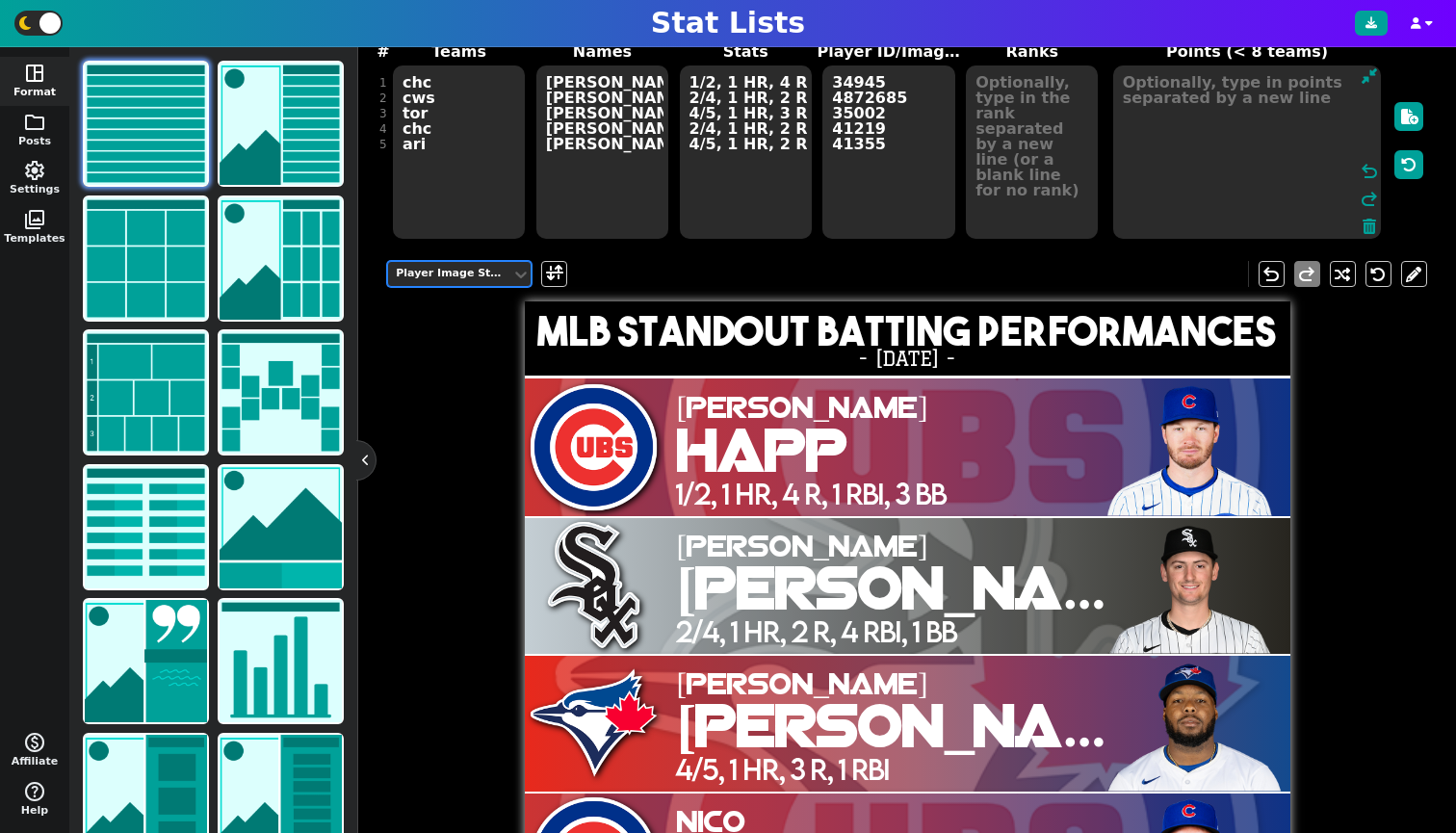
scroll to position [309, 0]
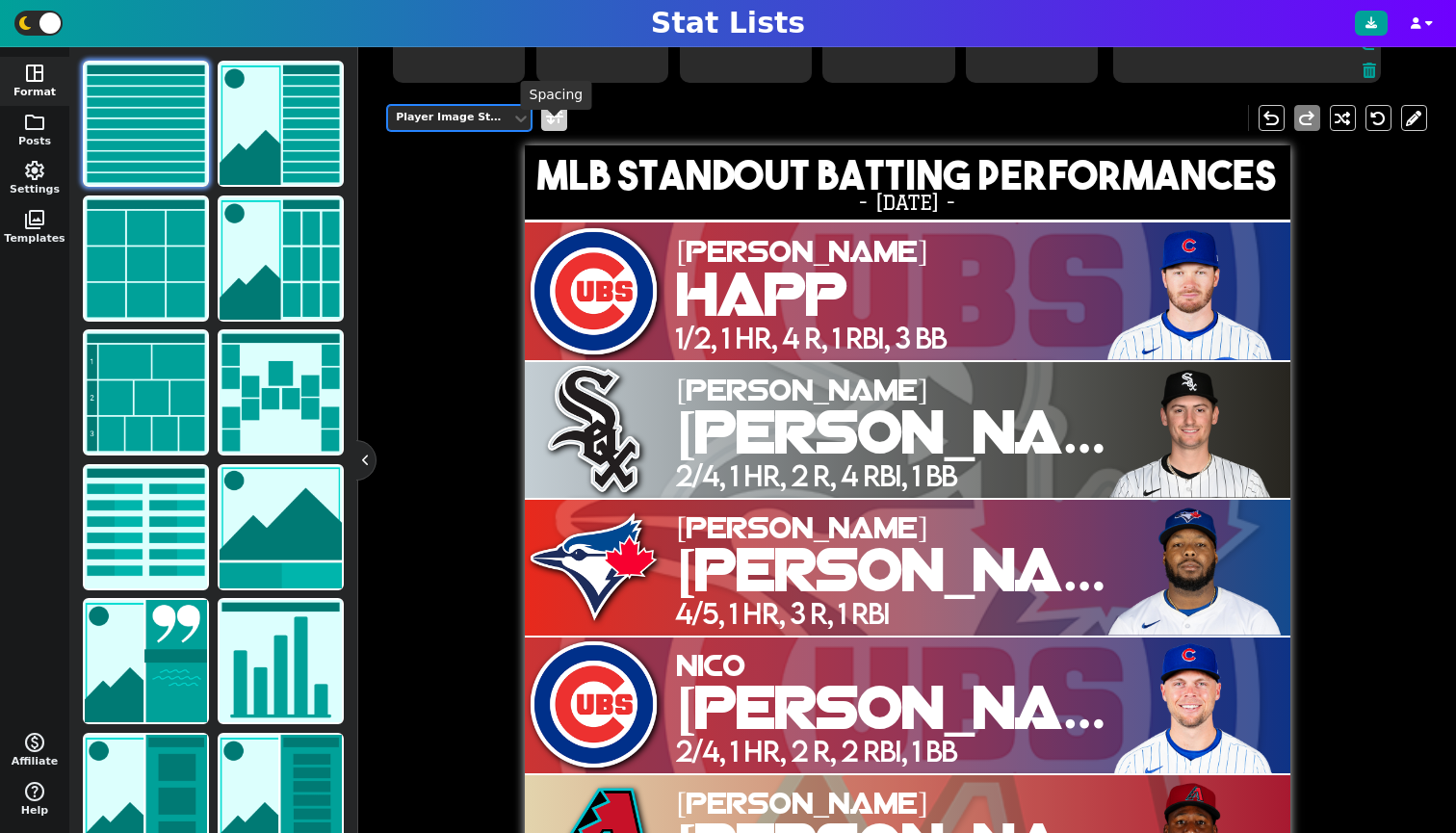
click at [550, 130] on span at bounding box center [555, 118] width 18 height 24
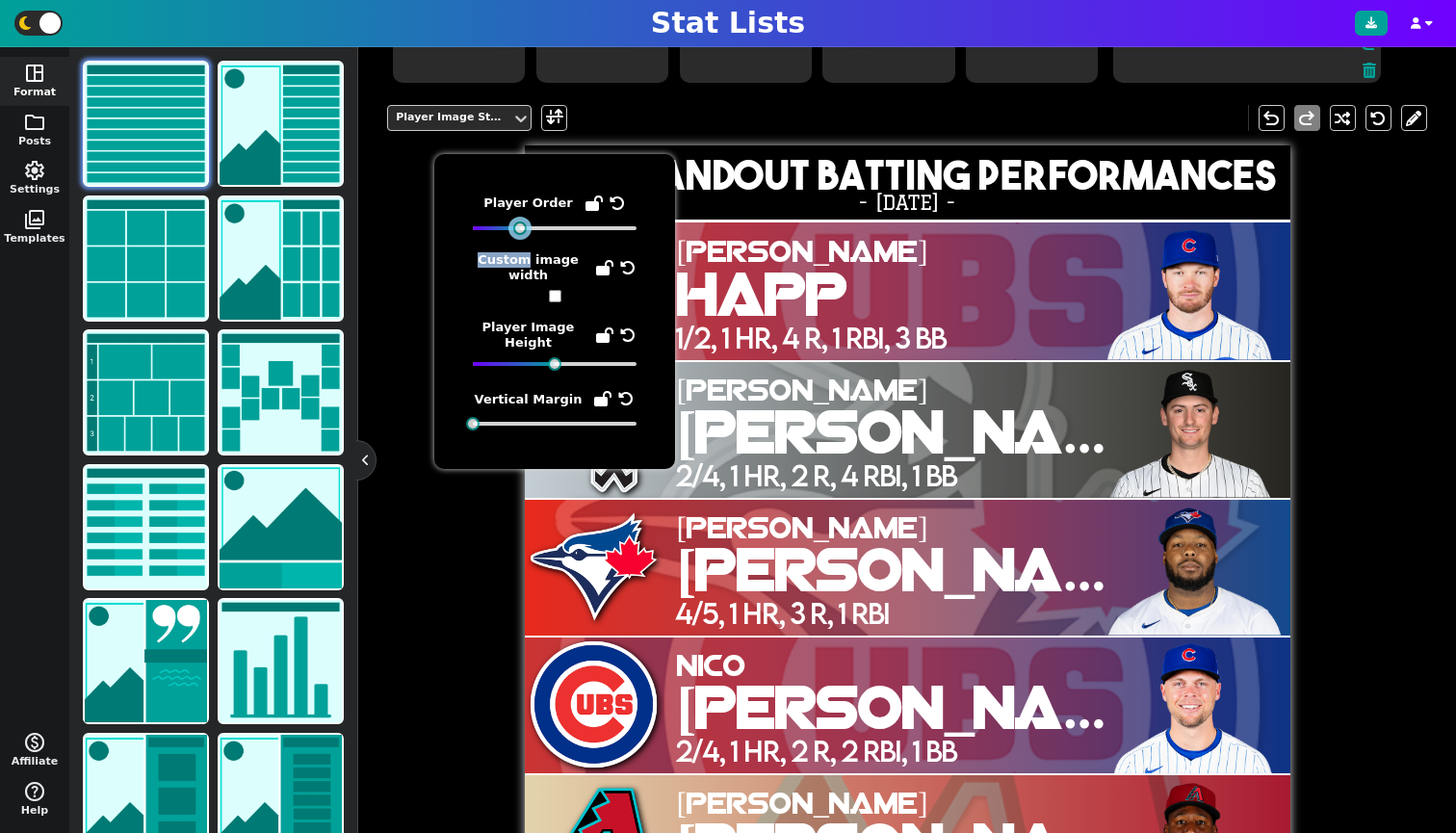
drag, startPoint x: 613, startPoint y: 229, endPoint x: 529, endPoint y: 251, distance: 86.8
click at [529, 251] on div "Player Order Custom image width Player Image Height Vertical Margin" at bounding box center [555, 311] width 164 height 237
drag, startPoint x: 553, startPoint y: 359, endPoint x: 565, endPoint y: 362, distance: 12.4
click at [565, 362] on div at bounding box center [571, 364] width 14 height 14
drag, startPoint x: 452, startPoint y: 548, endPoint x: 453, endPoint y: 538, distance: 10.0
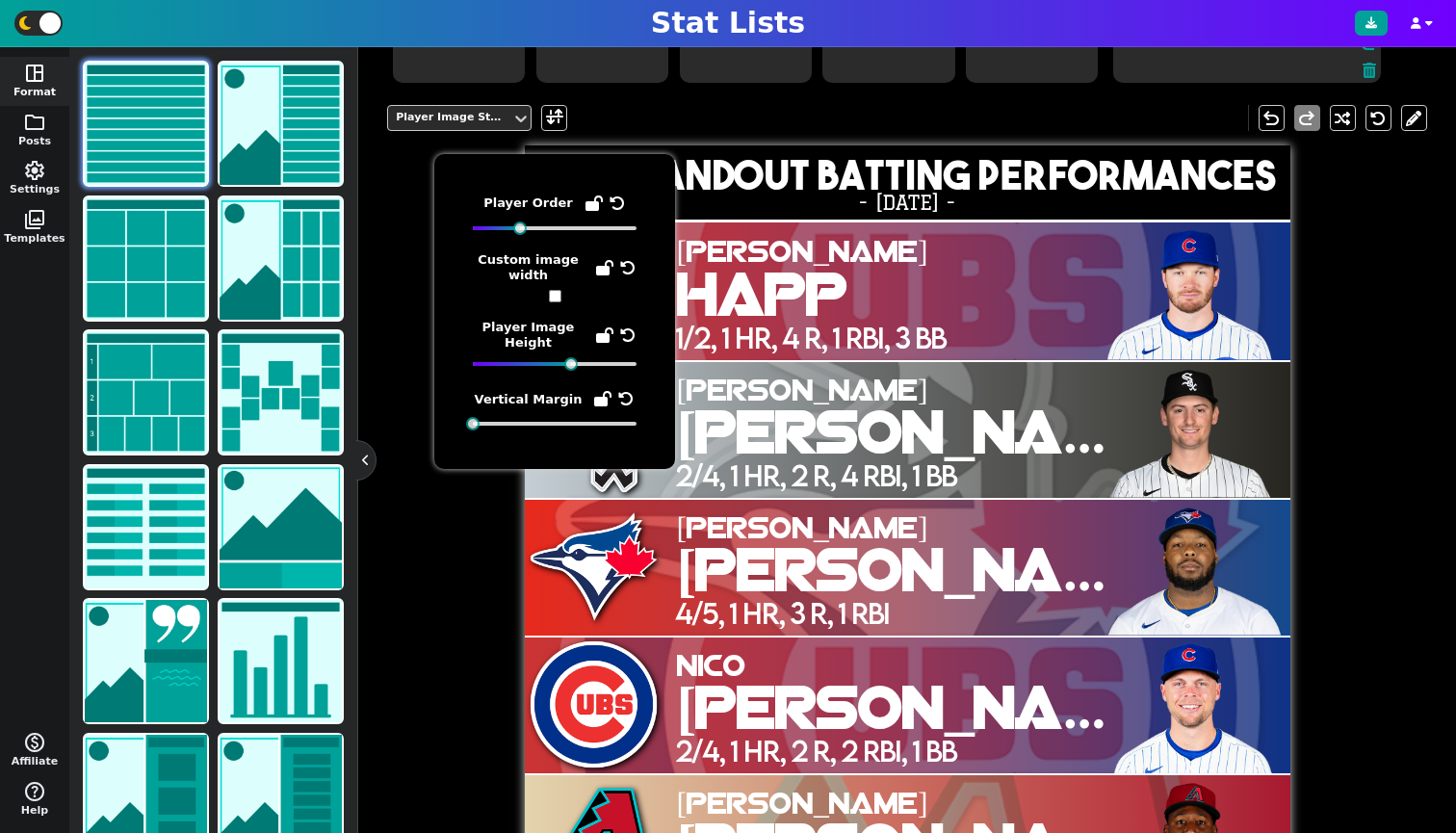
click at [453, 547] on div "Player Image Styles undo redo MLB Standout Batting Performances - [DATE] - [PER…" at bounding box center [907, 500] width 1040 height 820
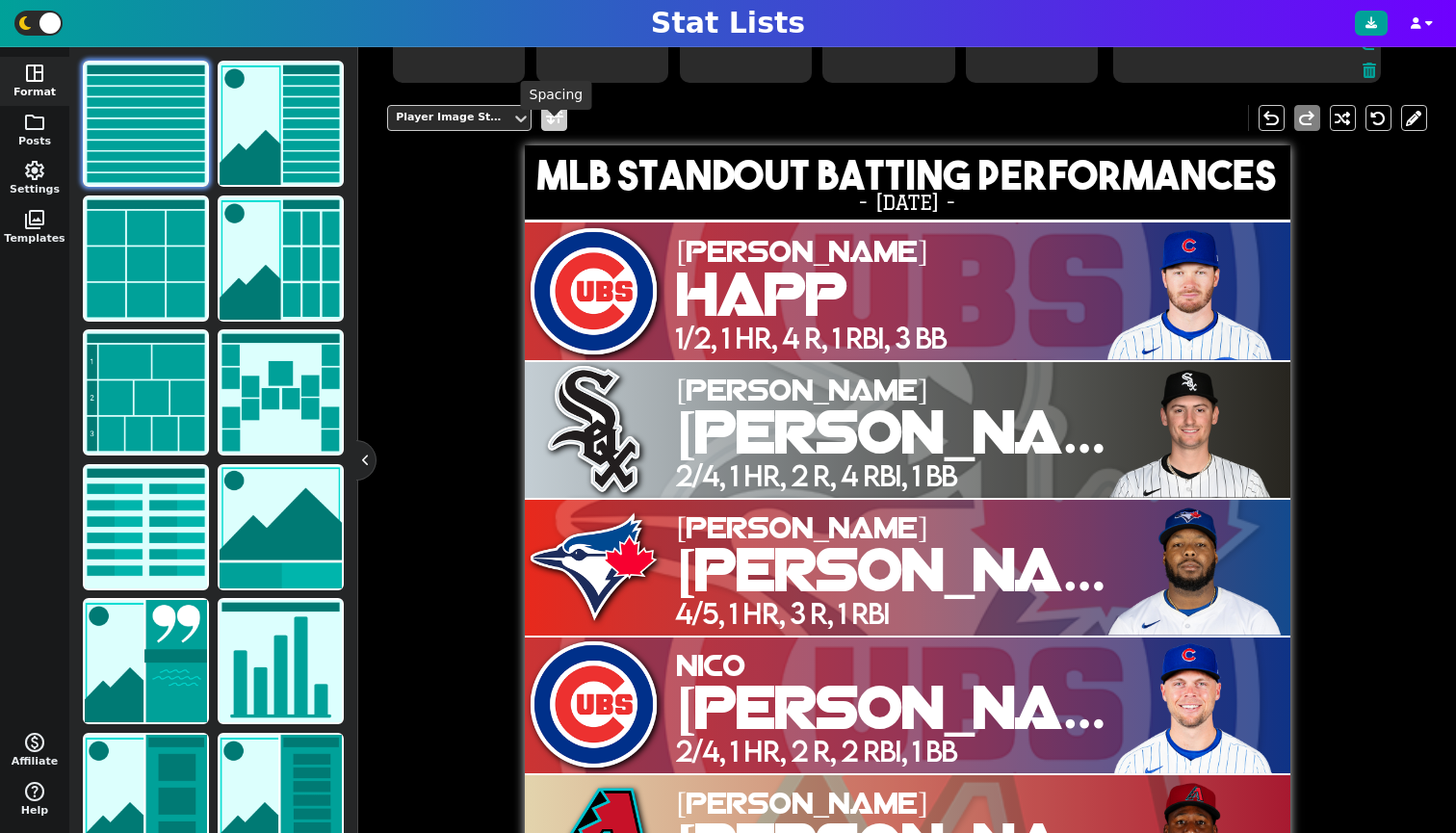
click at [546, 130] on span at bounding box center [555, 118] width 18 height 24
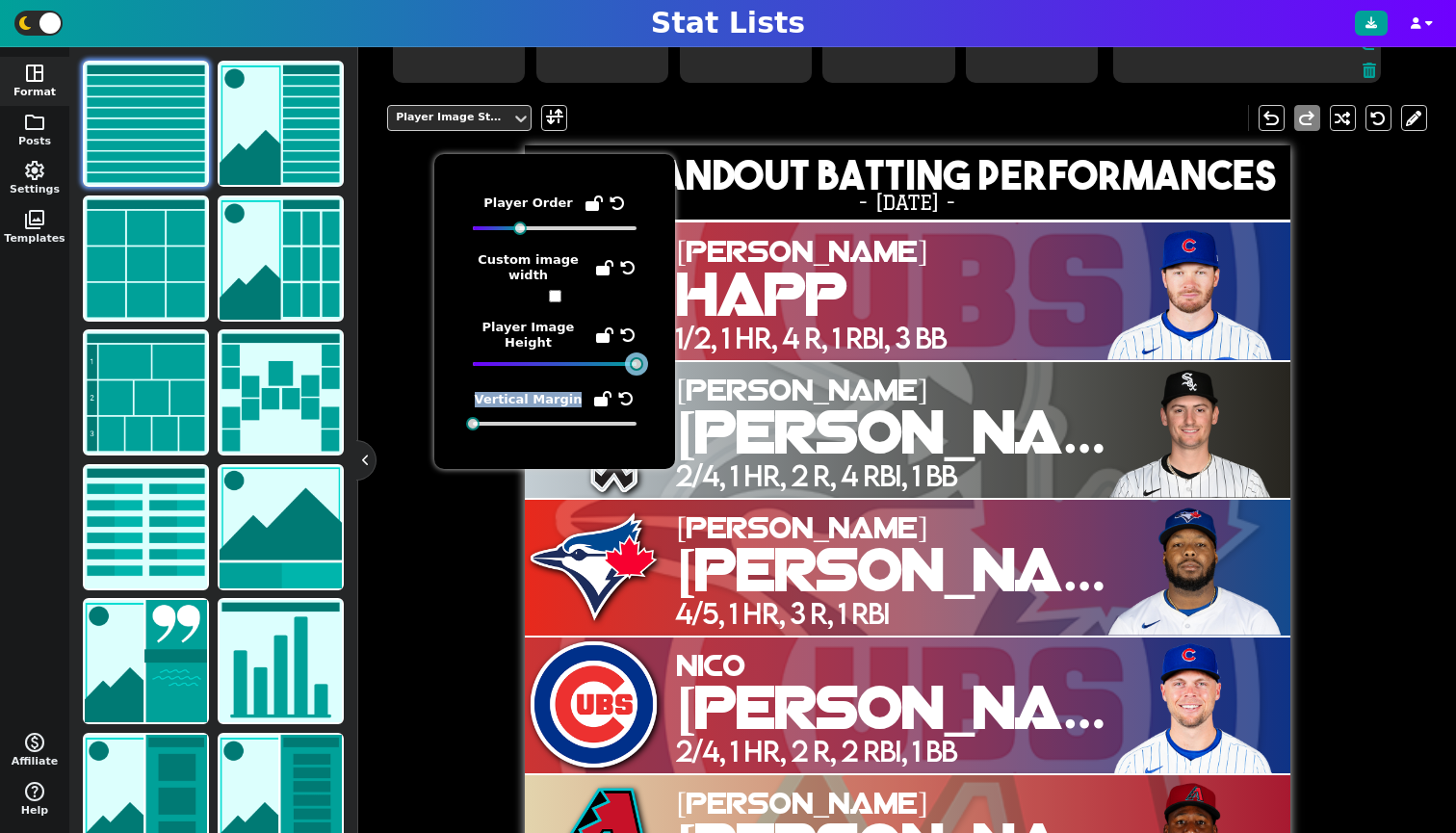
drag, startPoint x: 570, startPoint y: 362, endPoint x: 673, endPoint y: 411, distance: 114.1
click at [673, 411] on div "Player Order Custom image width Player Image Height Vertical Margin" at bounding box center [554, 311] width 240 height 315
click at [450, 564] on div "Player Image Styles undo redo MLB Standout Batting Performances - [DATE] - [PER…" at bounding box center [907, 500] width 1040 height 820
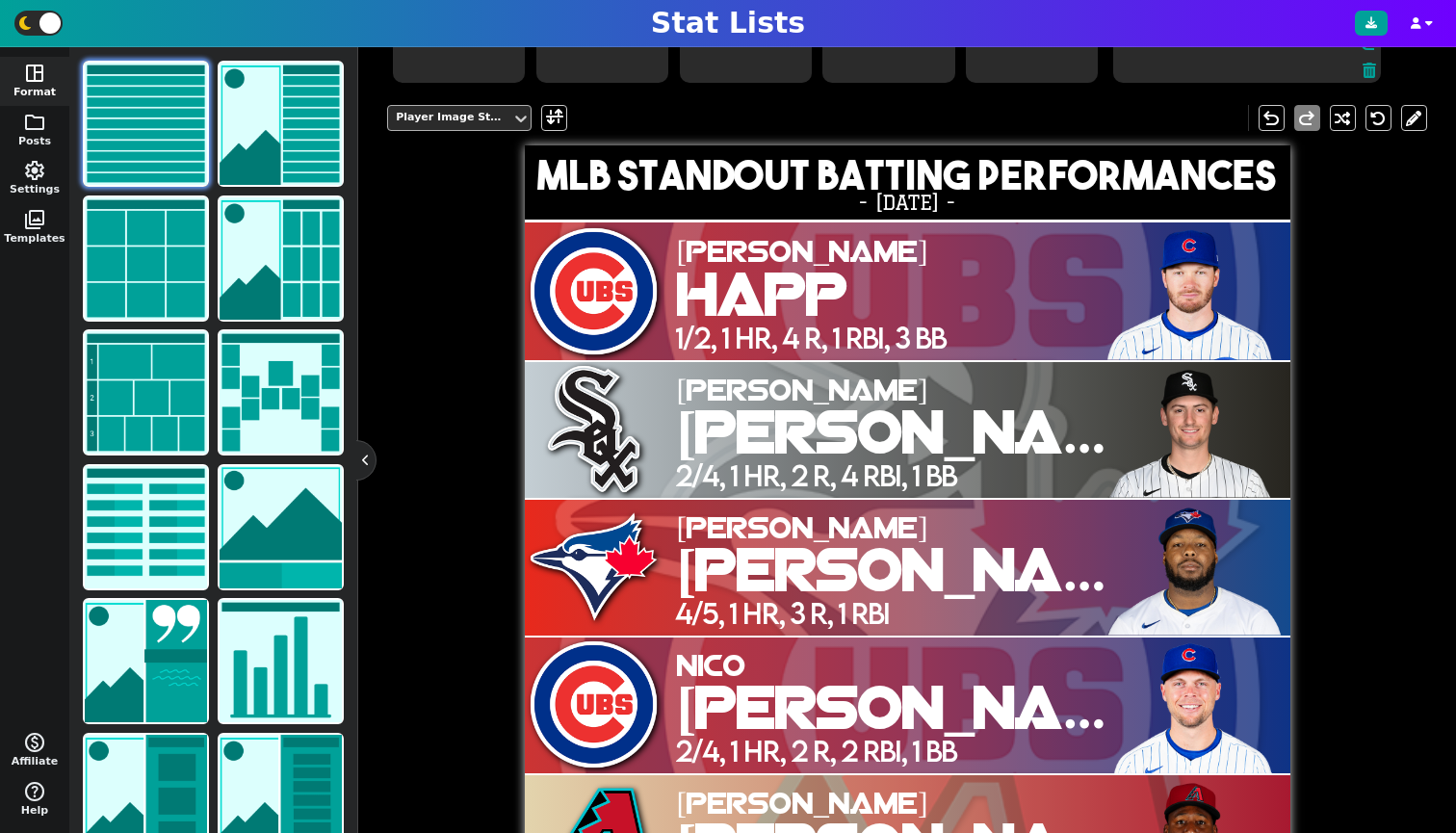
click at [455, 131] on div "Player Image Styles" at bounding box center [450, 118] width 124 height 26
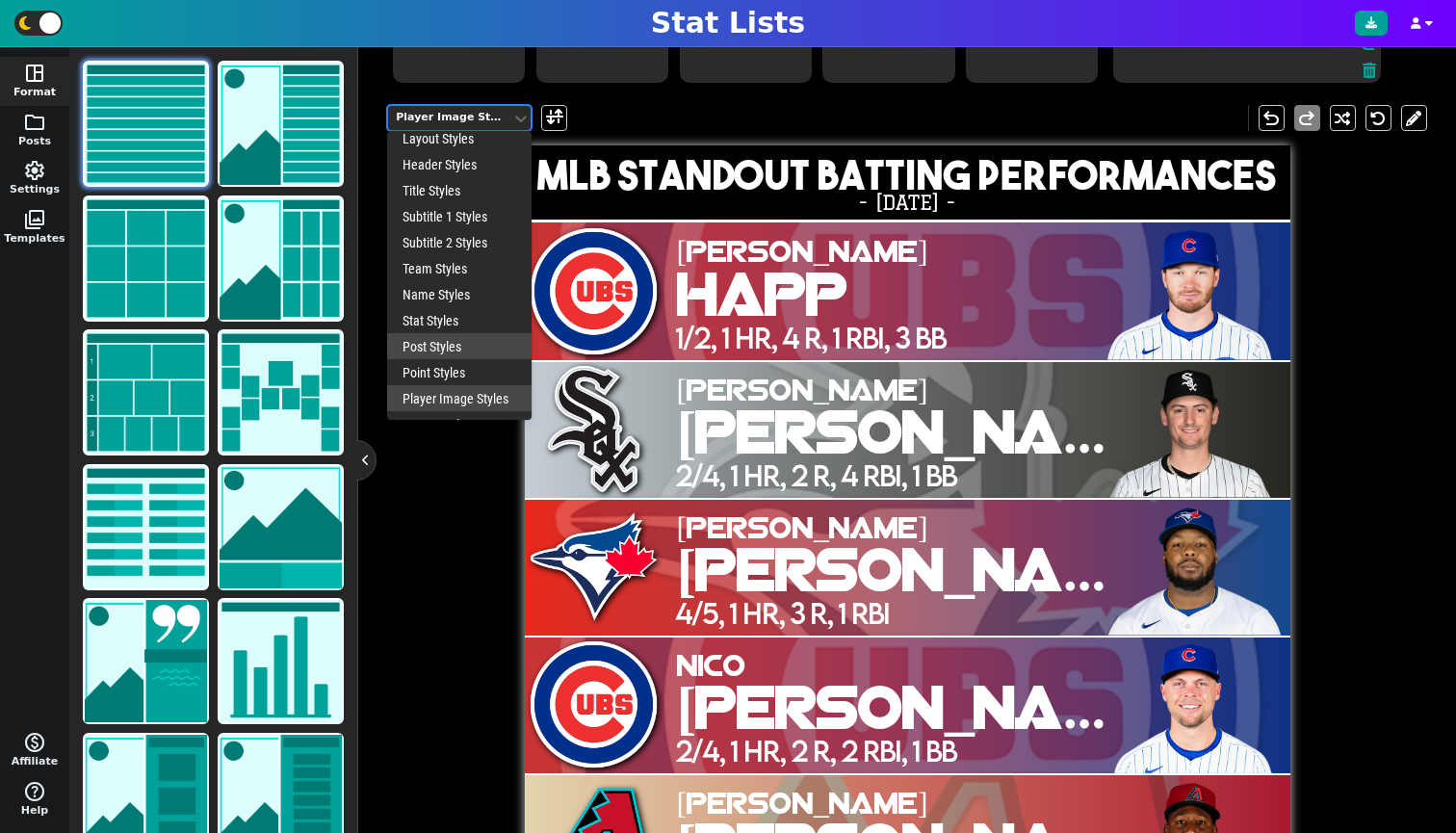
scroll to position [31, 0]
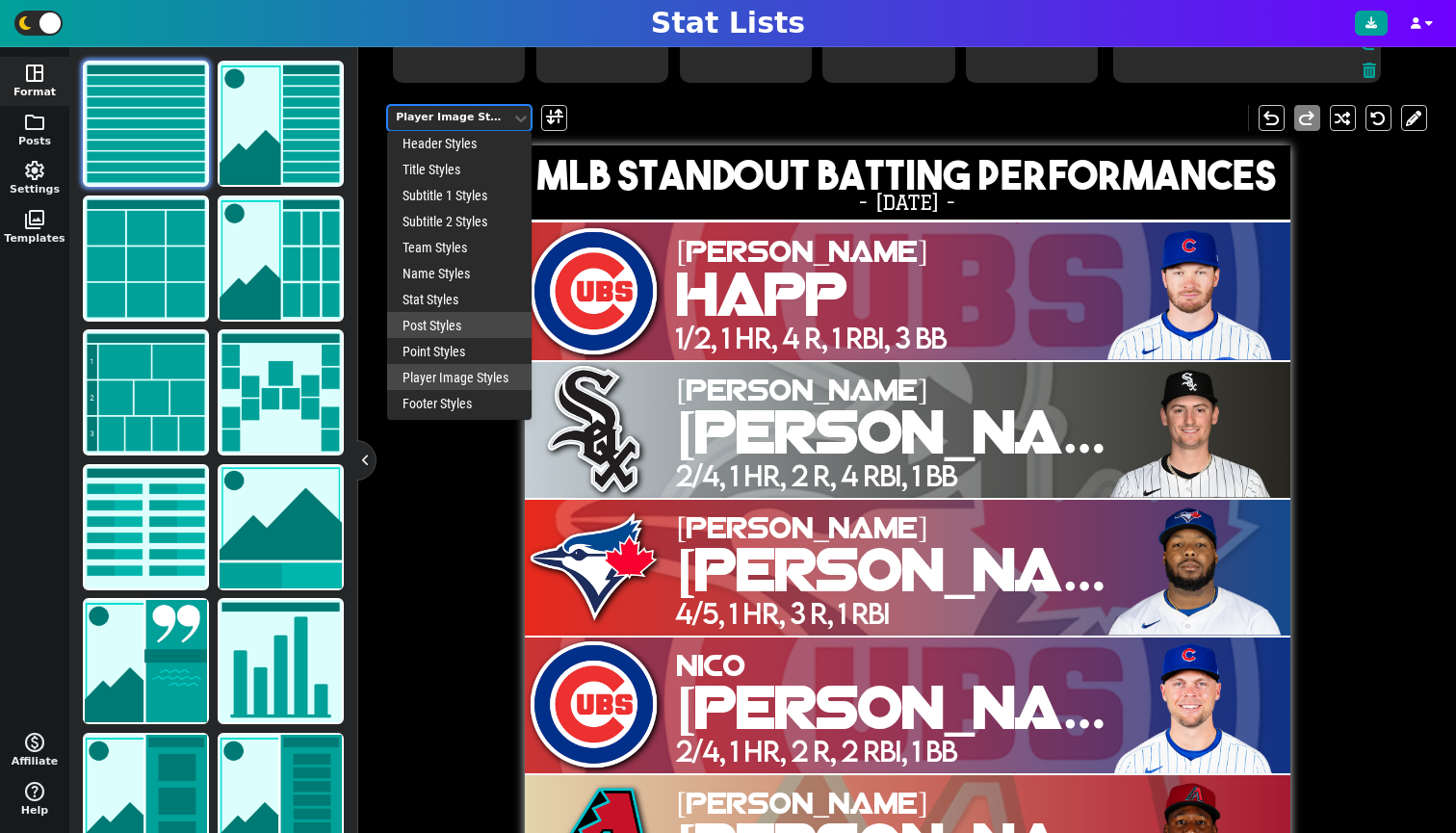
click at [428, 338] on div "Post Styles" at bounding box center [459, 325] width 144 height 26
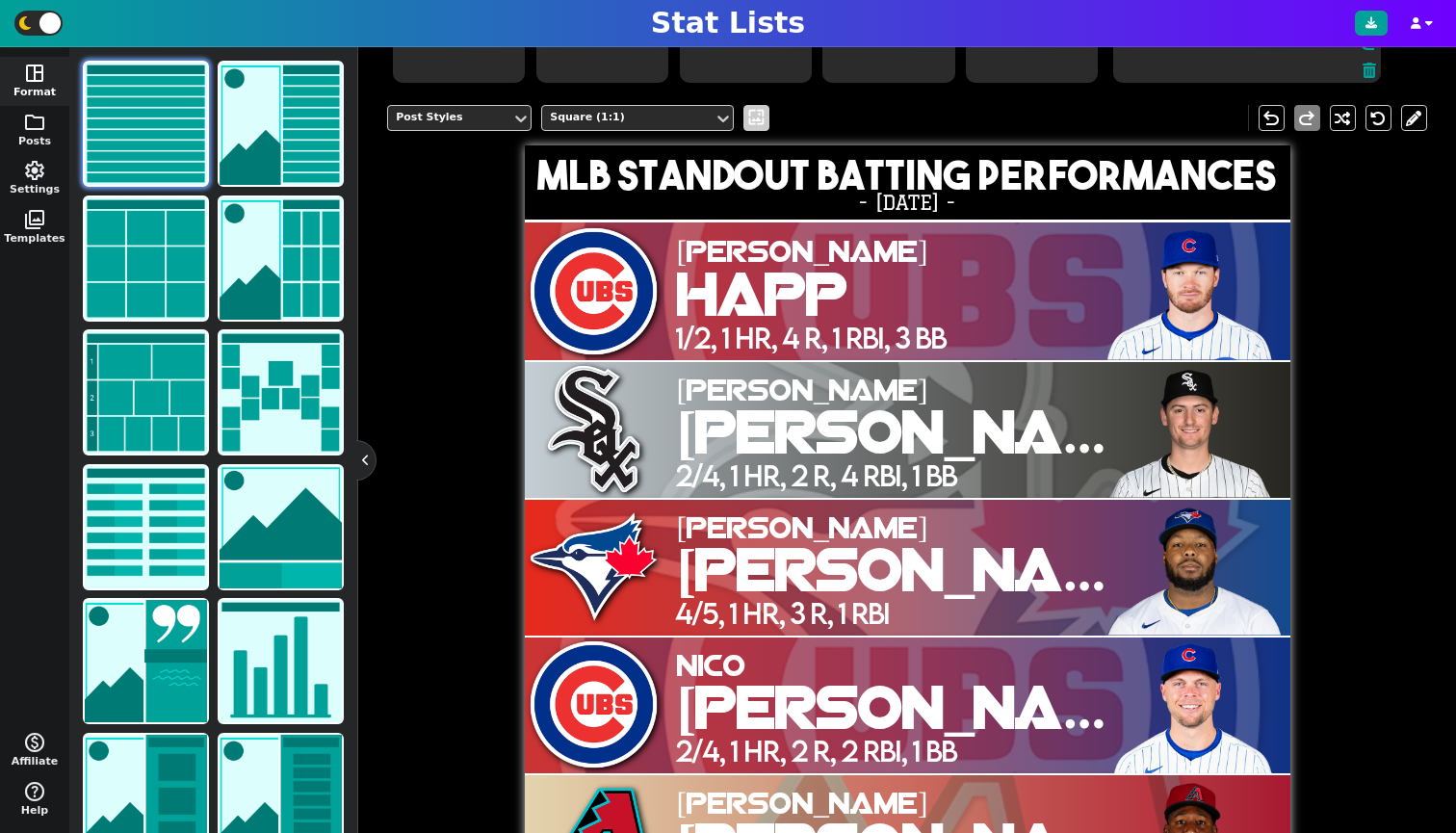
click at [760, 128] on span "wallpaper" at bounding box center [756, 118] width 20 height 20
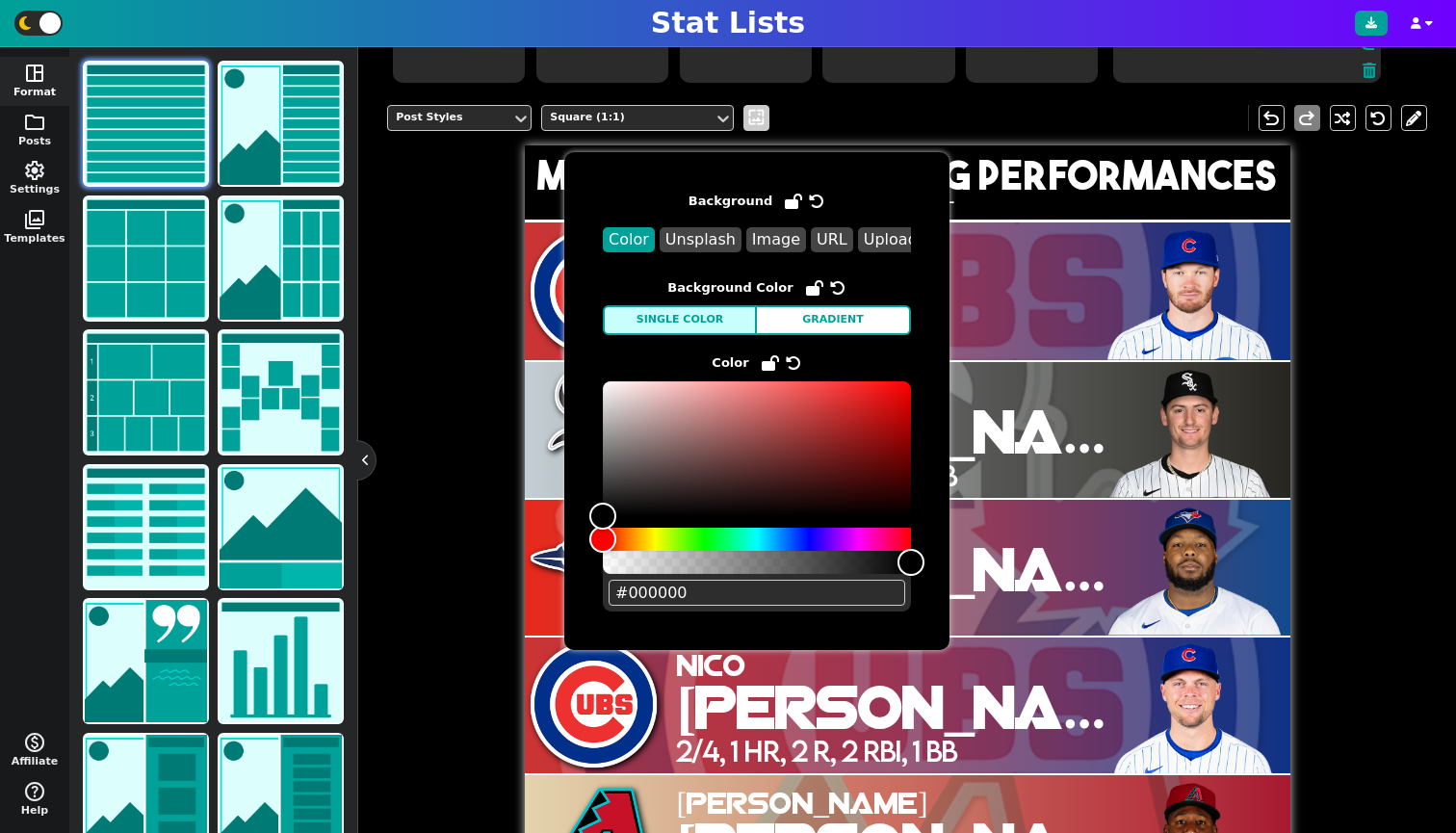
click at [746, 121] on span "wallpaper" at bounding box center [756, 118] width 20 height 20
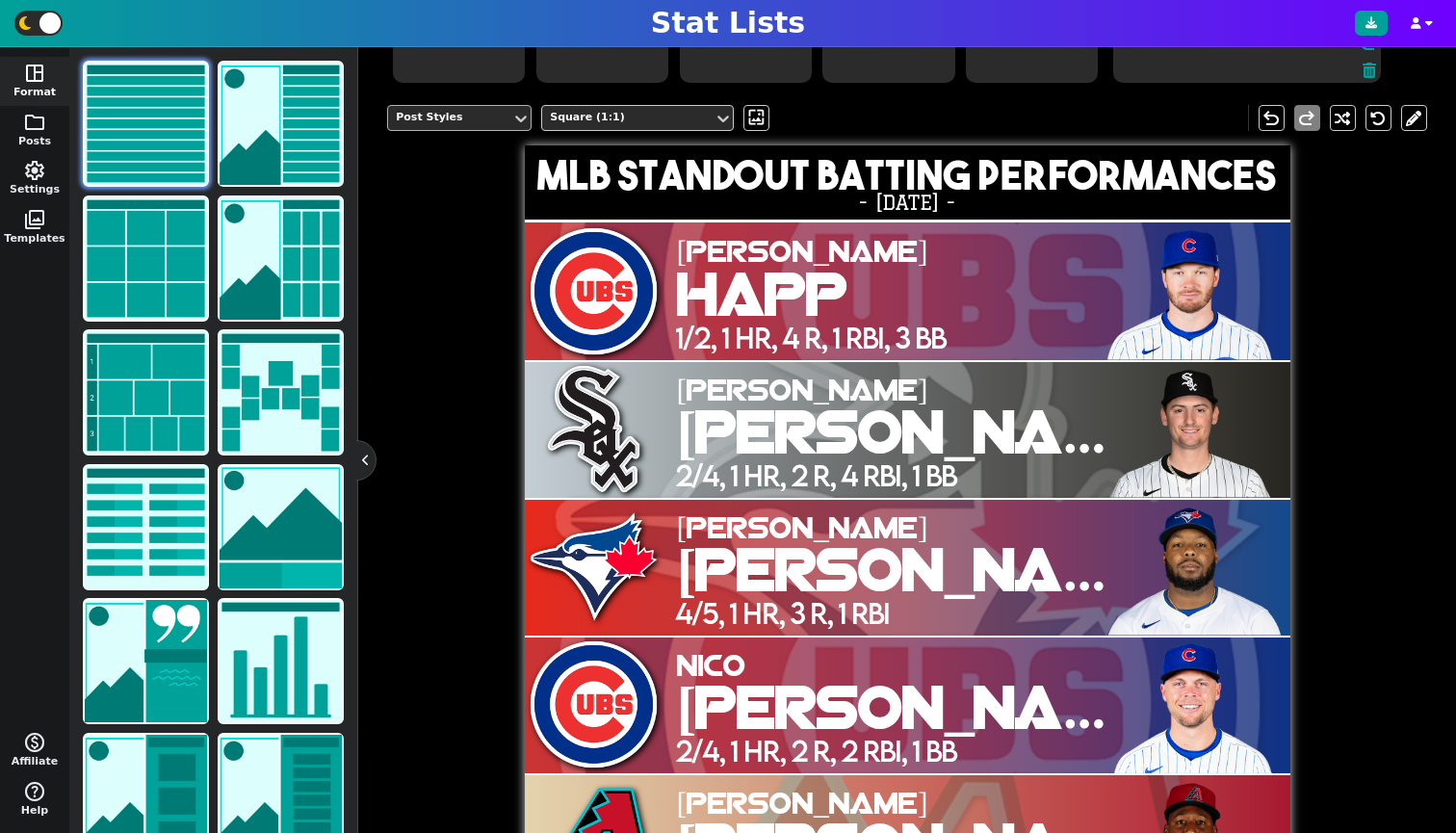
click at [507, 131] on div "Post Styles" at bounding box center [450, 118] width 124 height 26
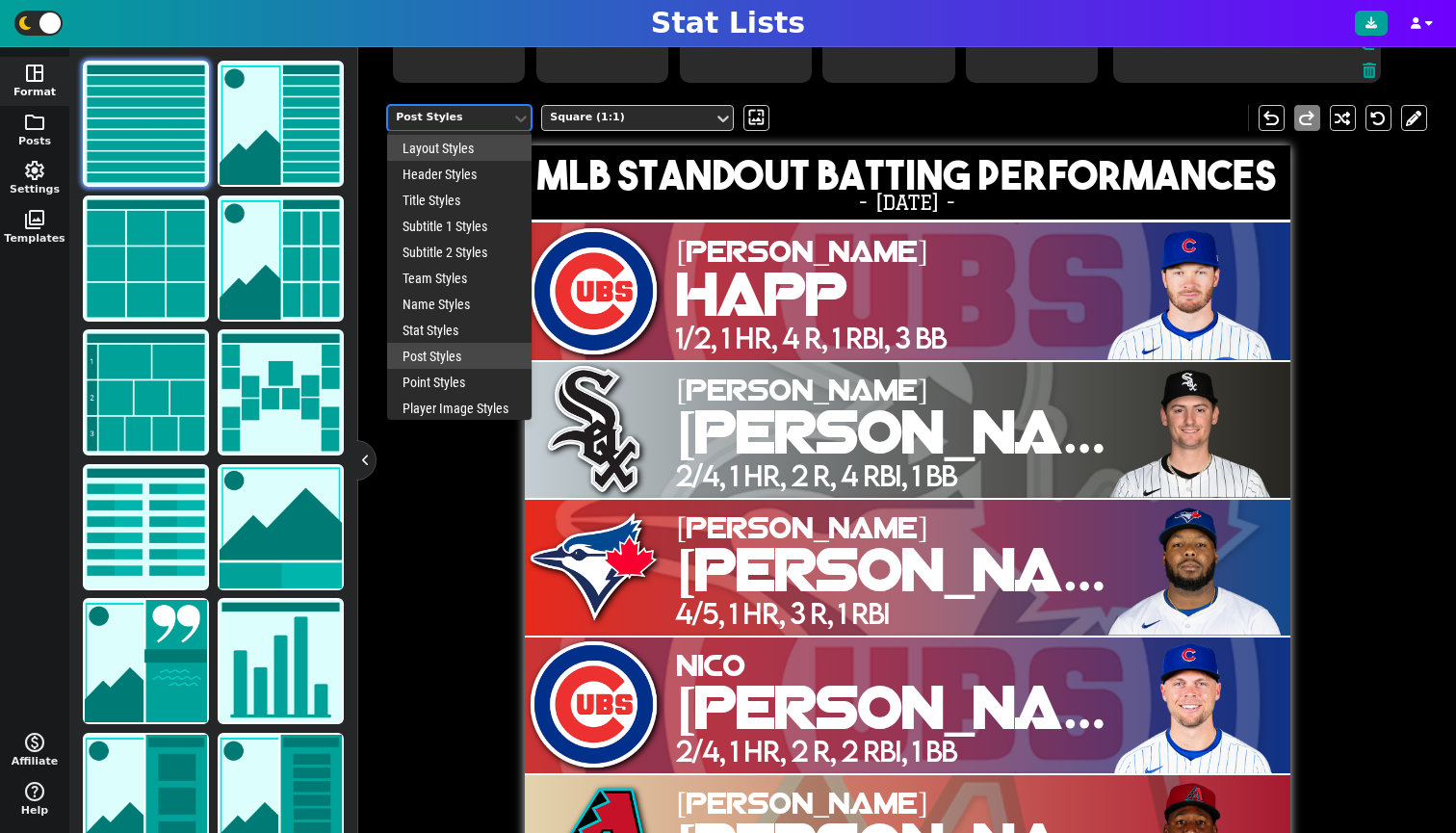
click at [455, 161] on div "Layout Styles" at bounding box center [459, 148] width 144 height 26
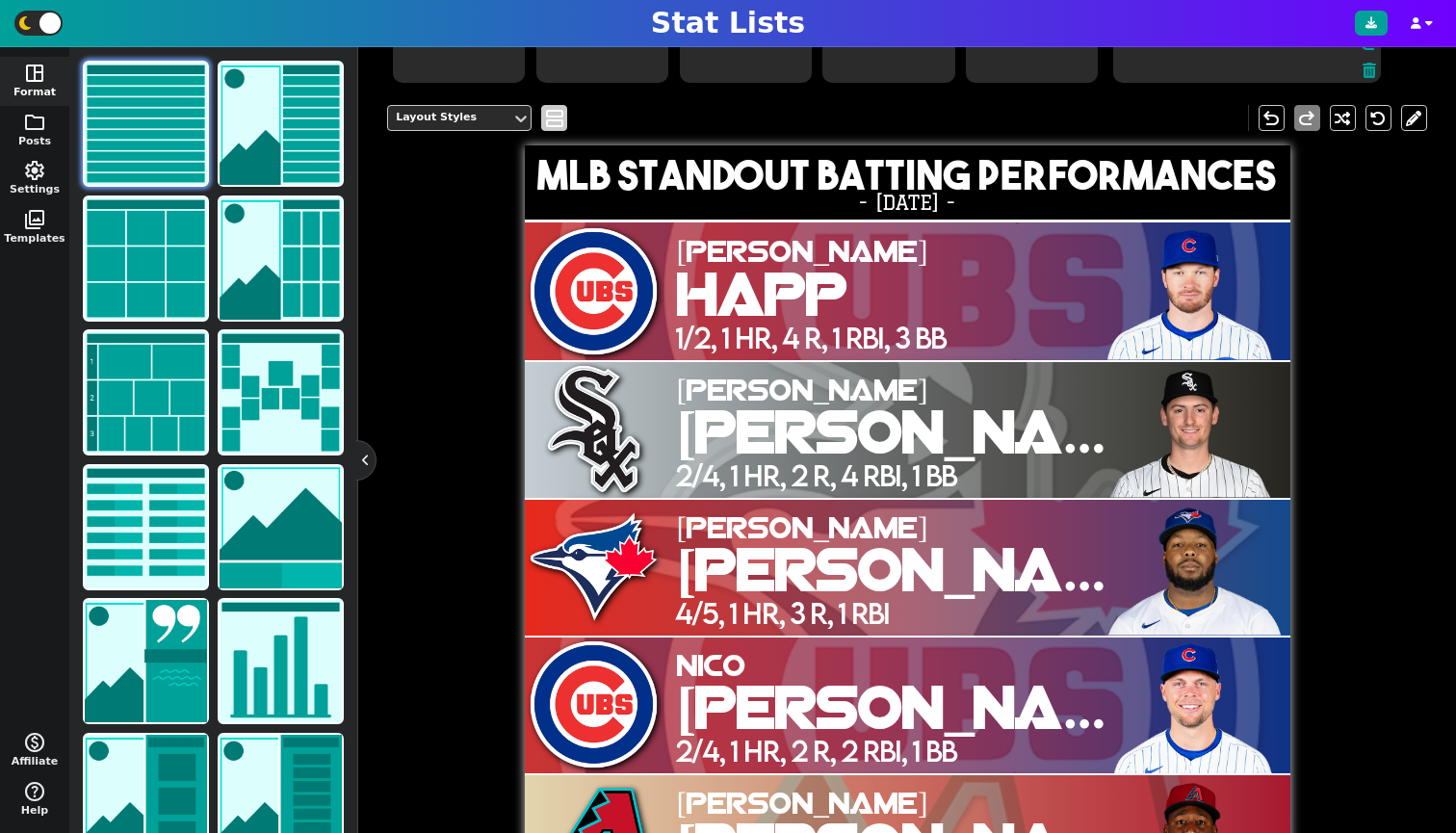
click at [554, 130] on span "view_agenda" at bounding box center [555, 119] width 19 height 23
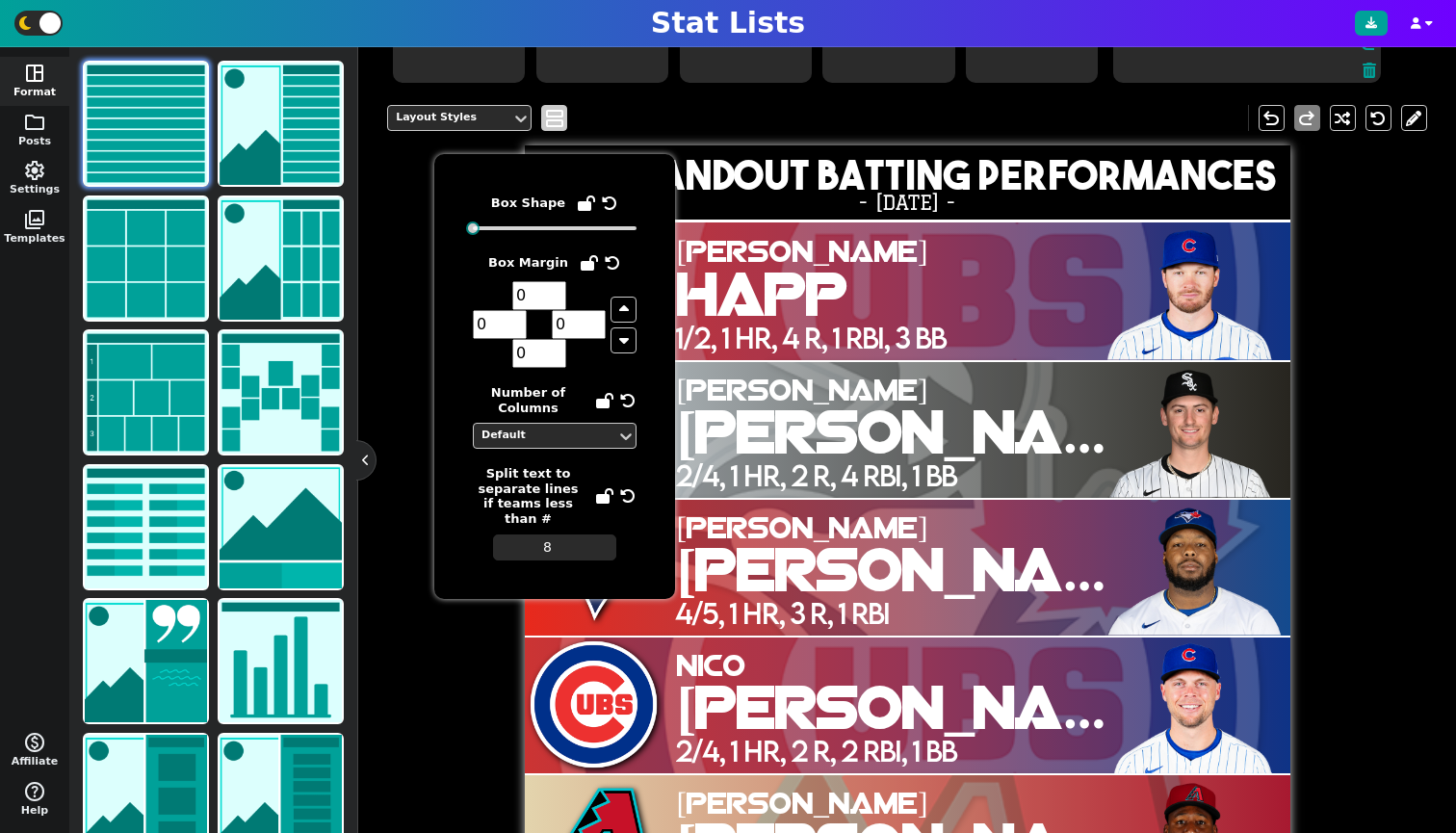
click at [554, 130] on span "view_agenda" at bounding box center [555, 119] width 19 height 23
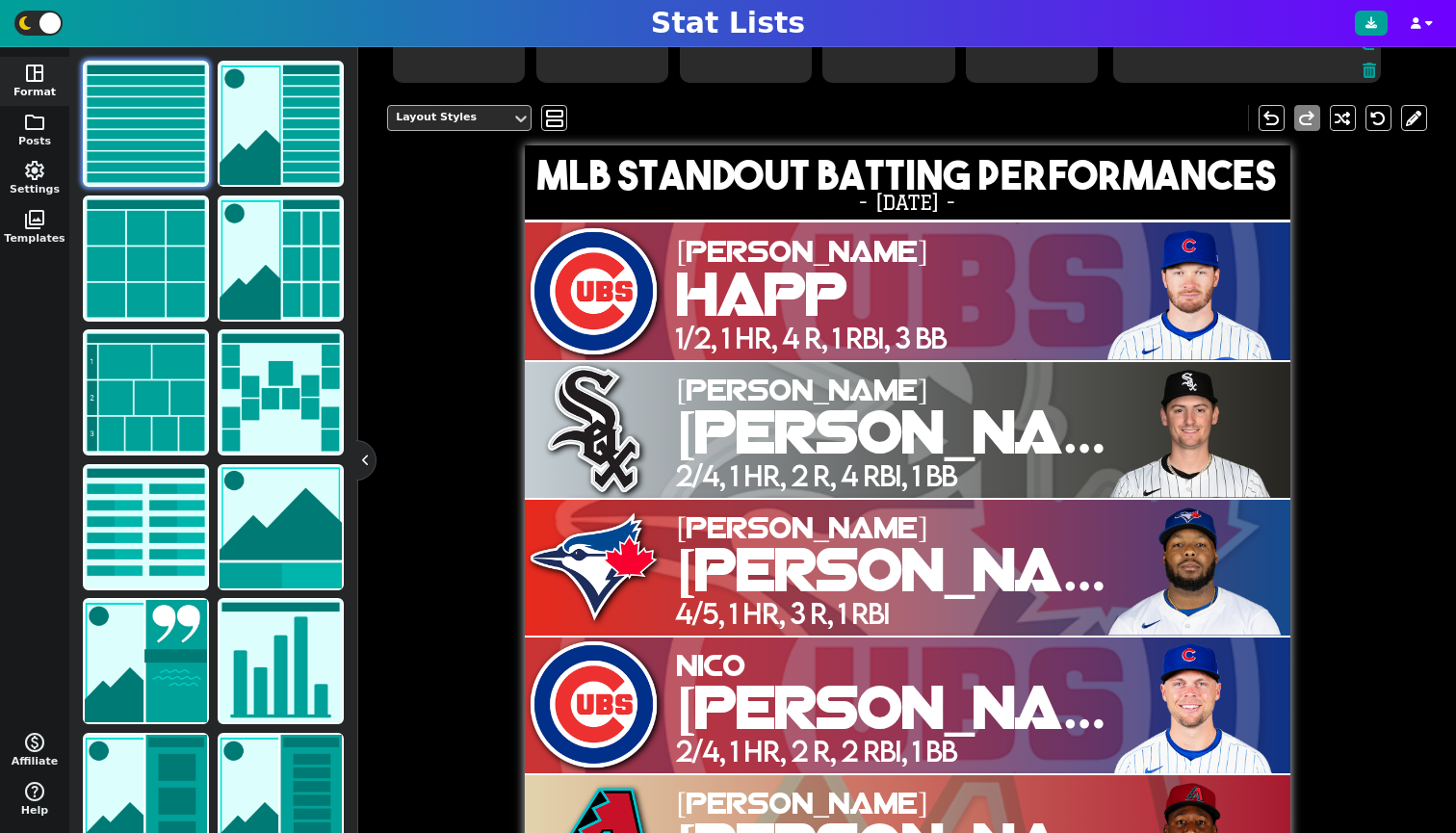
click at [480, 127] on div "Layout Styles" at bounding box center [450, 118] width 108 height 17
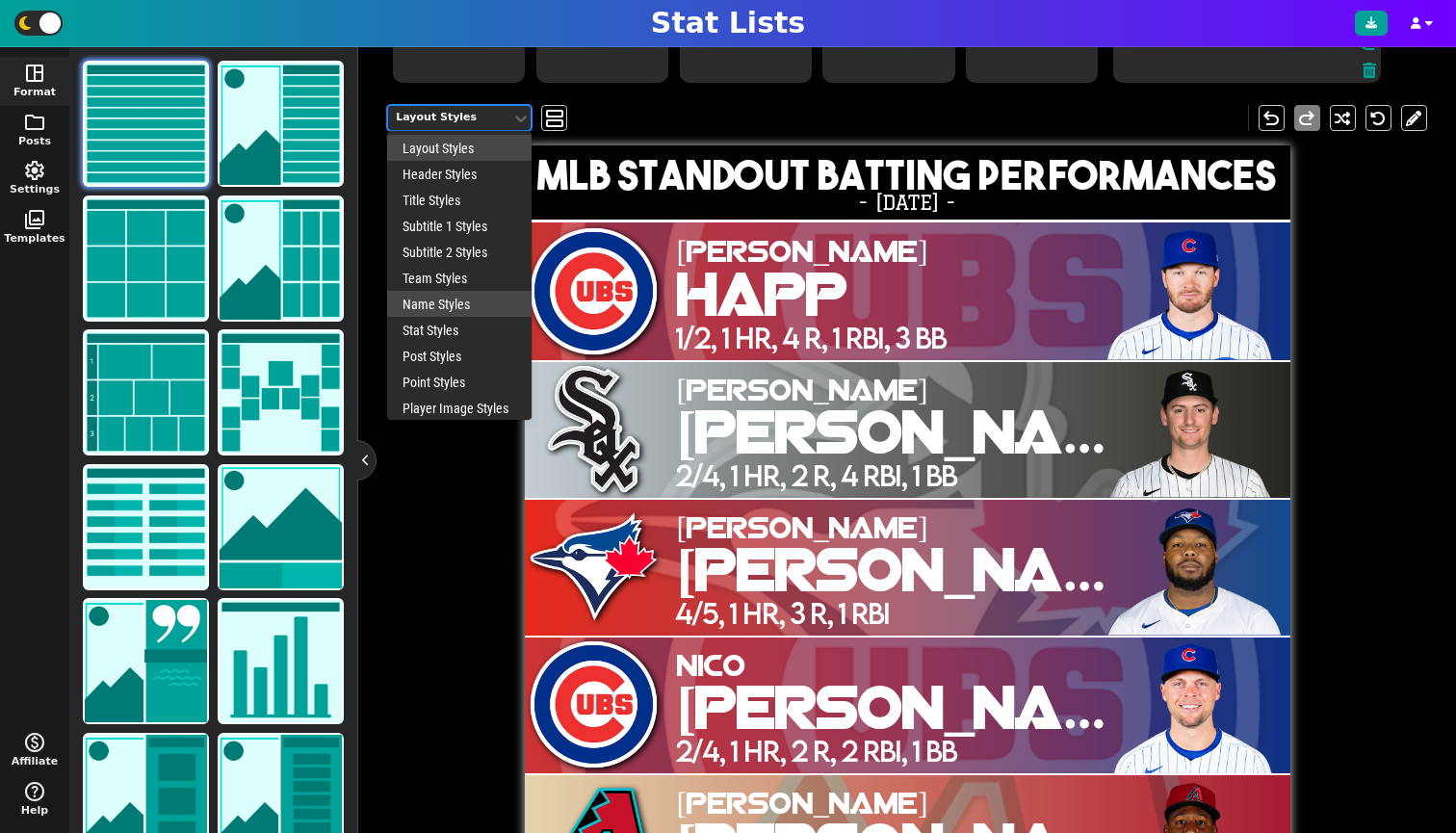
click at [438, 312] on div "Name Styles" at bounding box center [459, 304] width 144 height 26
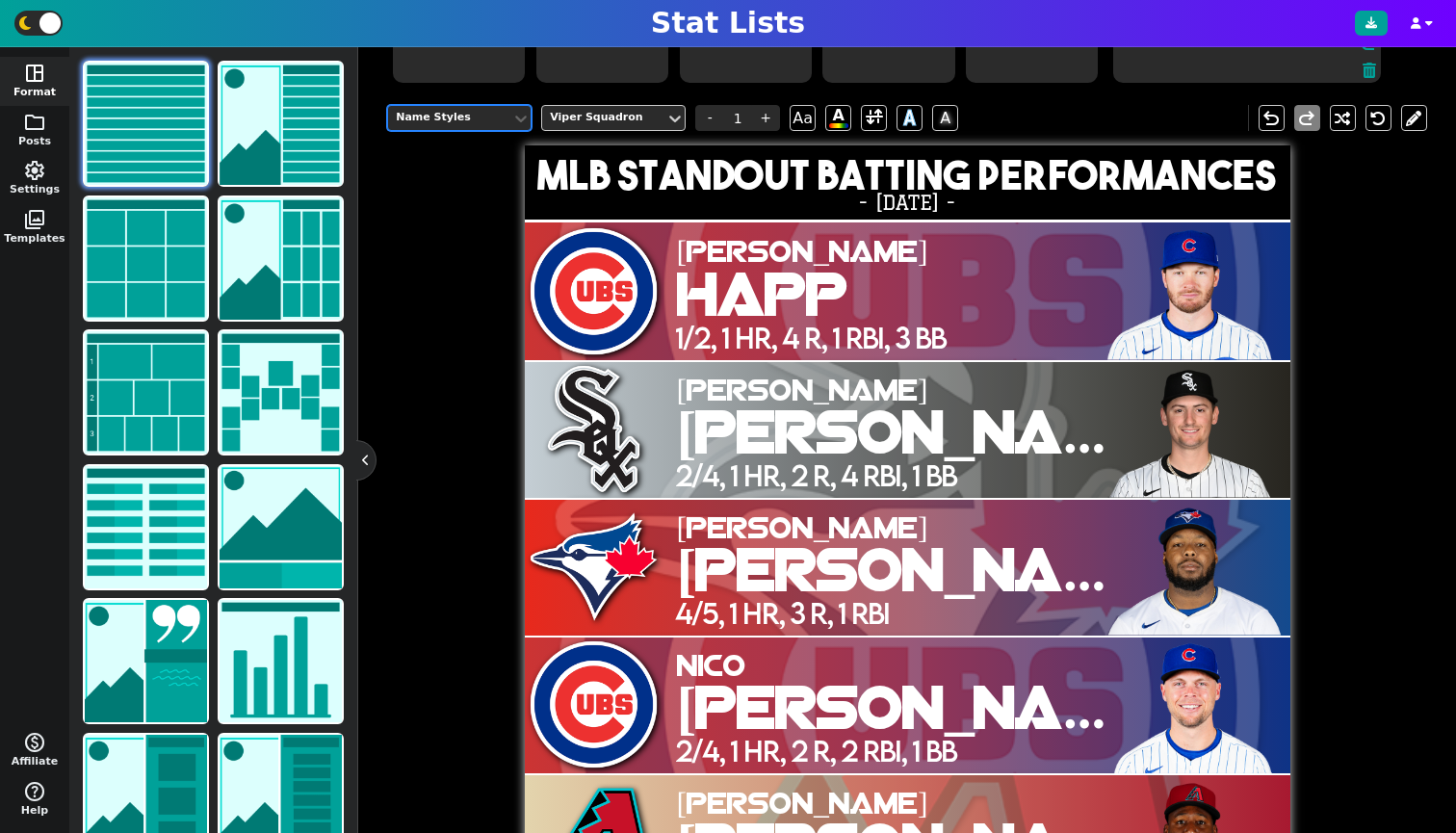
click at [481, 127] on div "Name Styles" at bounding box center [450, 118] width 108 height 17
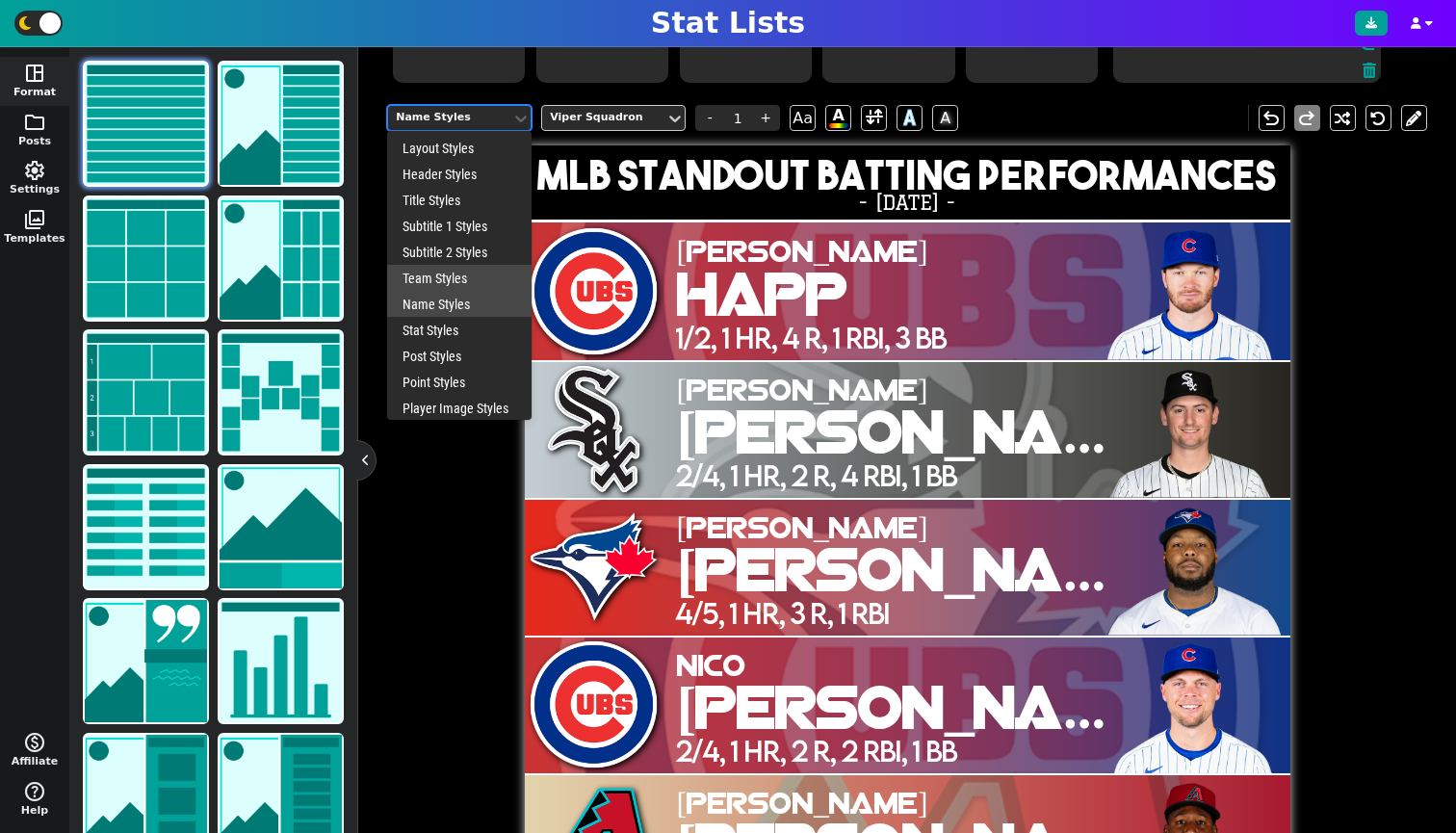
click at [446, 291] on div "Team Styles" at bounding box center [459, 277] width 144 height 26
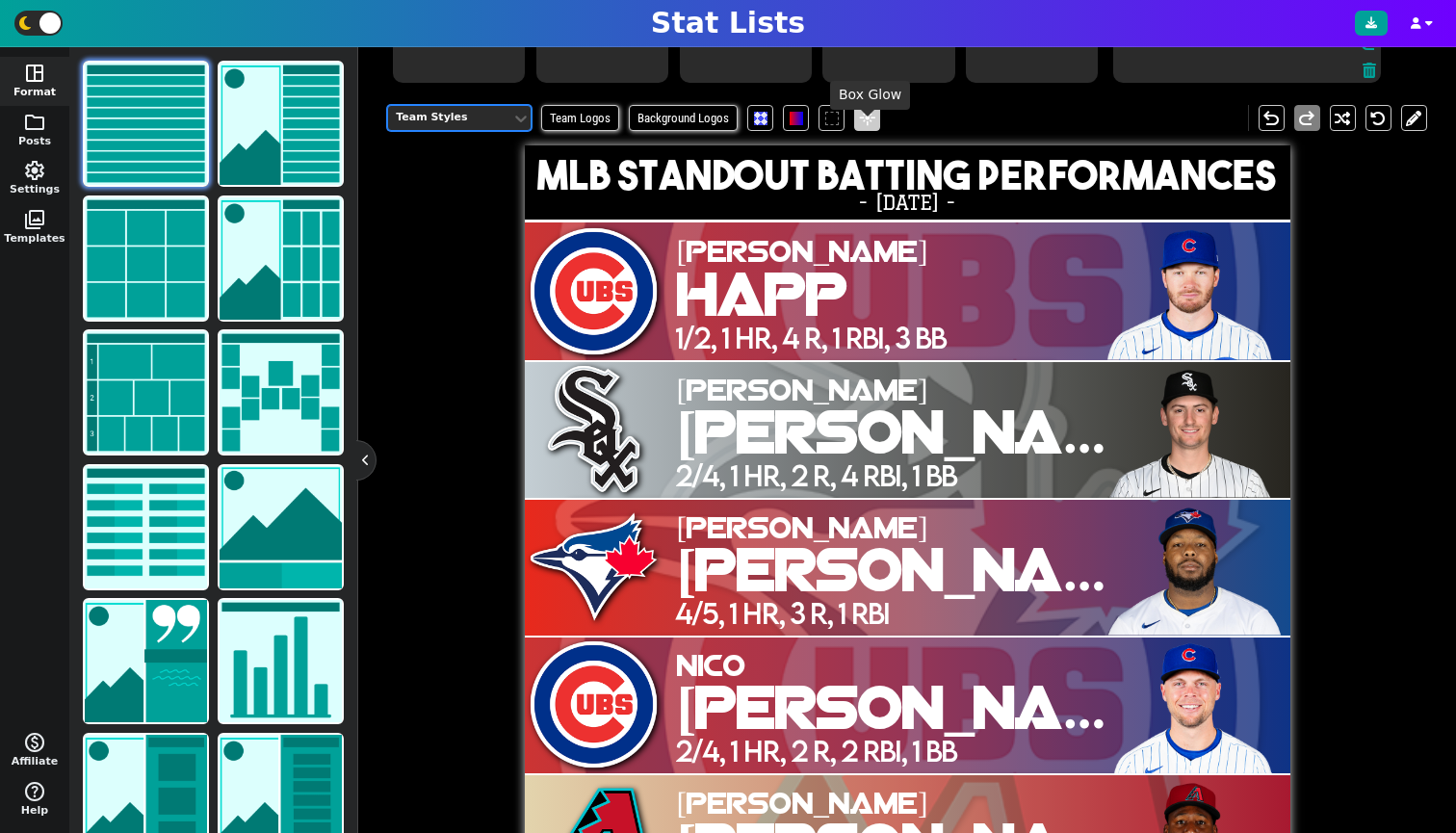
click at [864, 127] on span "flare" at bounding box center [868, 119] width 19 height 18
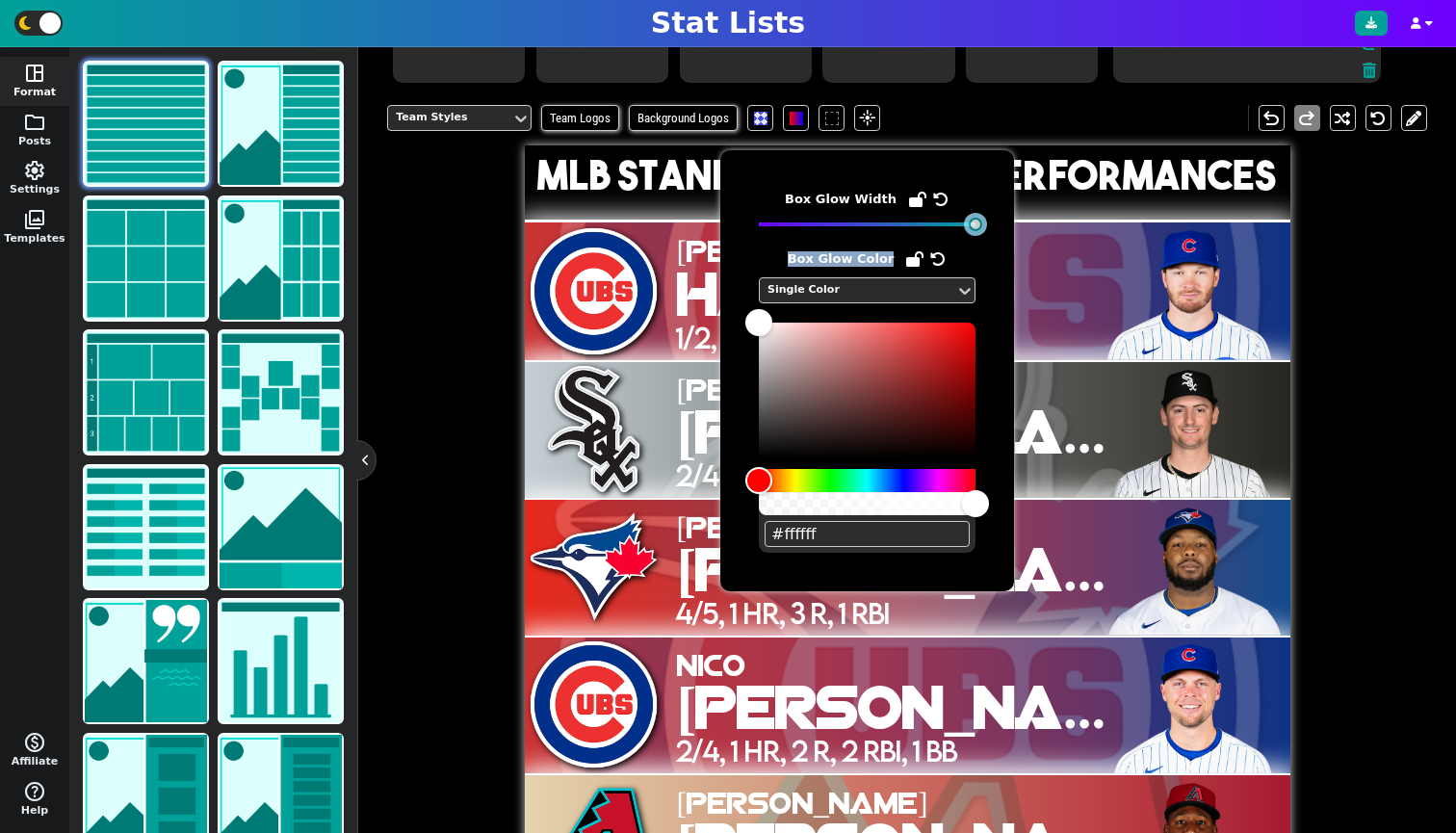
drag, startPoint x: 759, startPoint y: 226, endPoint x: 1005, endPoint y: 241, distance: 246.5
click at [1005, 241] on div "Box Glow Width Box Glow Color Single Color #ffffff" at bounding box center [867, 370] width 294 height 441
click at [475, 497] on div "Team Styles Team Logos Background Logos flare undo redo MLB Standout Batting Pe…" at bounding box center [907, 500] width 1040 height 820
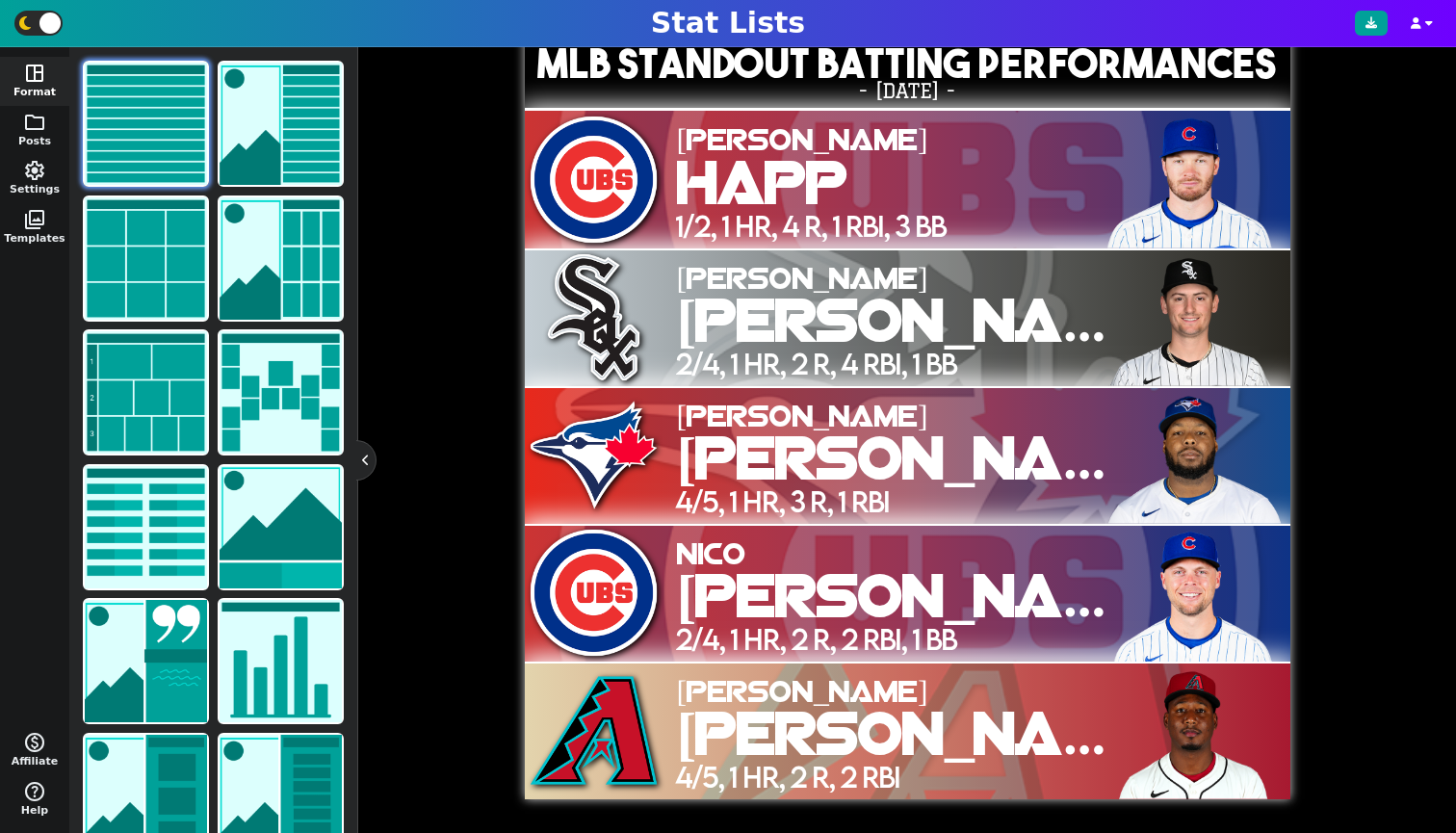
scroll to position [292, 0]
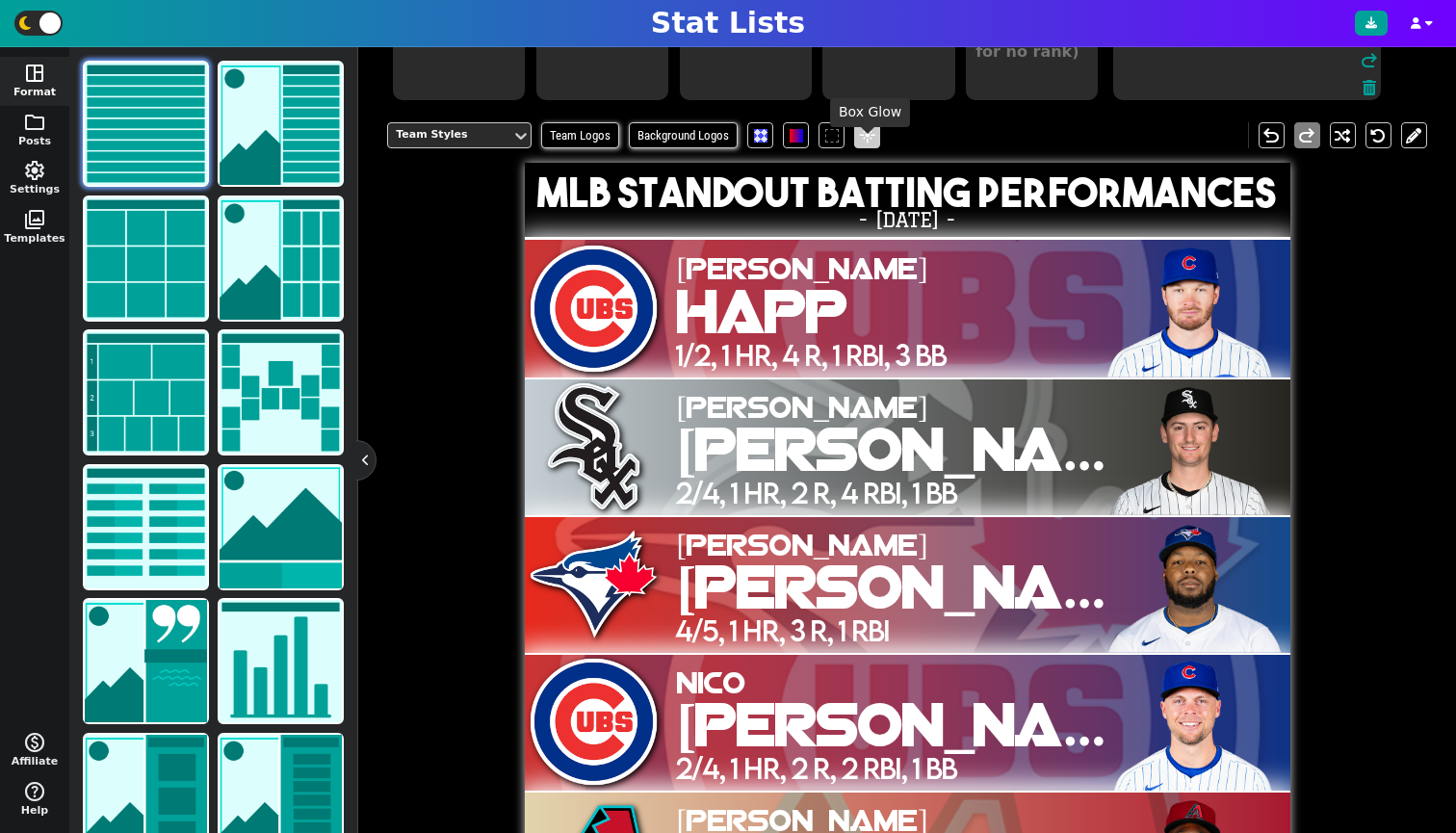
click at [866, 144] on span "flare" at bounding box center [868, 136] width 19 height 18
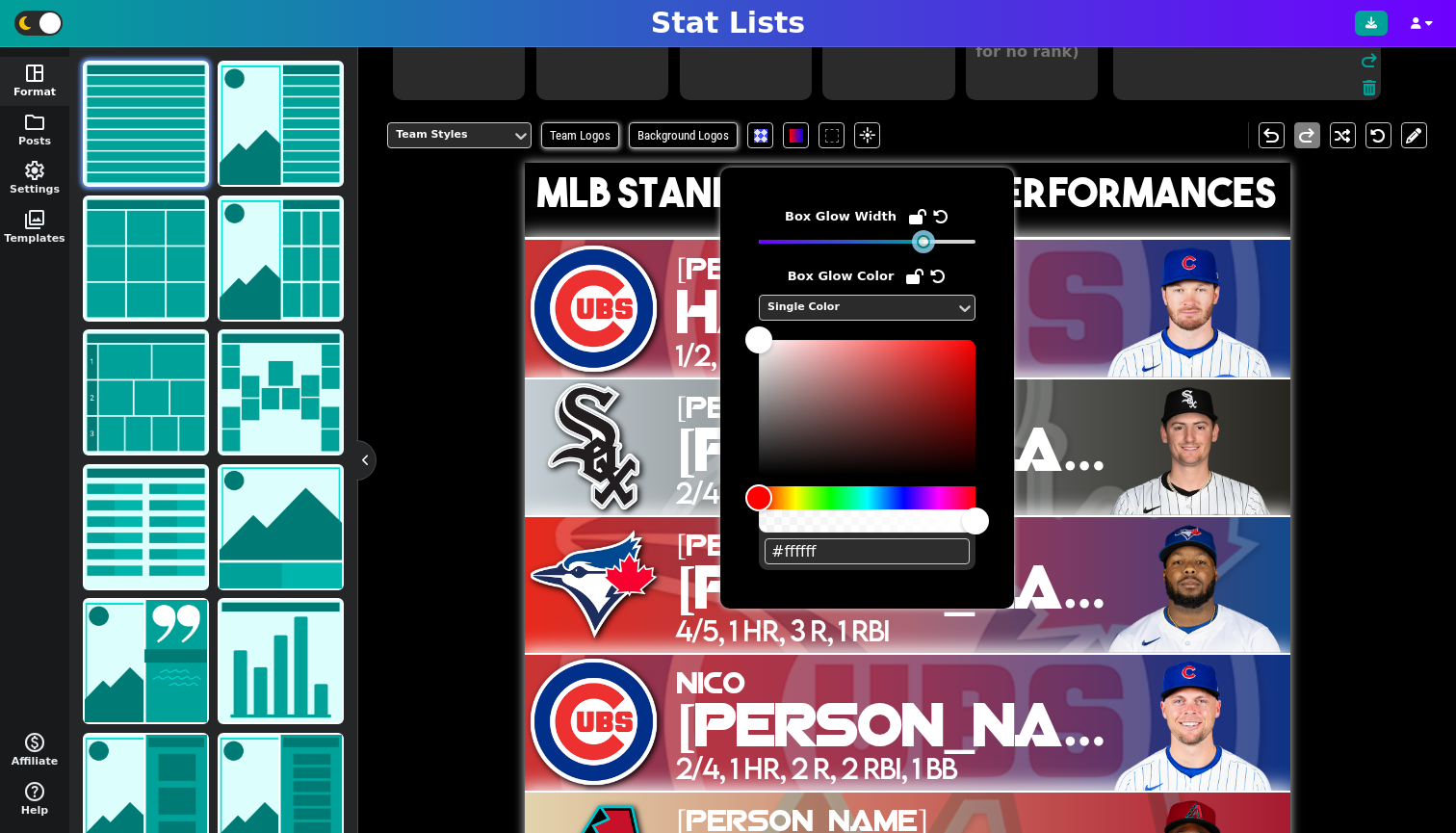
drag, startPoint x: 975, startPoint y: 240, endPoint x: 923, endPoint y: 249, distance: 52.8
click at [923, 249] on div "Box Glow Width Box Glow Color Single Color #ffffff" at bounding box center [867, 388] width 217 height 364
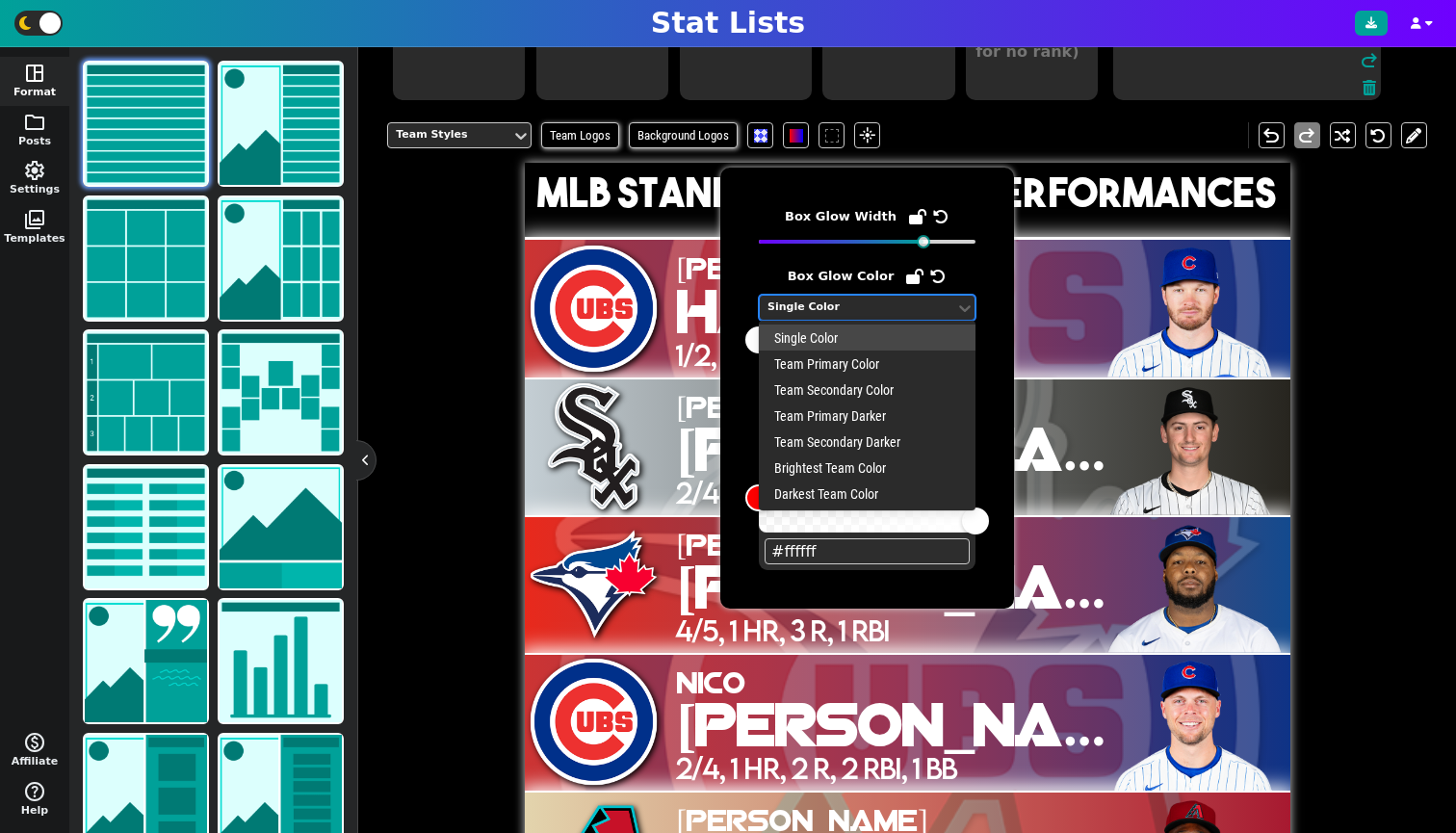
click at [894, 315] on div "Single Color" at bounding box center [857, 308] width 180 height 17
click at [841, 388] on div "Team Secondary Color" at bounding box center [867, 389] width 217 height 26
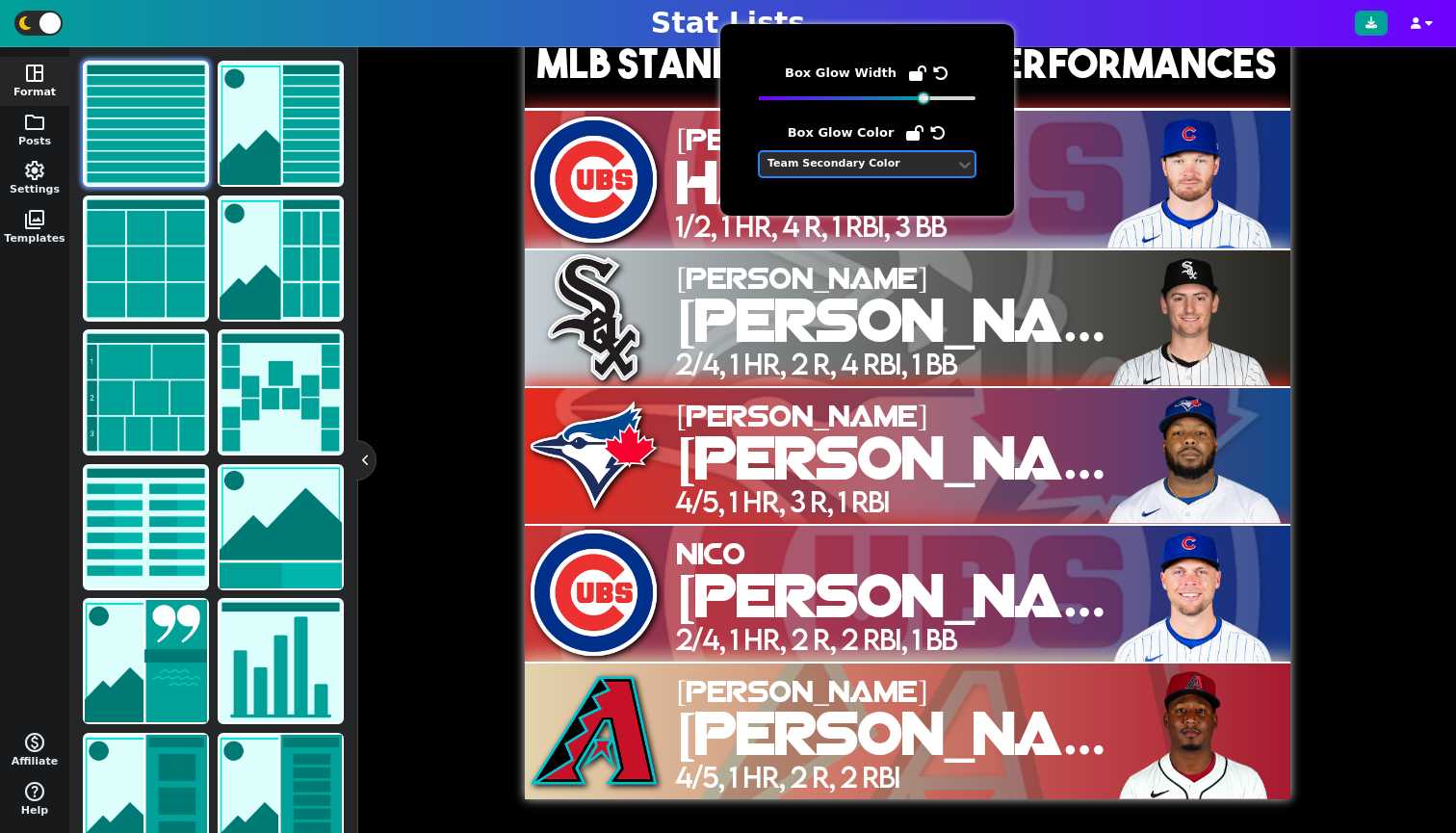
scroll to position [253, 0]
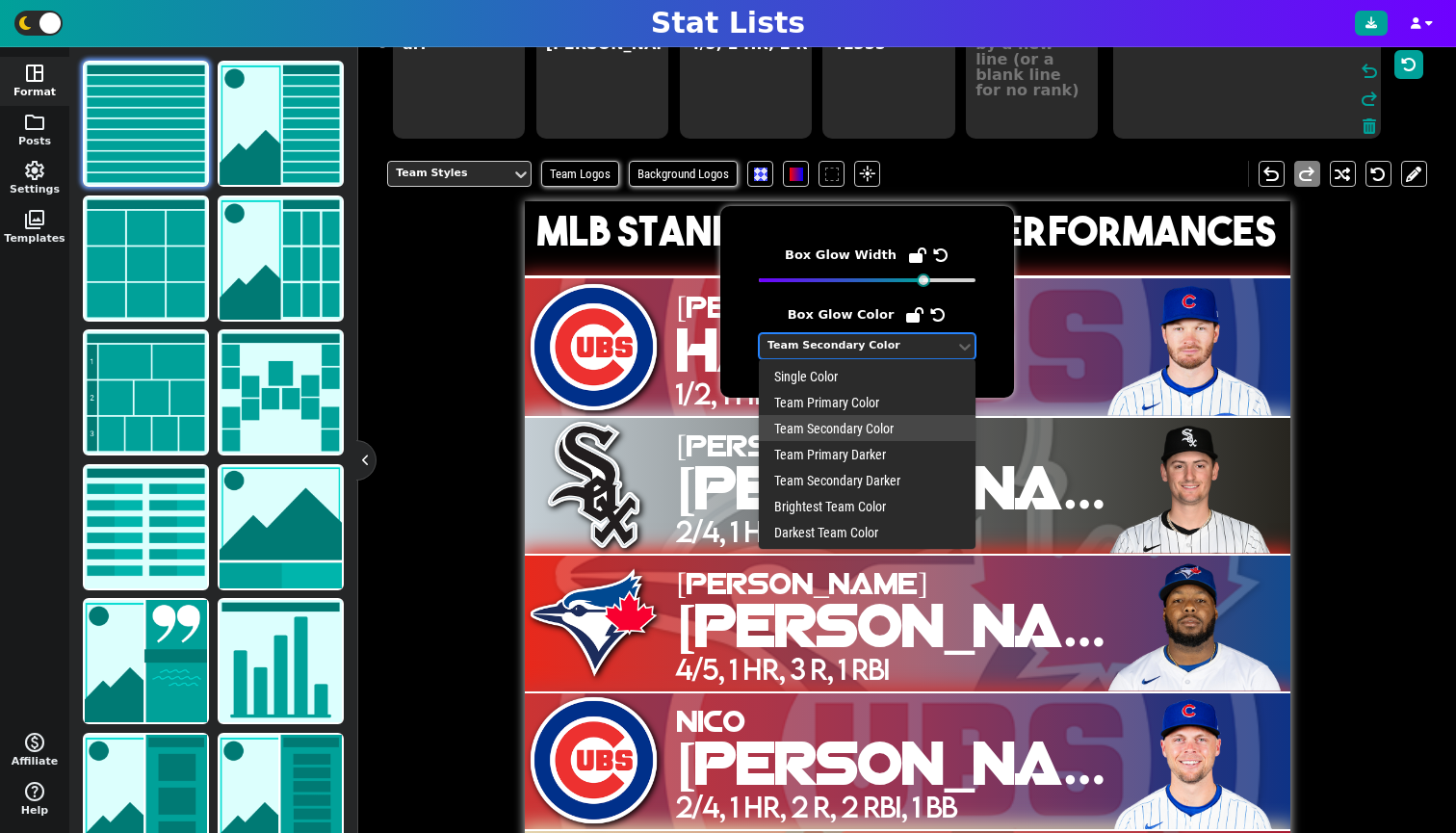
drag, startPoint x: 867, startPoint y: 341, endPoint x: 868, endPoint y: 353, distance: 12.0
click at [868, 353] on div "Team Secondary Color" at bounding box center [857, 345] width 180 height 17
click at [845, 365] on div "Single Color" at bounding box center [867, 376] width 217 height 26
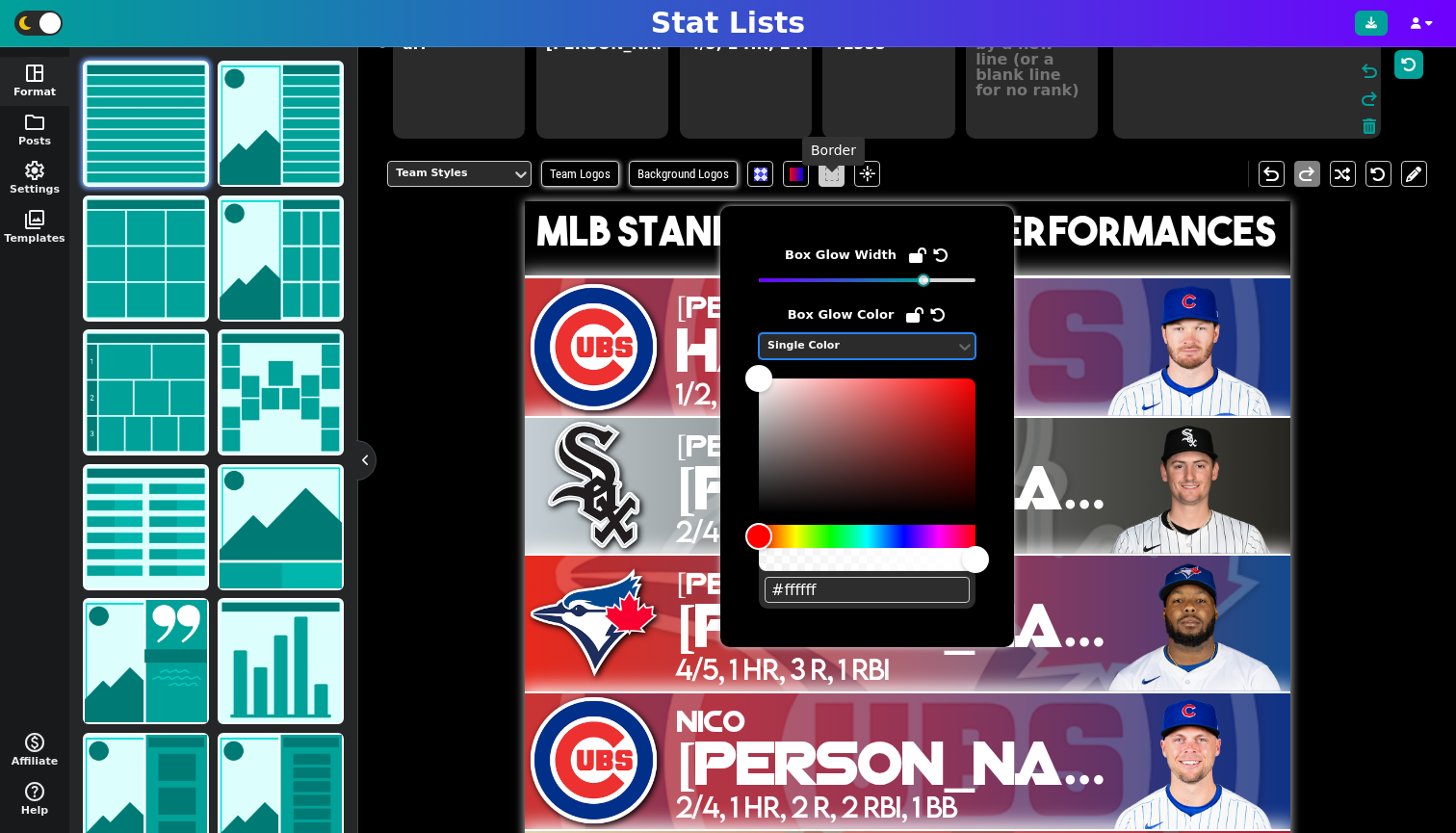
click at [834, 181] on span at bounding box center [832, 174] width 14 height 14
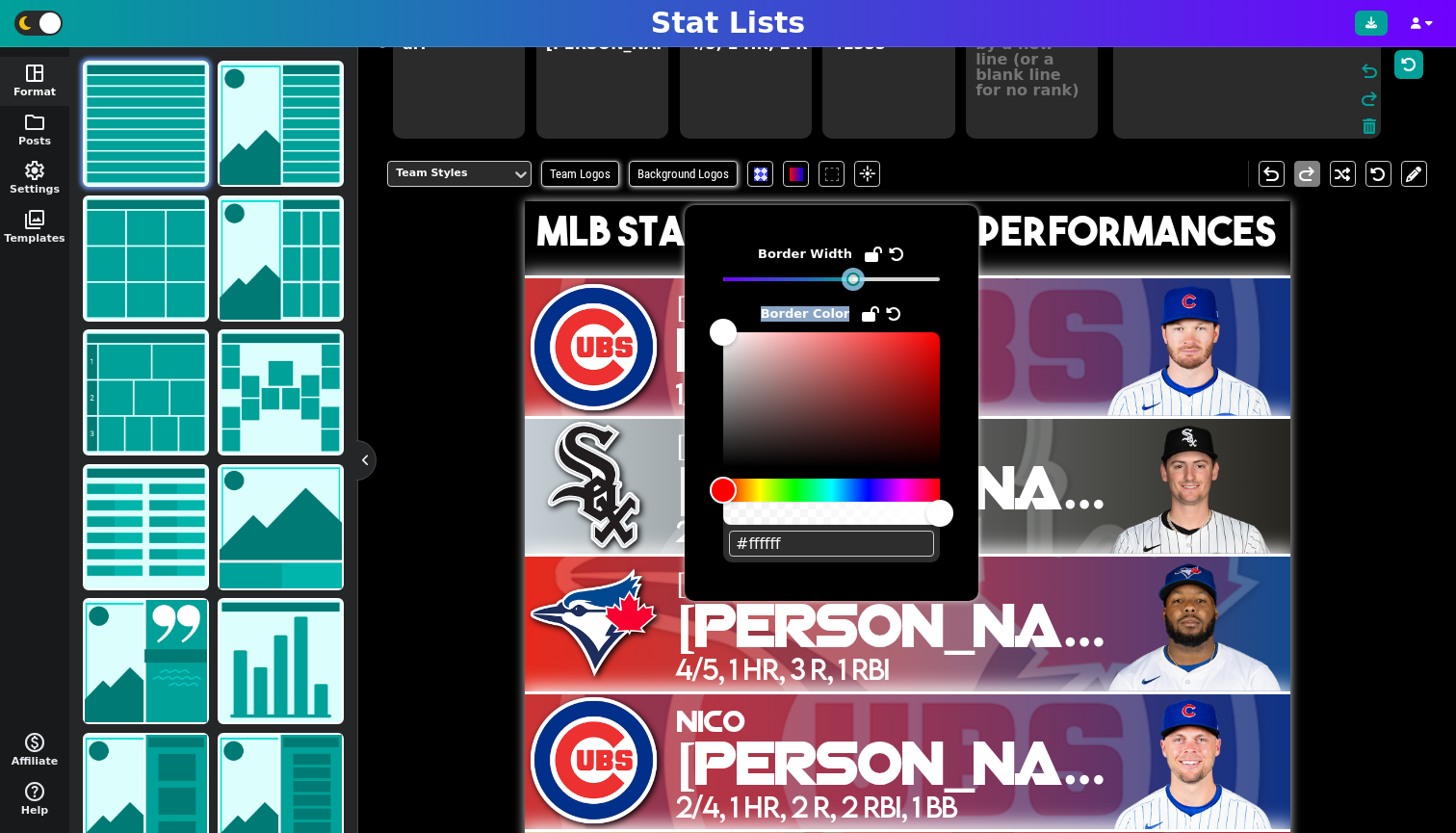
drag, startPoint x: 808, startPoint y: 277, endPoint x: 856, endPoint y: 300, distance: 53.2
click at [856, 300] on div "Border Width Border Color #ffffff" at bounding box center [831, 402] width 217 height 318
click at [474, 423] on div "Team Styles Team Logos Background Logos flare undo redo MLB Standout Batting Pe…" at bounding box center [907, 556] width 1040 height 820
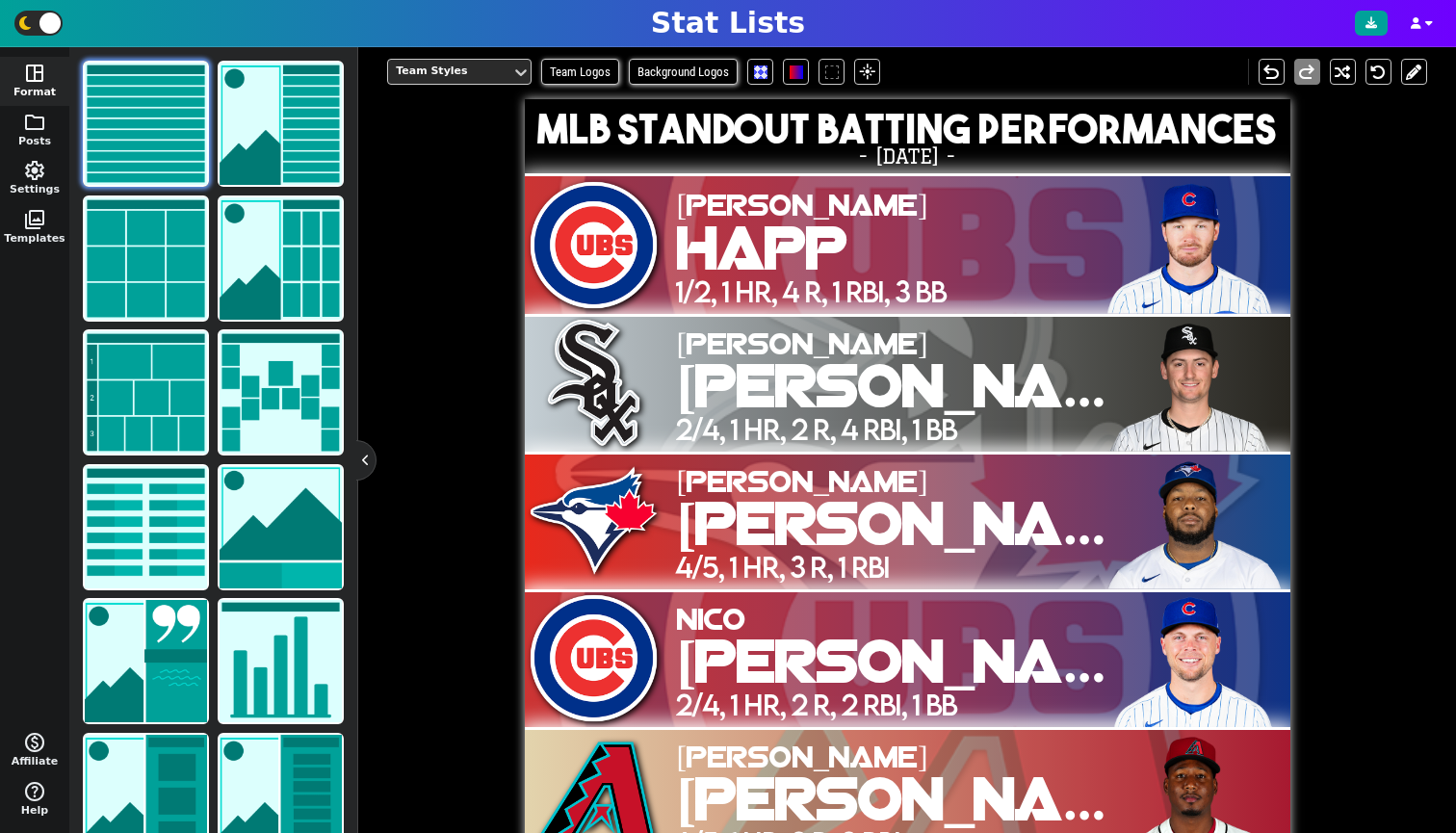
scroll to position [294, 0]
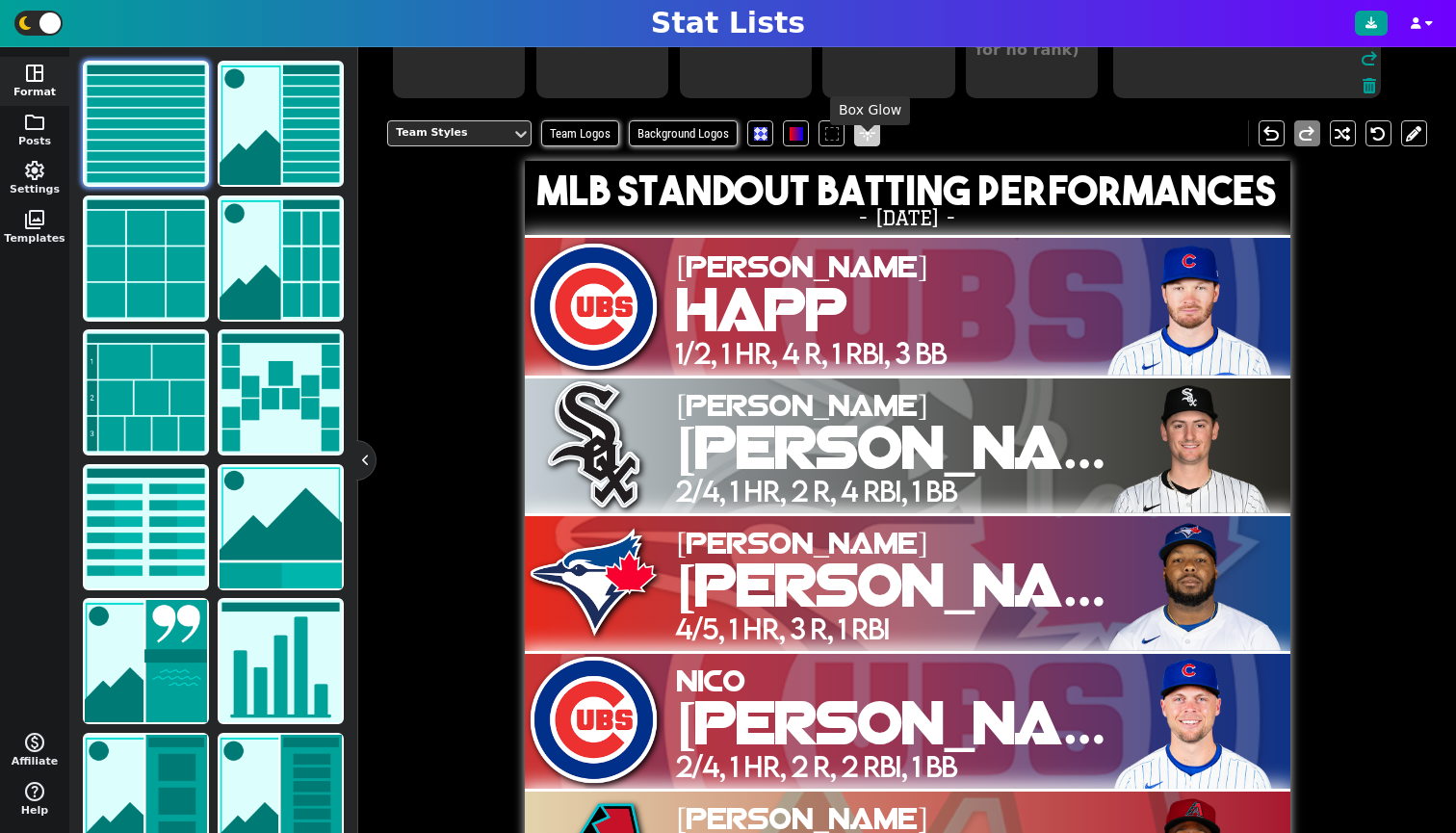
click at [875, 142] on span "flare" at bounding box center [868, 134] width 19 height 18
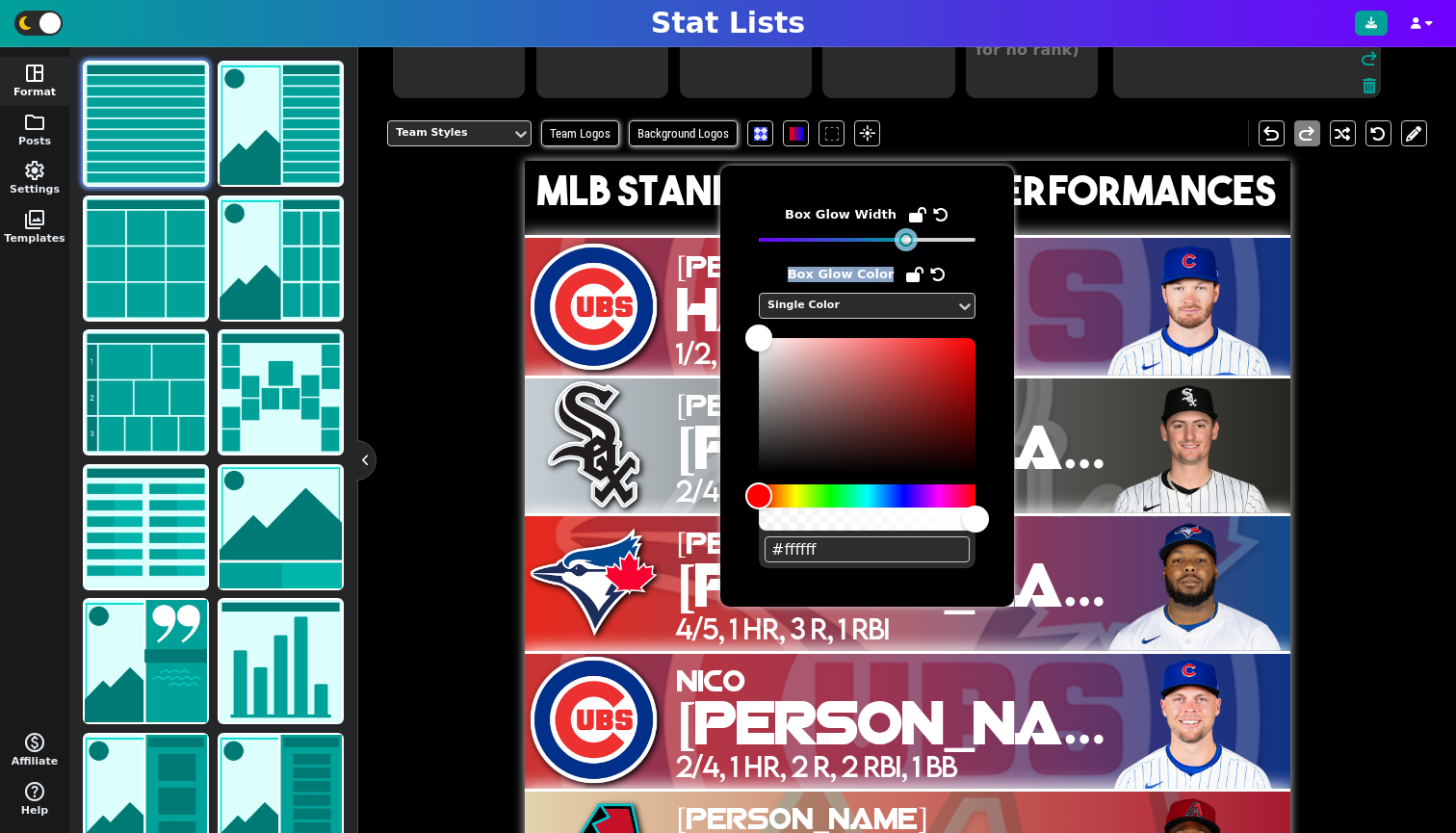
drag, startPoint x: 922, startPoint y: 239, endPoint x: 907, endPoint y: 258, distance: 24.2
click at [907, 258] on div "Box Glow Width Box Glow Color Single Color #ffffff" at bounding box center [867, 386] width 217 height 364
click at [461, 371] on div "Team Styles Team Logos Background Logos flare undo redo MLB Standout Batting Pe…" at bounding box center [907, 516] width 1040 height 820
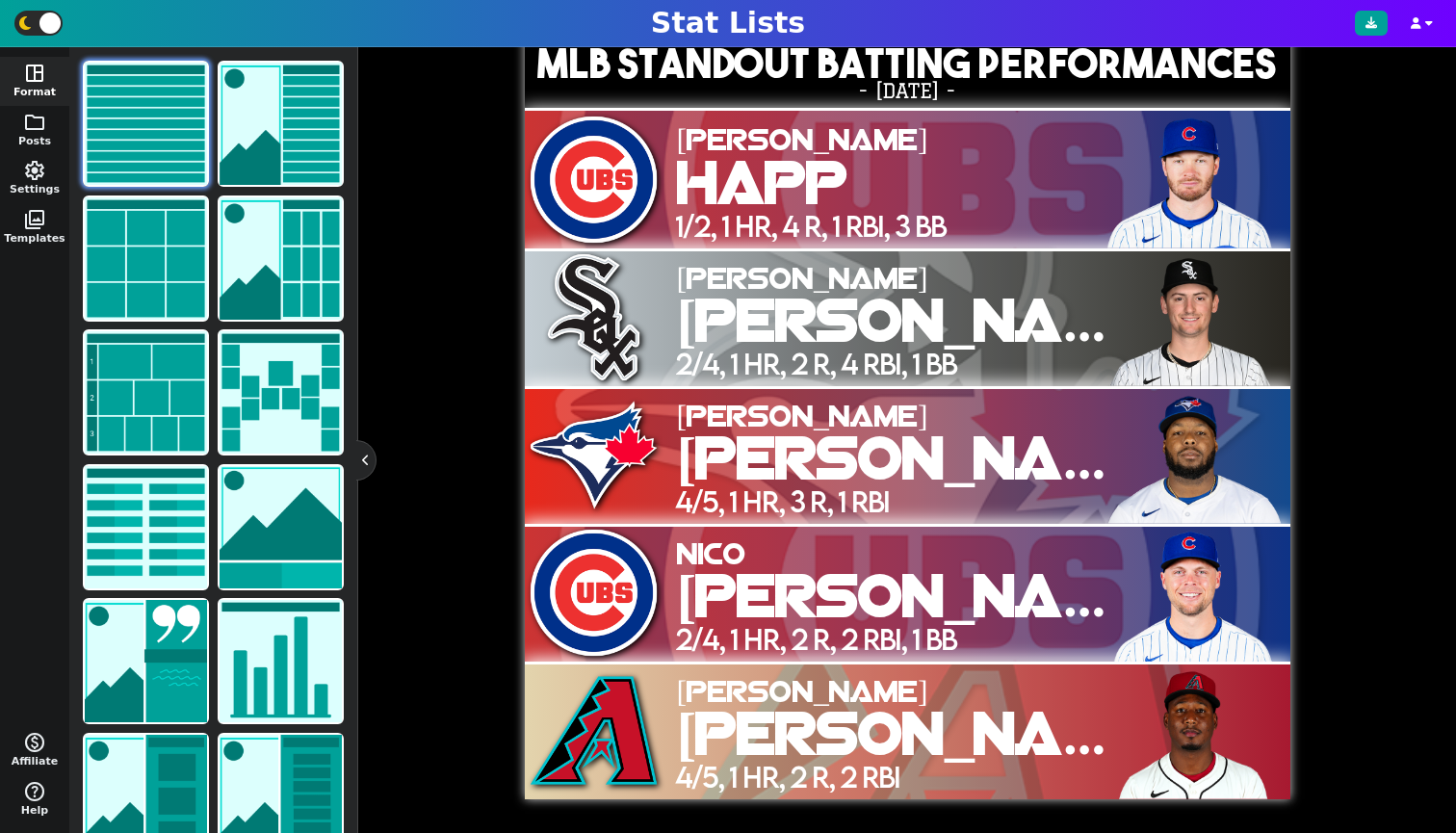
scroll to position [64, 0]
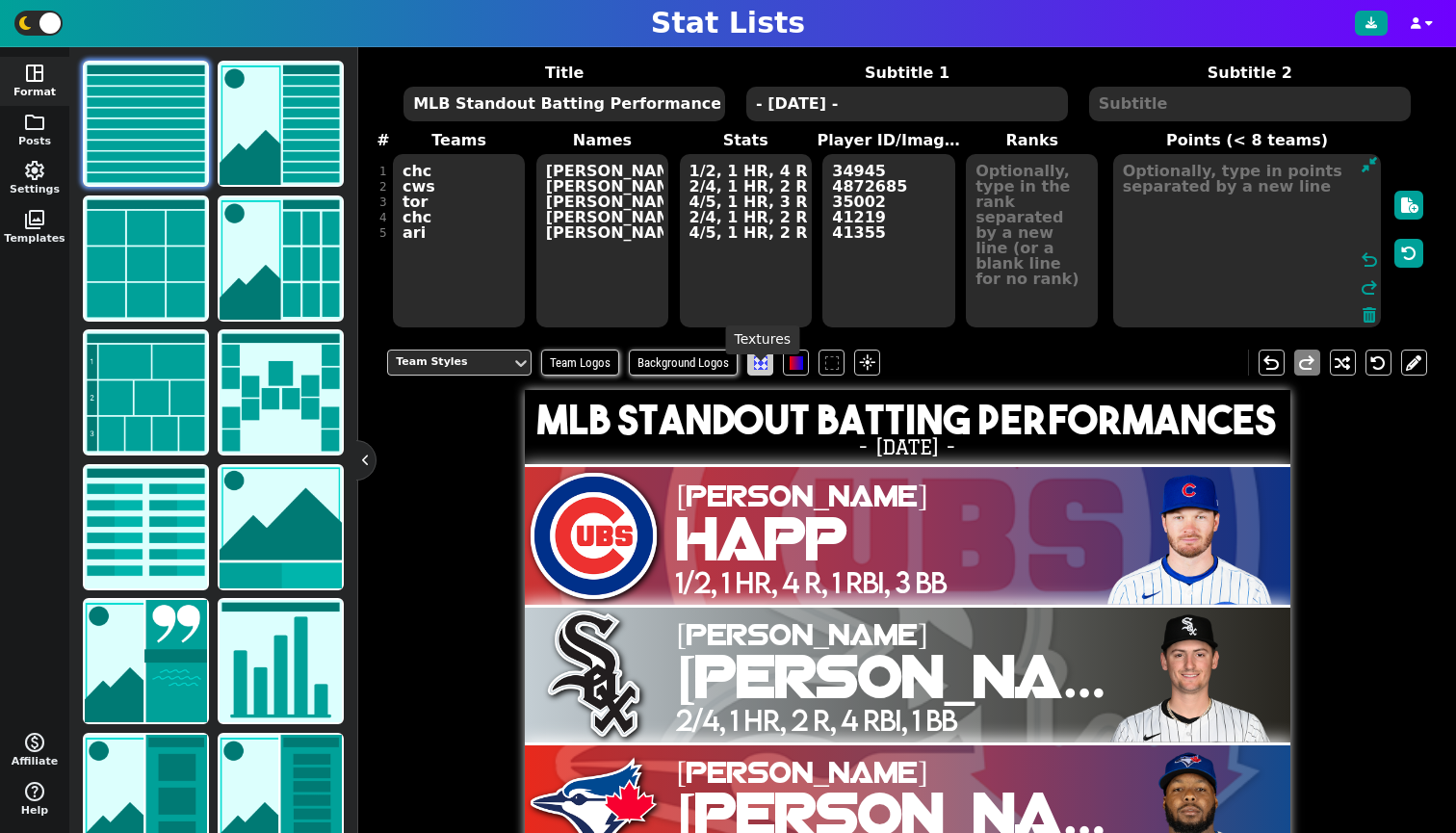
click at [761, 370] on span at bounding box center [761, 363] width 14 height 14
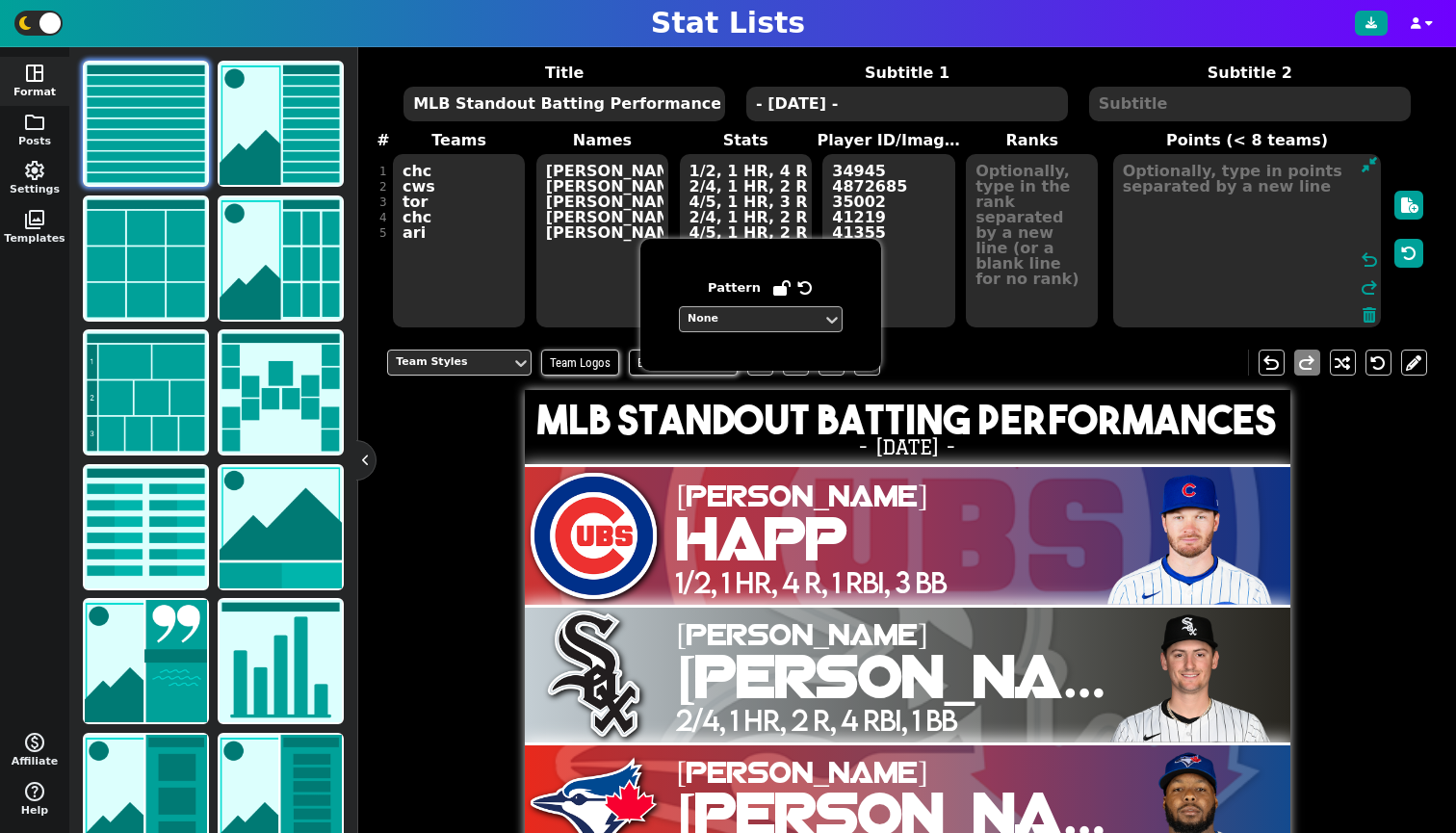
click at [762, 330] on div "None" at bounding box center [750, 319] width 142 height 26
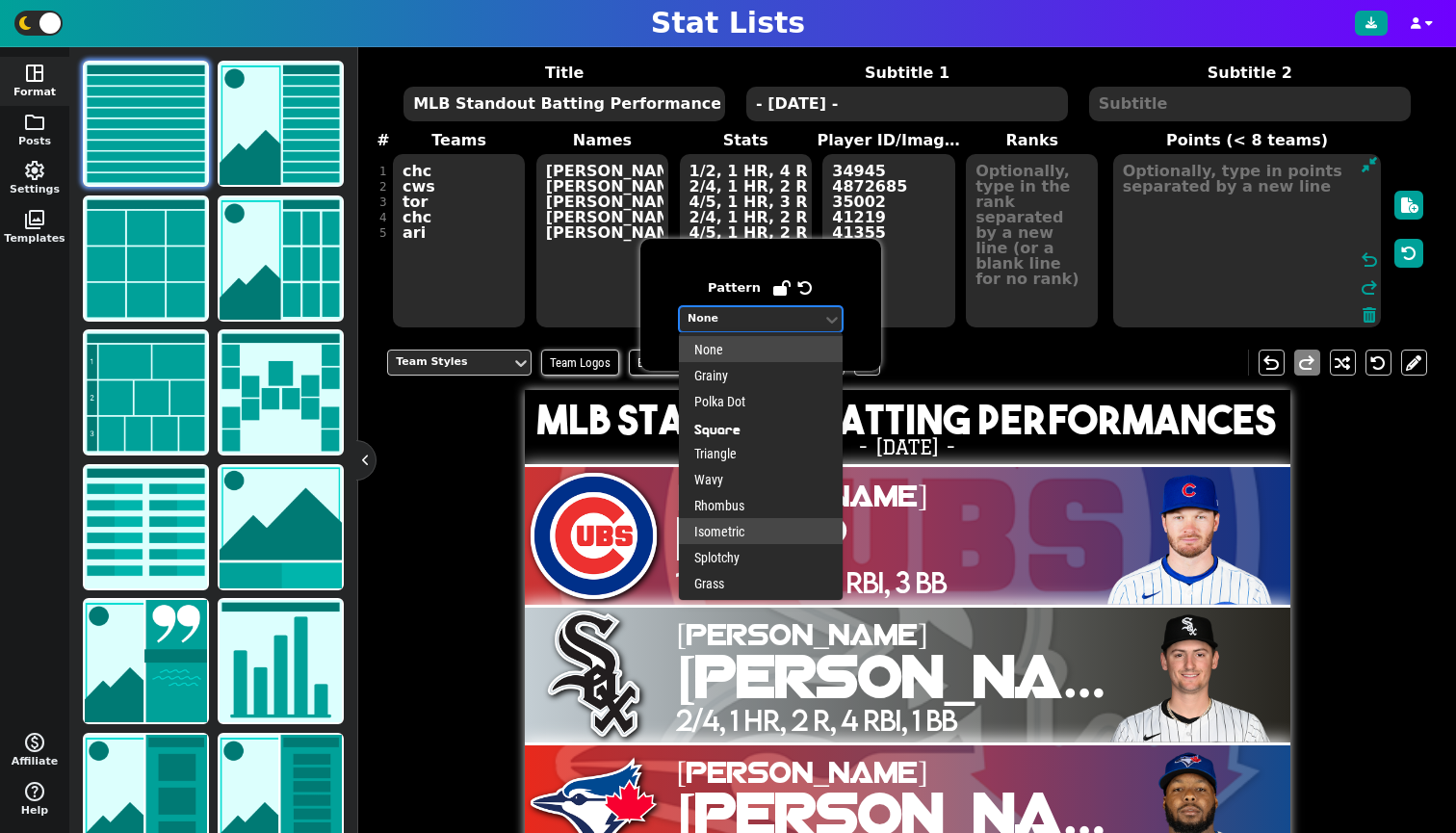
click at [719, 522] on div "Isometric" at bounding box center [761, 530] width 164 height 26
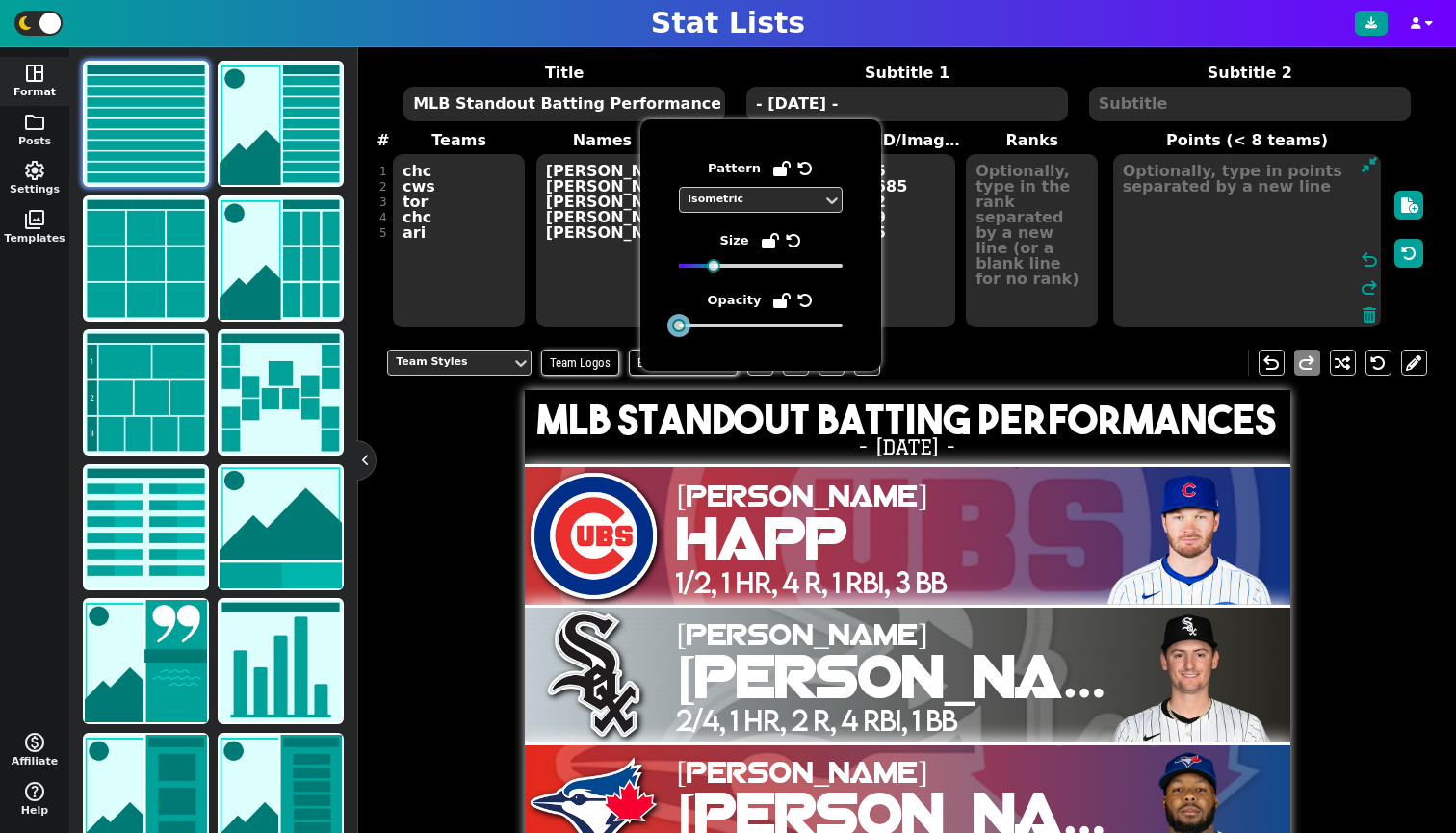
drag, startPoint x: 735, startPoint y: 327, endPoint x: 664, endPoint y: 347, distance: 73.8
click at [664, 347] on div "Pattern Isometric Size Opacity" at bounding box center [760, 245] width 240 height 251
click at [434, 489] on div "Team Styles Team Logos Background Logos flare undo redo MLB Standout Batting Pe…" at bounding box center [907, 744] width 1040 height 820
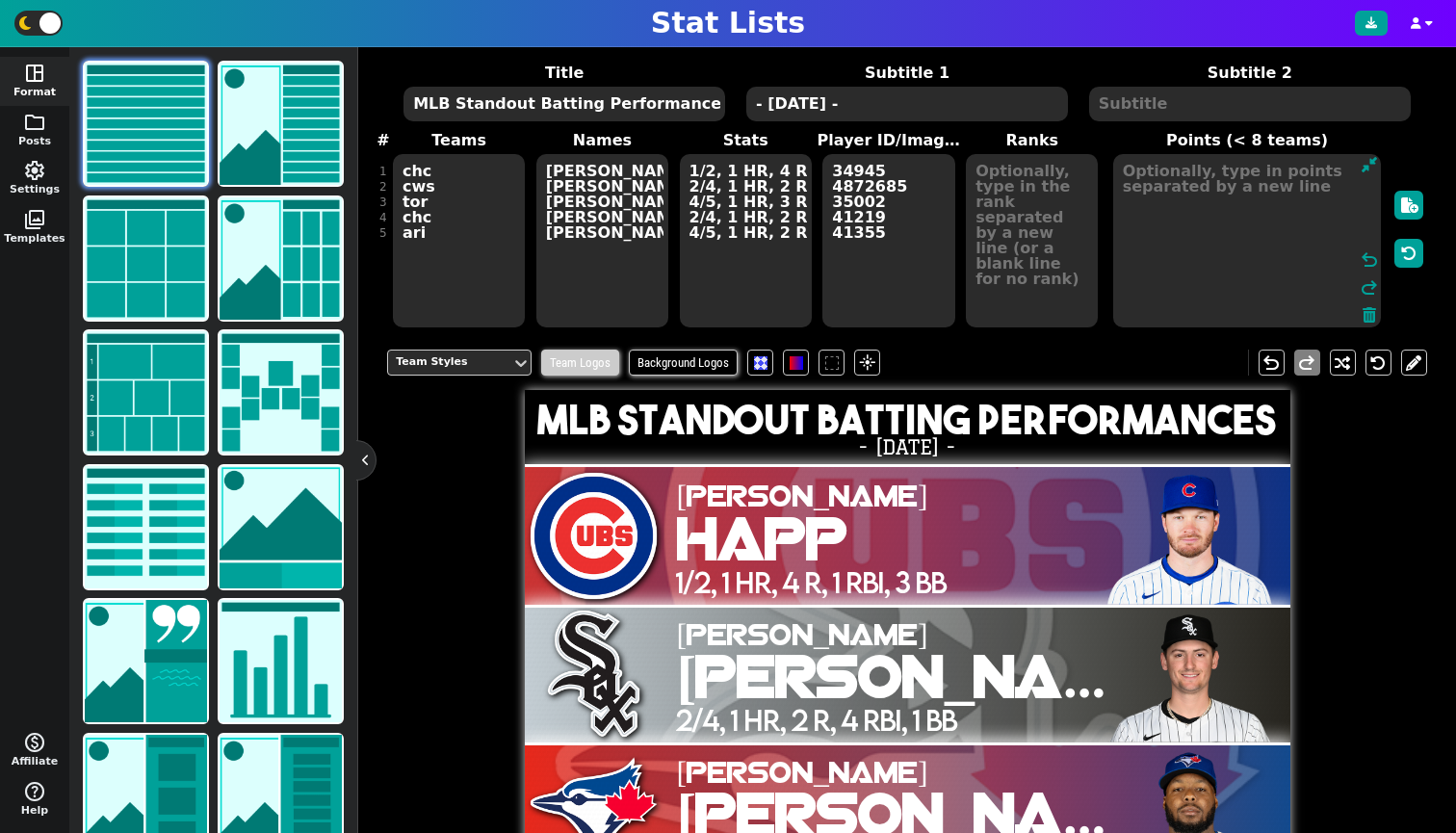
click at [581, 374] on span "Team Logos" at bounding box center [580, 362] width 78 height 26
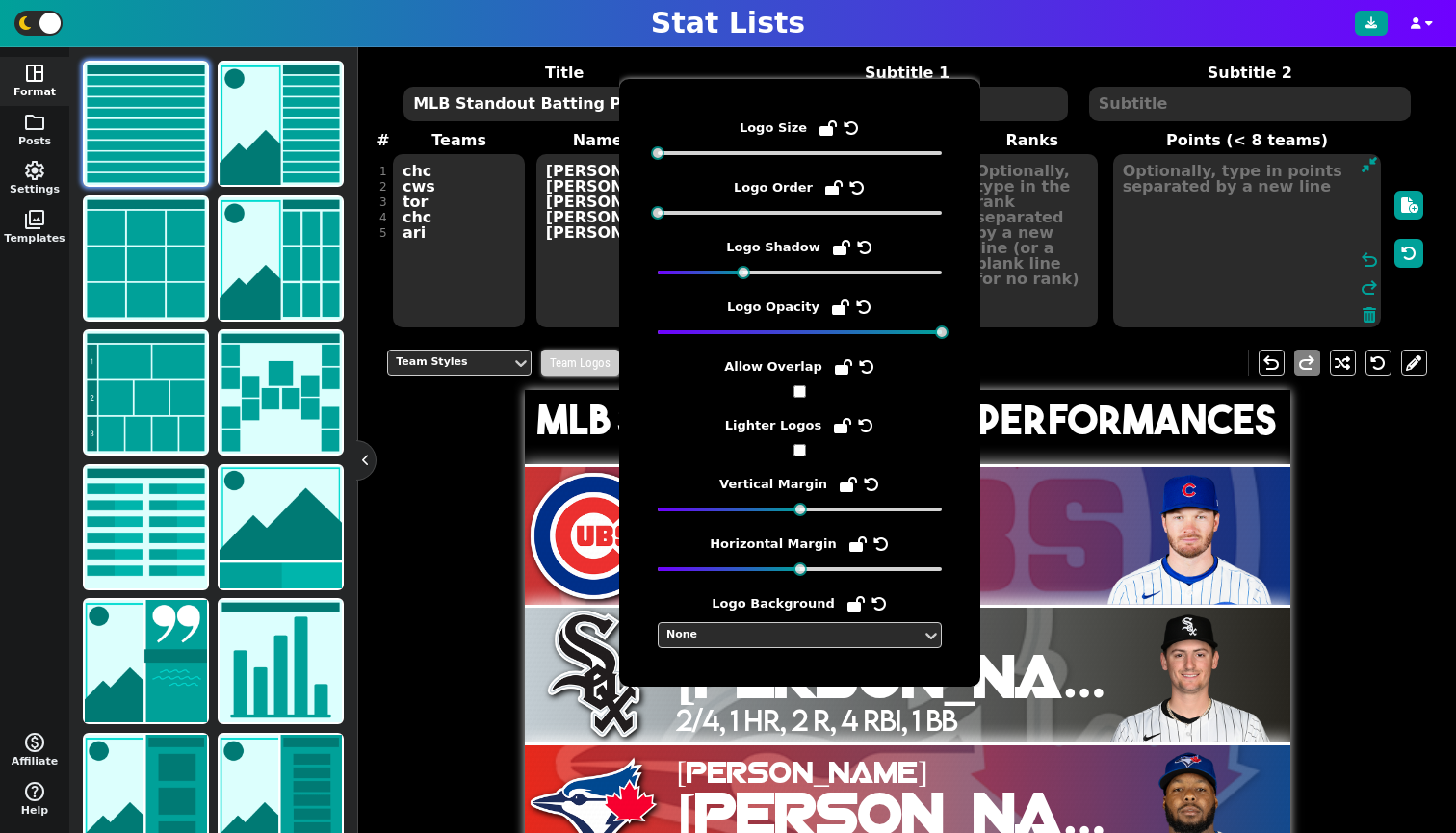
click at [581, 374] on span "Team Logos" at bounding box center [580, 362] width 78 height 26
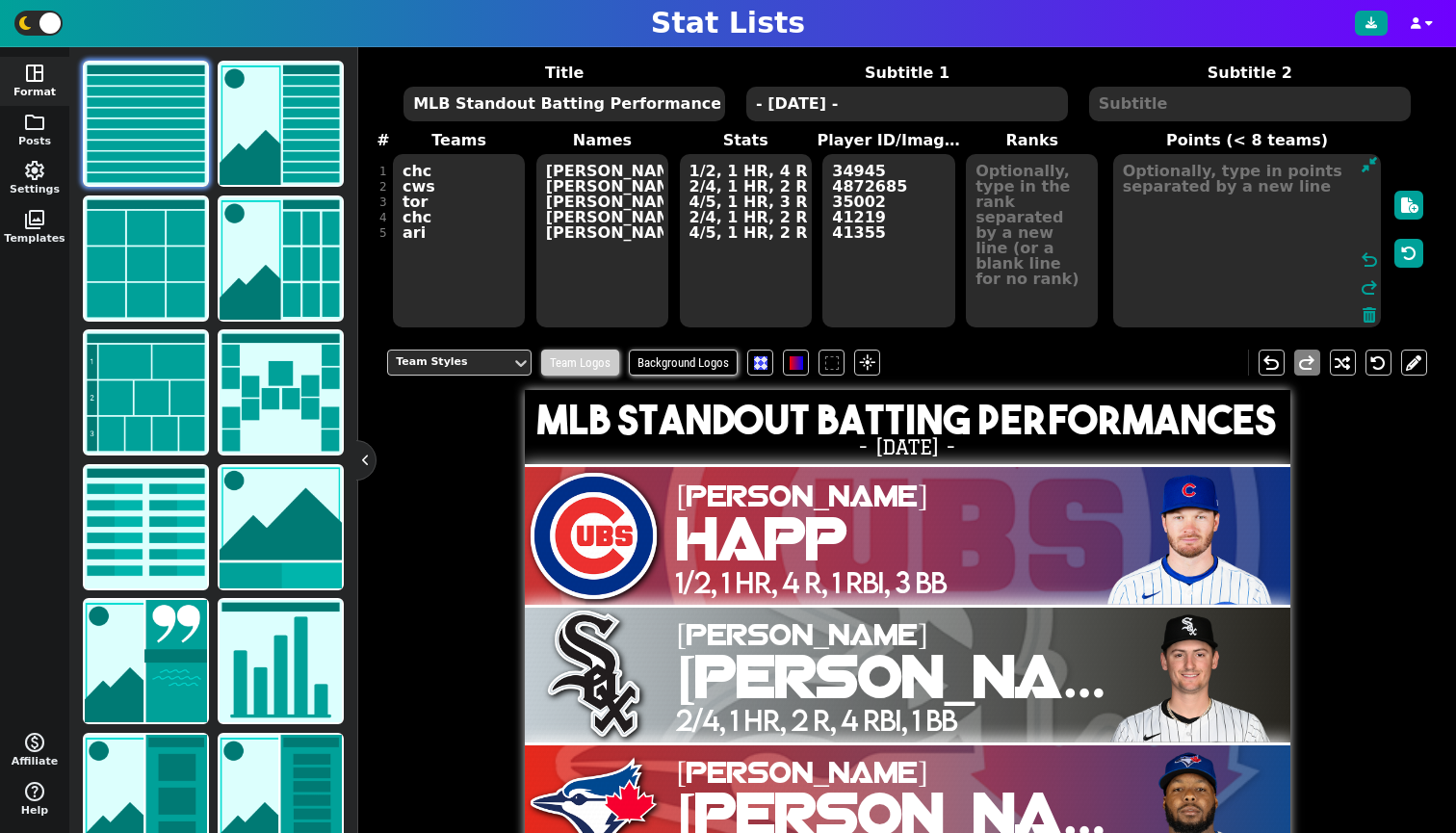
click at [600, 374] on span "Team Logos" at bounding box center [580, 362] width 78 height 26
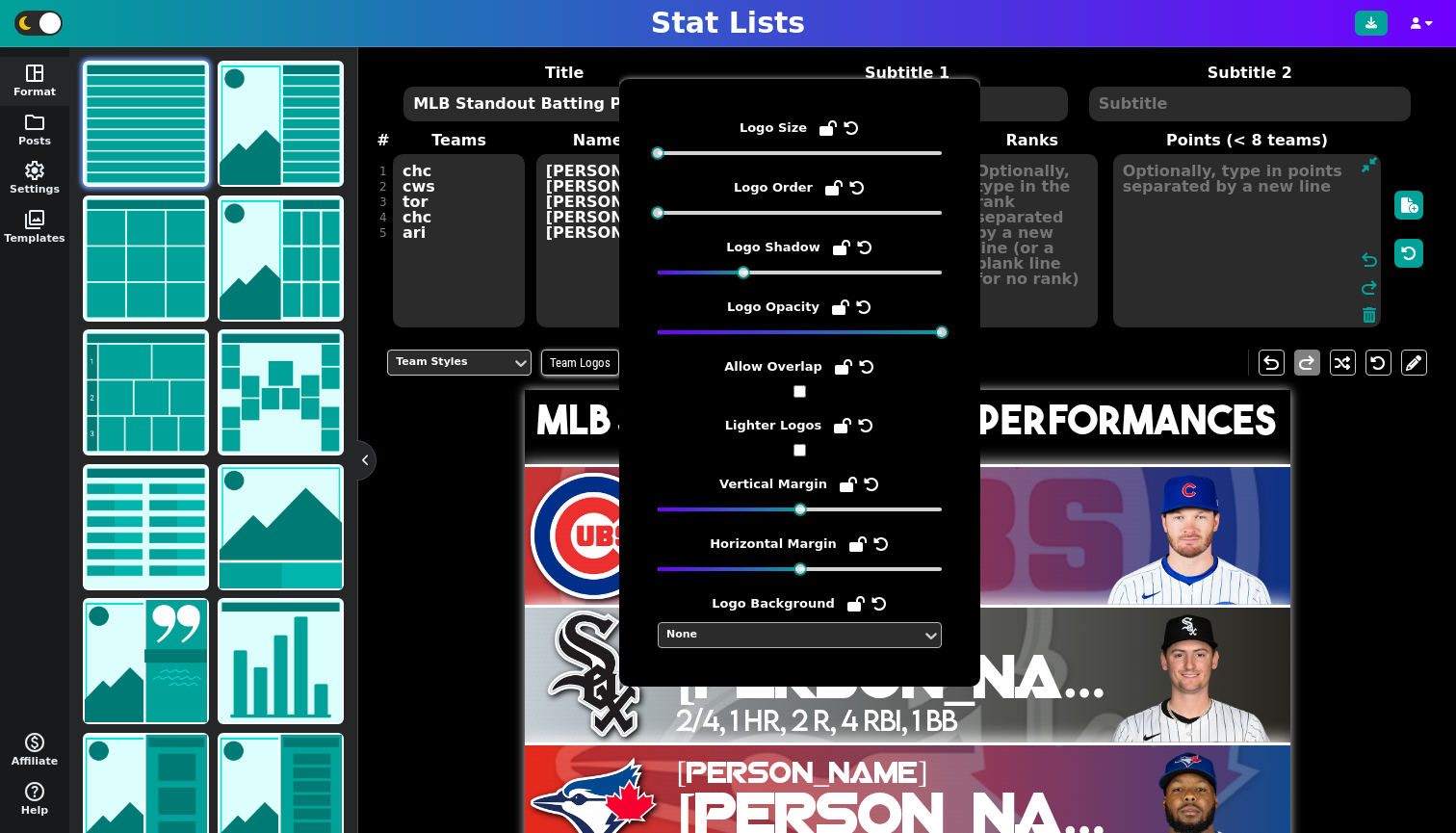
click at [751, 636] on div "None" at bounding box center [790, 634] width 247 height 17
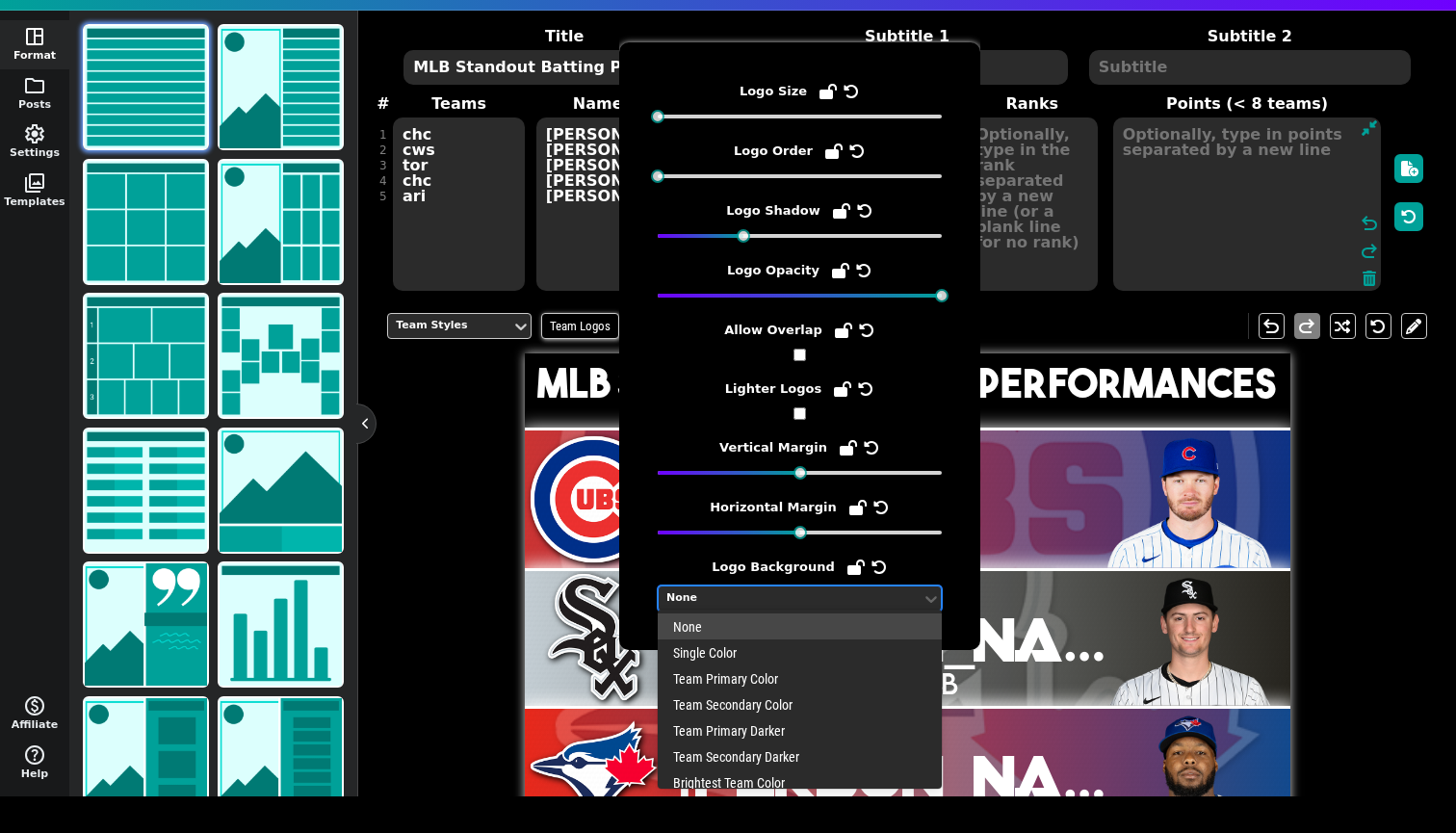
scroll to position [16, 0]
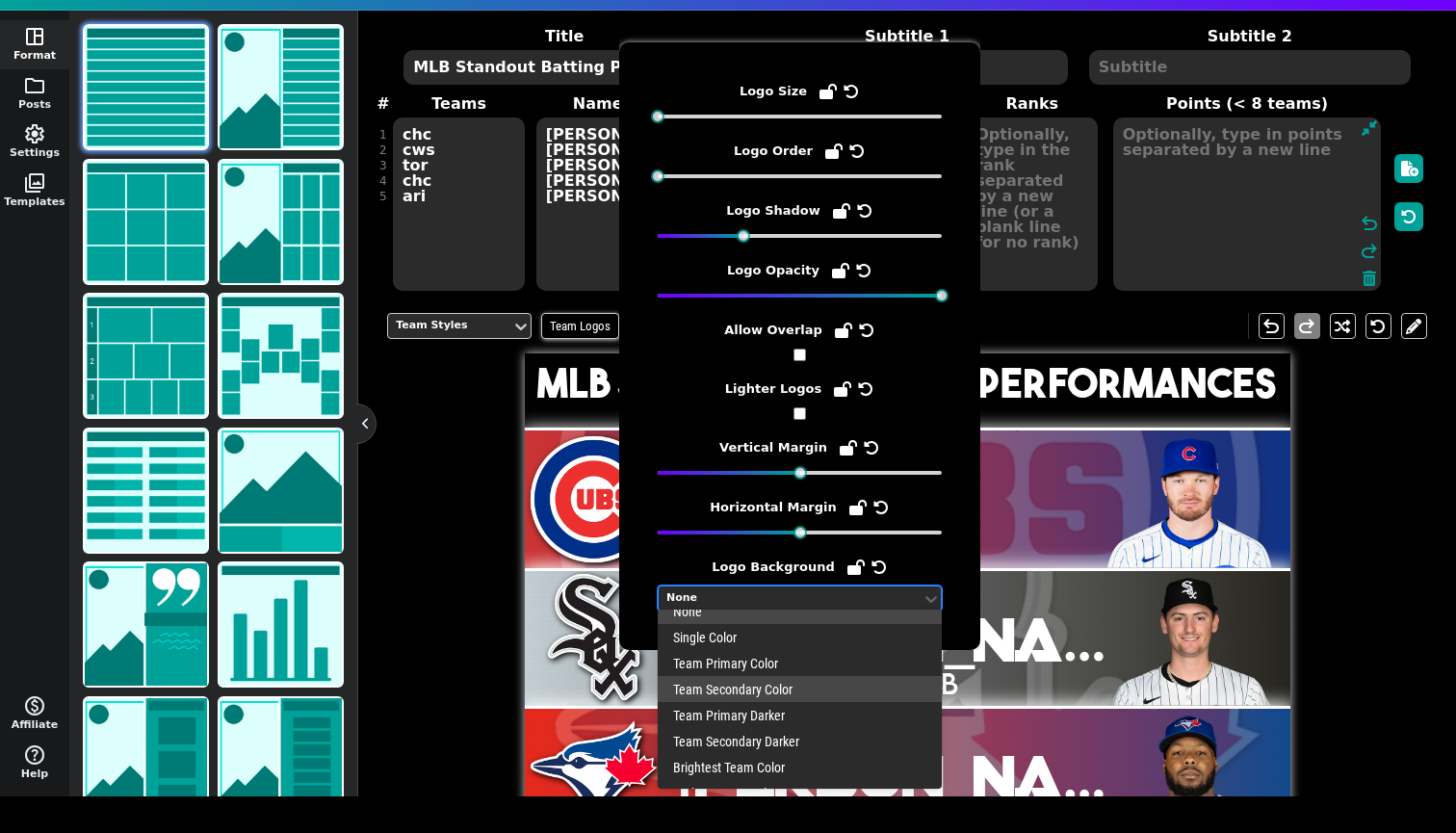
click at [710, 688] on div "Team Secondary Color" at bounding box center [800, 689] width 284 height 26
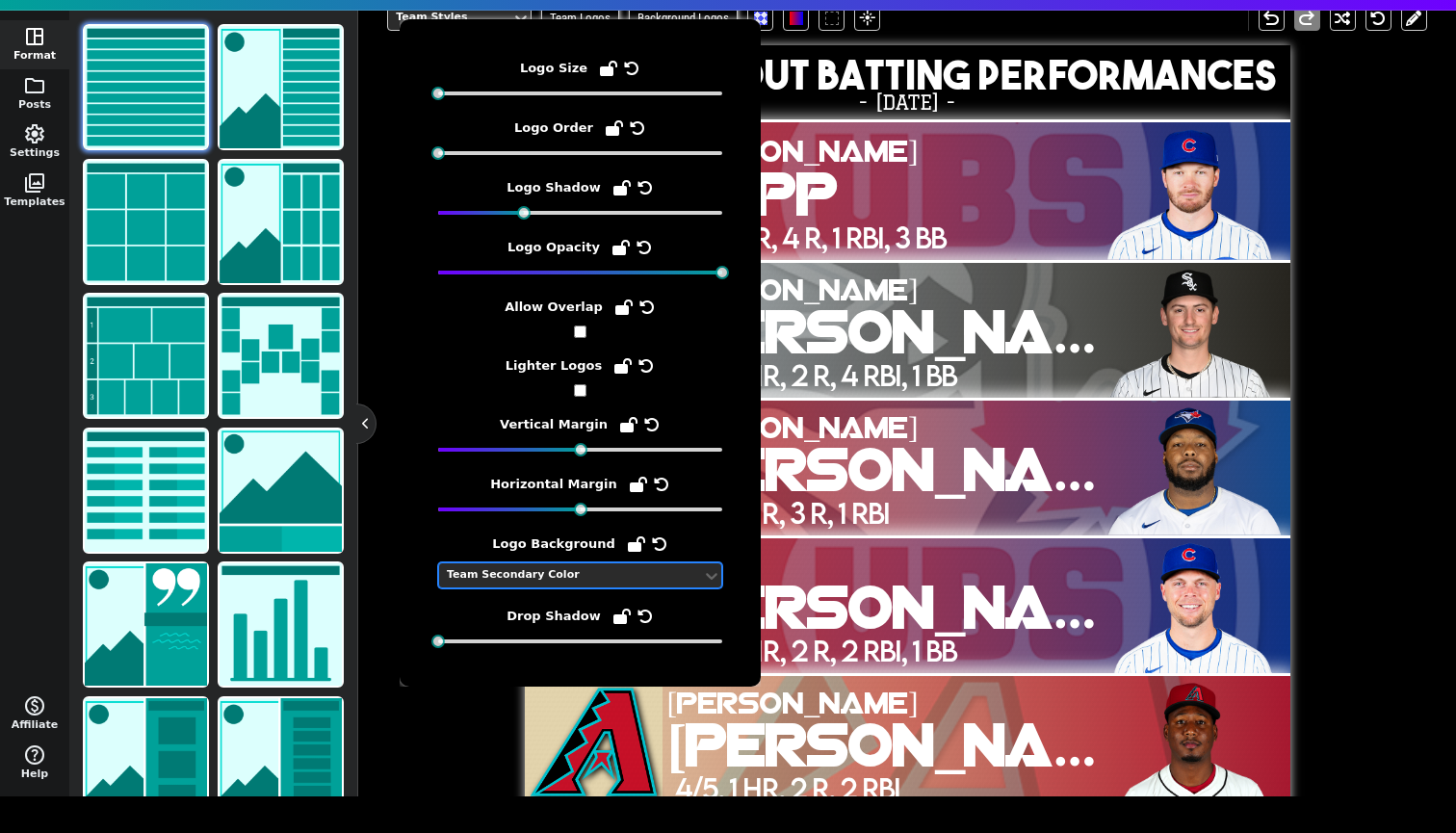
scroll to position [408, 0]
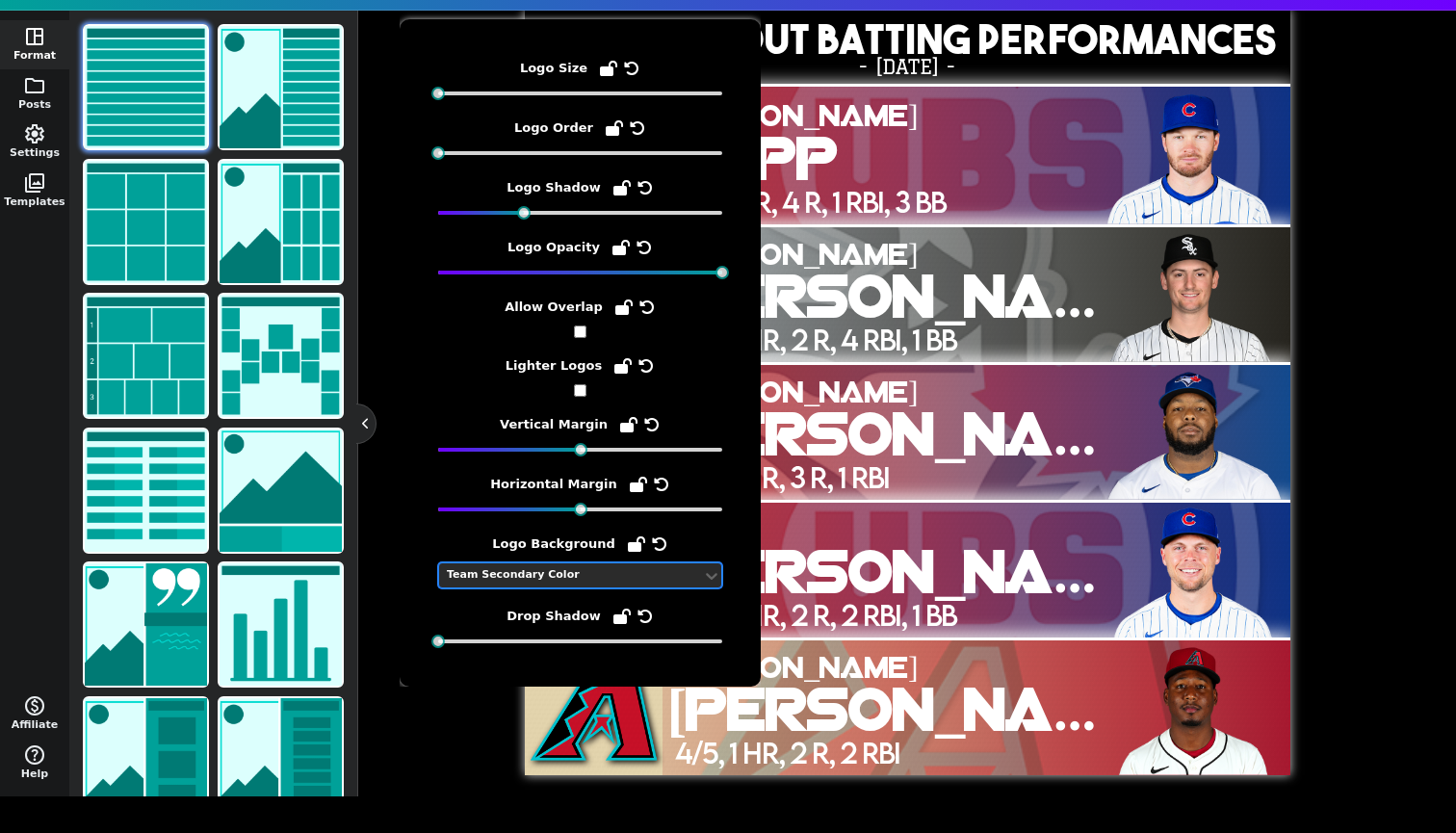
click at [739, 731] on span "[PERSON_NAME]" at bounding box center [914, 714] width 492 height 54
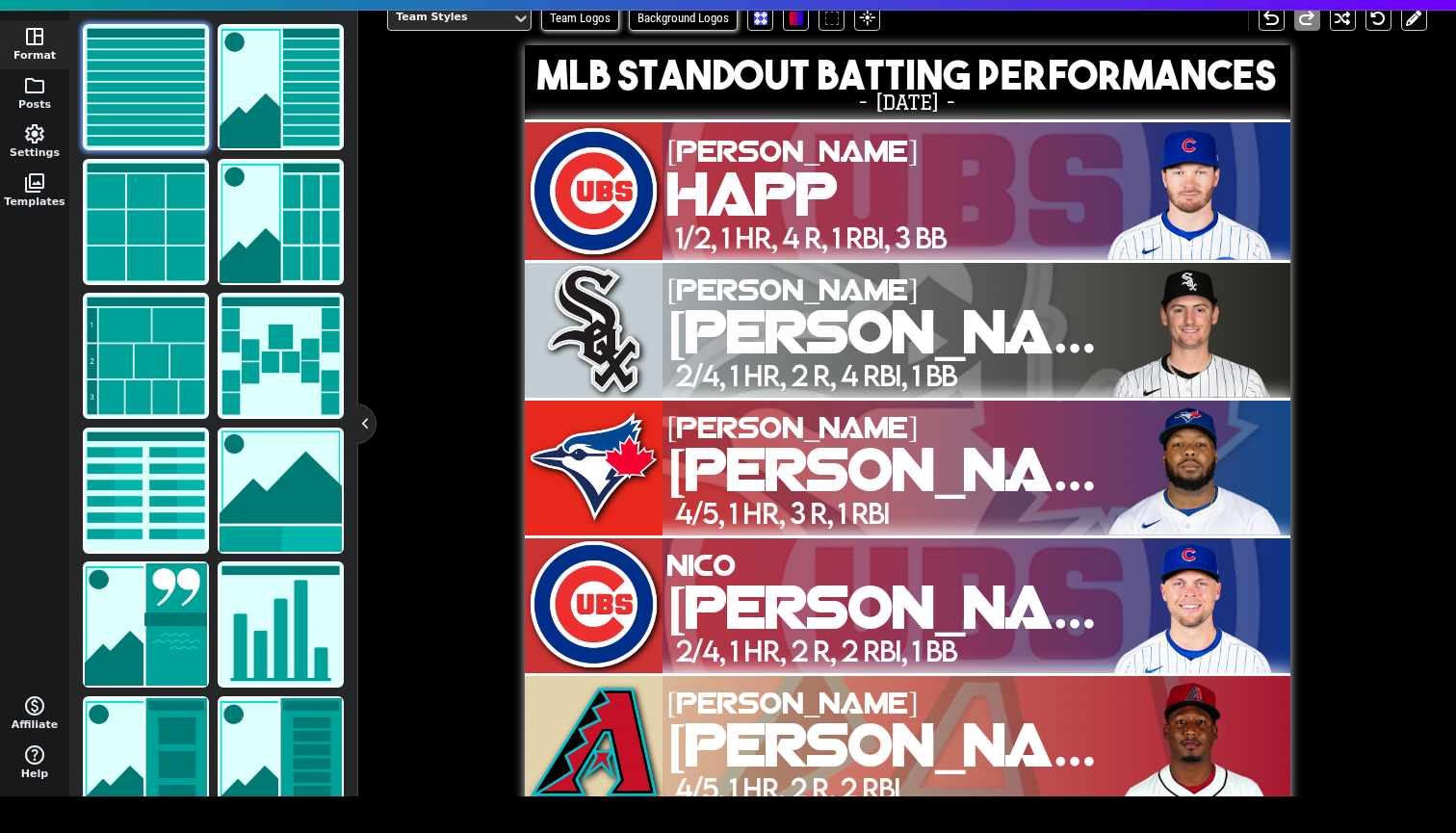
scroll to position [337, 0]
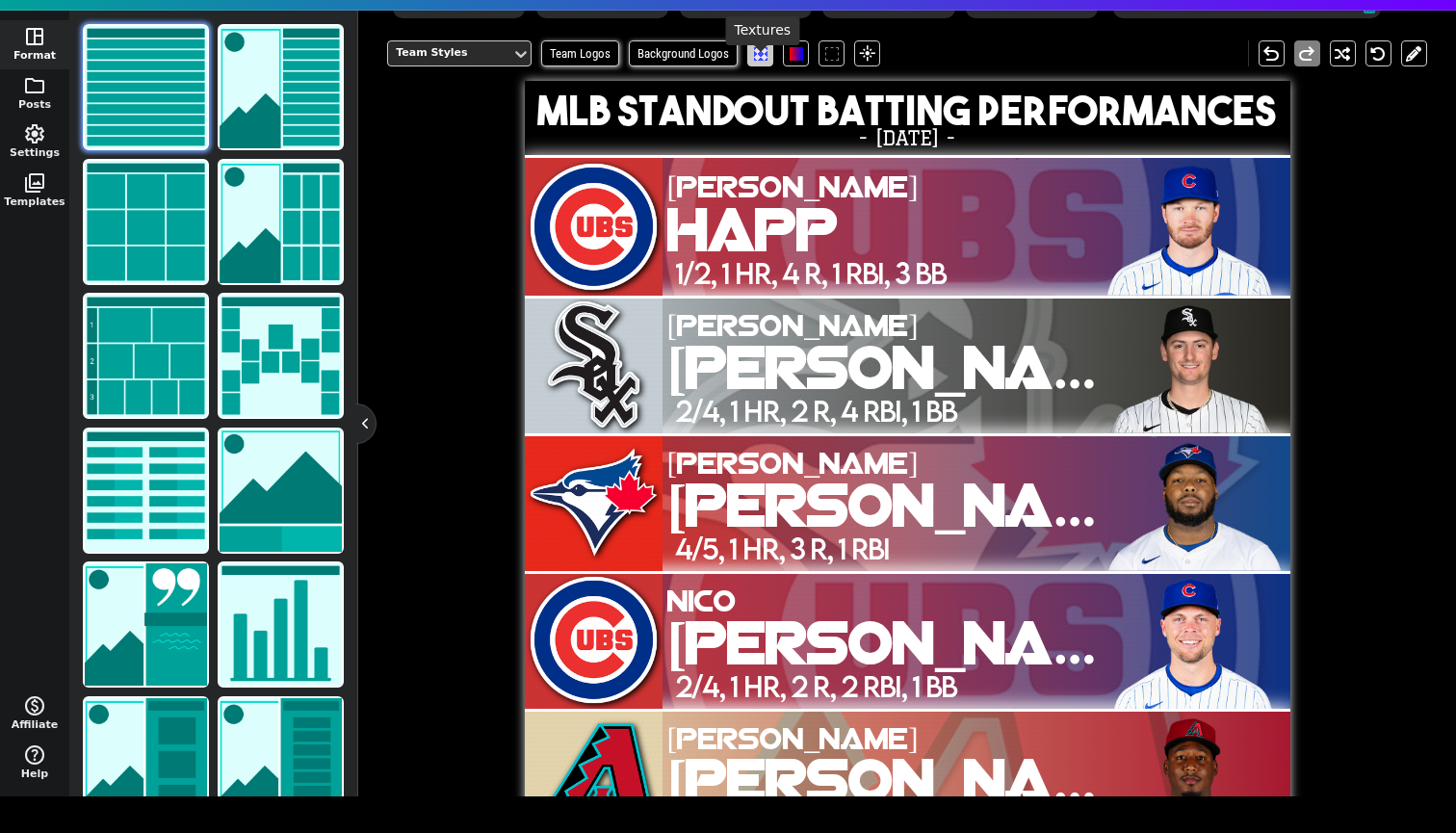
click at [763, 60] on span at bounding box center [761, 54] width 14 height 14
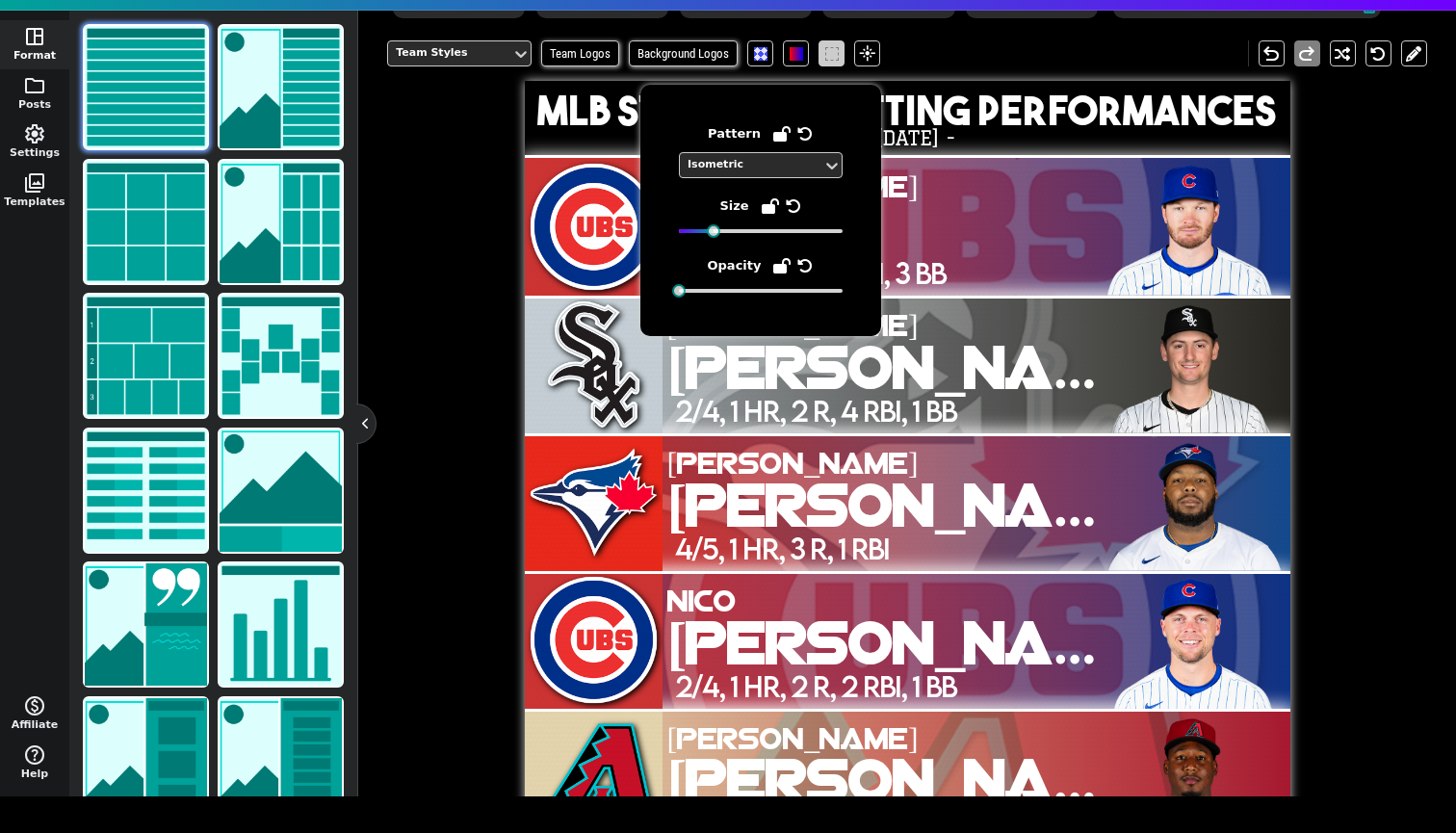
click at [819, 66] on span at bounding box center [831, 54] width 26 height 26
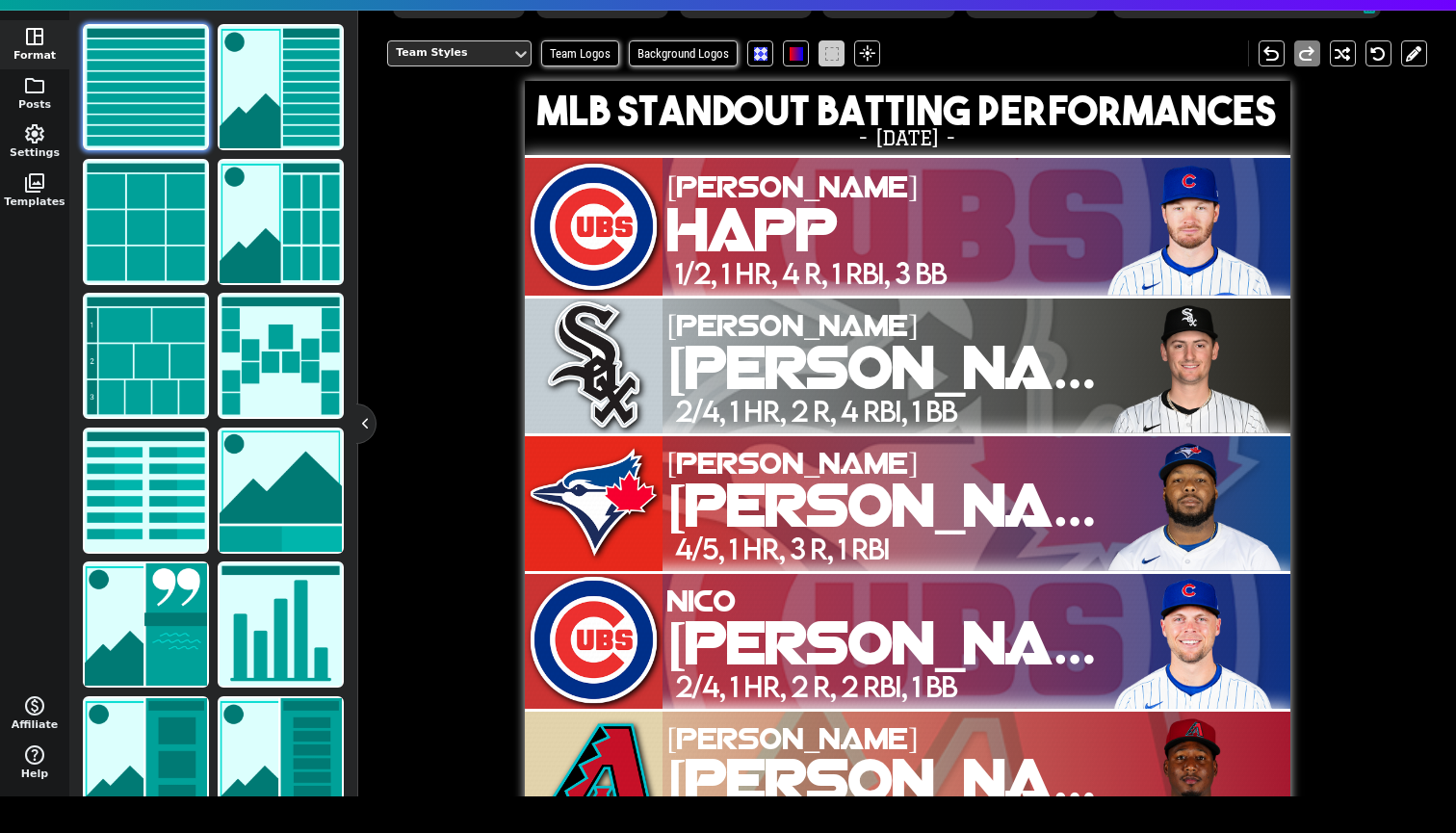
click at [825, 60] on span at bounding box center [832, 54] width 14 height 14
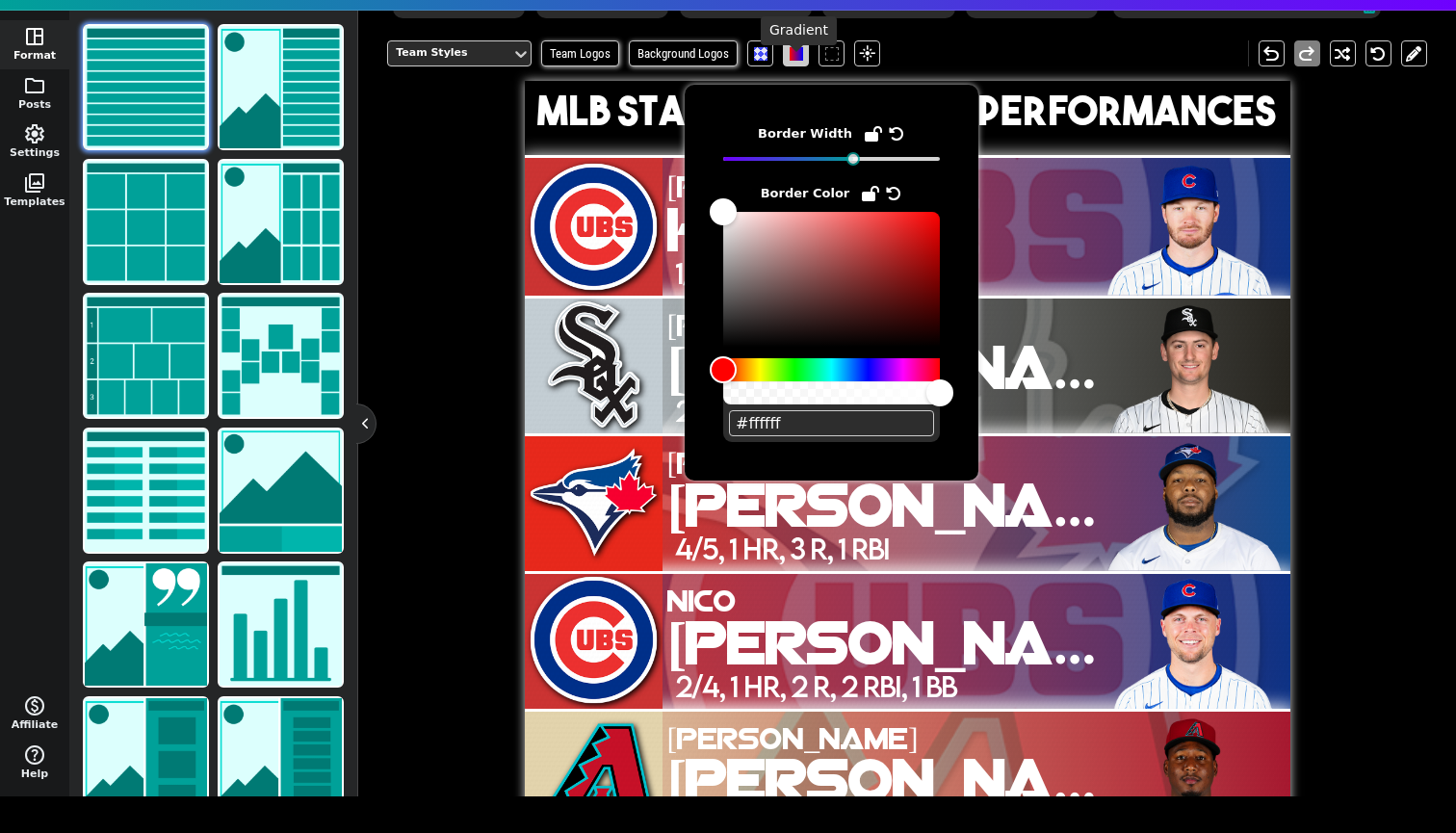
click at [799, 60] on span at bounding box center [796, 54] width 14 height 14
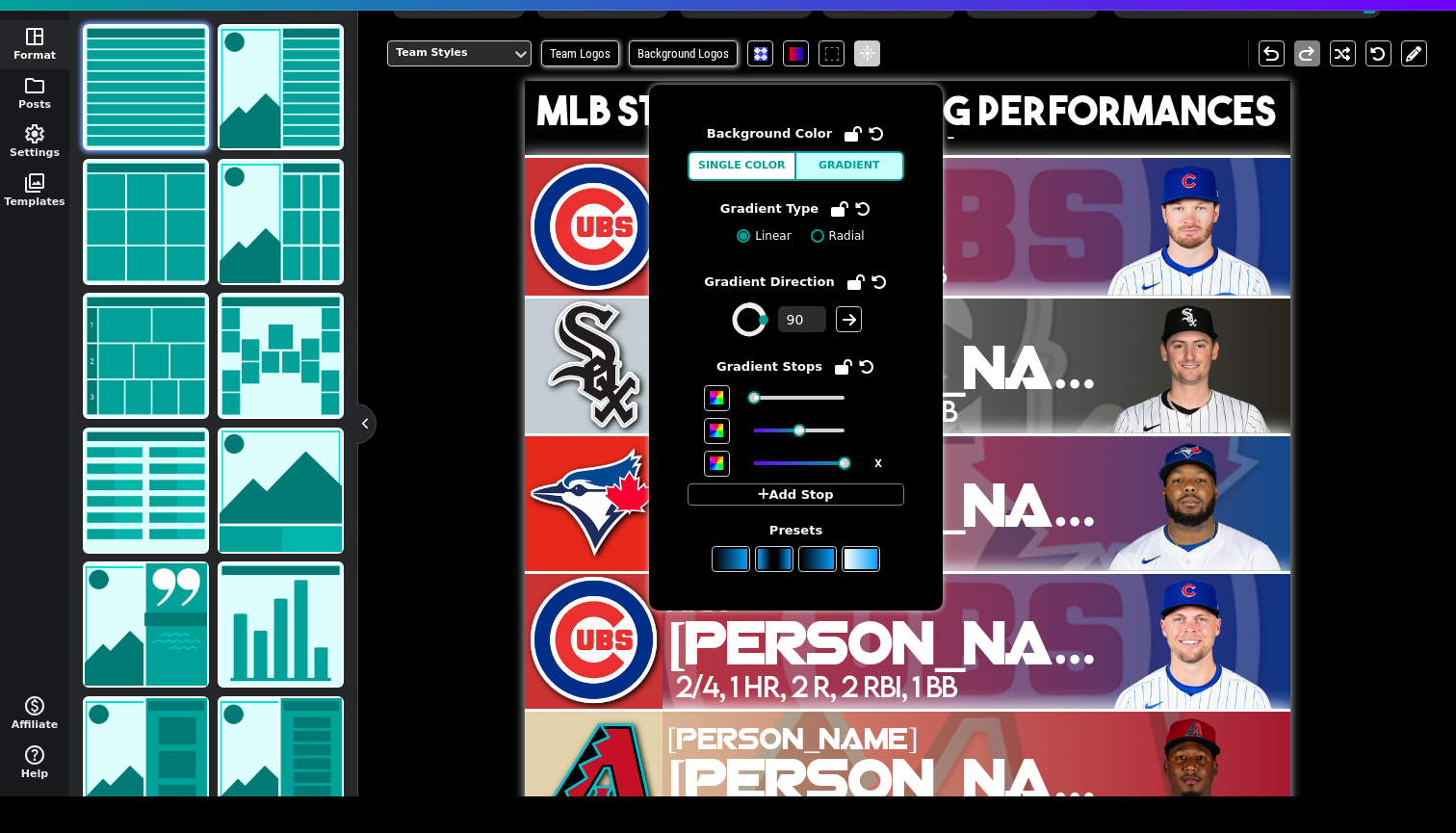
click at [862, 62] on span "flare" at bounding box center [868, 54] width 19 height 18
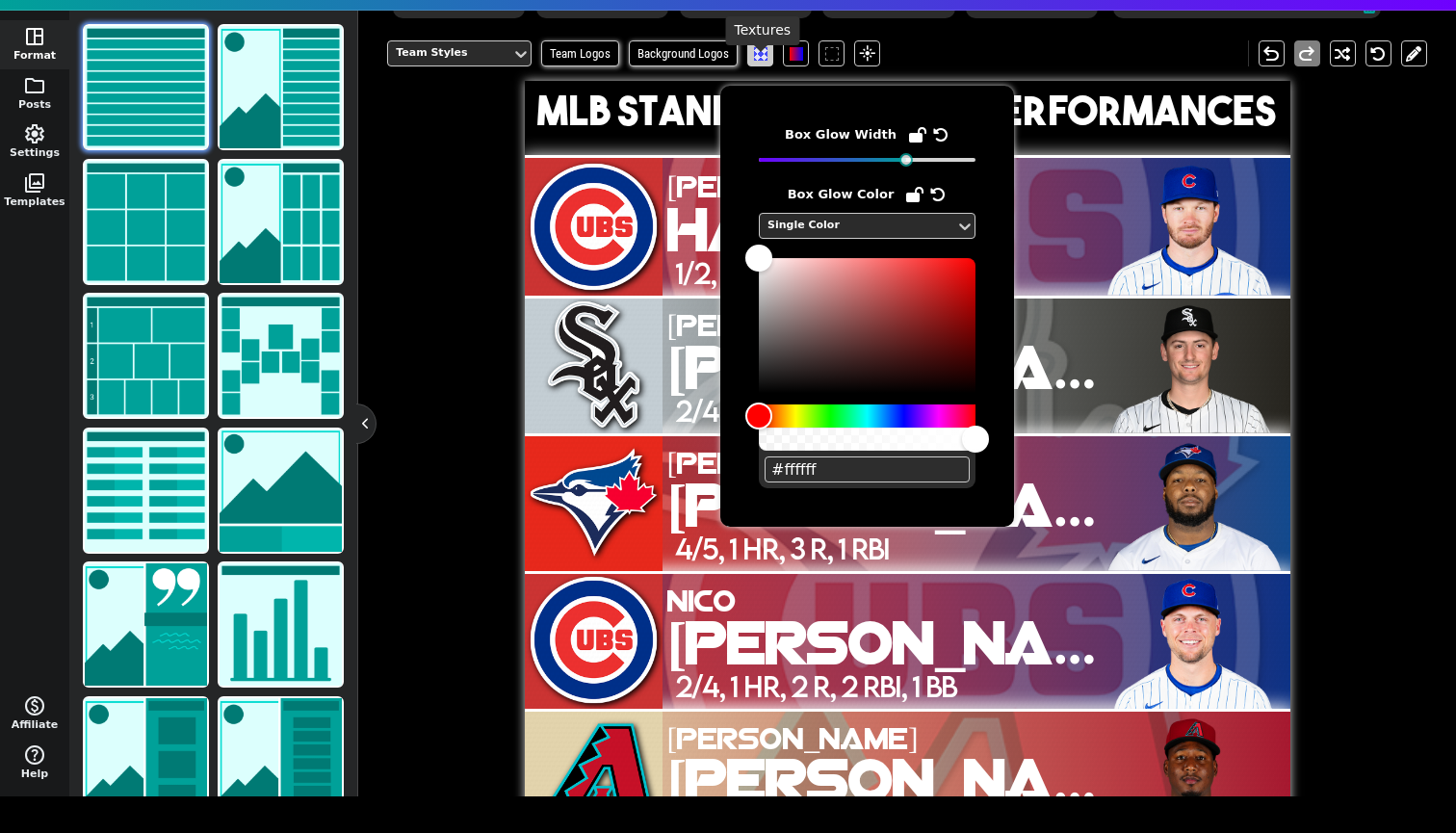
click at [754, 60] on span at bounding box center [761, 54] width 14 height 14
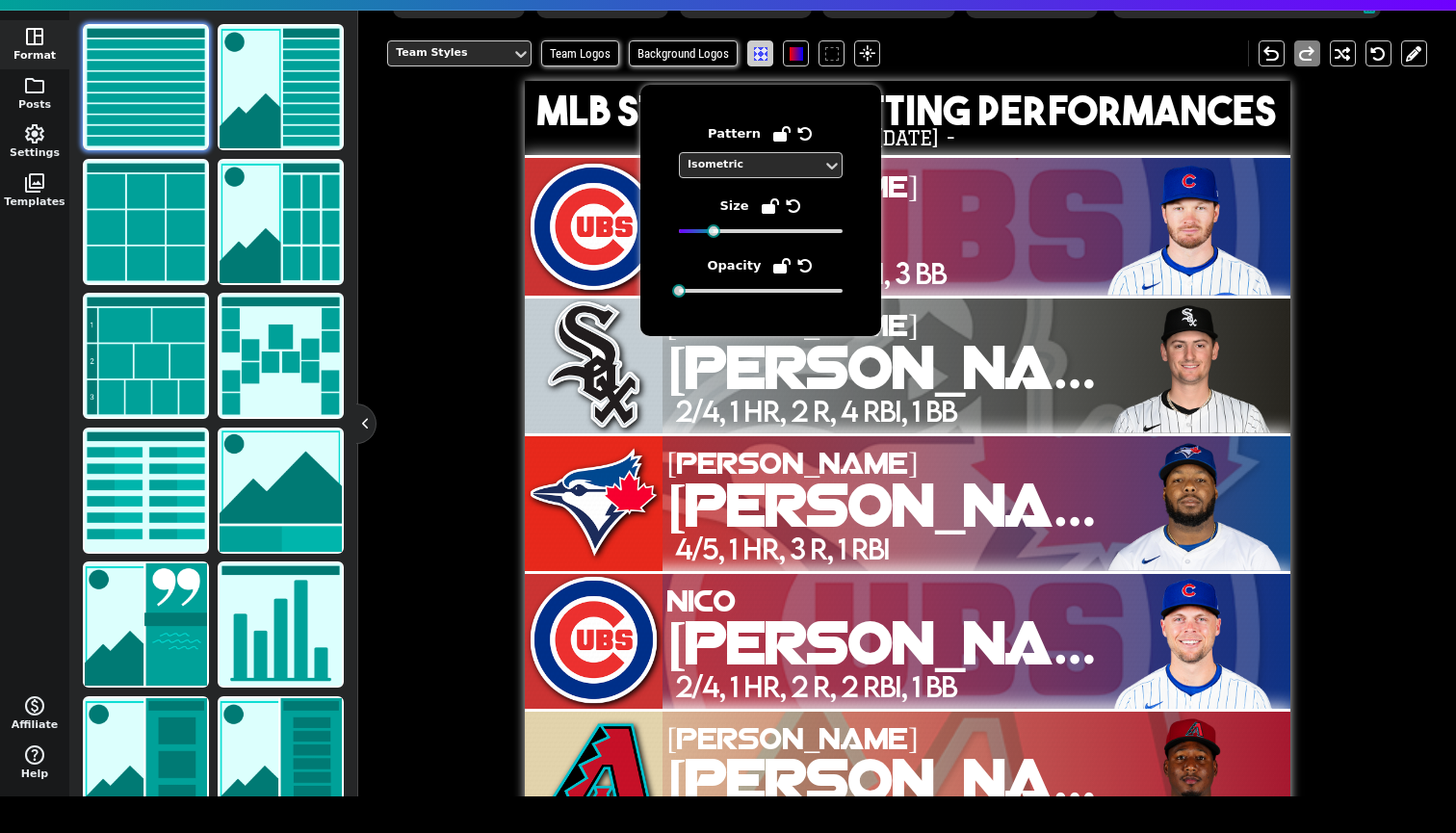
click at [756, 60] on span at bounding box center [761, 54] width 14 height 14
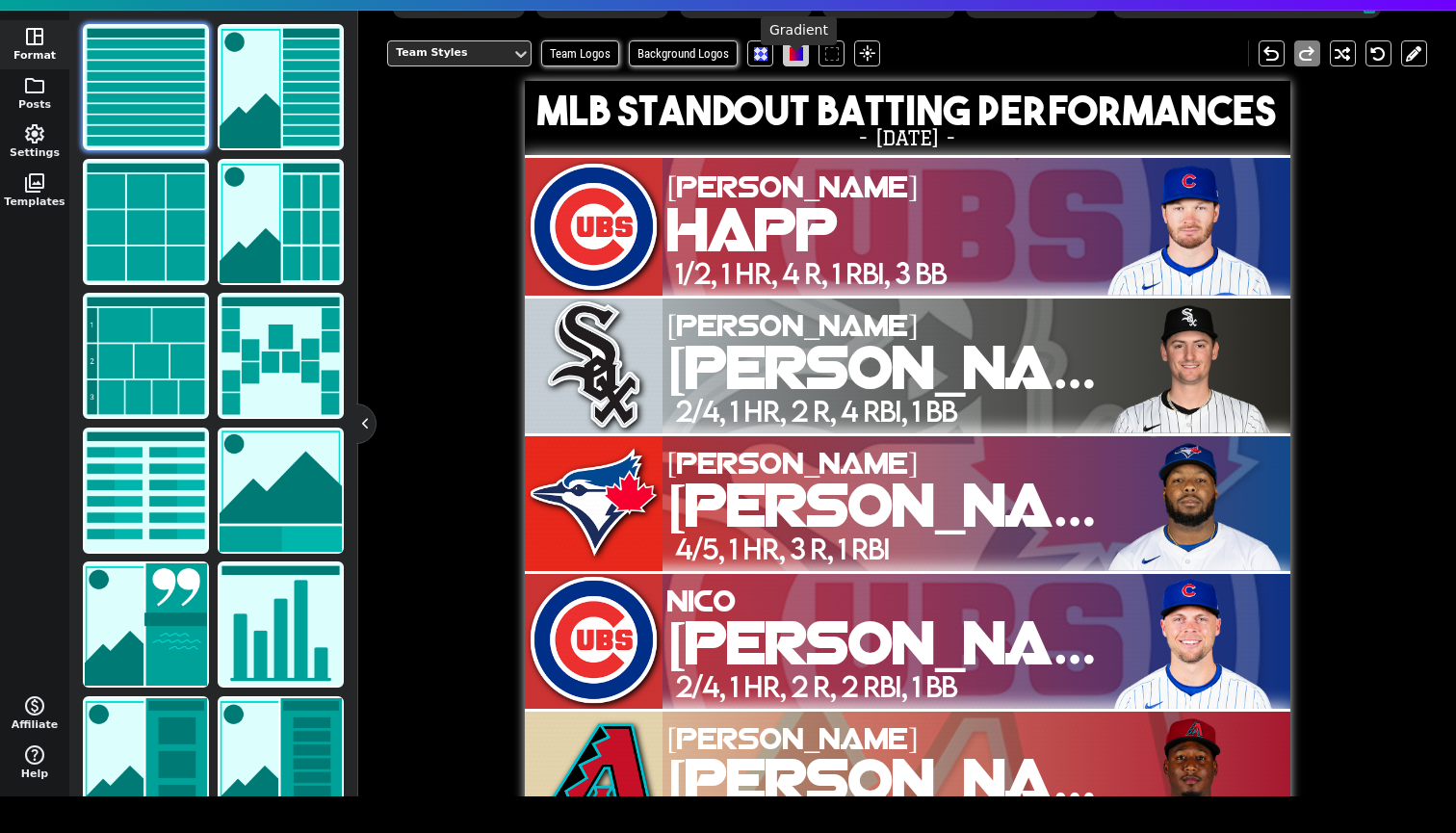
click at [789, 60] on span at bounding box center [796, 54] width 14 height 14
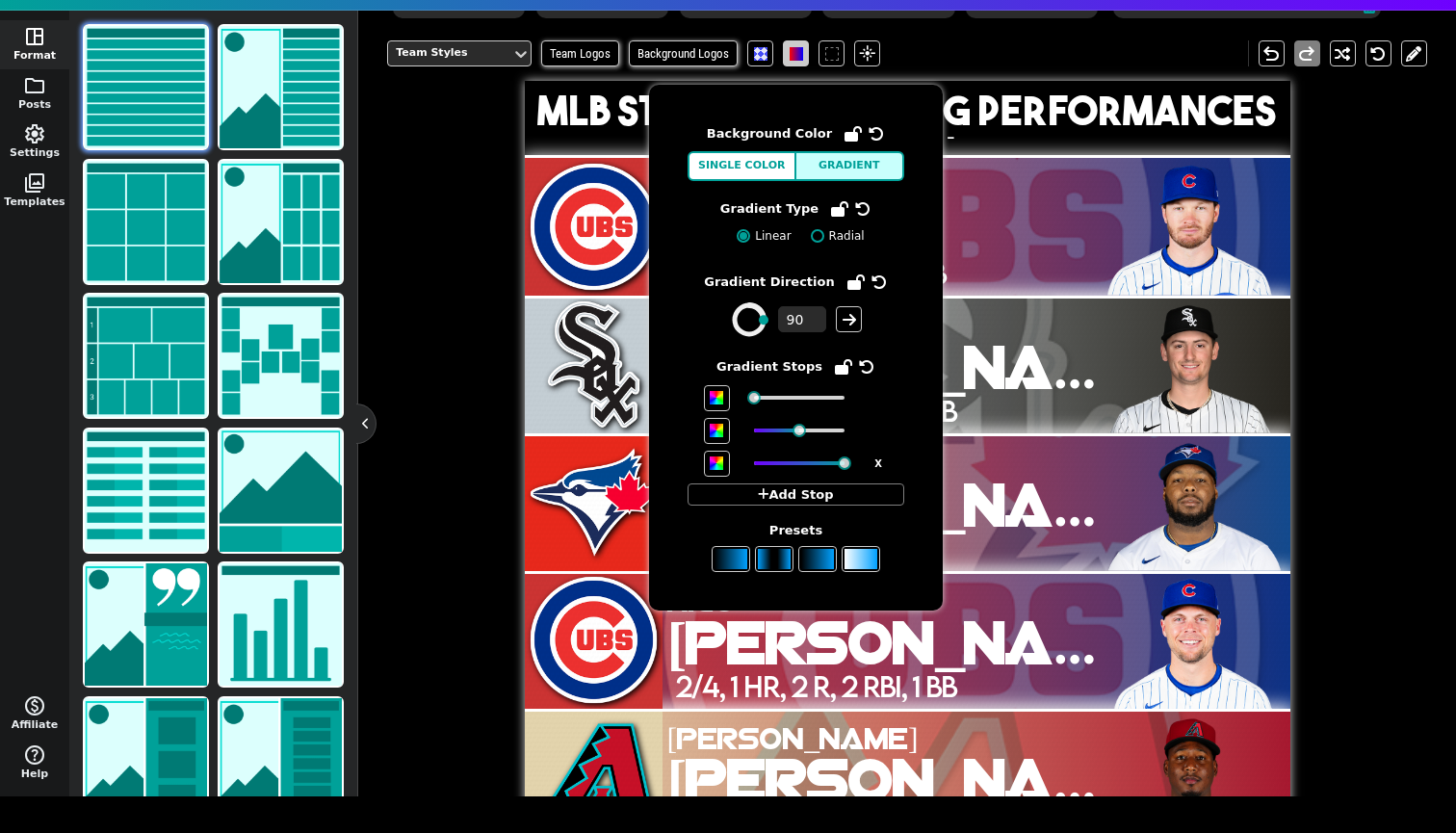
click at [789, 60] on span at bounding box center [796, 54] width 14 height 14
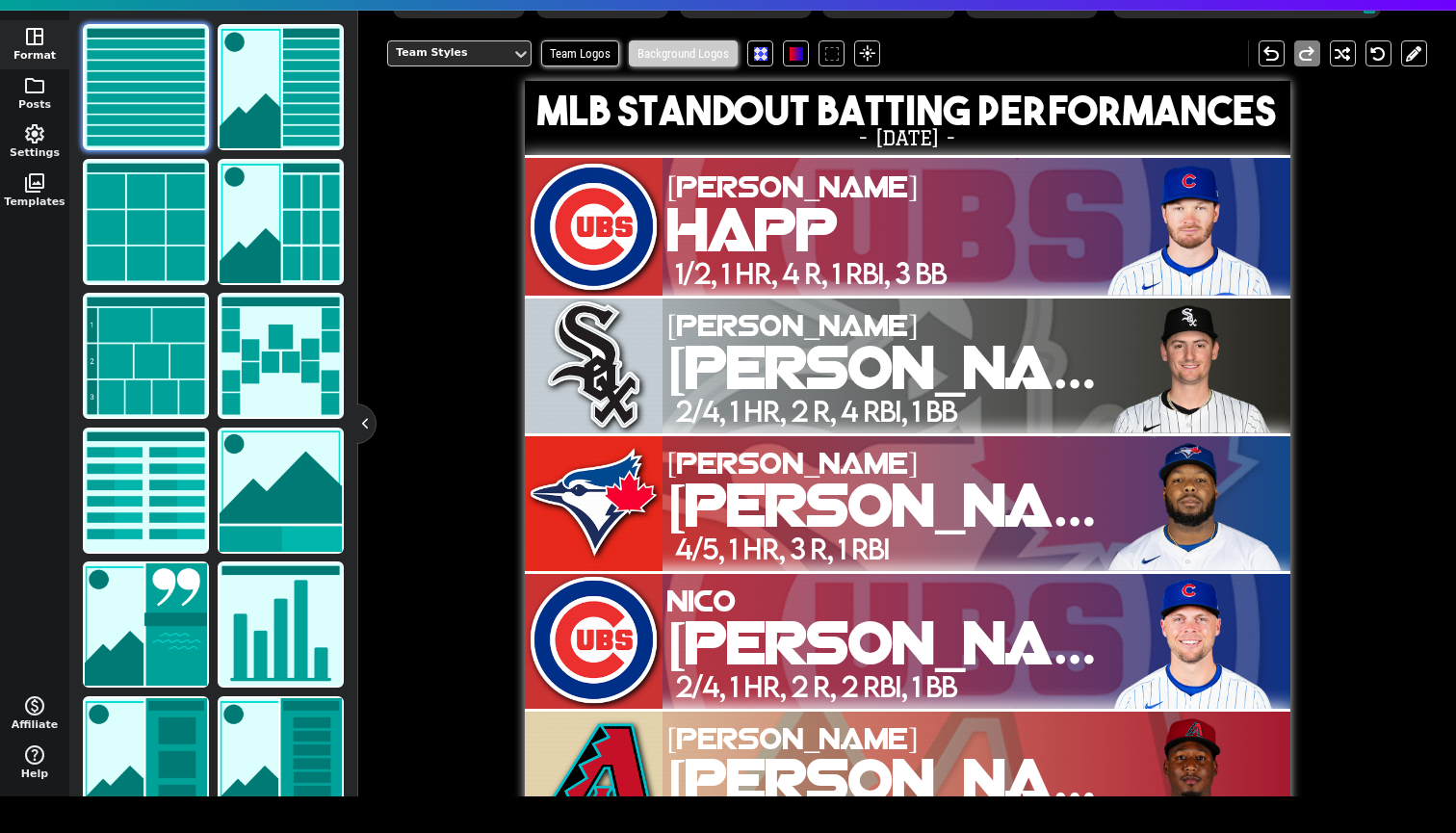
click at [671, 66] on span "Background Logos" at bounding box center [683, 54] width 109 height 26
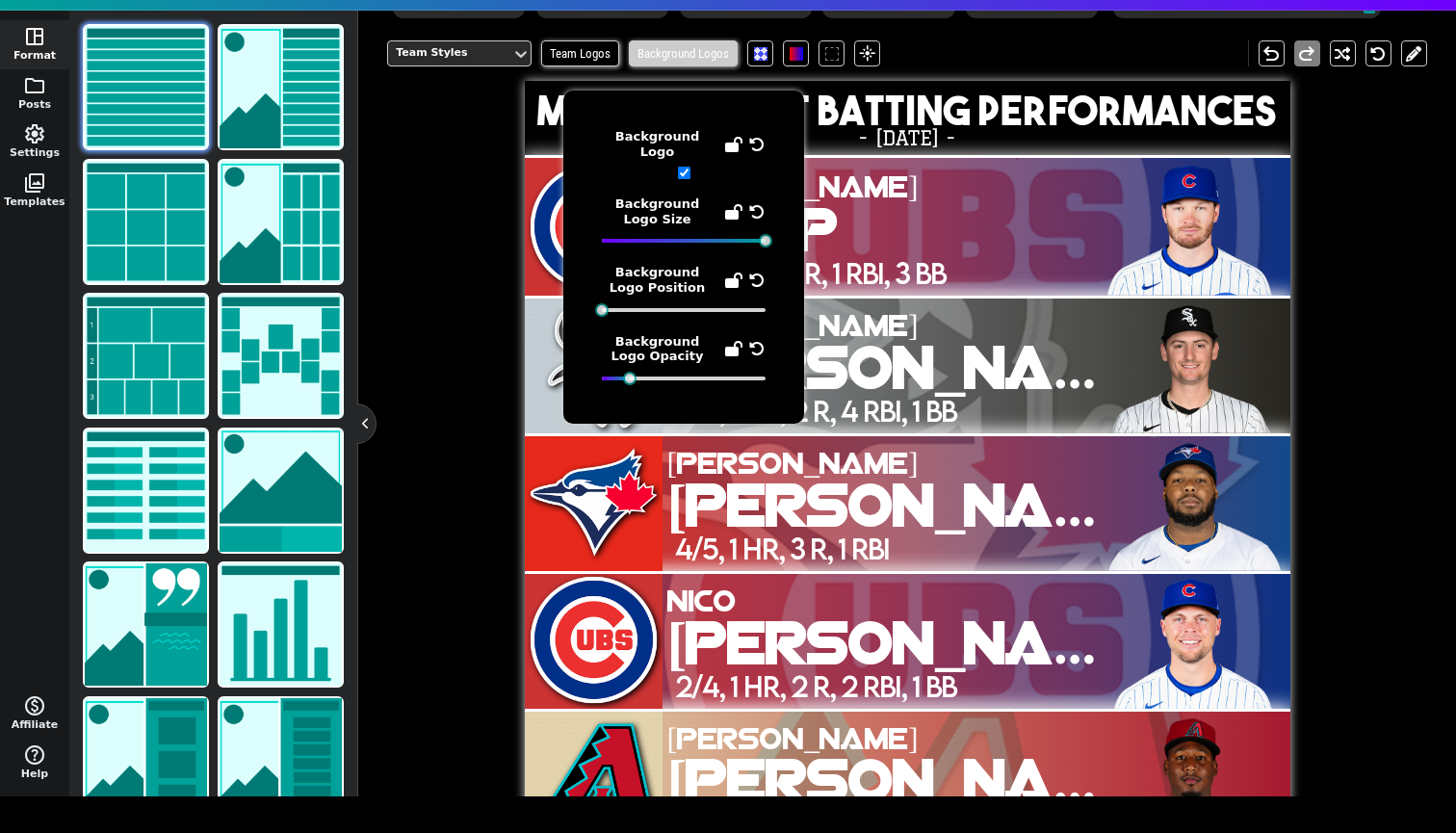
click at [671, 66] on span "Background Logos" at bounding box center [683, 54] width 109 height 26
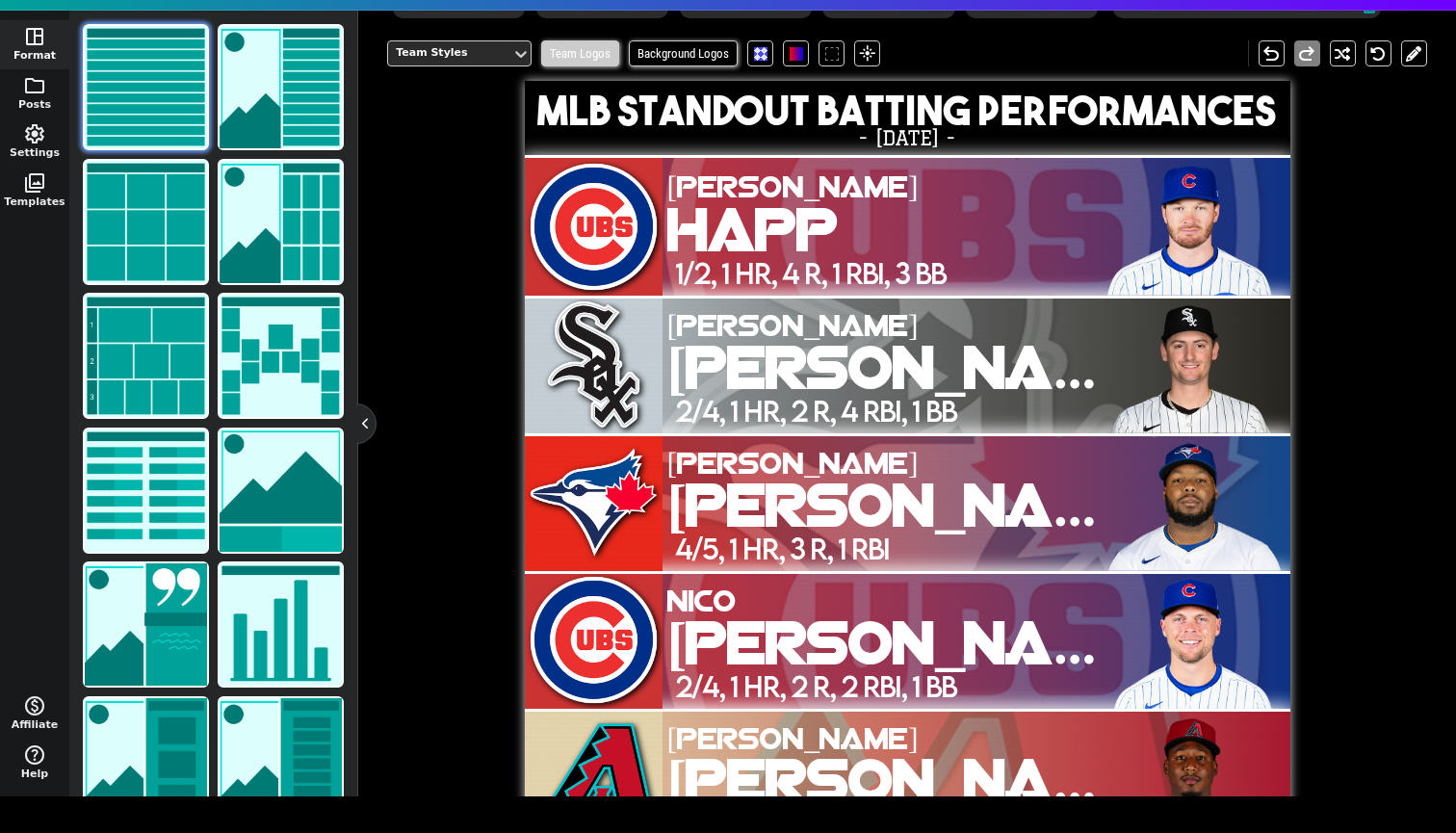
click at [603, 66] on span "Team Logos" at bounding box center [580, 54] width 78 height 26
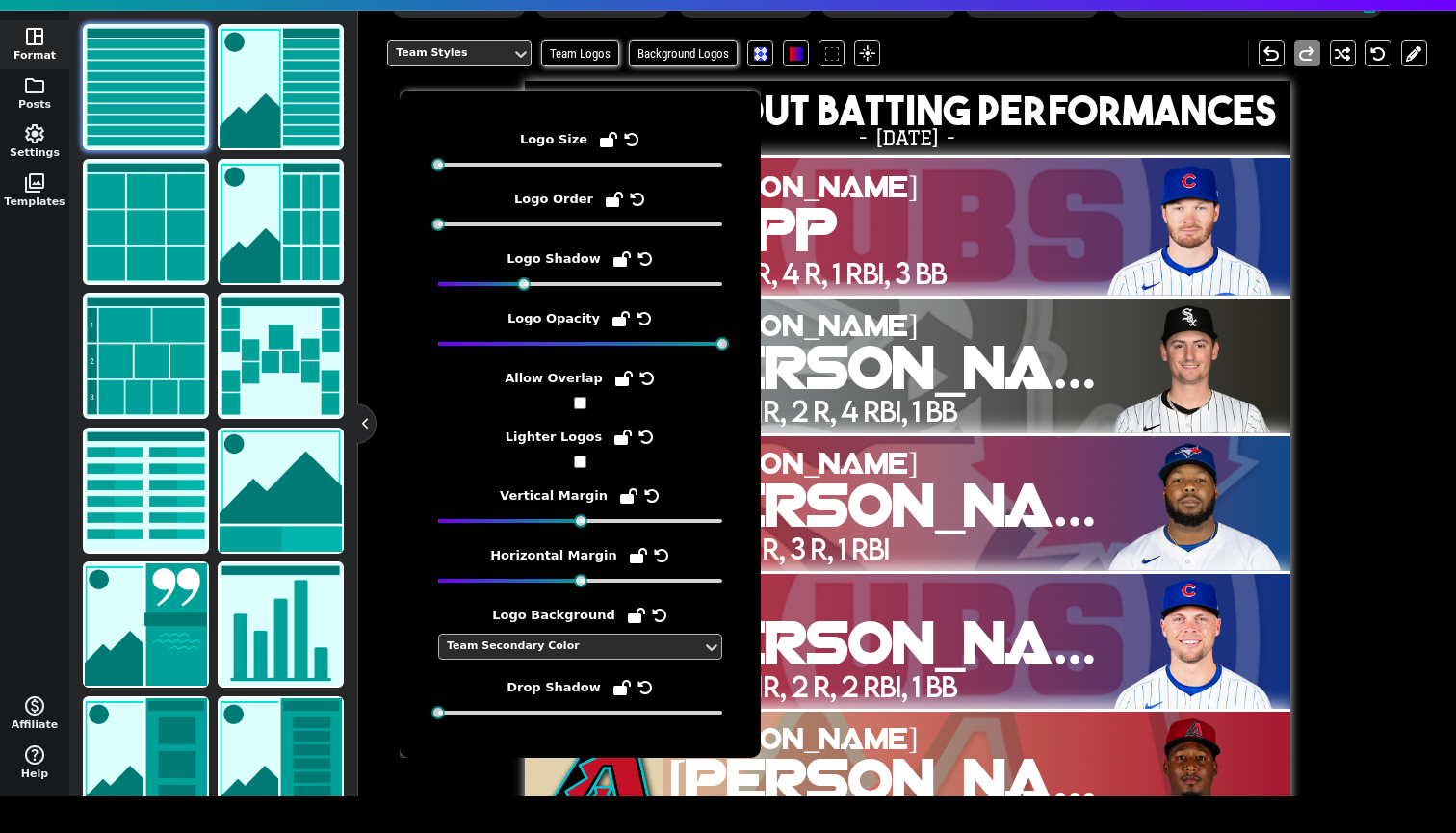
click at [521, 641] on div "Team Secondary Color" at bounding box center [570, 646] width 247 height 17
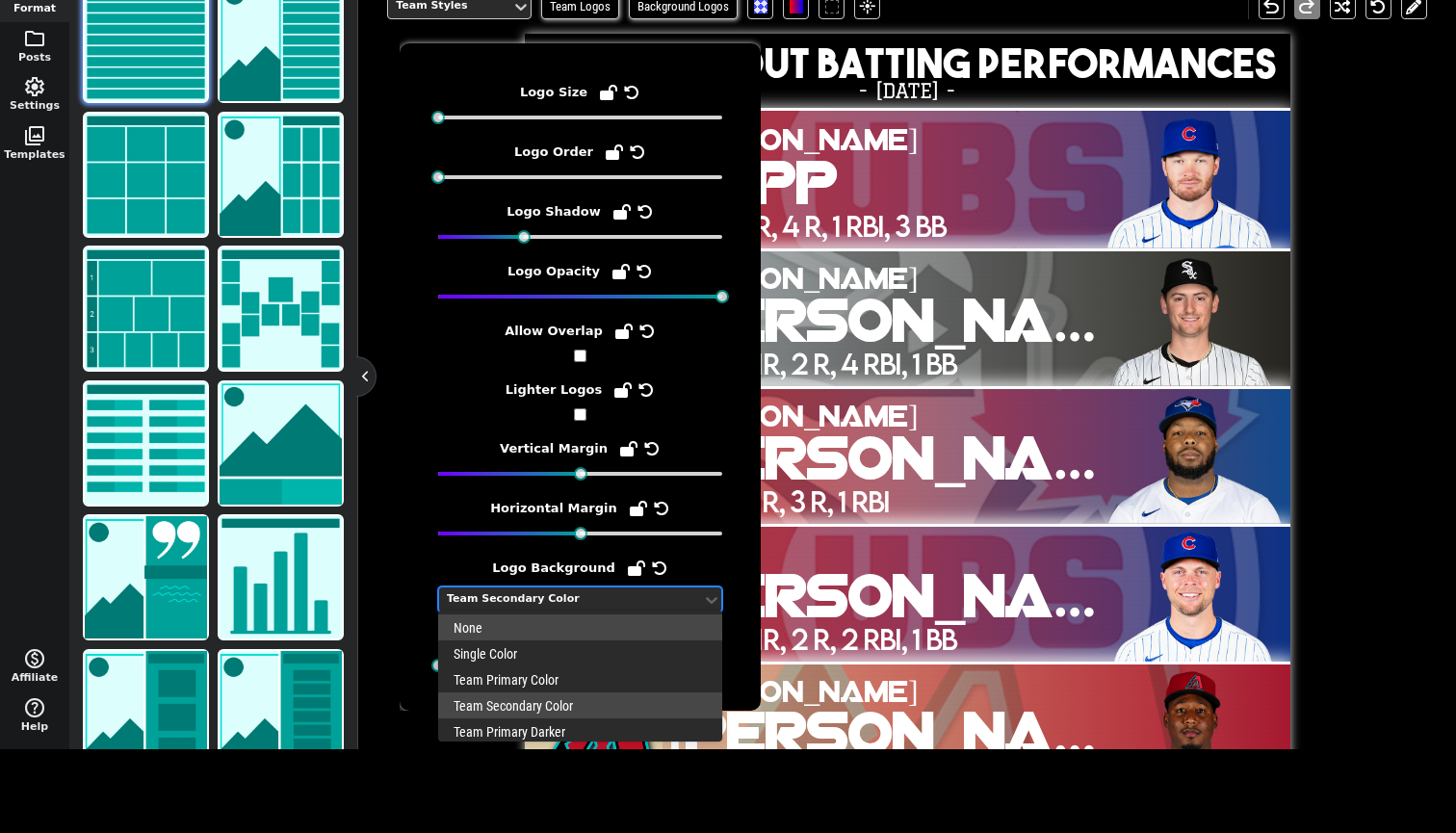
scroll to position [85, 0]
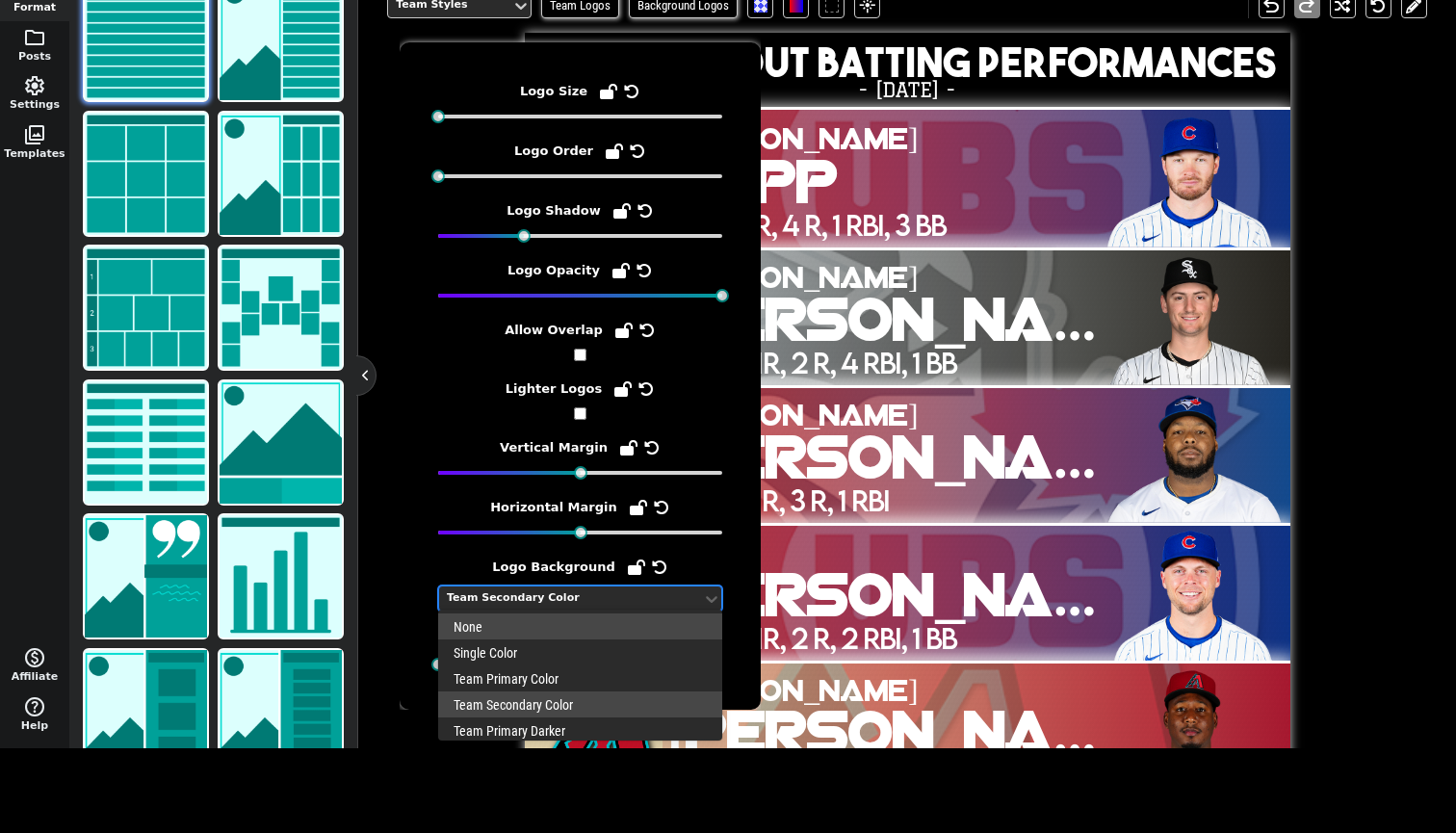
click at [505, 622] on div "None" at bounding box center [580, 626] width 284 height 26
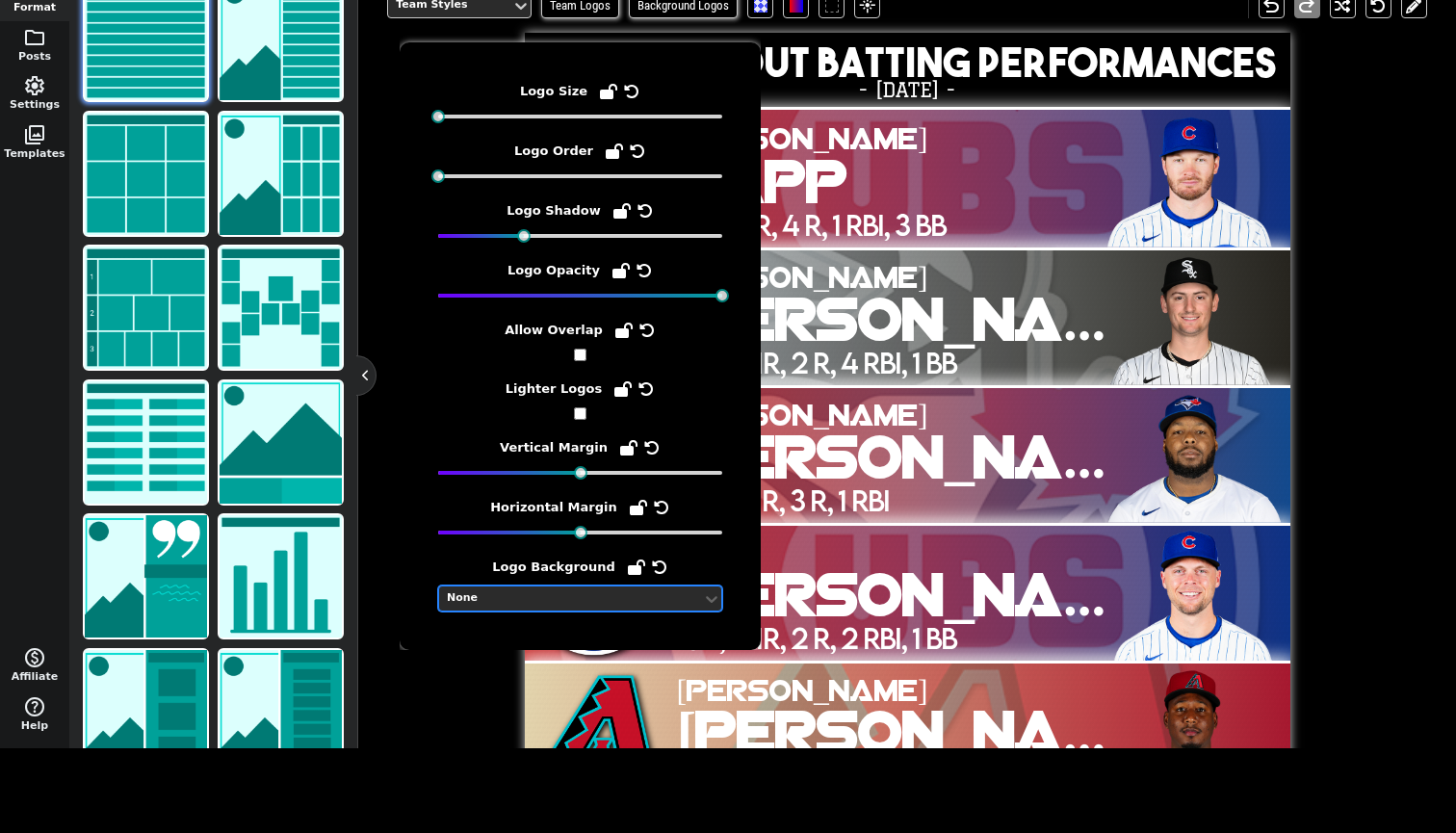
click at [436, 645] on div "Logo Size Logo Order Logo Shadow Logo Opacity Allow Overlap Lighter Logos Verti…" at bounding box center [580, 346] width 361 height 607
click at [655, 18] on span "Background Logos" at bounding box center [683, 5] width 109 height 26
click at [669, 18] on span "Background Logos" at bounding box center [683, 5] width 109 height 26
click at [964, 20] on div "Team Styles Team Logos Background Logos flare undo redo" at bounding box center [907, 5] width 1040 height 54
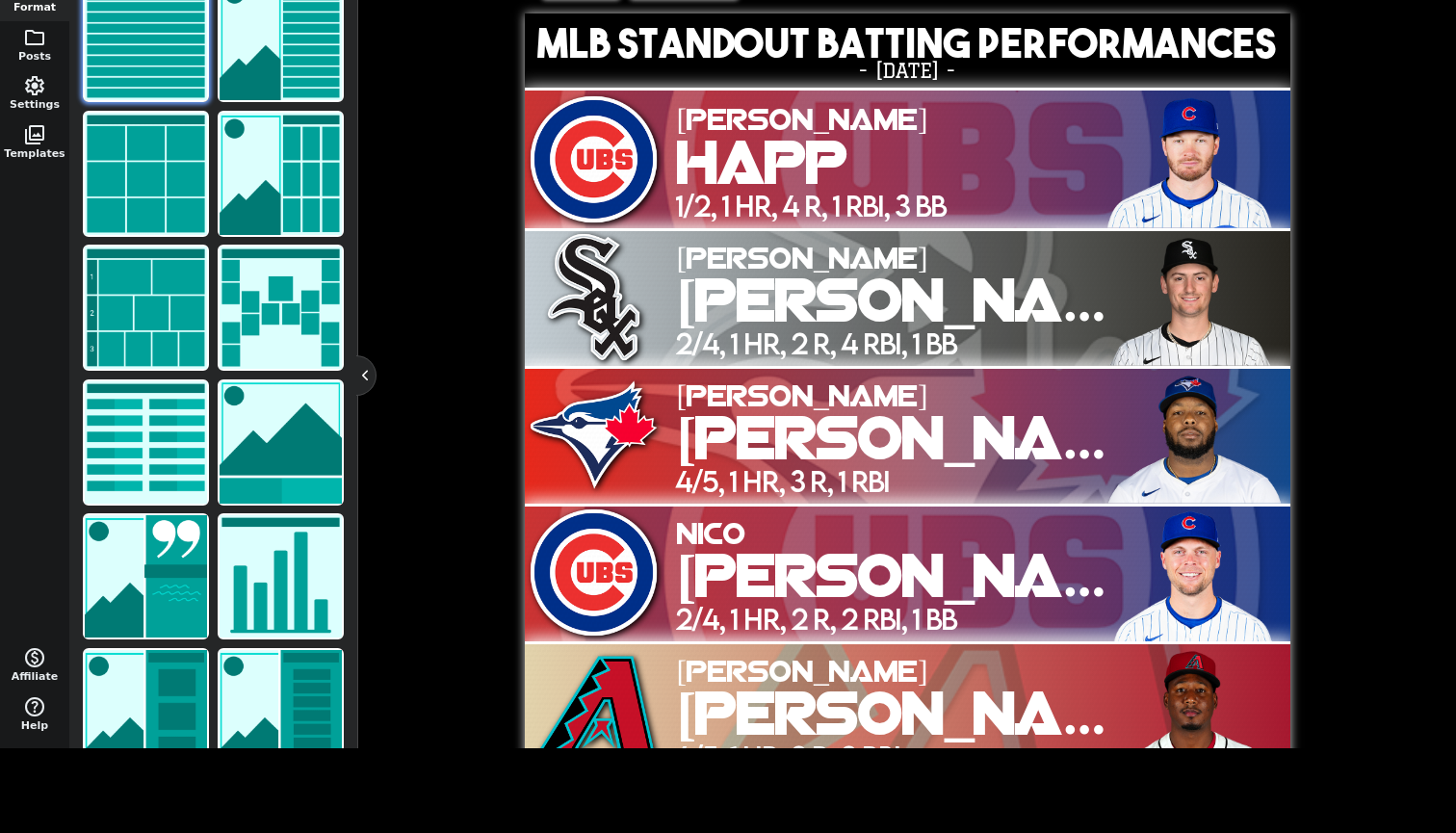
scroll to position [0, 0]
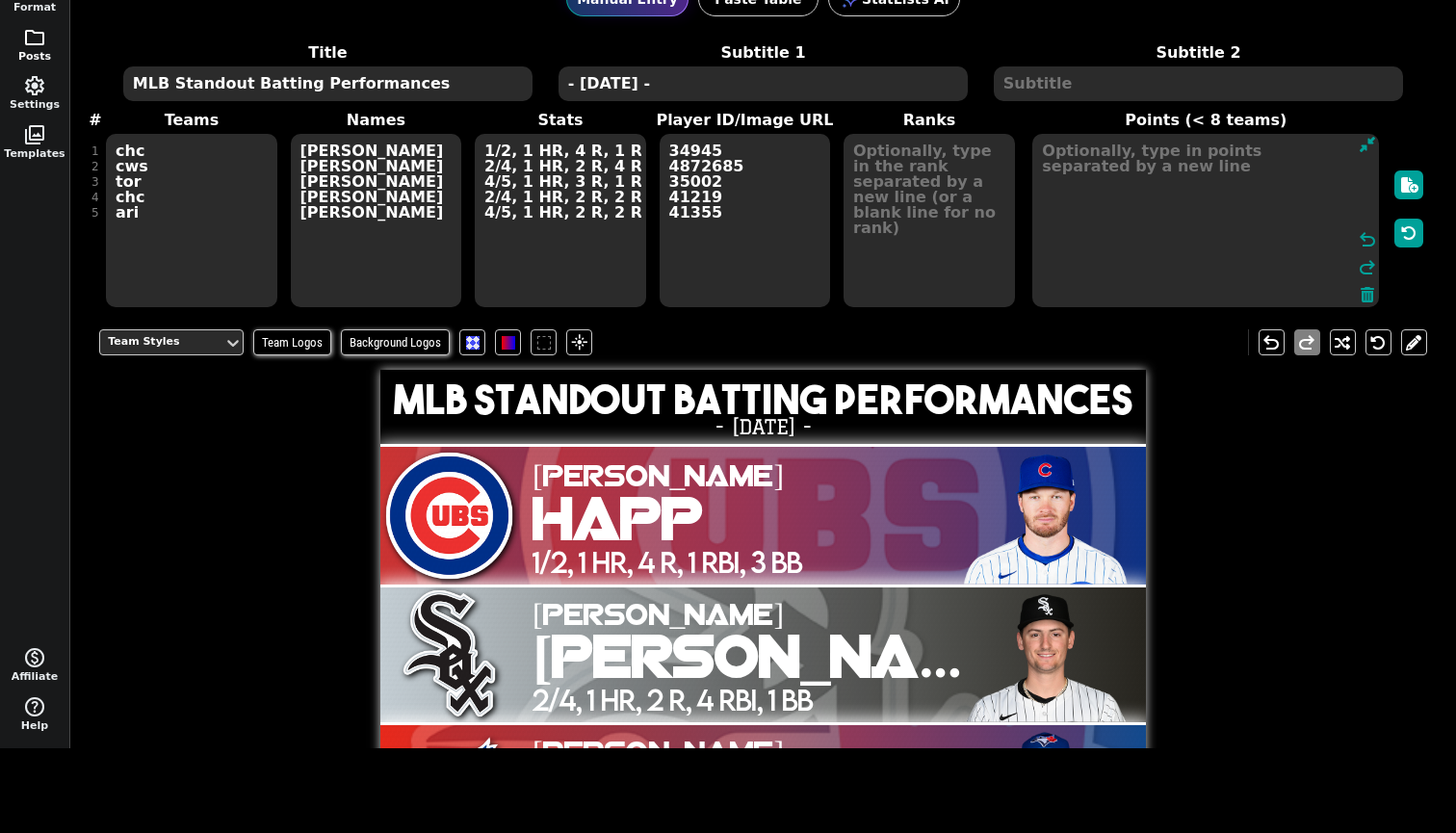
click at [35, 34] on span "folder" at bounding box center [35, 38] width 23 height 23
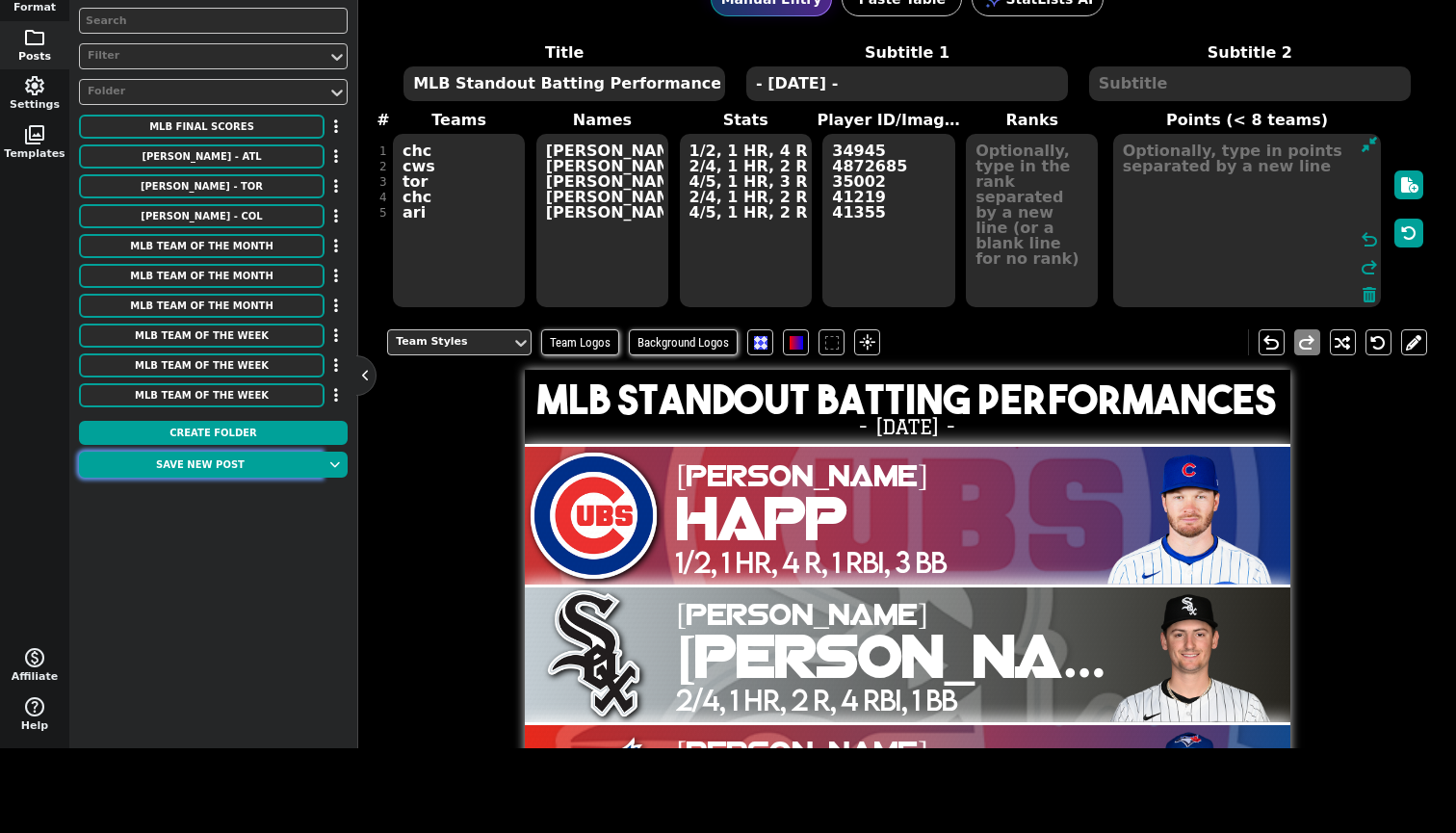
click at [208, 472] on button "Save new post" at bounding box center [200, 464] width 242 height 26
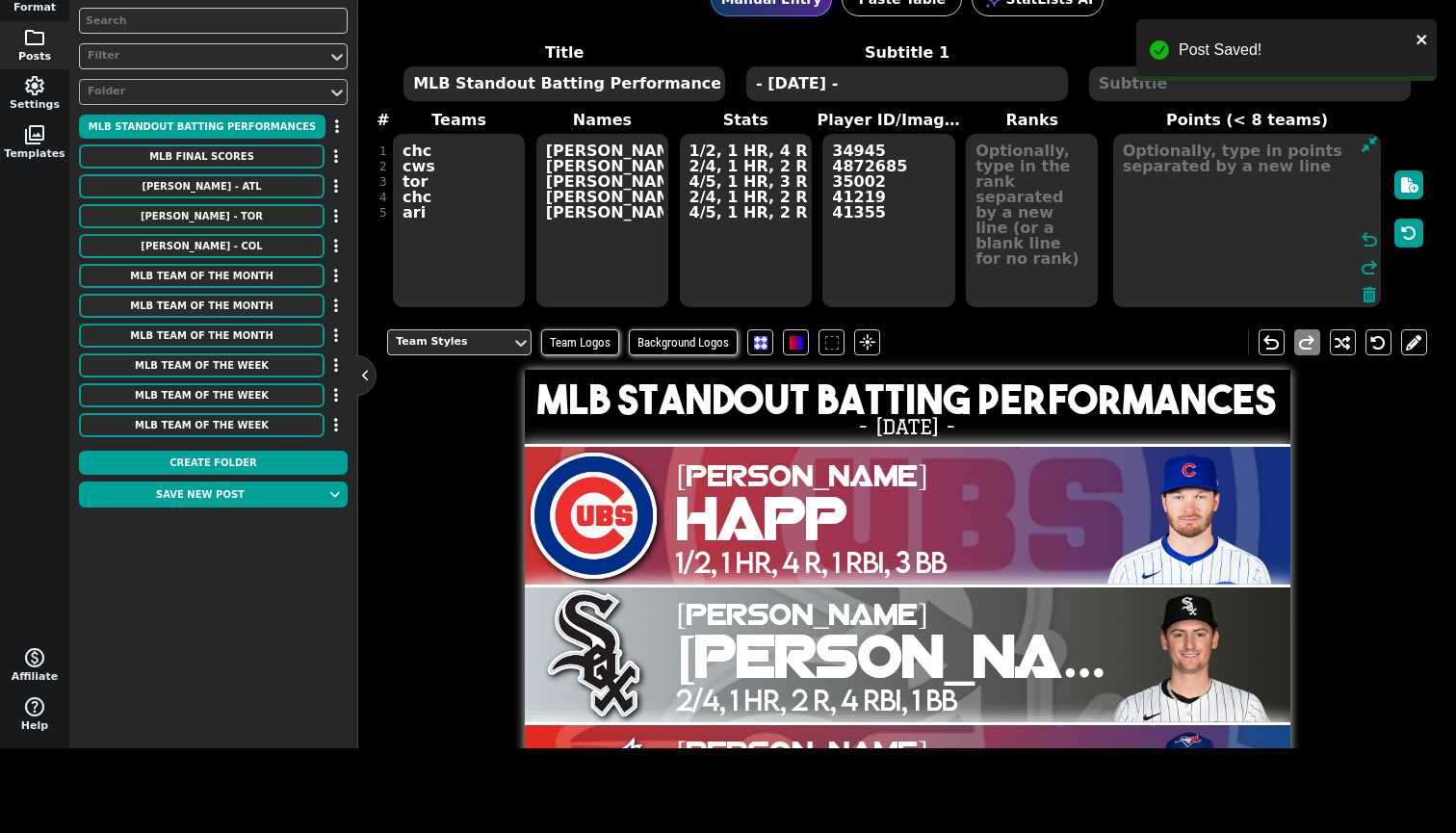
click at [267, 93] on div "Folder" at bounding box center [203, 91] width 232 height 17
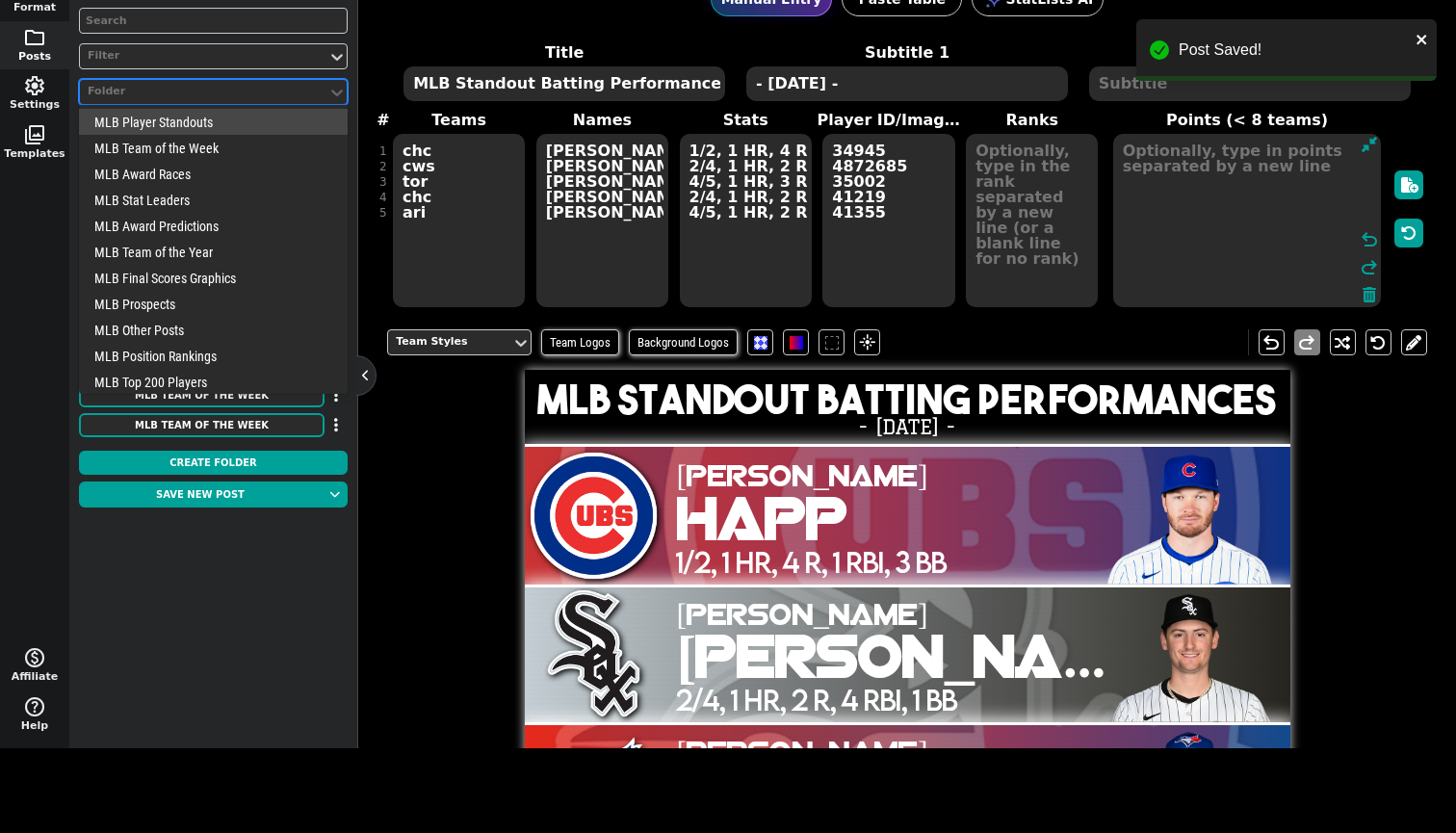
click at [267, 93] on div "Folder" at bounding box center [203, 91] width 232 height 17
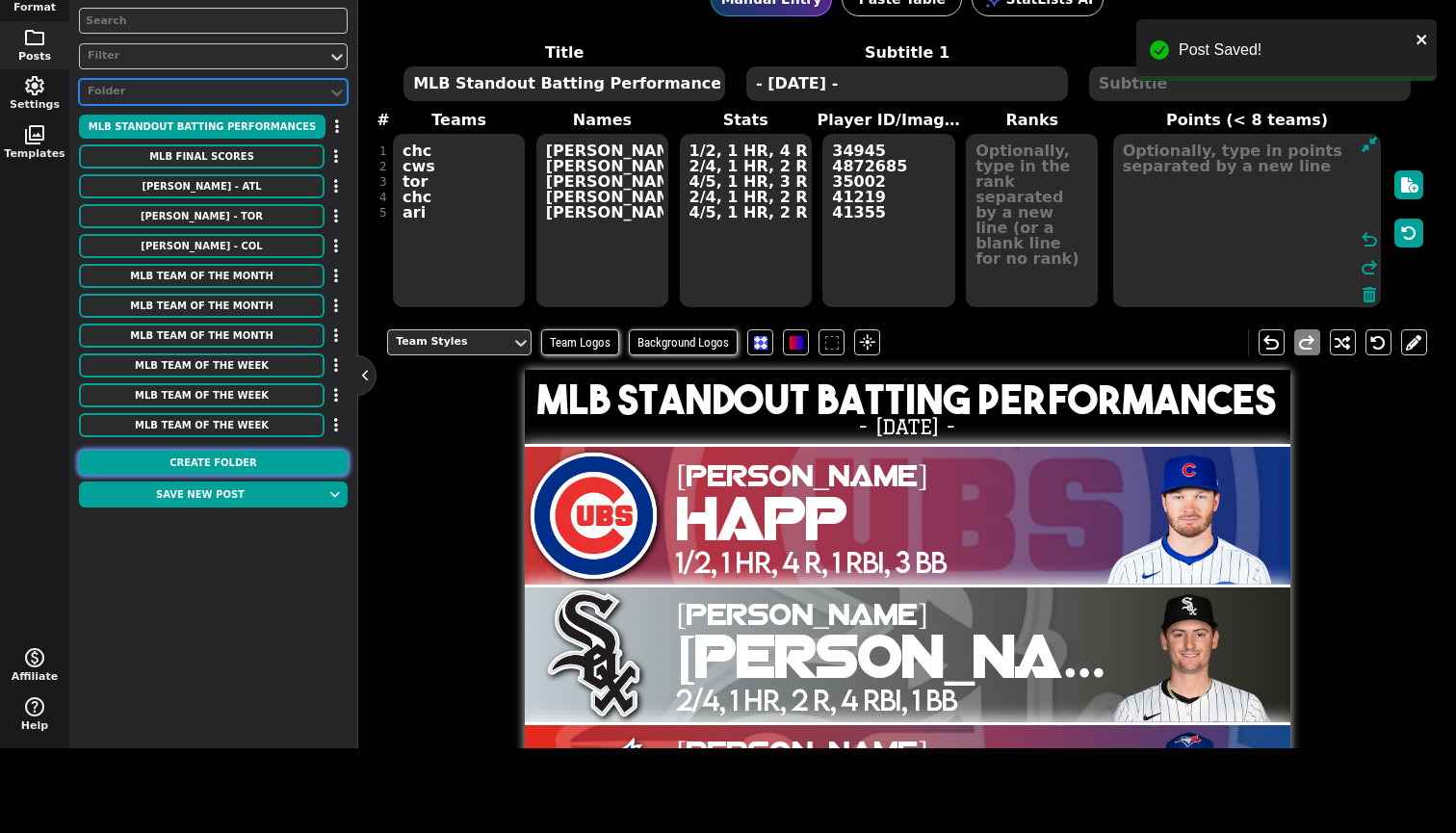
click at [205, 451] on button "Create Folder" at bounding box center [213, 462] width 269 height 24
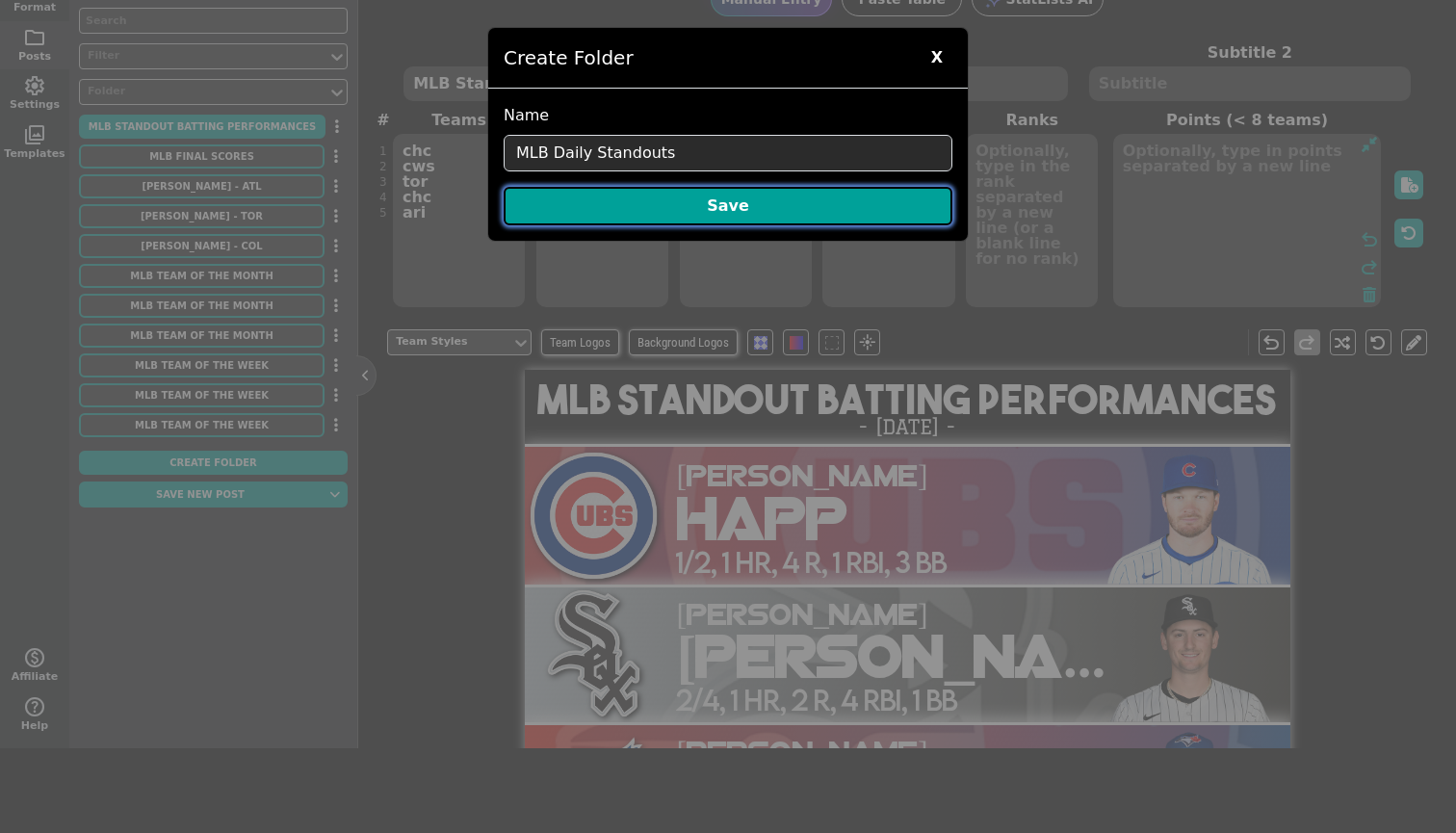
type input "MLB Daily Standouts"
click at [580, 219] on button "Save" at bounding box center [727, 206] width 449 height 39
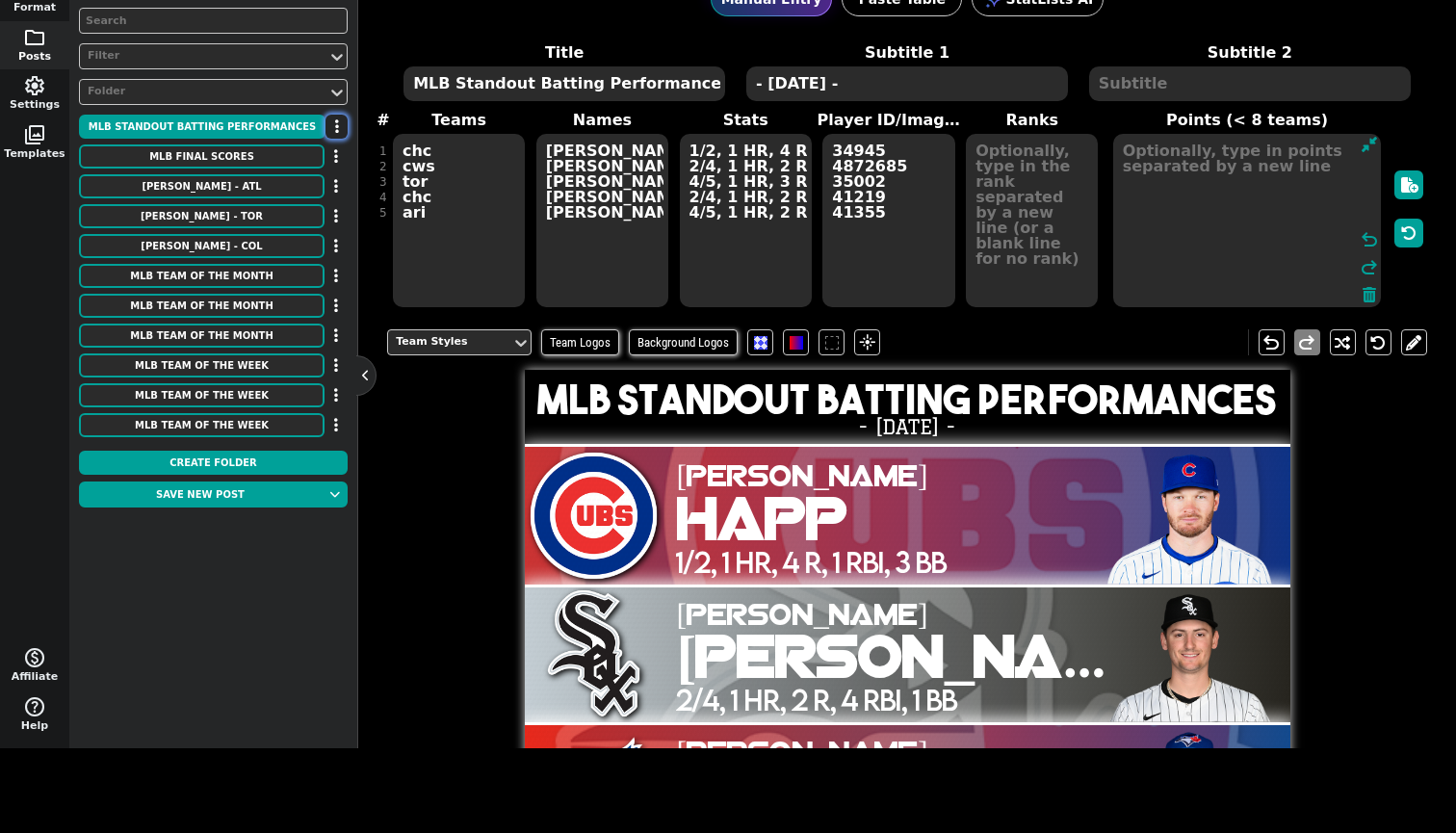
click at [335, 124] on icon "button" at bounding box center [337, 127] width 4 height 16
click at [331, 159] on li "Move to Folder" at bounding box center [280, 161] width 154 height 29
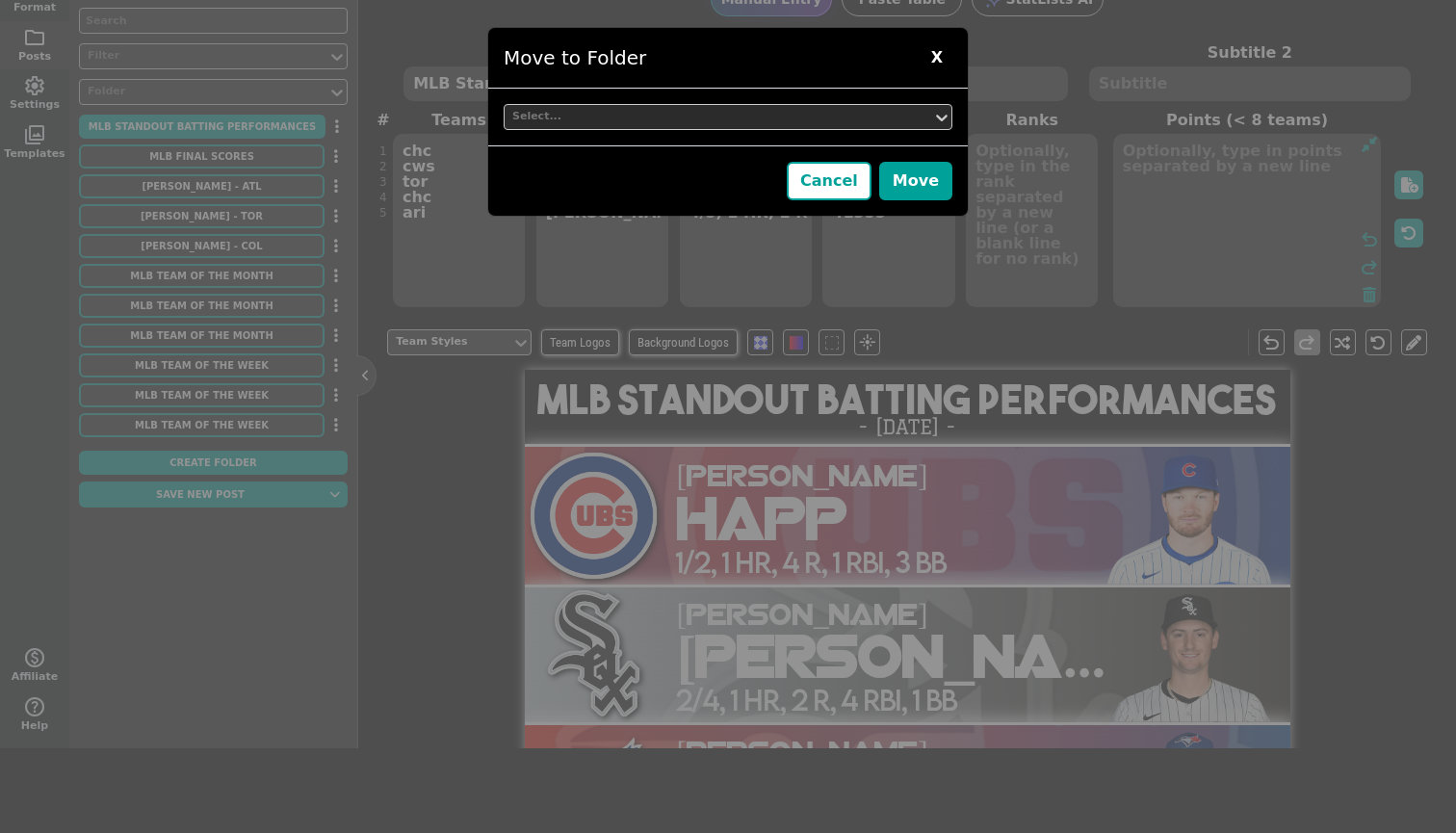
click at [625, 130] on div "Select..." at bounding box center [728, 117] width 480 height 56
click at [604, 113] on div "Select..." at bounding box center [717, 117] width 412 height 17
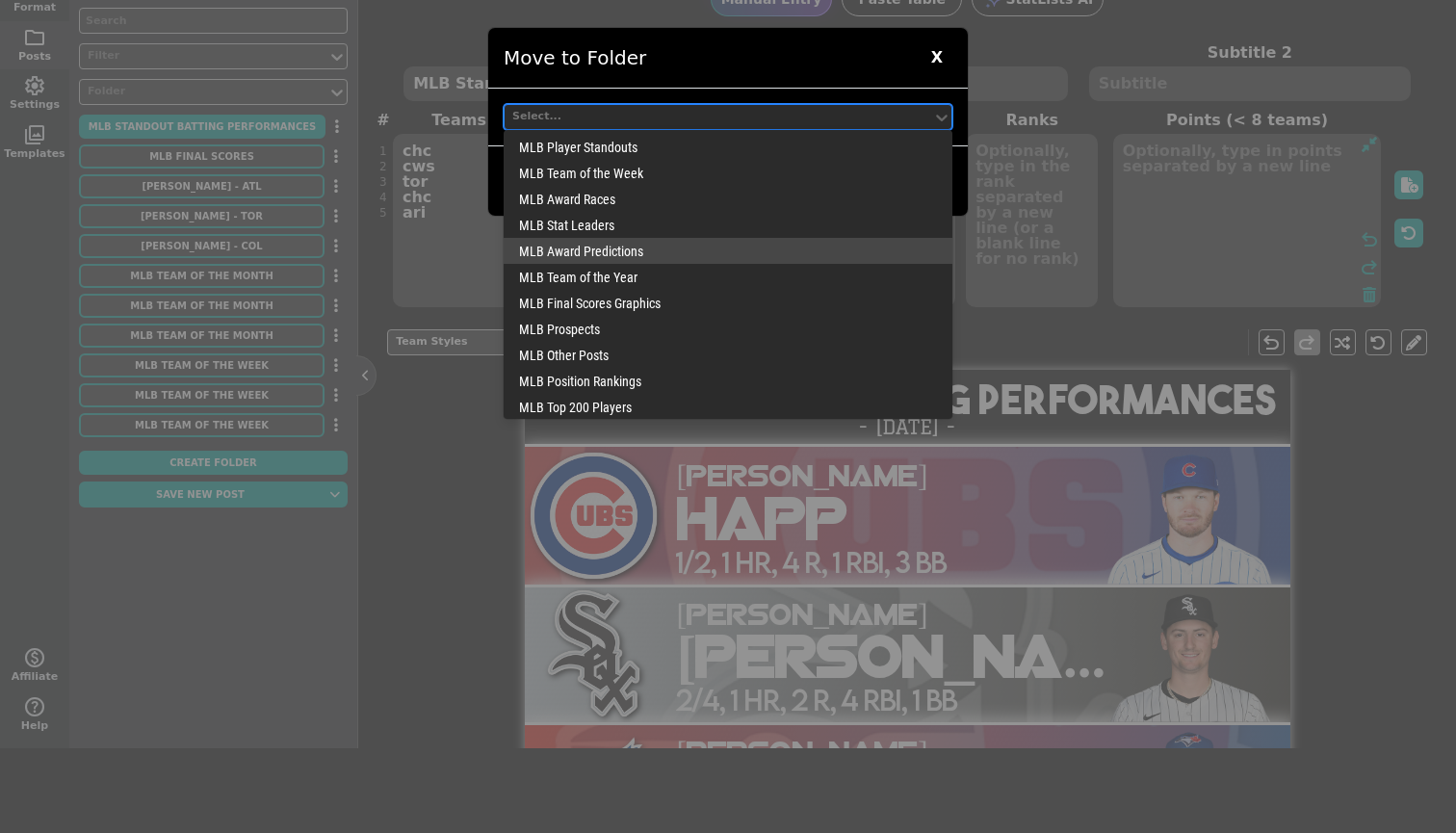
scroll to position [187, 0]
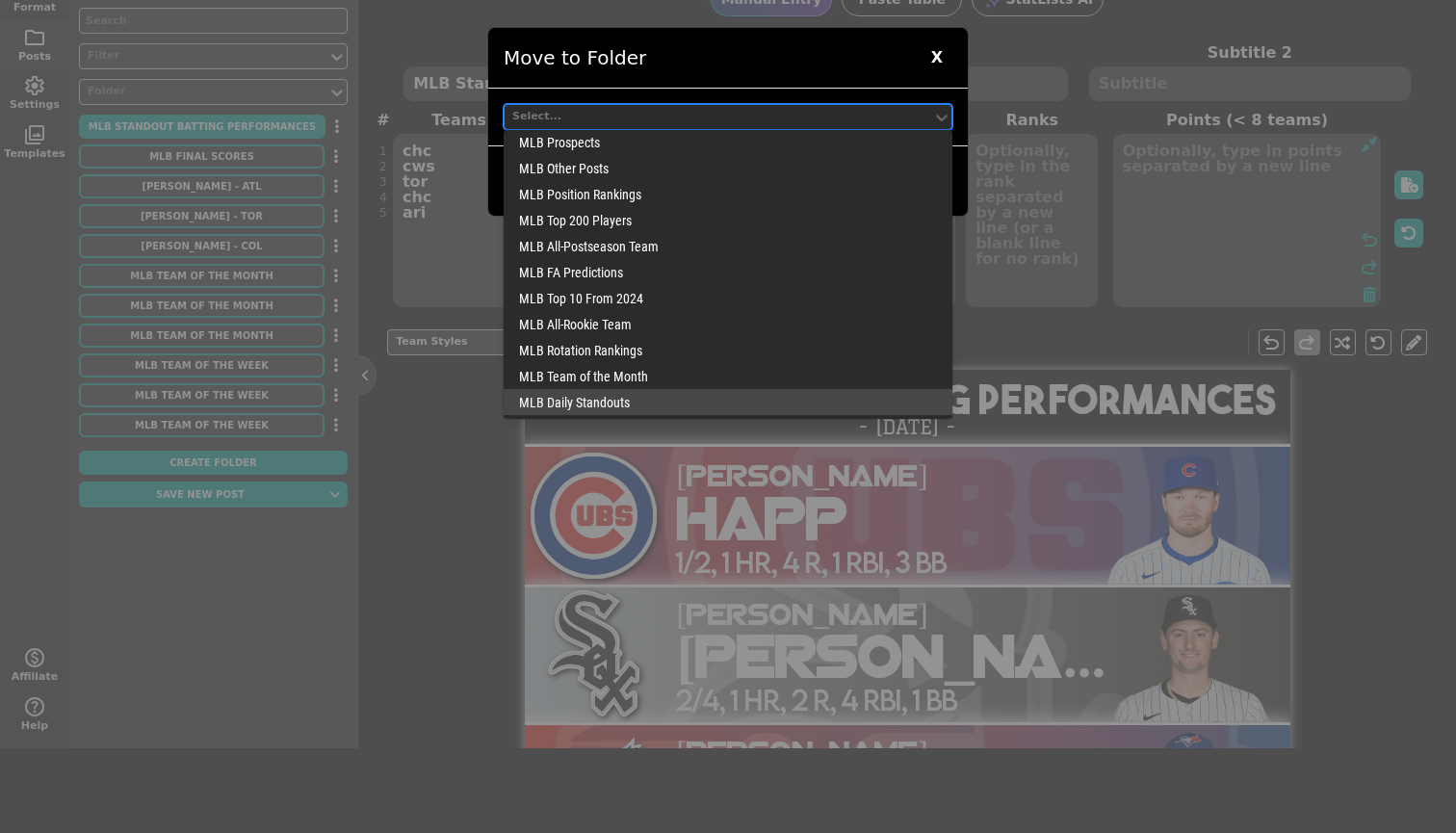
click at [602, 395] on div "MLB Daily Standouts" at bounding box center [727, 402] width 449 height 26
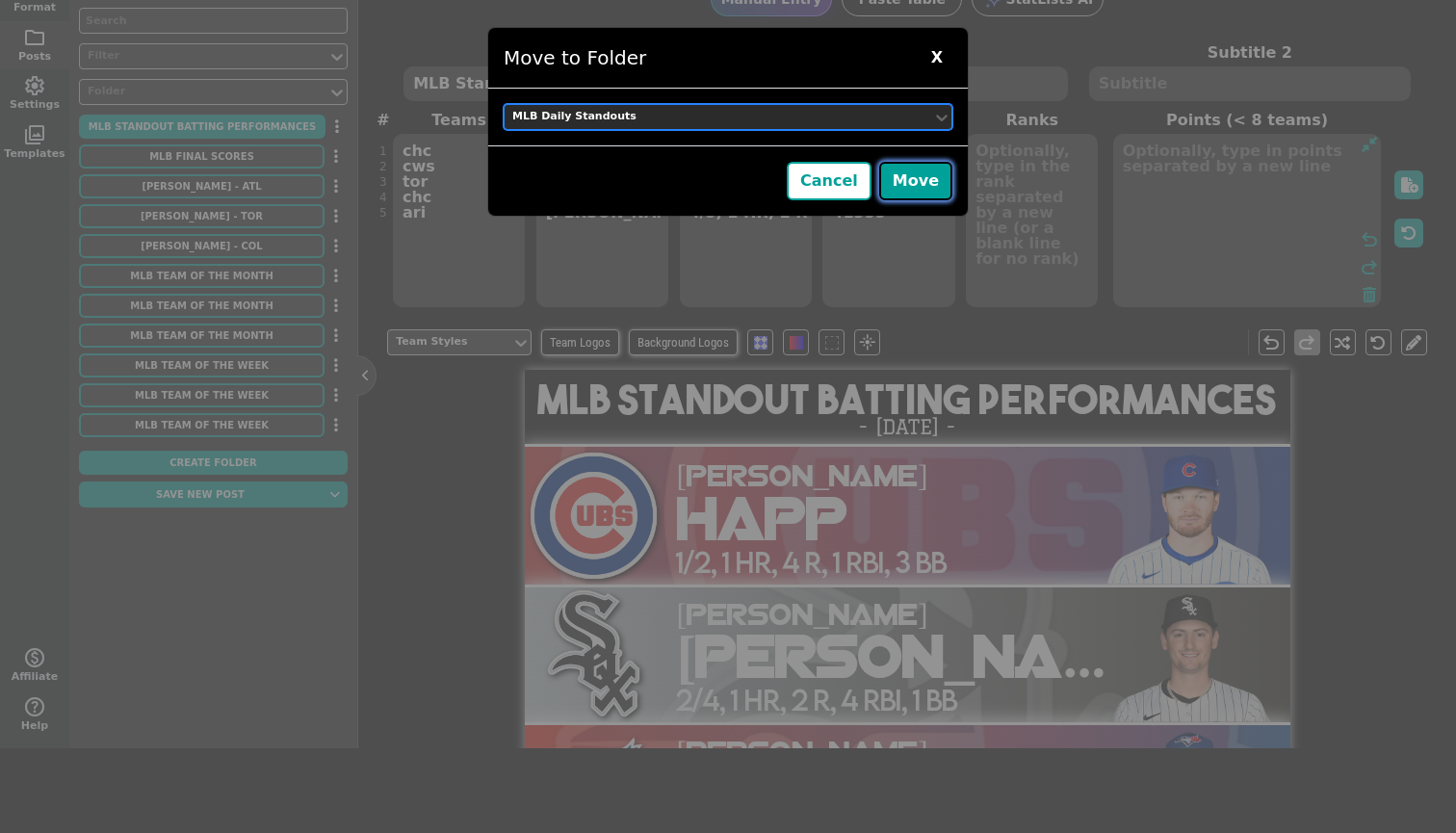
click at [917, 168] on button "Move" at bounding box center [915, 181] width 73 height 39
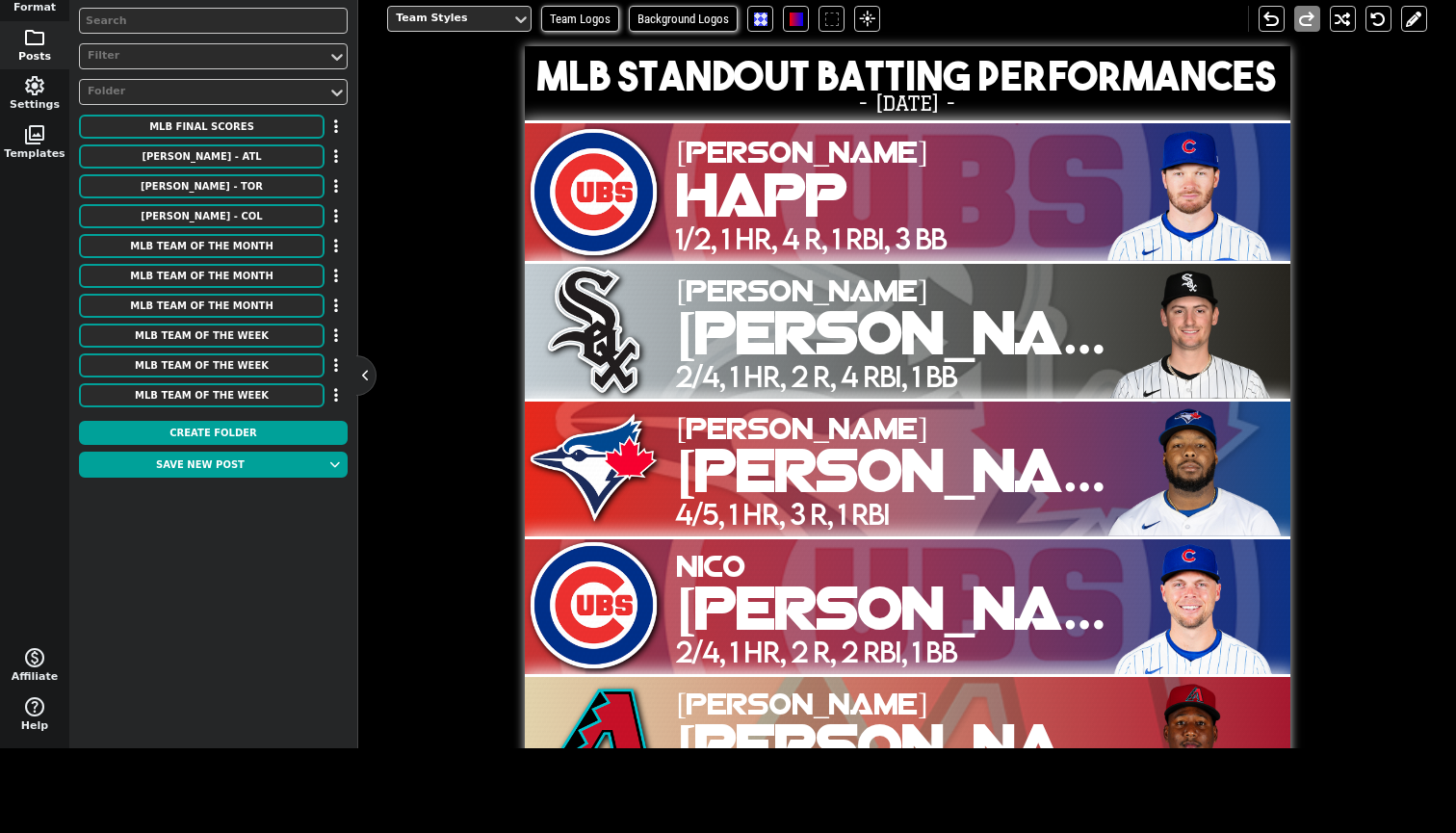
scroll to position [0, 0]
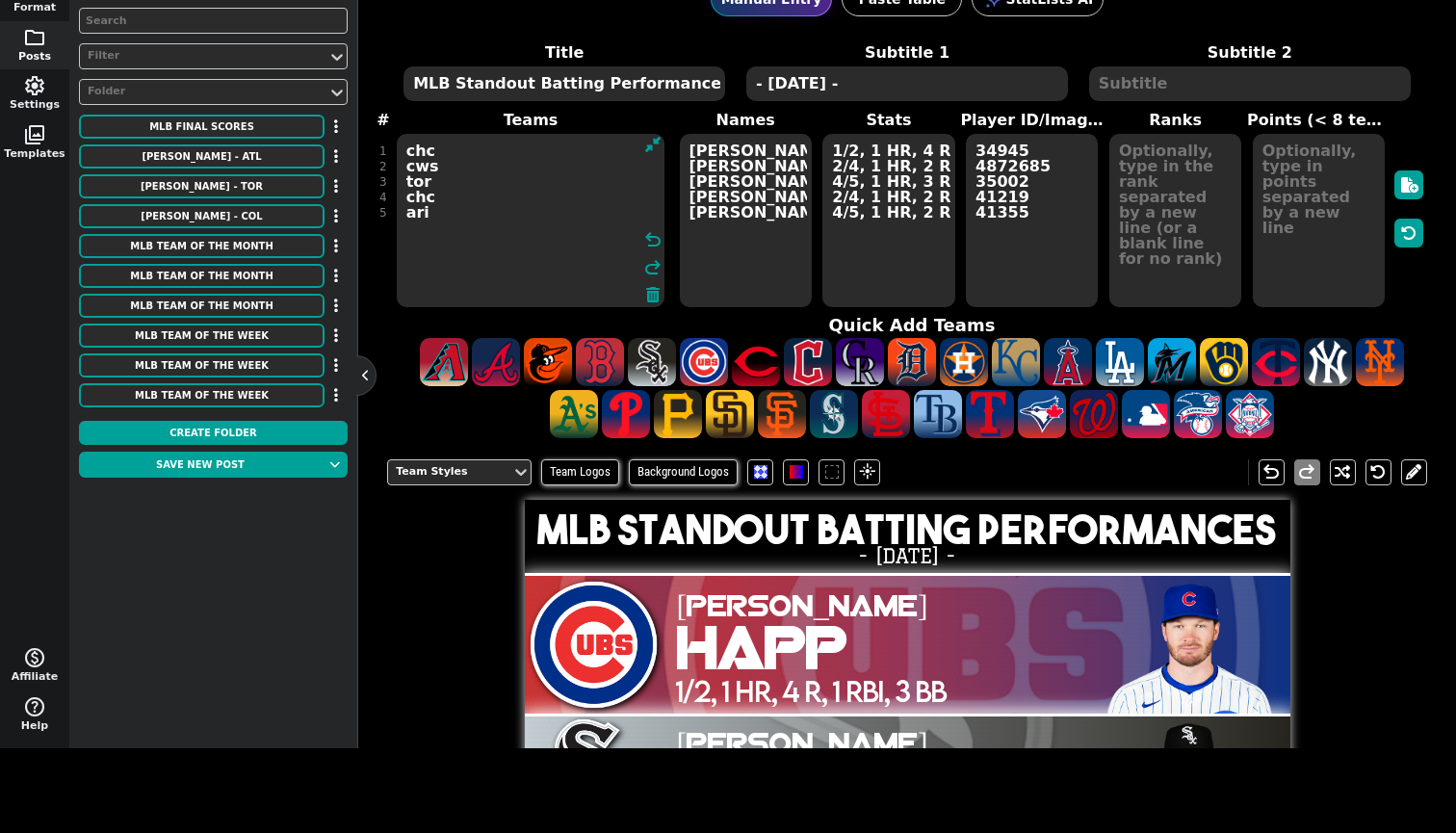
drag, startPoint x: 6, startPoint y: 163, endPoint x: 354, endPoint y: 136, distance: 349.0
click at [354, 136] on div "space_dashboard Format folder Posts settings Settings photo_library Templates m…" at bounding box center [728, 354] width 1456 height 785
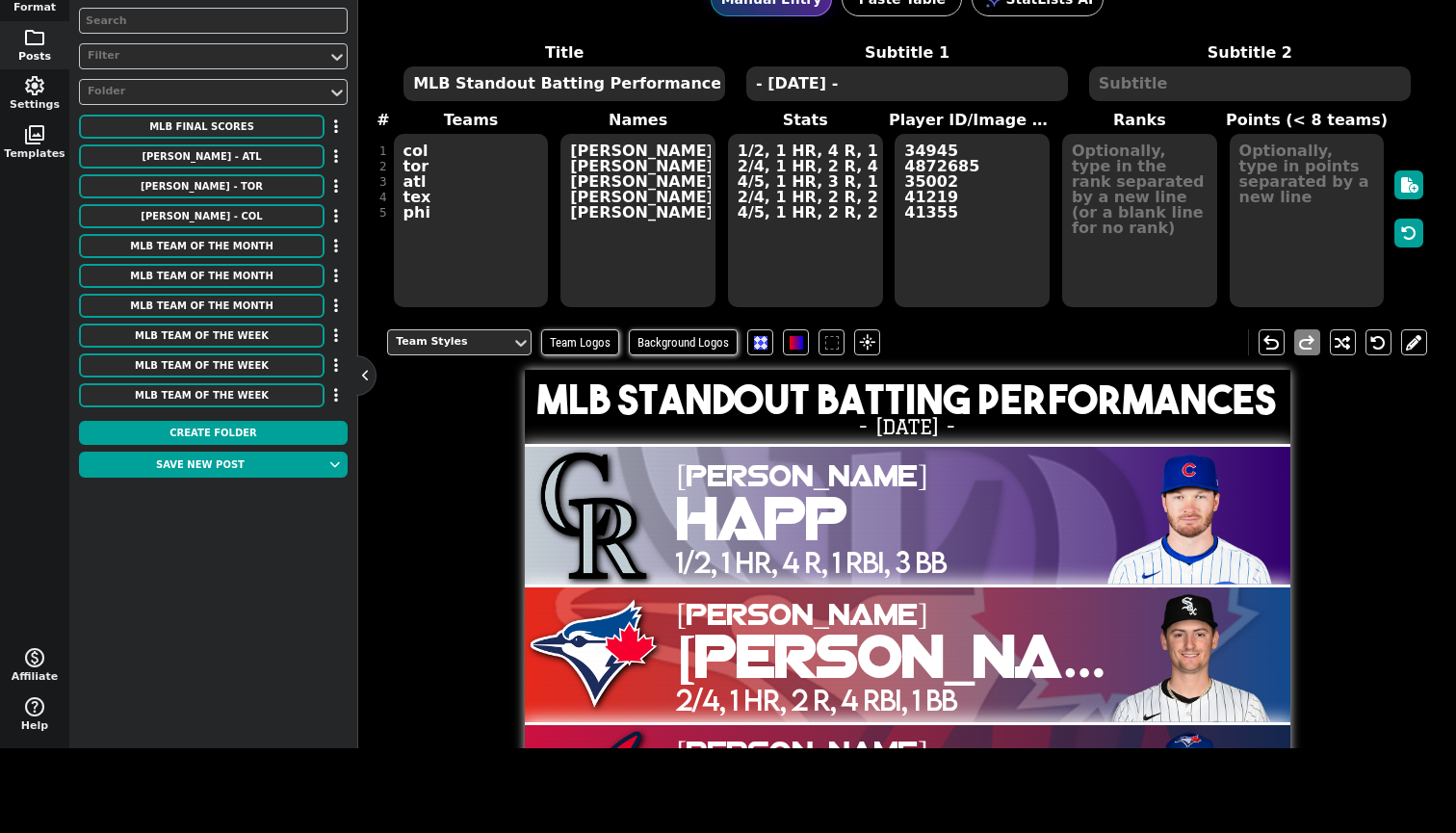
type textarea "col tor atl tex phi"
click at [705, 214] on span "[PERSON_NAME] [PERSON_NAME] [PERSON_NAME] [PERSON_NAME] [PERSON_NAME]" at bounding box center [637, 221] width 159 height 177
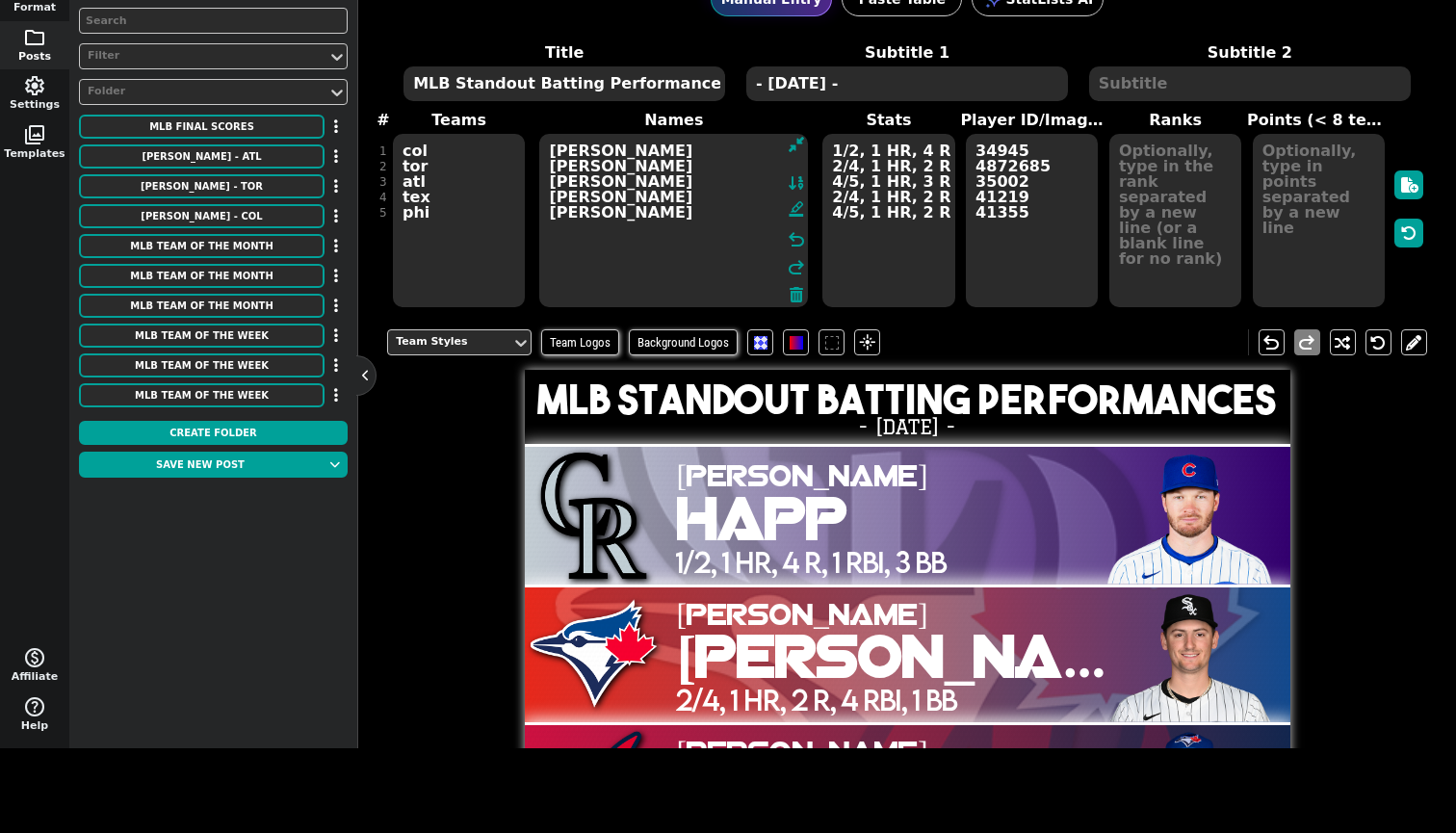
drag, startPoint x: 354, startPoint y: 136, endPoint x: 498, endPoint y: 136, distance: 144.0
click at [498, 136] on span "Teams col tor atl tex phi Names [PERSON_NAME] [PERSON_NAME] [PERSON_NAME] Jr. […" at bounding box center [907, 209] width 1040 height 200
type textarea "k"
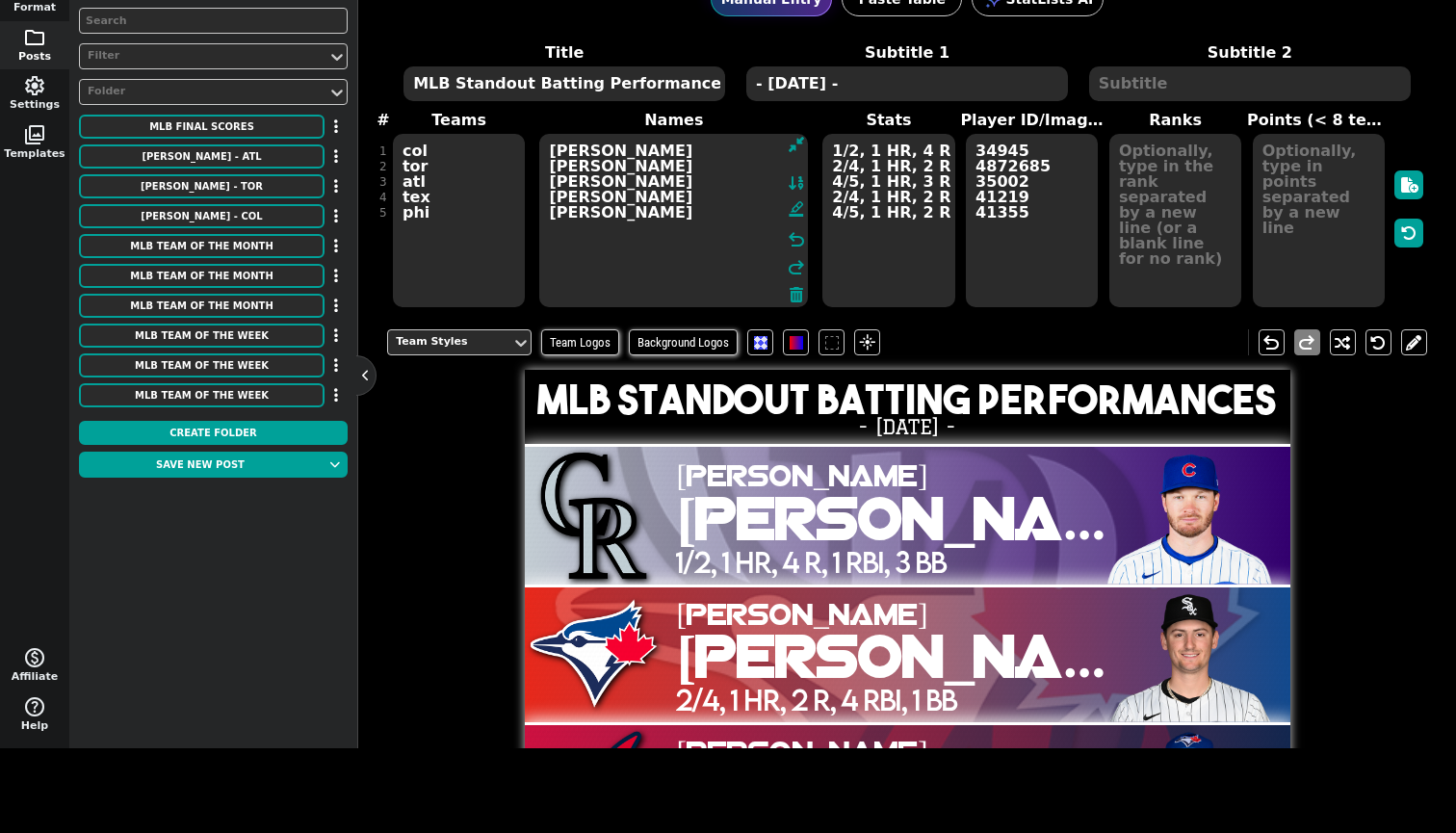
type textarea "[PERSON_NAME] [PERSON_NAME] [PERSON_NAME] [PERSON_NAME] [PERSON_NAME]"
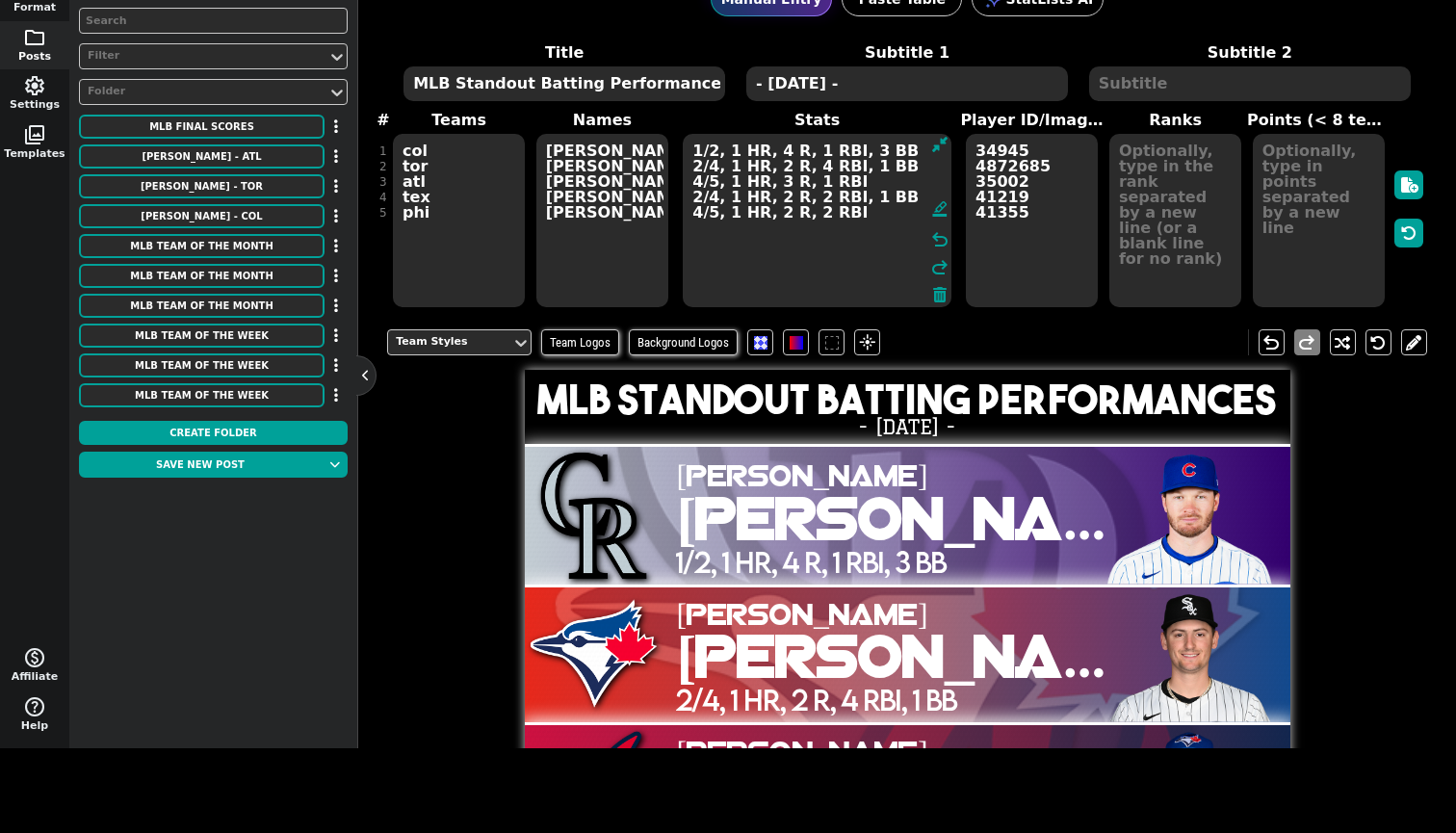
click at [862, 217] on textarea "1/2, 1 HR, 4 R, 1 RBI, 3 BB 2/4, 1 HR, 2 R, 4 RBI, 1 BB 4/5, 1 HR, 3 R, 1 RBI 2…" at bounding box center [817, 221] width 269 height 173
click at [844, 212] on textarea "1/2, 1 HR, 4 R, 1 RBI, 3 BB 2/4, 1 HR, 2 R, 4 RBI, 1 BB 4/5, 1 HR, 3 R, 1 RBI 2…" at bounding box center [817, 221] width 269 height 173
drag, startPoint x: 498, startPoint y: 136, endPoint x: 648, endPoint y: 146, distance: 150.3
click at [648, 146] on span "Teams col tor atl tex phi Names [PERSON_NAME] [PERSON_NAME] [PERSON_NAME] [PERS…" at bounding box center [907, 209] width 1040 height 200
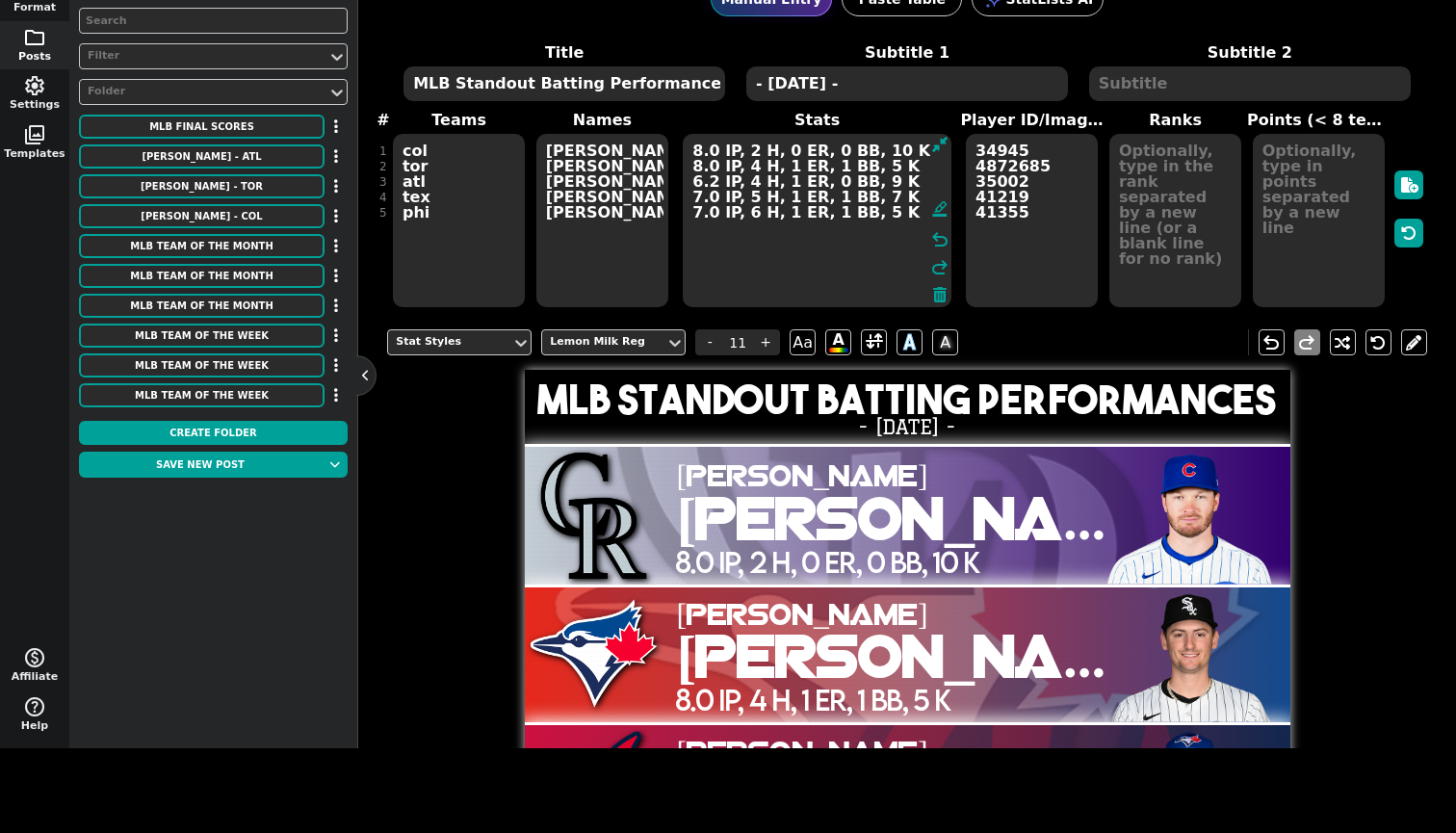
type textarea "8.0 IP, 2 H, 0 ER, 0 BB, 10 K 8.0 IP, 4 H, 1 ER, 1 BB, 5 K 6.2 IP, 4 H, 1 ER, 0…"
click at [576, 81] on textarea "MLB Standout Batting Performances" at bounding box center [564, 84] width 321 height 35
type input "14"
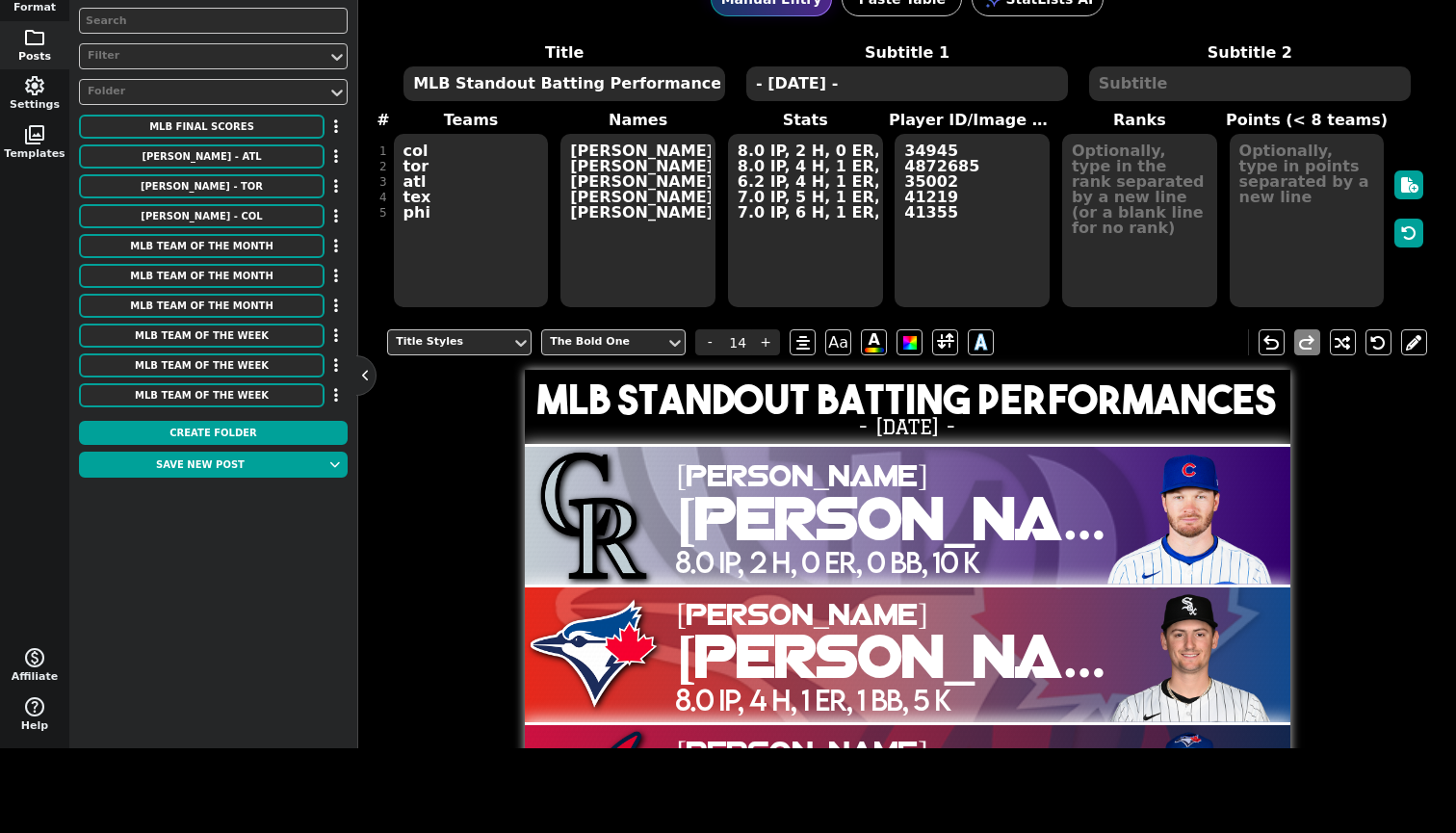
drag, startPoint x: 648, startPoint y: 146, endPoint x: 526, endPoint y: 82, distance: 137.8
click at [526, 82] on textarea "MLB Standout Batting Performances" at bounding box center [564, 84] width 321 height 35
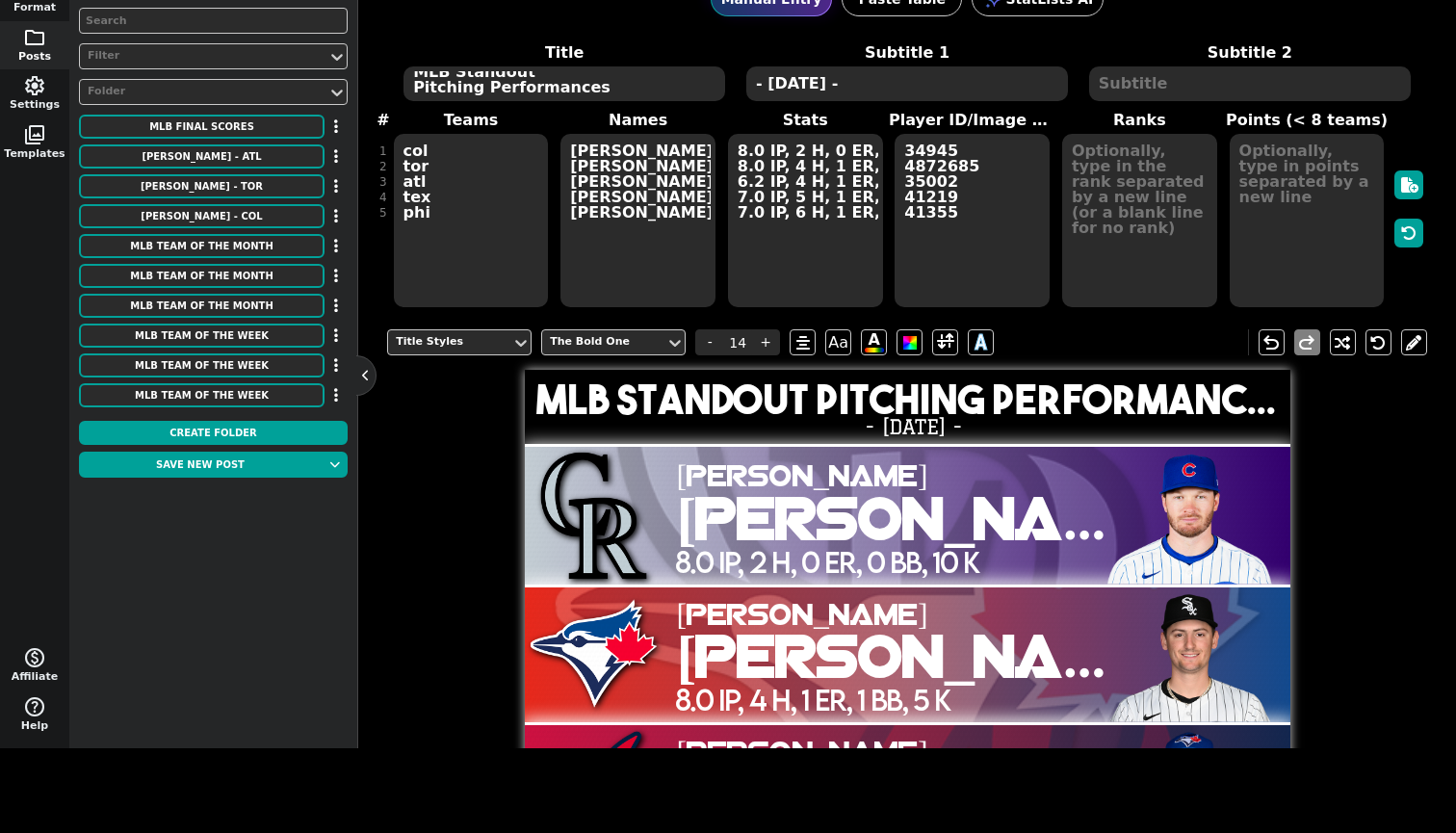
type textarea "MLB Standout Pitching Performances"
click at [921, 406] on h1 "MLB Standout Pitching Performances" at bounding box center [913, 400] width 754 height 41
drag, startPoint x: 526, startPoint y: 82, endPoint x: 710, endPoint y: 347, distance: 322.6
click at [710, 347] on span "-" at bounding box center [710, 342] width 29 height 26
type input "13"
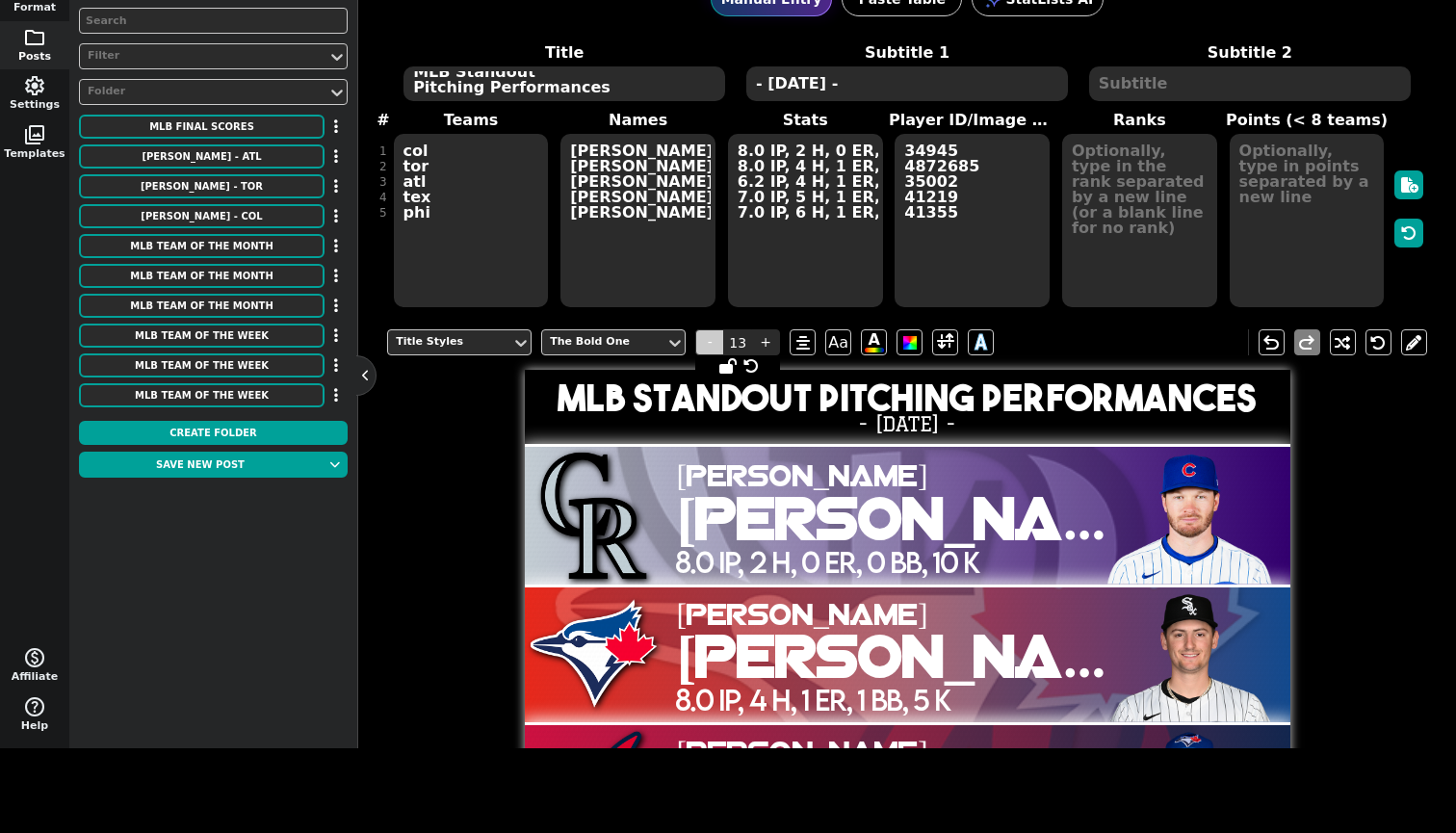
click at [848, 403] on h1 "MLB Standout Pitching Performances" at bounding box center [906, 398] width 741 height 38
click at [949, 354] on span at bounding box center [946, 342] width 18 height 24
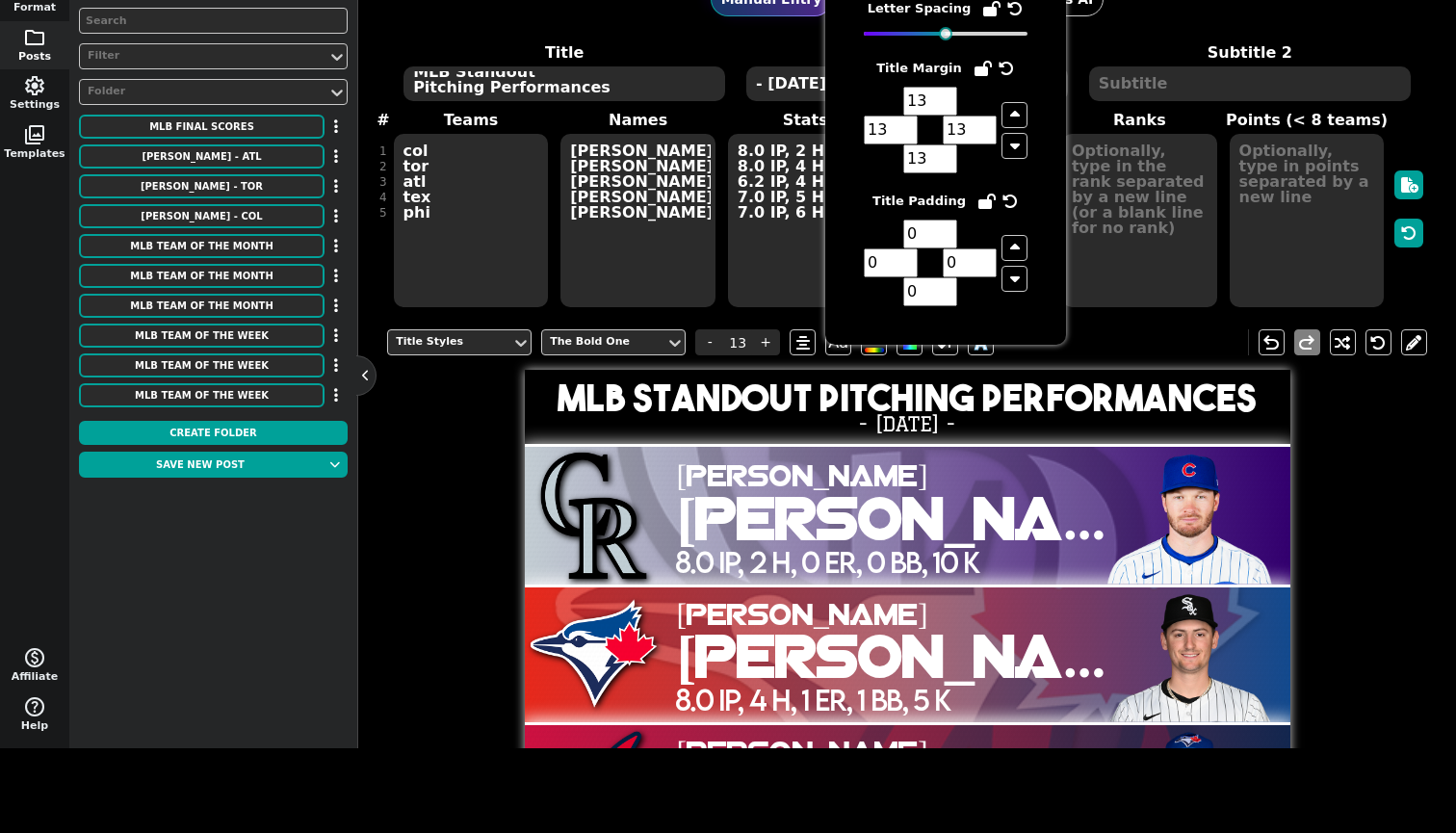
drag, startPoint x: 710, startPoint y: 347, endPoint x: 948, endPoint y: 96, distance: 345.9
click at [948, 96] on input "13" at bounding box center [929, 101] width 54 height 29
click at [946, 107] on input "14" at bounding box center [929, 101] width 54 height 29
click at [947, 96] on input "15" at bounding box center [929, 101] width 54 height 29
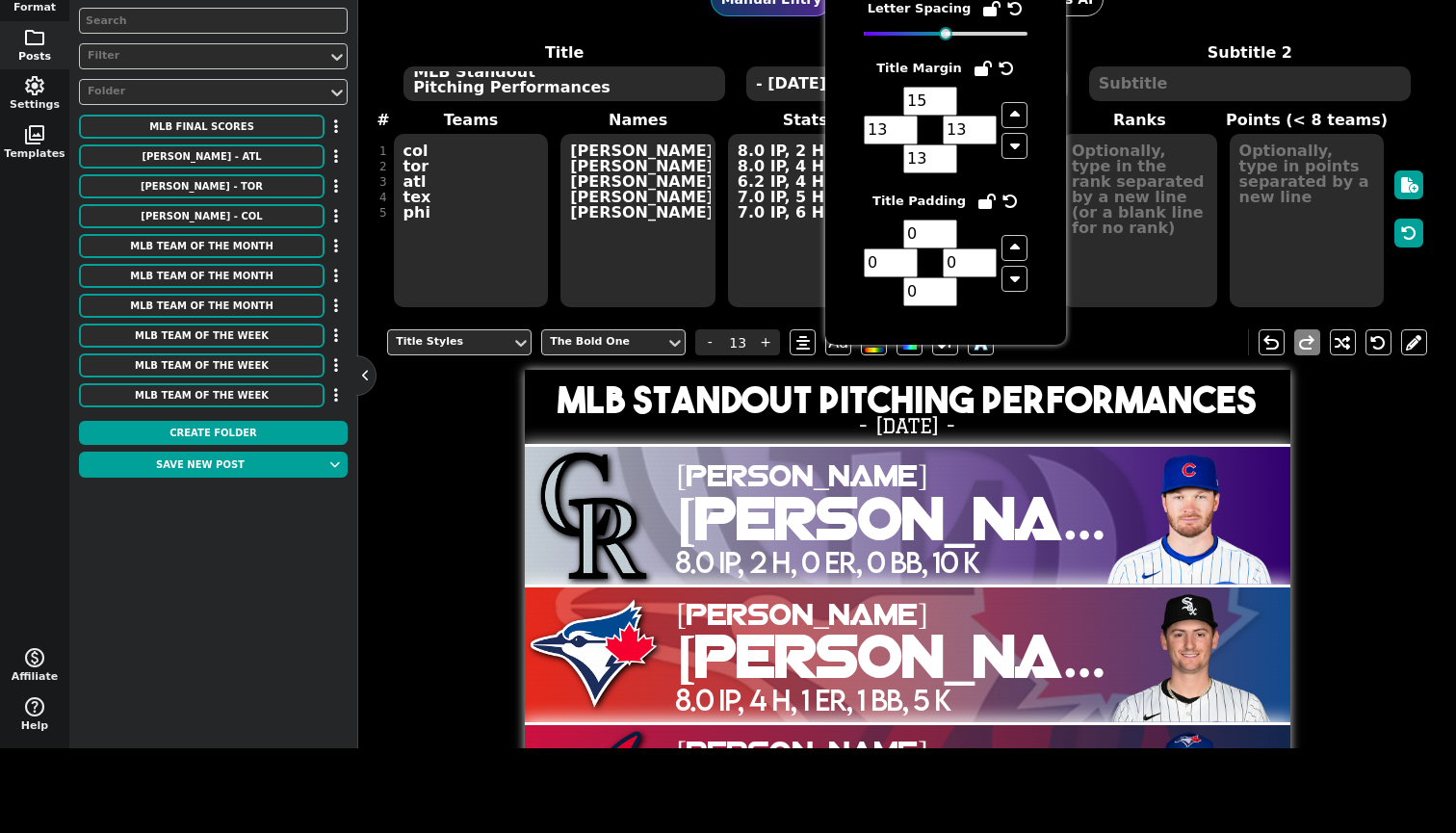
click at [1010, 119] on icon "button" at bounding box center [1015, 115] width 10 height 16
type input "16"
type input "14"
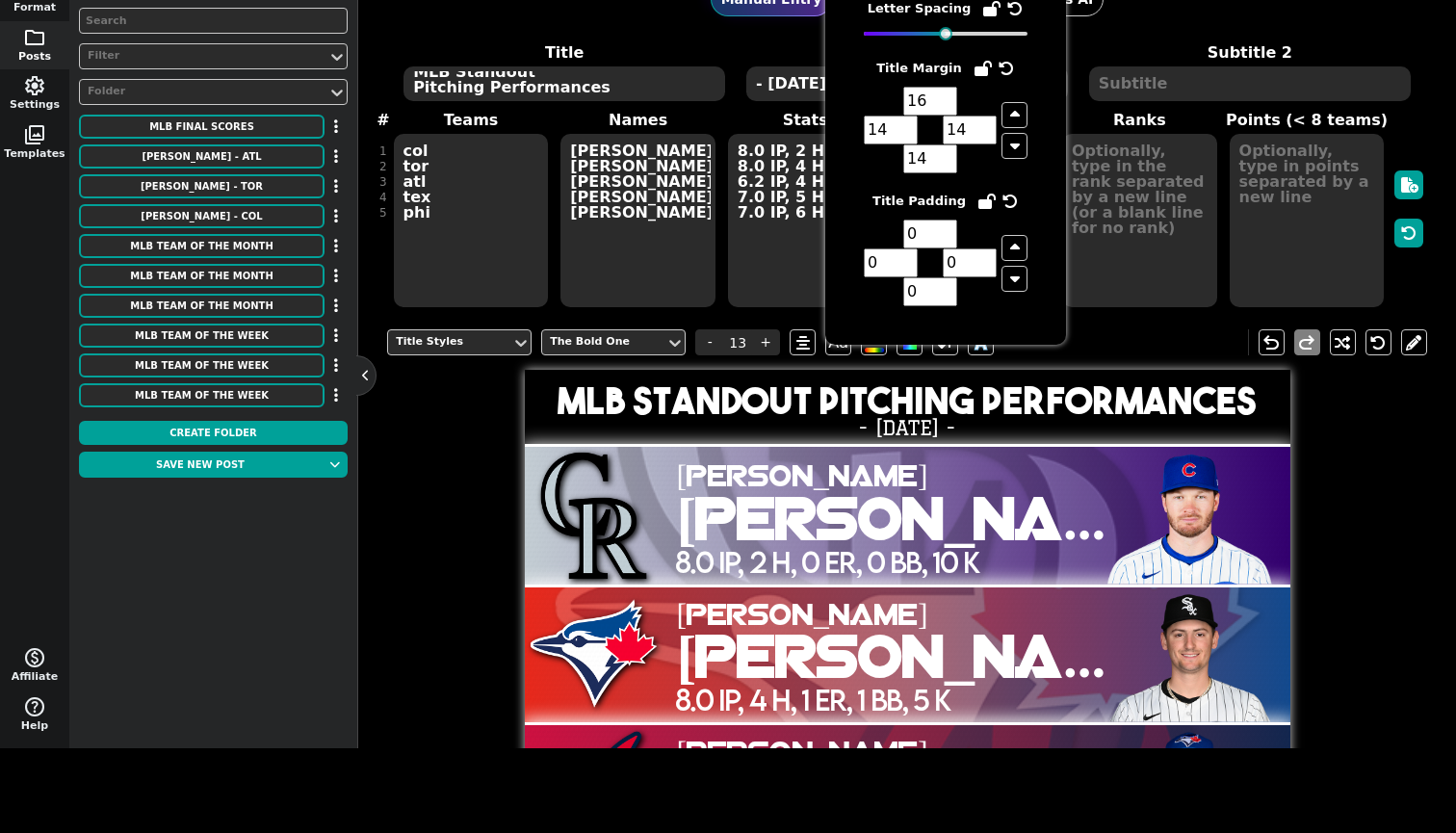
click at [1010, 119] on icon "button" at bounding box center [1015, 115] width 10 height 16
type input "17"
type input "15"
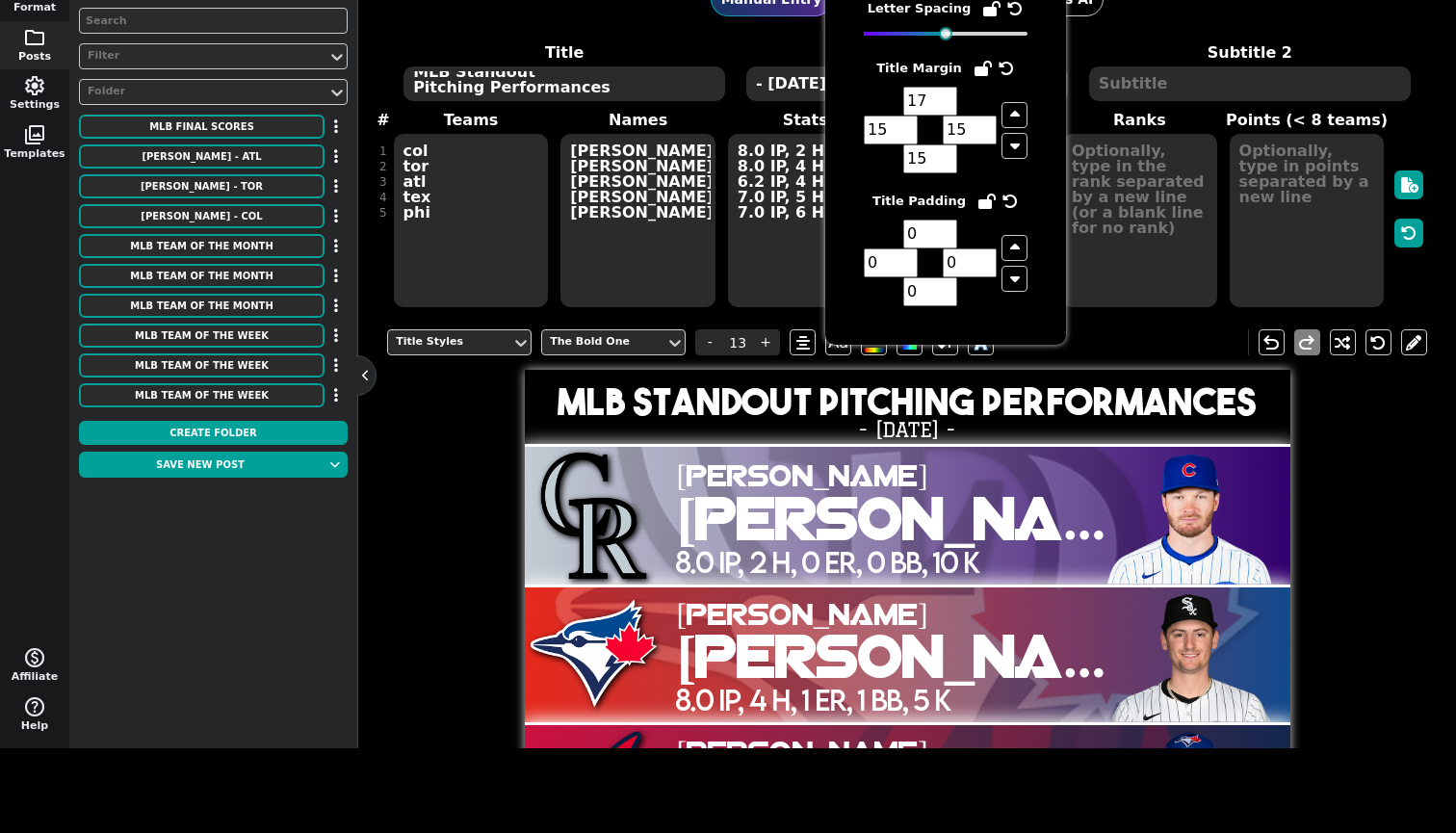
click at [905, 440] on h2 "- [DATE] -" at bounding box center [907, 429] width 766 height 20
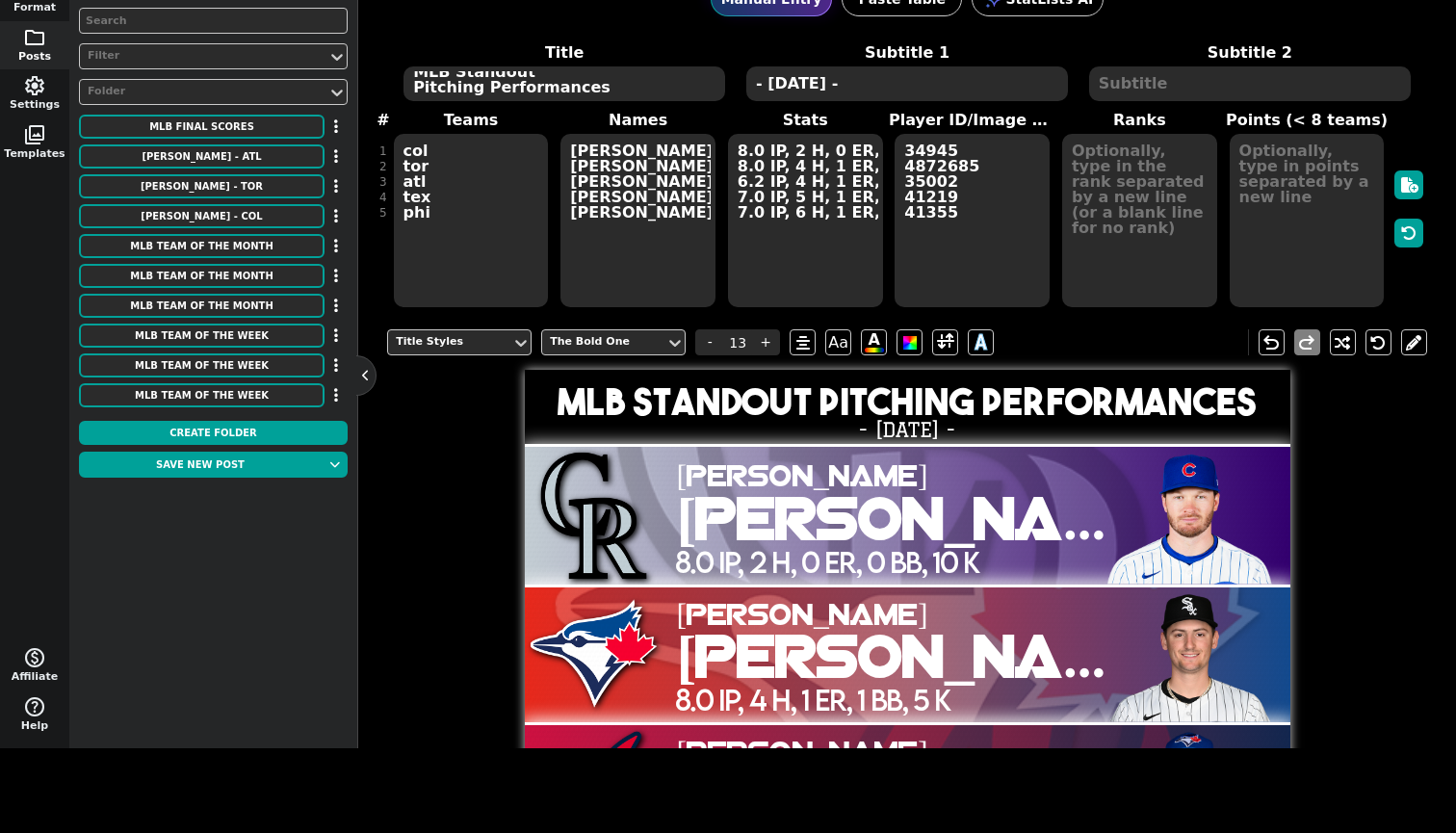
click at [935, 353] on span at bounding box center [945, 342] width 26 height 26
click at [940, 353] on span at bounding box center [946, 342] width 18 height 24
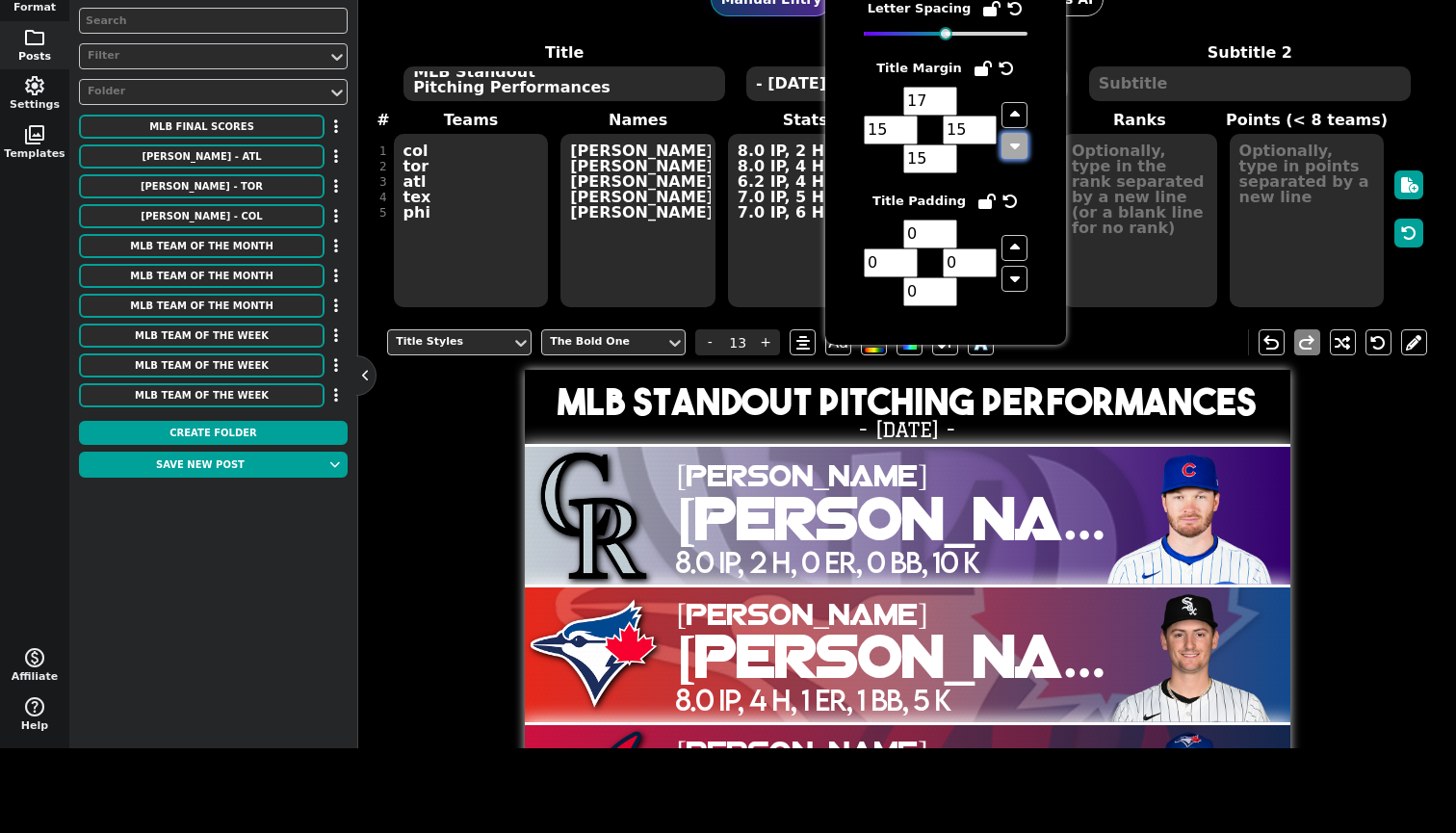
drag, startPoint x: 947, startPoint y: 96, endPoint x: 1013, endPoint y: 147, distance: 83.4
click at [1013, 147] on icon "button" at bounding box center [1015, 145] width 10 height 16
type input "16"
type input "14"
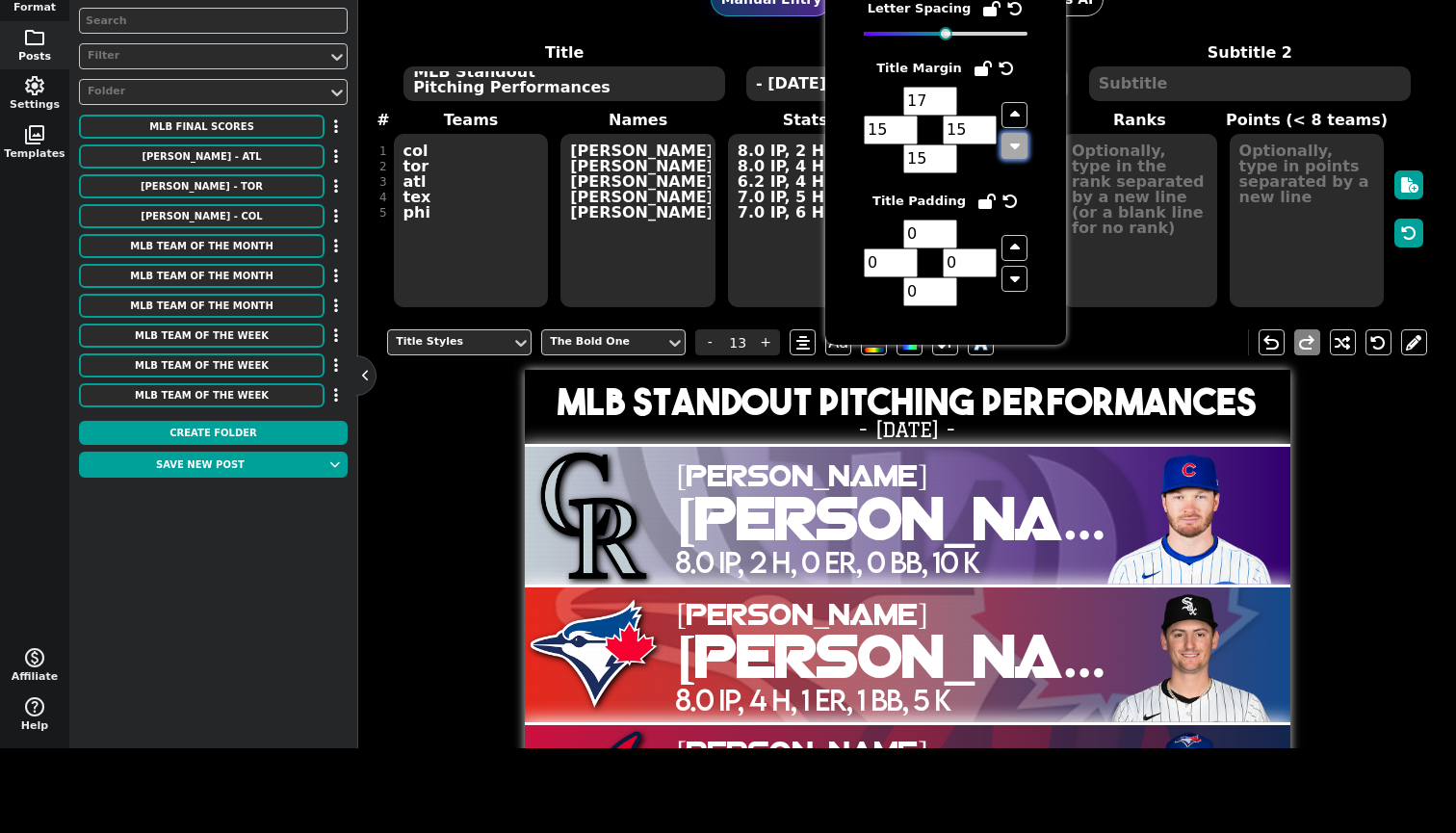
type input "14"
click at [1013, 147] on icon "button" at bounding box center [1015, 145] width 10 height 16
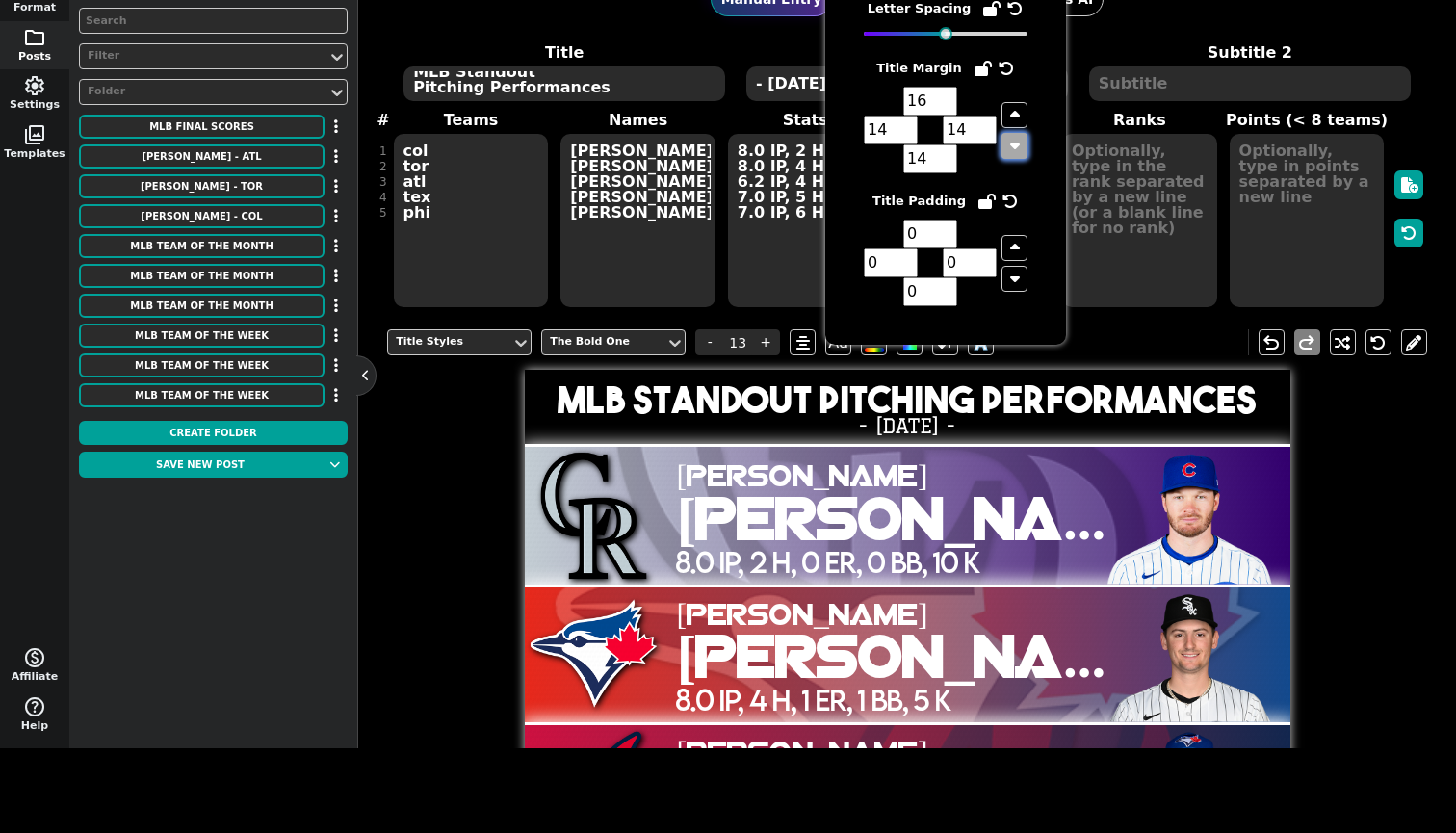
type input "15"
type input "13"
click at [1013, 147] on icon "button" at bounding box center [1015, 145] width 10 height 16
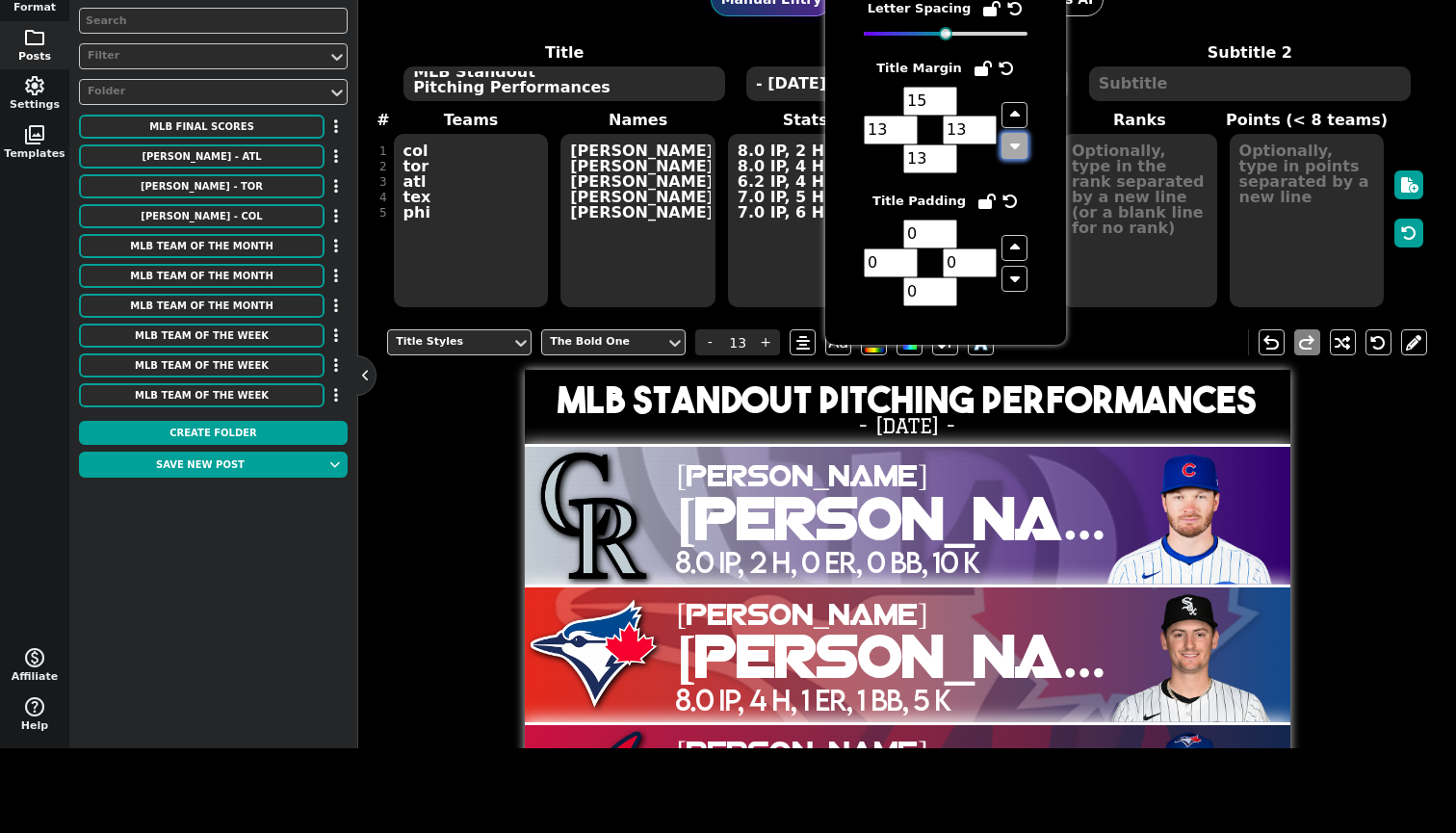
type input "14"
type input "12"
click at [1018, 107] on icon "button" at bounding box center [1015, 115] width 10 height 16
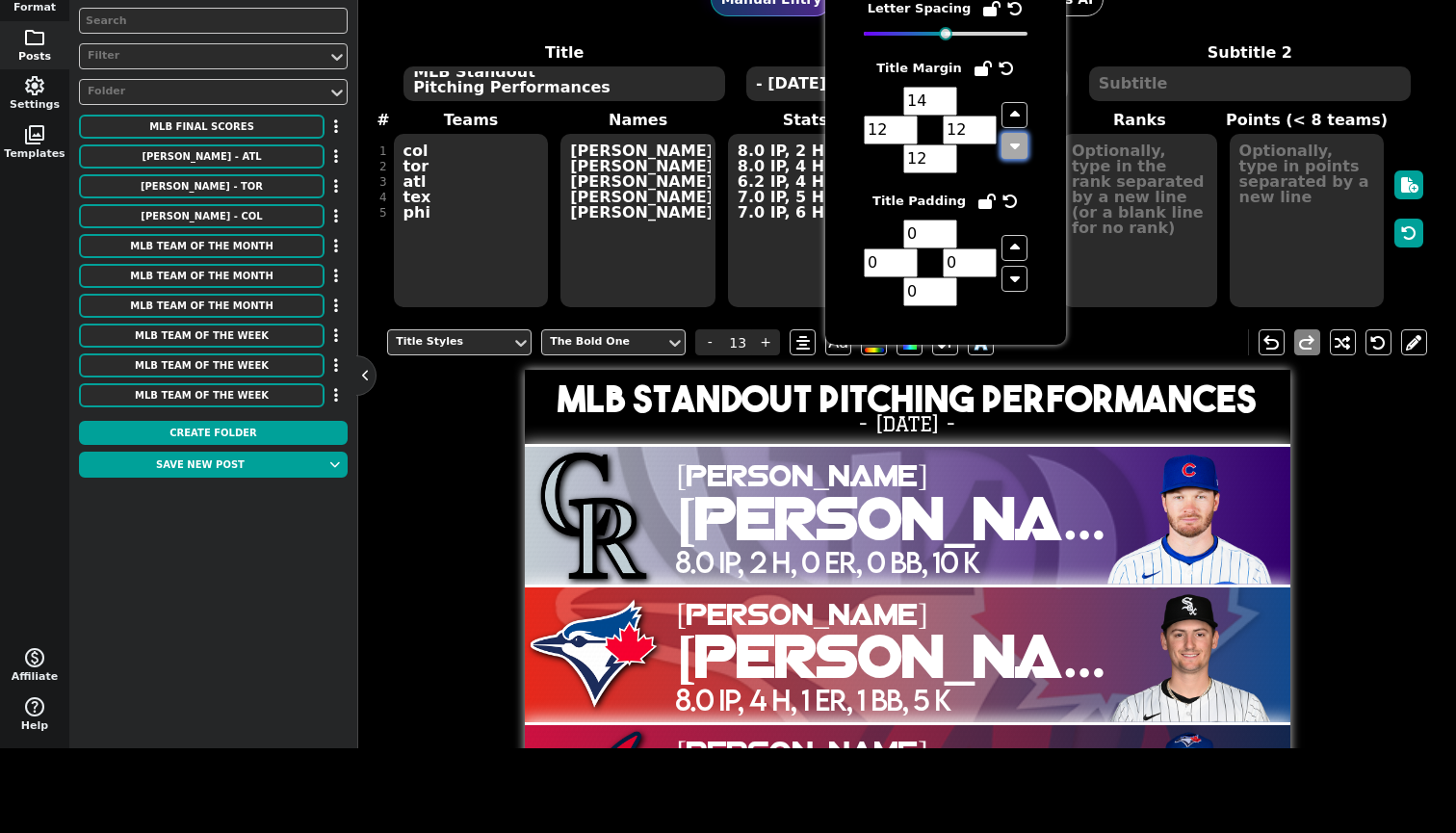
type input "15"
type input "13"
drag, startPoint x: 1013, startPoint y: 147, endPoint x: 438, endPoint y: 542, distance: 697.6
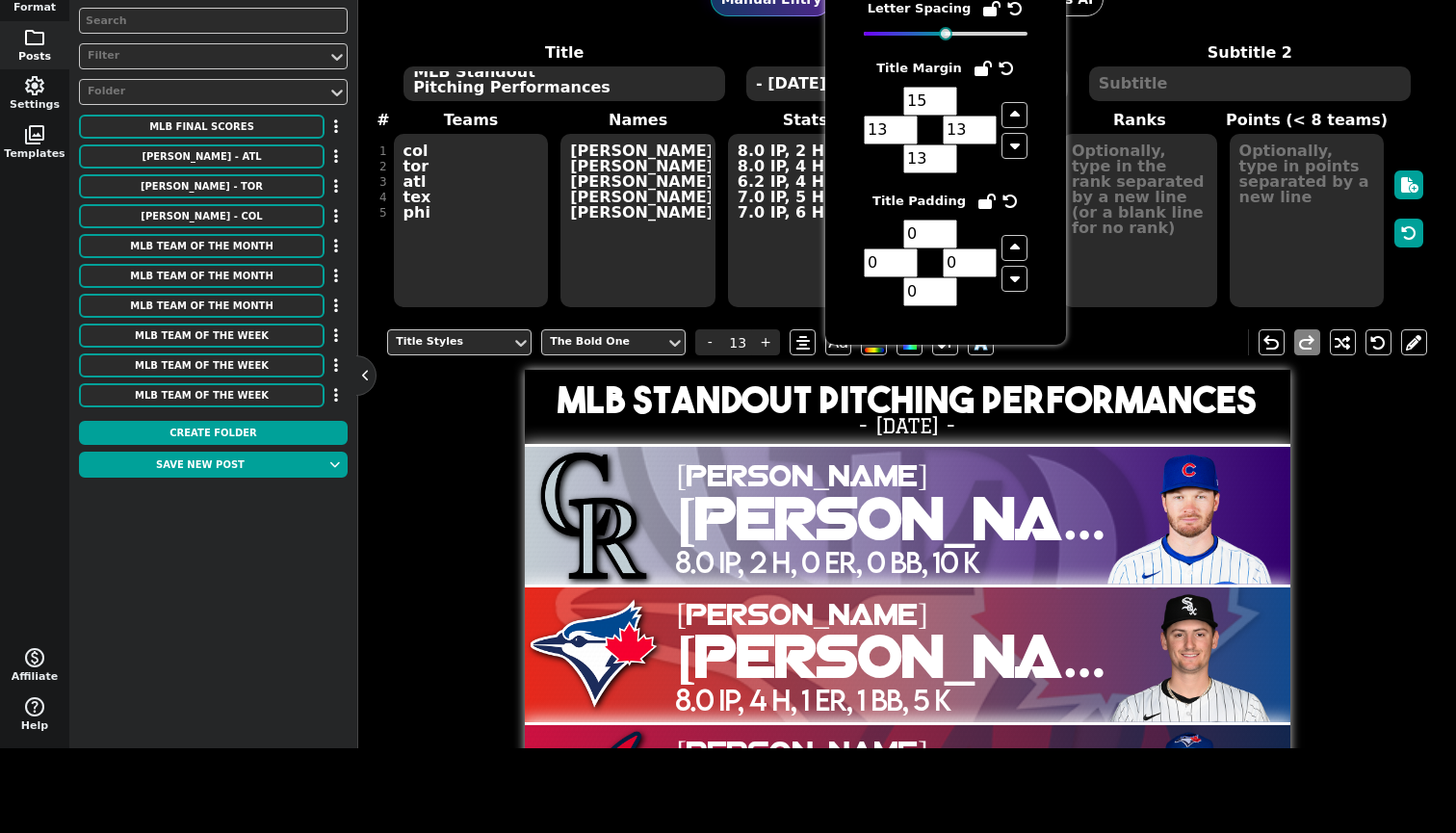
click at [438, 542] on div "Title Styles The Bold One - 13 + Aa A A undo redo MLB Standout Pitching Perform…" at bounding box center [907, 725] width 1040 height 820
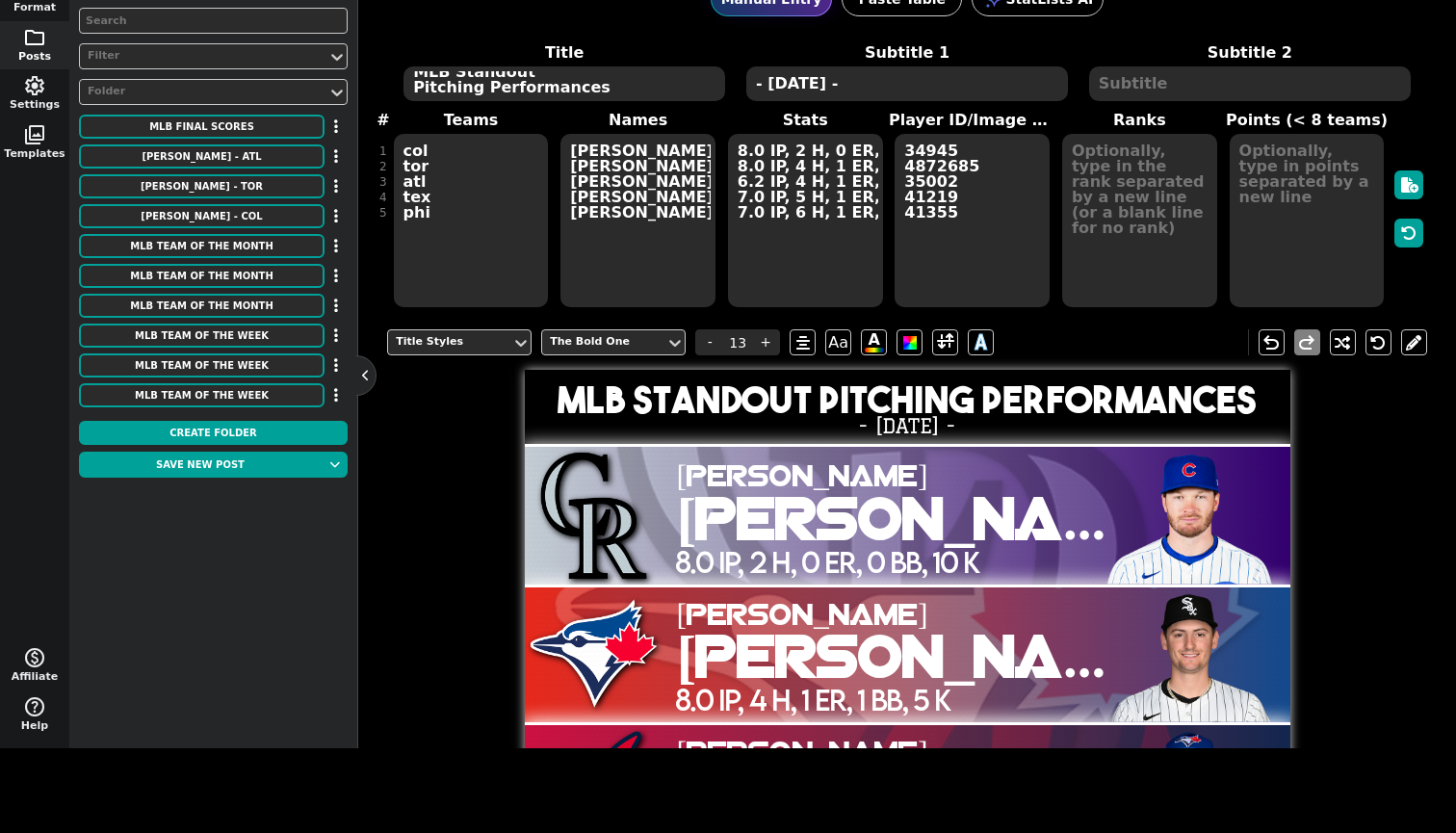
drag, startPoint x: 438, startPoint y: 542, endPoint x: 1044, endPoint y: 161, distance: 715.8
click at [1044, 161] on span "Teams col tor atl tex phi Names [PERSON_NAME] [PERSON_NAME] [PERSON_NAME] [PERS…" at bounding box center [907, 209] width 1040 height 200
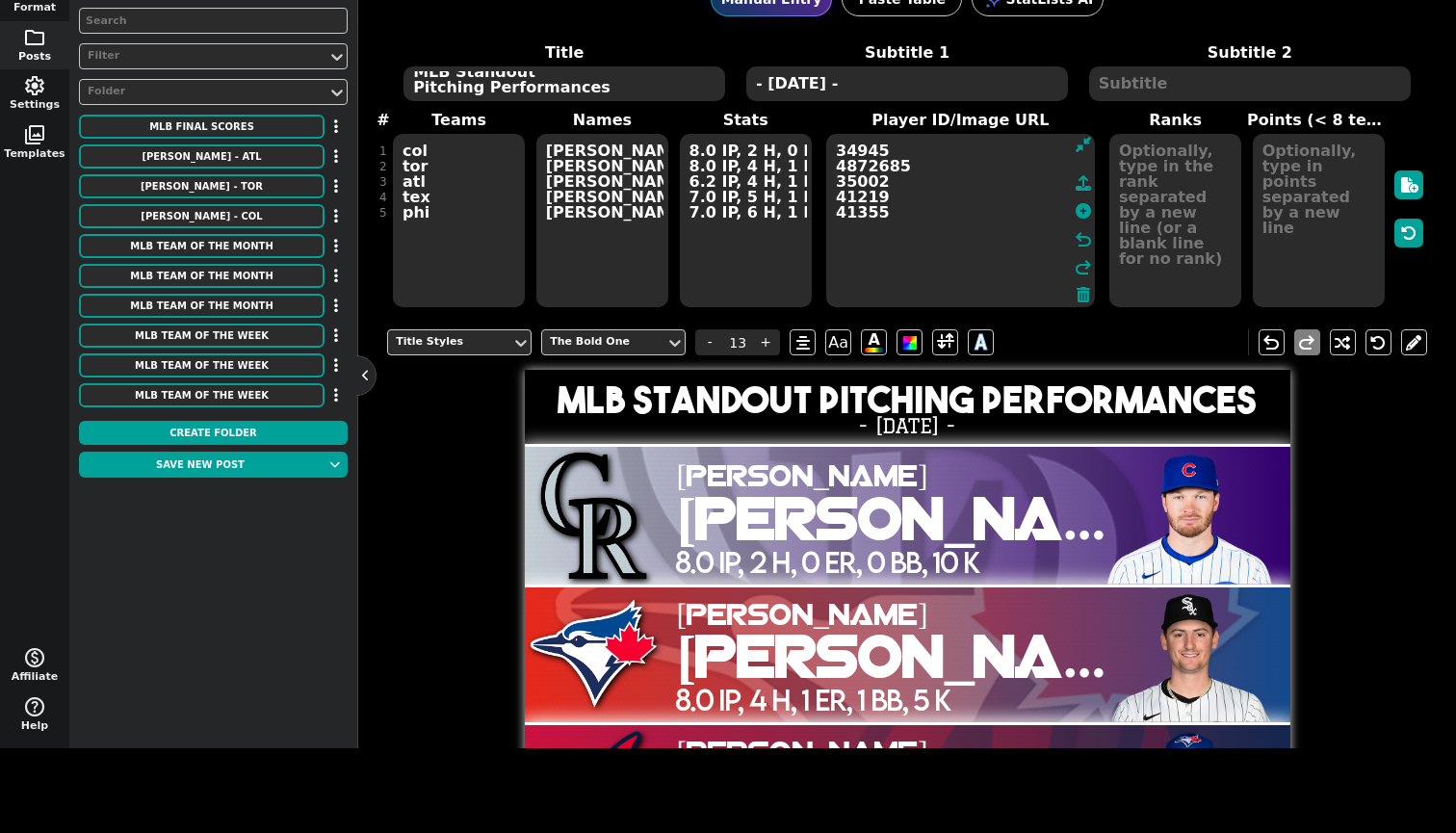
click at [1030, 203] on span "34945 4872685 35002 41219 41355 undo redo" at bounding box center [961, 221] width 273 height 177
click at [1075, 207] on icon at bounding box center [1083, 211] width 16 height 16
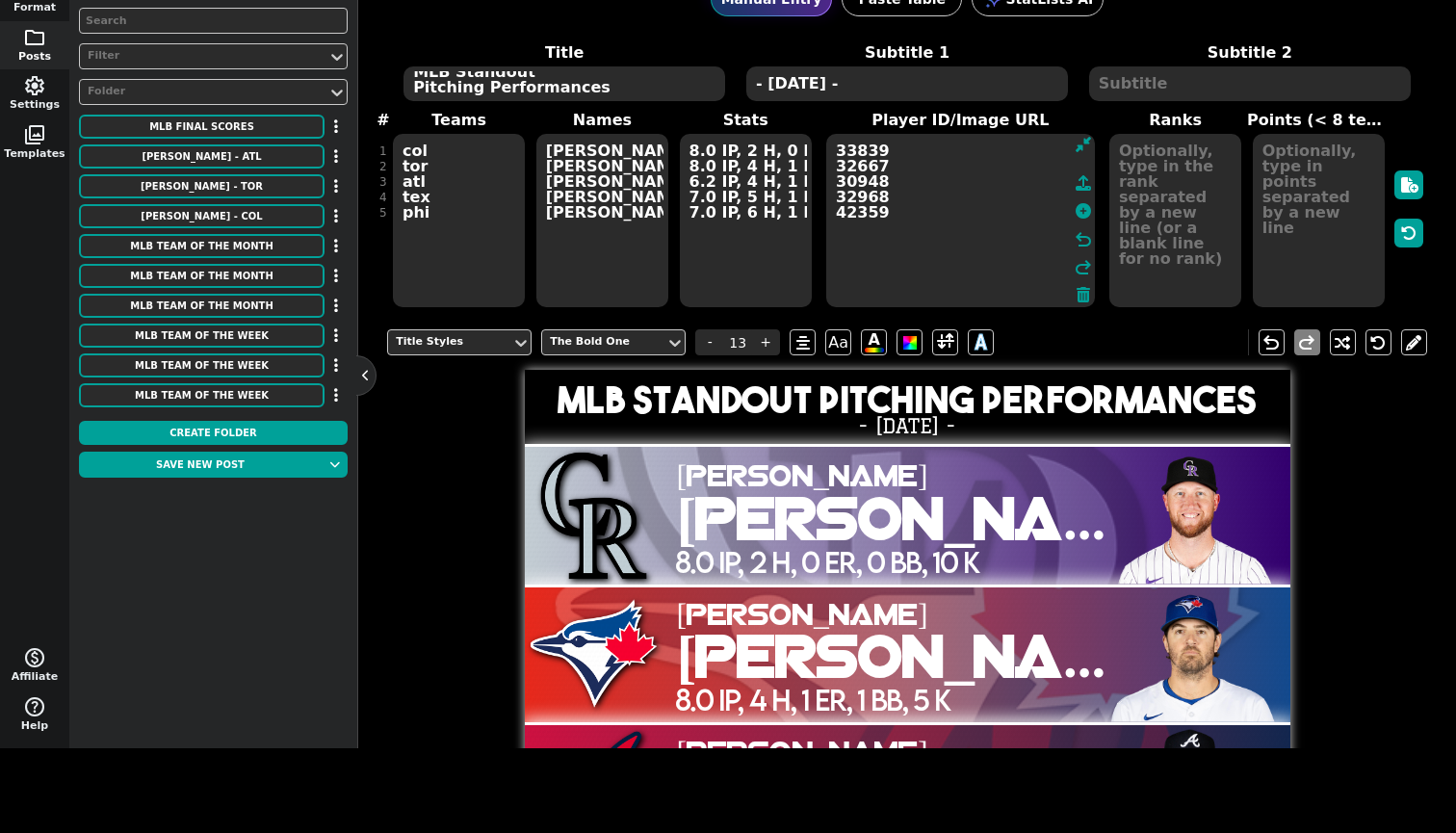
click at [249, 467] on button "Save new post" at bounding box center [200, 464] width 242 height 26
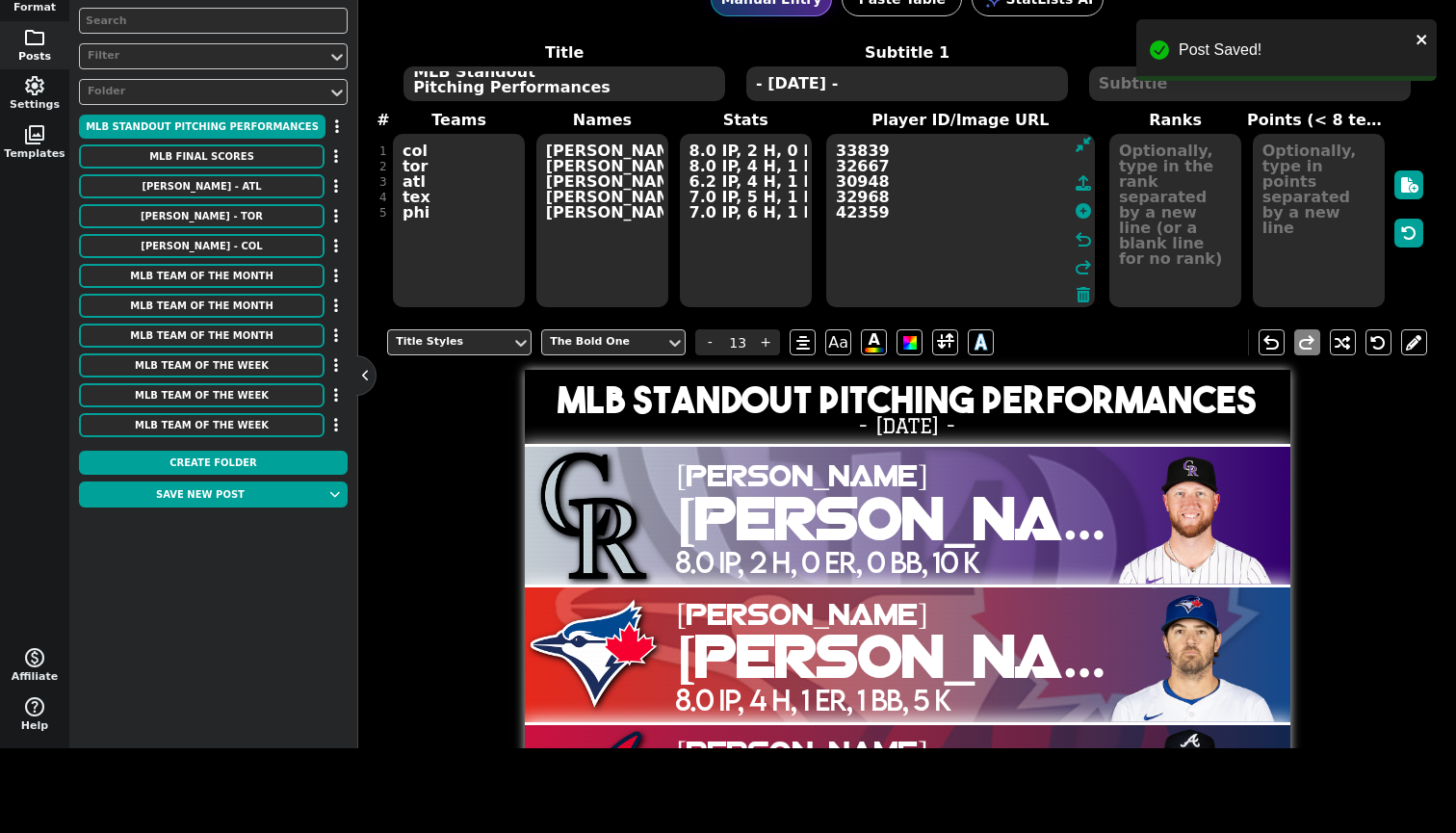
click at [335, 121] on icon "button" at bounding box center [337, 127] width 4 height 16
click at [321, 148] on li "Move to Folder" at bounding box center [280, 161] width 154 height 29
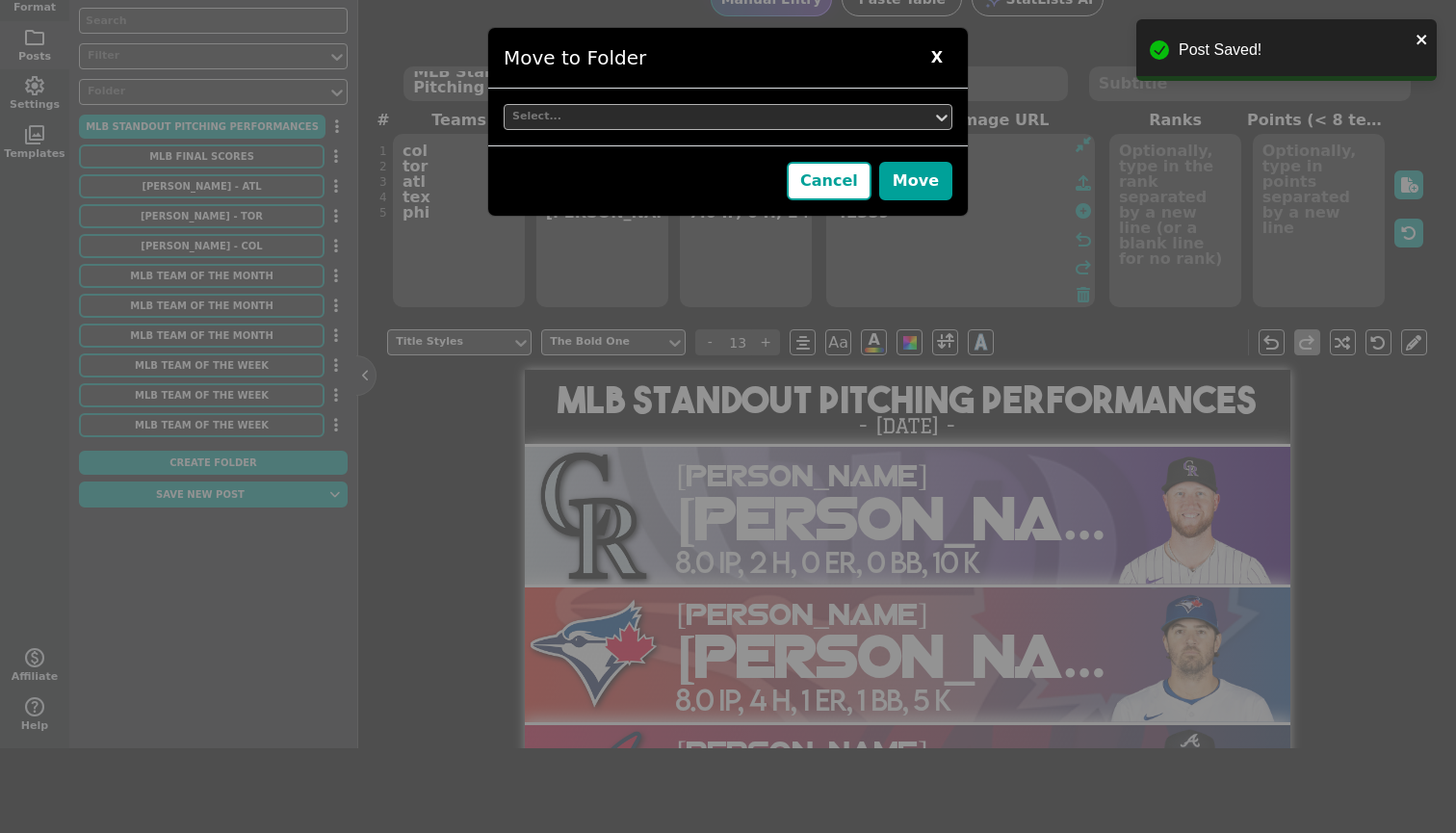
drag, startPoint x: 321, startPoint y: 148, endPoint x: 528, endPoint y: 110, distance: 210.5
click at [528, 110] on div "Select..." at bounding box center [717, 117] width 412 height 17
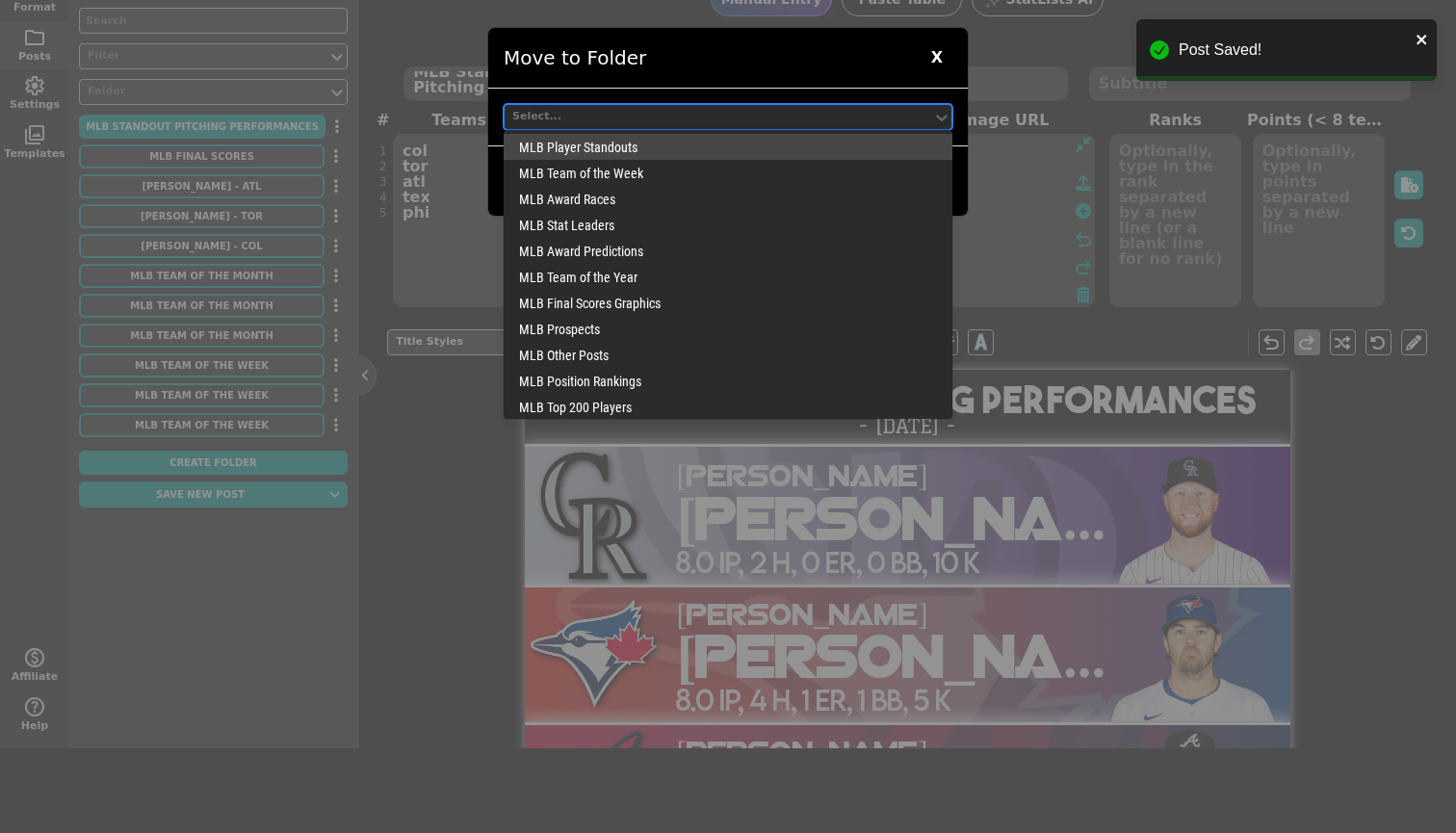
scroll to position [187, 0]
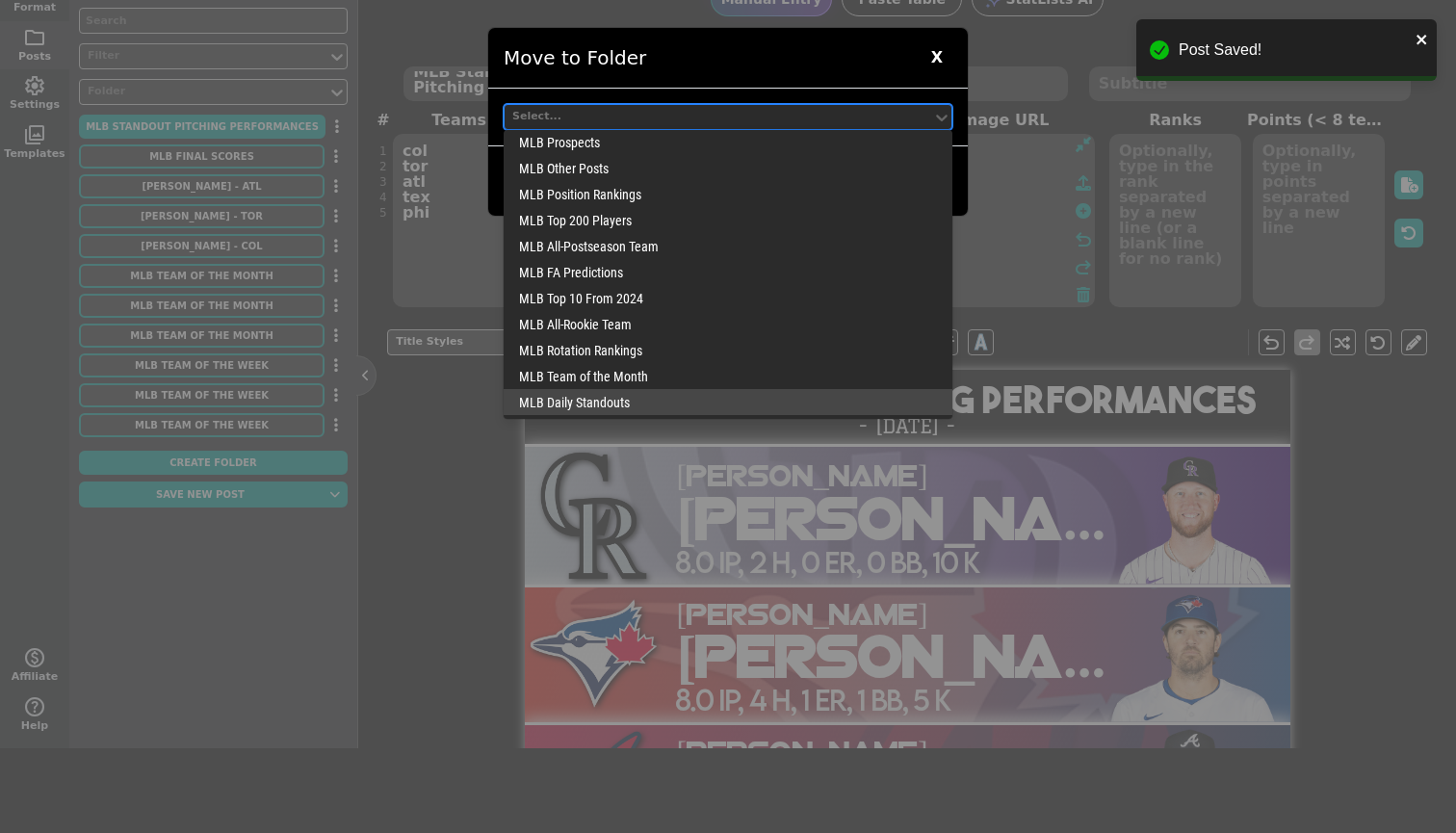
drag, startPoint x: 528, startPoint y: 110, endPoint x: 608, endPoint y: 403, distance: 303.7
click at [608, 403] on div "MLB Daily Standouts" at bounding box center [727, 402] width 449 height 26
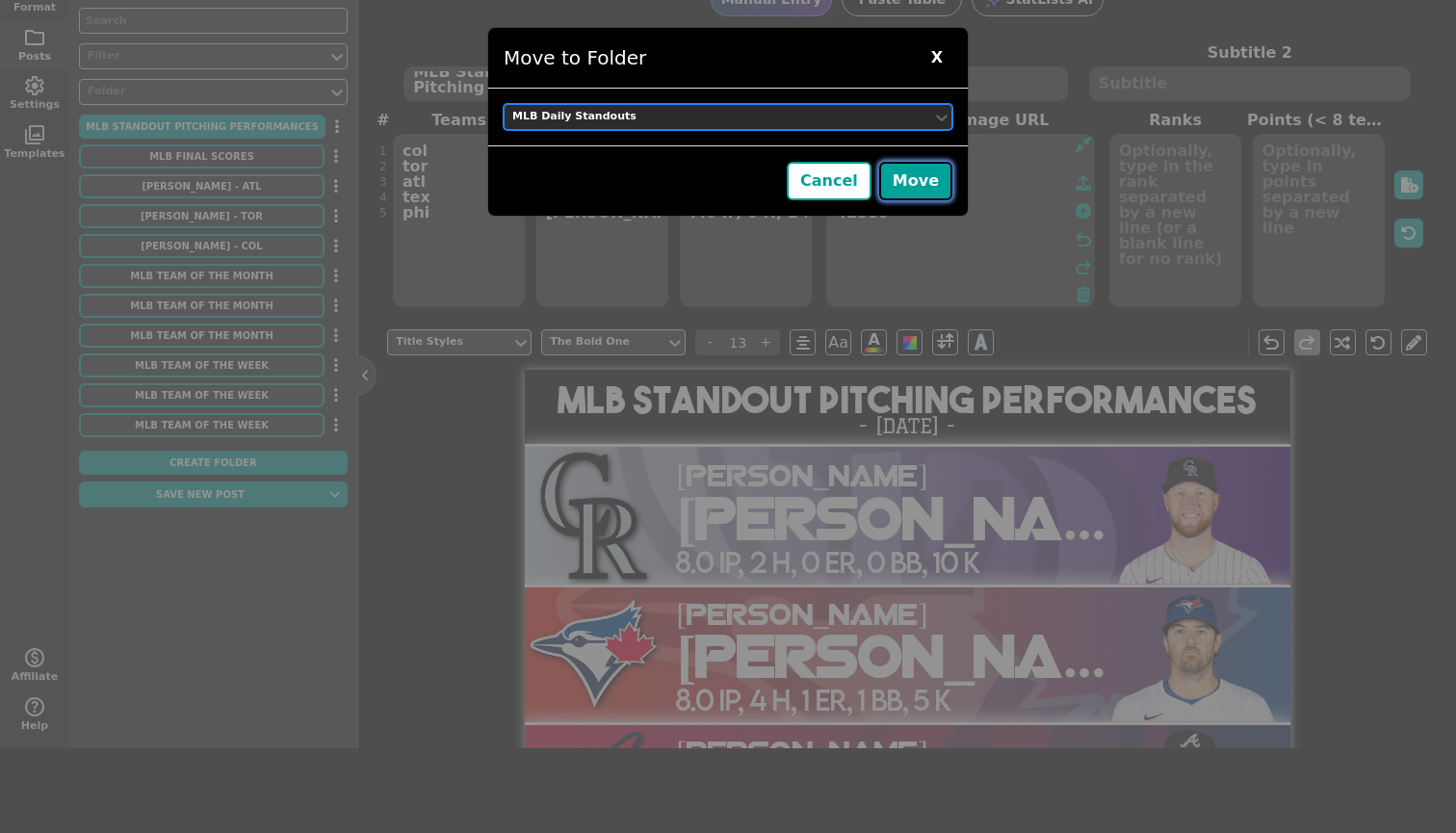
drag, startPoint x: 608, startPoint y: 403, endPoint x: 900, endPoint y: 179, distance: 368.0
click at [900, 179] on button "Move" at bounding box center [915, 181] width 73 height 39
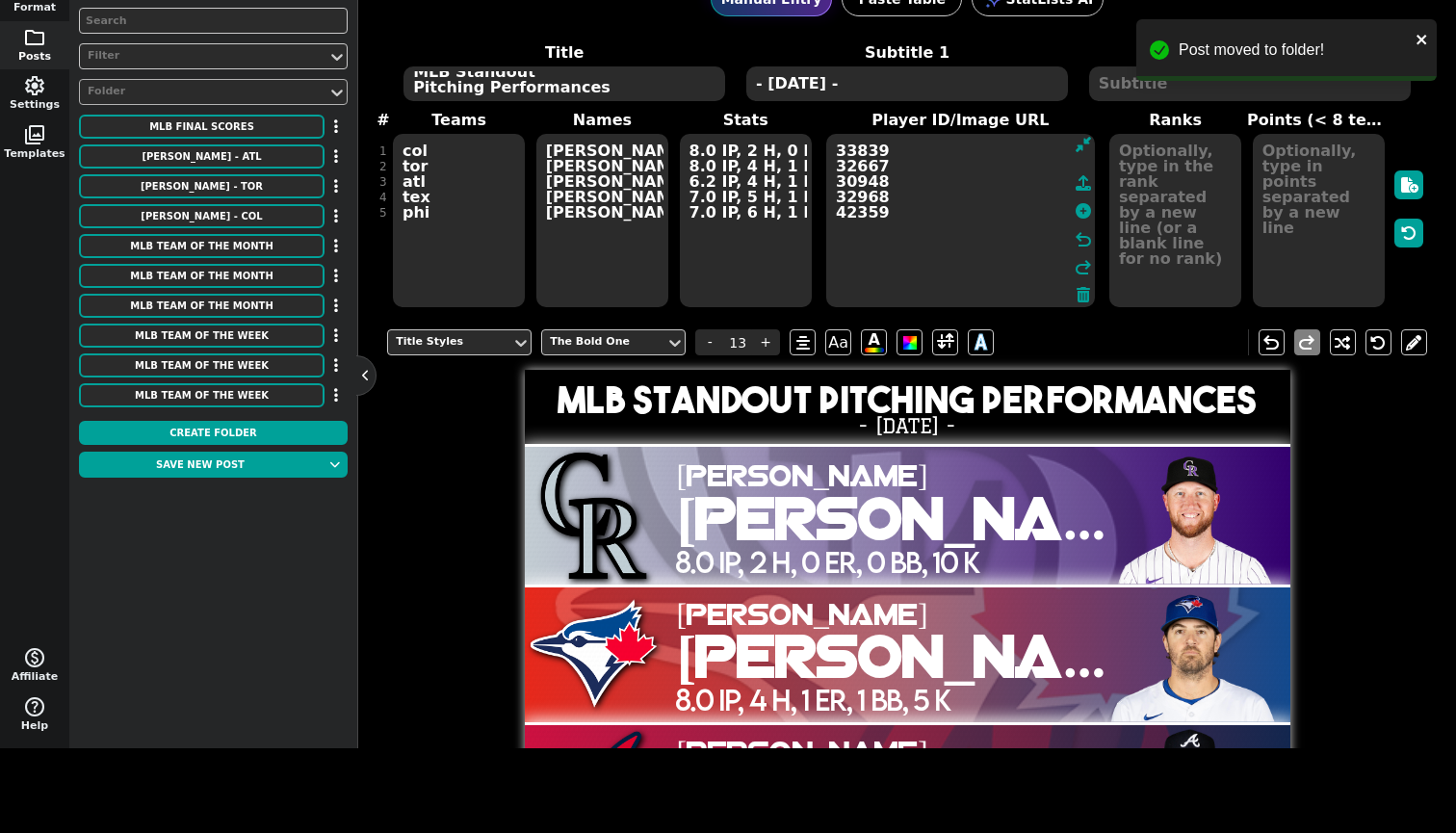
drag, startPoint x: 900, startPoint y: 179, endPoint x: 238, endPoint y: 99, distance: 666.8
click at [238, 99] on div "Folder" at bounding box center [203, 91] width 232 height 17
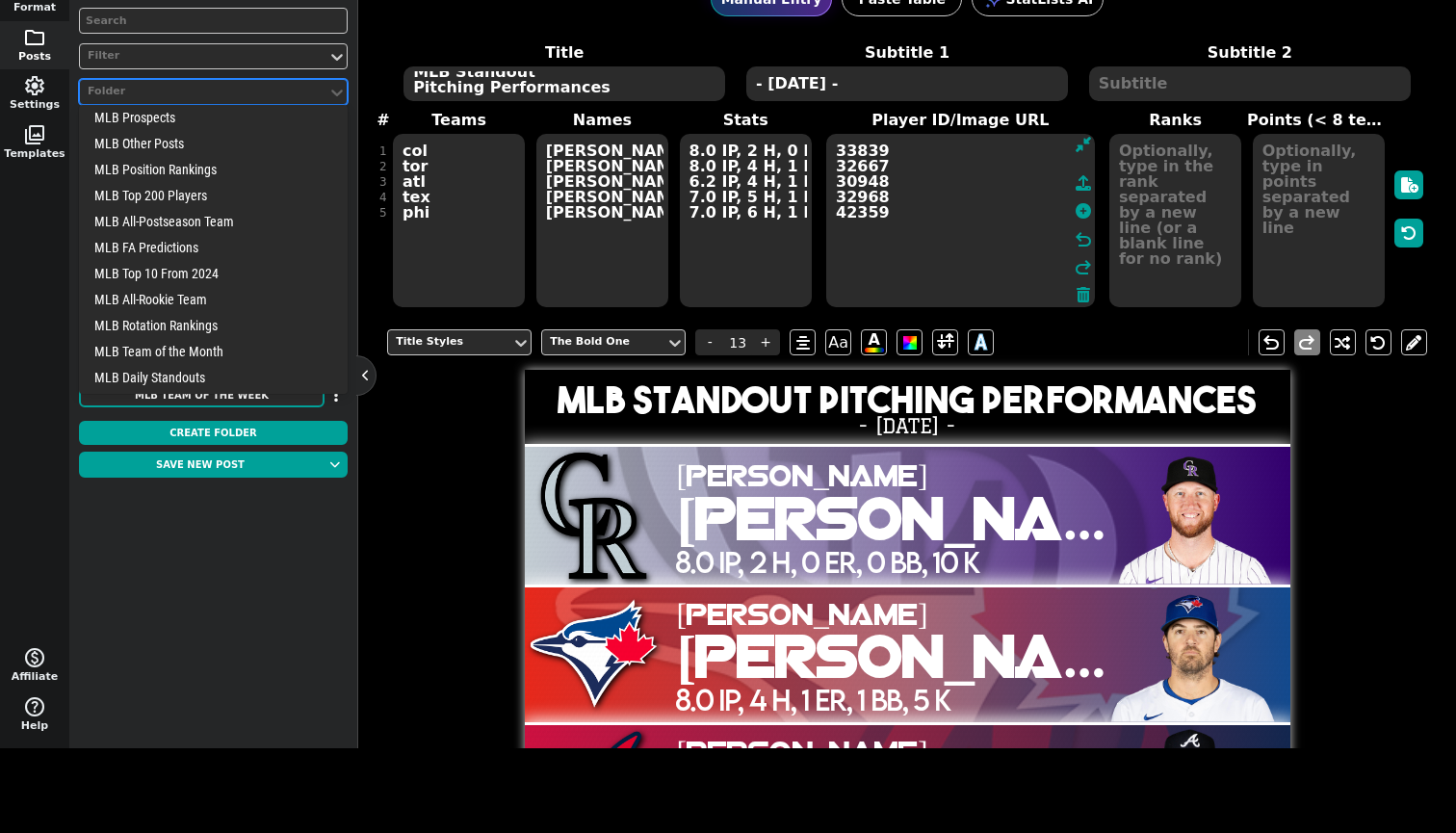
click at [203, 363] on div "MLB Team of the Month" at bounding box center [213, 350] width 269 height 26
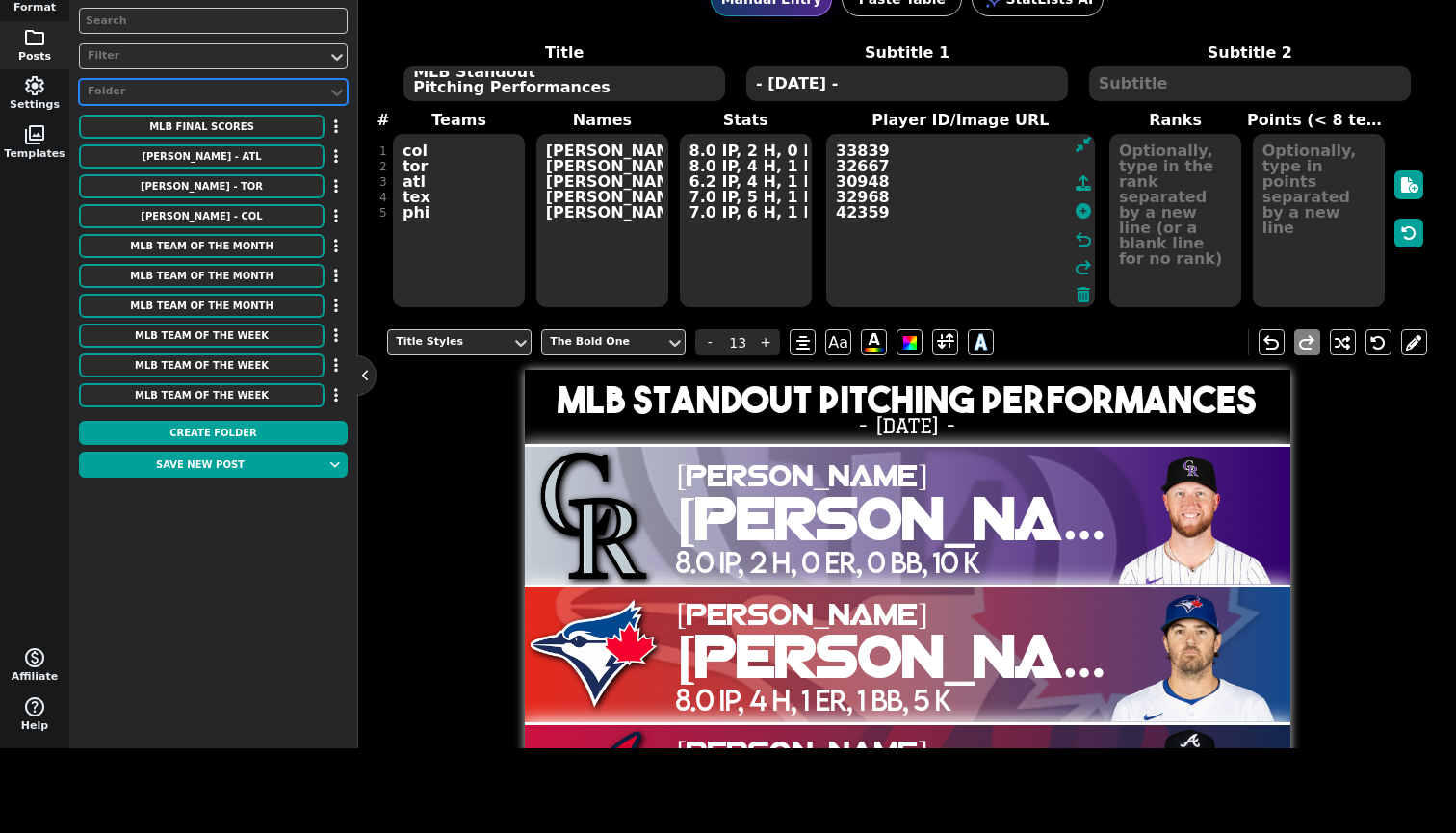
drag, startPoint x: 238, startPoint y: 99, endPoint x: 299, endPoint y: 86, distance: 62.4
click at [264, 89] on div "Folder" at bounding box center [203, 91] width 232 height 17
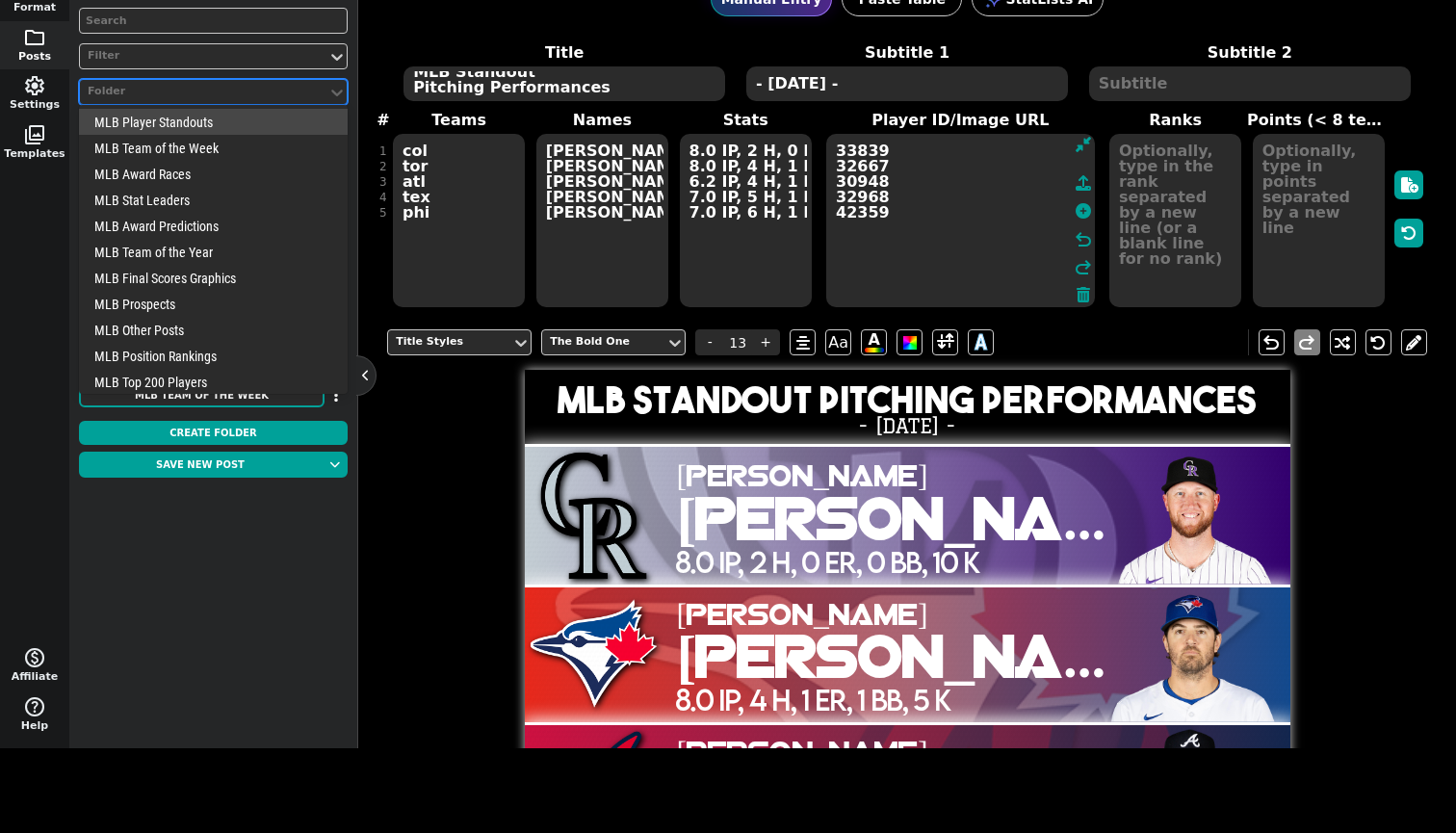
click at [163, 125] on div "MLB Player Standouts" at bounding box center [213, 122] width 269 height 26
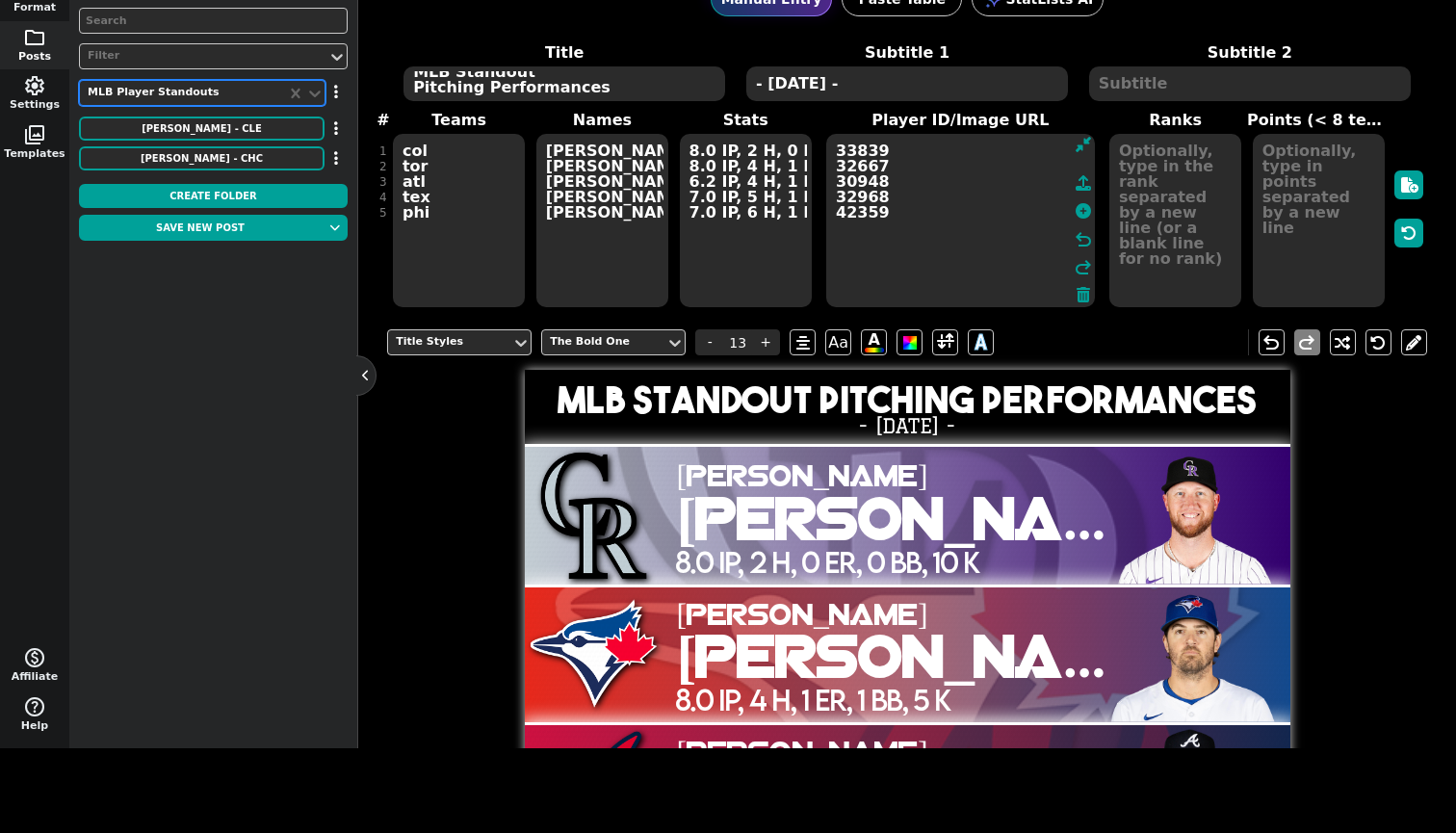
click at [236, 95] on div "MLB Player Standouts" at bounding box center [183, 92] width 191 height 17
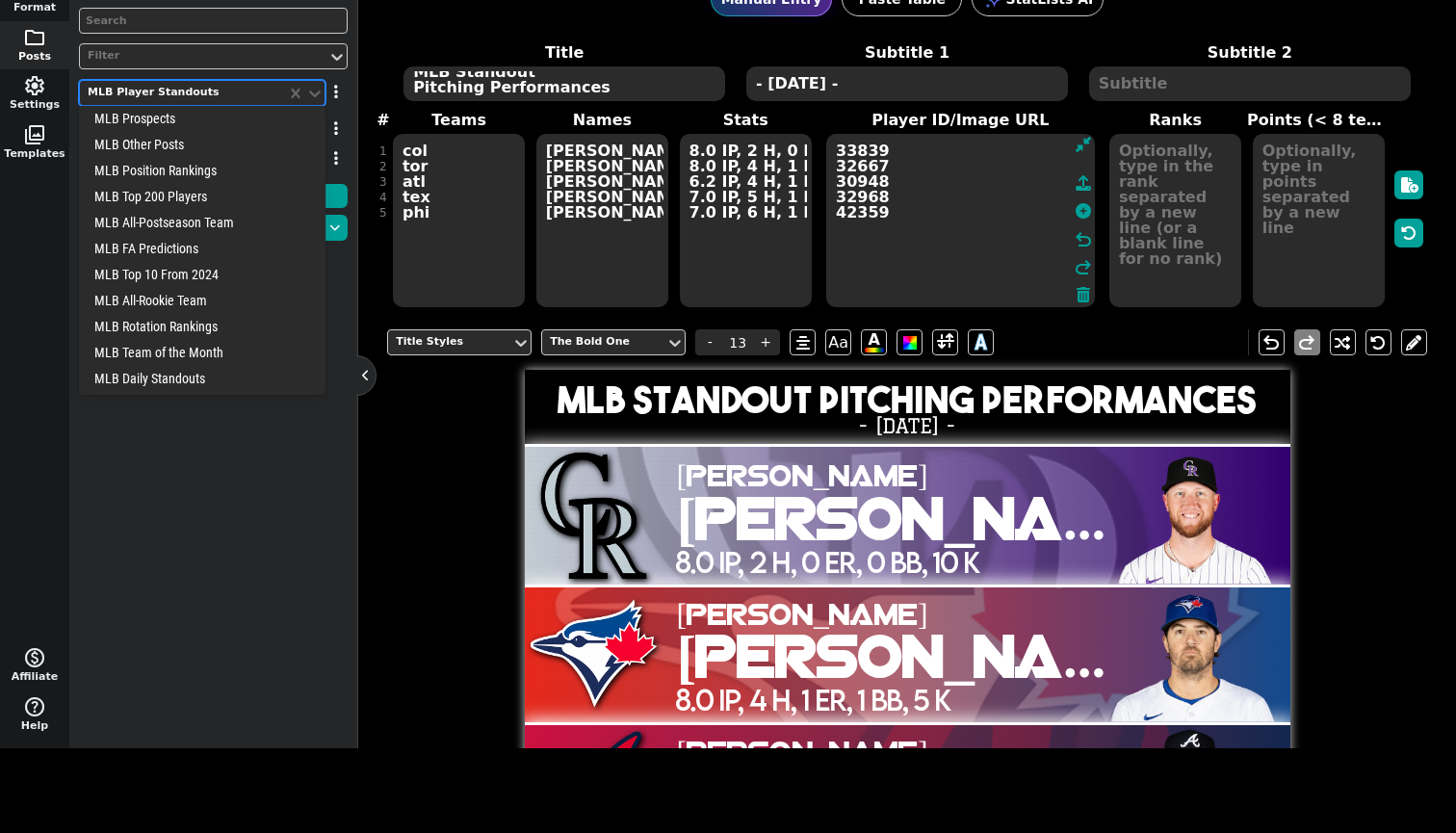
click at [208, 381] on div "MLB Daily Standouts" at bounding box center [201, 378] width 246 height 26
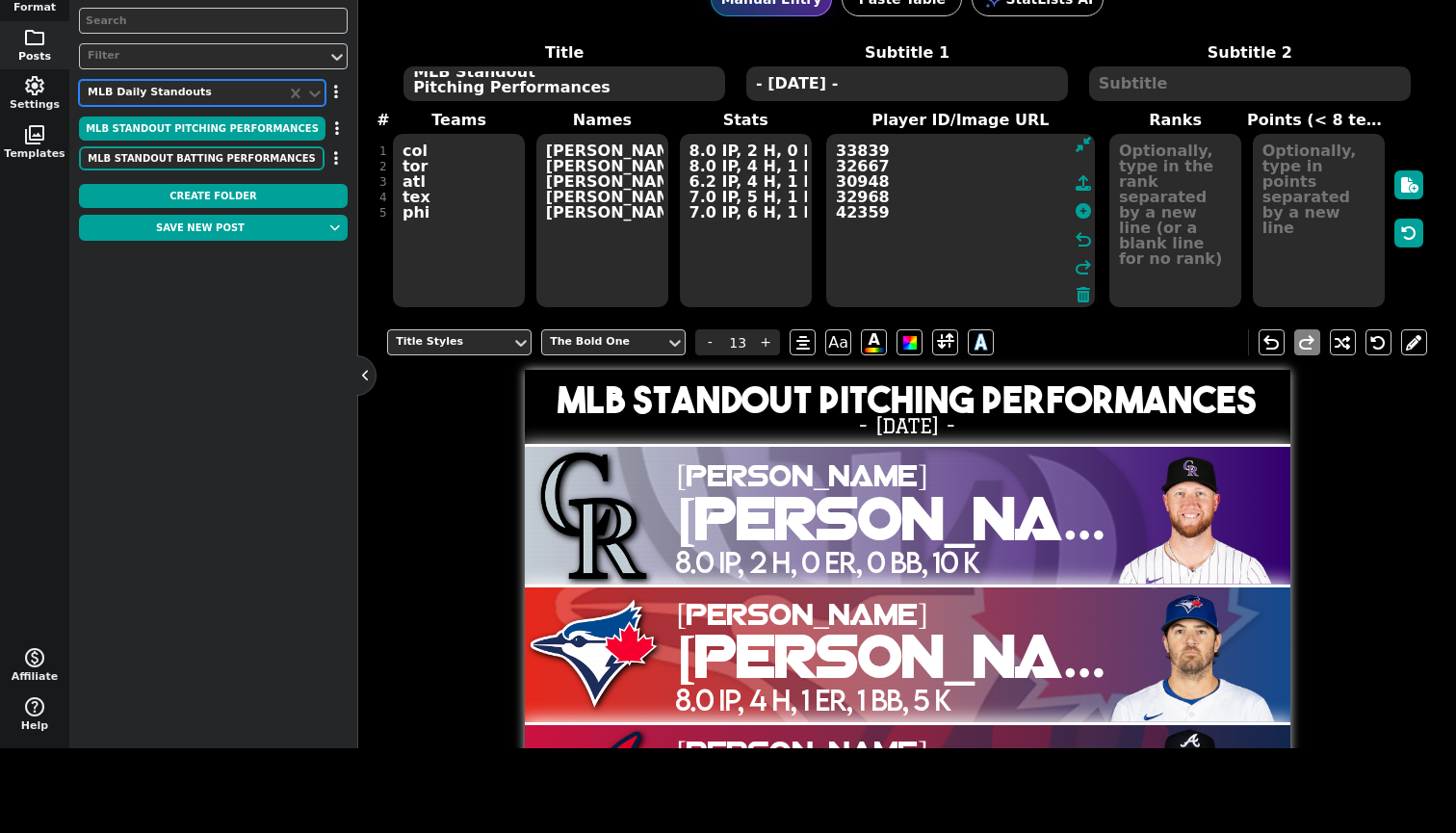
click at [271, 160] on button "MLB Standout Batting Performances" at bounding box center [201, 158] width 245 height 24
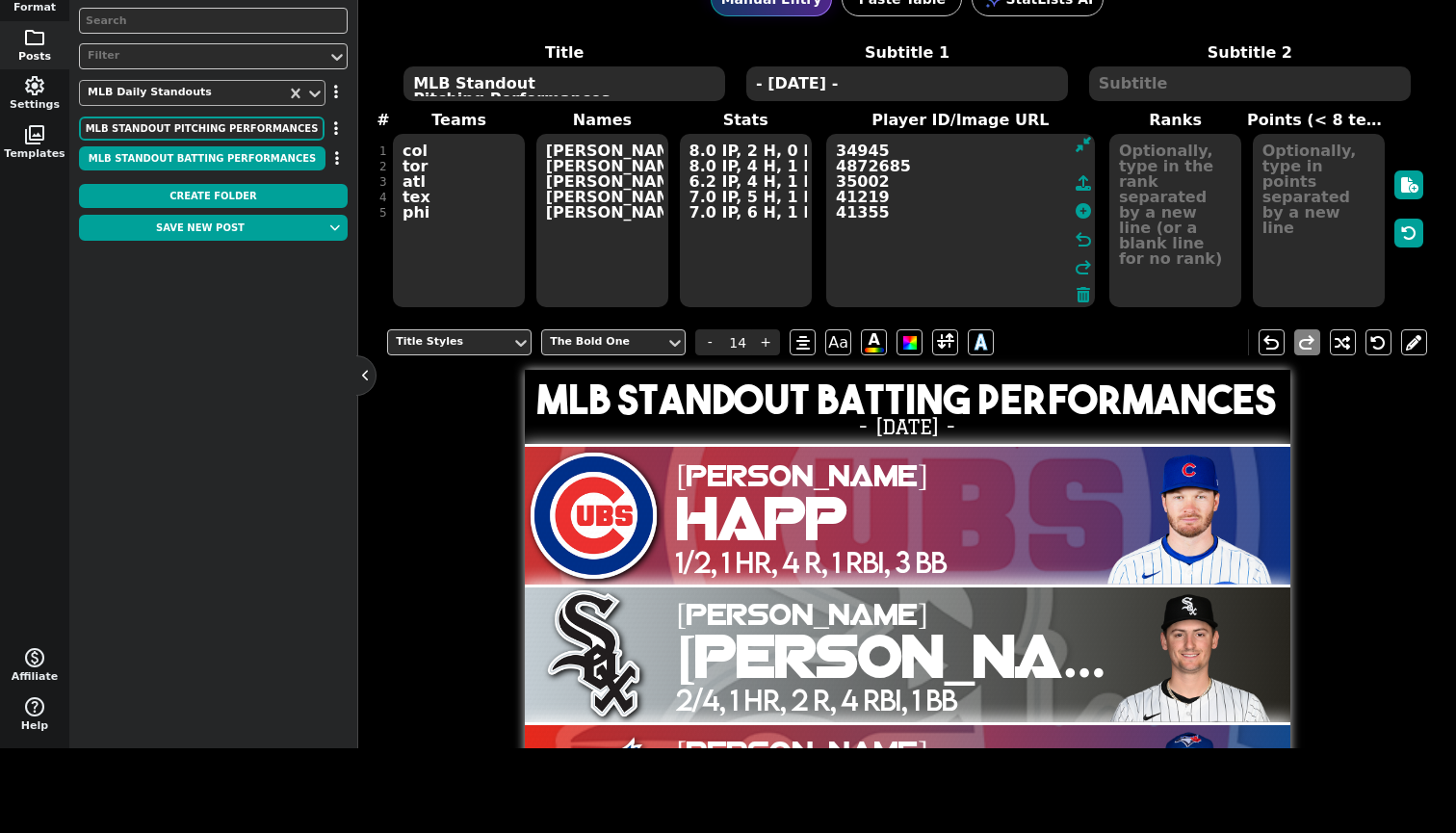
click at [151, 132] on button "MLB Standout Pitching Performances" at bounding box center [201, 128] width 245 height 24
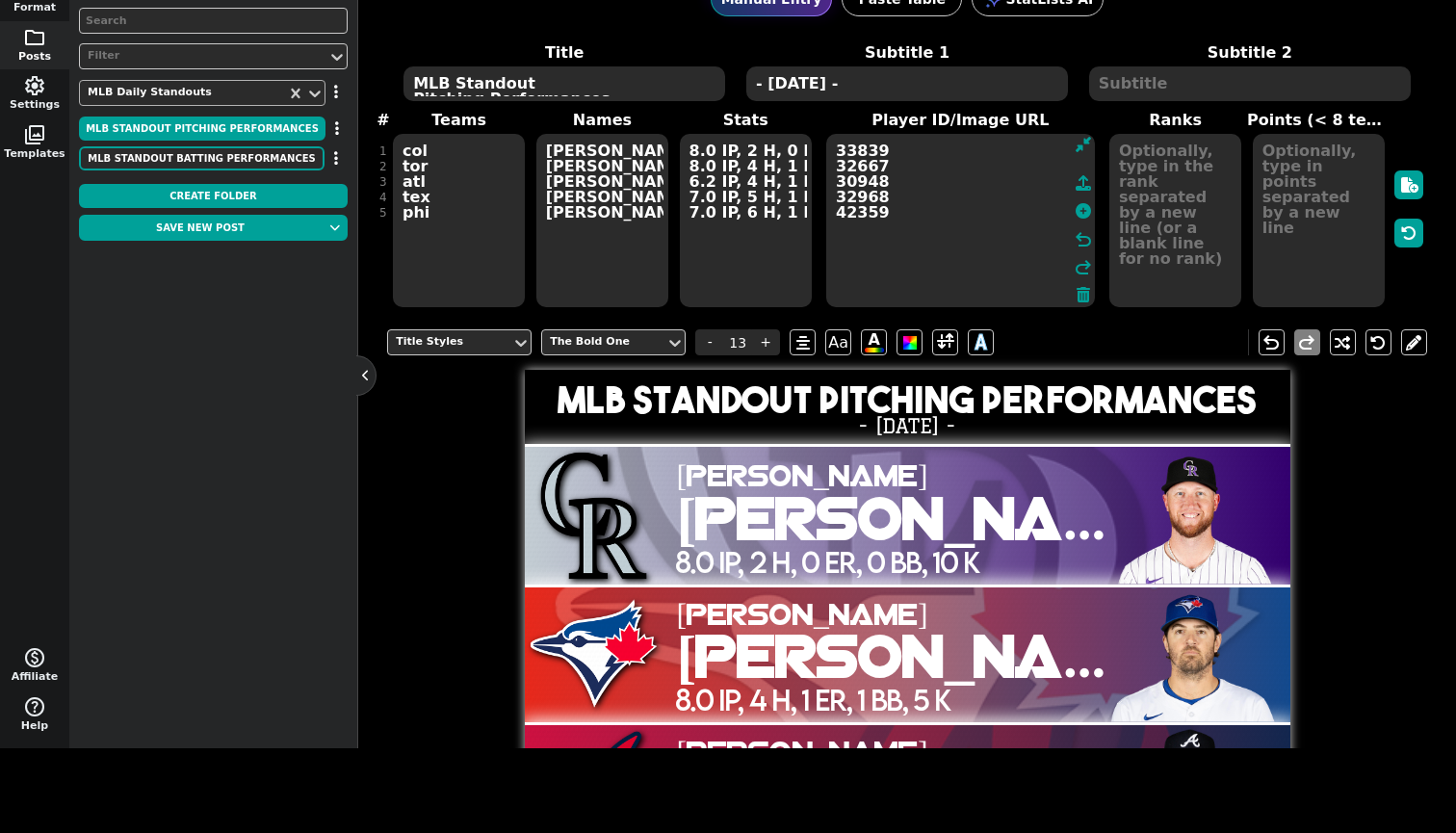
click at [154, 157] on button "MLB Standout Batting Performances" at bounding box center [201, 158] width 245 height 24
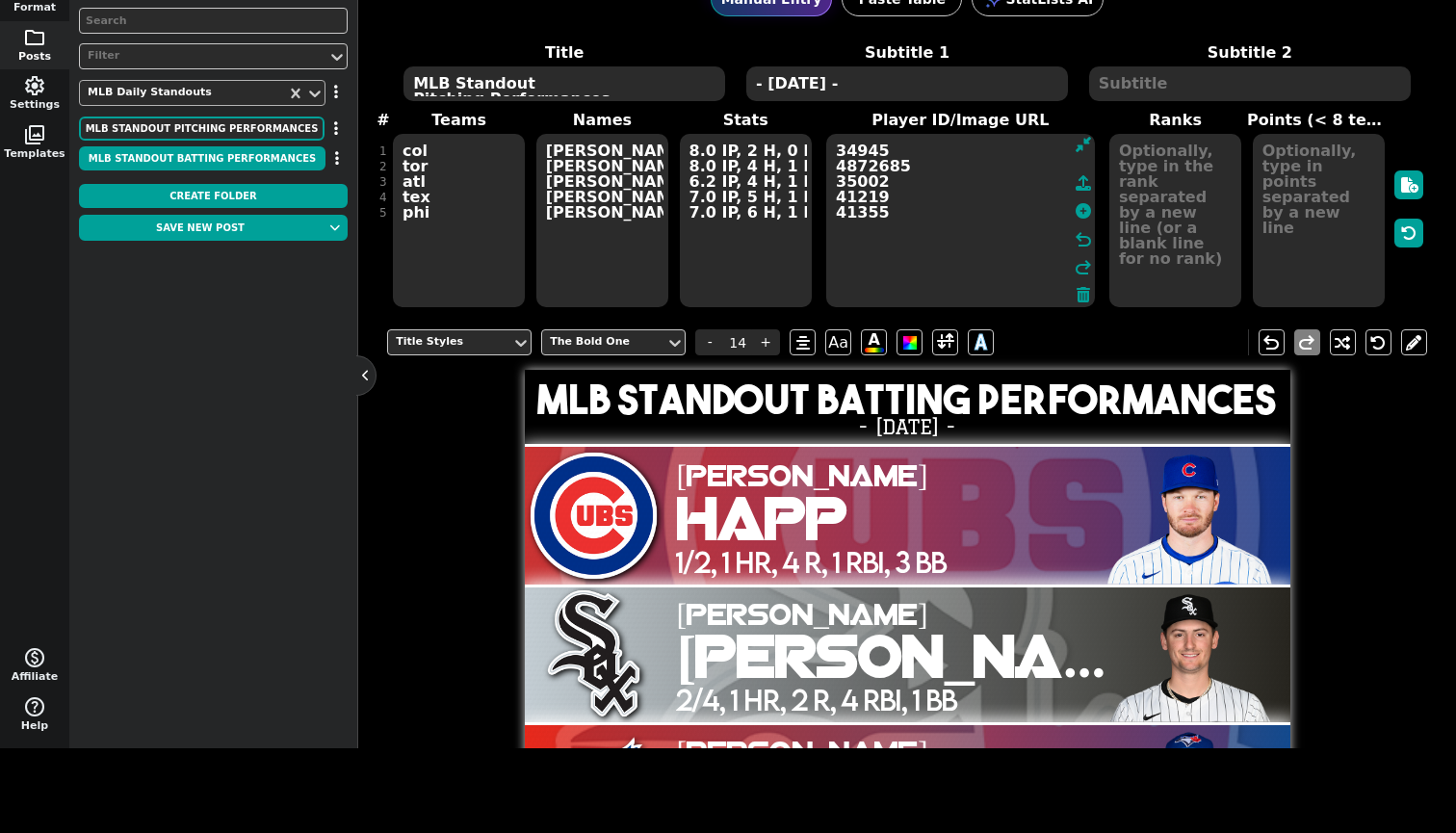
click at [675, 409] on h1 "MLB Standout Batting Performances" at bounding box center [906, 400] width 741 height 41
click at [709, 354] on span "-" at bounding box center [710, 342] width 29 height 26
type input "13"
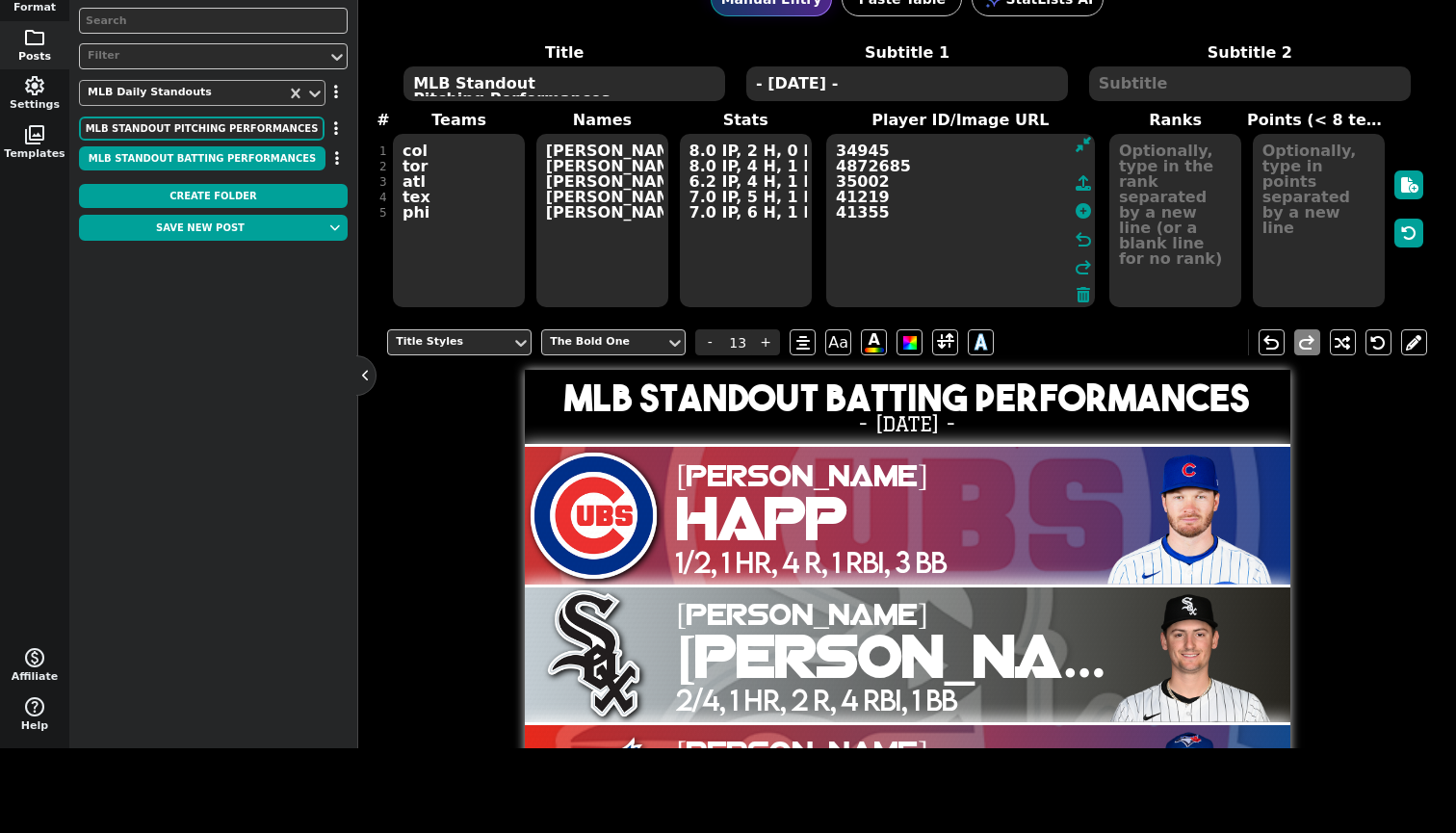
click at [161, 232] on button "Save new post" at bounding box center [200, 228] width 242 height 26
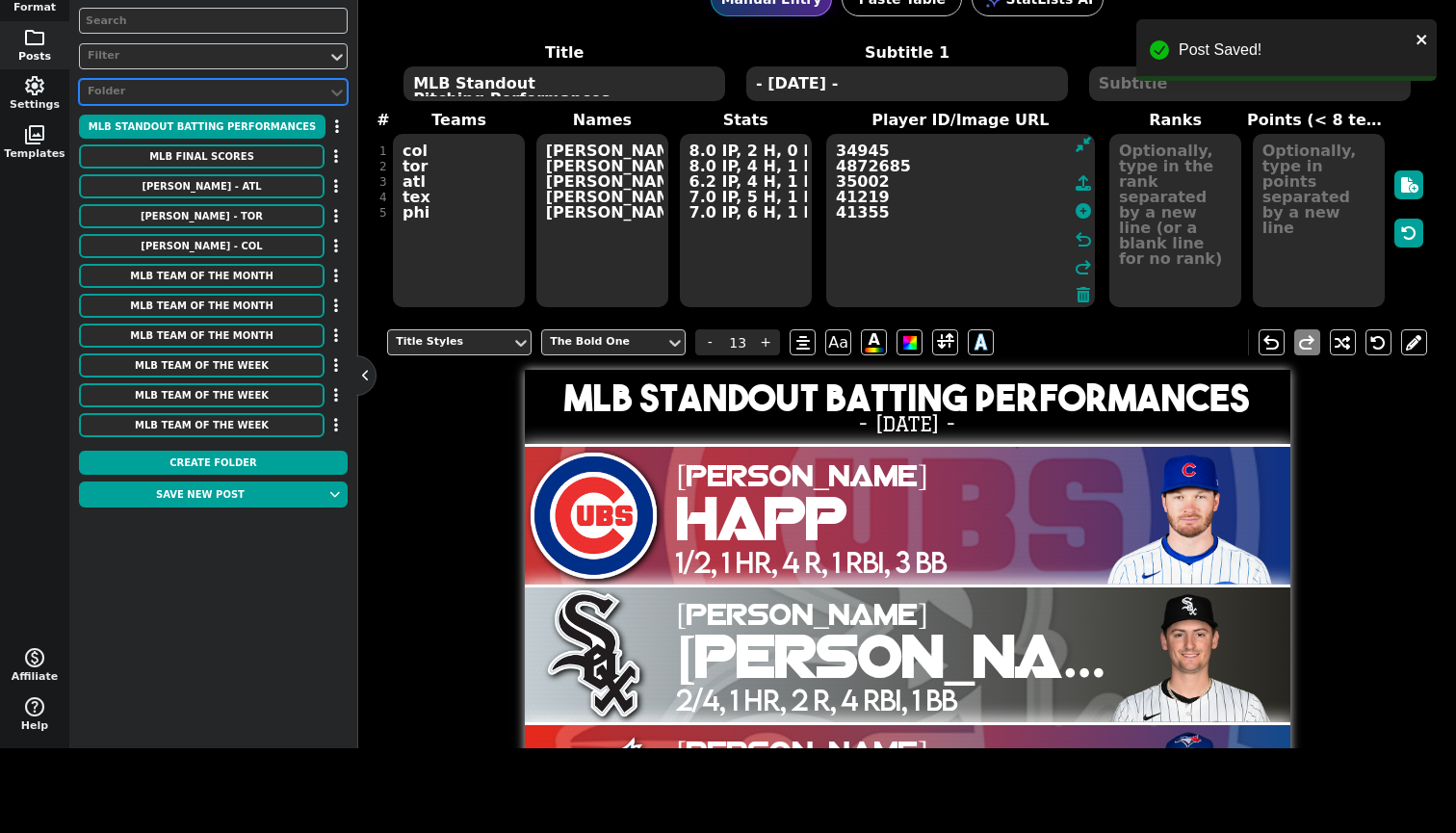
click at [327, 128] on button "button" at bounding box center [336, 127] width 22 height 24
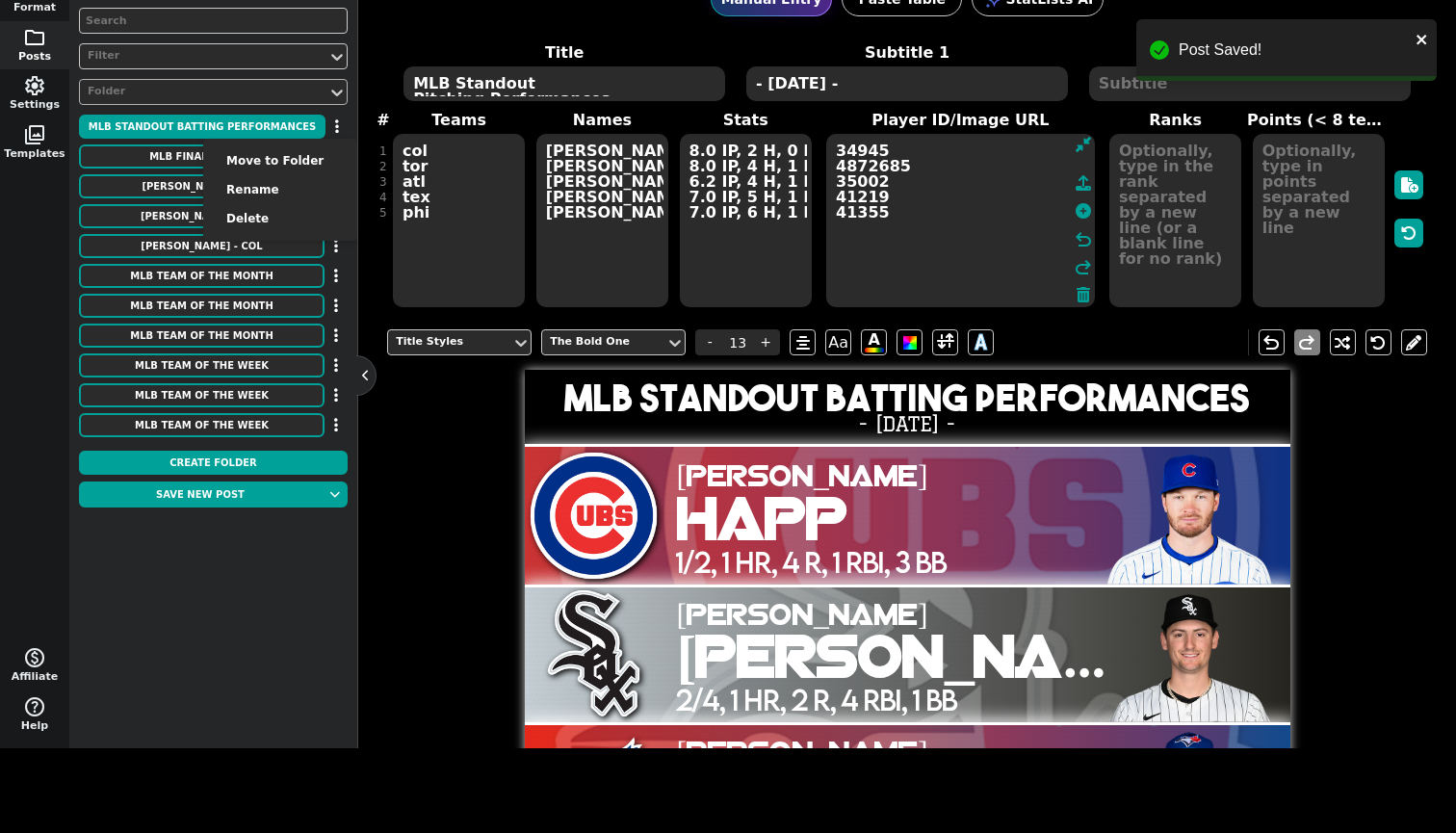
click at [316, 159] on li "Move to Folder" at bounding box center [280, 161] width 154 height 29
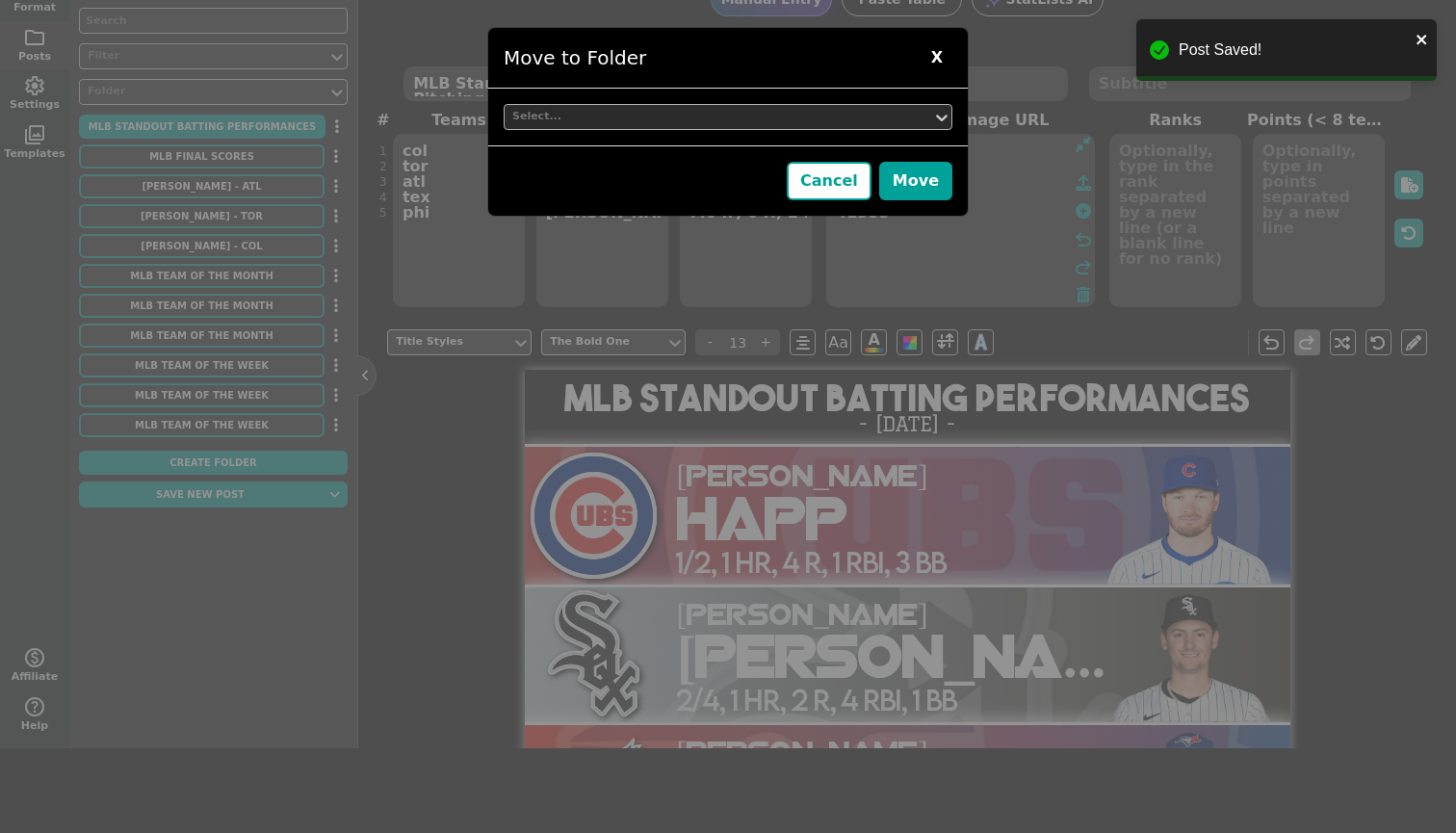
drag, startPoint x: 316, startPoint y: 159, endPoint x: 525, endPoint y: 125, distance: 211.7
click at [525, 125] on div "Select..." at bounding box center [717, 117] width 412 height 17
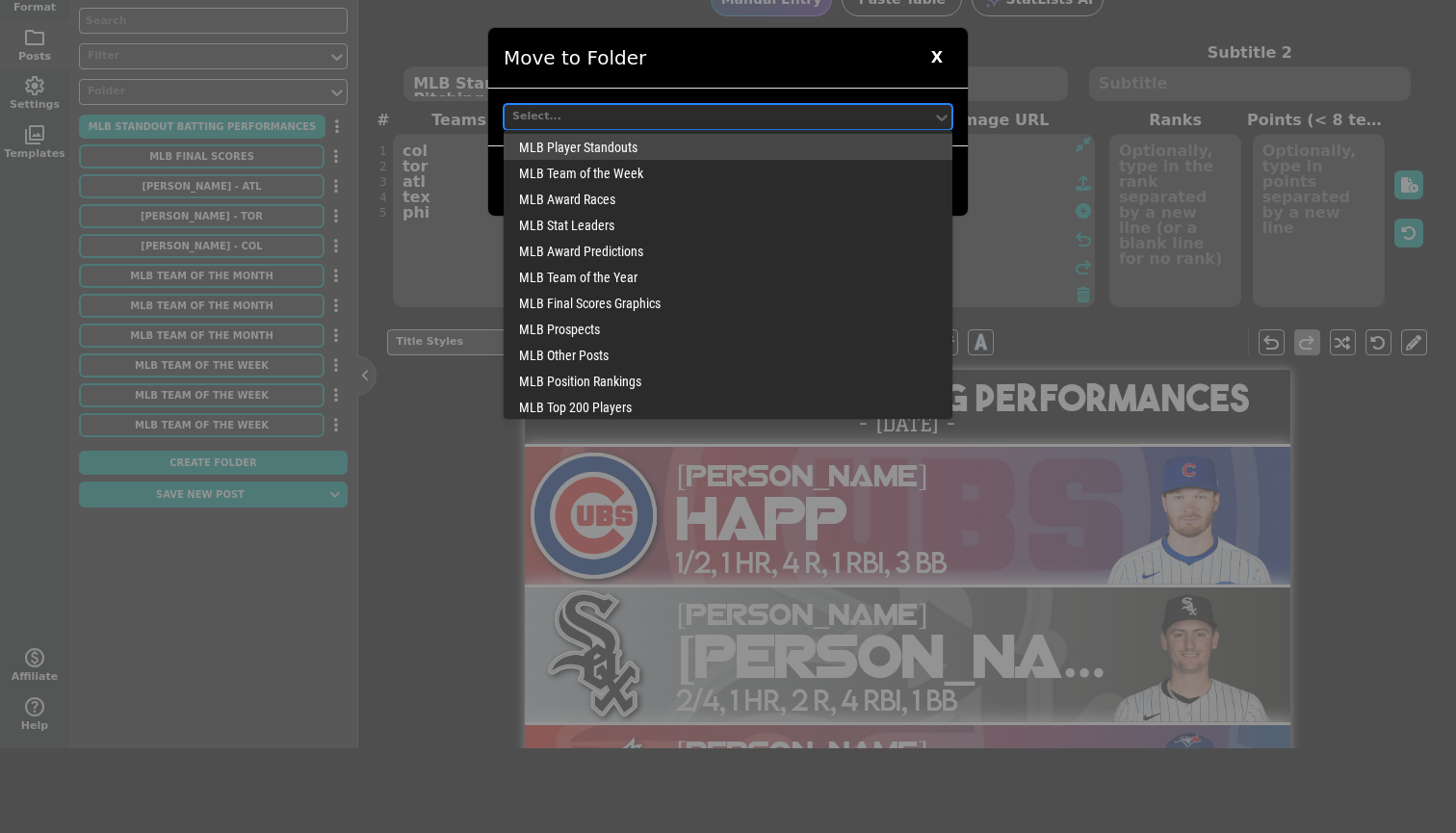
scroll to position [187, 0]
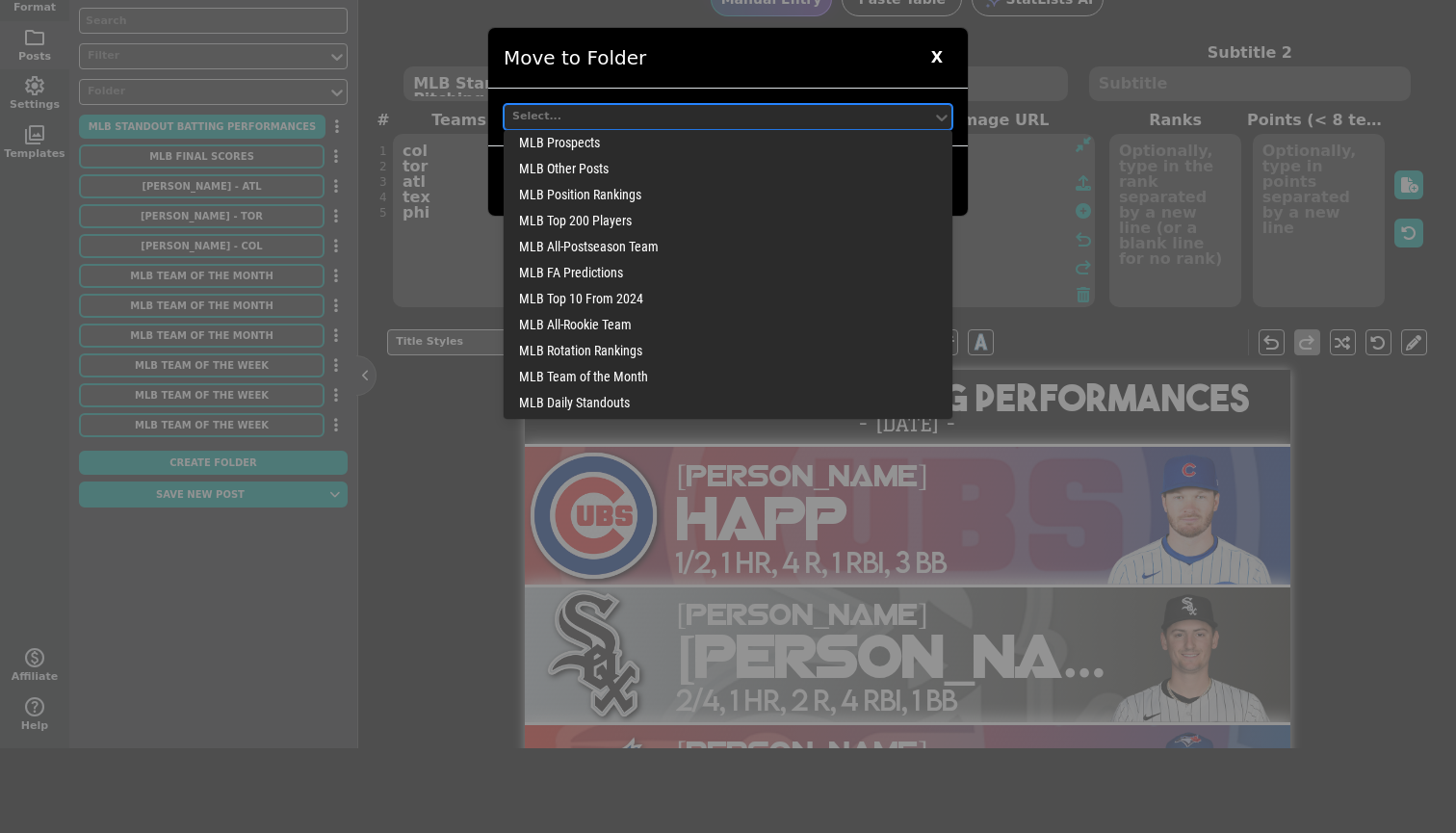
click at [628, 403] on div "MLB Daily Standouts" at bounding box center [727, 402] width 449 height 26
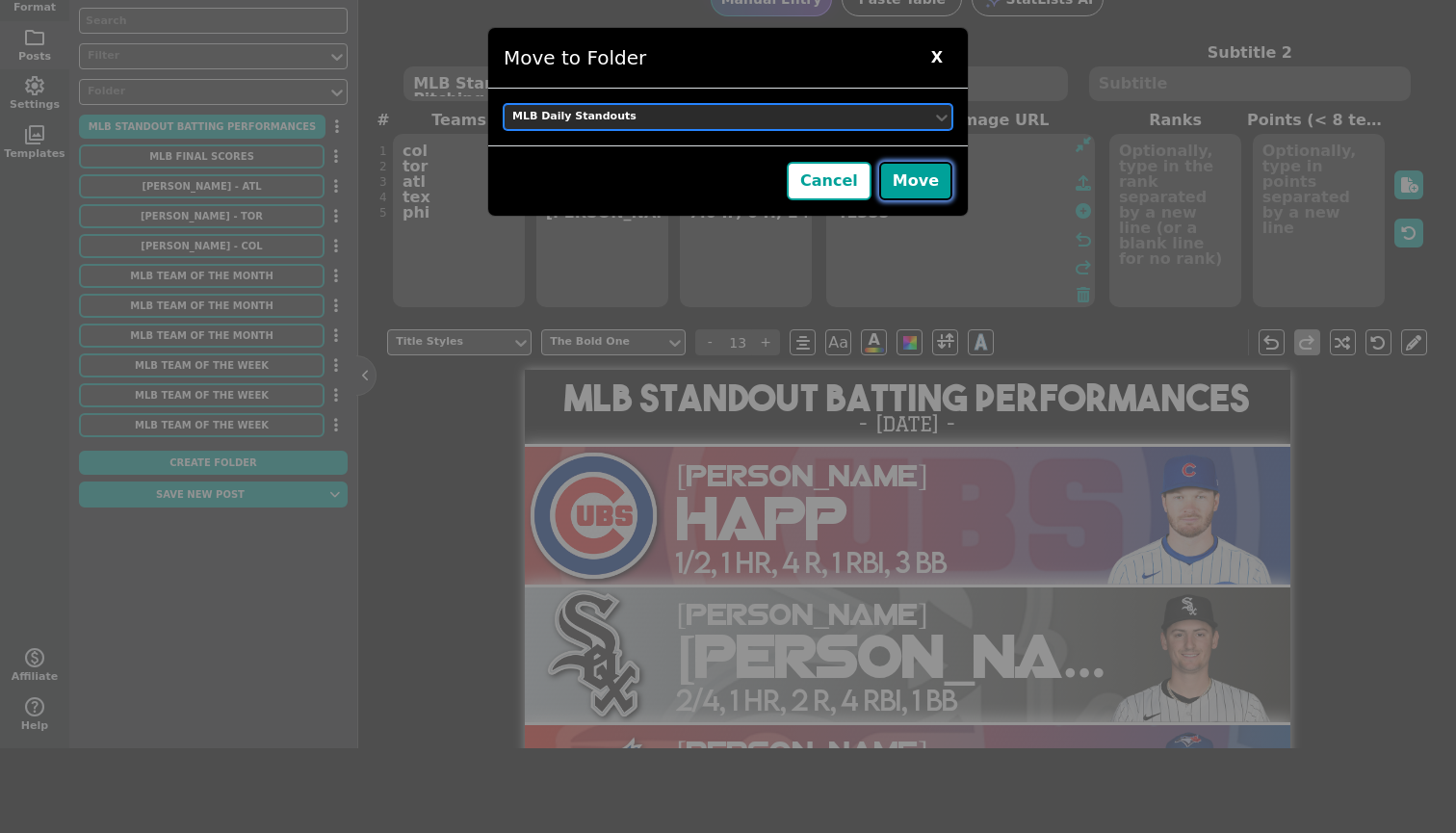
drag, startPoint x: 525, startPoint y: 125, endPoint x: 917, endPoint y: 197, distance: 398.6
click at [917, 197] on button "Move" at bounding box center [915, 181] width 73 height 39
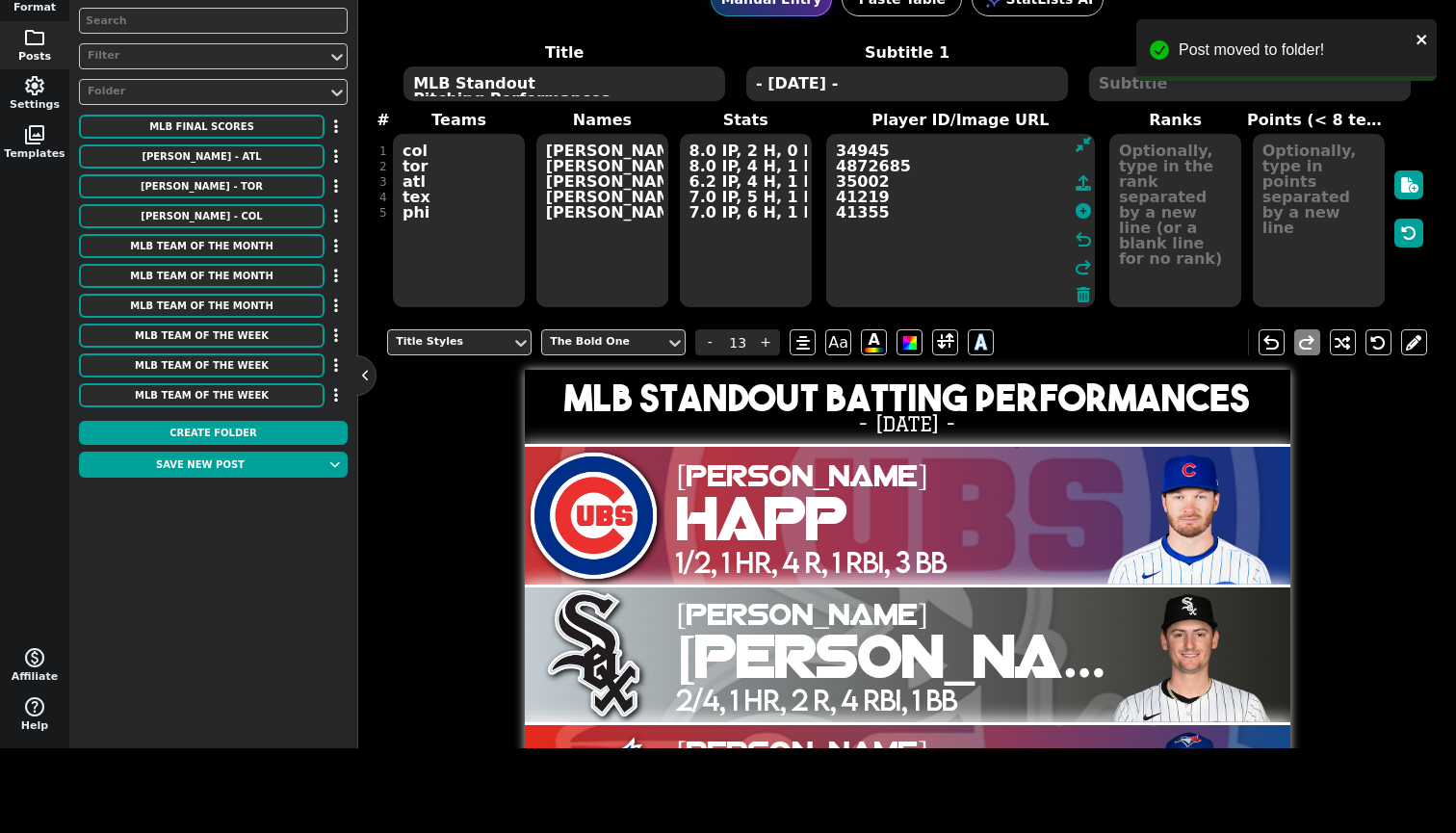
click at [164, 85] on div "Folder" at bounding box center [203, 91] width 232 height 17
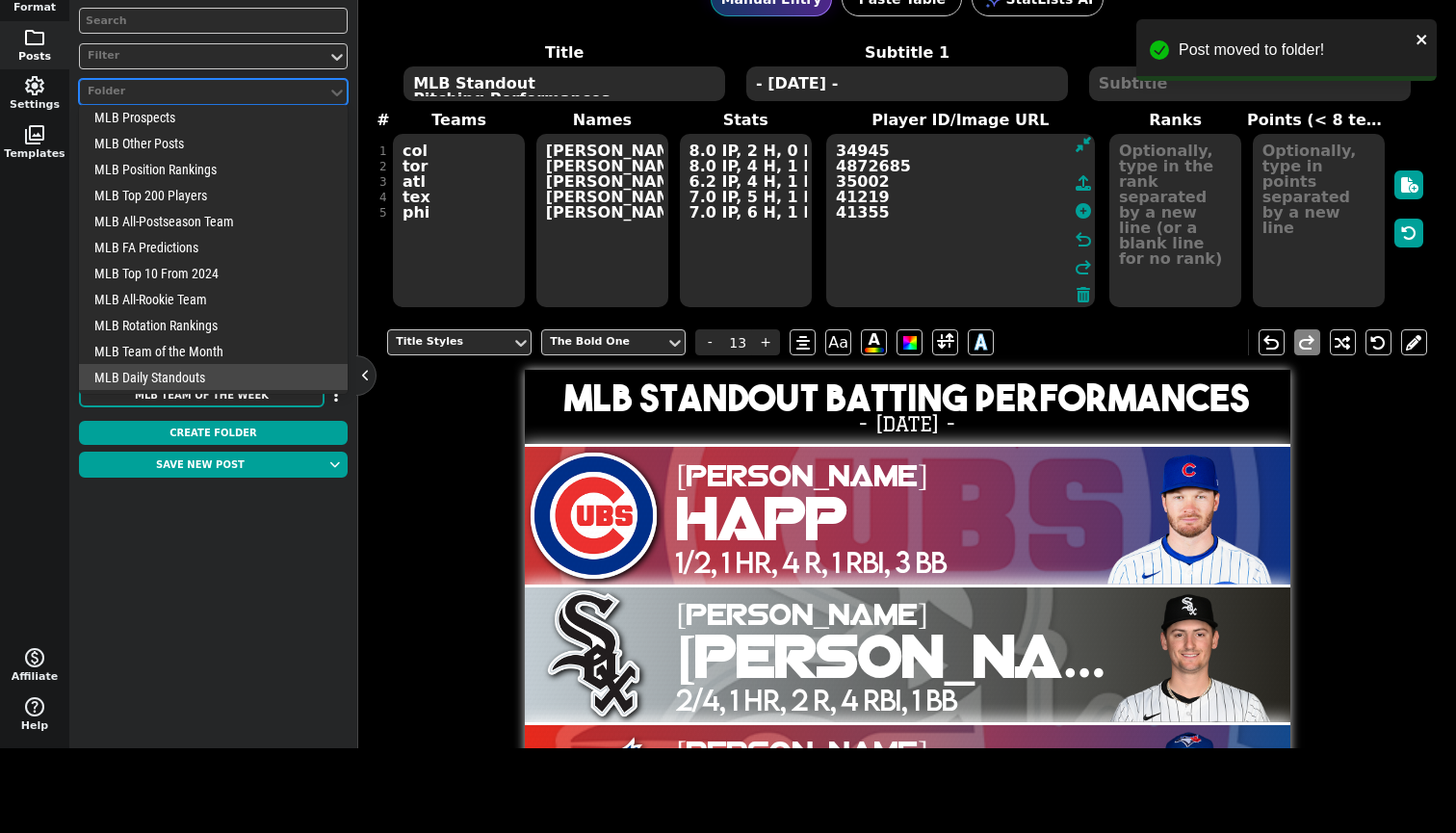
click at [193, 375] on div "MLB Daily Standouts" at bounding box center [213, 377] width 269 height 26
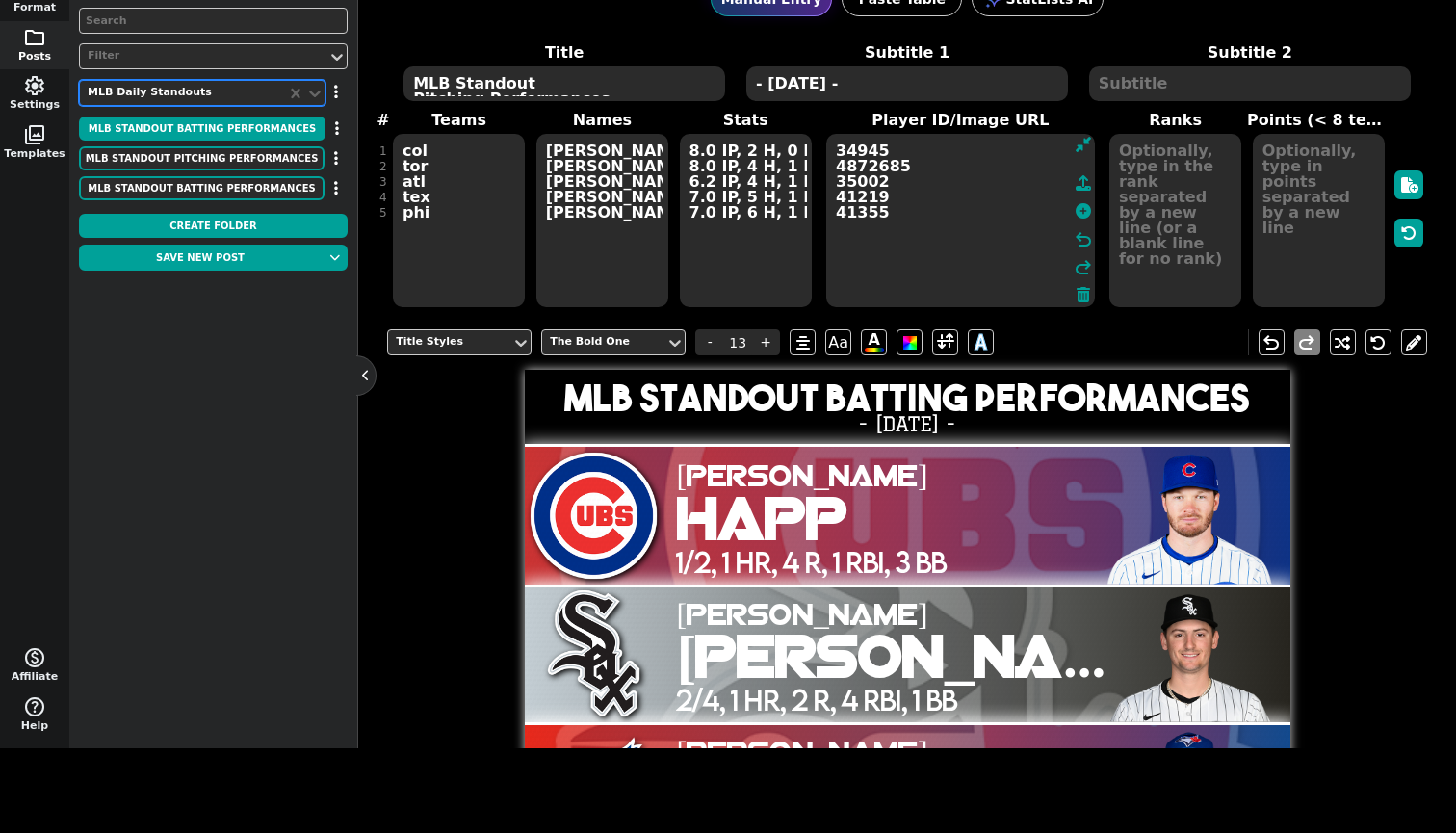
click at [332, 194] on button "button" at bounding box center [336, 188] width 23 height 24
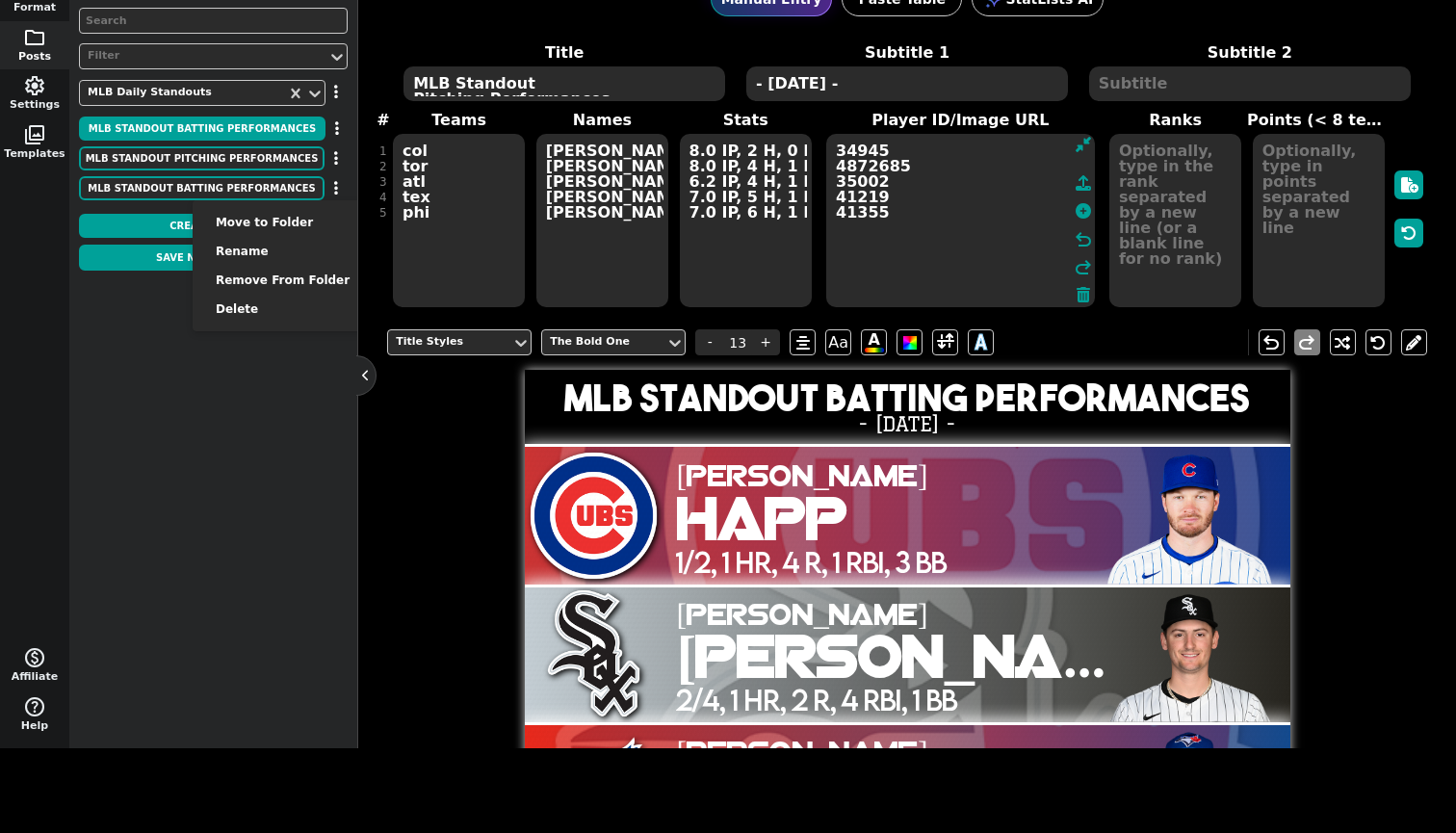
click at [302, 312] on li "Delete" at bounding box center [282, 309] width 180 height 29
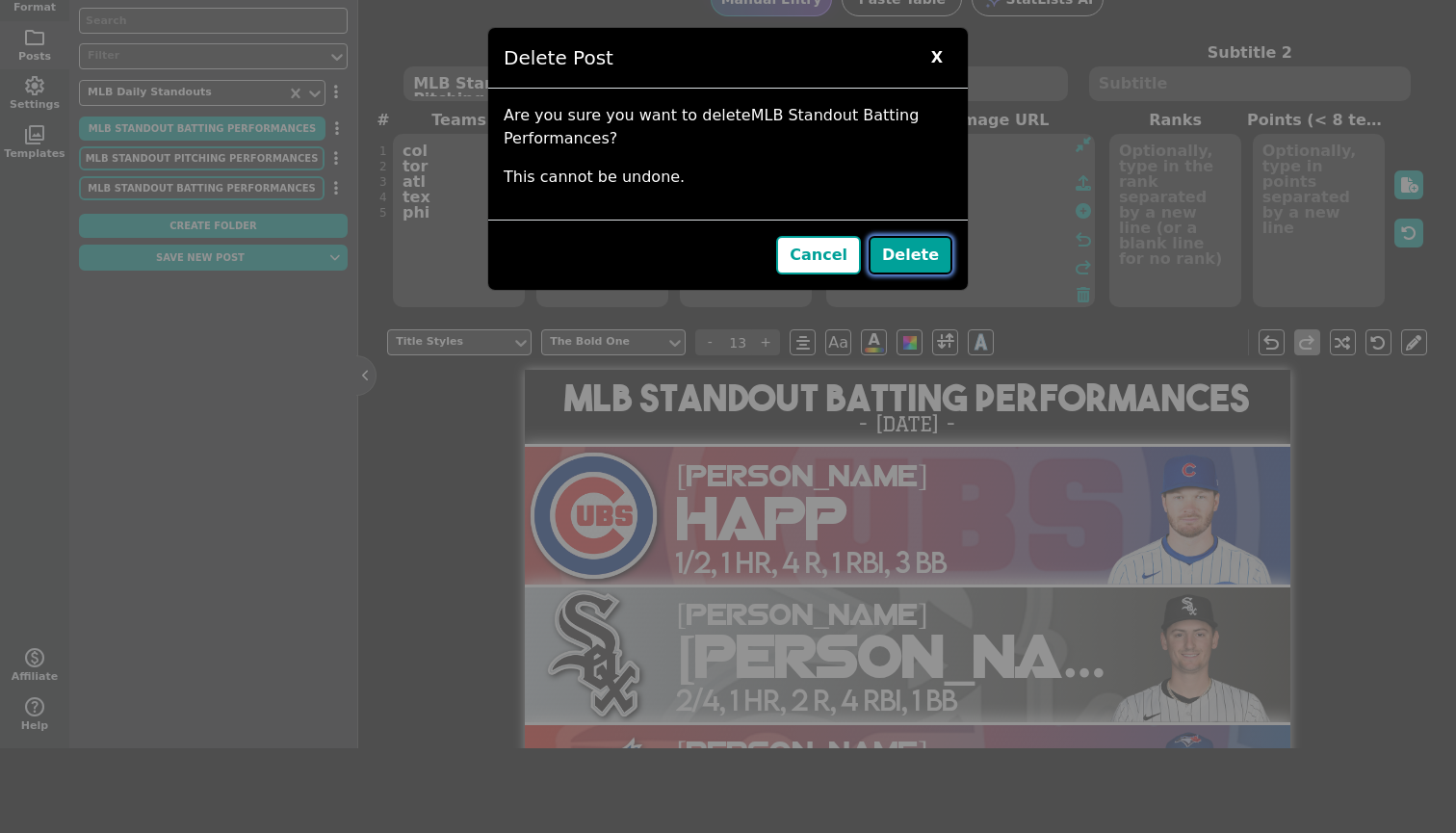
drag, startPoint x: 302, startPoint y: 312, endPoint x: 919, endPoint y: 260, distance: 619.2
click at [919, 260] on button "Delete" at bounding box center [910, 255] width 84 height 39
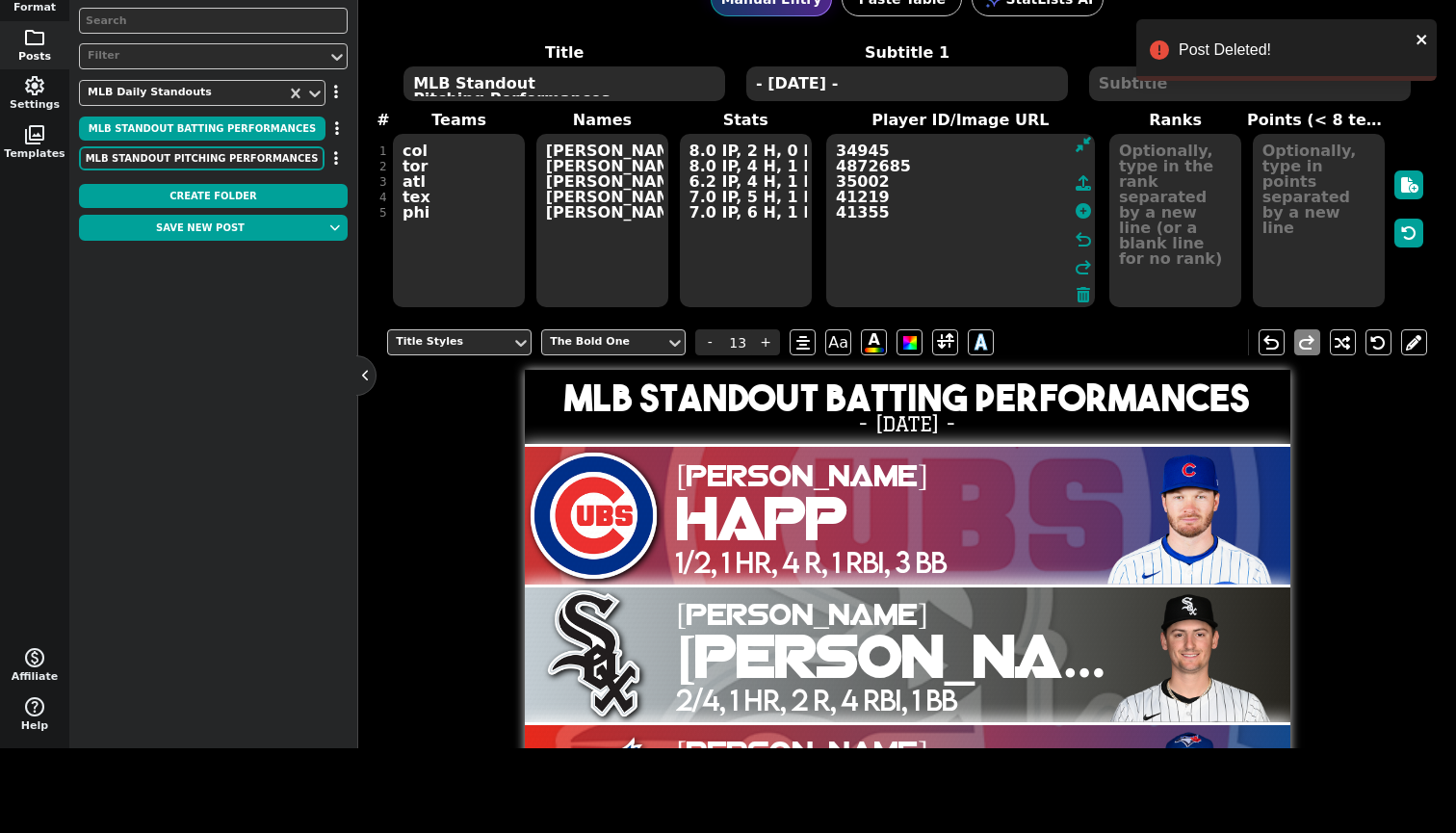
click at [195, 157] on button "MLB Standout Pitching Performances" at bounding box center [201, 158] width 245 height 24
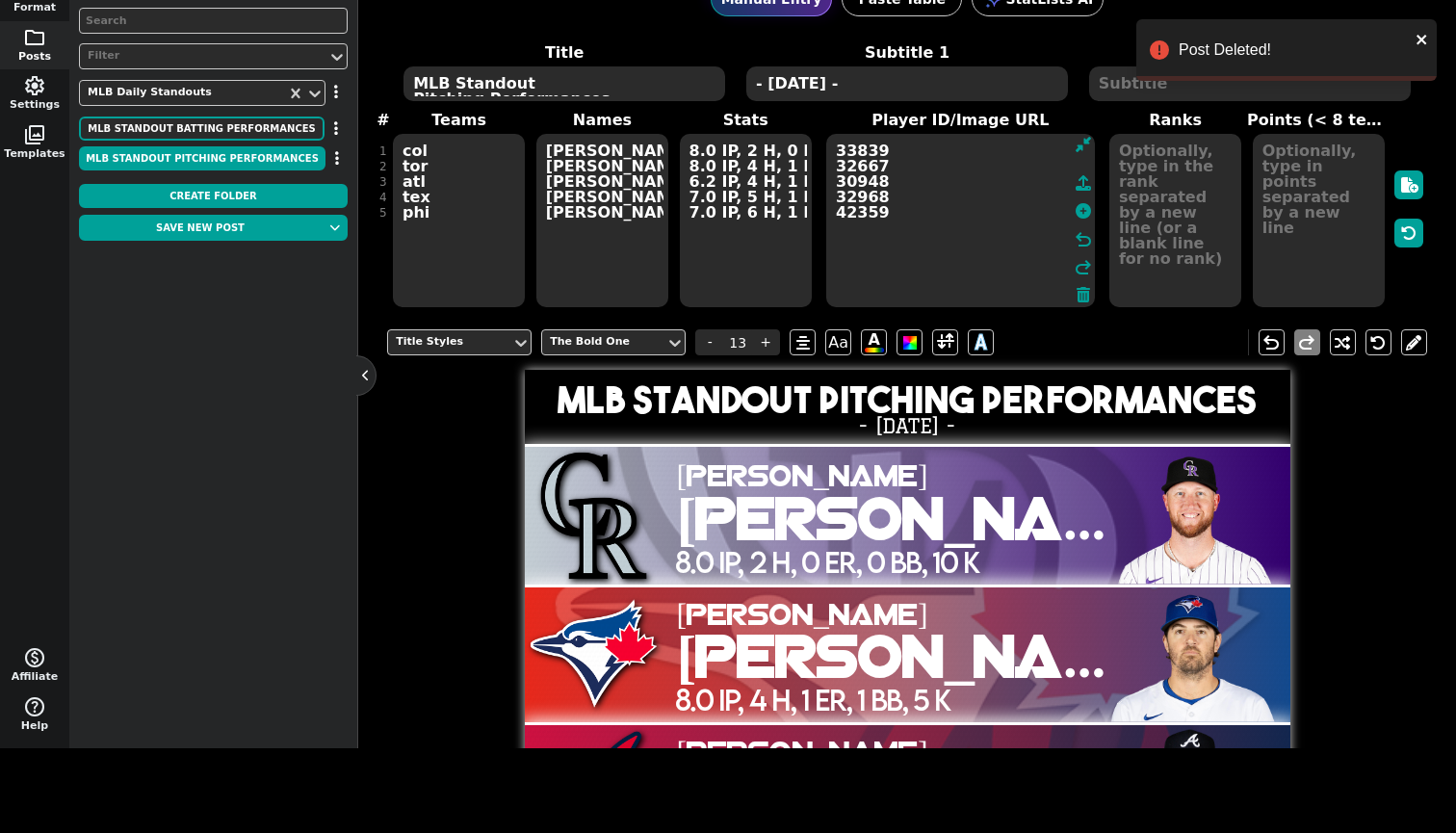
click at [193, 124] on button "MLB Standout Batting Performances" at bounding box center [201, 128] width 245 height 24
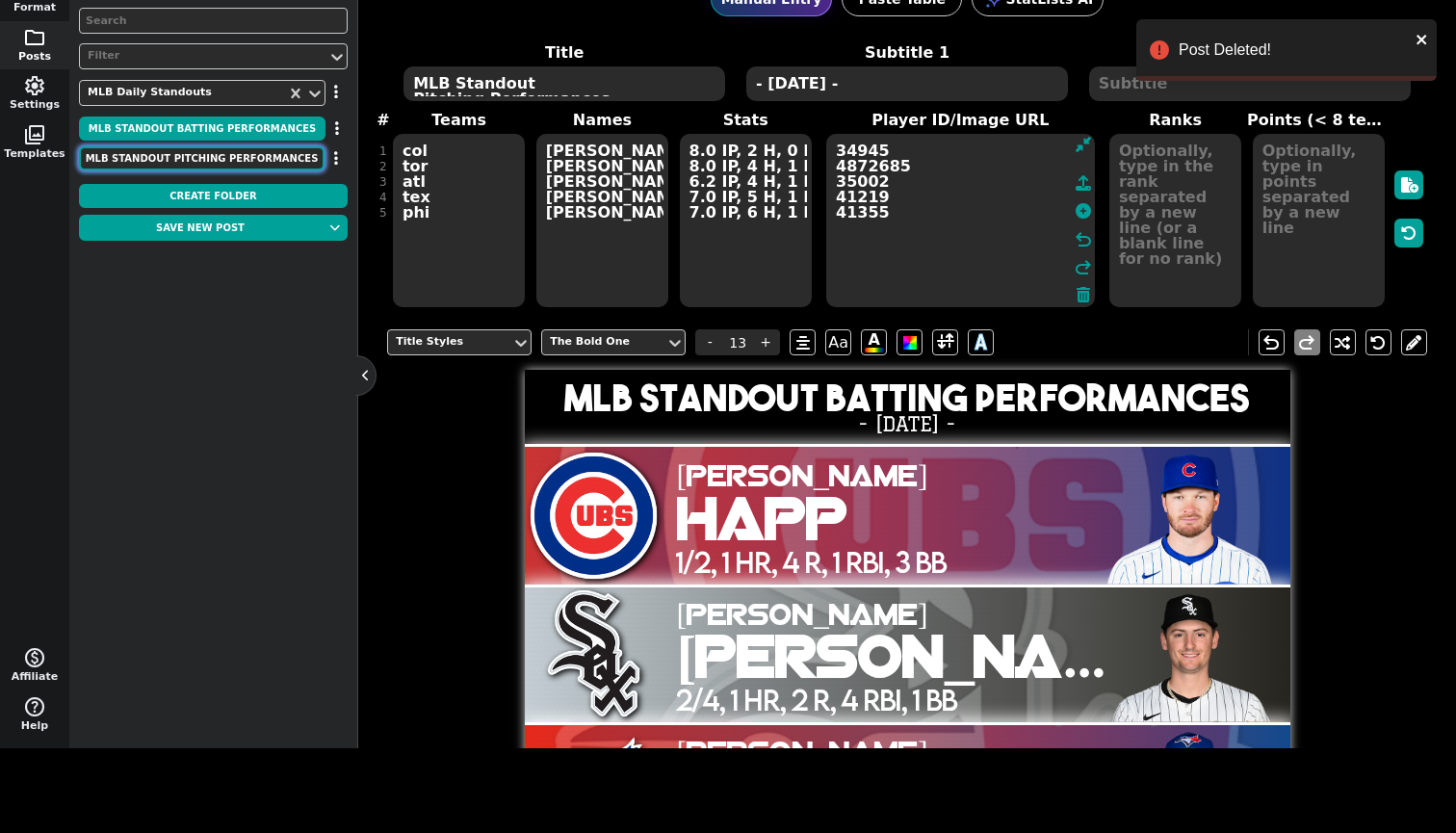
drag, startPoint x: 919, startPoint y: 260, endPoint x: 192, endPoint y: 151, distance: 735.1
click at [192, 151] on button "MLB Standout Pitching Performances" at bounding box center [201, 158] width 245 height 24
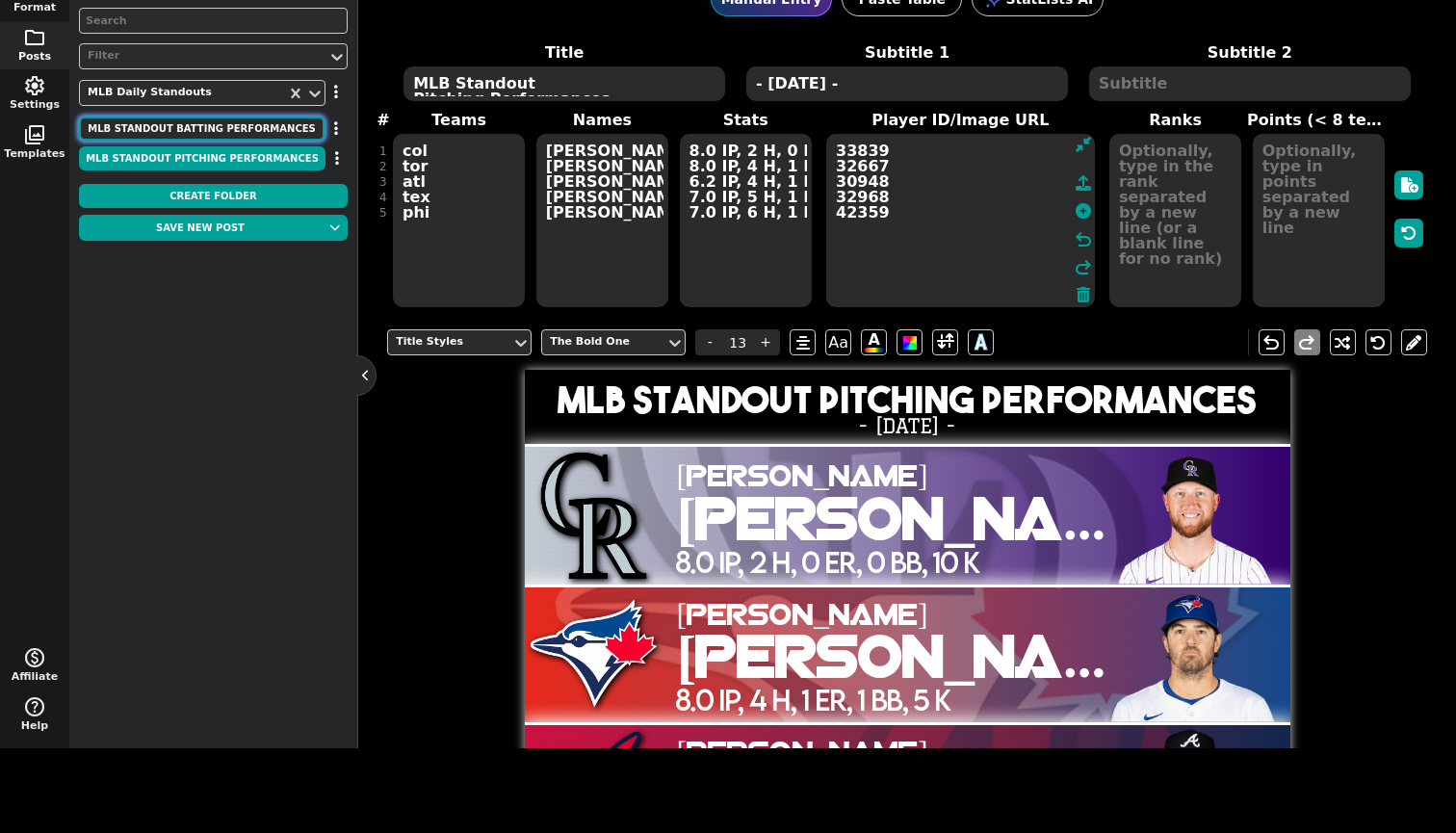
drag, startPoint x: 192, startPoint y: 151, endPoint x: 197, endPoint y: 122, distance: 29.4
click at [197, 122] on button "MLB Standout Batting Performances" at bounding box center [201, 128] width 245 height 24
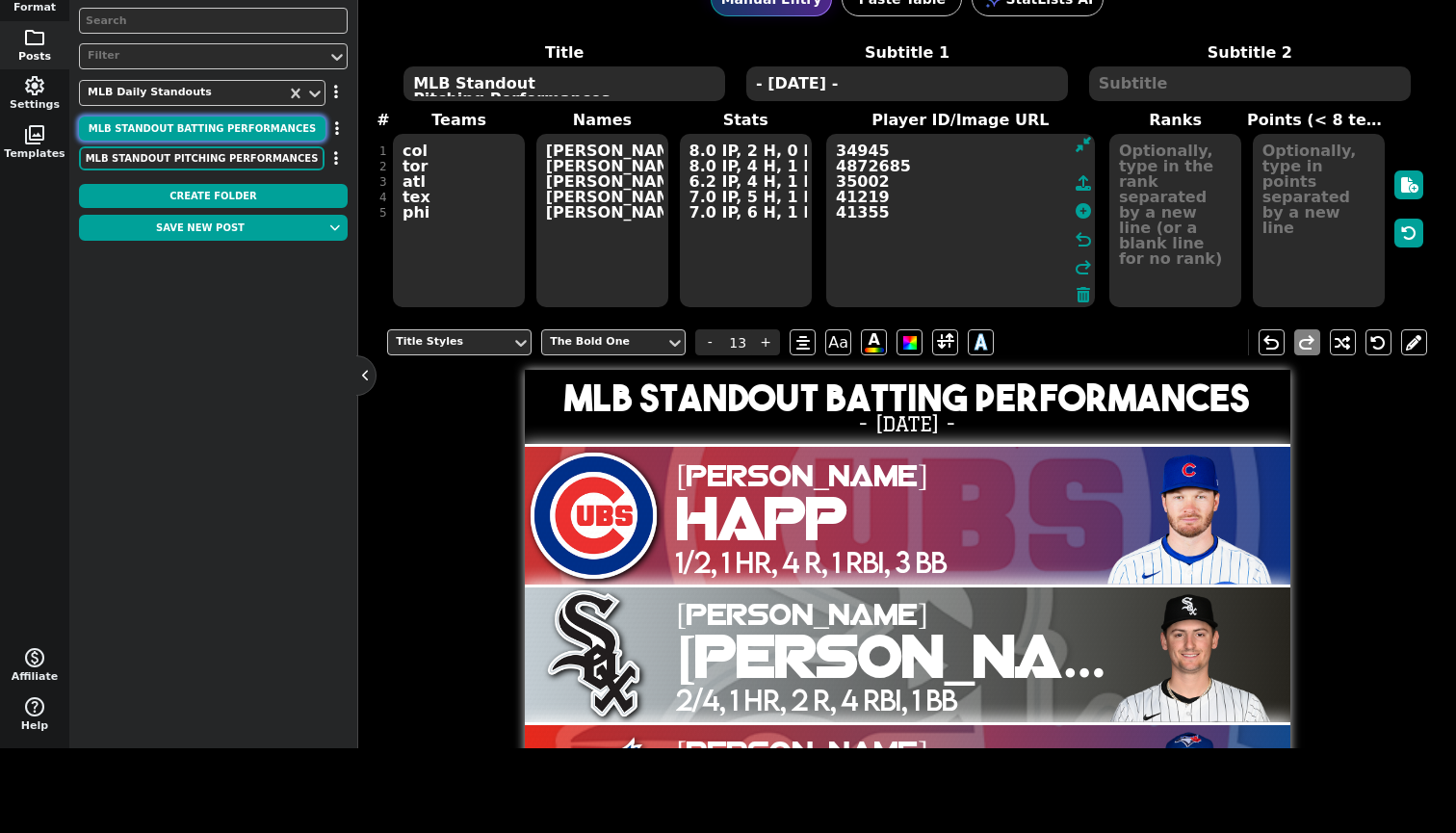
click at [196, 147] on button "MLB Standout Pitching Performances" at bounding box center [201, 158] width 245 height 24
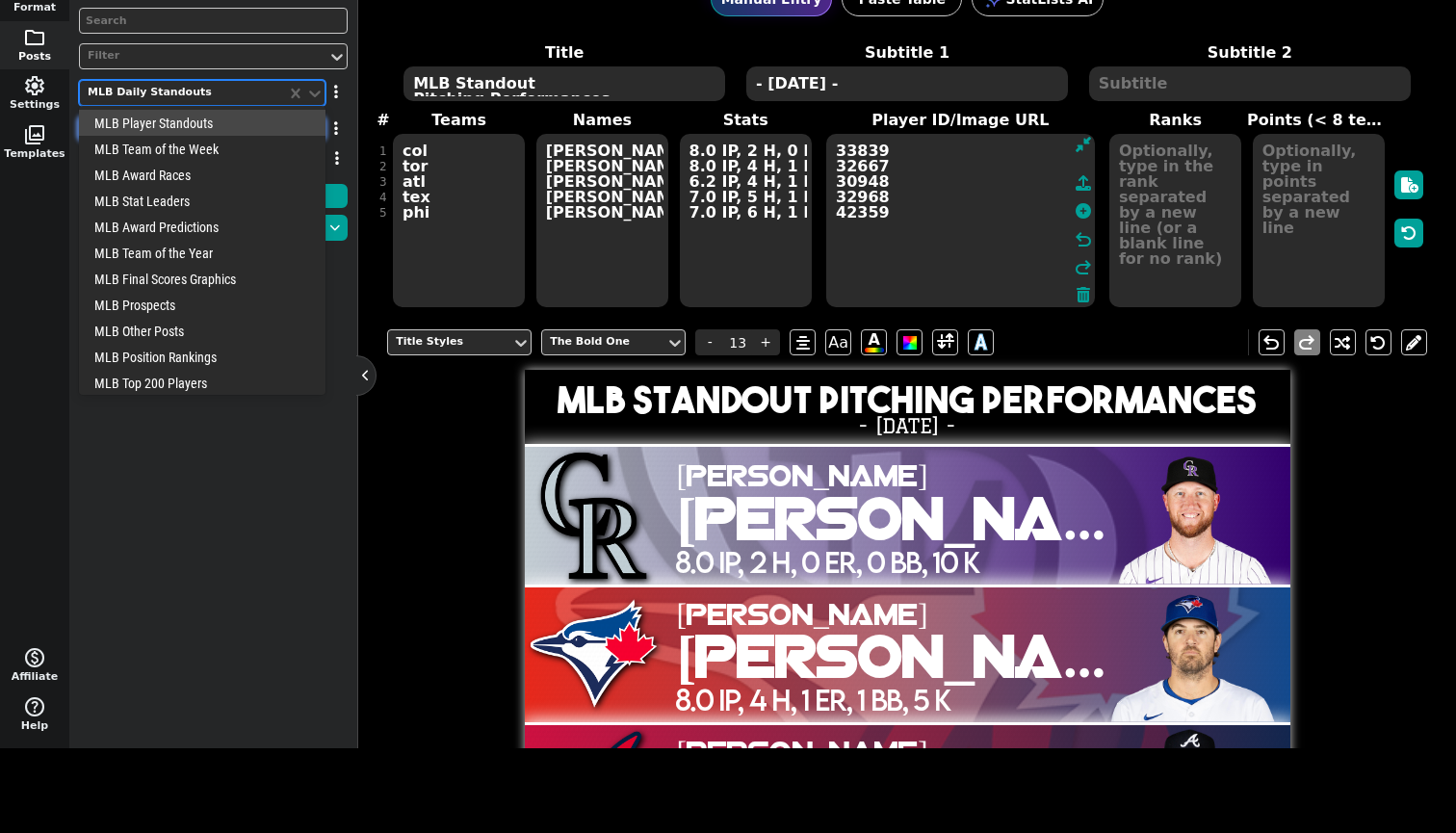
click at [248, 91] on div "MLB Daily Standouts" at bounding box center [183, 92] width 191 height 17
drag, startPoint x: 197, startPoint y: 122, endPoint x: 229, endPoint y: 122, distance: 32.0
click at [229, 122] on div "MLB Player Standouts" at bounding box center [201, 123] width 246 height 26
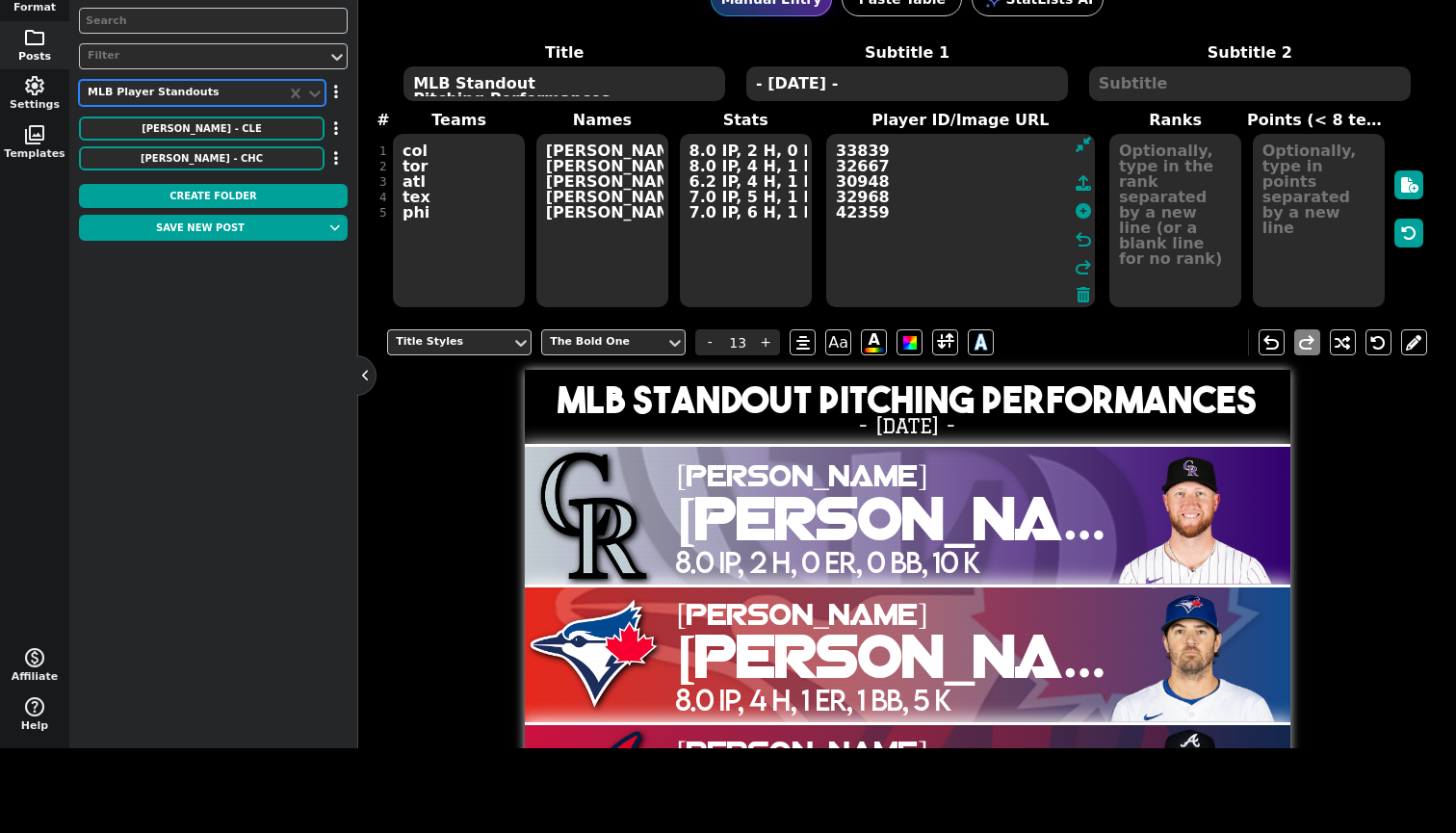
click at [336, 89] on icon "button" at bounding box center [336, 91] width 4 height 16
click at [338, 121] on li "Rename Folder" at bounding box center [280, 127] width 154 height 29
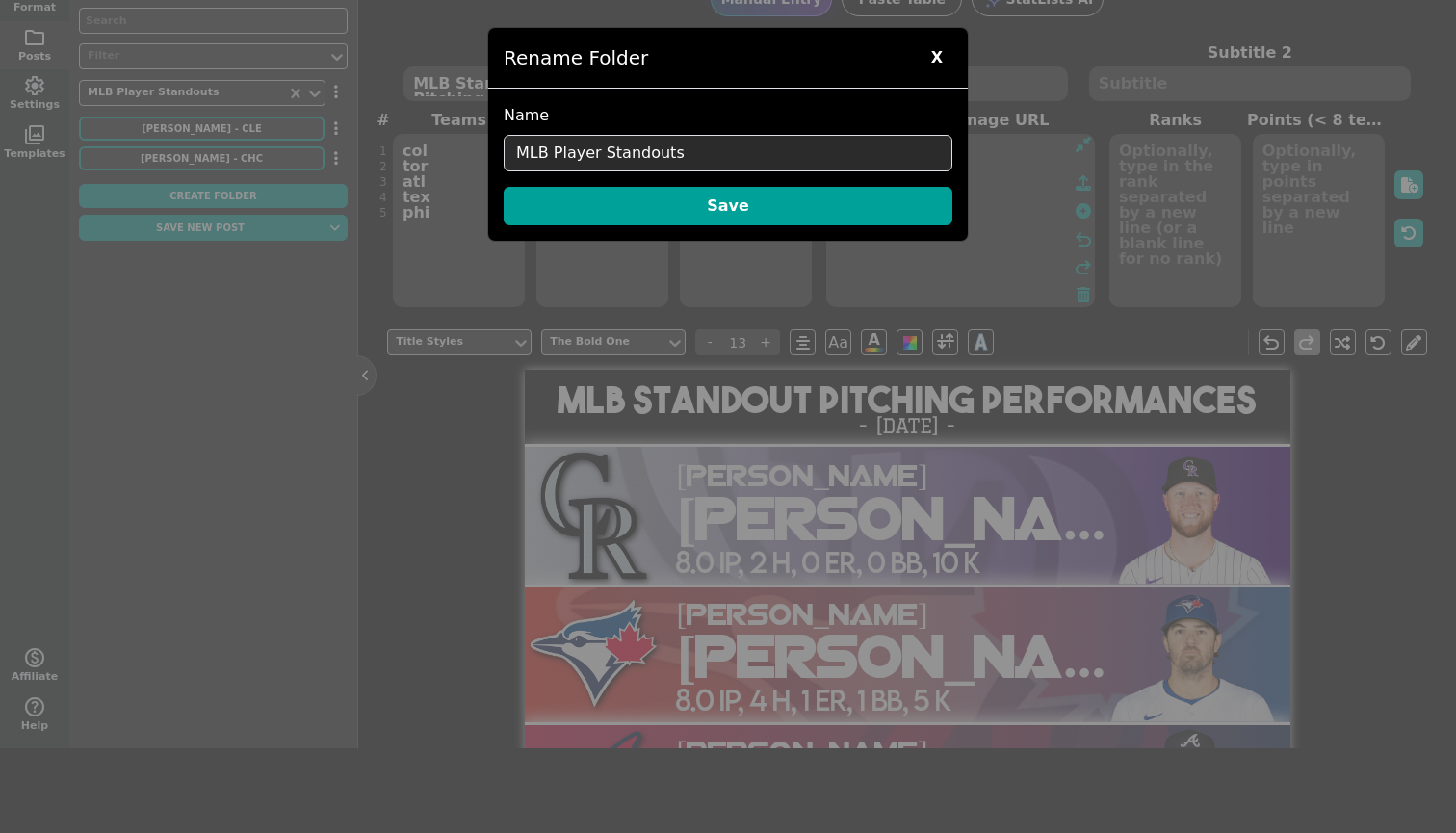
drag, startPoint x: 338, startPoint y: 121, endPoint x: 556, endPoint y: 151, distance: 220.1
click at [556, 151] on input "MLB Player Standouts" at bounding box center [727, 154] width 449 height 37
type input "MLB Daily Standouts"
click at [630, 211] on button "Save" at bounding box center [727, 206] width 449 height 39
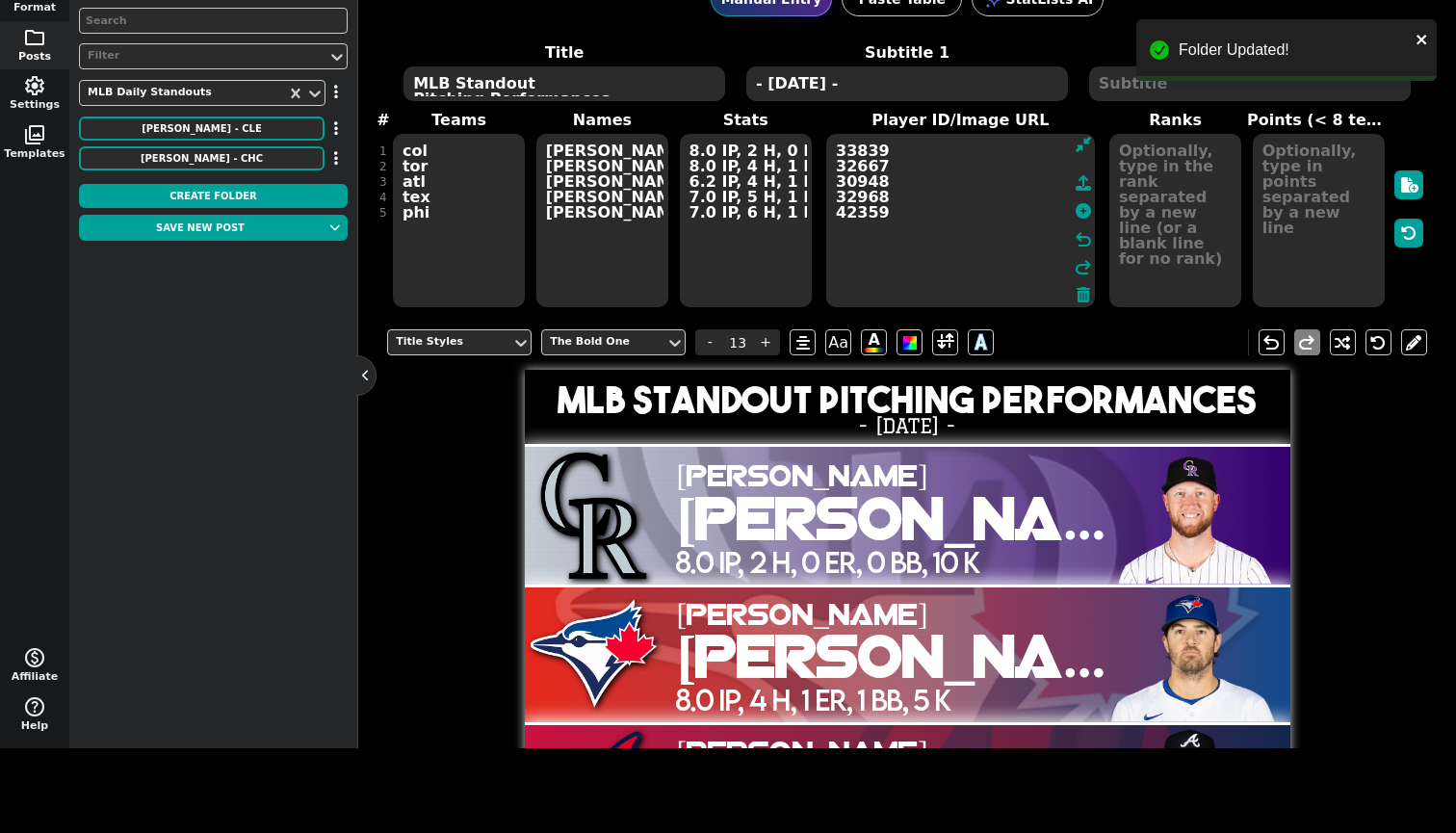
click at [265, 92] on div "MLB Daily Standouts" at bounding box center [183, 92] width 191 height 17
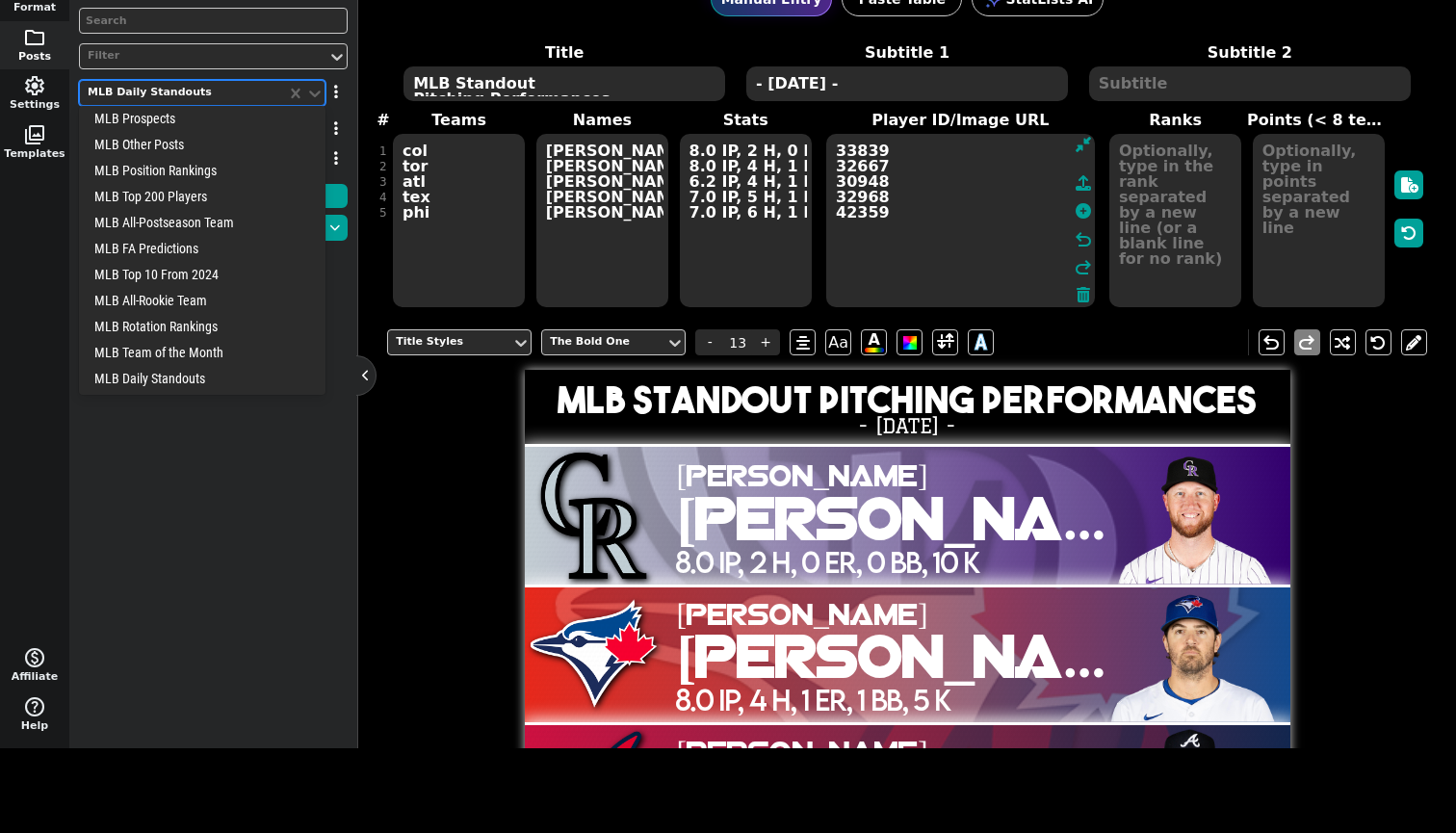
drag, startPoint x: 556, startPoint y: 151, endPoint x: 209, endPoint y: 371, distance: 410.9
click at [209, 371] on div "MLB Daily Standouts" at bounding box center [201, 378] width 246 height 26
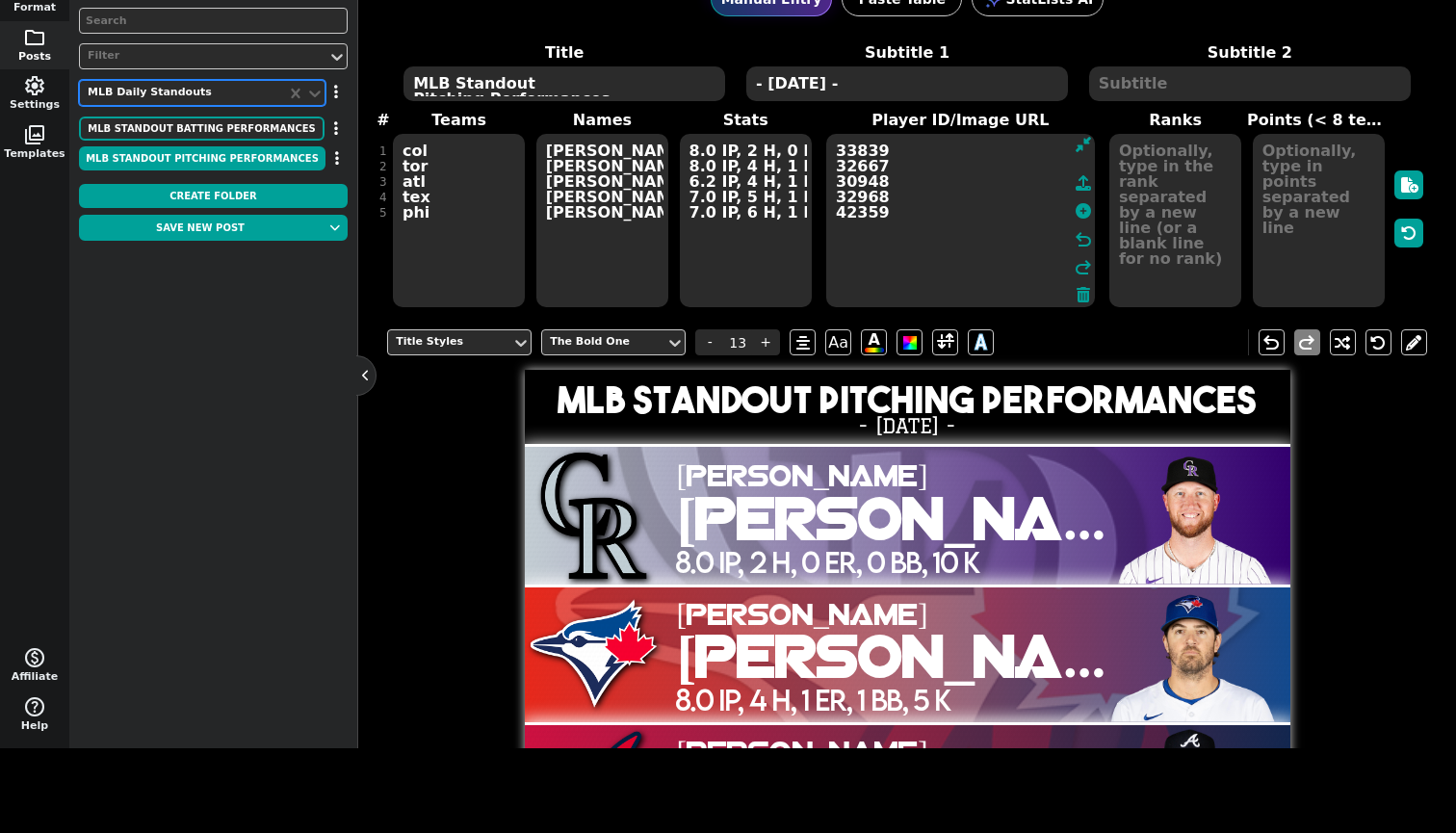
click at [339, 126] on button "button" at bounding box center [336, 128] width 23 height 24
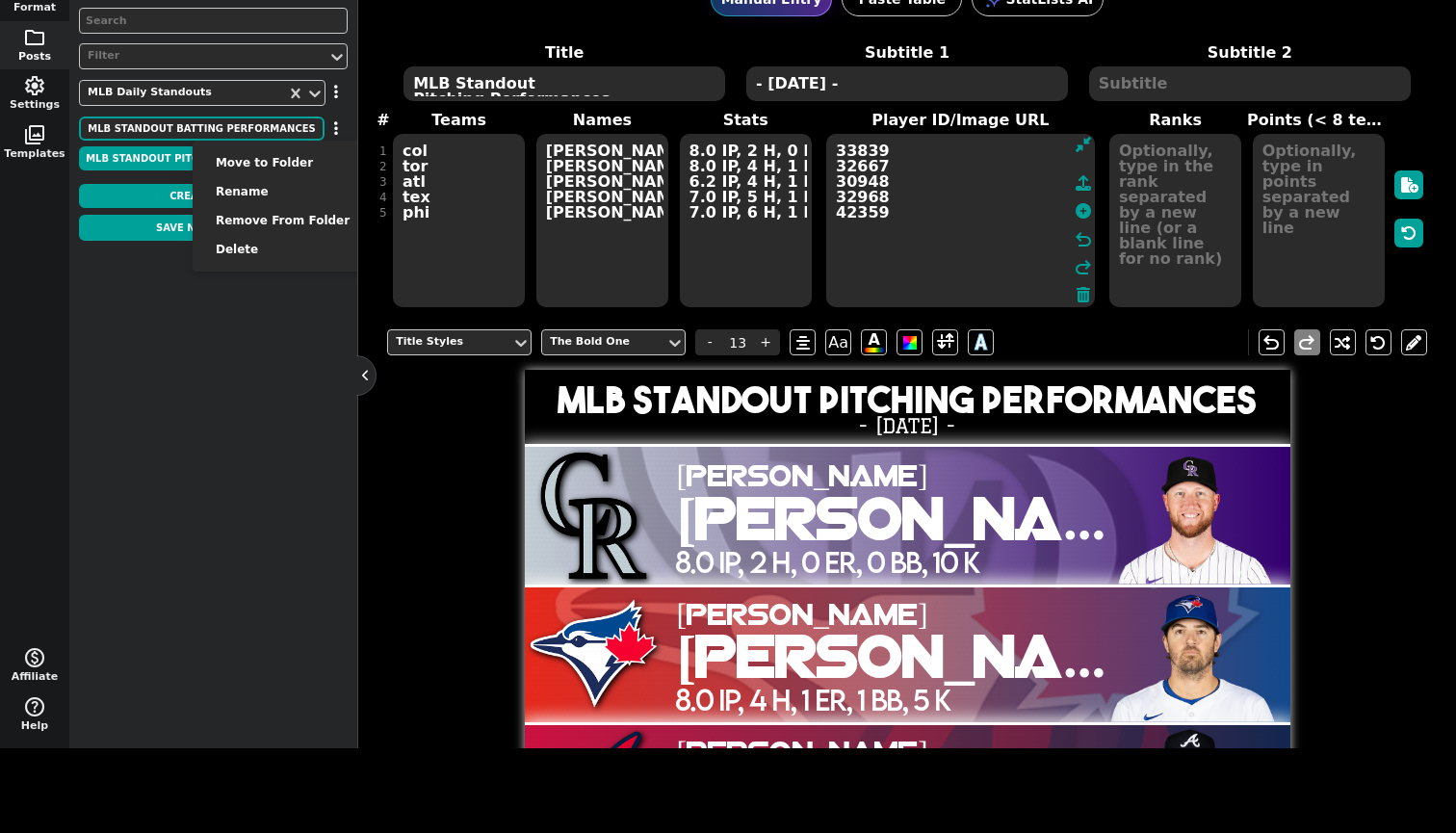
click at [328, 153] on li "Move to Folder" at bounding box center [282, 163] width 180 height 29
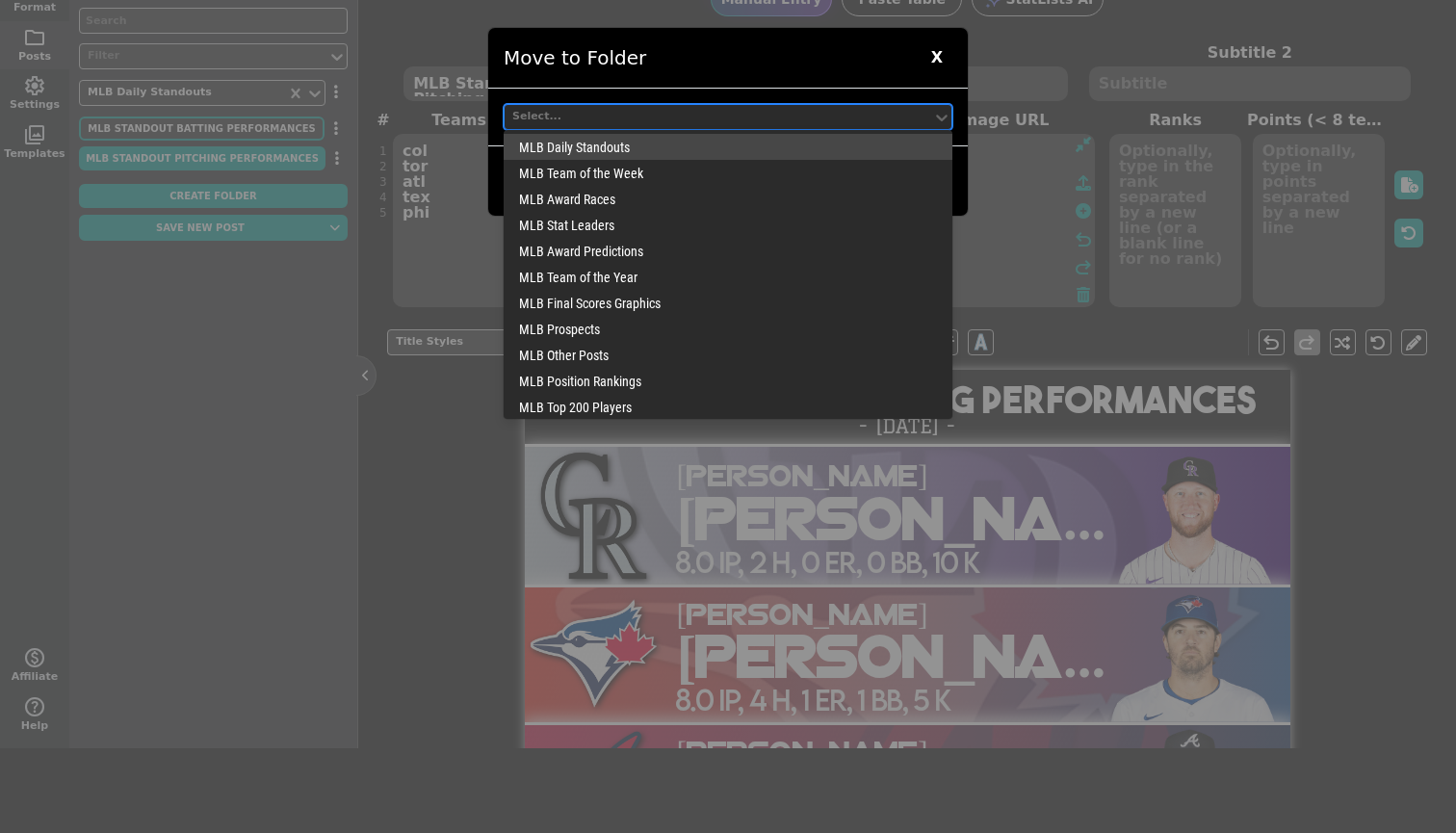
drag, startPoint x: 328, startPoint y: 153, endPoint x: 627, endPoint y: 110, distance: 302.1
click at [627, 110] on div "Select..." at bounding box center [717, 117] width 412 height 17
drag, startPoint x: 627, startPoint y: 110, endPoint x: 617, endPoint y: 148, distance: 39.3
click at [617, 148] on div "MLB Daily Standouts" at bounding box center [727, 147] width 449 height 26
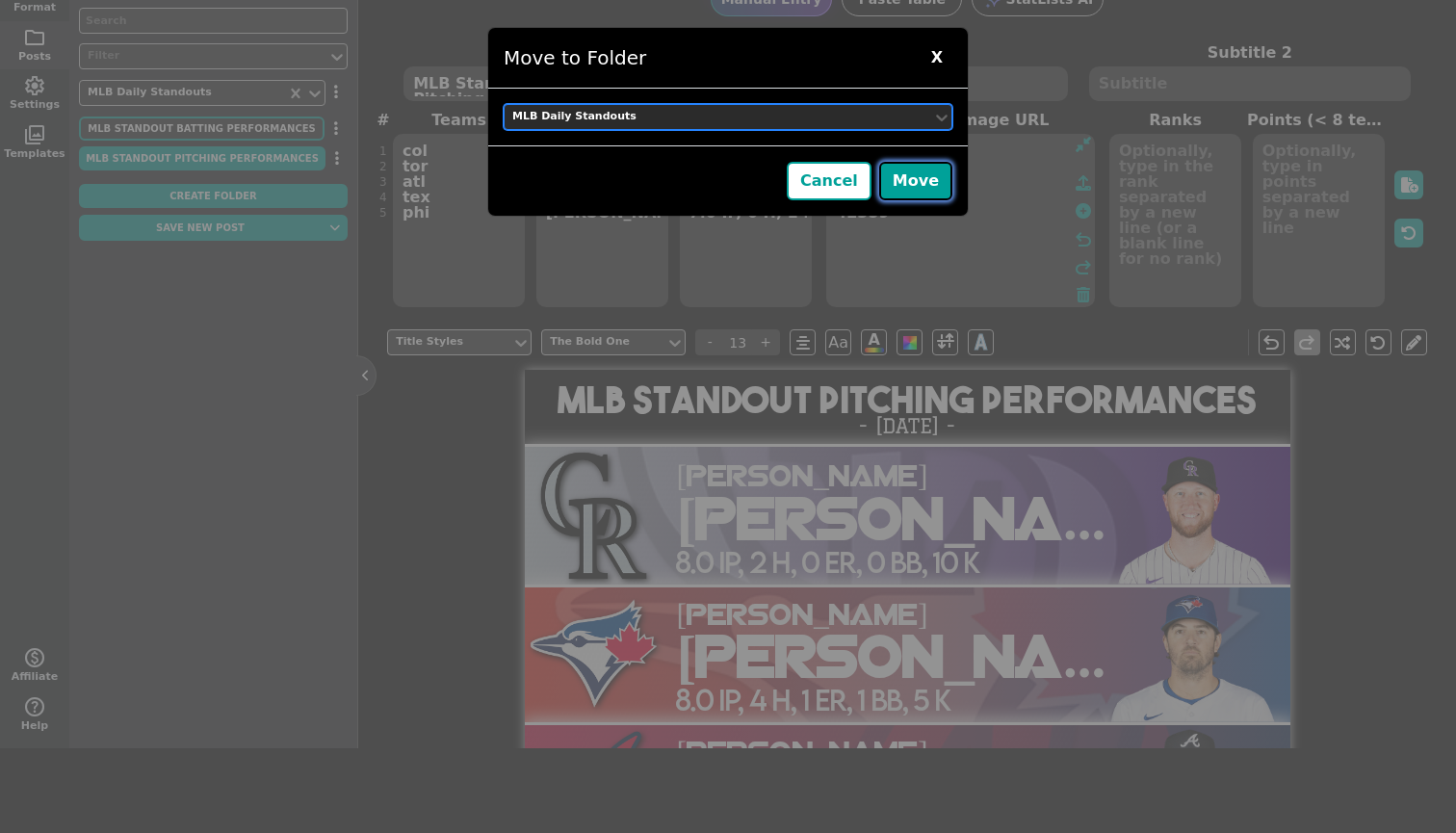
drag, startPoint x: 617, startPoint y: 148, endPoint x: 906, endPoint y: 189, distance: 291.9
click at [906, 189] on button "Move" at bounding box center [915, 181] width 73 height 39
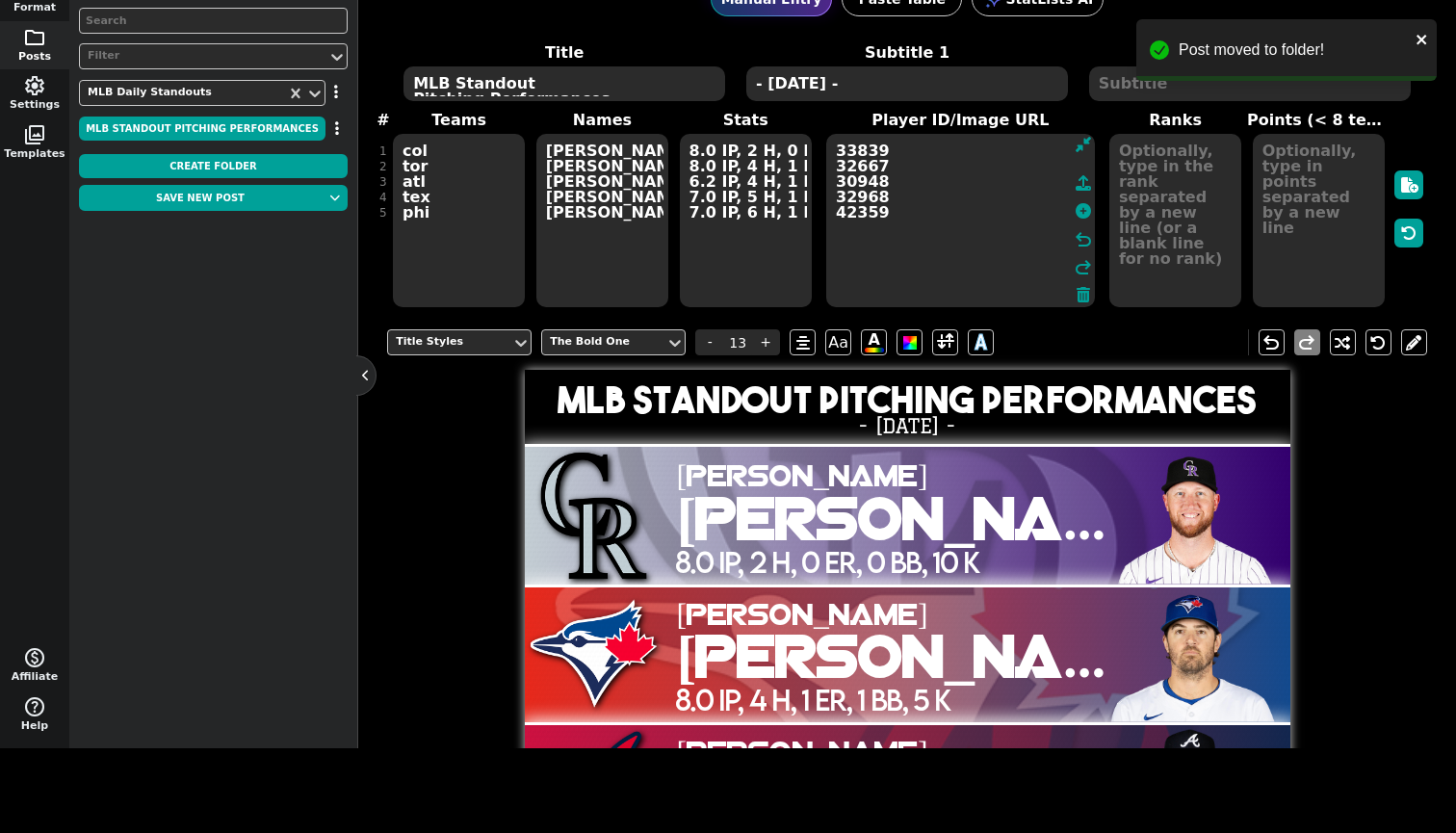
click at [331, 131] on button "button" at bounding box center [336, 128] width 22 height 24
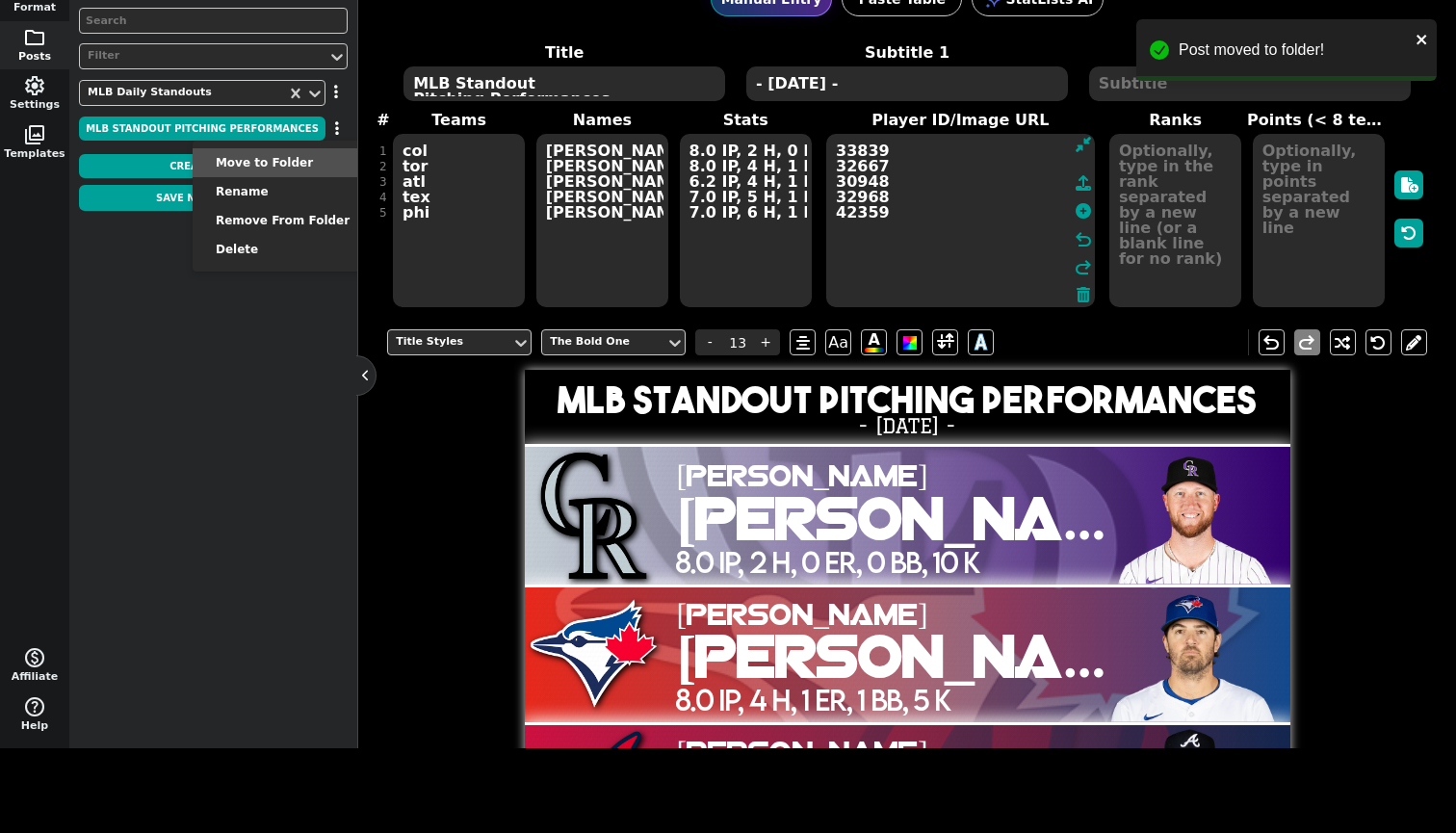
drag, startPoint x: 906, startPoint y: 189, endPoint x: 322, endPoint y: 162, distance: 584.6
click at [322, 162] on li "Move to Folder" at bounding box center [282, 163] width 180 height 29
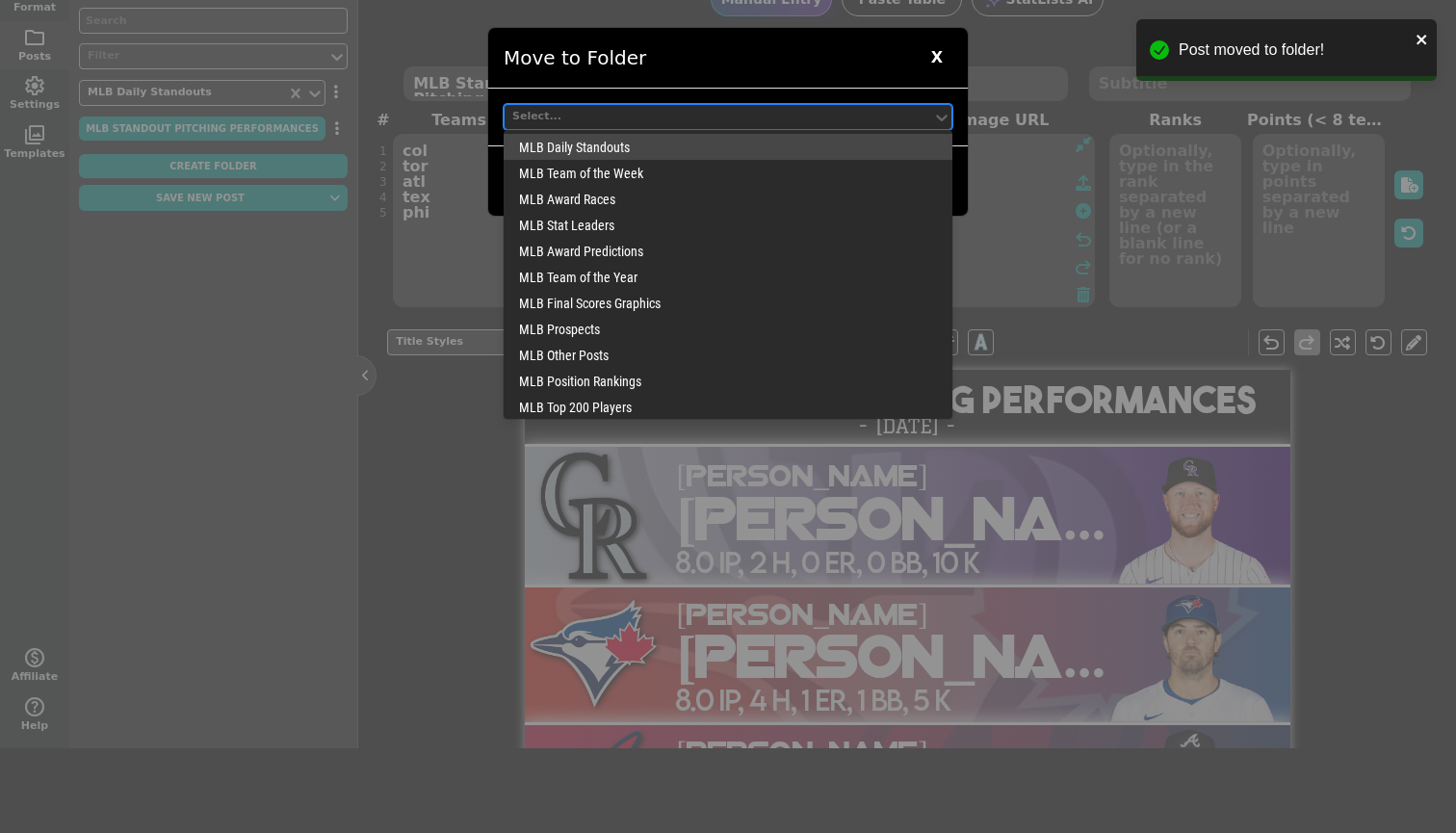
drag, startPoint x: 322, startPoint y: 162, endPoint x: 600, endPoint y: 106, distance: 283.6
click at [600, 106] on div "Select..." at bounding box center [717, 117] width 427 height 26
click at [600, 136] on div "MLB Daily Standouts" at bounding box center [727, 147] width 449 height 26
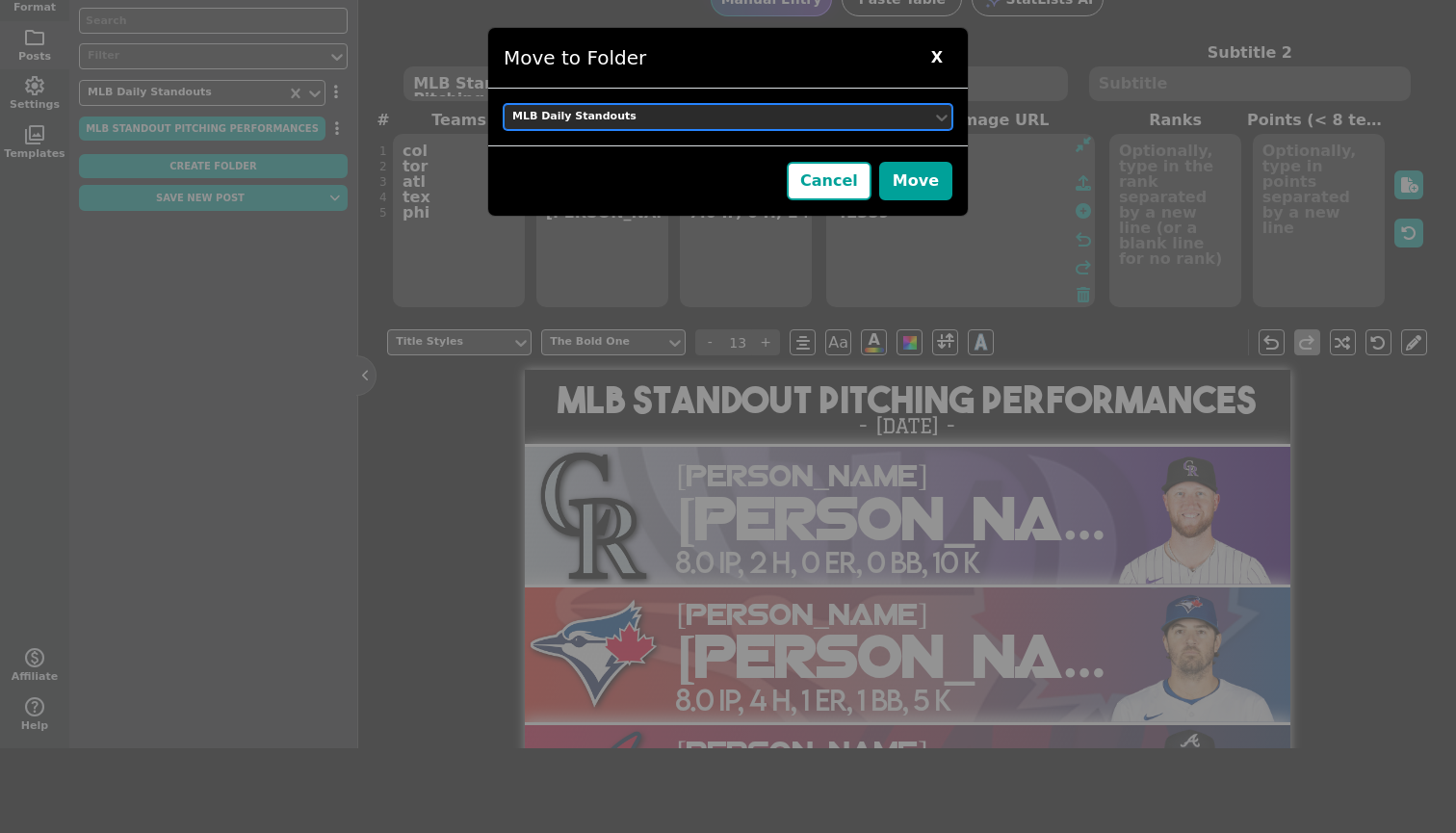
click at [939, 182] on button "Move" at bounding box center [915, 181] width 73 height 39
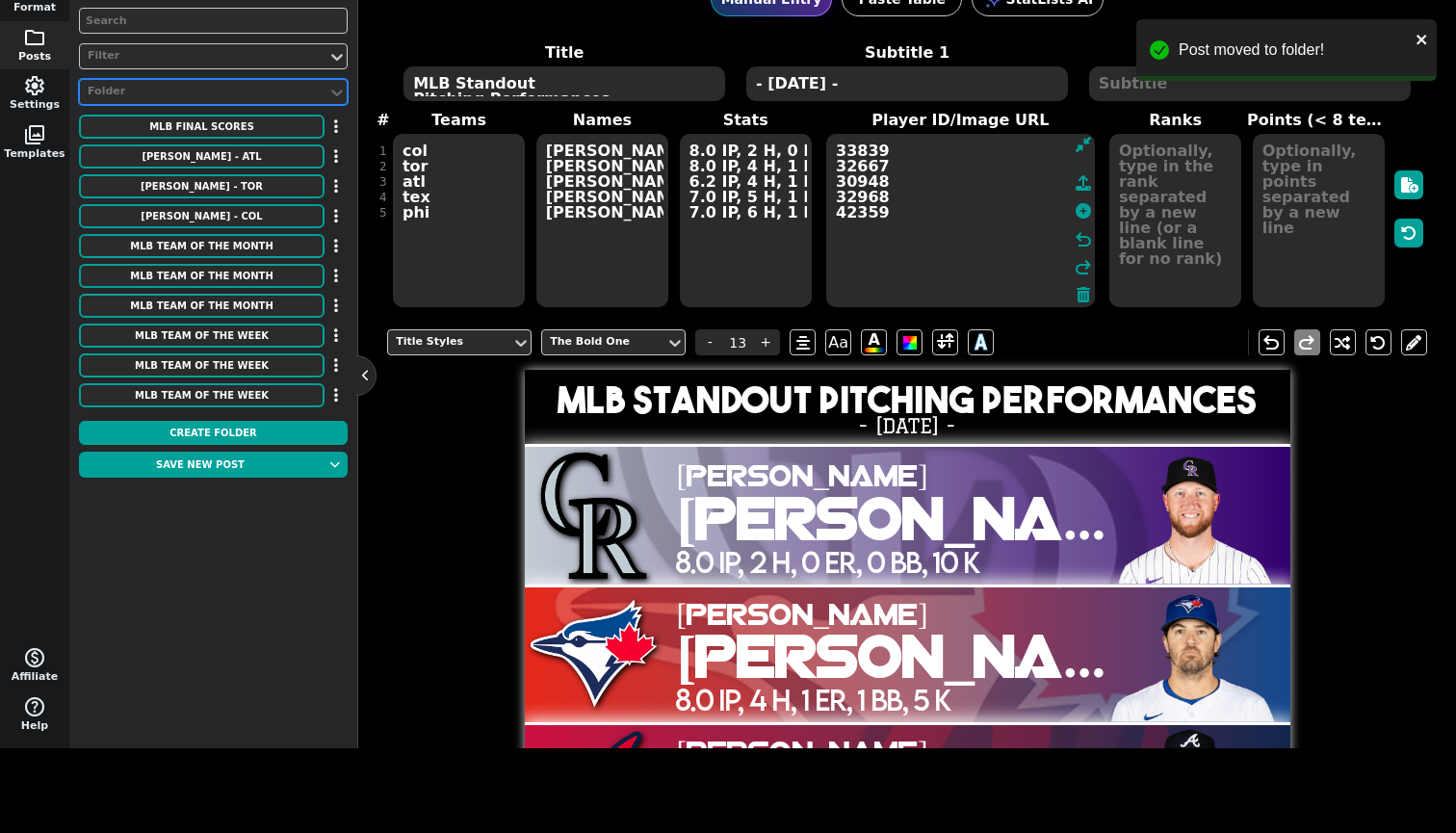
drag, startPoint x: 600, startPoint y: 106, endPoint x: 297, endPoint y: 92, distance: 303.3
click at [297, 92] on div "Folder" at bounding box center [203, 91] width 232 height 17
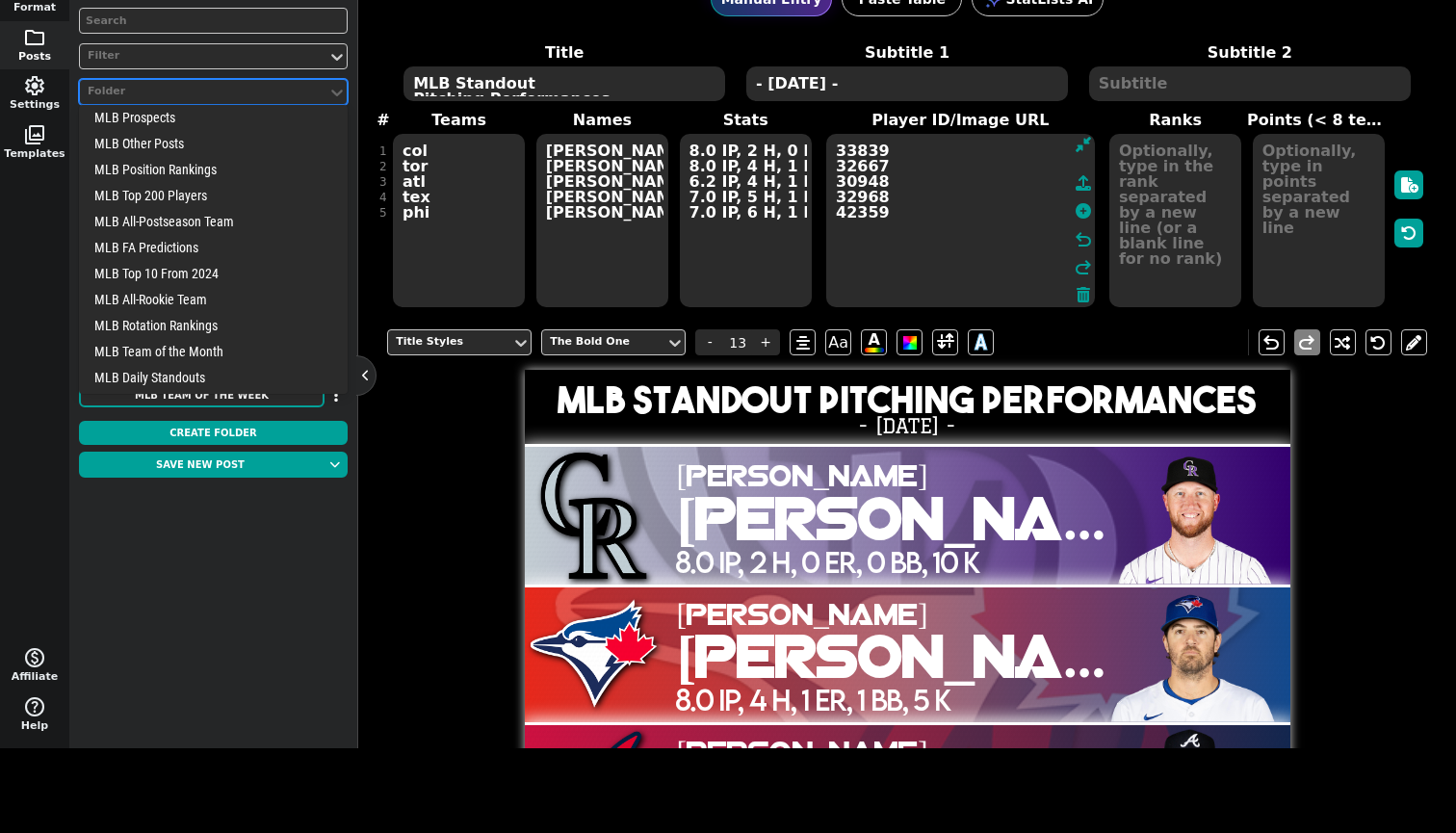
drag, startPoint x: 297, startPoint y: 92, endPoint x: 224, endPoint y: 383, distance: 300.0
click at [224, 383] on div "MLB Daily Standouts" at bounding box center [213, 377] width 269 height 26
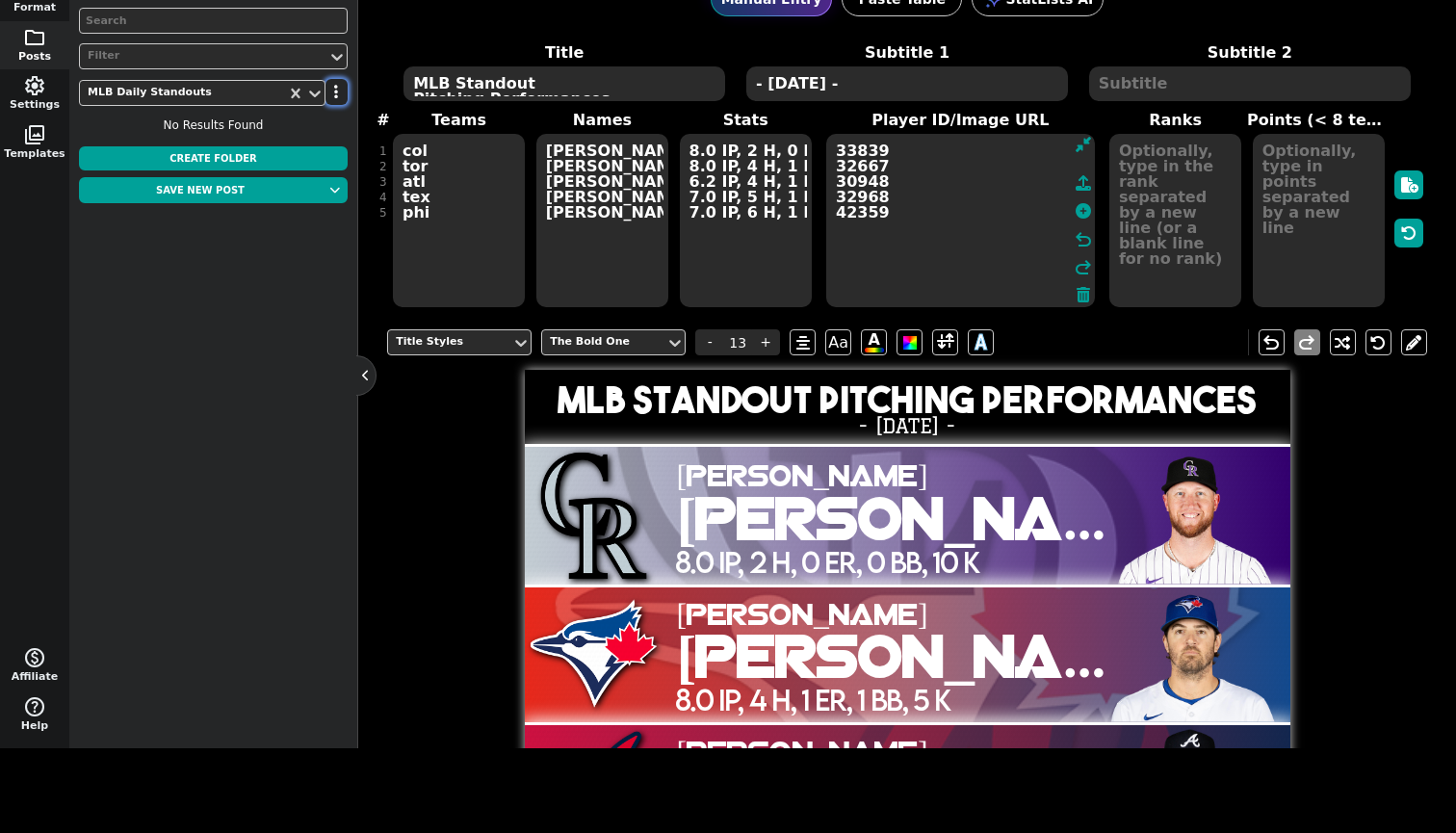
drag, startPoint x: 224, startPoint y: 383, endPoint x: 333, endPoint y: 99, distance: 304.2
click at [333, 99] on button "button" at bounding box center [336, 91] width 22 height 26
drag, startPoint x: 333, startPoint y: 99, endPoint x: 322, endPoint y: 144, distance: 46.3
click at [322, 144] on li "[PERSON_NAME]" at bounding box center [280, 156] width 154 height 29
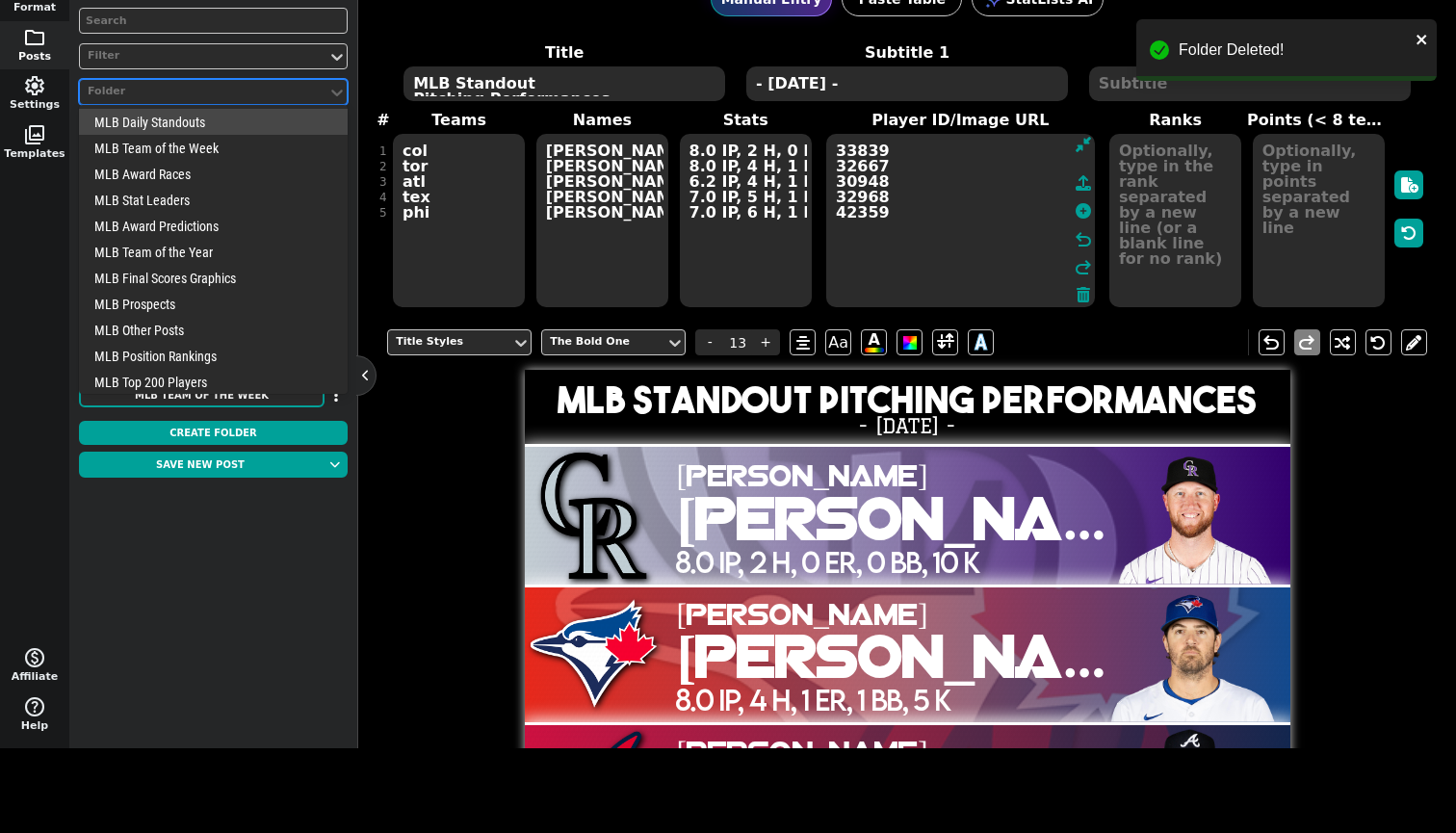
click at [283, 91] on div "Folder" at bounding box center [203, 91] width 232 height 17
click at [248, 122] on div "MLB Daily Standouts" at bounding box center [213, 122] width 269 height 26
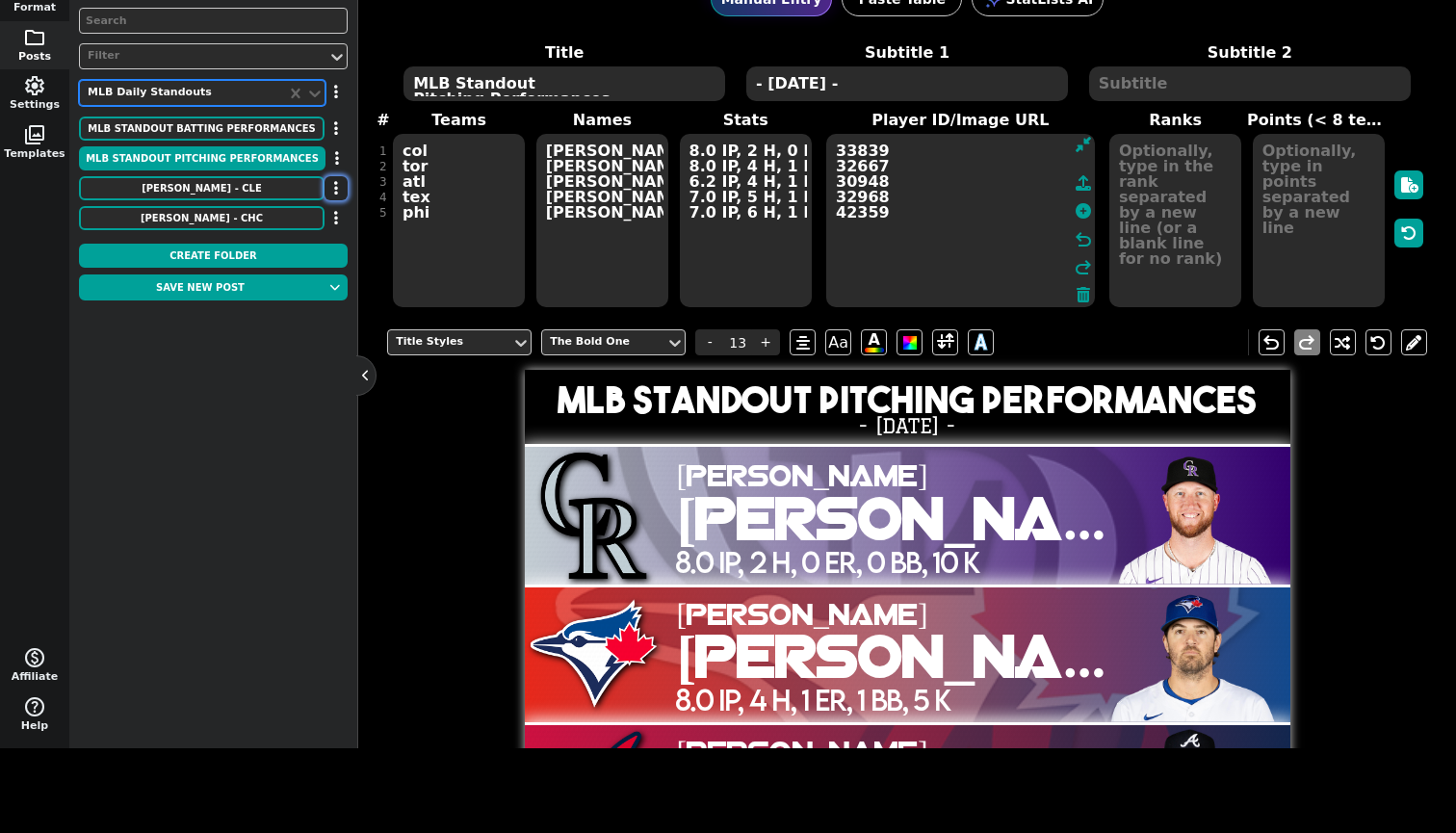
drag, startPoint x: 322, startPoint y: 144, endPoint x: 341, endPoint y: 198, distance: 57.2
click at [341, 198] on button "button" at bounding box center [336, 188] width 23 height 24
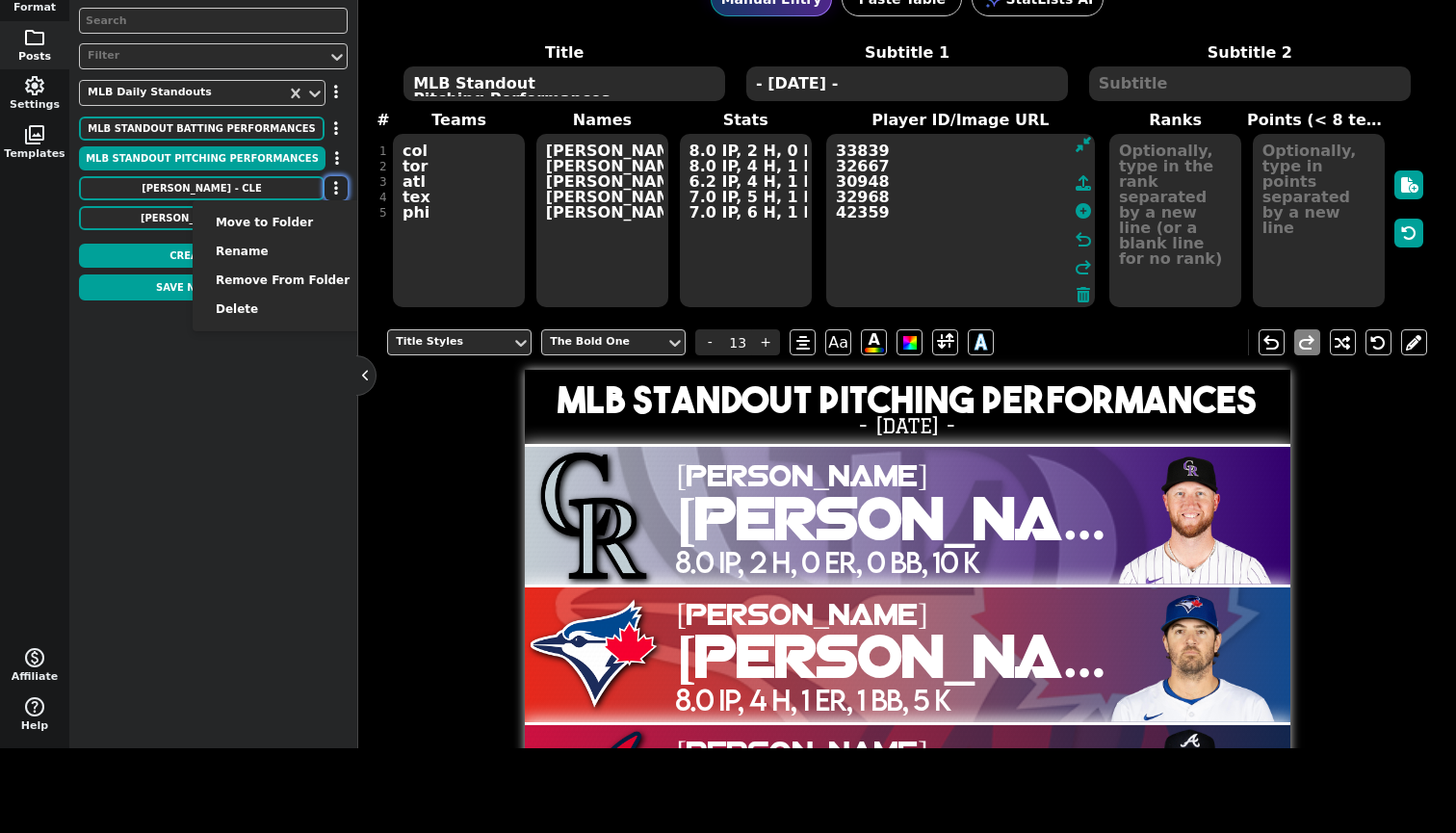
drag, startPoint x: 341, startPoint y: 198, endPoint x: 328, endPoint y: 187, distance: 17.0
click at [328, 187] on button "button" at bounding box center [336, 188] width 23 height 24
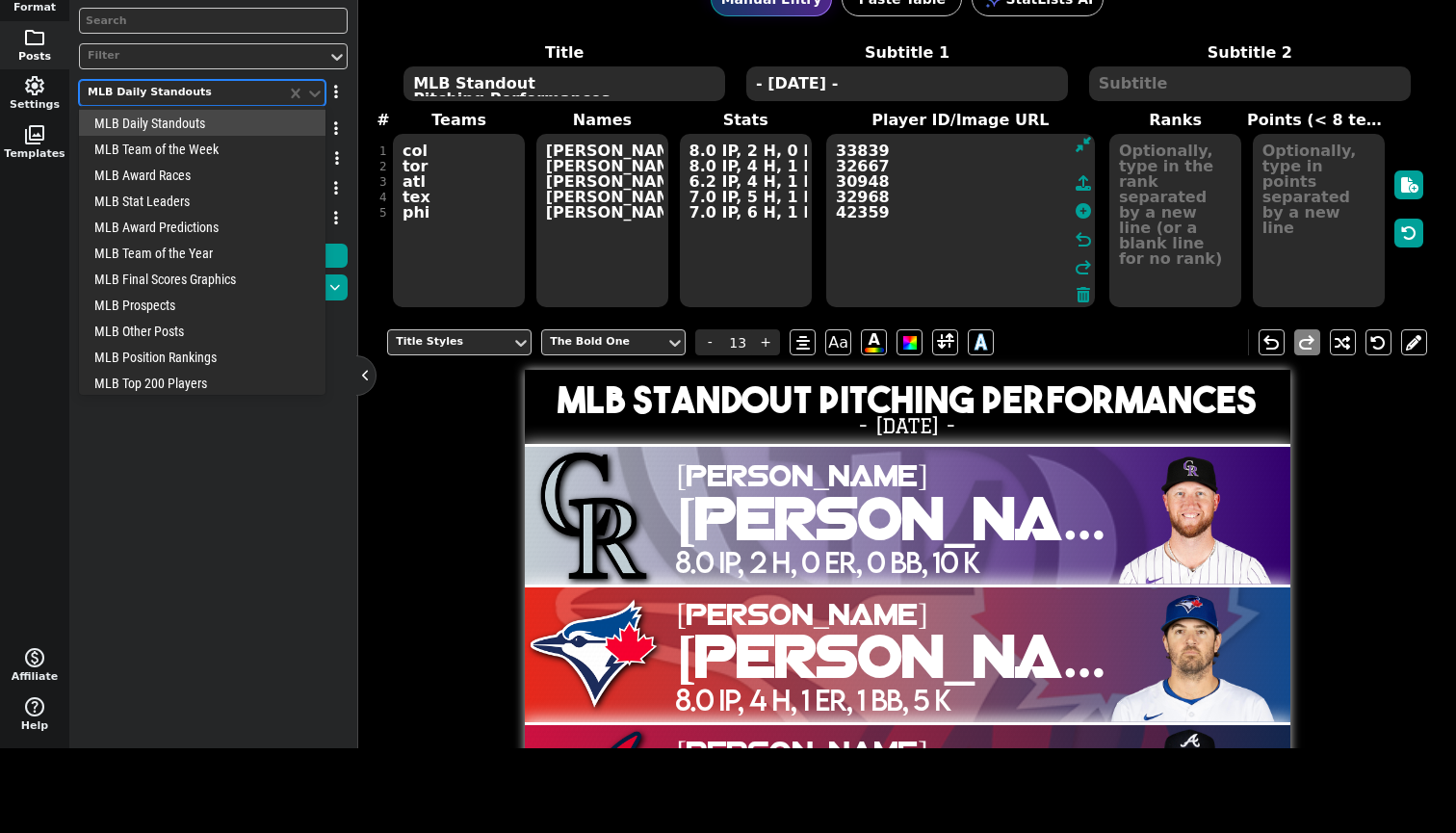
drag, startPoint x: 328, startPoint y: 187, endPoint x: 245, endPoint y: 101, distance: 119.5
click at [245, 101] on div at bounding box center [183, 92] width 195 height 20
click at [193, 86] on div "MLB Daily Standouts" at bounding box center [183, 92] width 191 height 17
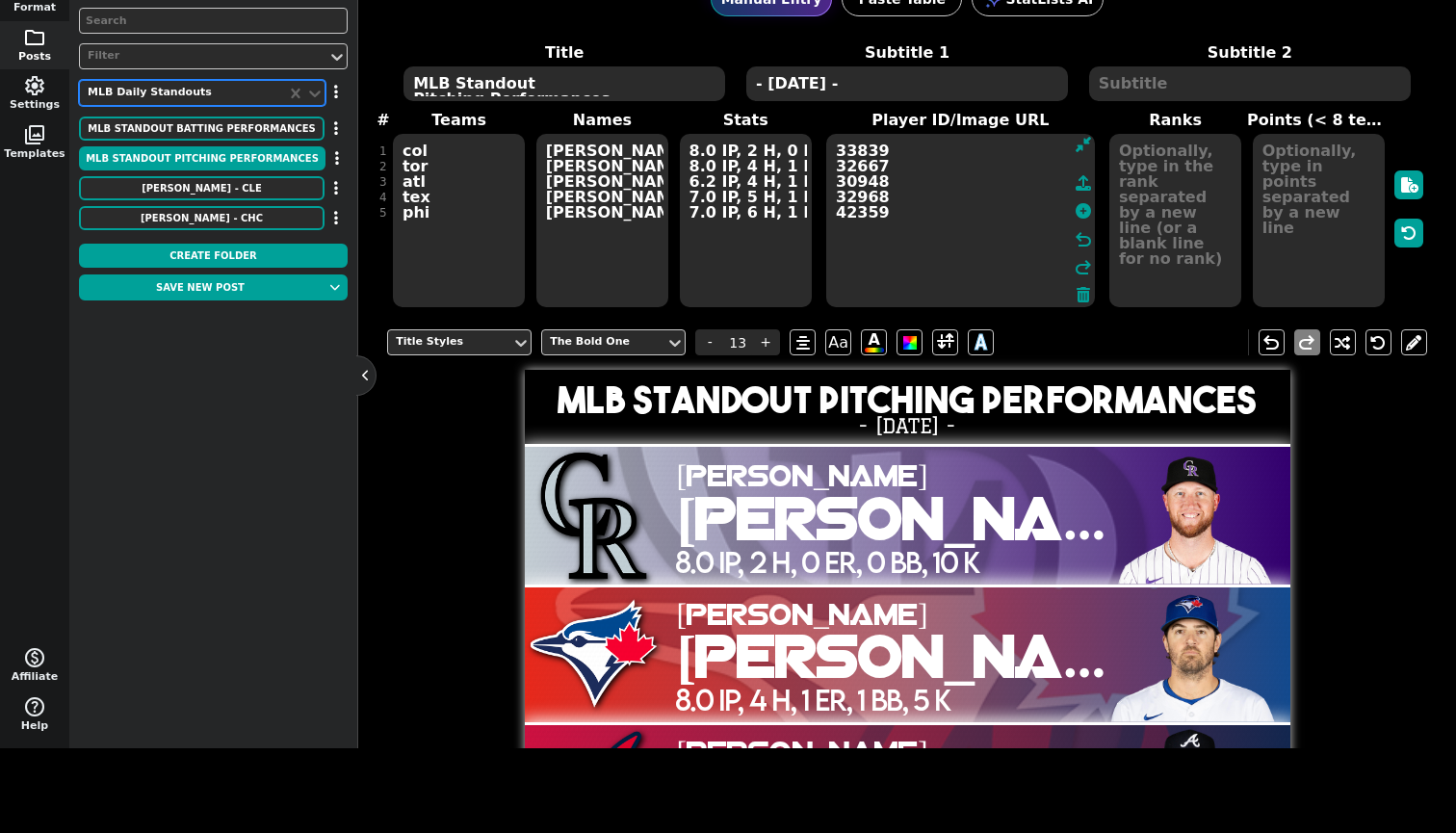
click at [307, 91] on icon at bounding box center [315, 93] width 19 height 19
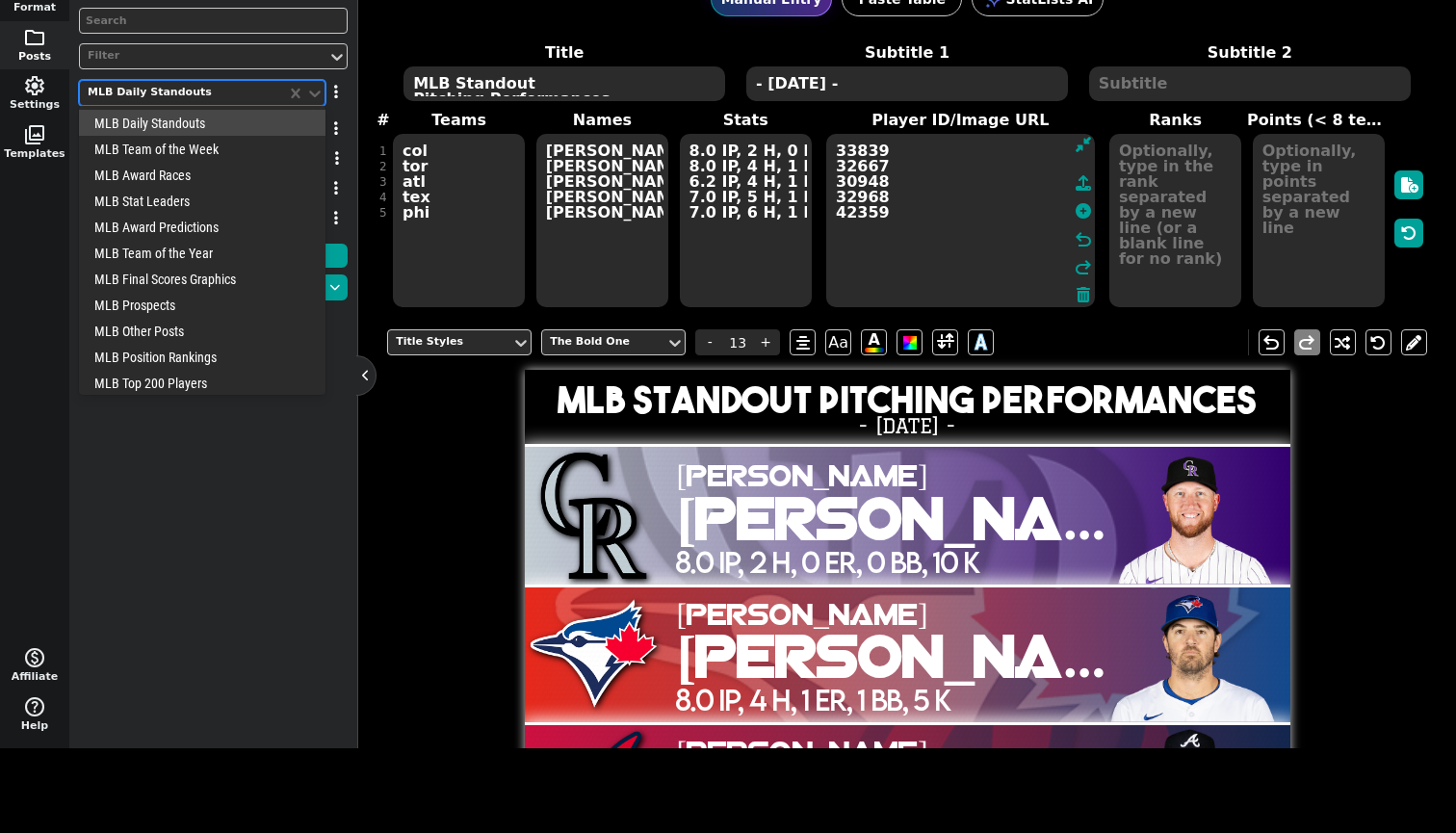
drag, startPoint x: 245, startPoint y: 101, endPoint x: 214, endPoint y: 99, distance: 31.1
click at [214, 99] on div "MLB Daily Standouts" at bounding box center [183, 92] width 191 height 17
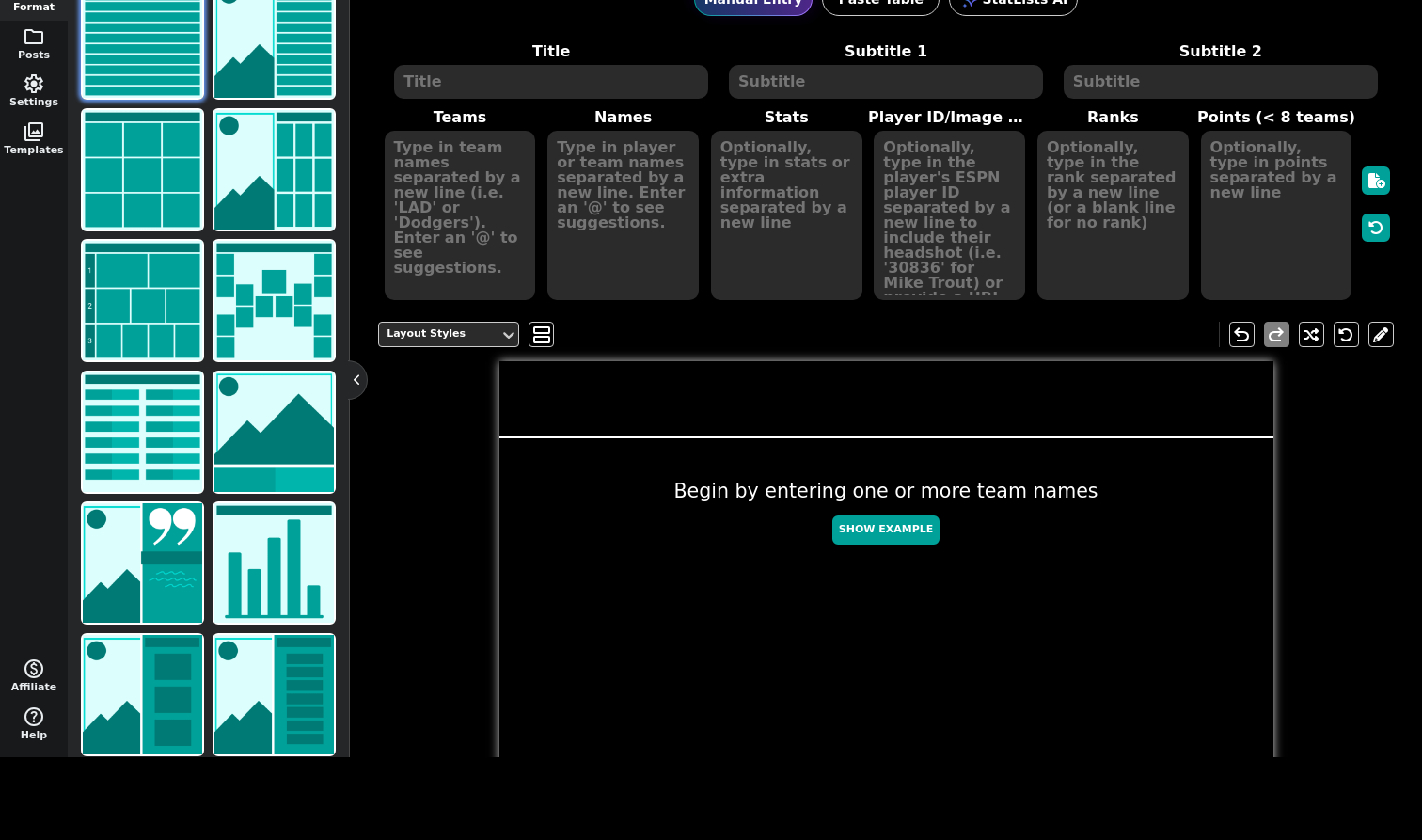
scroll to position [83, 0]
